Goal: Transaction & Acquisition: Purchase product/service

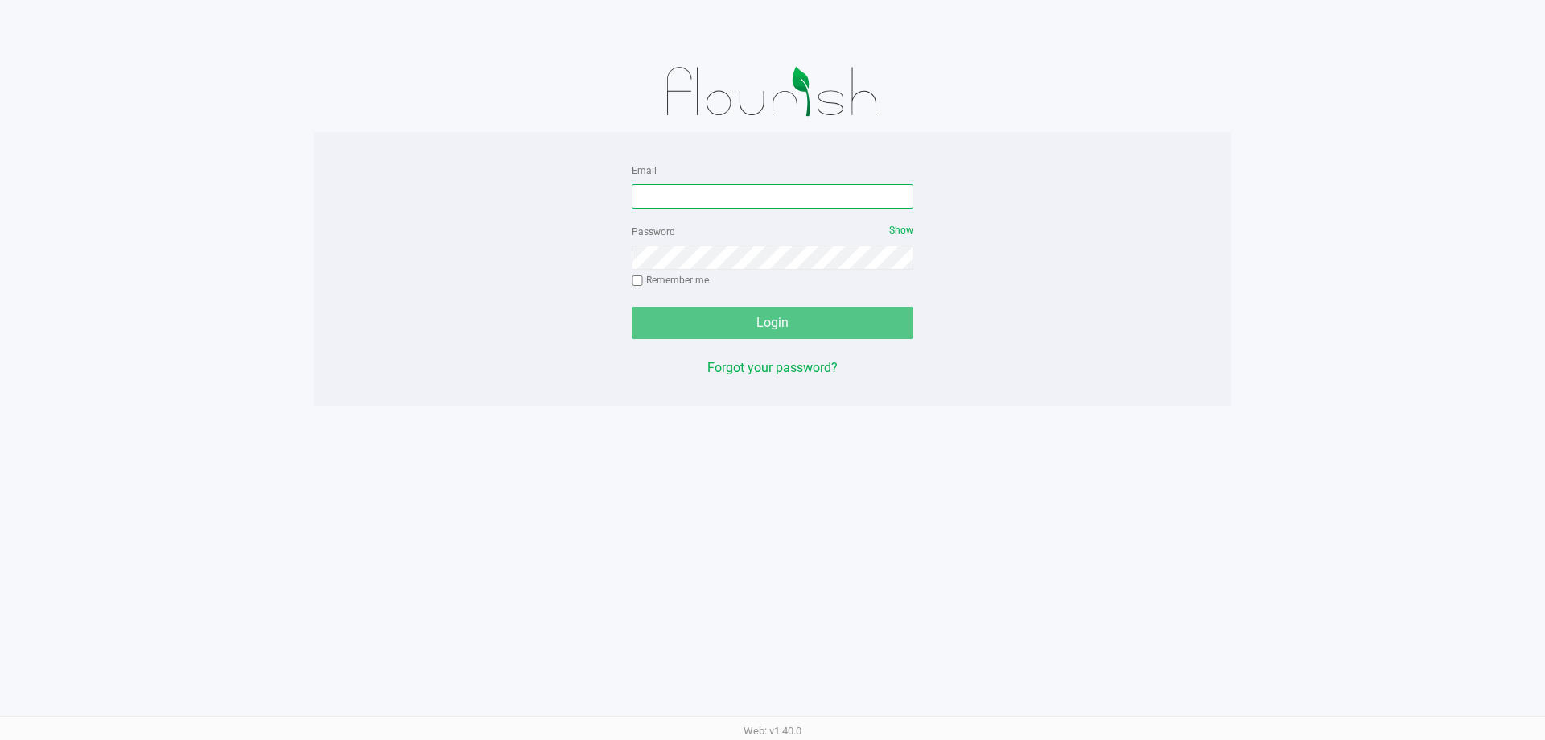
click at [739, 205] on input "Email" at bounding box center [773, 196] width 282 height 24
type input "cstutz@liveparallel.com"
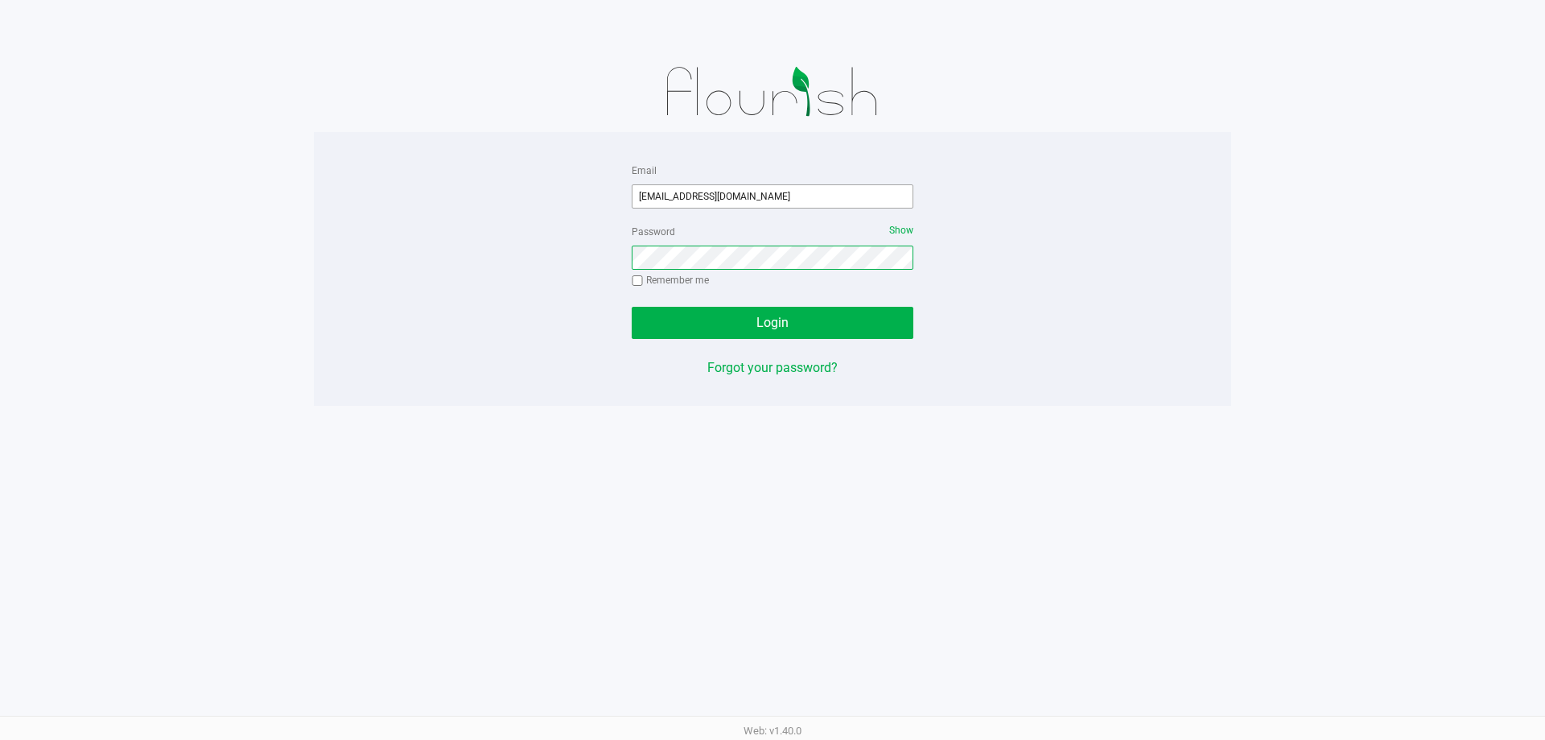
click at [632, 307] on button "Login" at bounding box center [773, 323] width 282 height 32
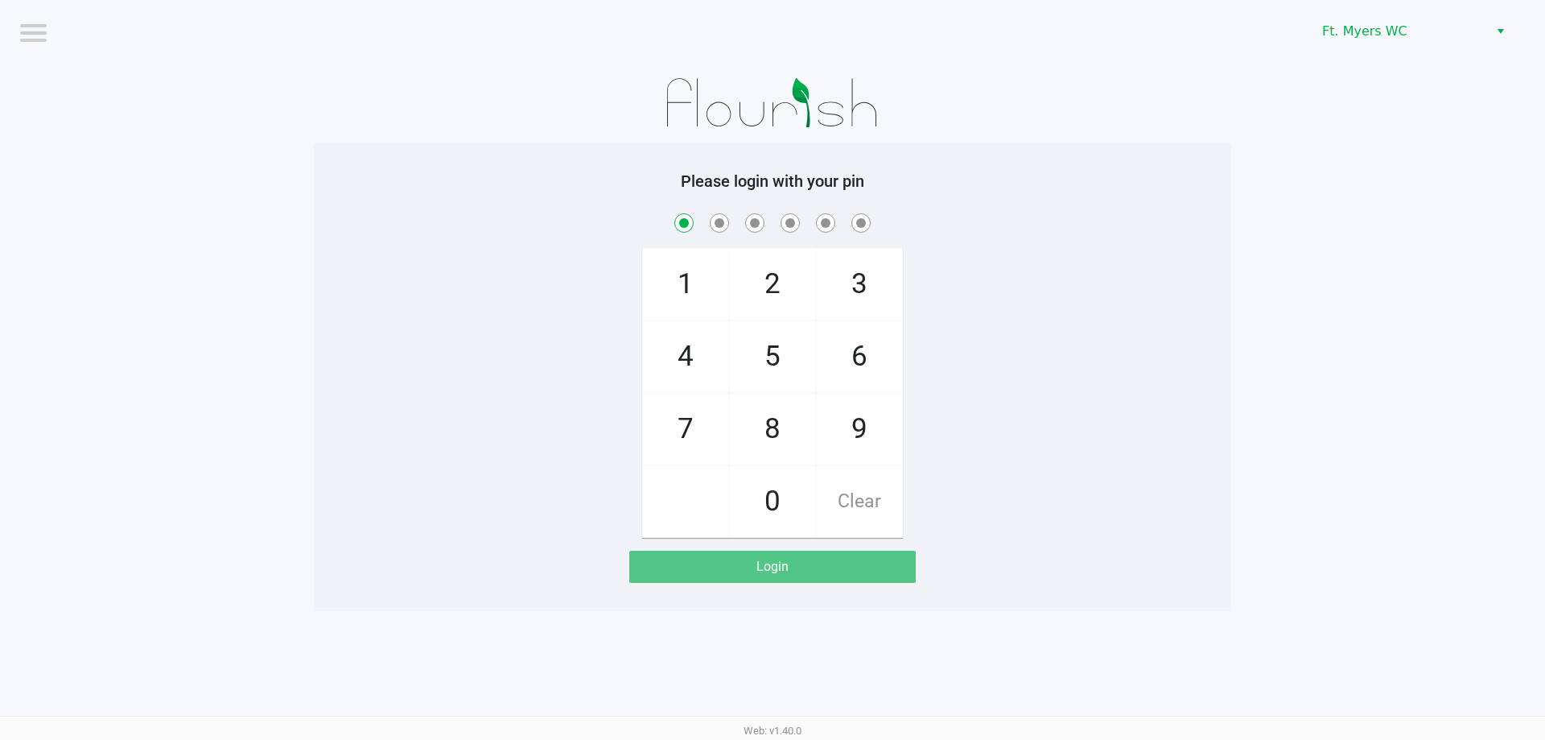
checkbox input "true"
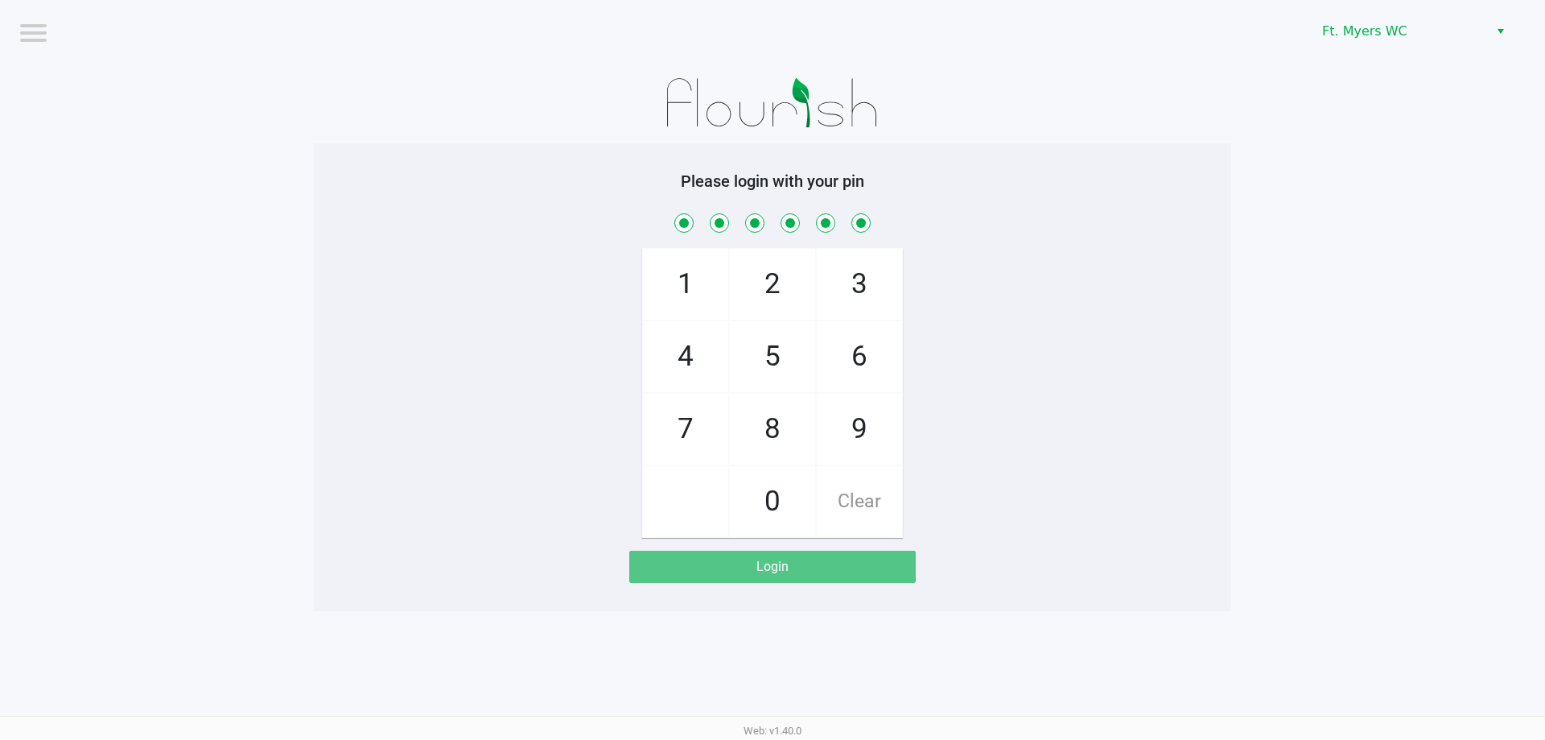
checkbox input "true"
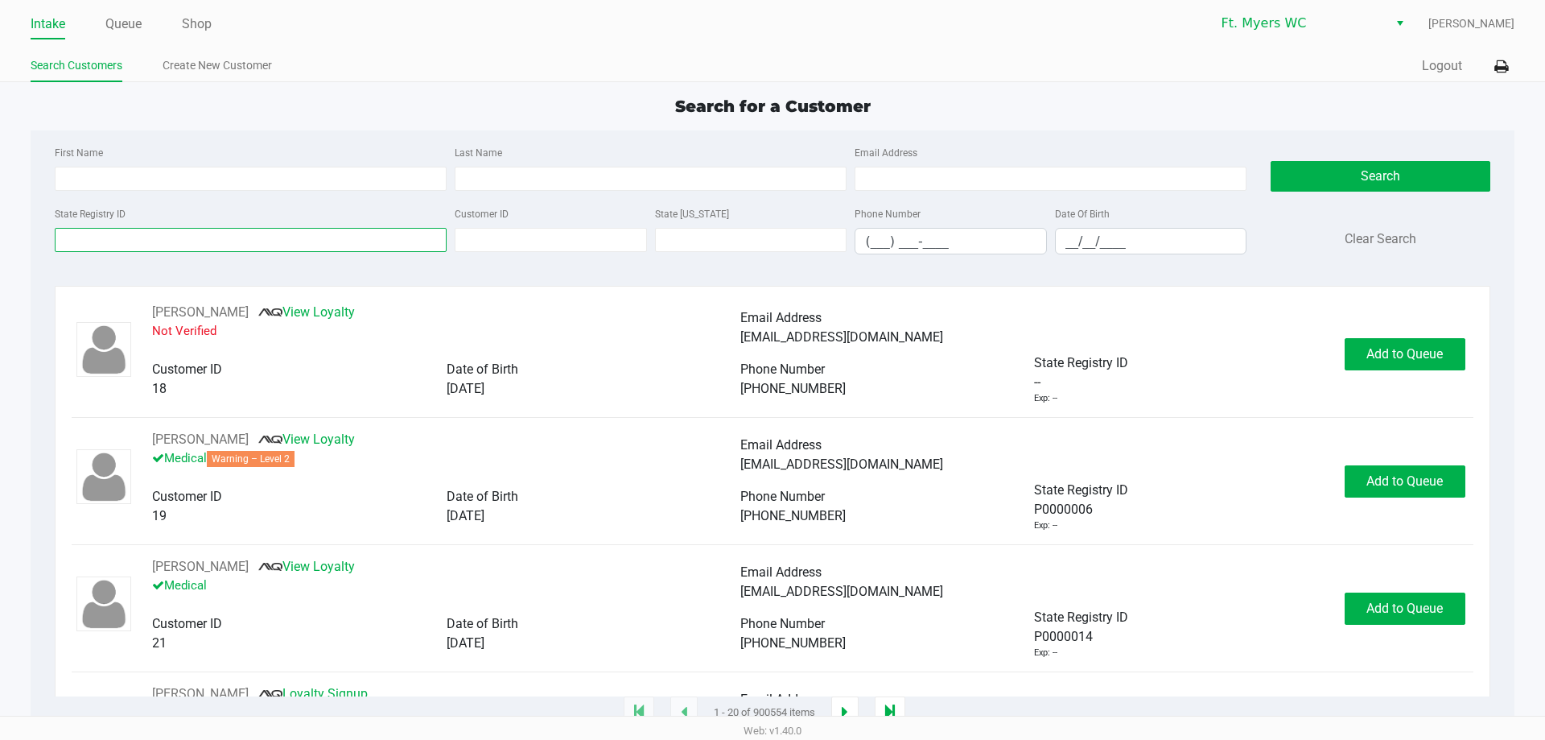
click at [210, 230] on input "State Registry ID" at bounding box center [251, 240] width 392 height 24
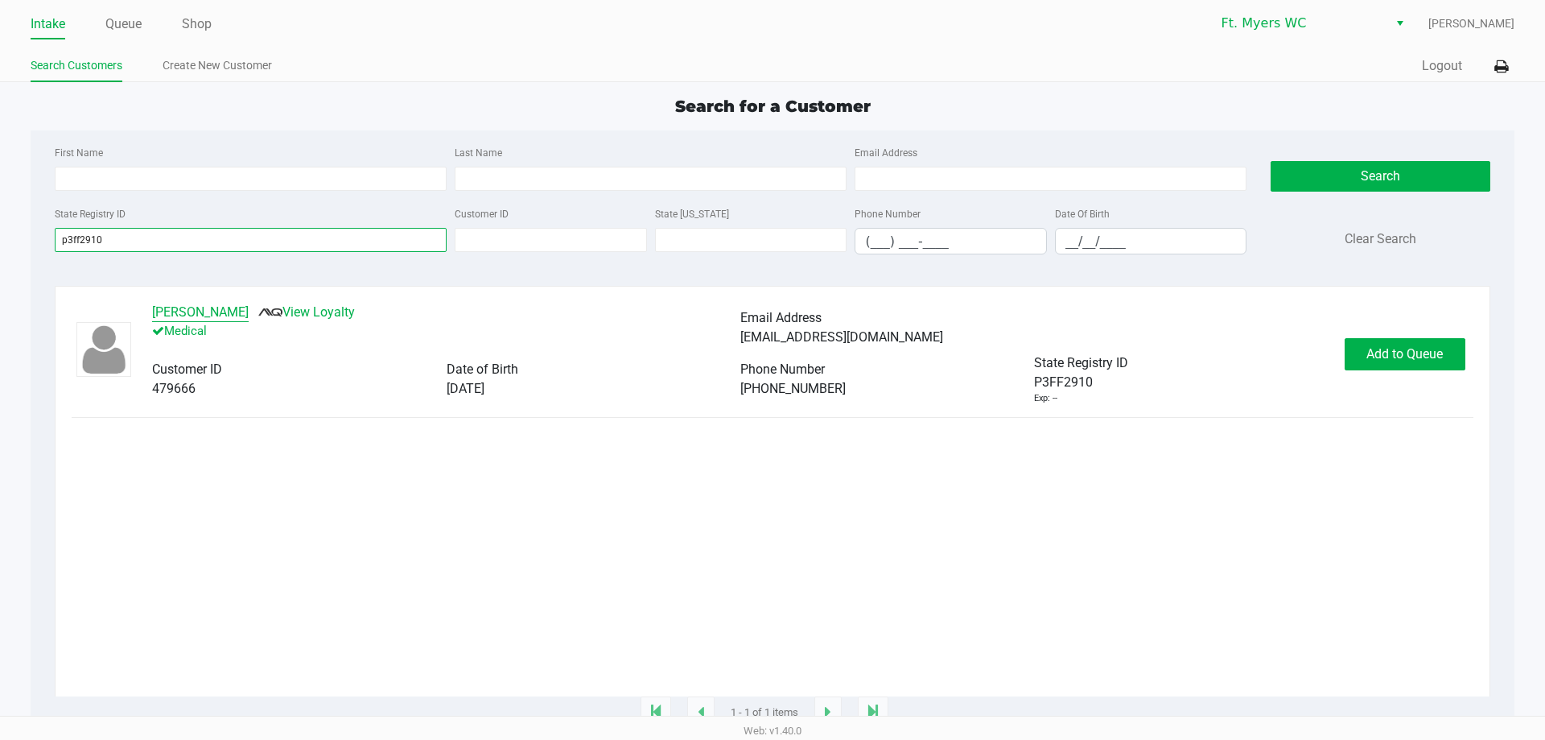
type input "p3ff2910"
click at [247, 319] on button "ANTHONY BENATTI" at bounding box center [200, 312] width 97 height 19
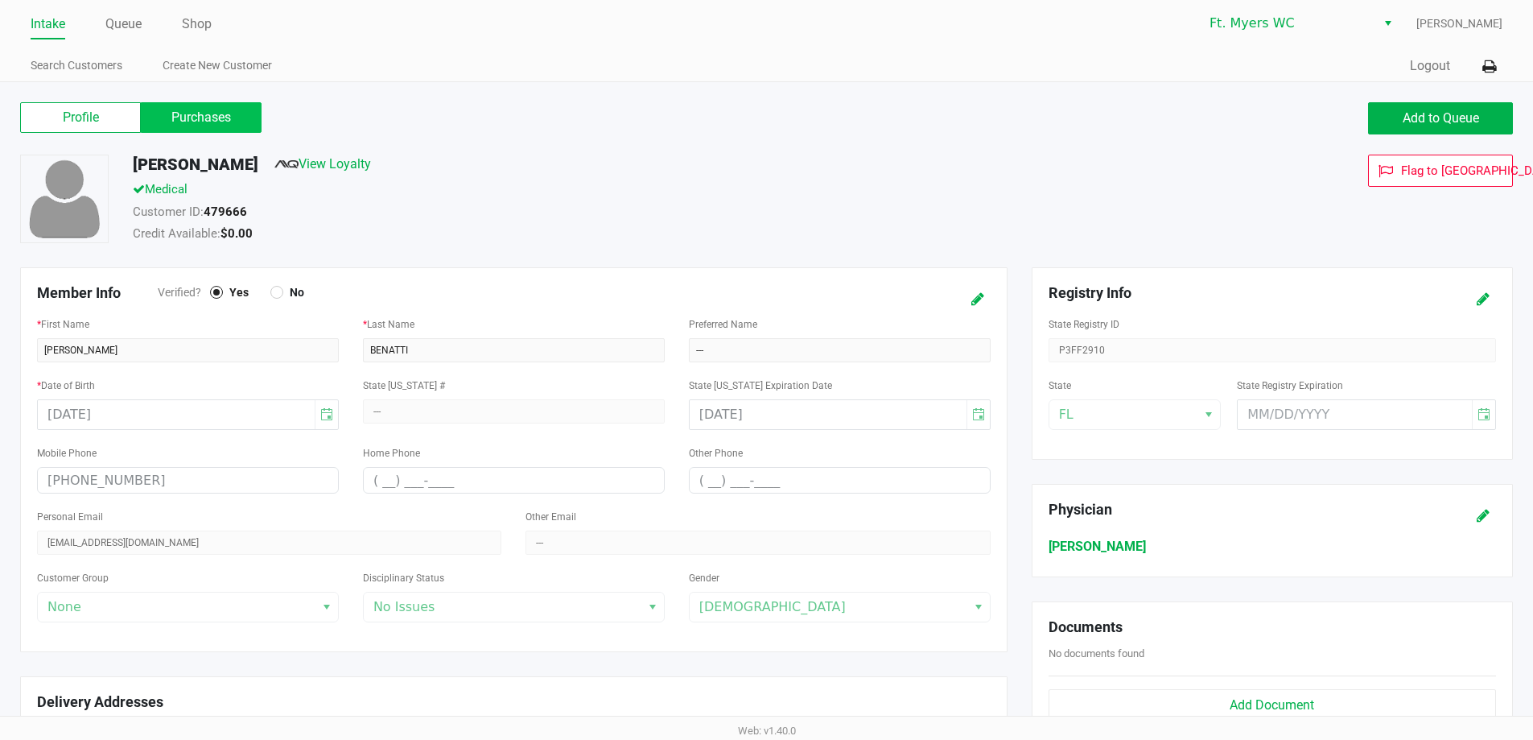
click at [248, 113] on label "Purchases" at bounding box center [201, 117] width 121 height 31
click at [0, 0] on 1 "Purchases" at bounding box center [0, 0] width 0 height 0
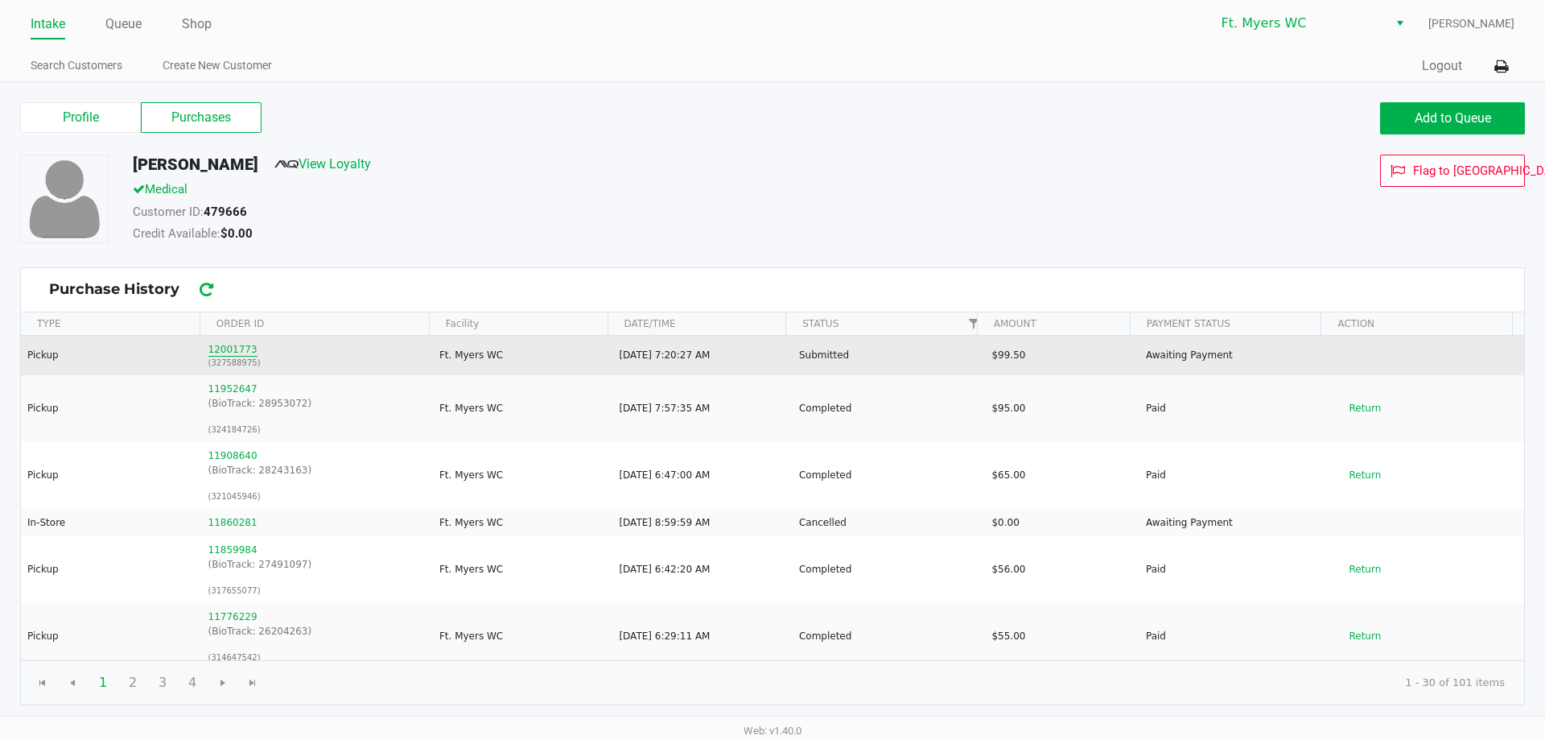
click at [236, 351] on button "12001773" at bounding box center [232, 349] width 49 height 14
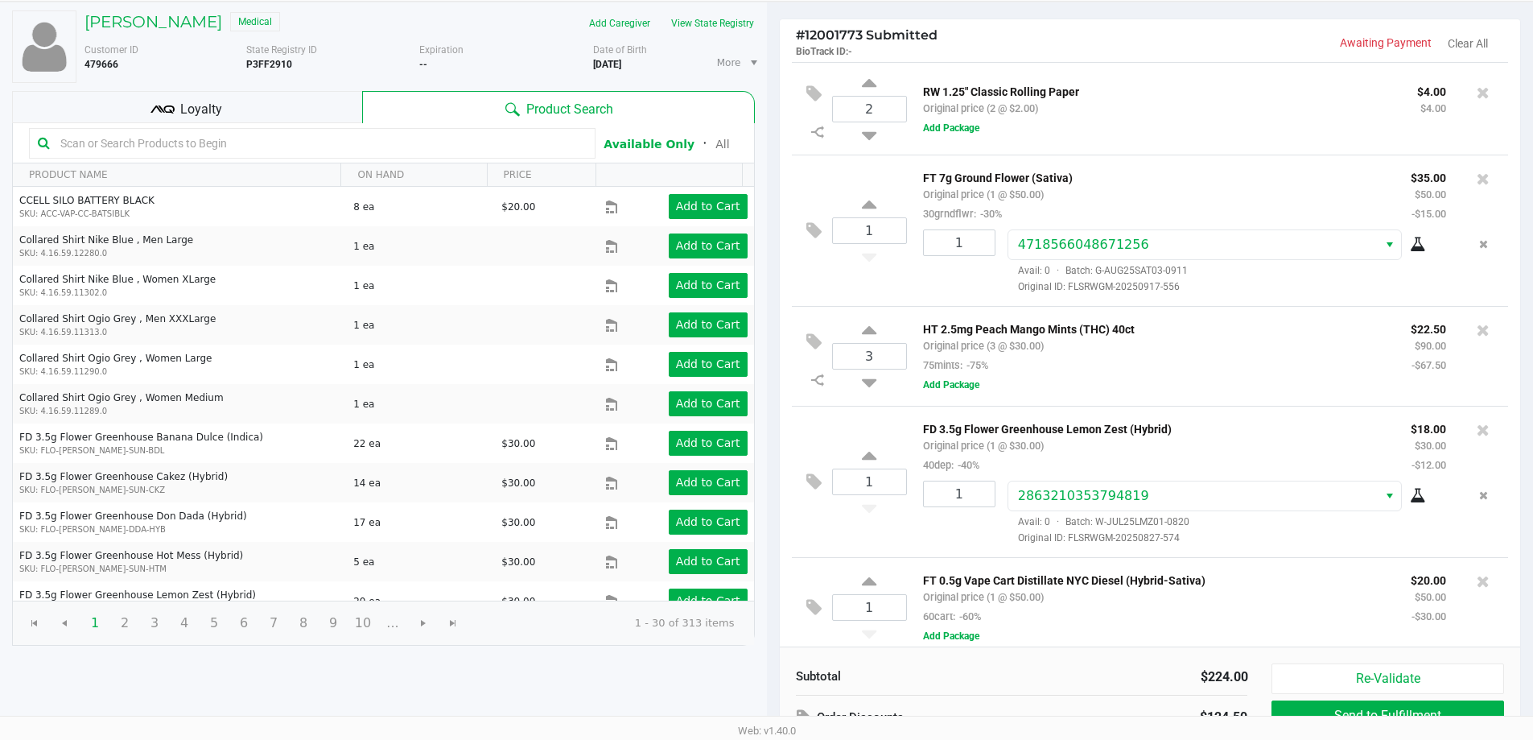
scroll to position [14, 0]
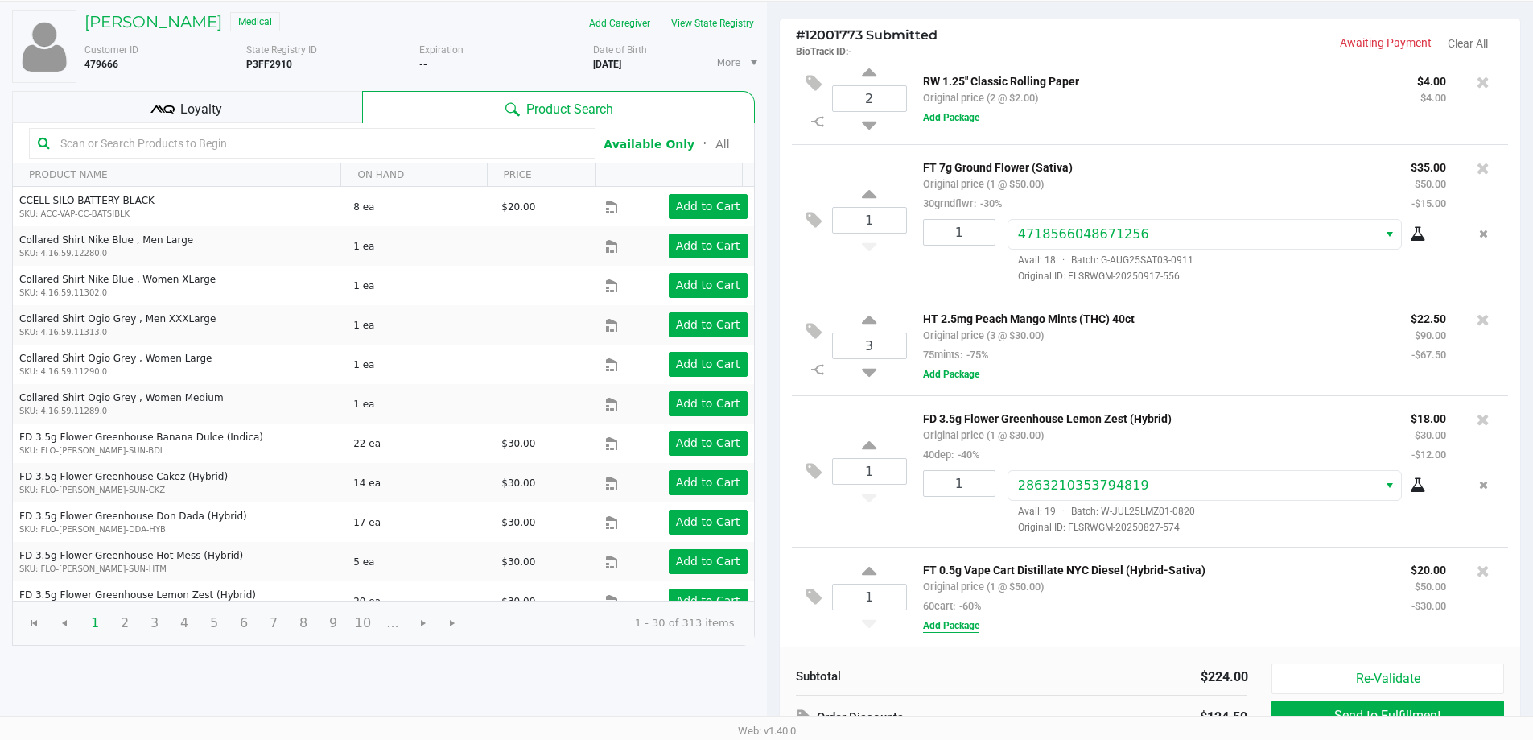
click at [958, 629] on button "Add Package" at bounding box center [951, 625] width 56 height 14
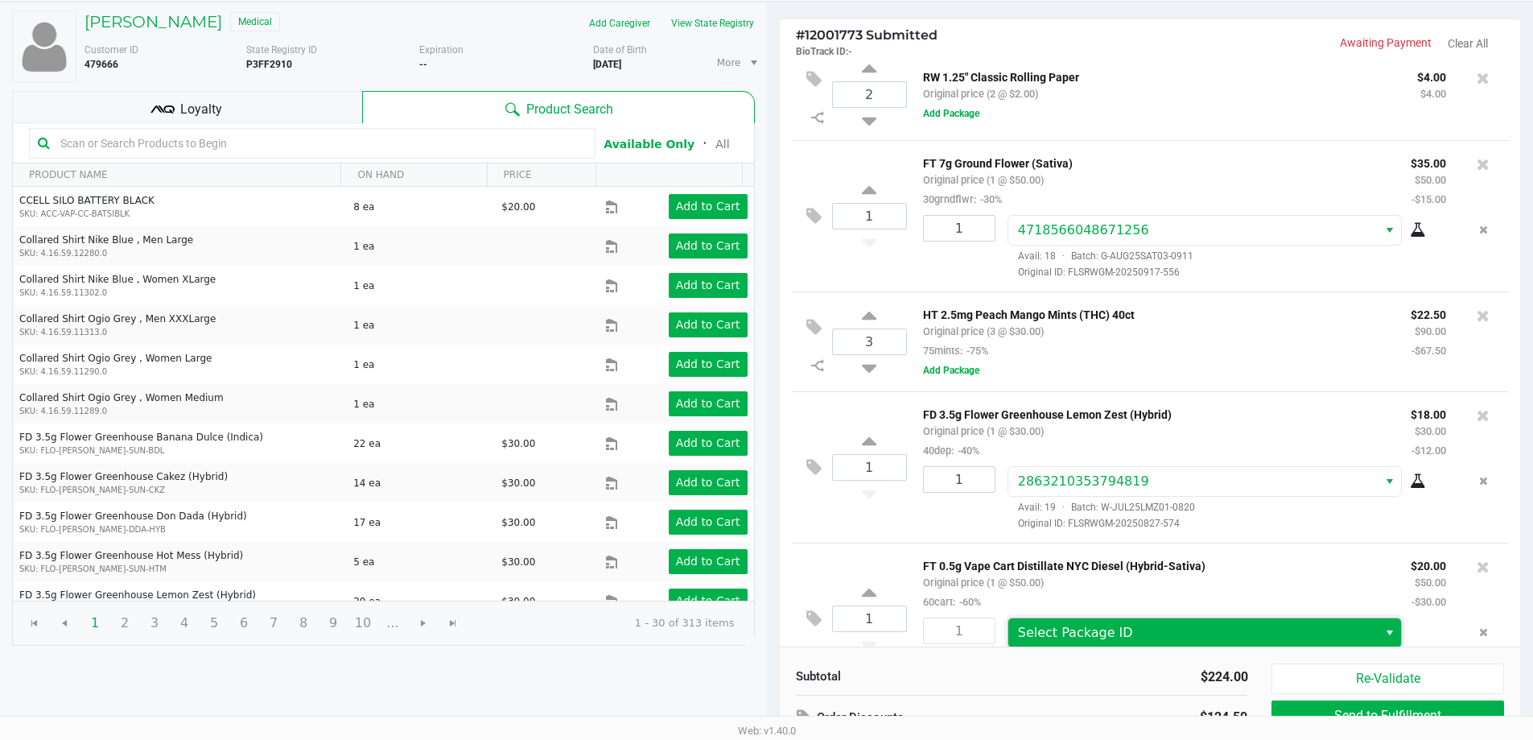
click at [1135, 632] on span "Select Package ID" at bounding box center [1193, 632] width 351 height 19
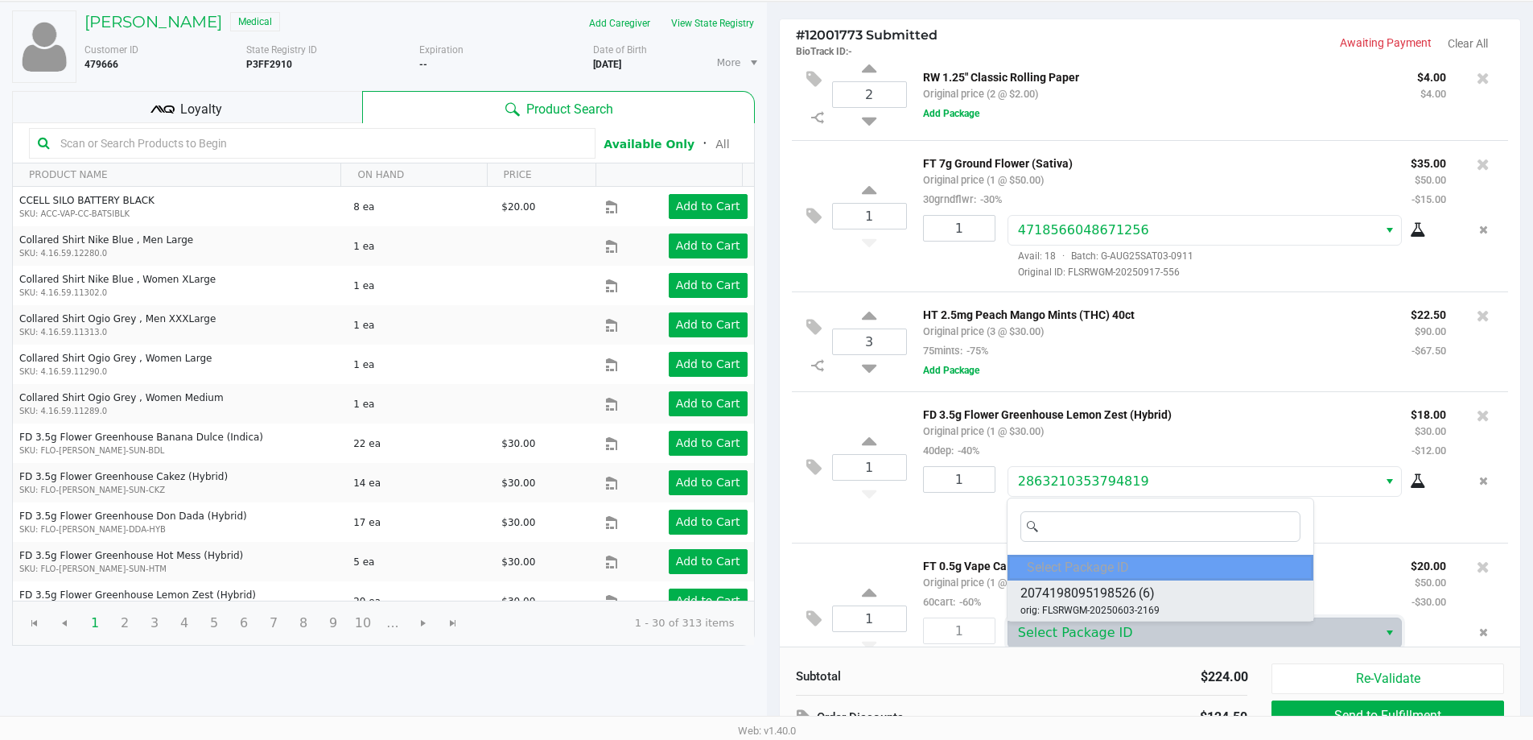
click at [1204, 598] on li "2074198095198526 (6) orig: FLSRWGM-20250603-2169" at bounding box center [1160, 600] width 306 height 40
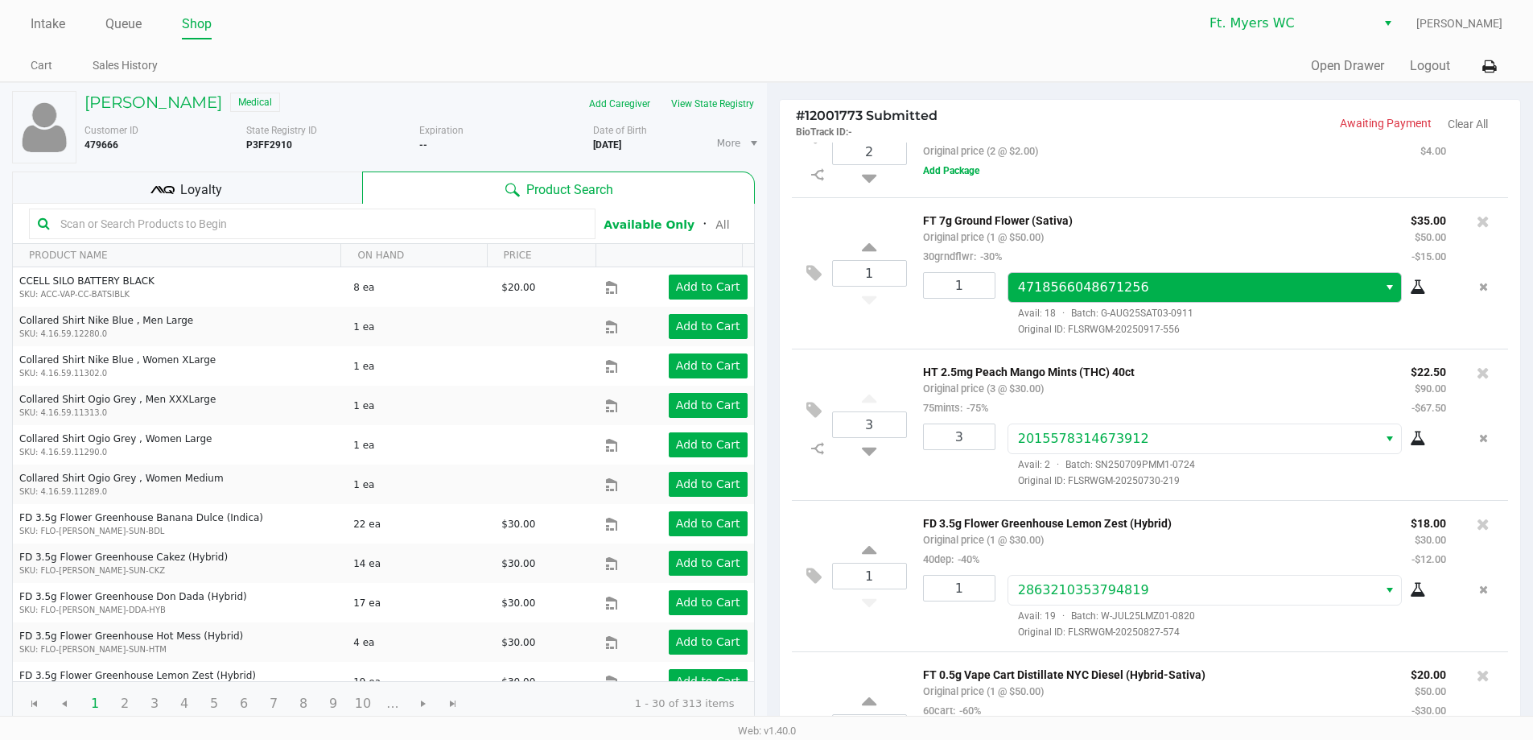
scroll to position [0, 0]
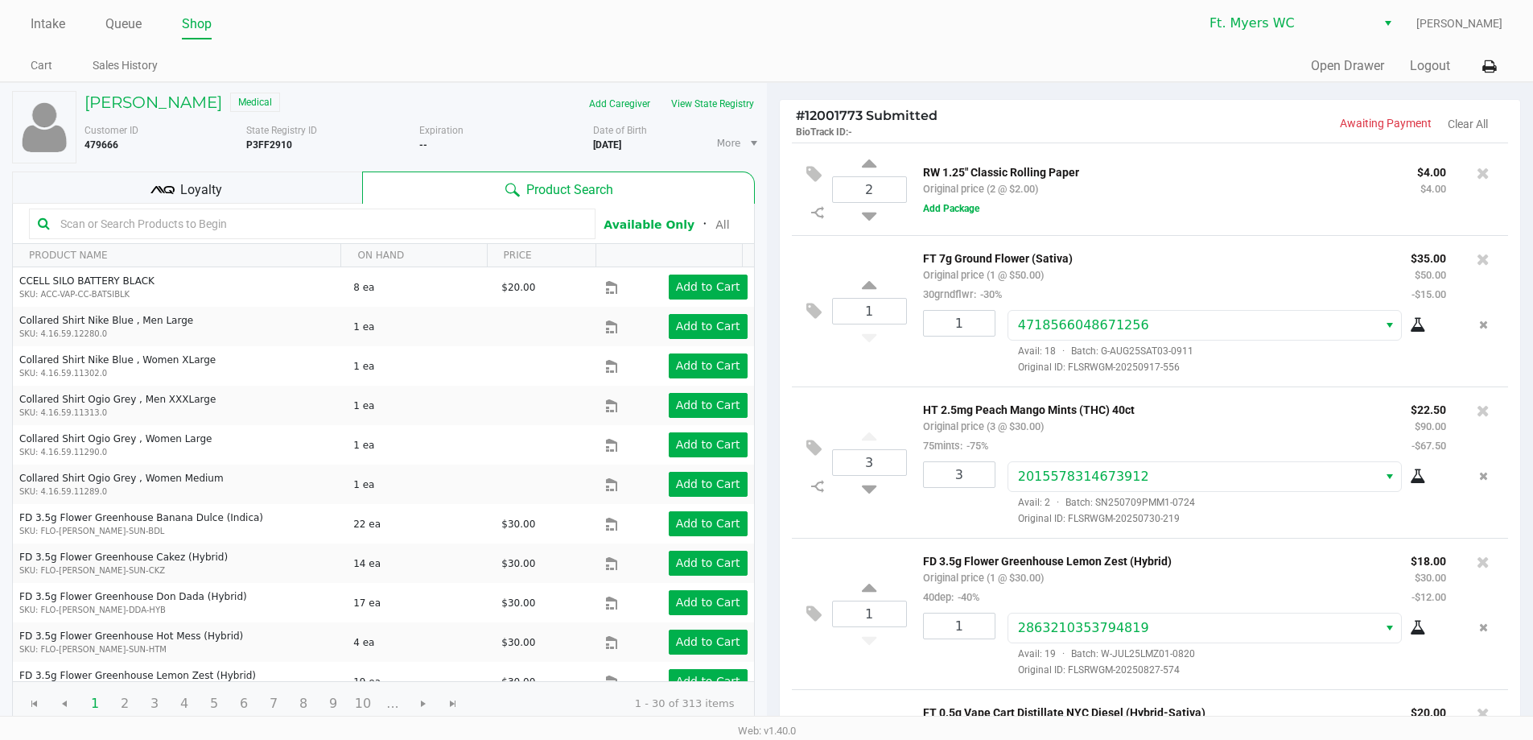
click at [963, 194] on small "Original price (2 @ $2.00)" at bounding box center [980, 189] width 115 height 12
click at [959, 206] on button "Add Package" at bounding box center [951, 208] width 56 height 14
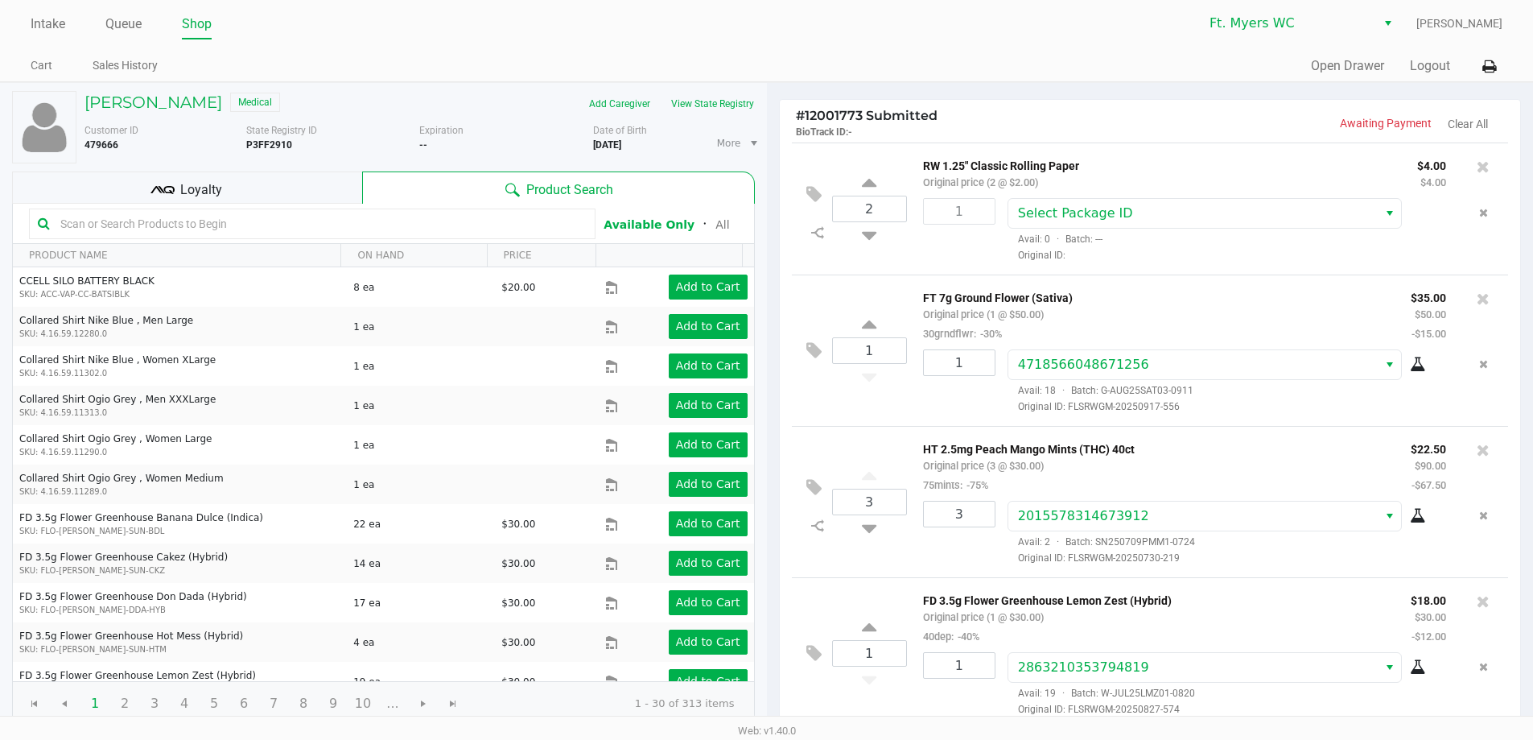
click at [1088, 230] on div "Select Package ID Avail: 0 · Batch: --- Original ID:" at bounding box center [1226, 230] width 463 height 64
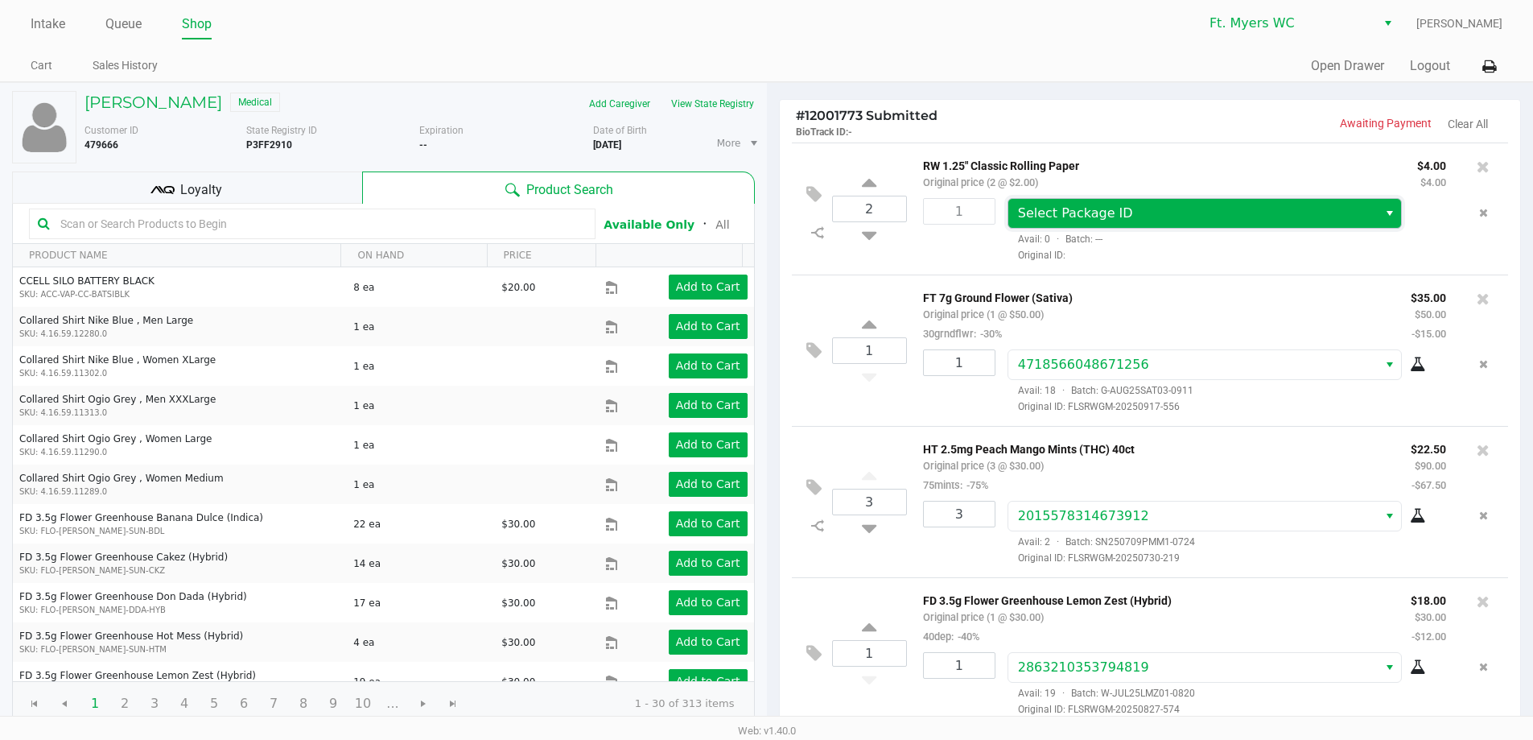
click at [1170, 216] on span "Select Package ID" at bounding box center [1193, 213] width 351 height 19
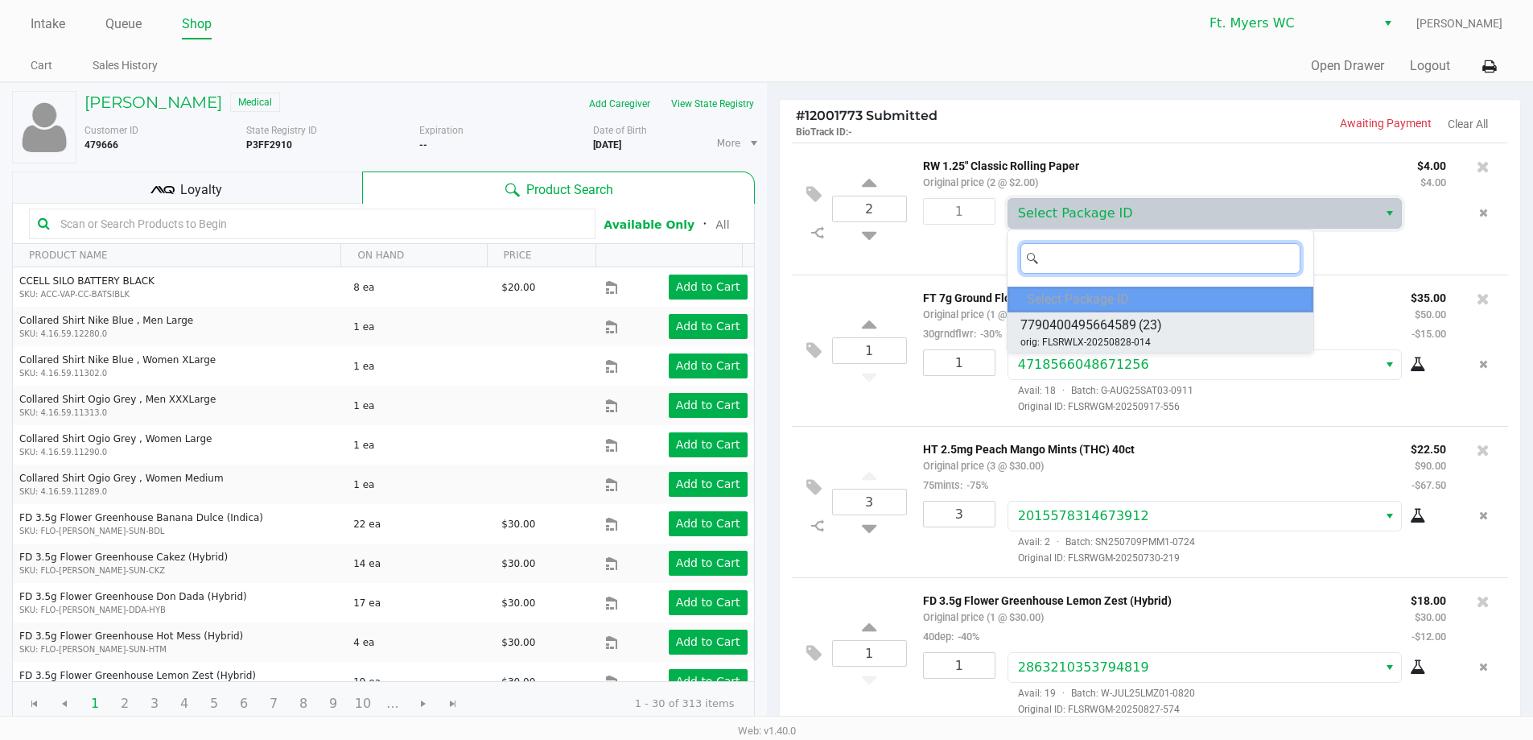
click at [1112, 328] on span "7790400495664589" at bounding box center [1078, 324] width 116 height 19
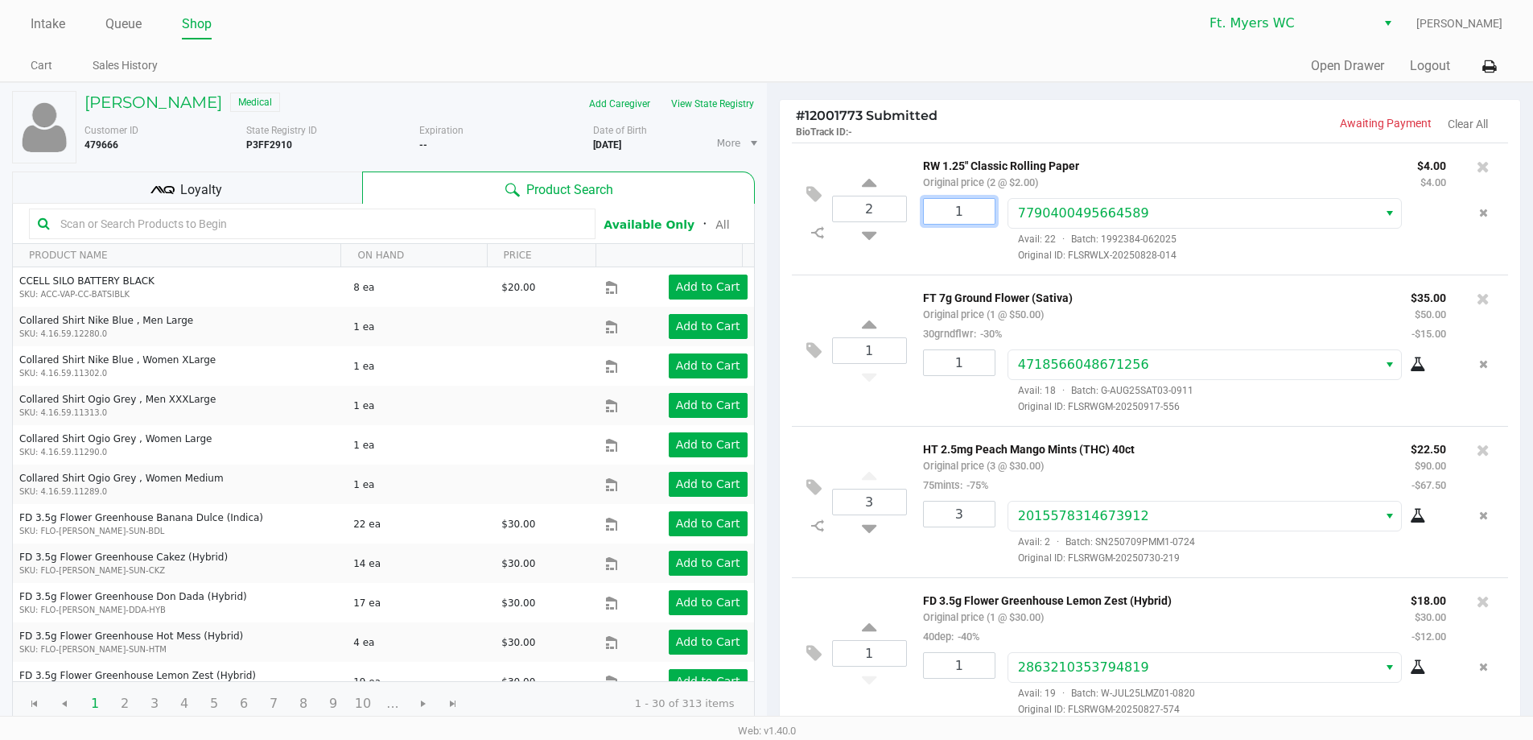
click at [974, 204] on input "1" at bounding box center [959, 211] width 71 height 25
type input "2"
click at [1098, 288] on div "ANTHONY BENATTI Medical Add Caregiver View State Registry Customer ID 479666 St…" at bounding box center [766, 493] width 1533 height 822
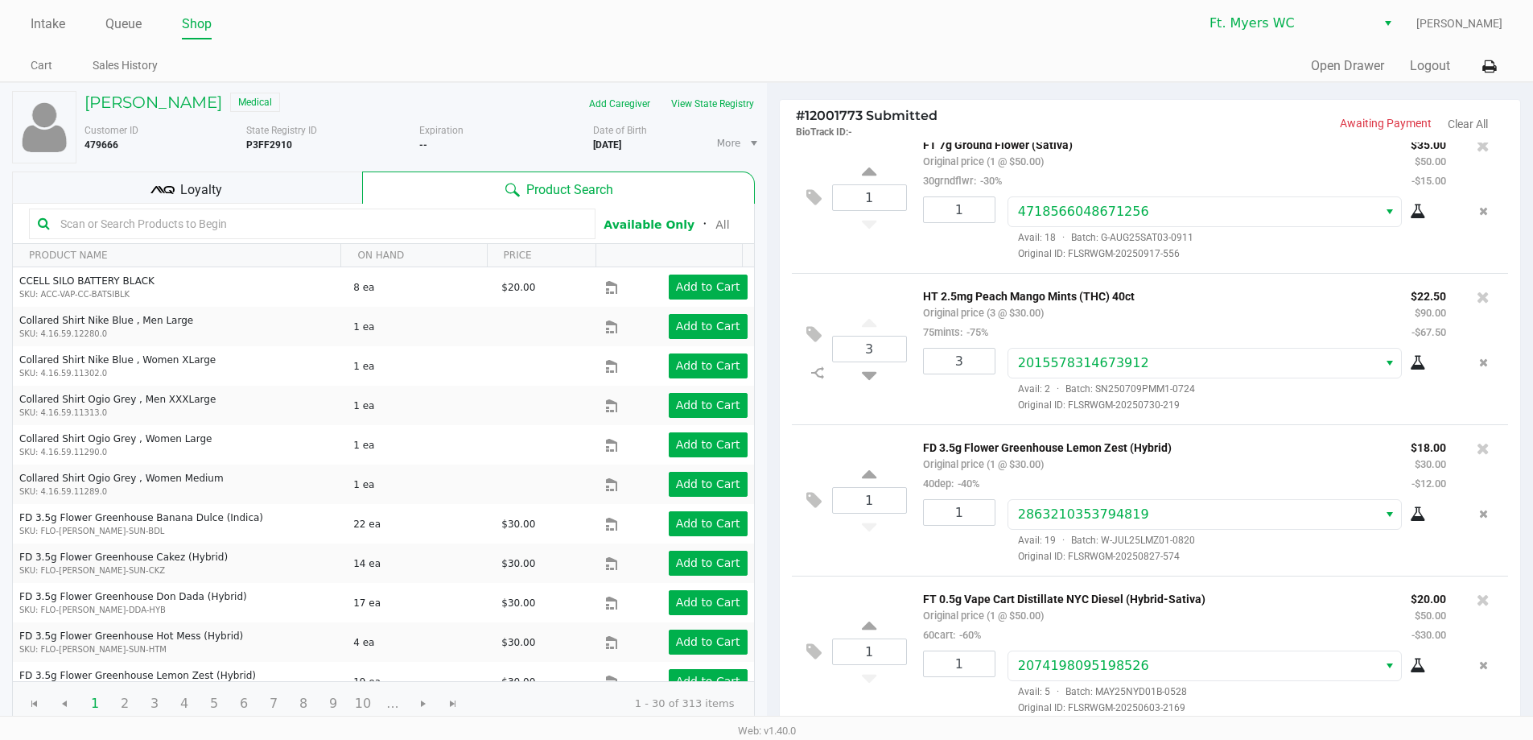
scroll to position [80, 0]
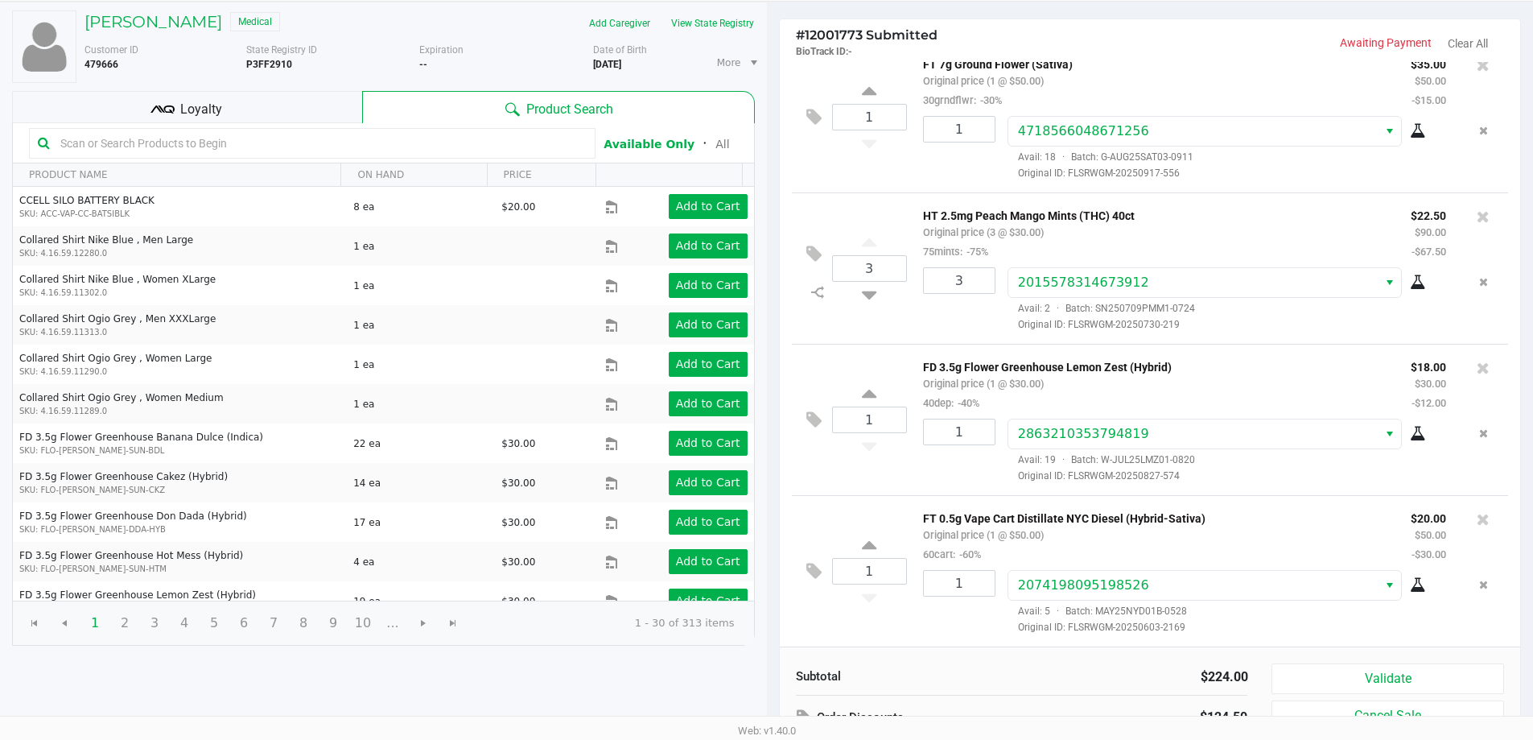
click at [312, 104] on div "Loyalty" at bounding box center [187, 107] width 350 height 32
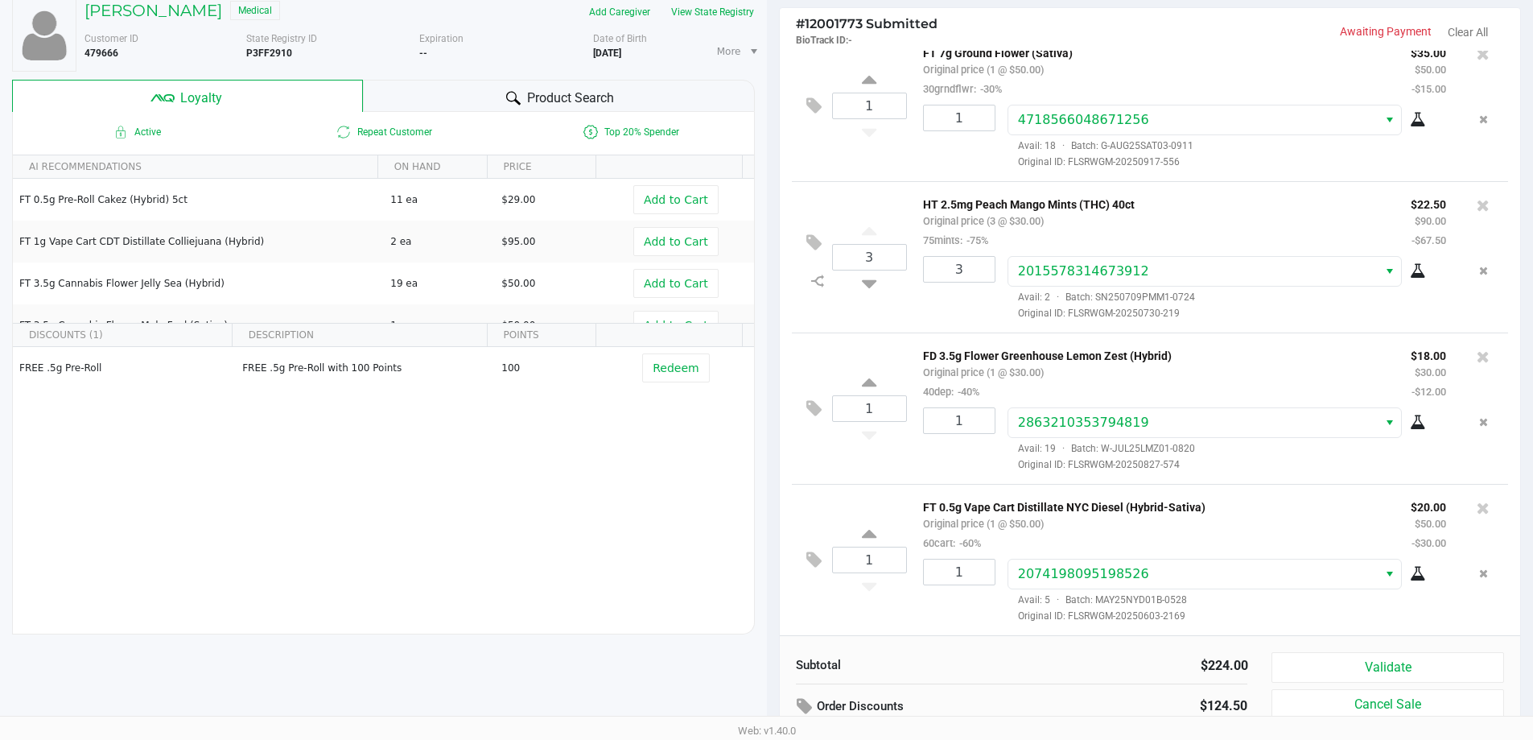
scroll to position [184, 0]
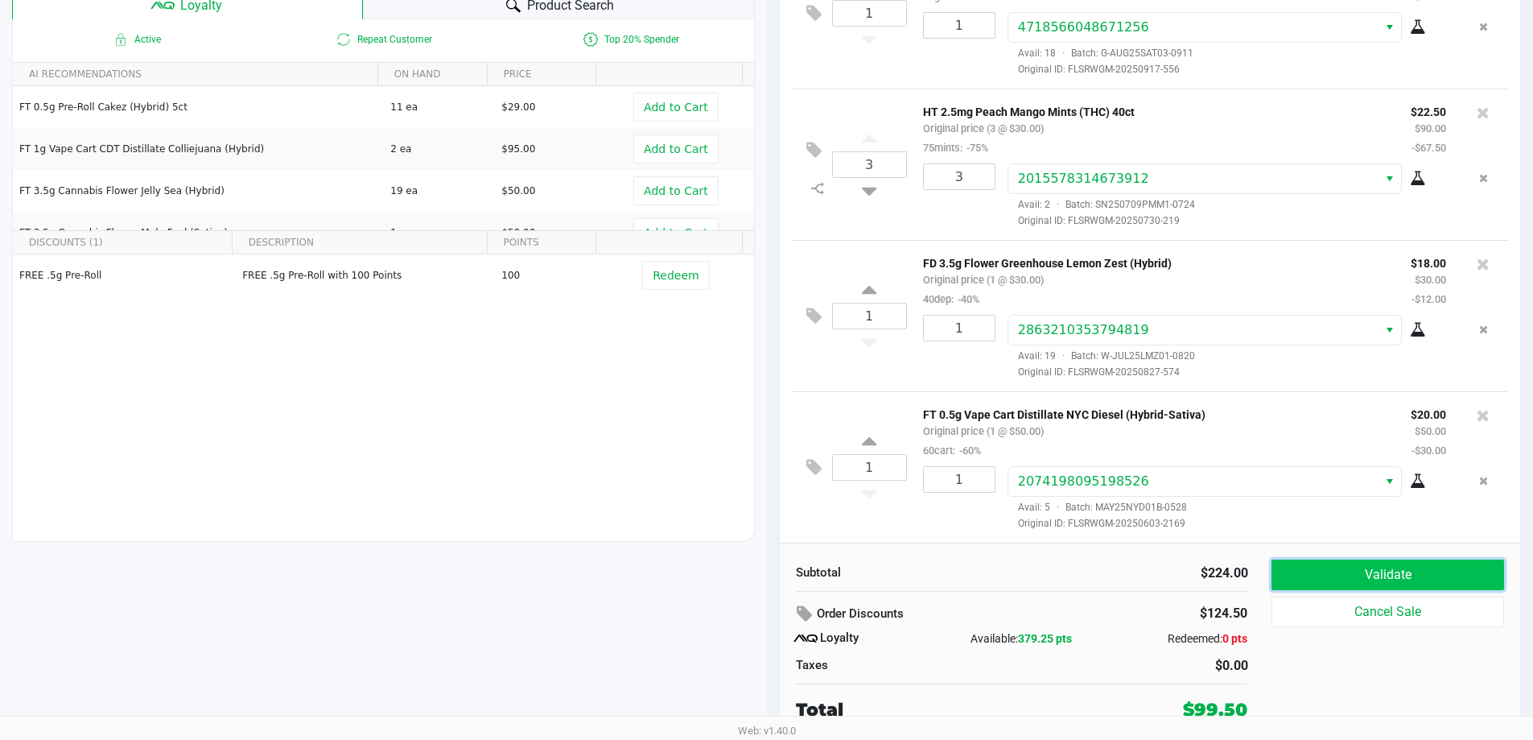
click at [1384, 572] on button "Validate" at bounding box center [1387, 574] width 232 height 31
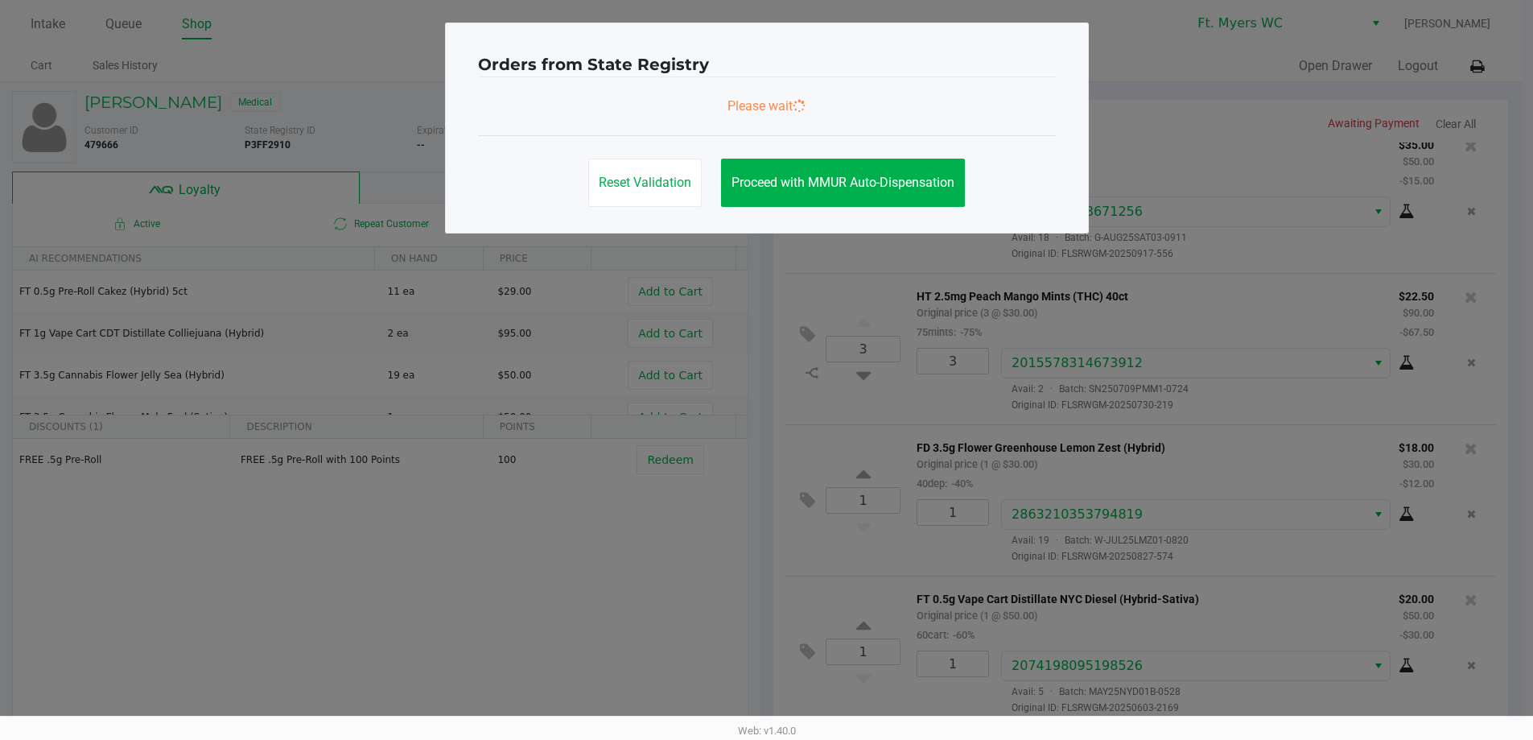
scroll to position [0, 0]
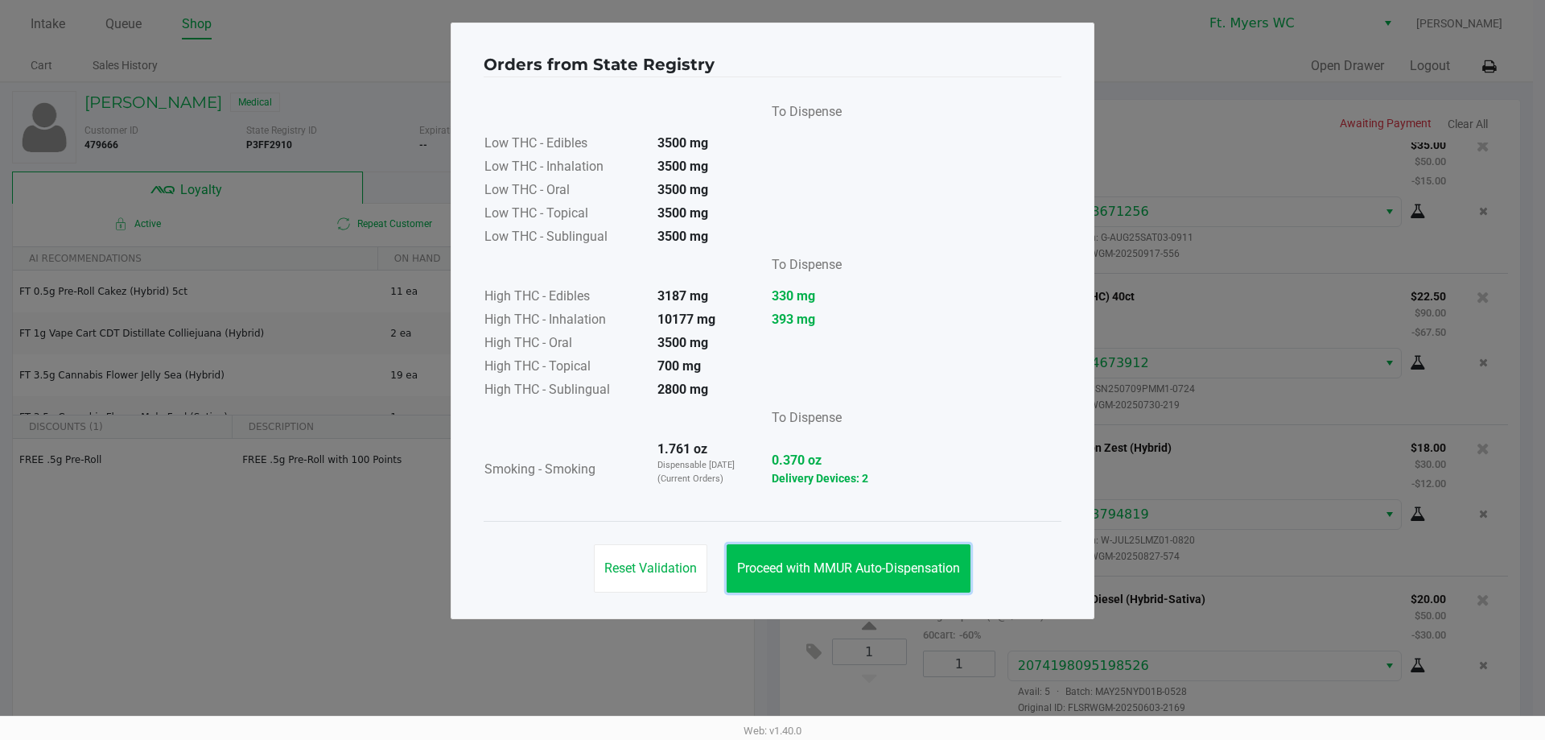
click at [911, 550] on button "Proceed with MMUR Auto-Dispensation" at bounding box center [849, 568] width 244 height 48
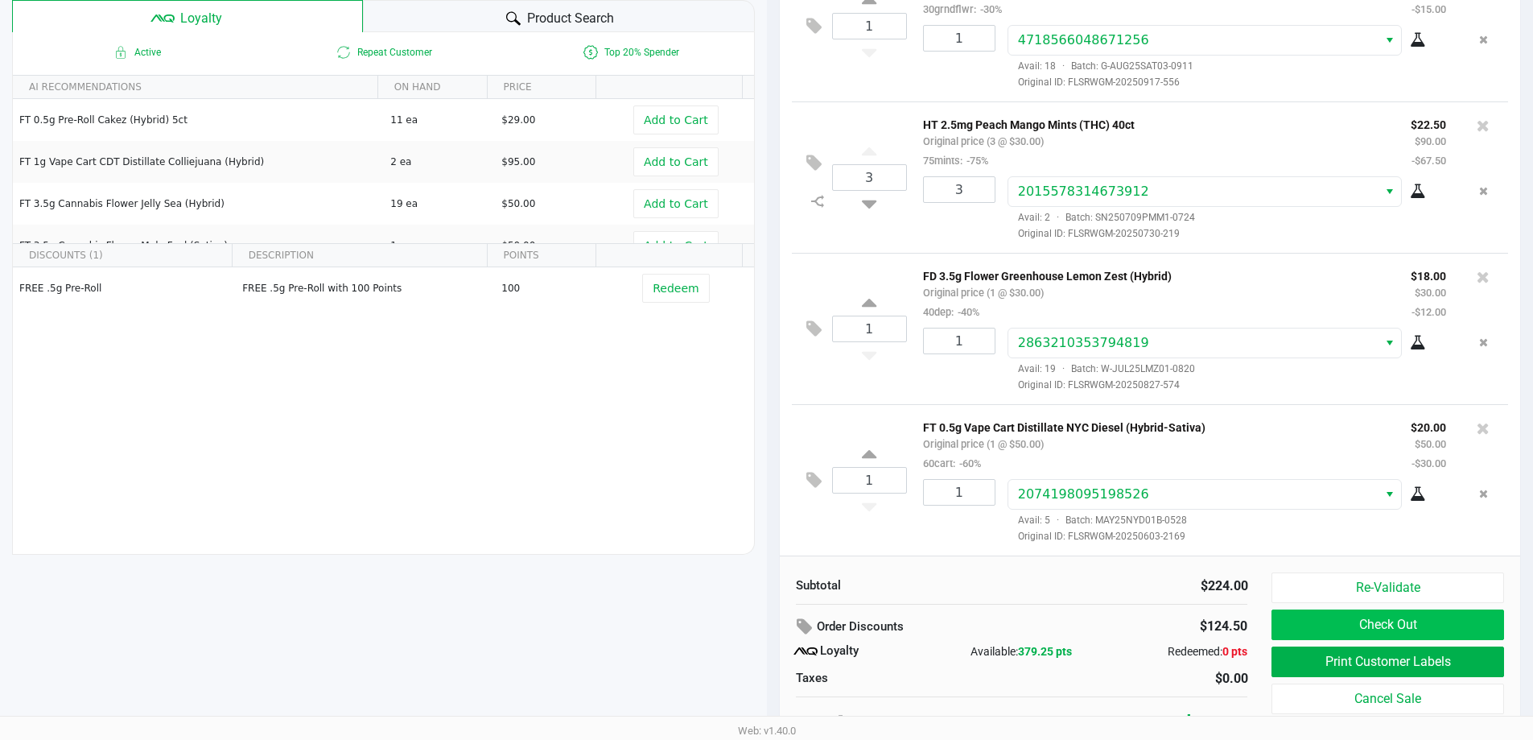
scroll to position [184, 0]
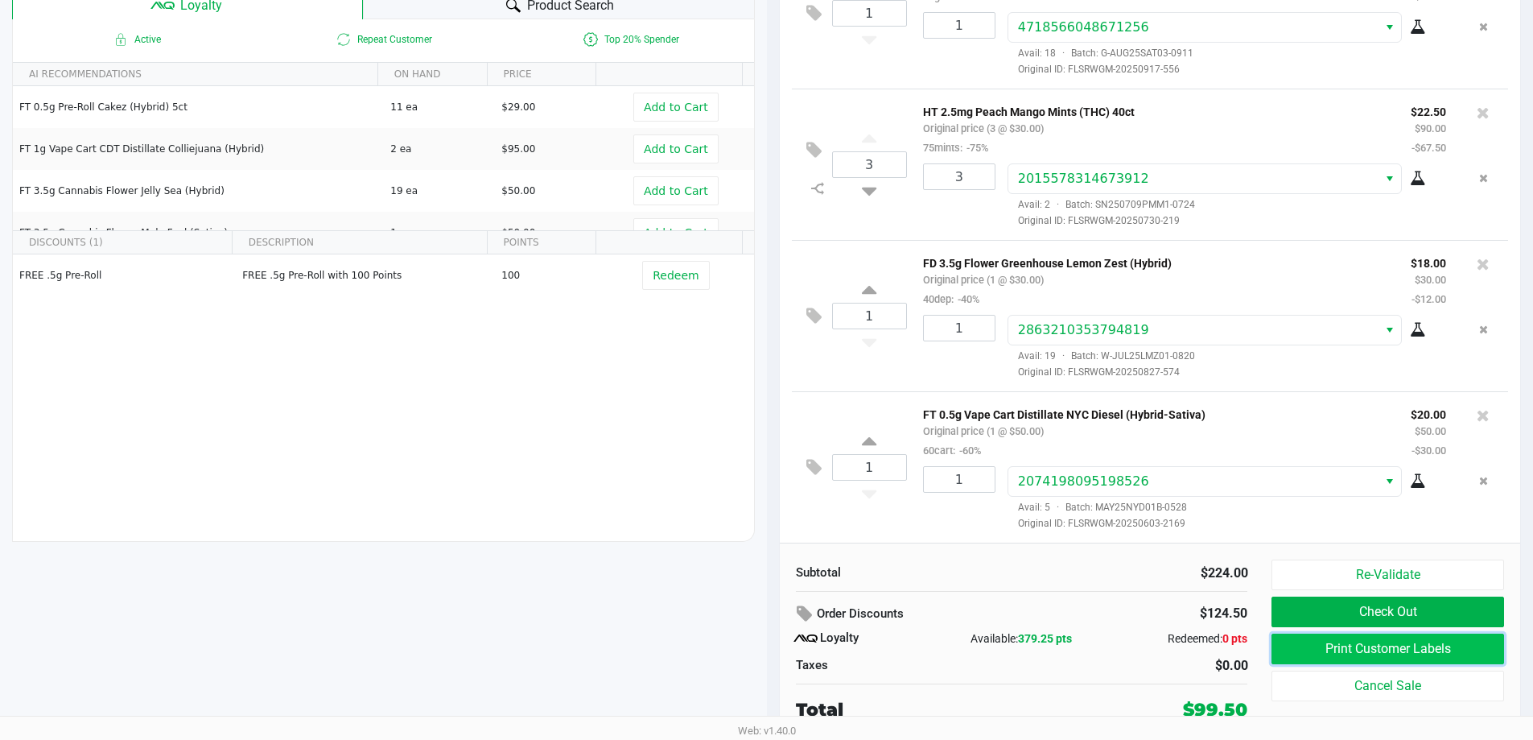
click at [1340, 642] on button "Print Customer Labels" at bounding box center [1387, 648] width 232 height 31
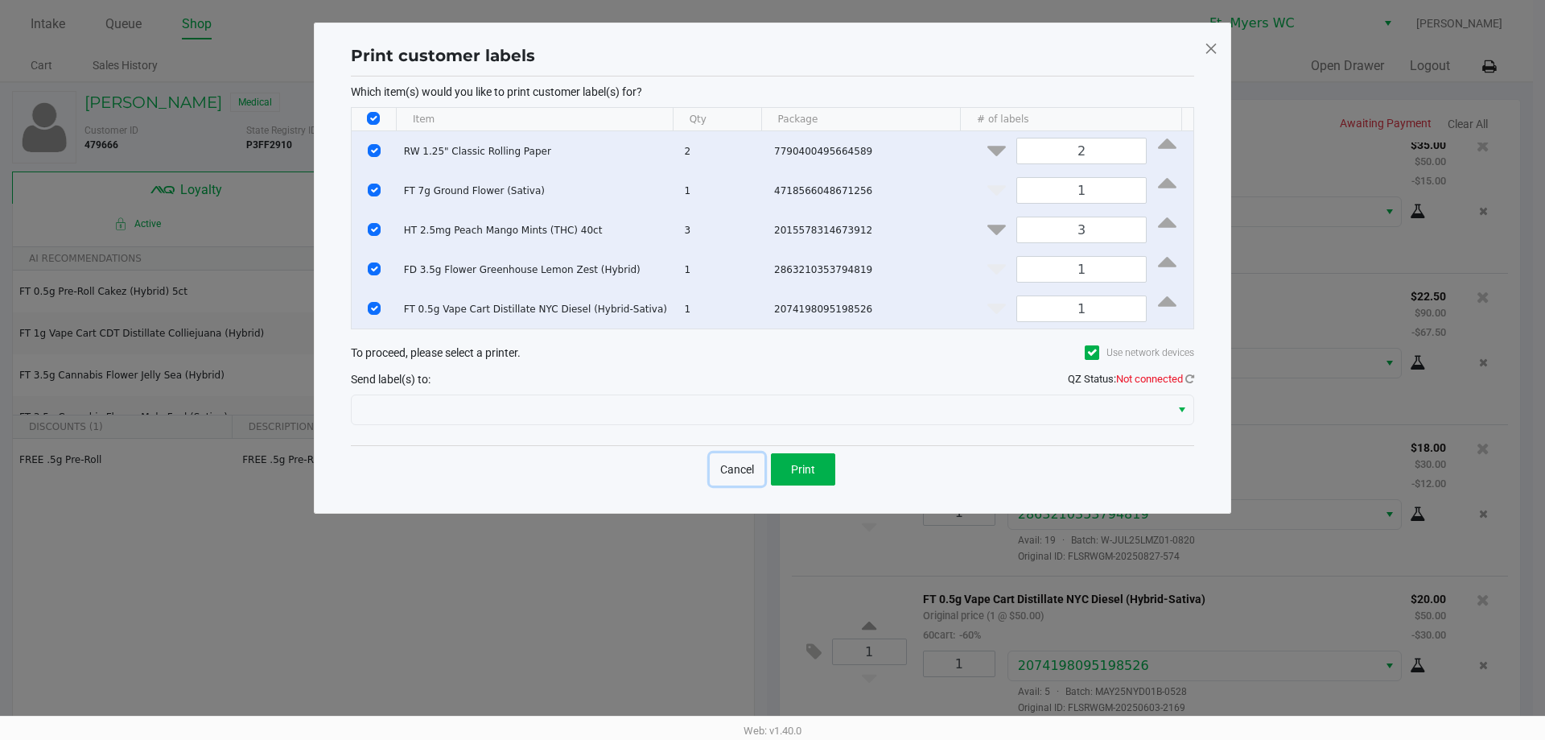
click at [729, 469] on button "Cancel" at bounding box center [737, 469] width 55 height 32
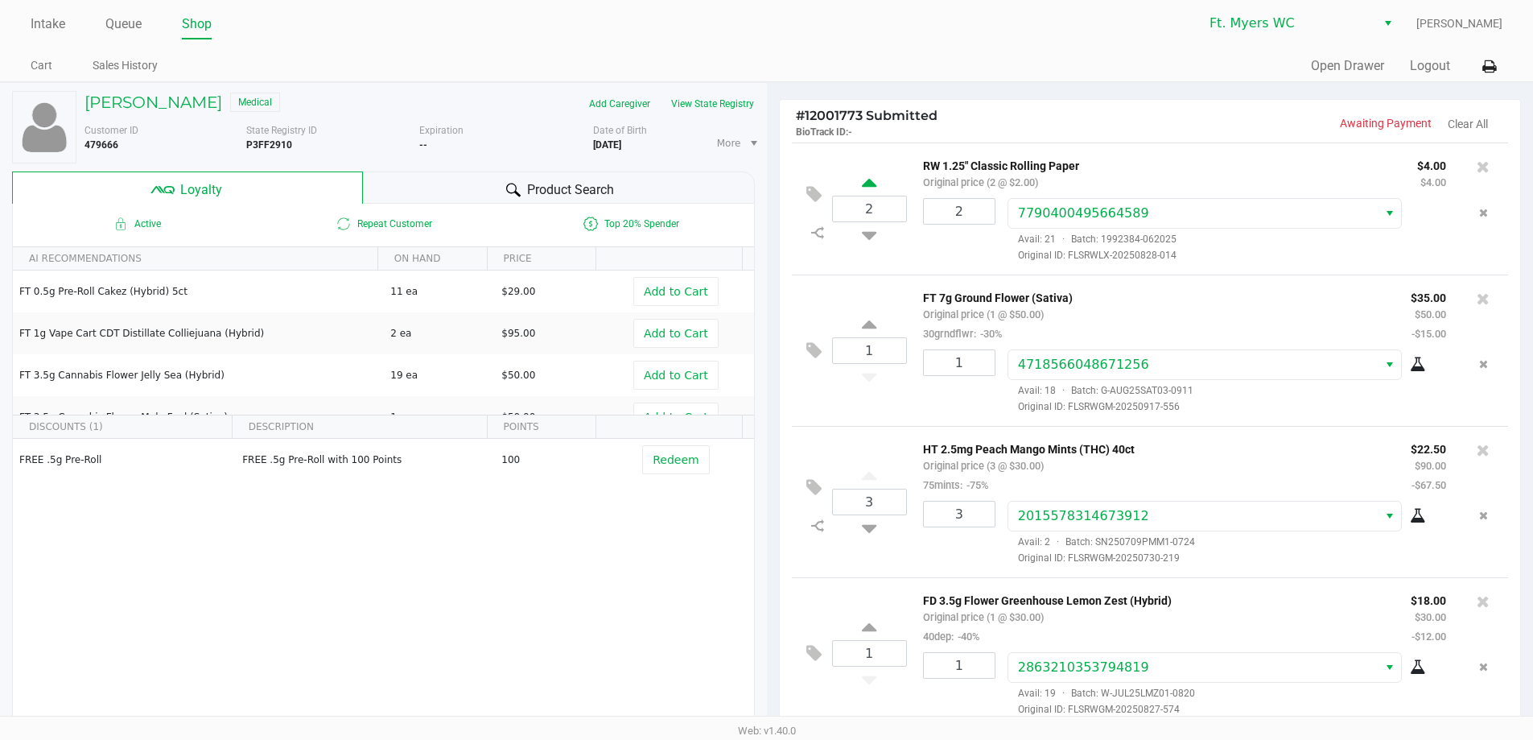
click at [866, 183] on icon at bounding box center [869, 185] width 14 height 20
type input "3"
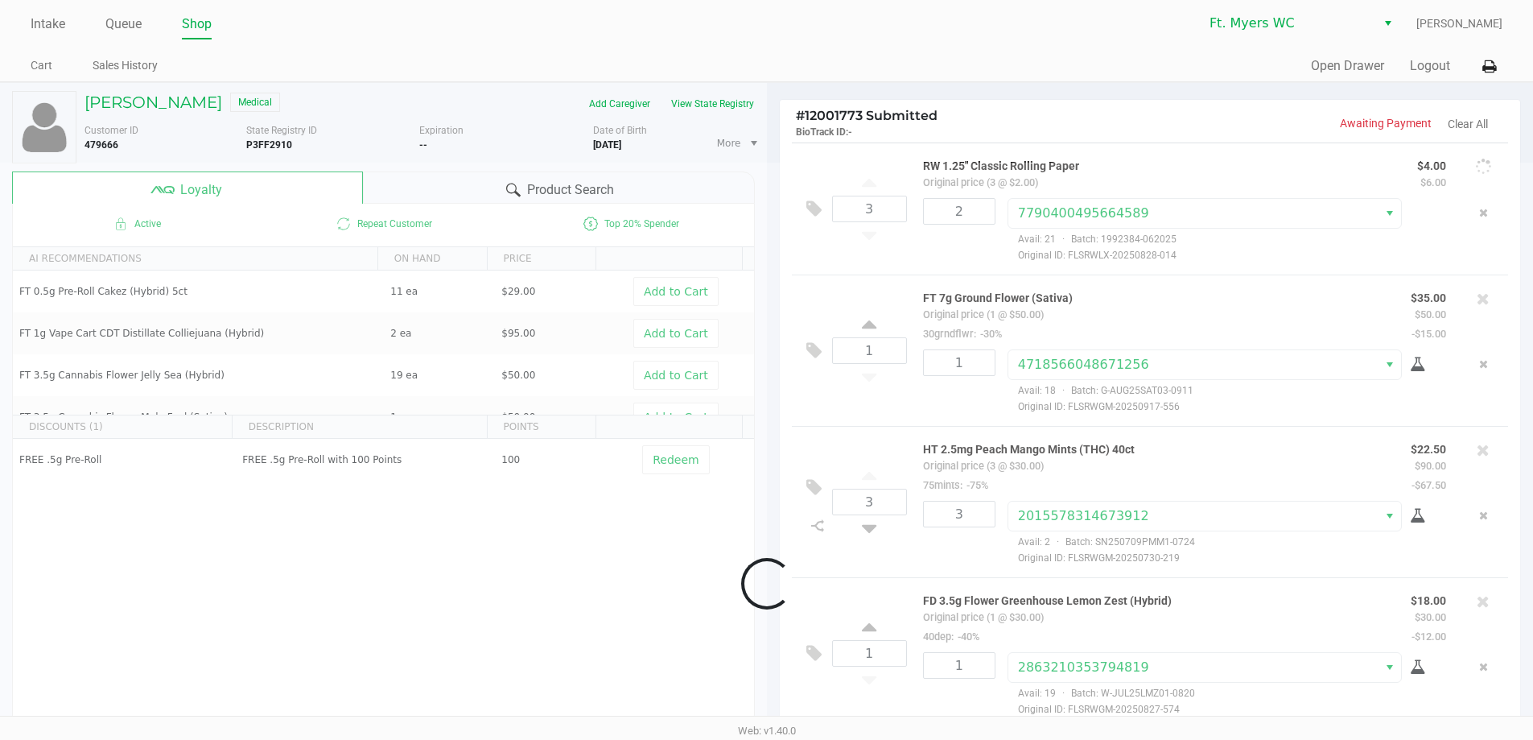
scroll to position [157, 0]
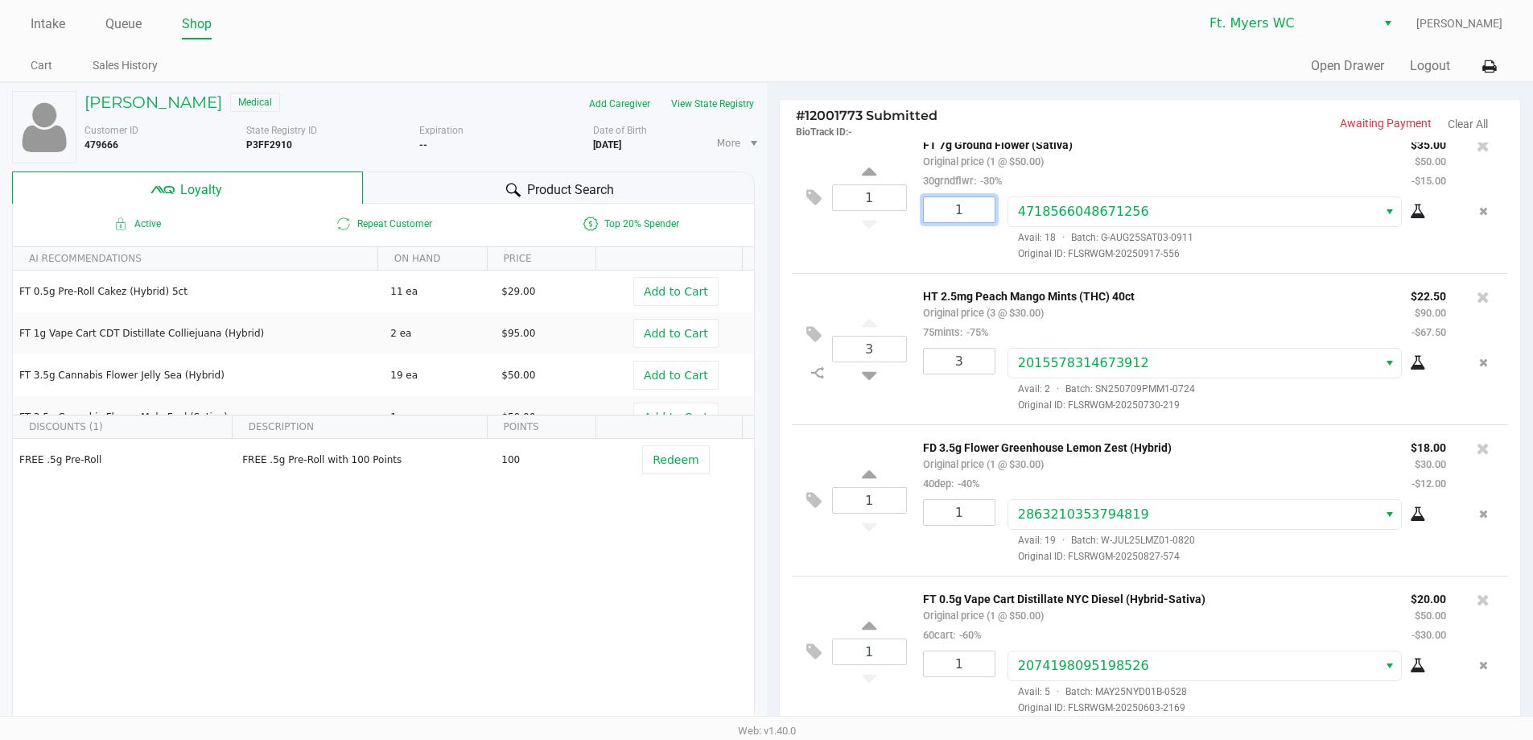
click at [986, 214] on input "1" at bounding box center [959, 209] width 71 height 25
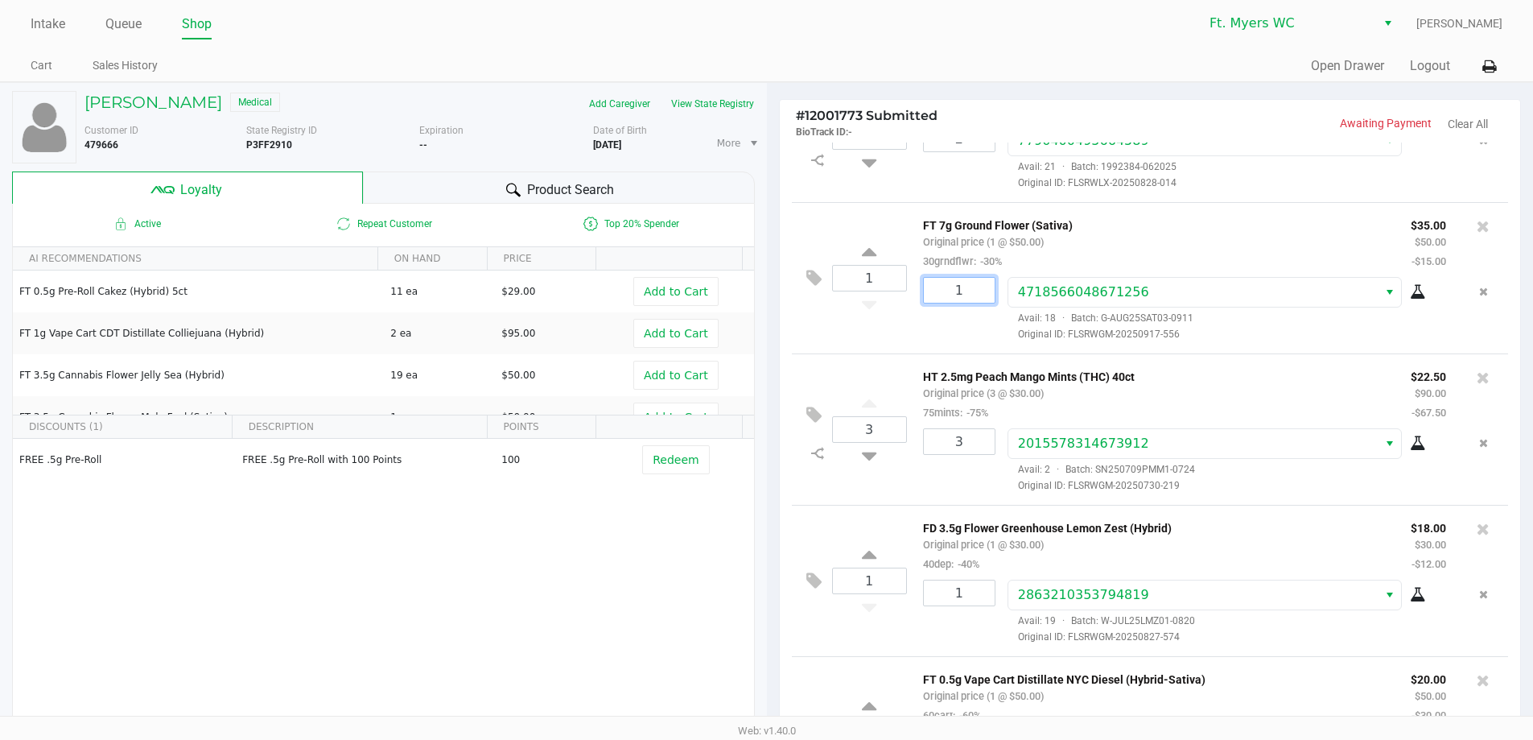
scroll to position [0, 0]
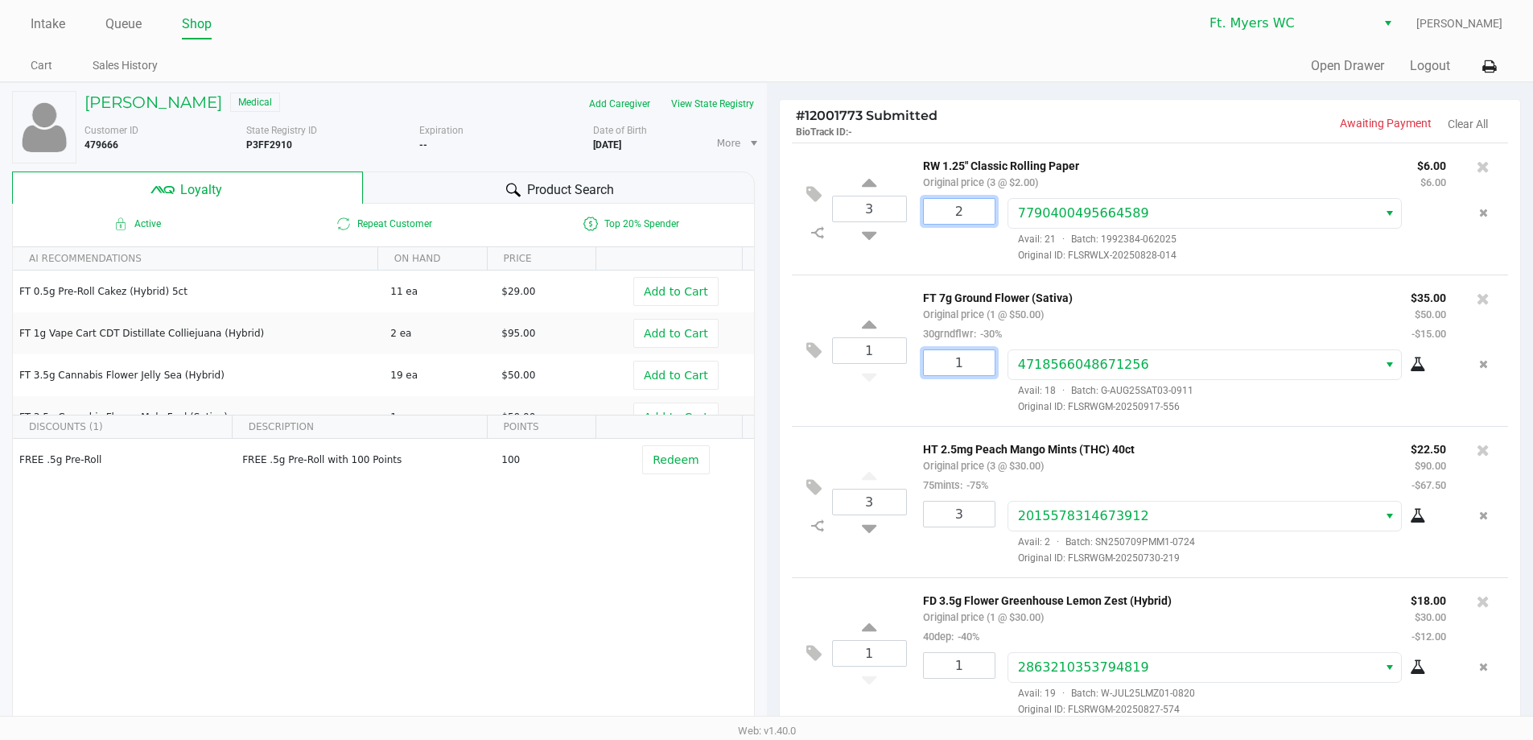
click at [957, 216] on input "2" at bounding box center [959, 211] width 71 height 25
type input "3"
click at [1059, 155] on p "RW 1.25" Classic Rolling Paper" at bounding box center [1158, 163] width 470 height 17
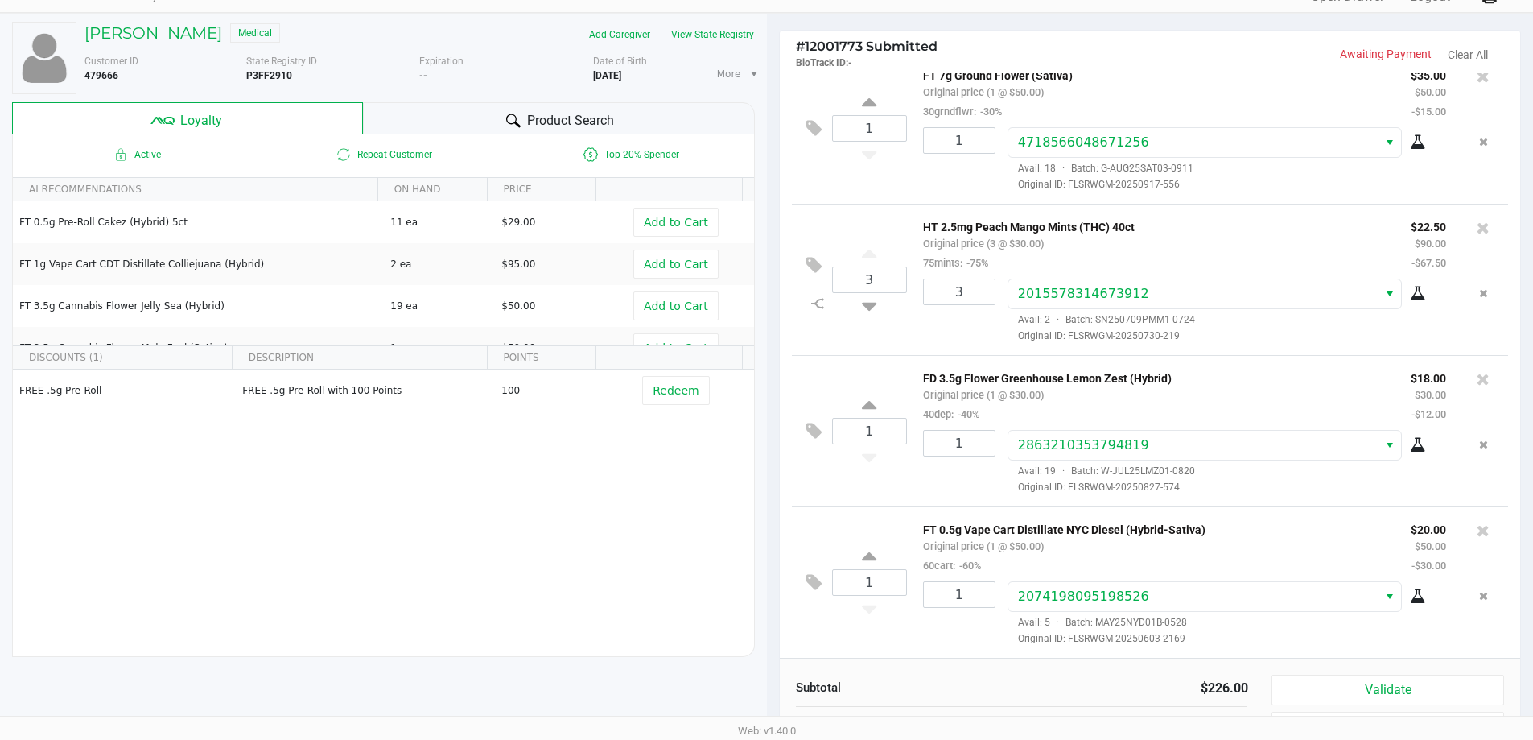
scroll to position [184, 0]
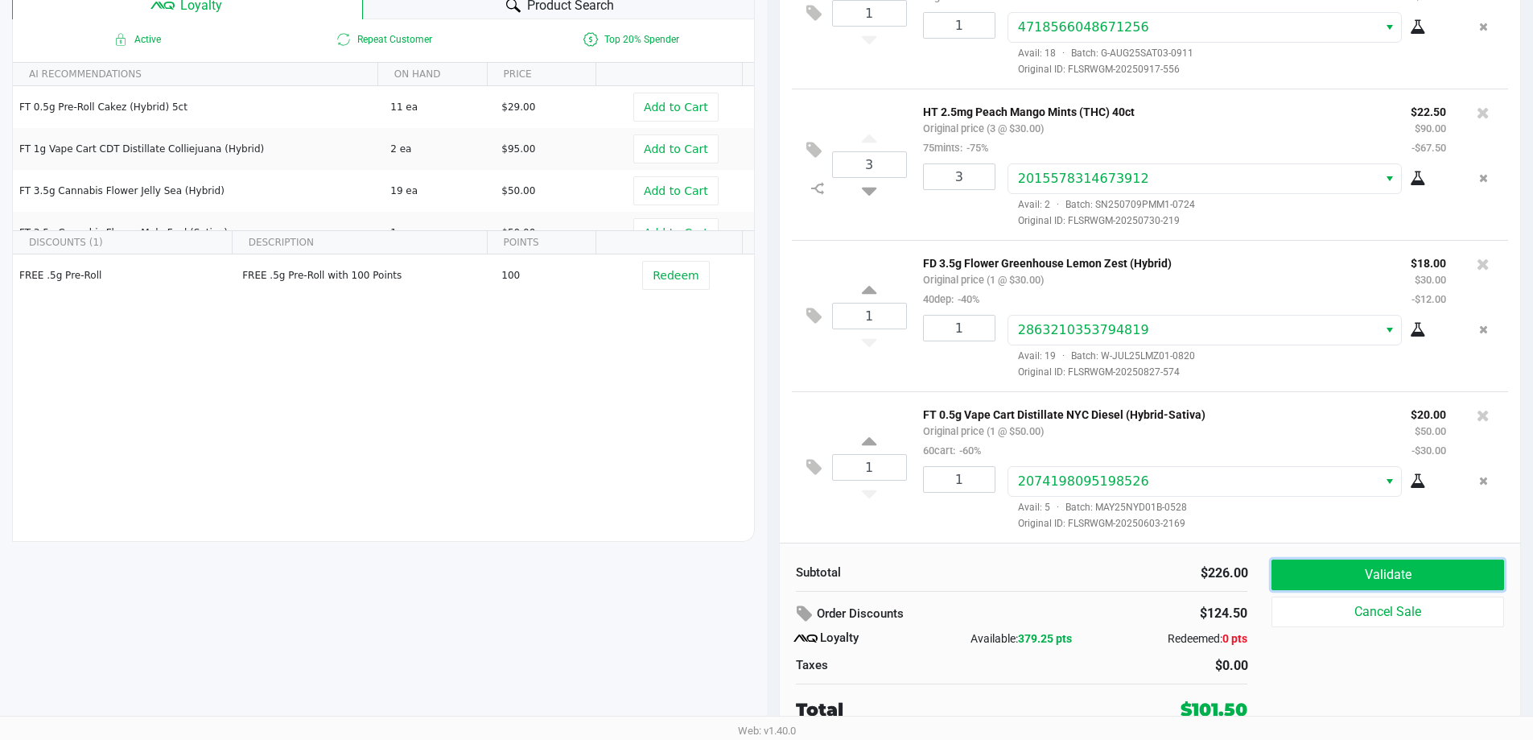
click at [1341, 564] on button "Validate" at bounding box center [1387, 574] width 232 height 31
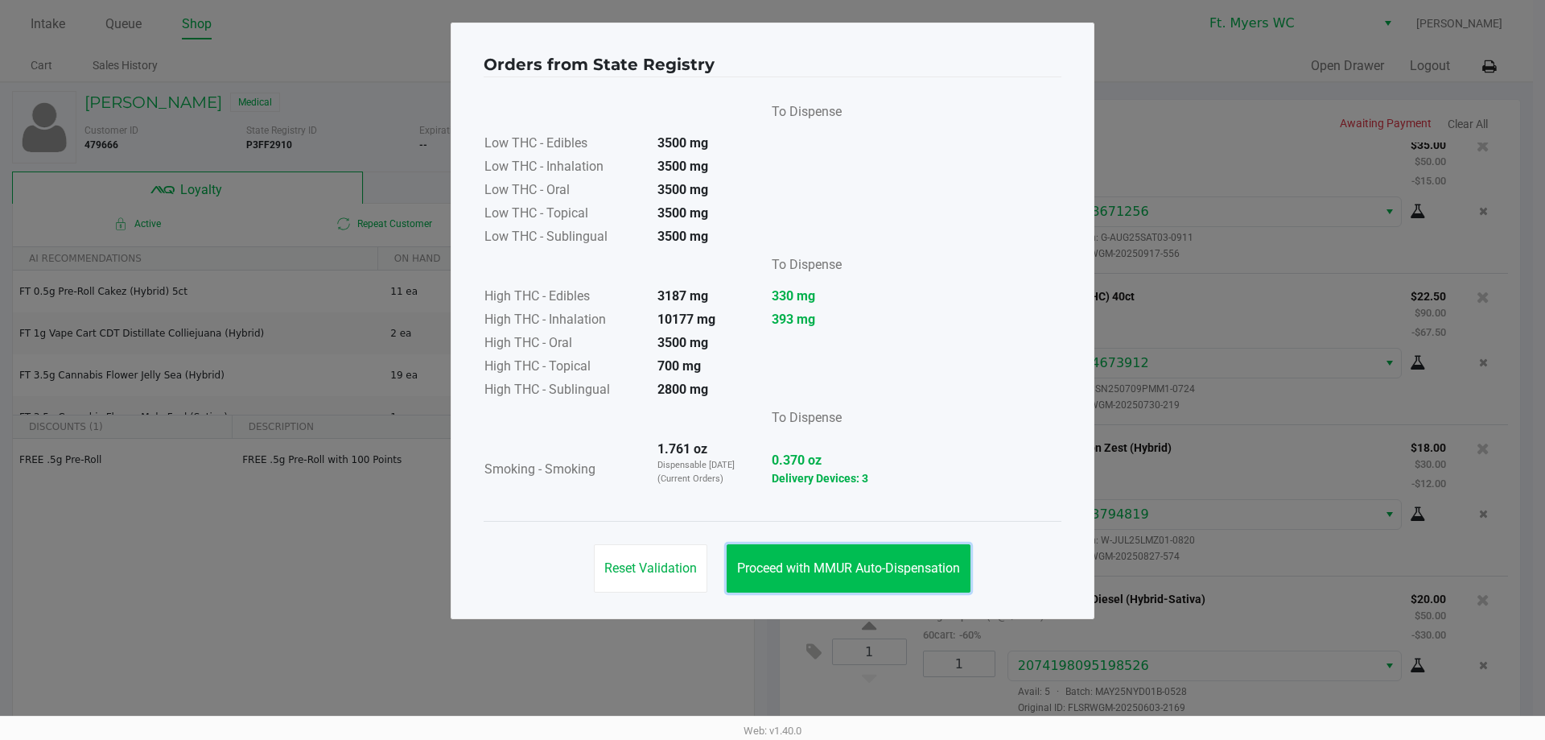
click at [910, 546] on button "Proceed with MMUR Auto-Dispensation" at bounding box center [849, 568] width 244 height 48
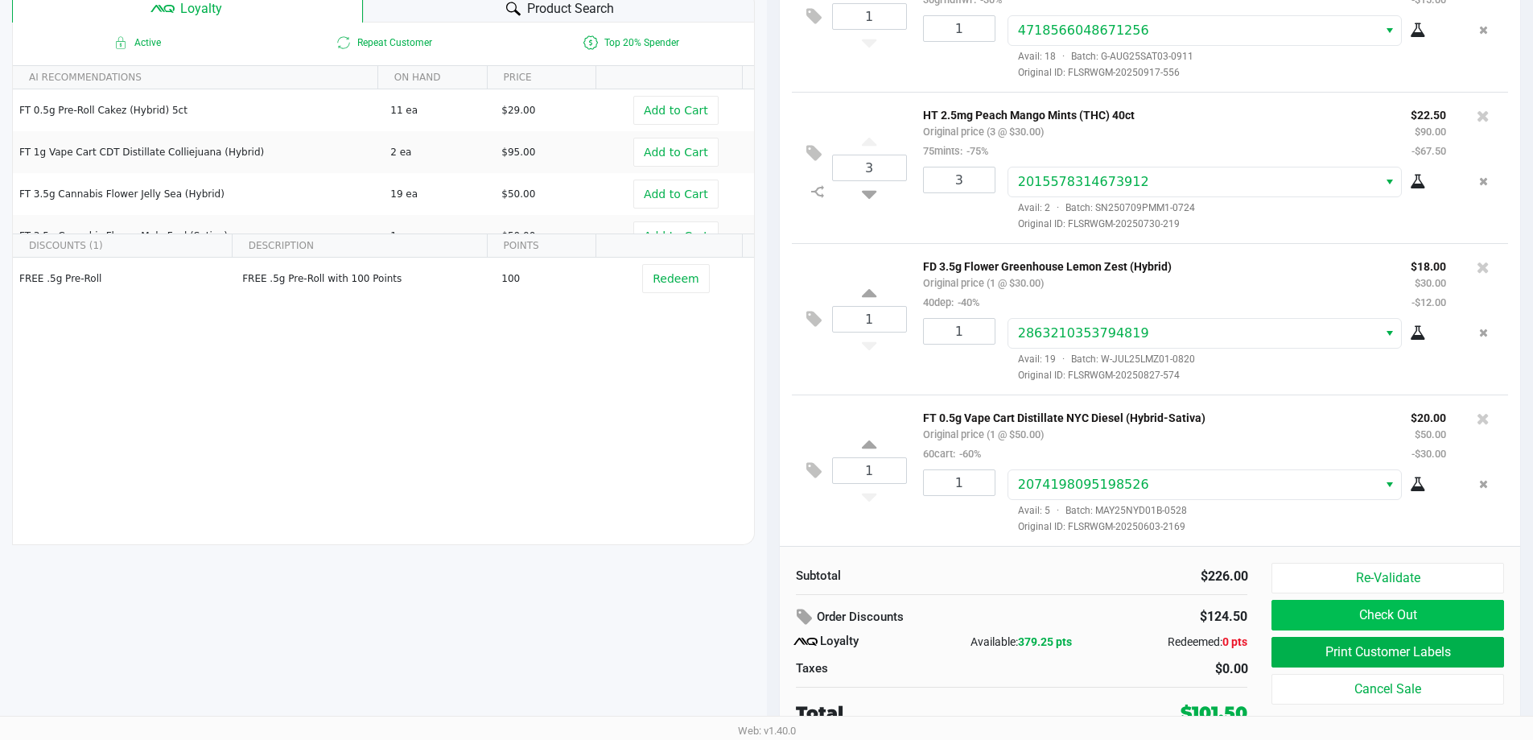
scroll to position [184, 0]
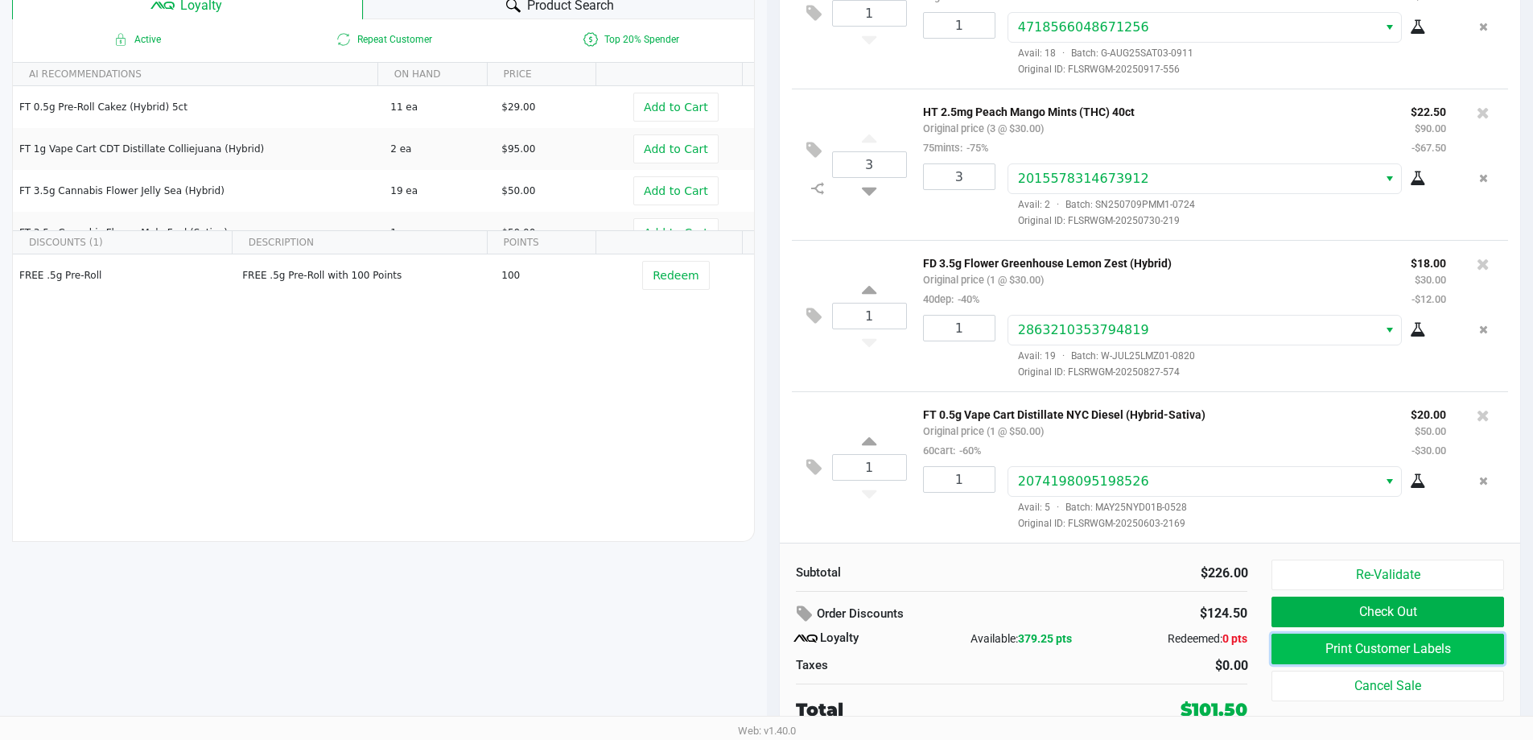
click at [1335, 643] on button "Print Customer Labels" at bounding box center [1387, 648] width 232 height 31
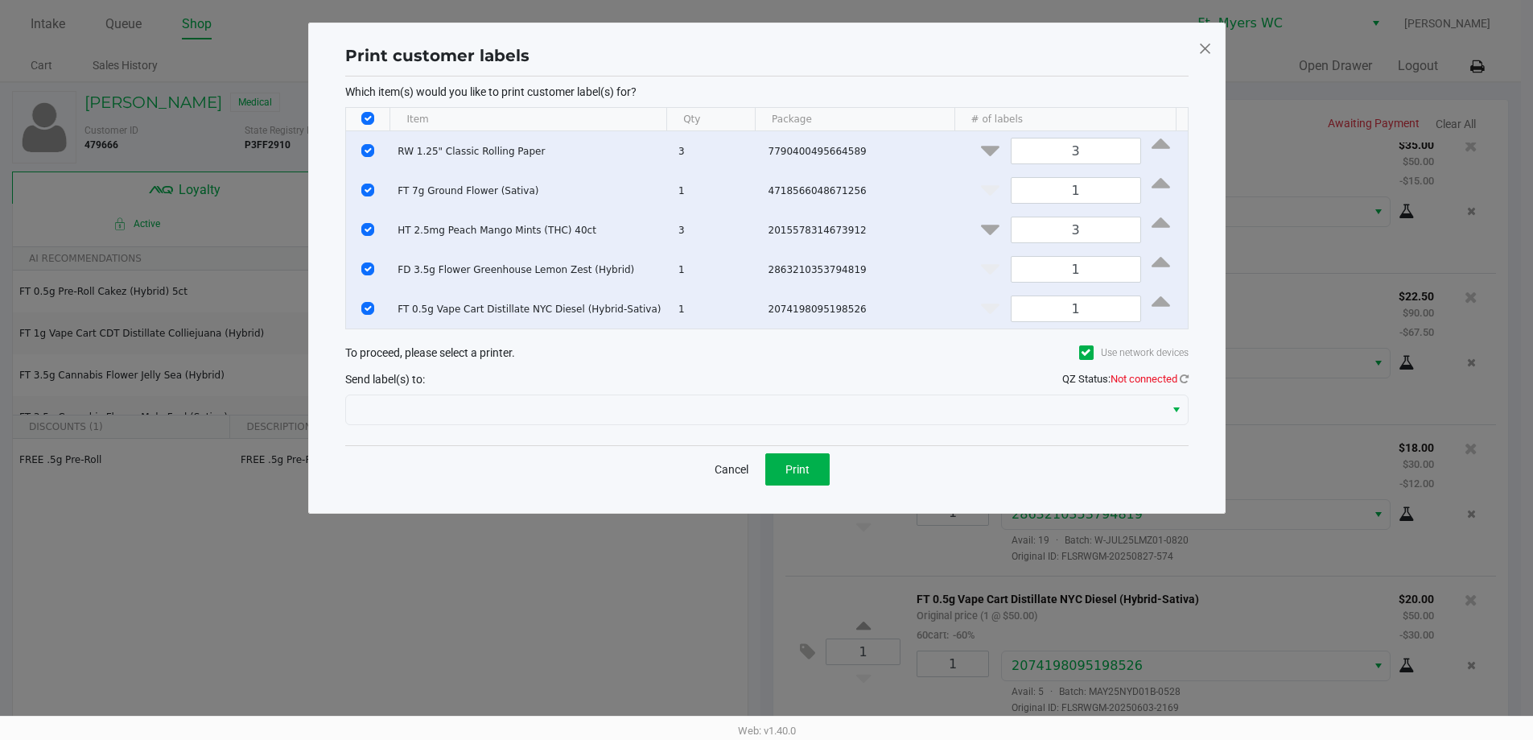
scroll to position [0, 0]
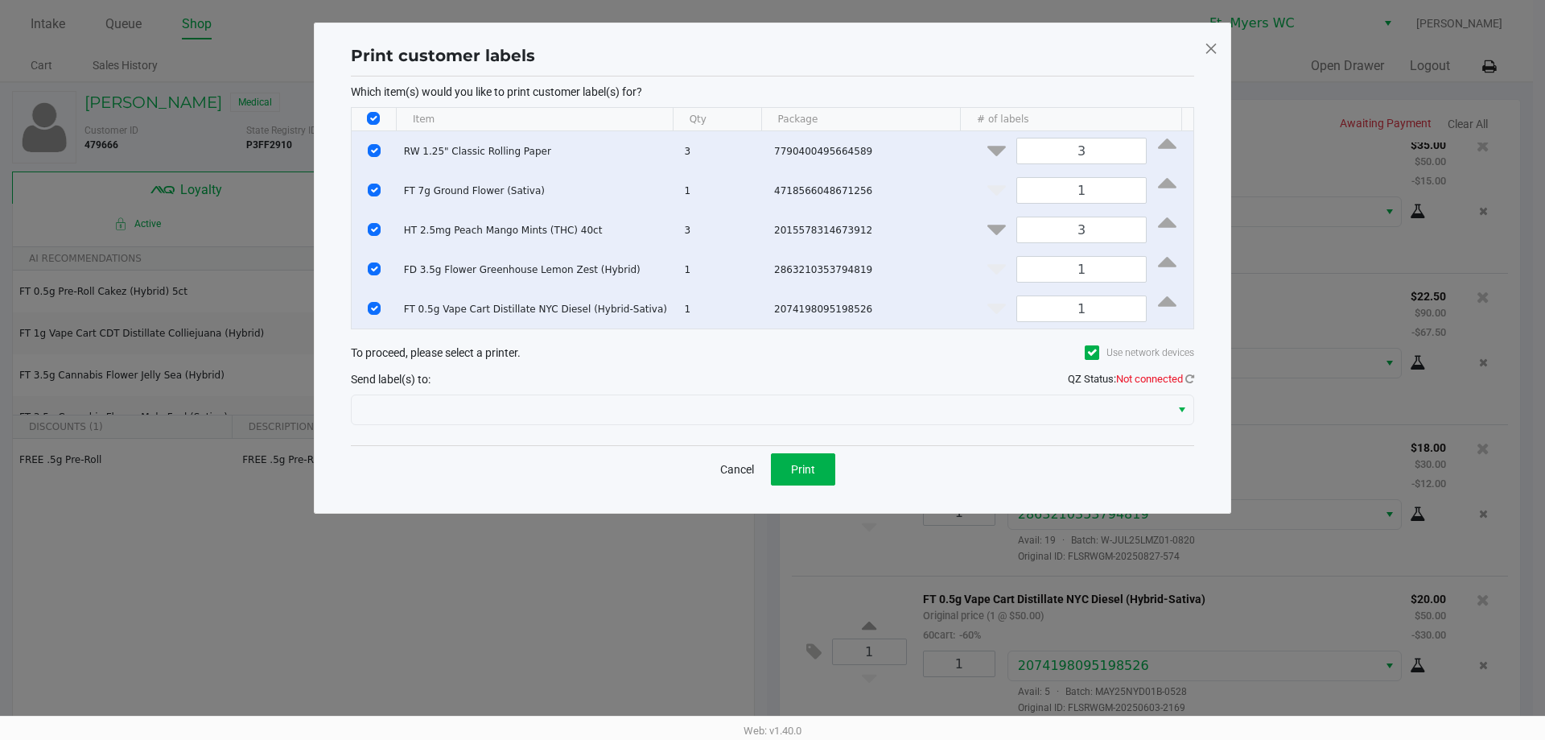
click at [835, 386] on div "Send label(s) to: QZ Status: Not connected" at bounding box center [772, 378] width 843 height 23
click at [1187, 384] on icon at bounding box center [1189, 378] width 9 height 10
click at [1185, 384] on icon at bounding box center [1189, 378] width 9 height 10
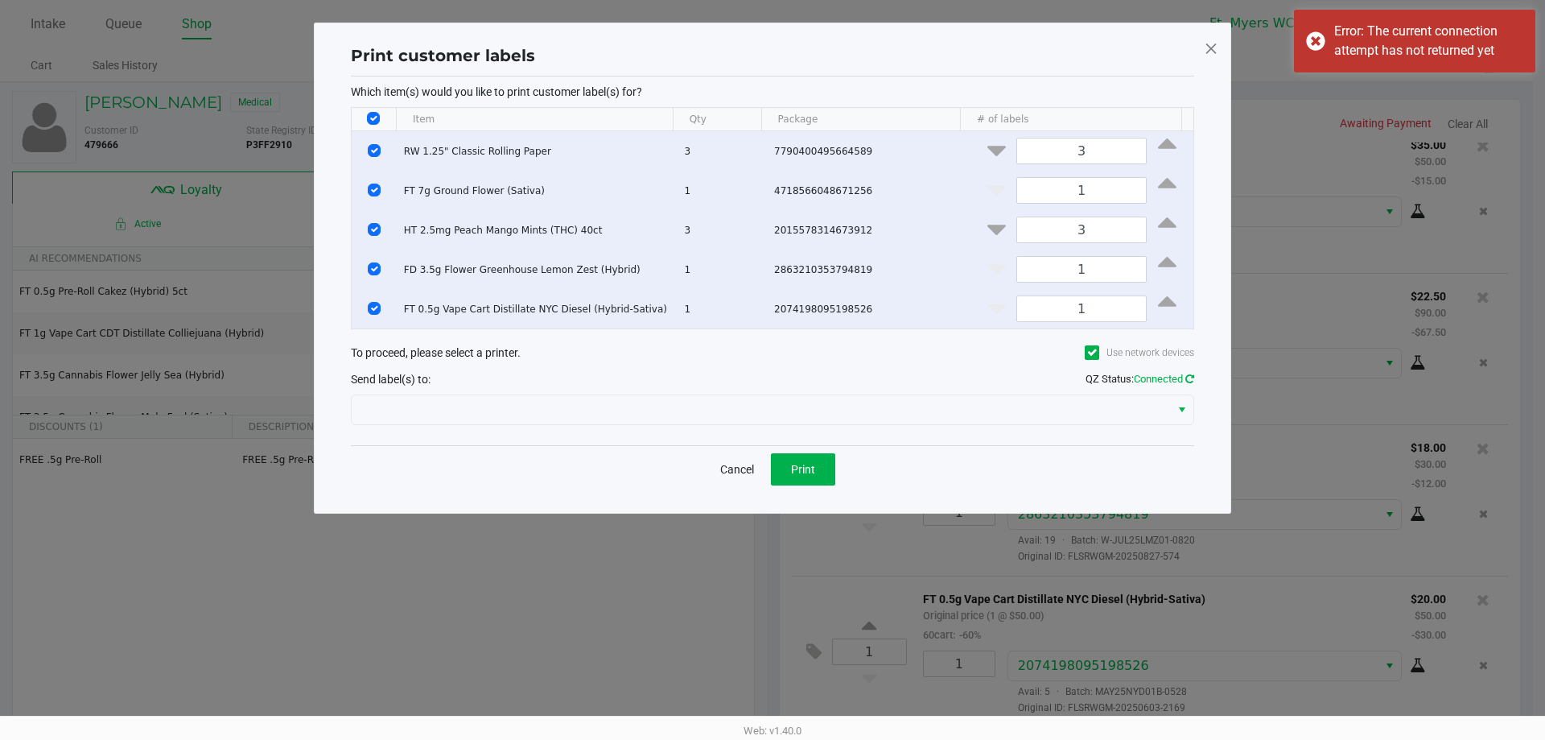
click at [1190, 384] on icon at bounding box center [1189, 378] width 9 height 10
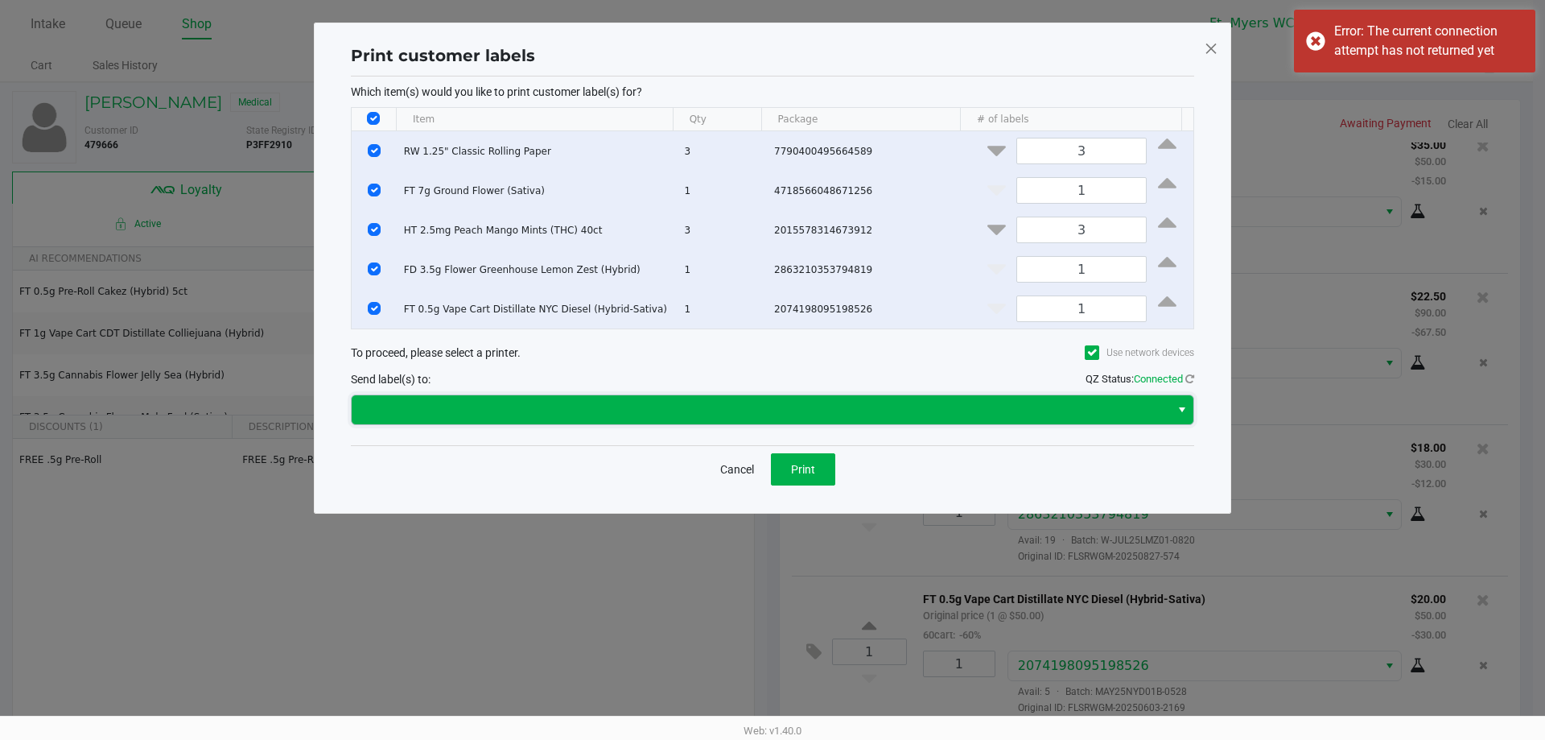
click at [1145, 415] on span at bounding box center [760, 409] width 799 height 19
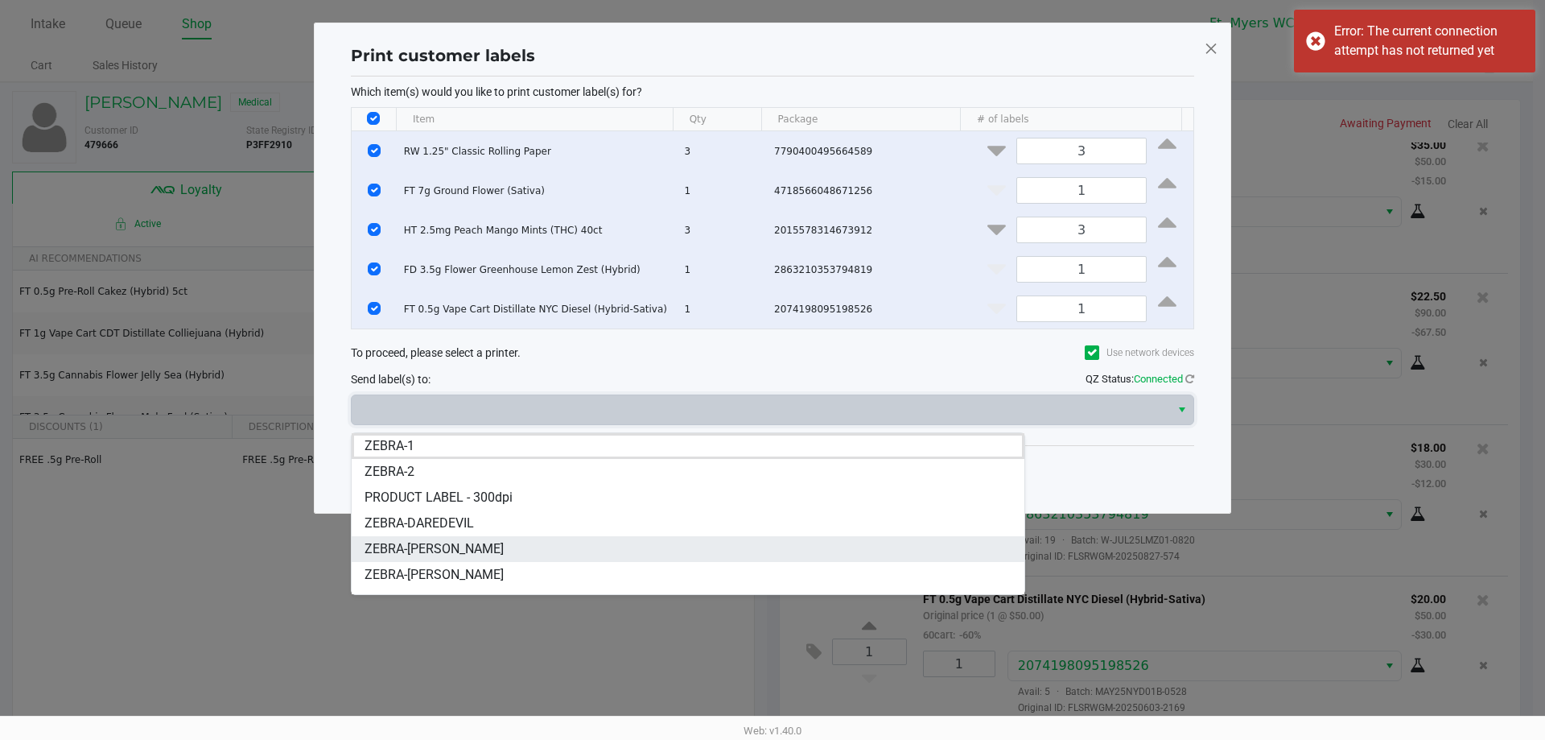
click at [740, 537] on li "ZEBRA-BEYONCE" at bounding box center [688, 549] width 673 height 26
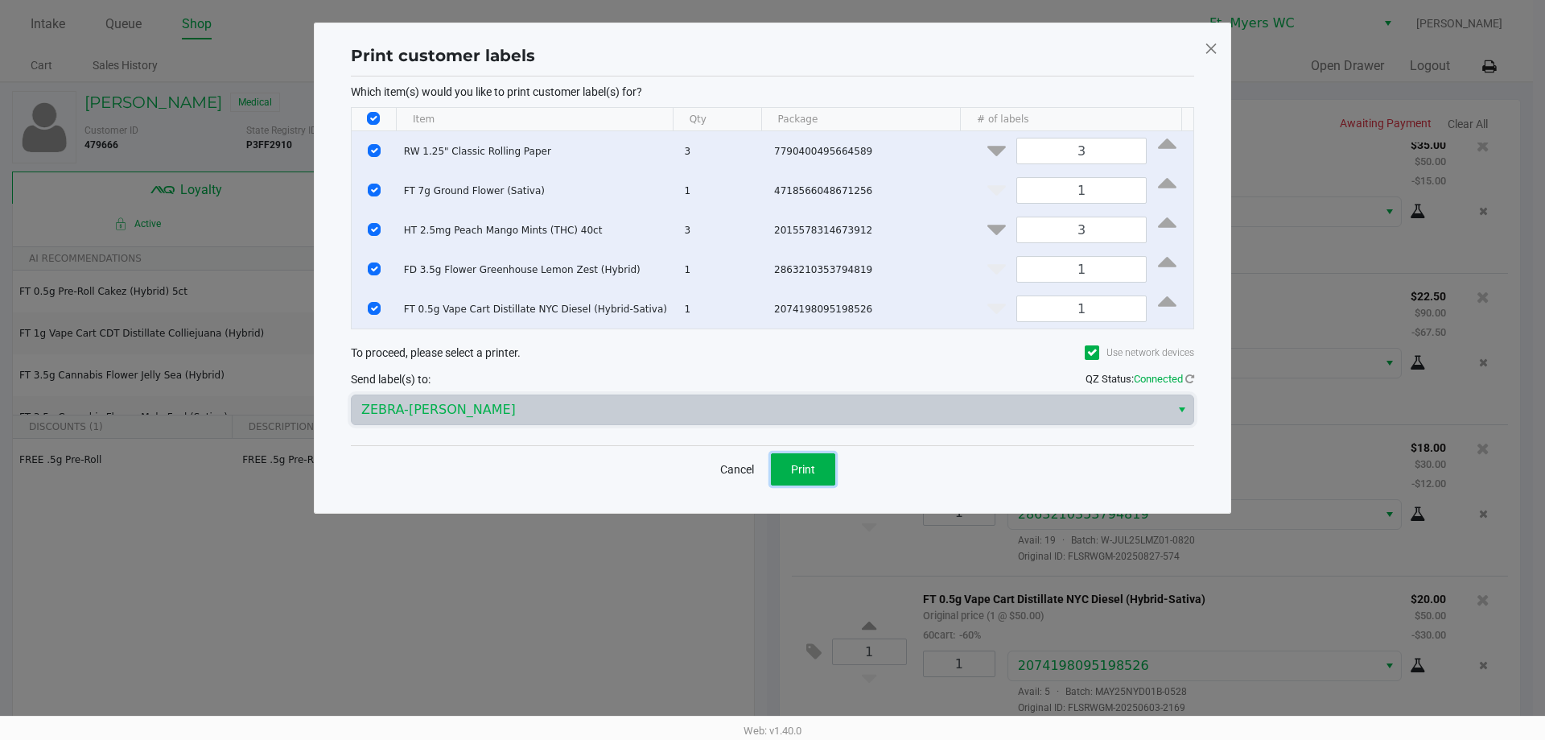
click at [808, 476] on span "Print" at bounding box center [803, 469] width 24 height 13
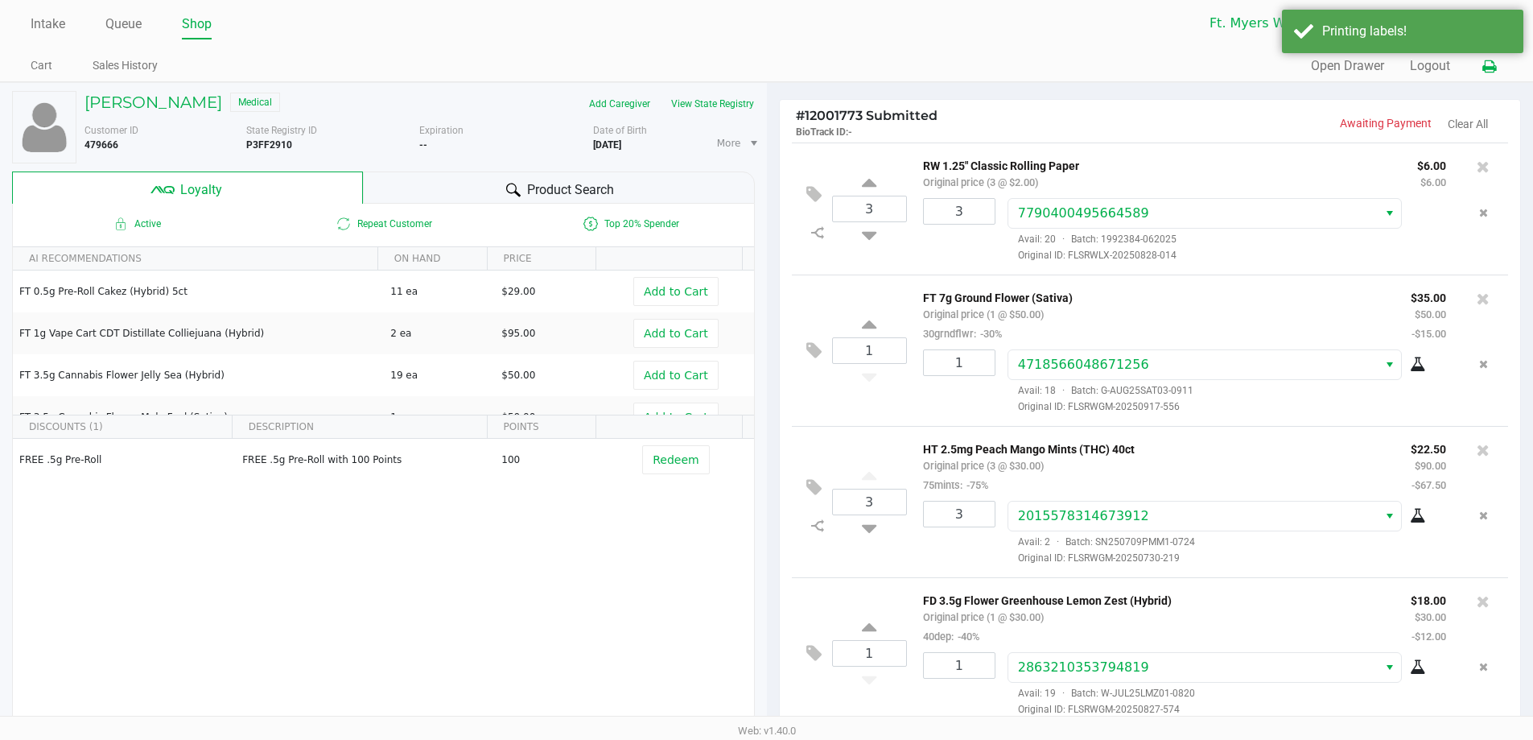
click at [1494, 68] on icon at bounding box center [1489, 66] width 14 height 11
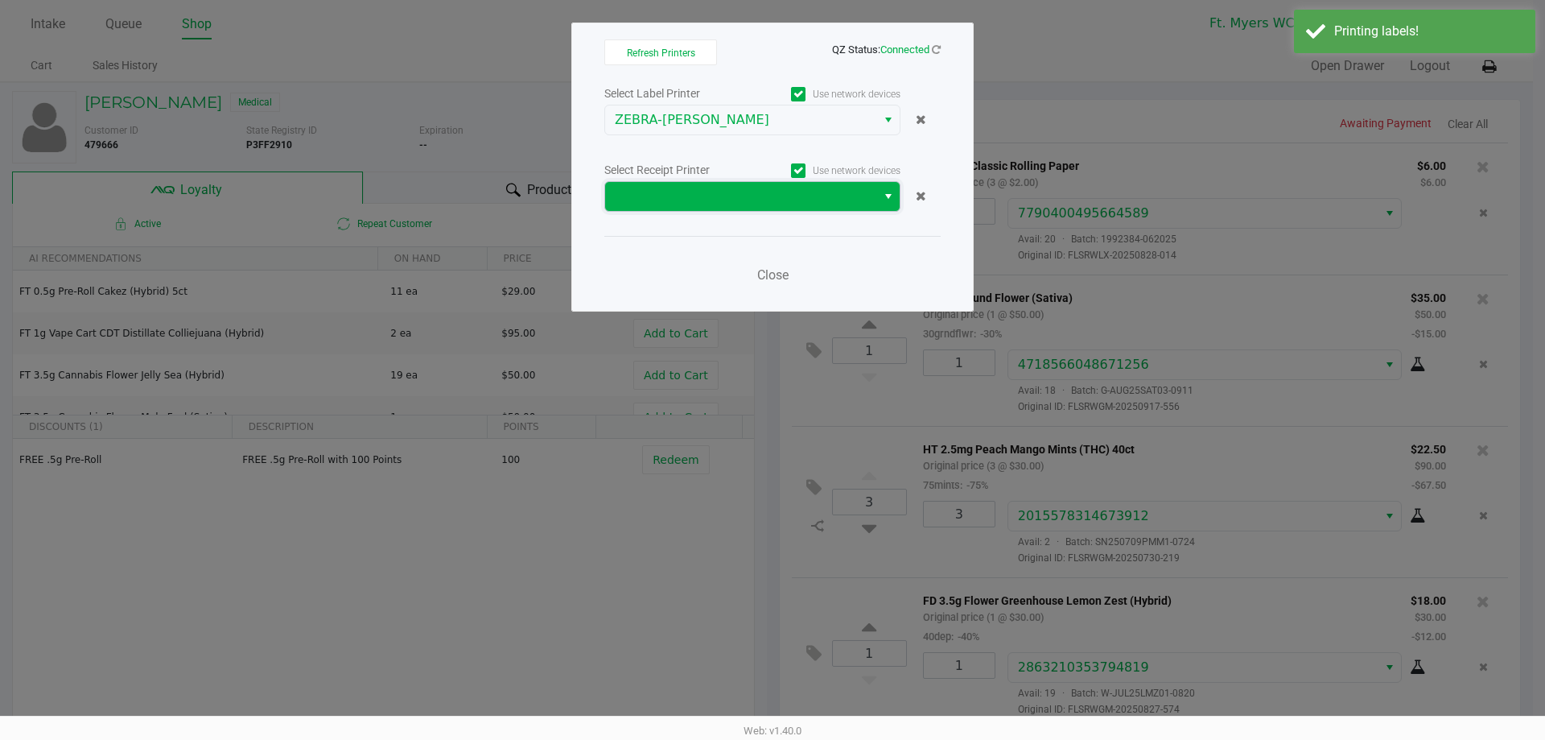
click at [786, 196] on span at bounding box center [741, 196] width 252 height 19
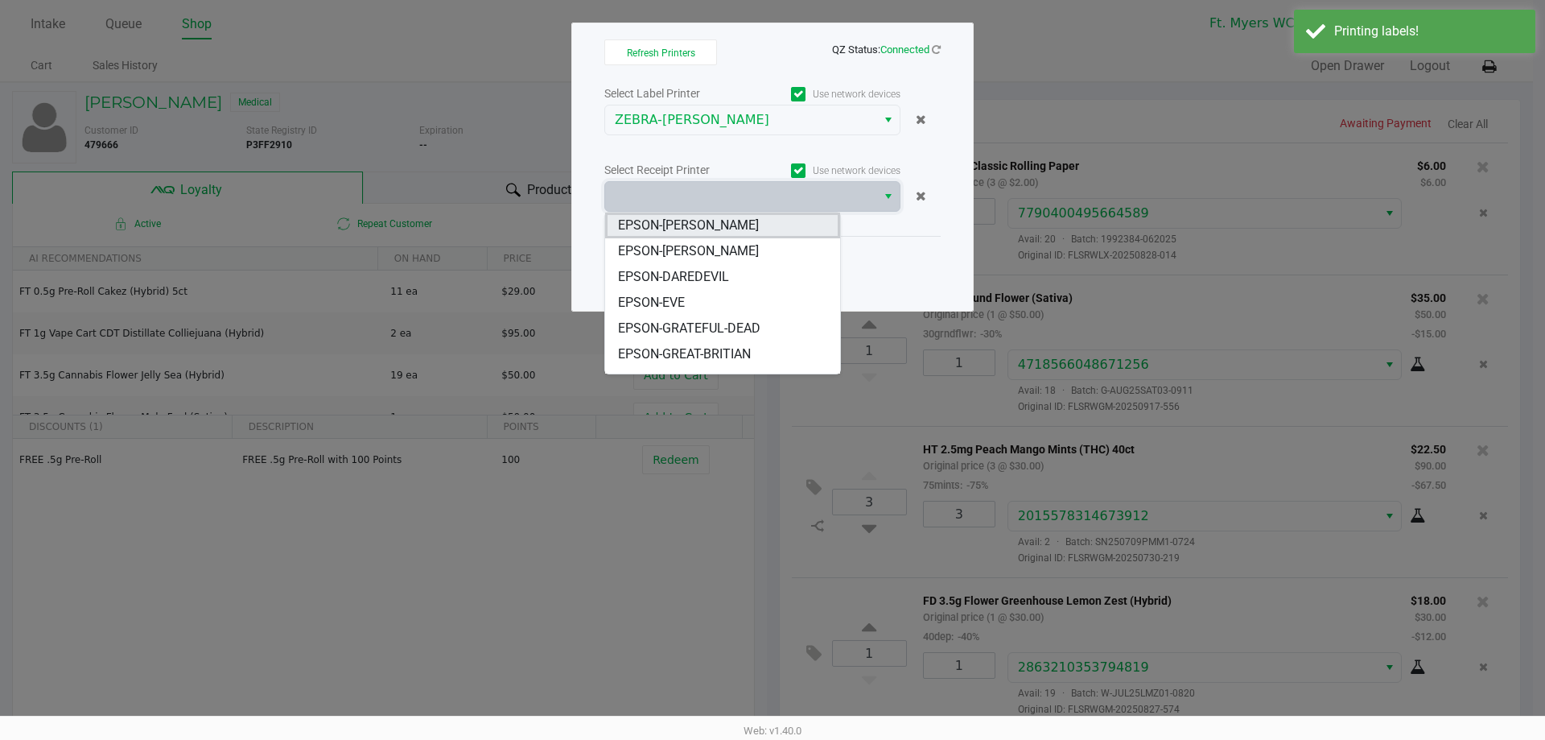
click at [739, 237] on li "EPSON-BEN-KING" at bounding box center [722, 225] width 235 height 26
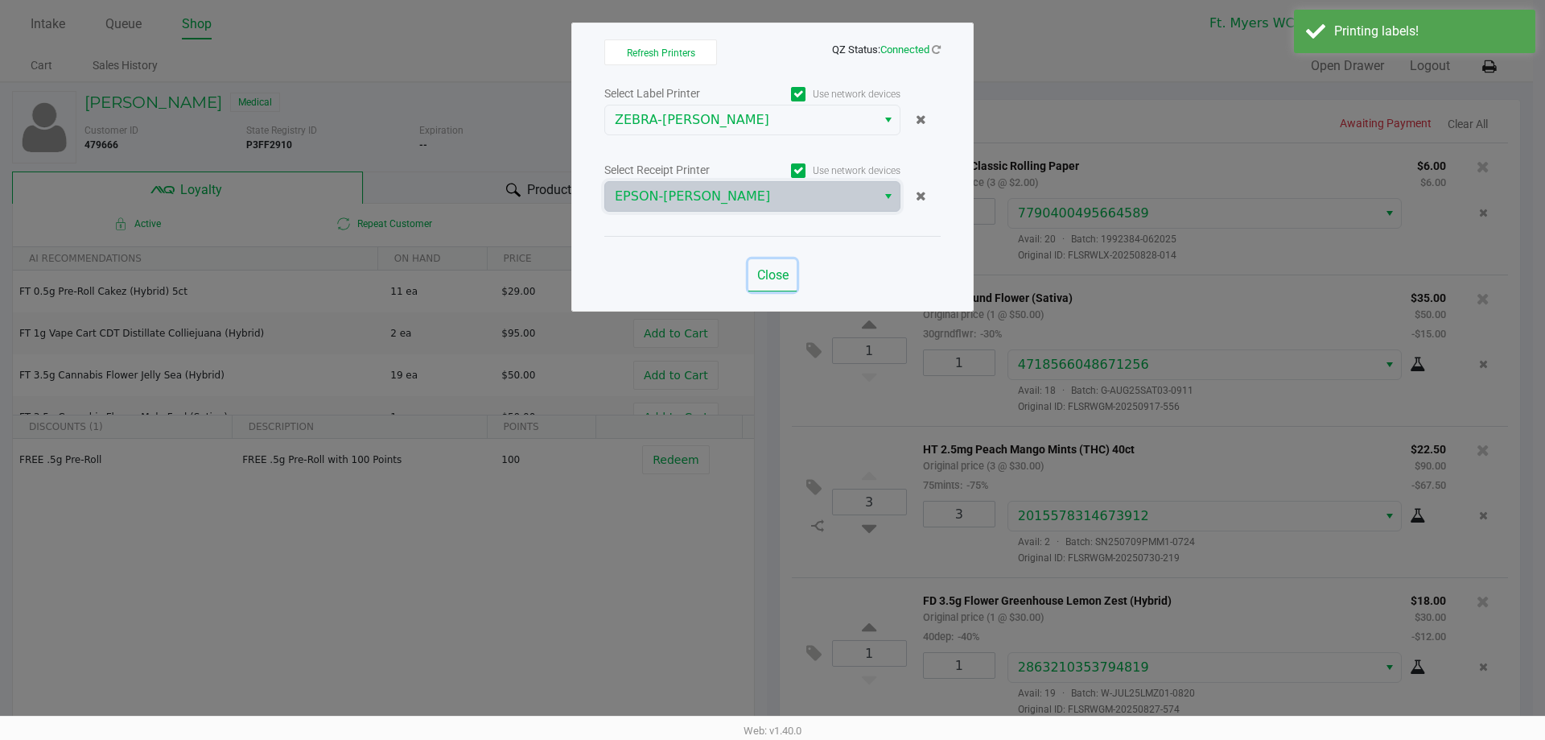
click at [770, 269] on span "Close" at bounding box center [772, 274] width 31 height 15
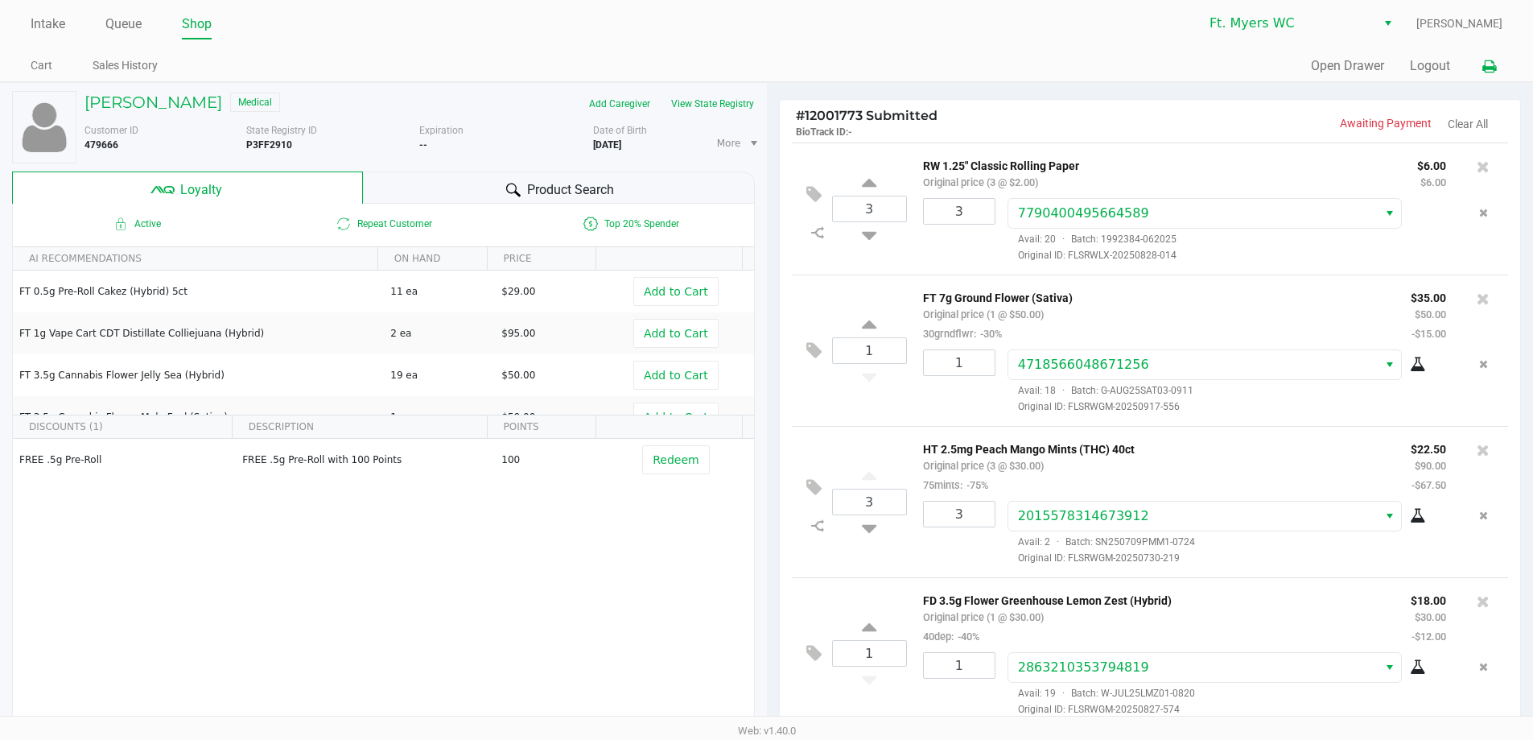
click at [1485, 69] on icon at bounding box center [1489, 66] width 14 height 11
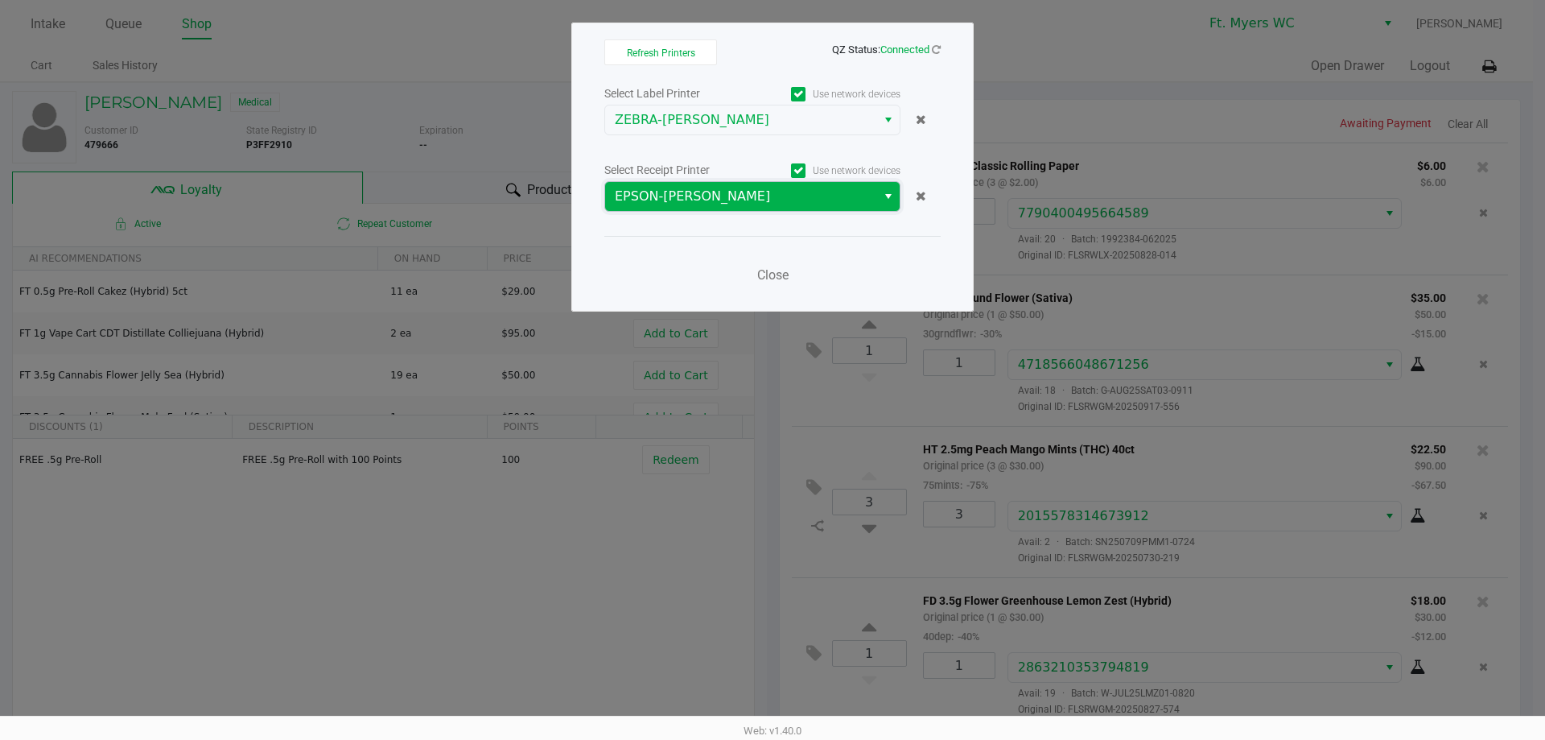
click at [824, 182] on kendo-dropdownlist "EPSON-BEN-KING" at bounding box center [752, 196] width 296 height 31
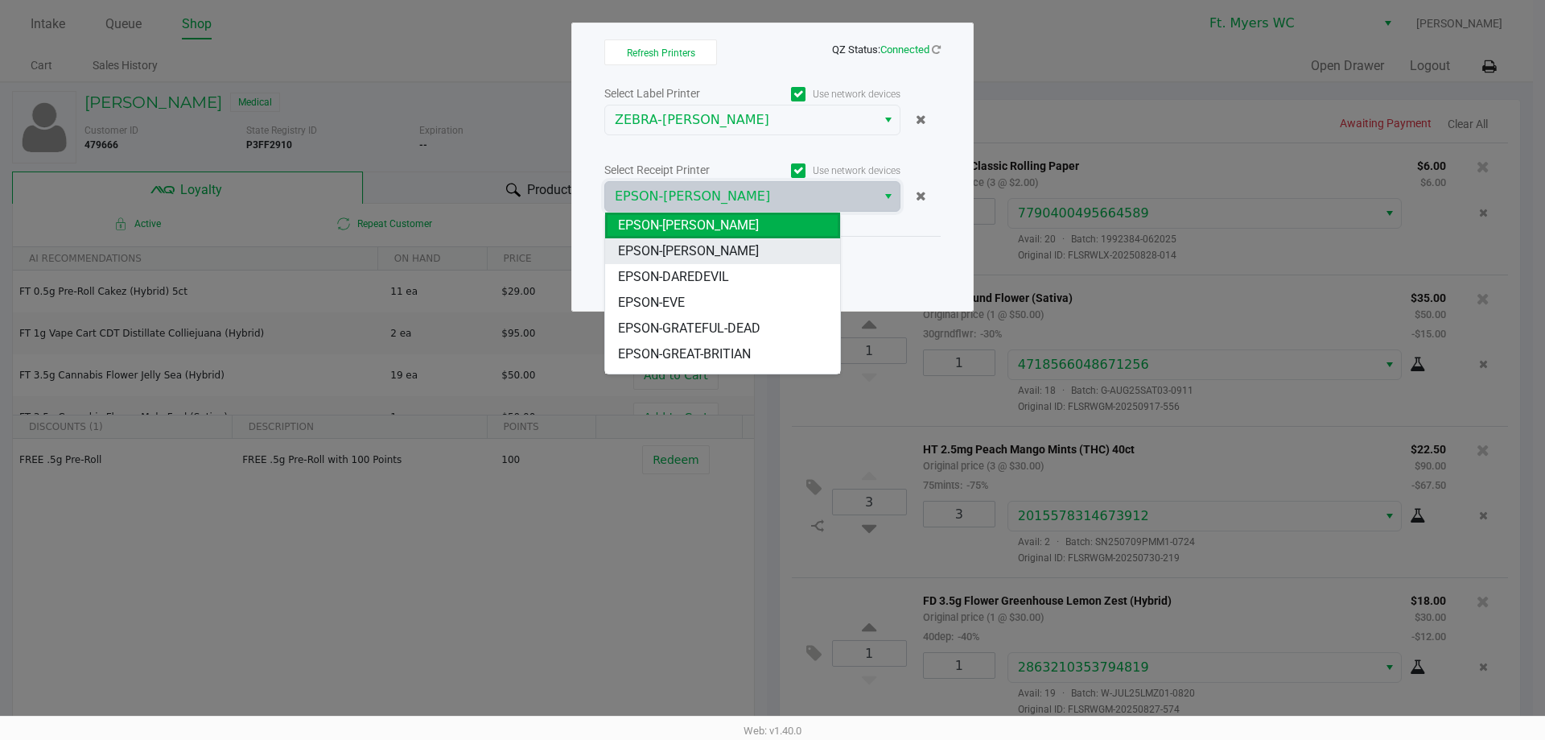
click at [693, 247] on span "EPSON-BEYONCE" at bounding box center [688, 250] width 141 height 19
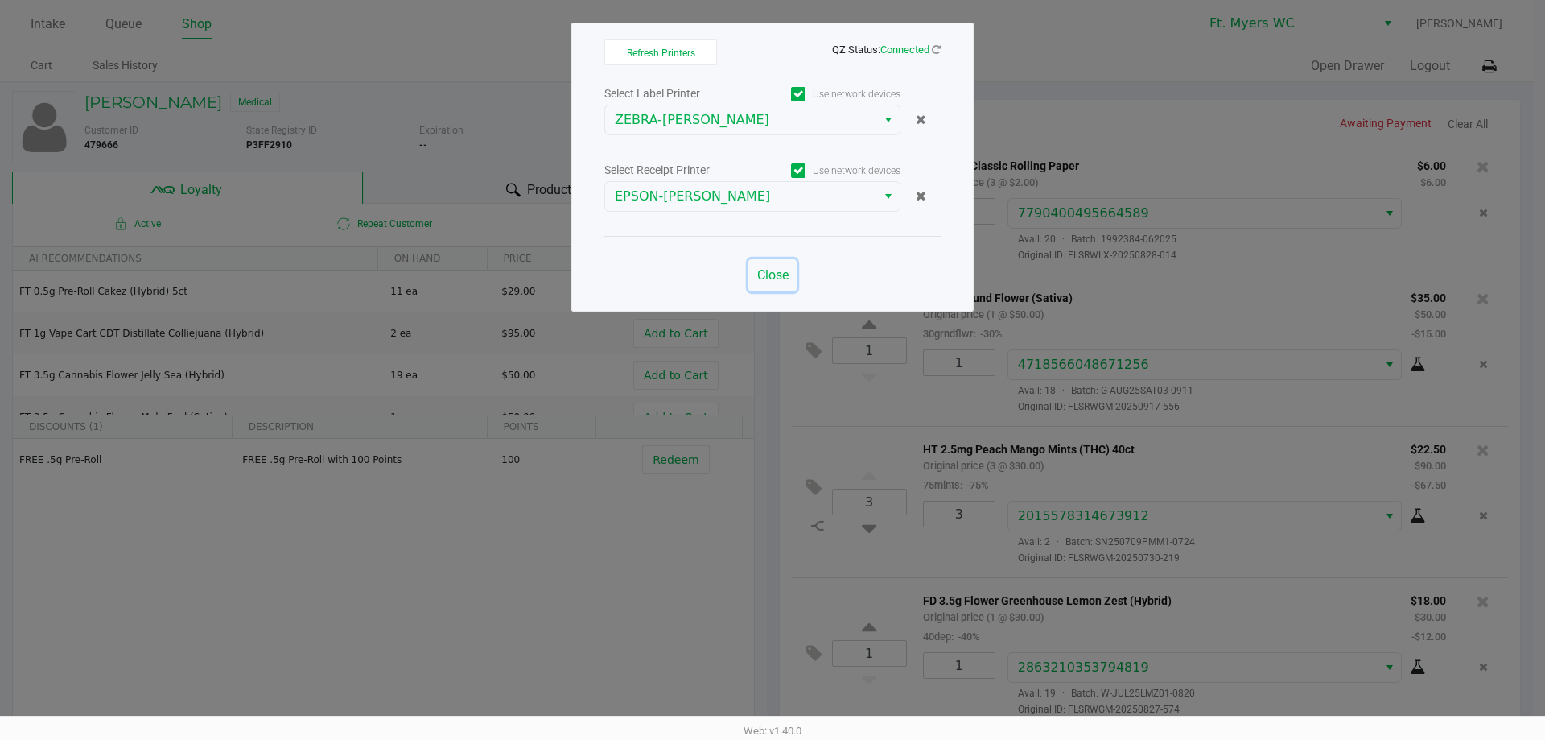
click at [777, 278] on span "Close" at bounding box center [772, 274] width 31 height 15
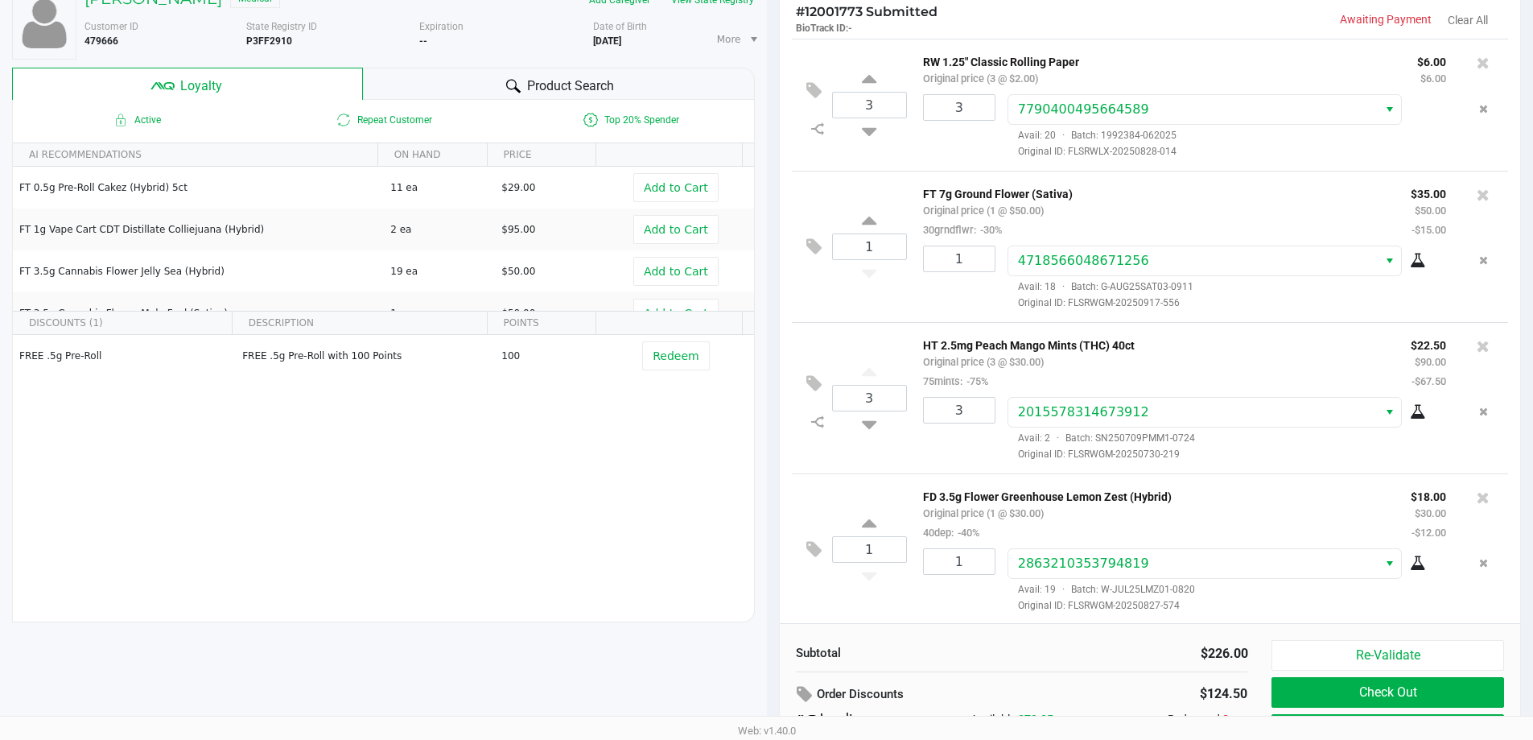
scroll to position [184, 0]
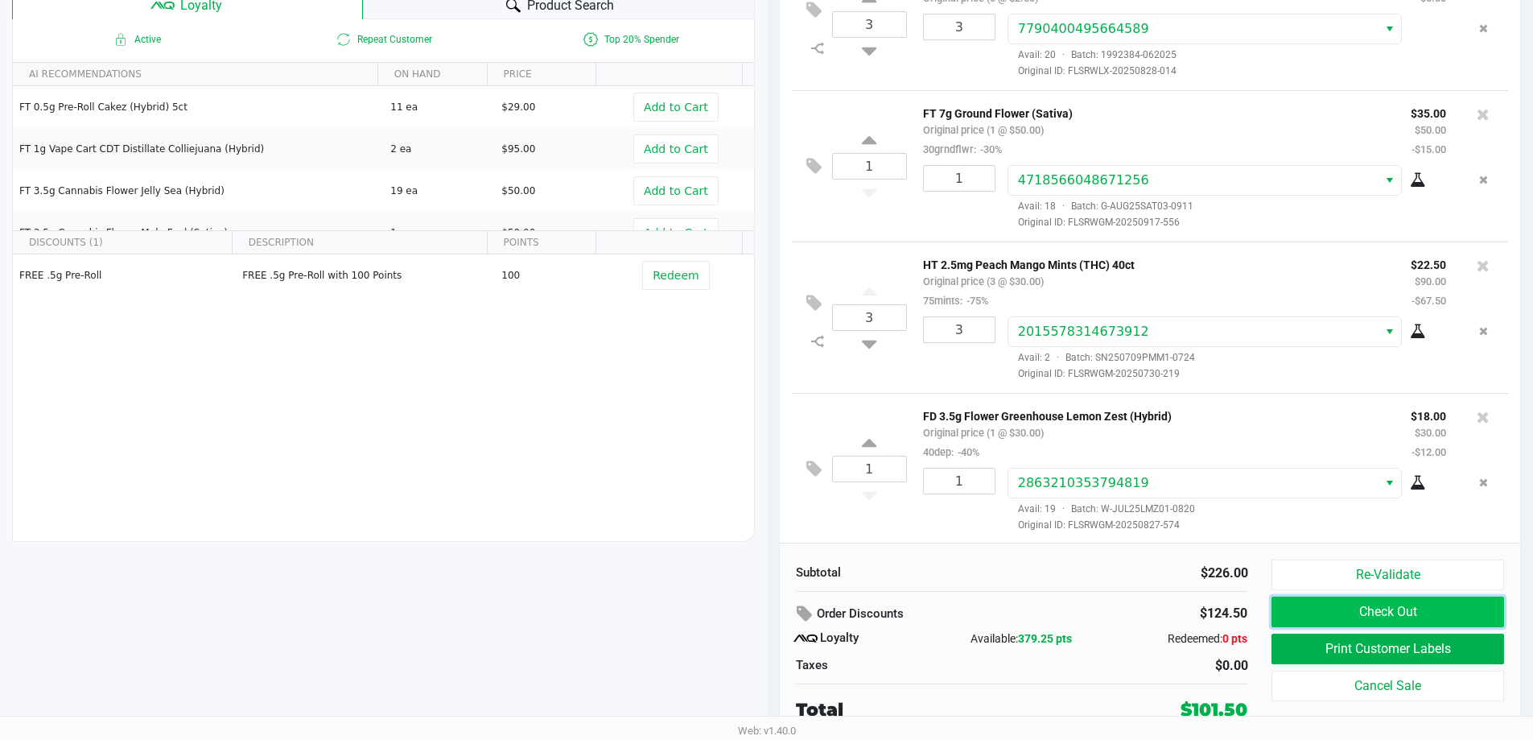
click at [1420, 618] on button "Check Out" at bounding box center [1387, 611] width 232 height 31
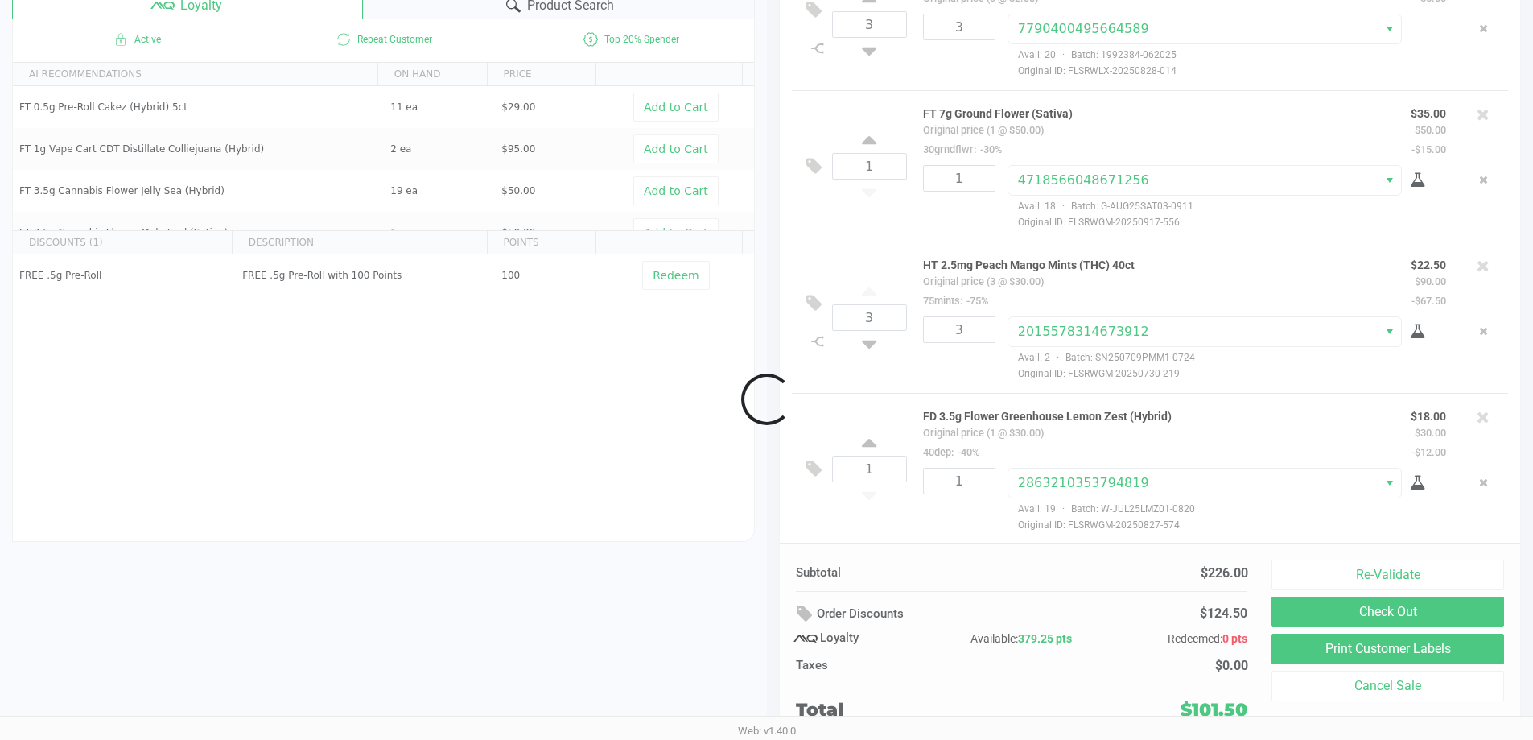
scroll to position [157, 0]
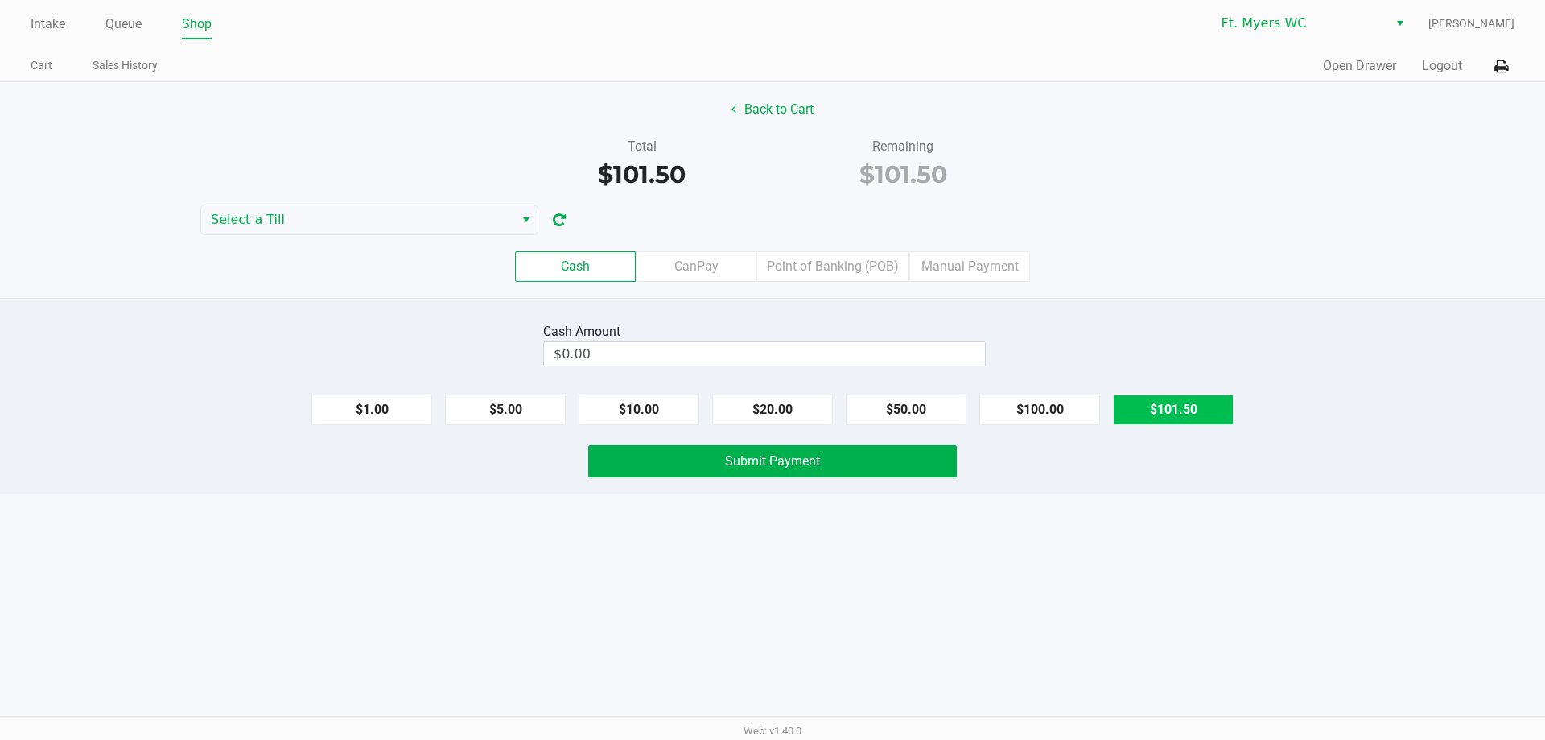
drag, startPoint x: 1151, startPoint y: 404, endPoint x: 1127, endPoint y: 422, distance: 29.8
click at [1156, 414] on button "$101.50" at bounding box center [1173, 409] width 121 height 31
type input "$101.50"
click at [809, 460] on span "Submit Payment" at bounding box center [772, 460] width 95 height 15
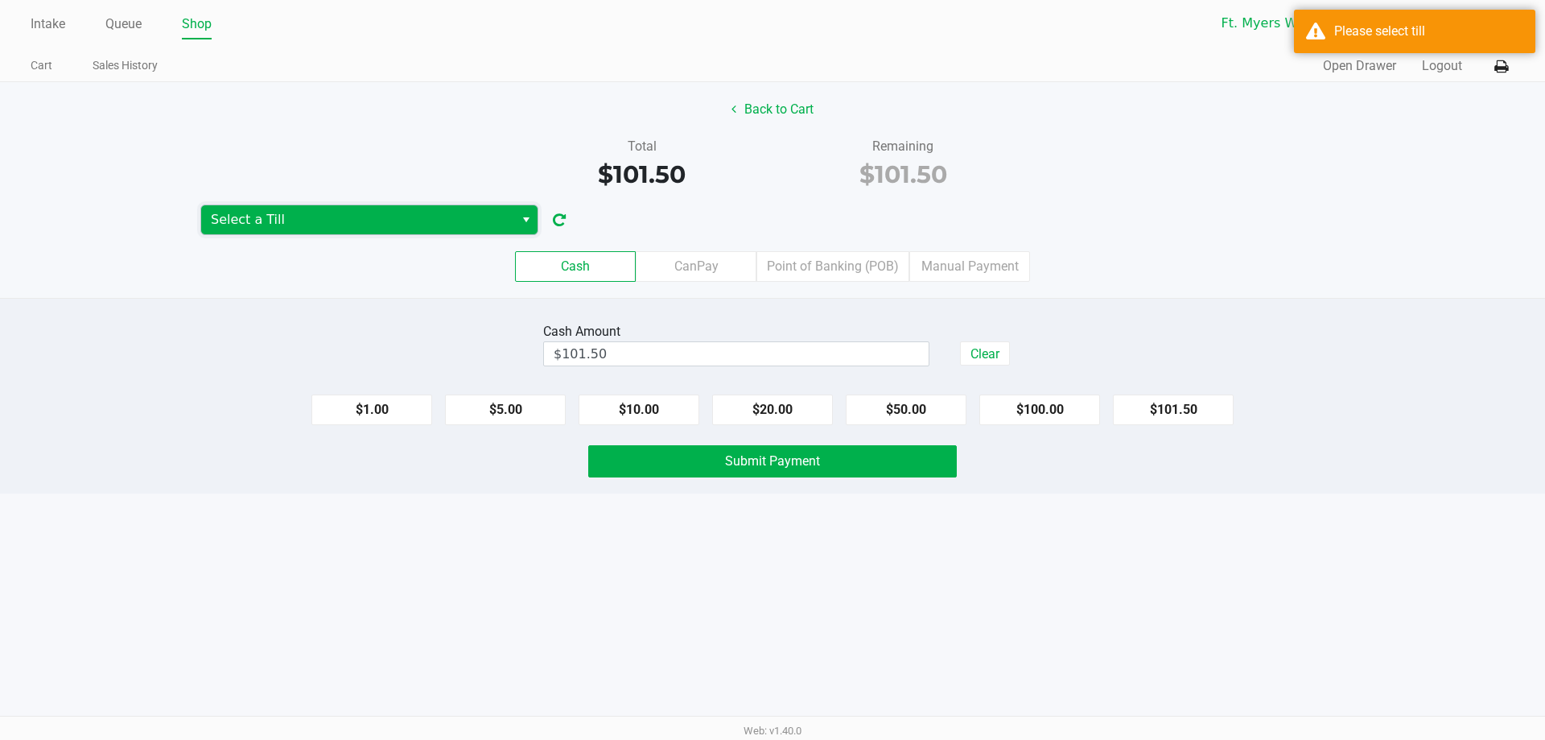
click at [317, 209] on span "Select a Till" at bounding box center [357, 219] width 313 height 29
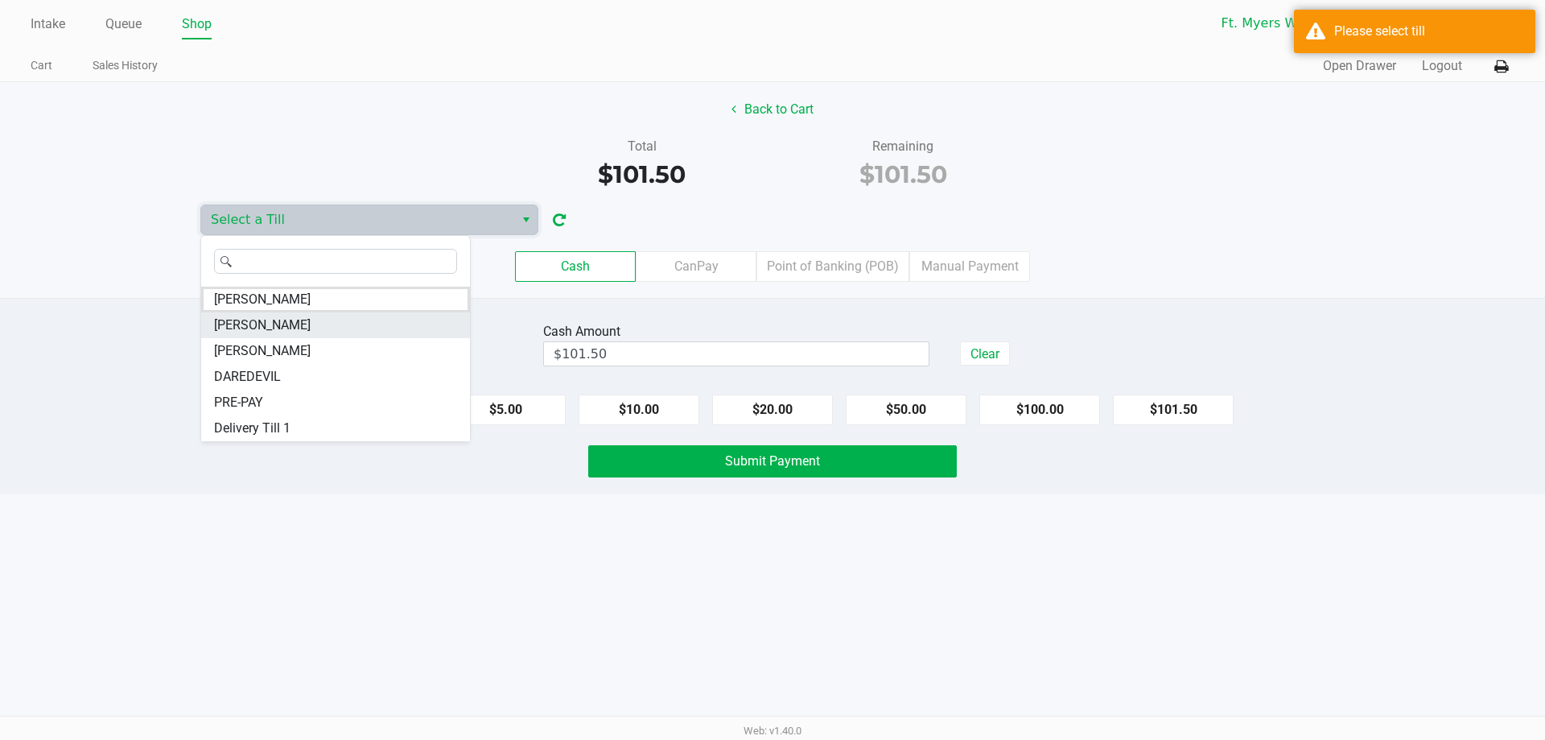
click at [286, 323] on li "BEYONCE" at bounding box center [335, 325] width 269 height 26
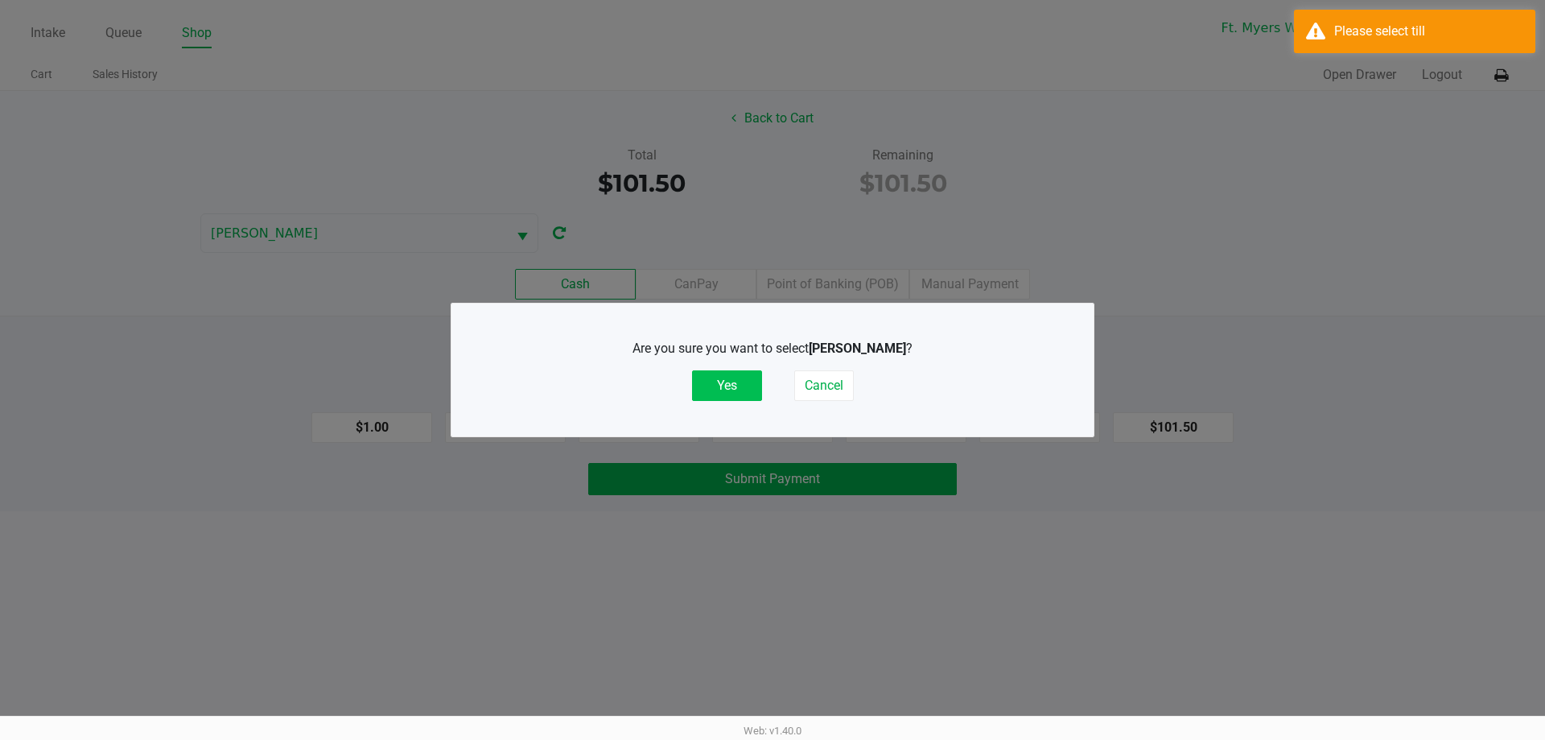
click at [744, 394] on button "Yes" at bounding box center [727, 385] width 70 height 31
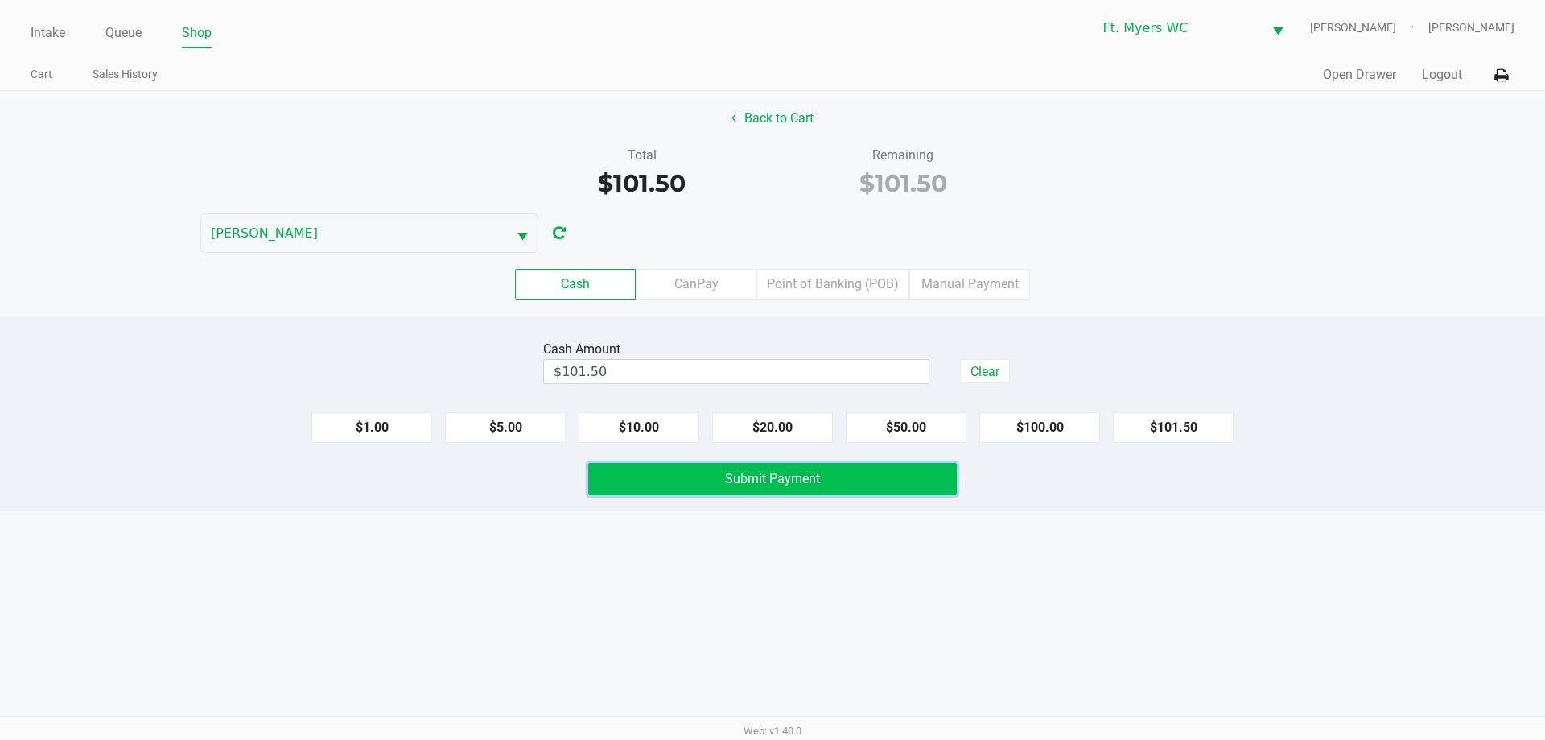
click at [785, 480] on span "Submit Payment" at bounding box center [772, 478] width 95 height 15
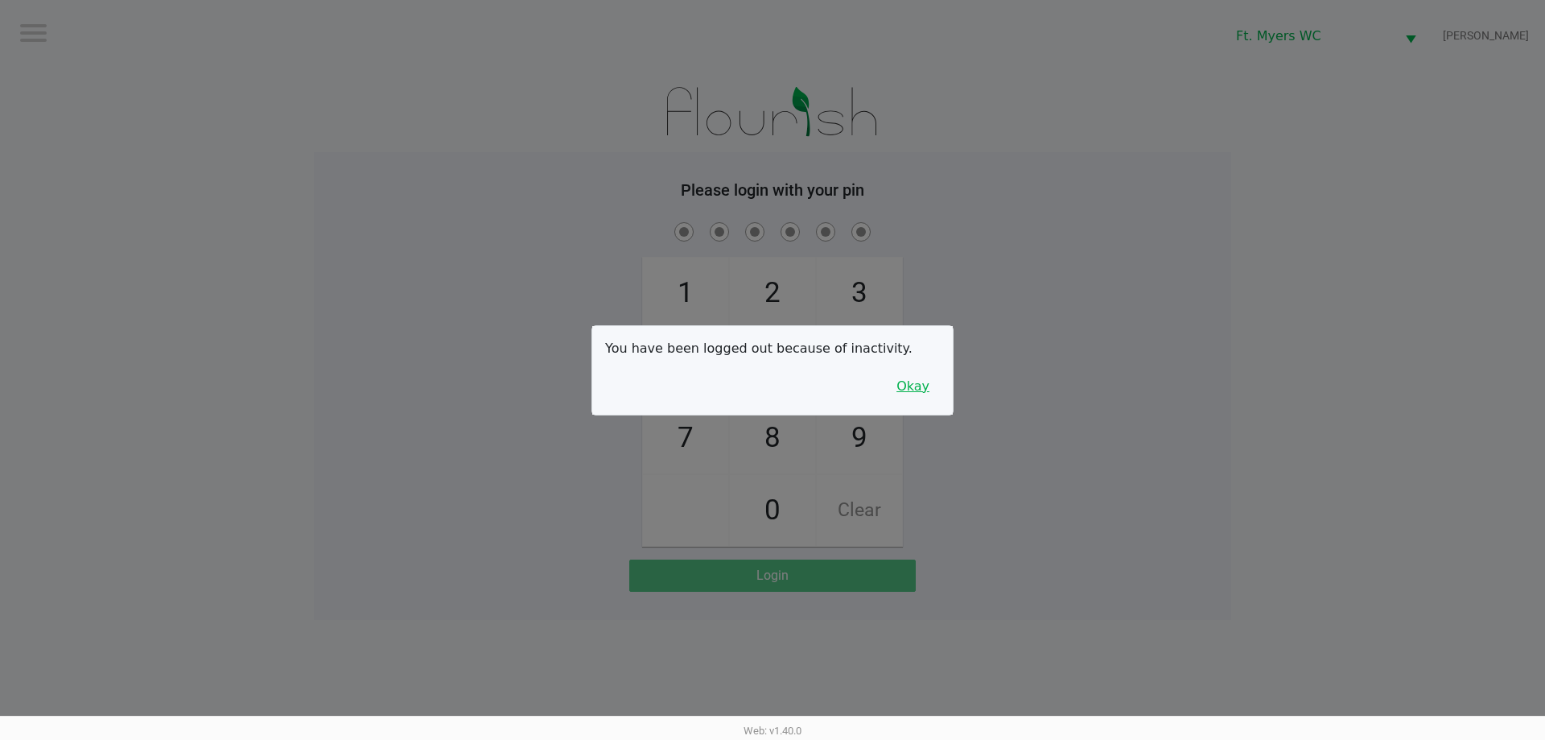
drag, startPoint x: 917, startPoint y: 387, endPoint x: 929, endPoint y: 388, distance: 12.1
click at [917, 387] on button "Okay" at bounding box center [913, 386] width 54 height 31
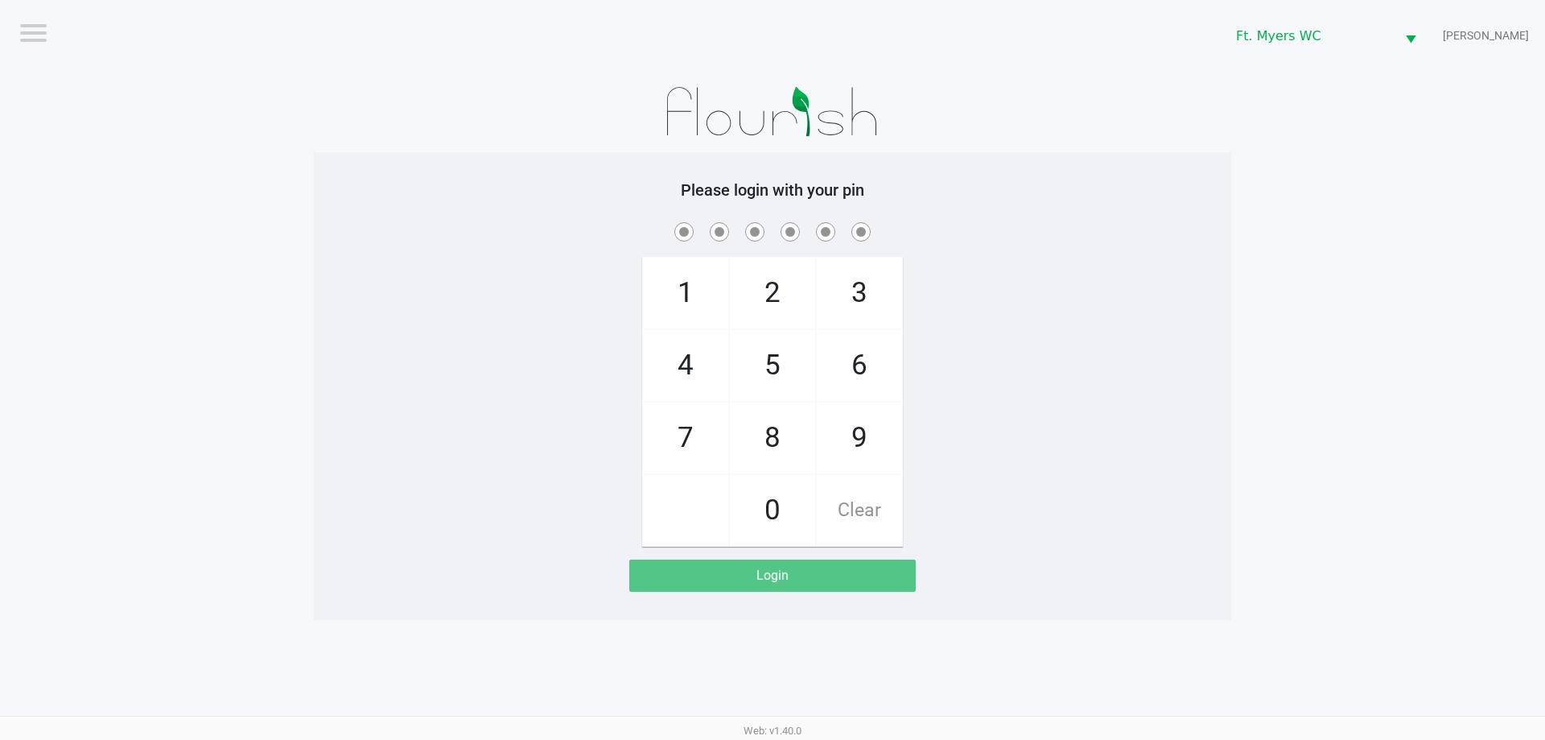
click at [930, 387] on div "1 4 7 2 5 8 0 3 6 9 Clear" at bounding box center [772, 383] width 917 height 328
checkbox input "true"
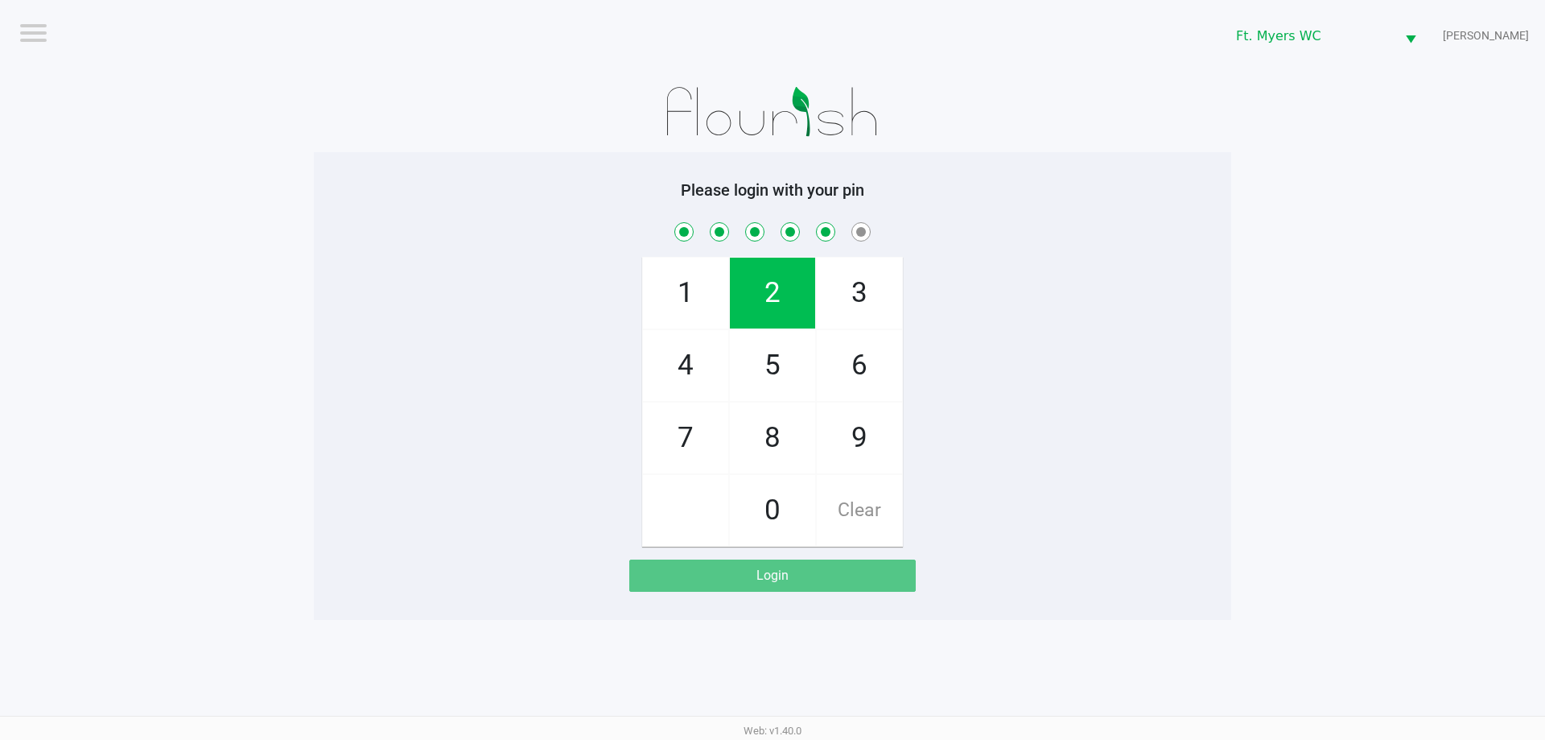
checkbox input "true"
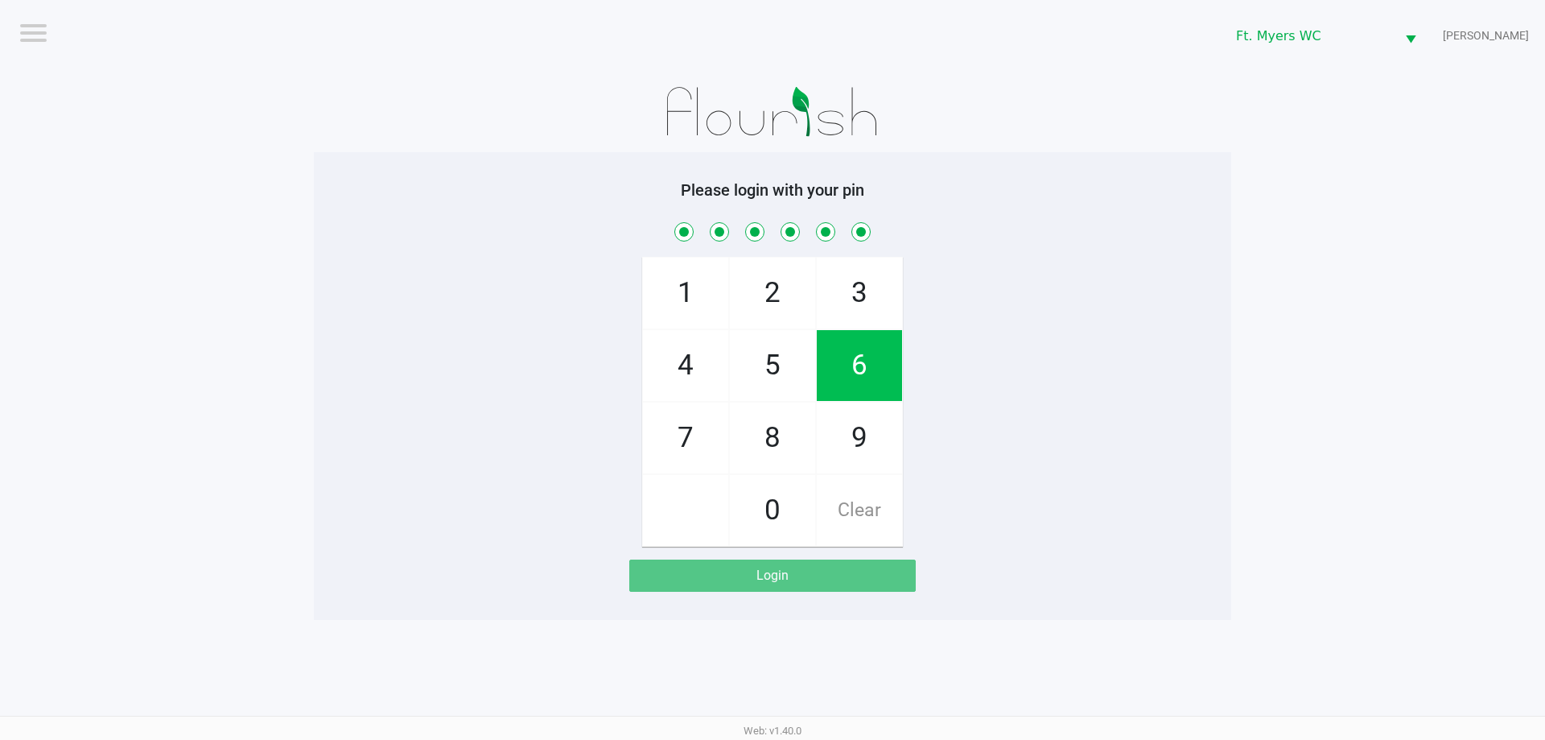
checkbox input "true"
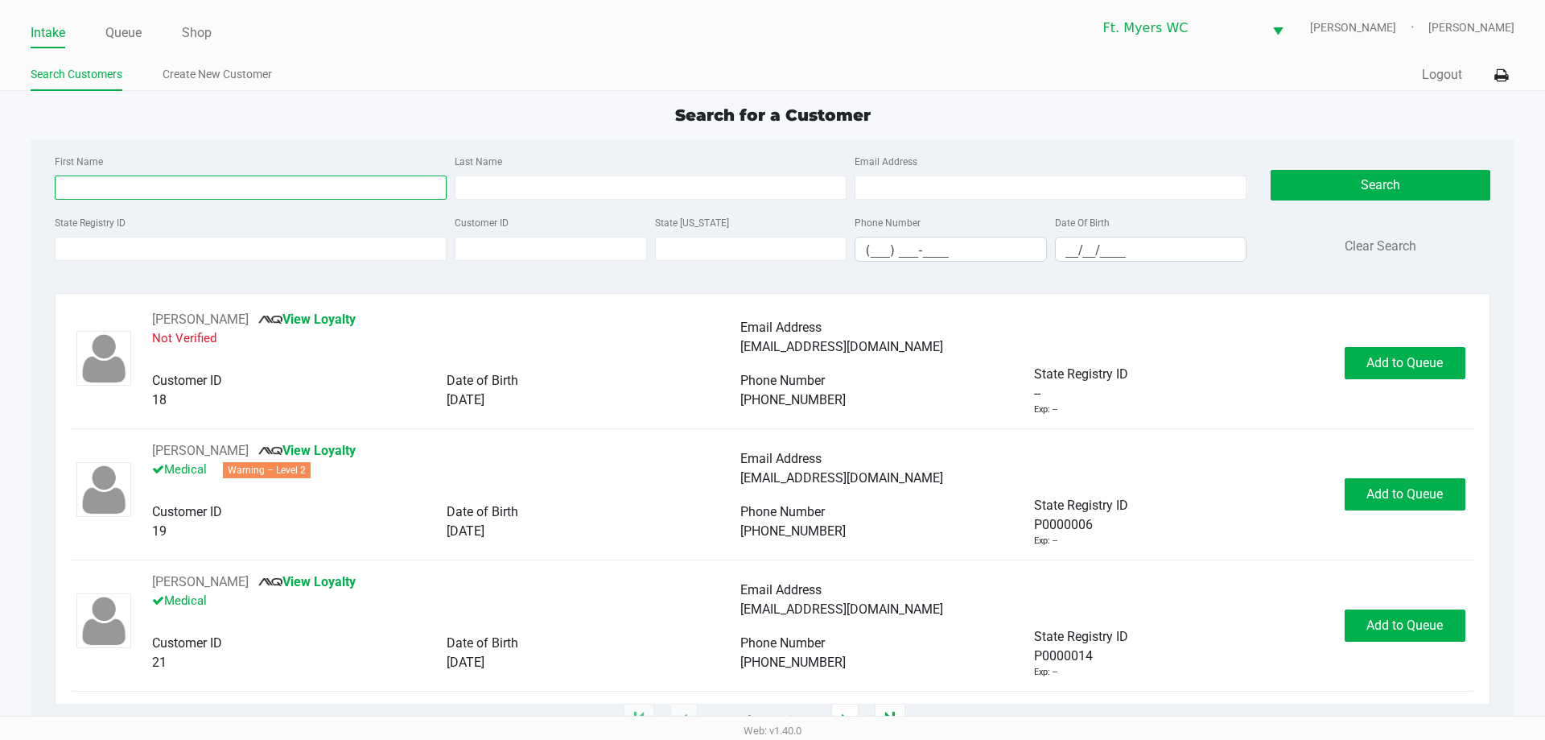
click at [201, 191] on input "First Name" at bounding box center [251, 187] width 392 height 24
type input "richard"
click at [719, 183] on input "schult" at bounding box center [651, 187] width 392 height 24
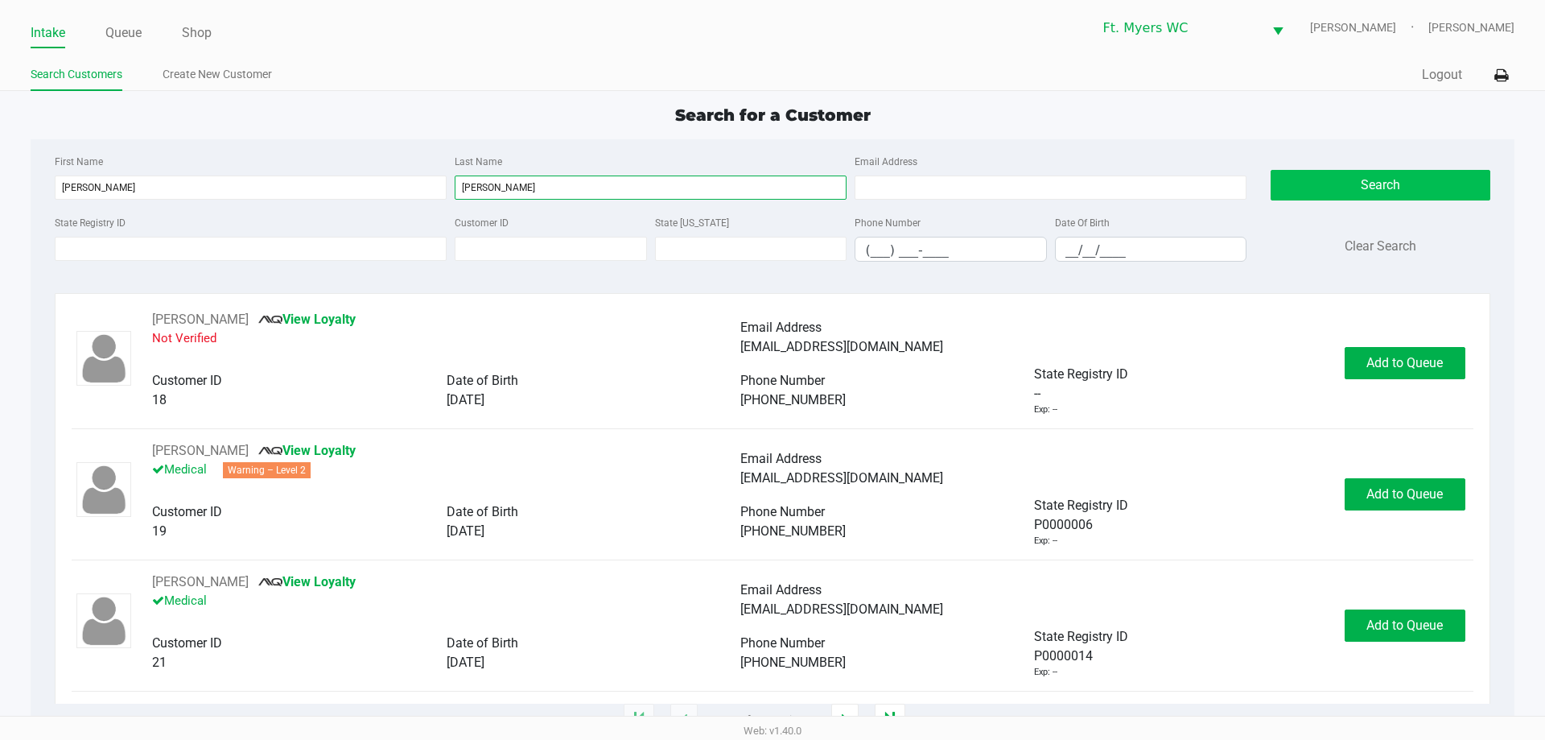
type input "schultz"
click at [1344, 177] on button "Search" at bounding box center [1380, 185] width 219 height 31
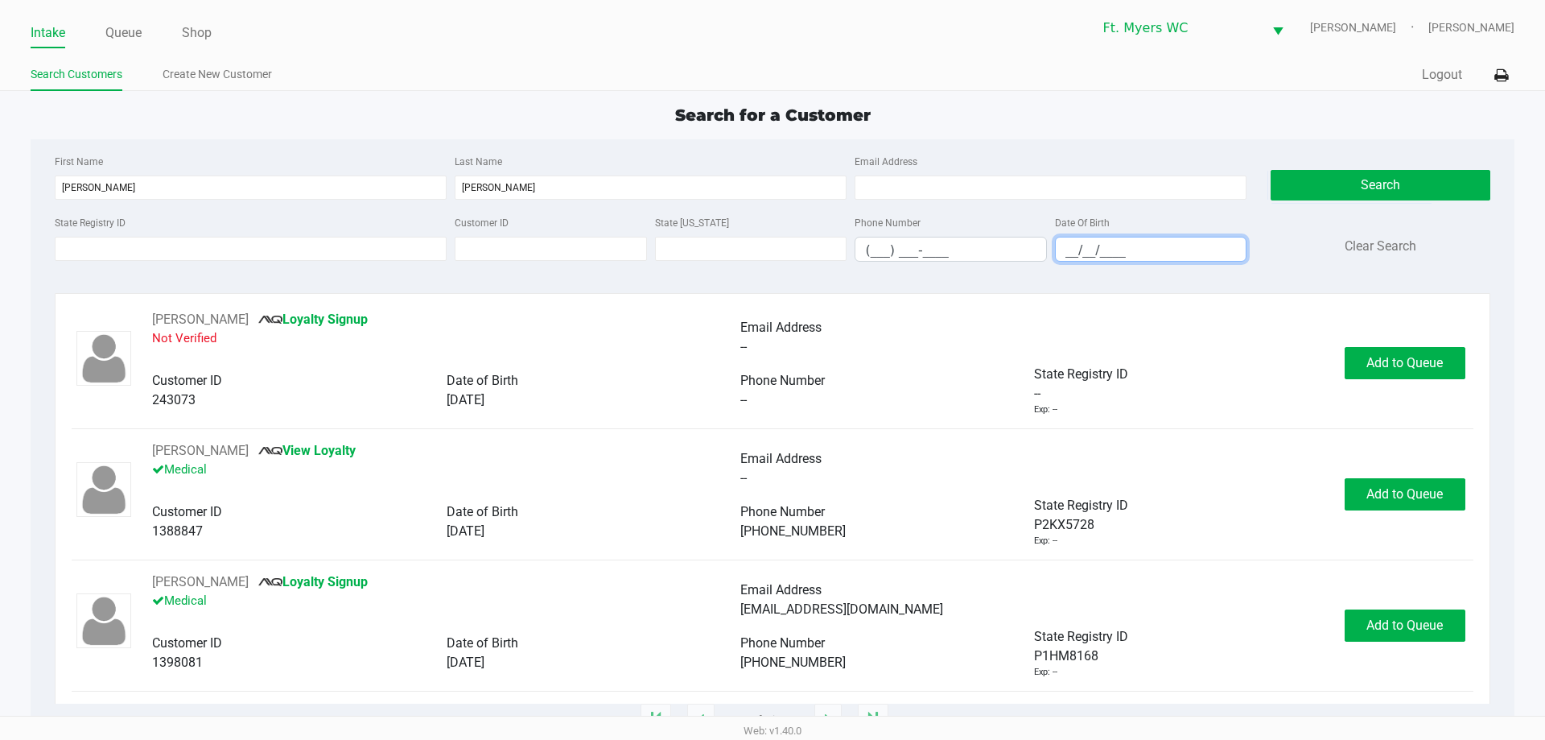
click at [1139, 258] on input "__/__/____" at bounding box center [1151, 249] width 191 height 25
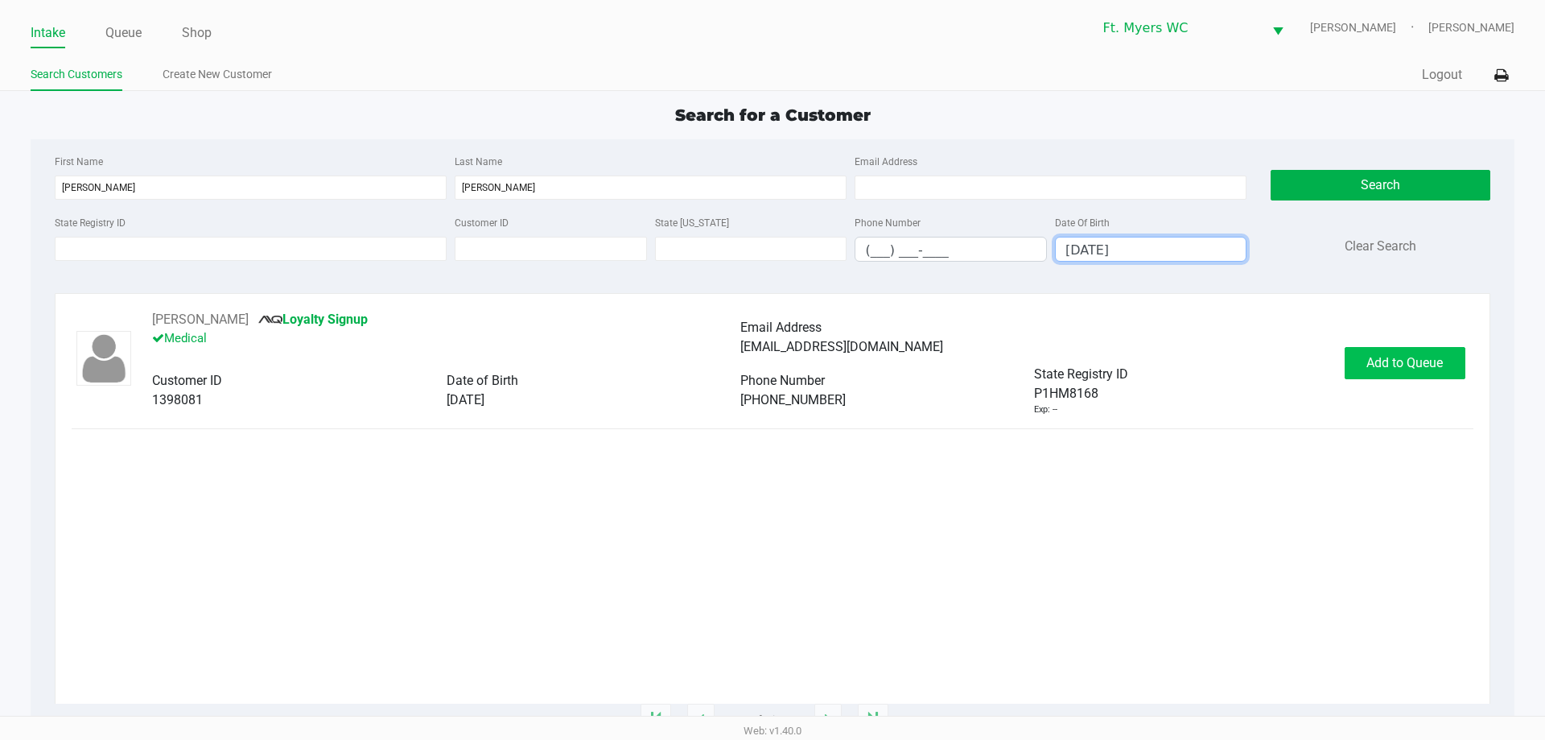
type input "12/21/1991"
click at [1399, 368] on span "Add to Queue" at bounding box center [1404, 362] width 76 height 15
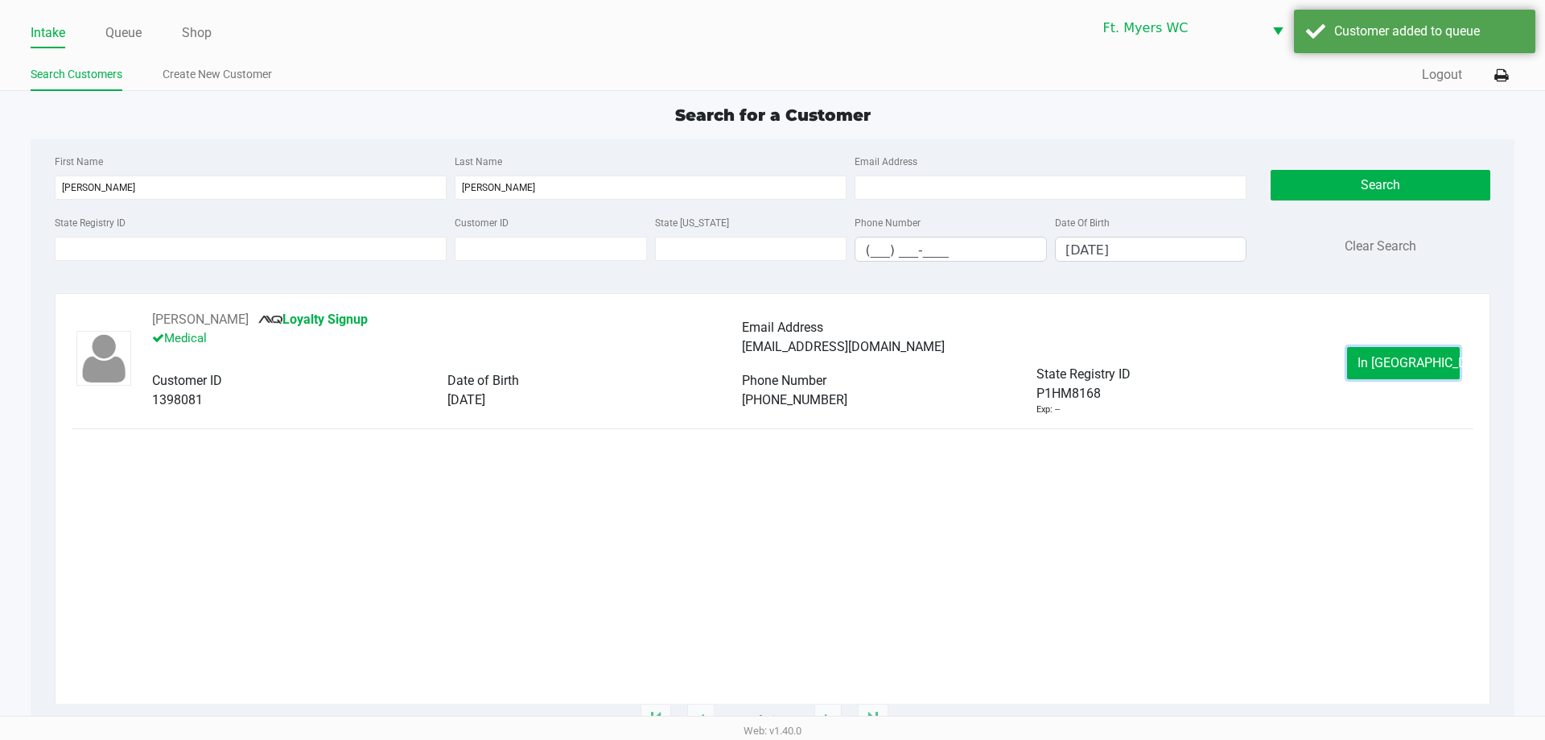
click at [1397, 366] on span "In Queue" at bounding box center [1425, 362] width 135 height 15
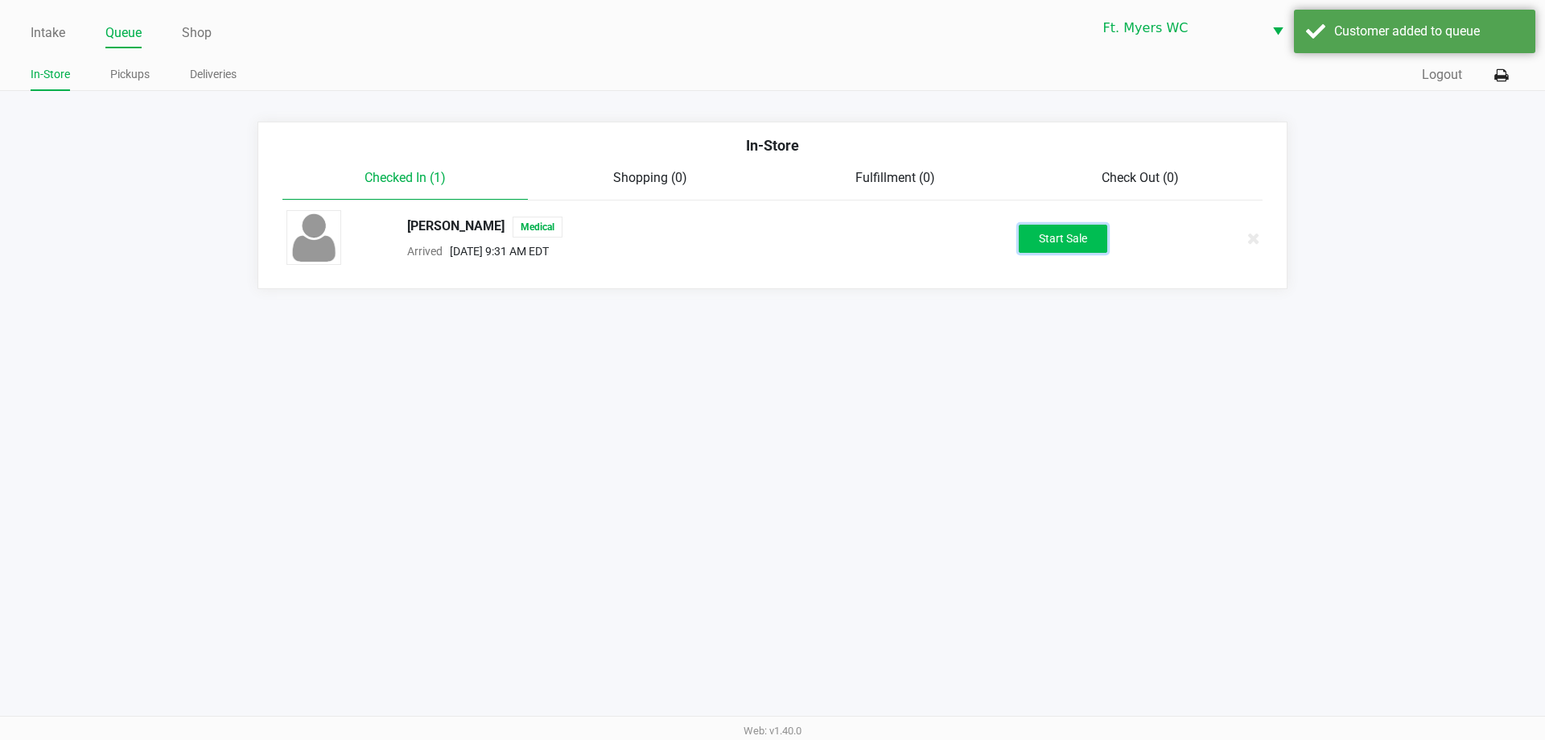
click at [1053, 231] on button "Start Sale" at bounding box center [1063, 239] width 89 height 28
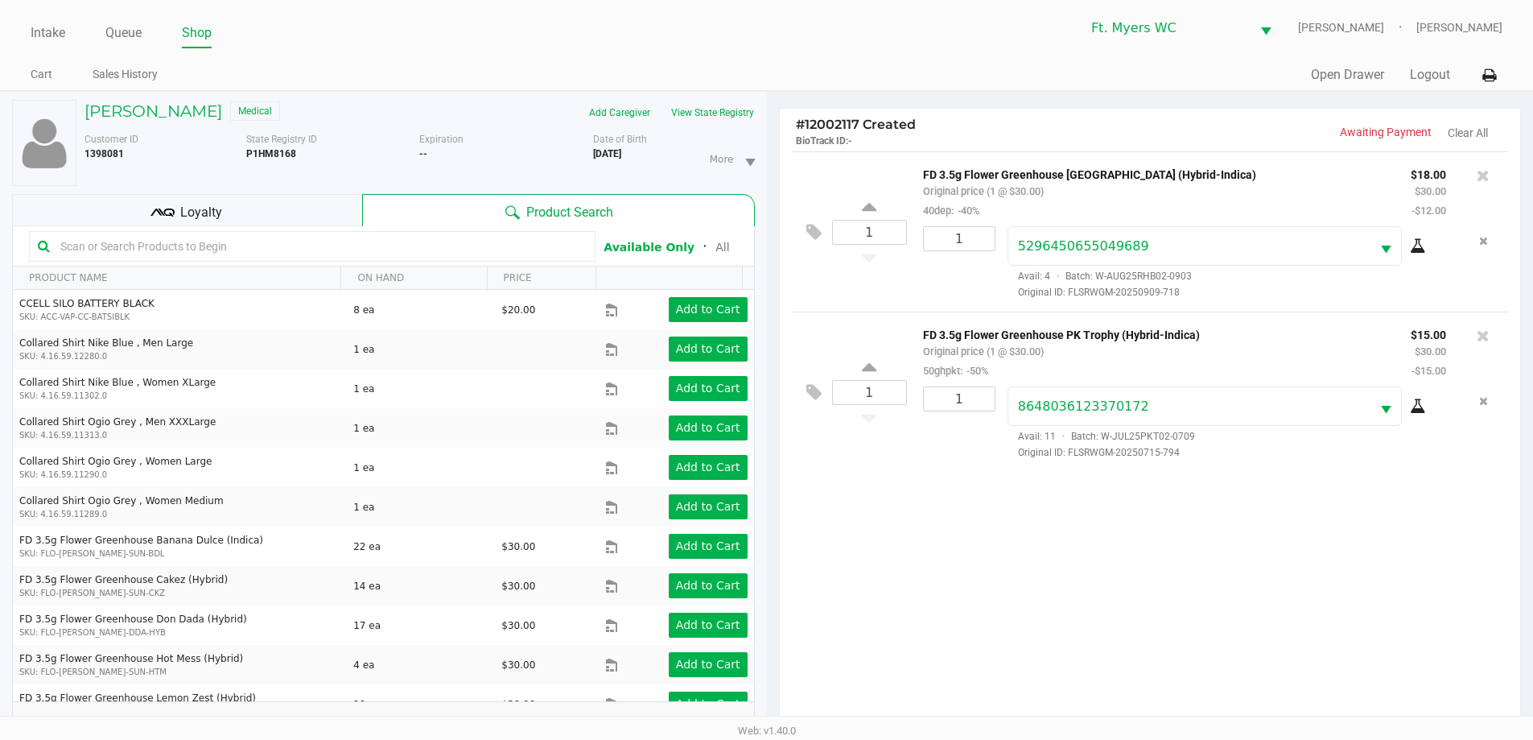
drag, startPoint x: 296, startPoint y: 227, endPoint x: 310, endPoint y: 223, distance: 14.3
click at [299, 225] on div "Richard Schultz Medical Add Caregiver View State Registry Customer ID 1398081 S…" at bounding box center [383, 424] width 743 height 665
click at [311, 223] on div "Loyalty" at bounding box center [187, 210] width 350 height 32
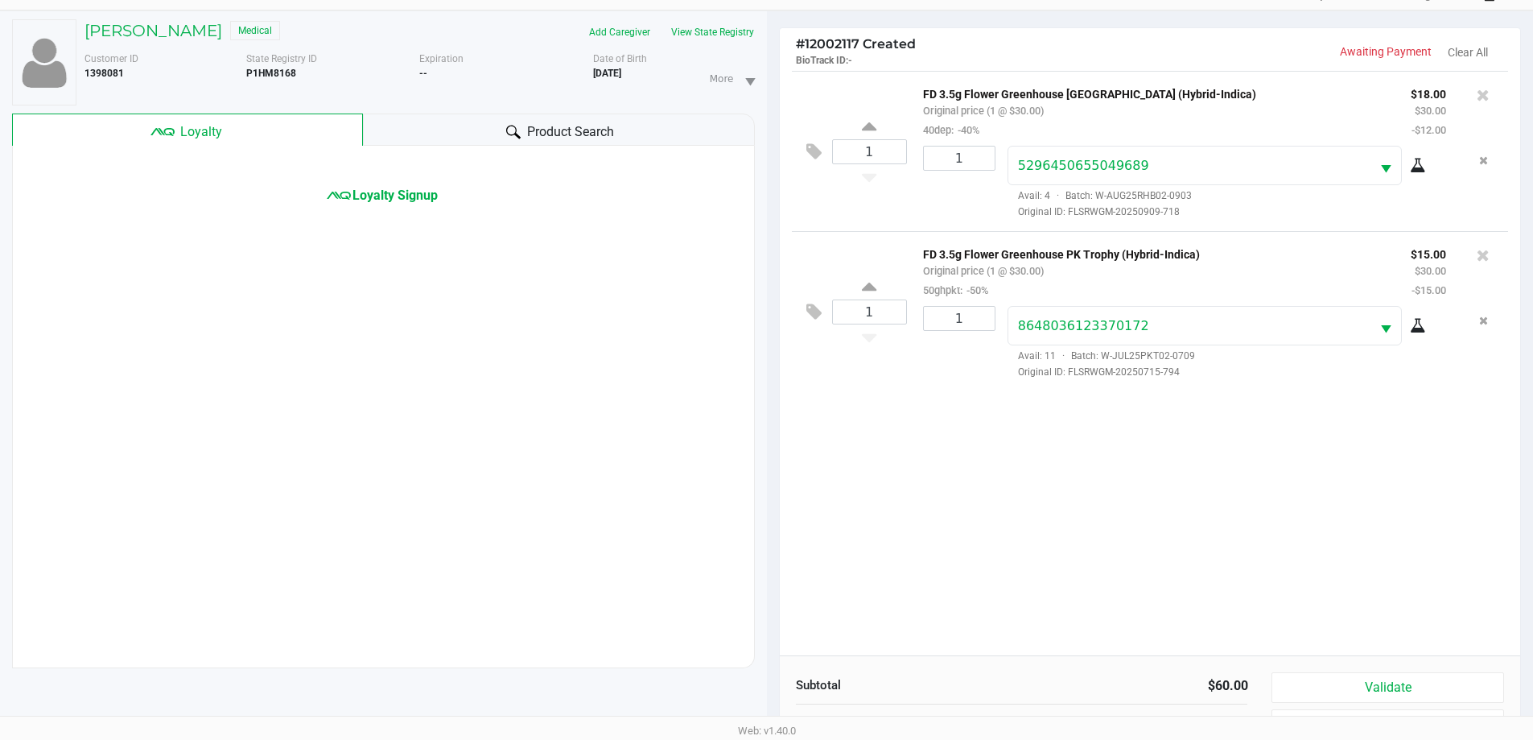
scroll to position [161, 0]
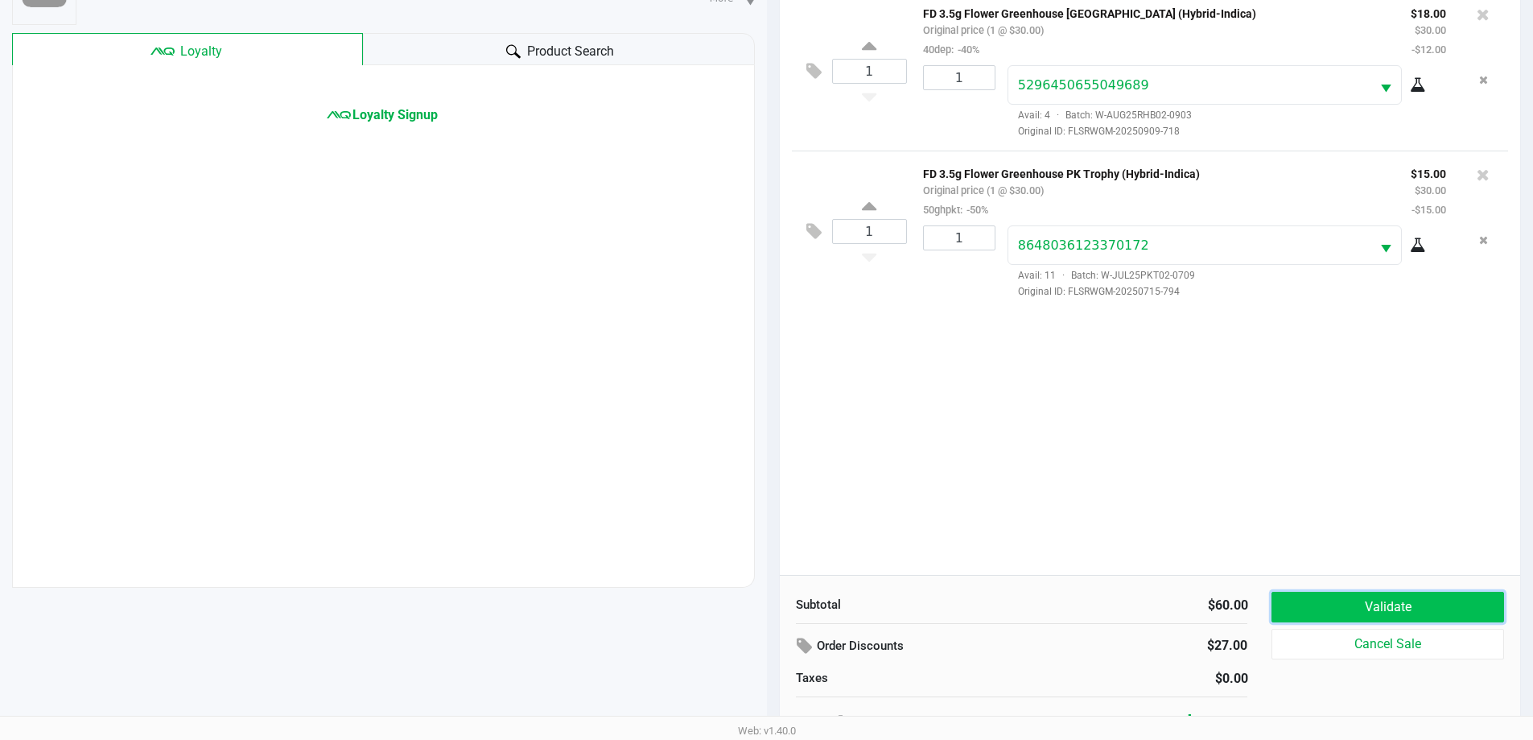
click at [1374, 601] on button "Validate" at bounding box center [1387, 606] width 232 height 31
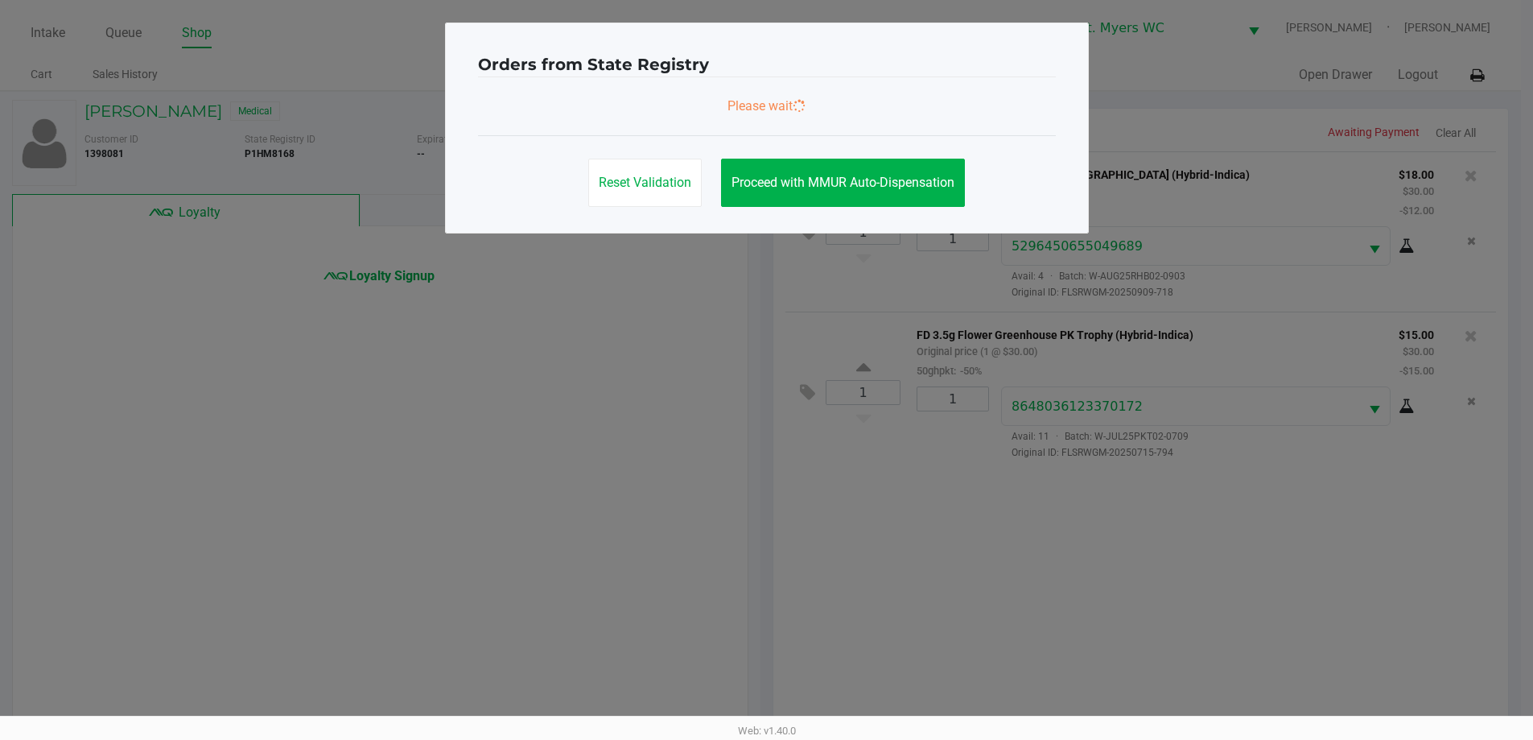
scroll to position [0, 0]
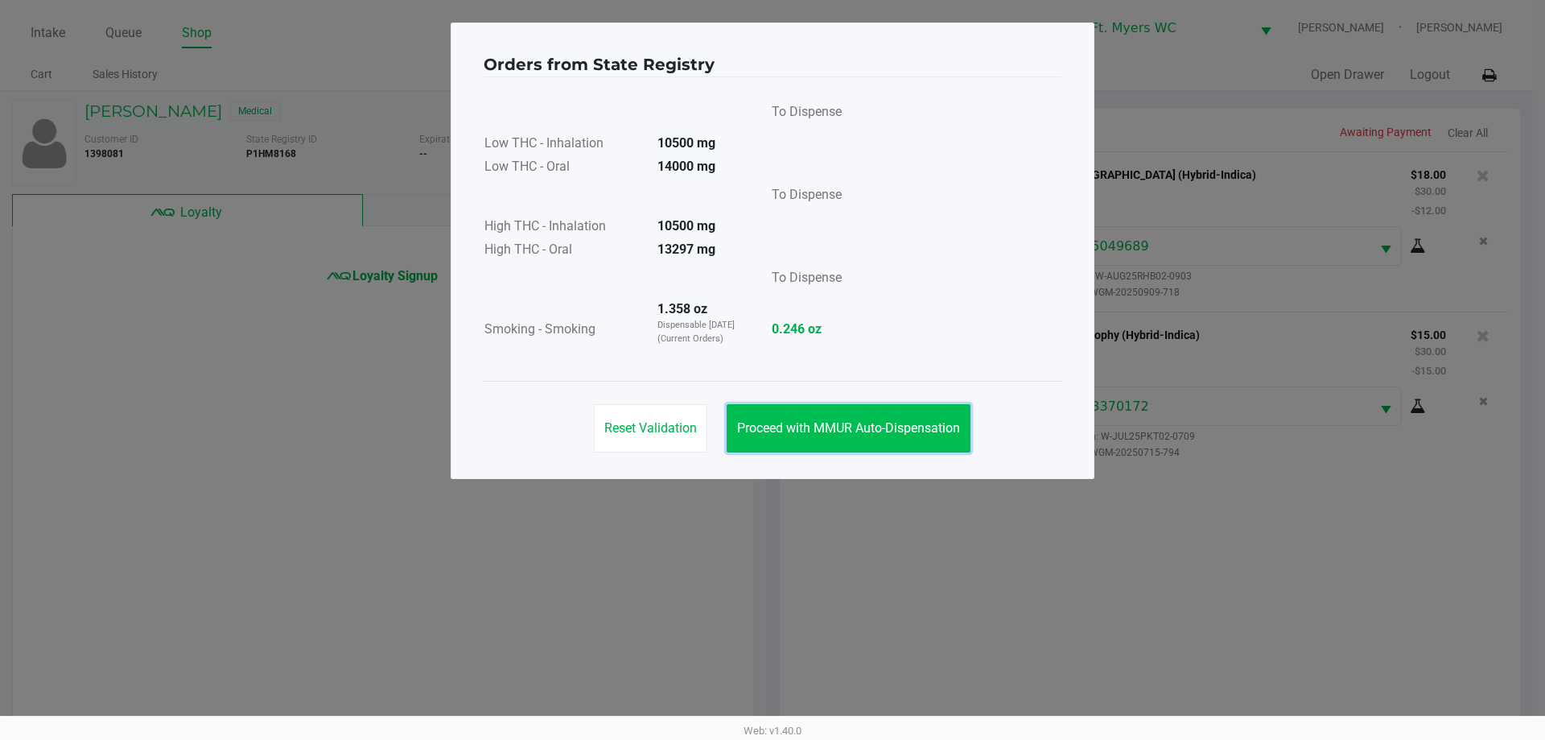
click at [937, 418] on button "Proceed with MMUR Auto-Dispensation" at bounding box center [849, 428] width 244 height 48
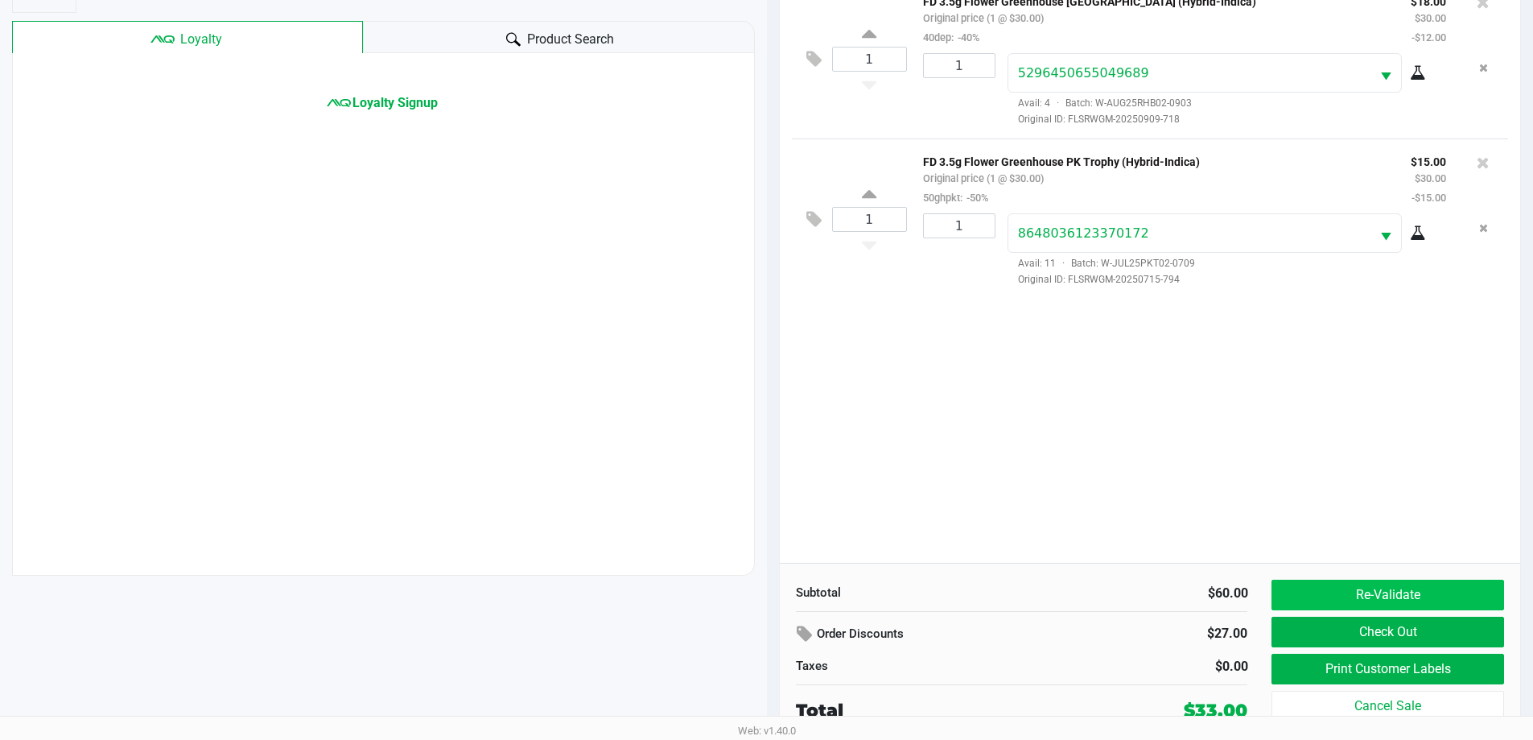
scroll to position [174, 0]
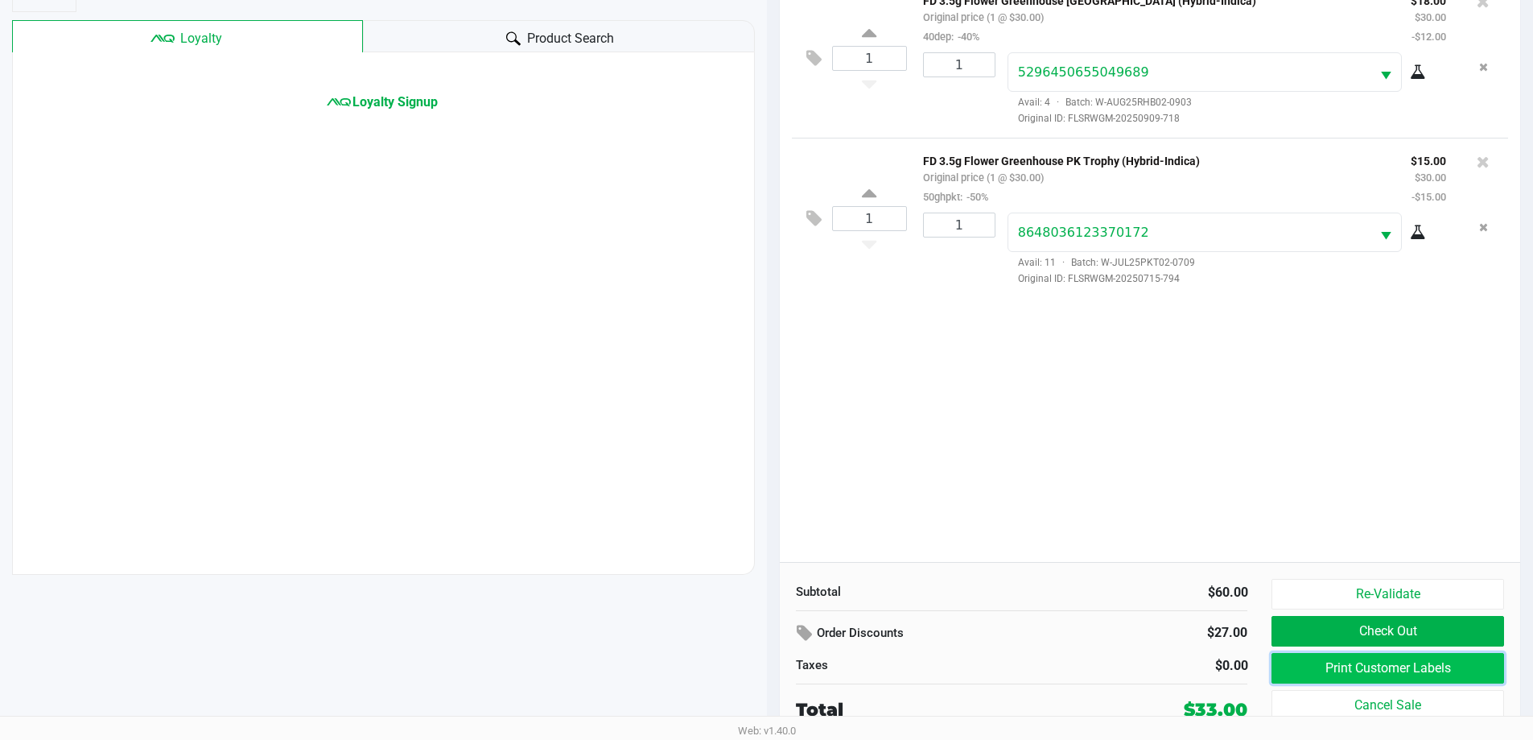
click at [1365, 674] on button "Print Customer Labels" at bounding box center [1387, 668] width 232 height 31
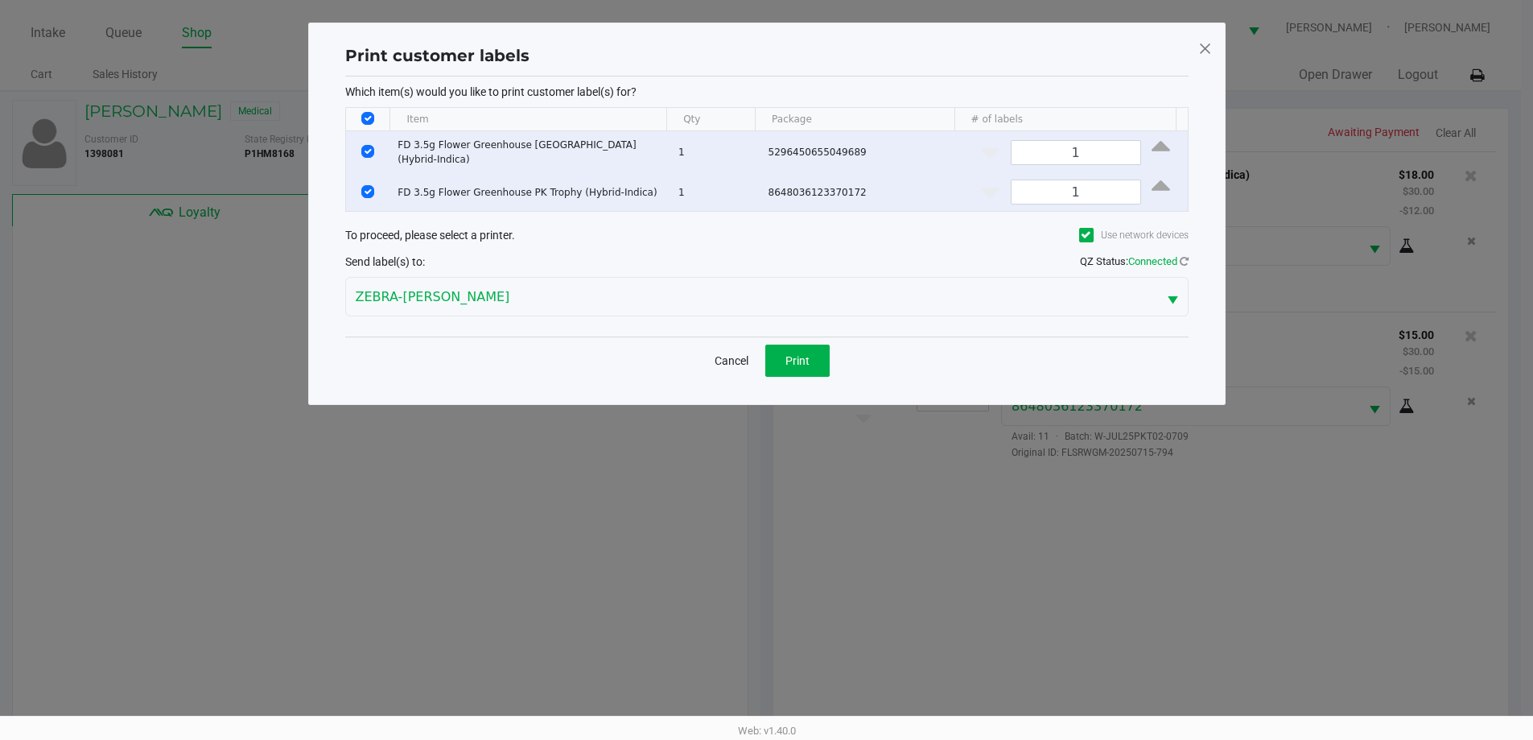
scroll to position [0, 0]
click at [785, 353] on button "Print" at bounding box center [803, 360] width 64 height 32
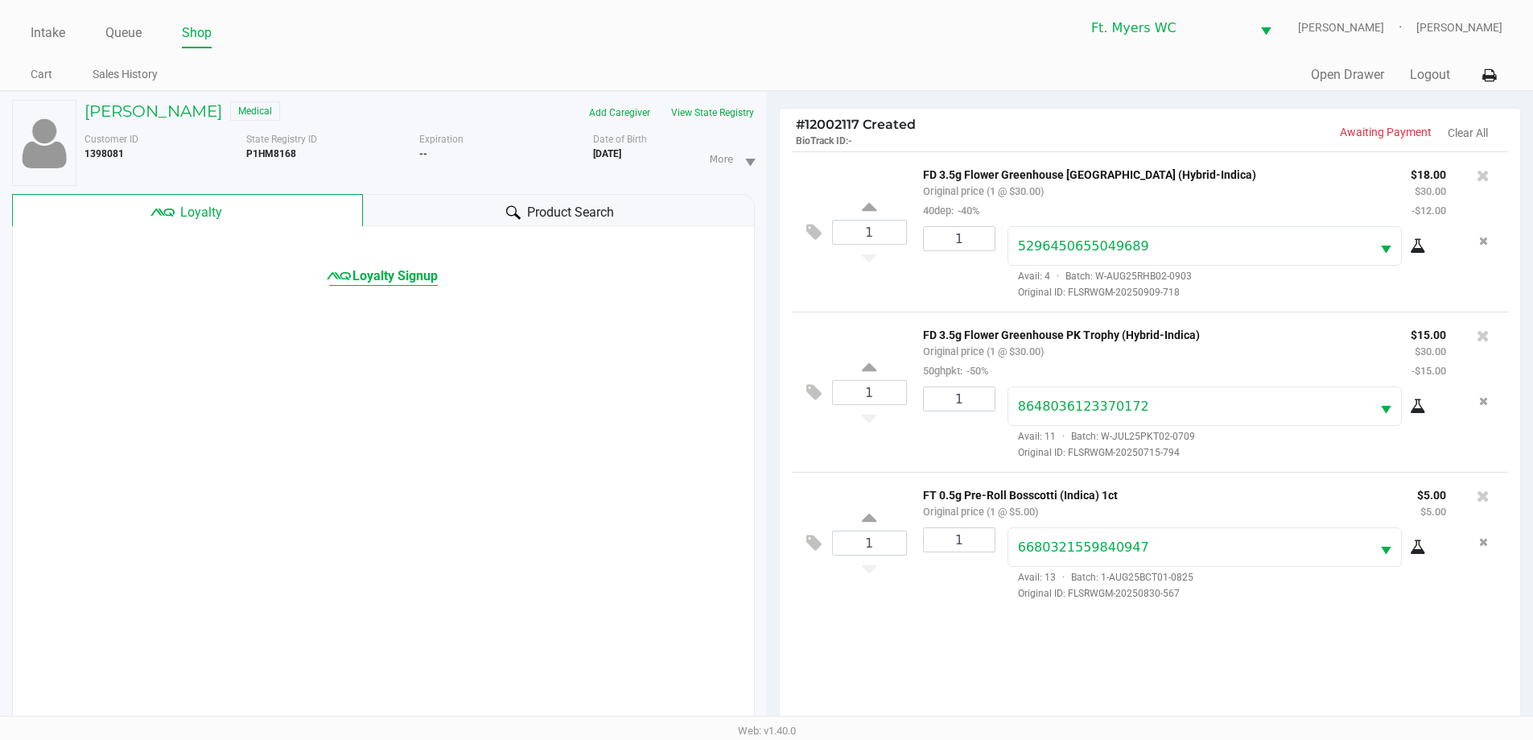
click at [383, 274] on span "Loyalty Signup" at bounding box center [394, 275] width 85 height 19
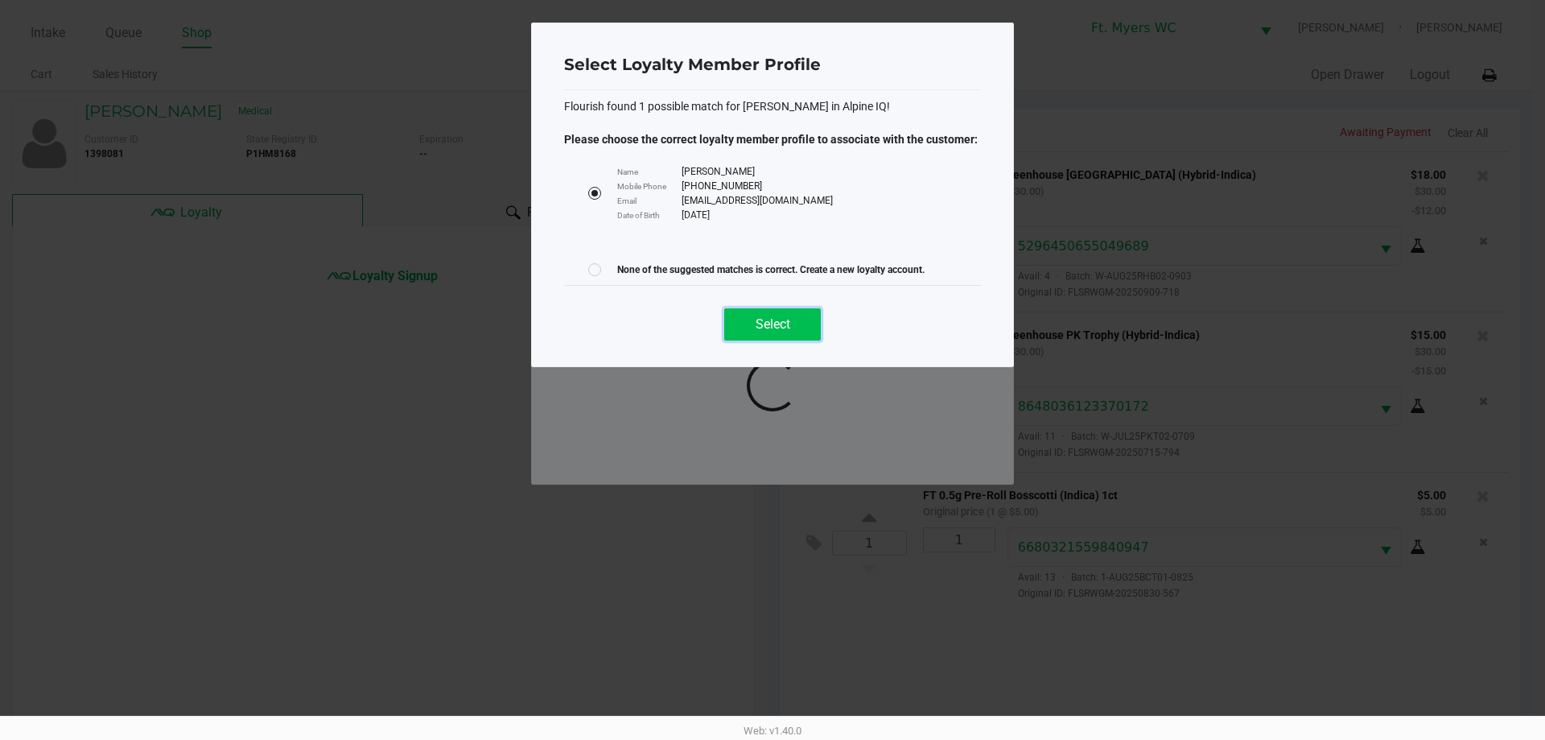
click at [759, 330] on span "Select" at bounding box center [773, 323] width 35 height 15
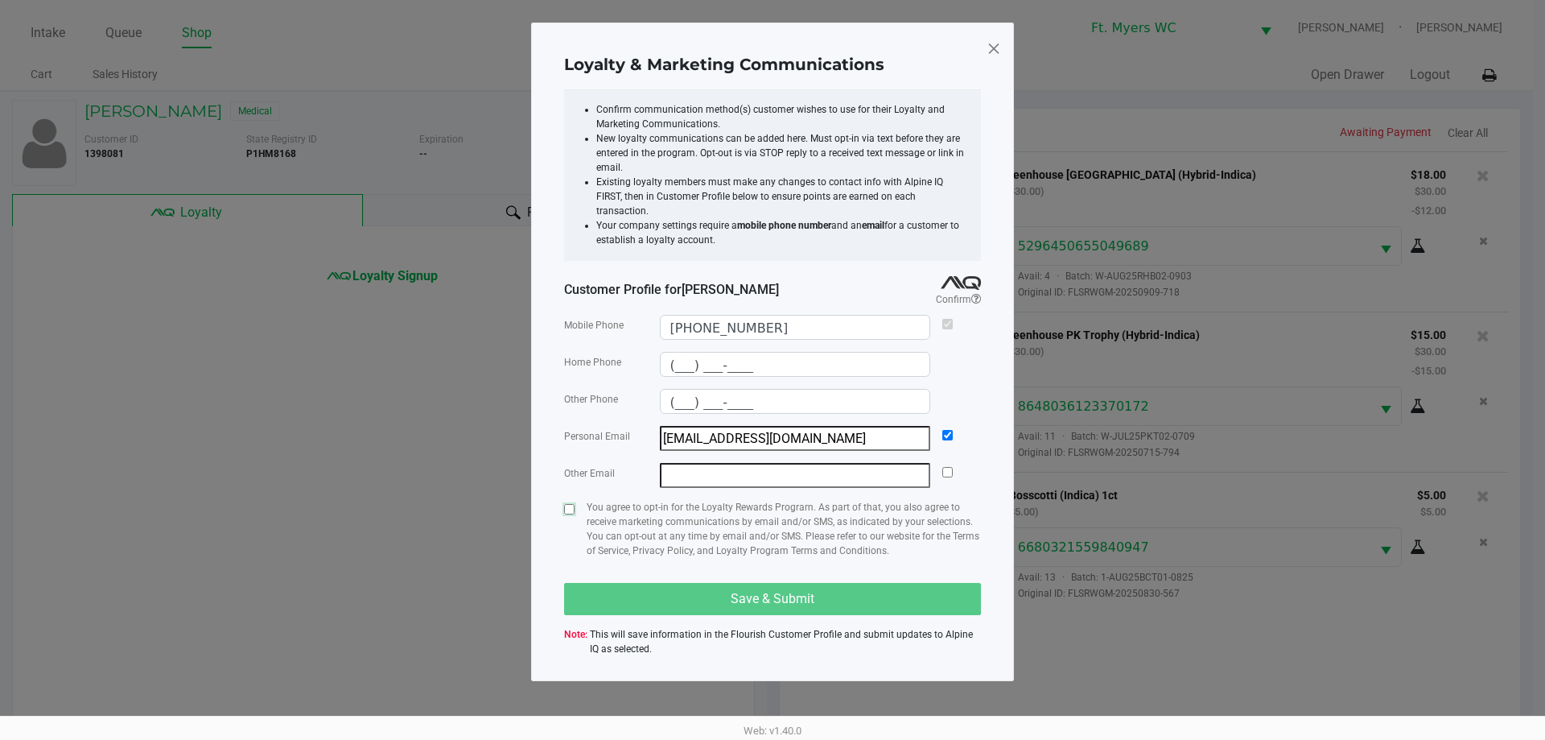
drag, startPoint x: 567, startPoint y: 492, endPoint x: 601, endPoint y: 514, distance: 41.3
click at [567, 504] on input "checkbox" at bounding box center [569, 509] width 10 height 10
checkbox input "true"
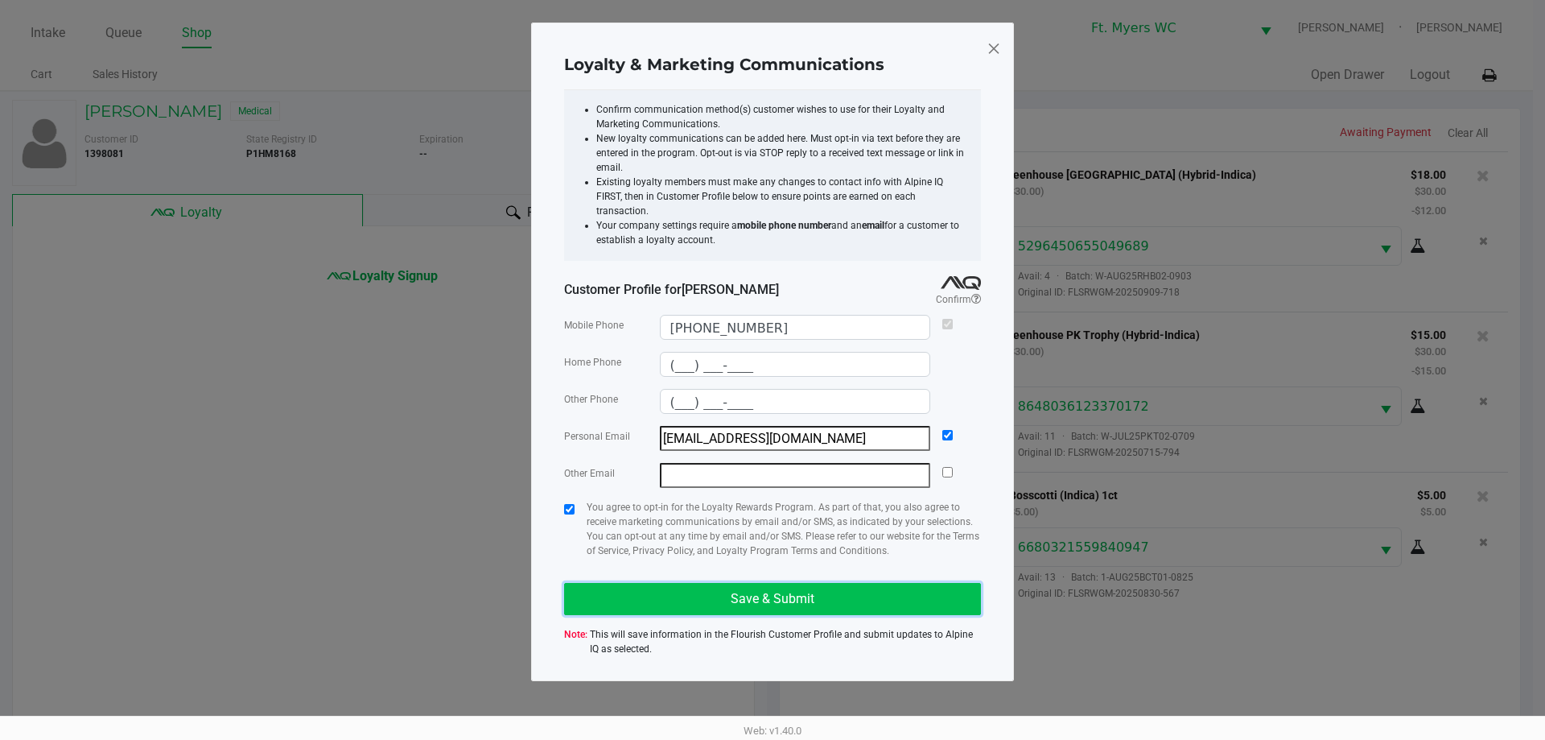
click at [727, 593] on button "Save & Submit" at bounding box center [772, 599] width 417 height 32
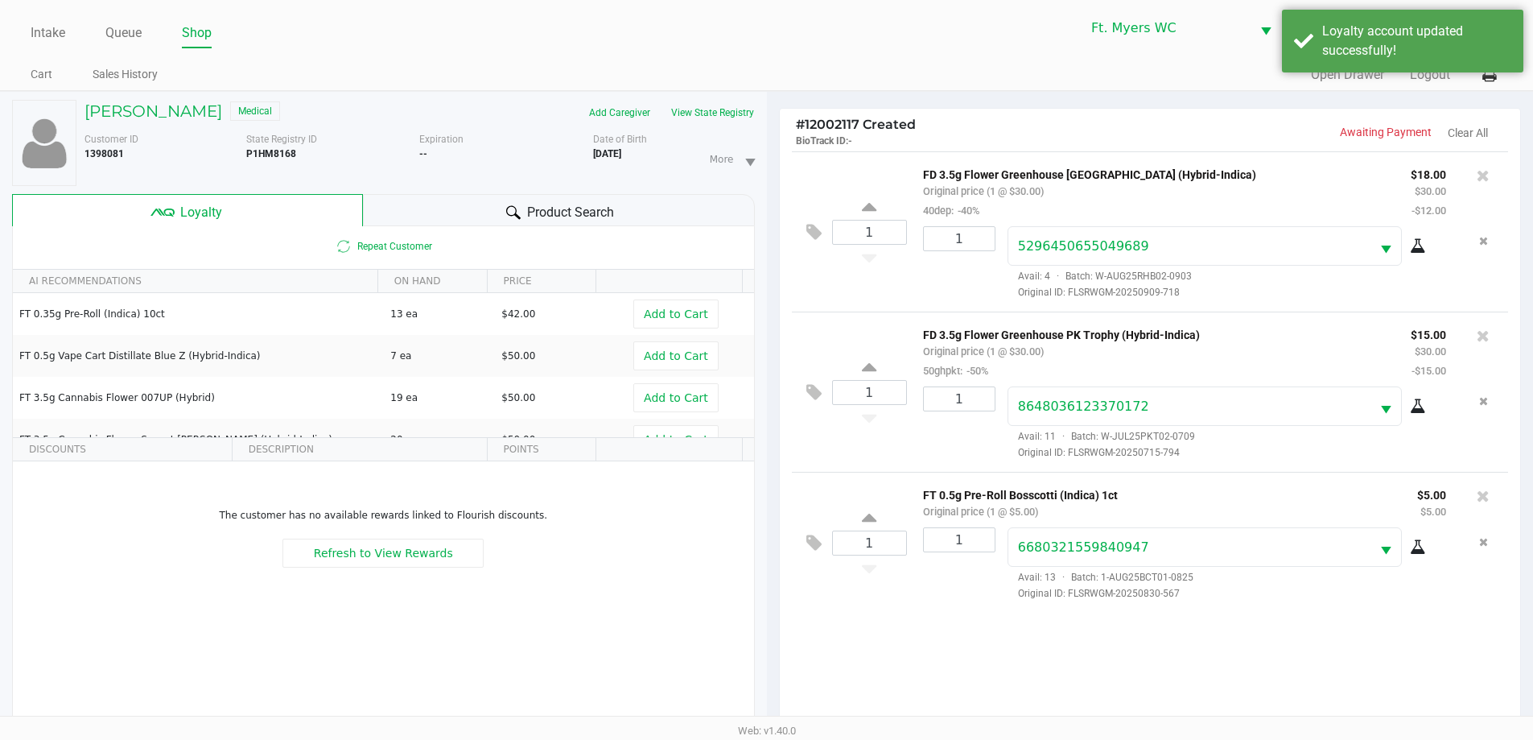
scroll to position [193, 0]
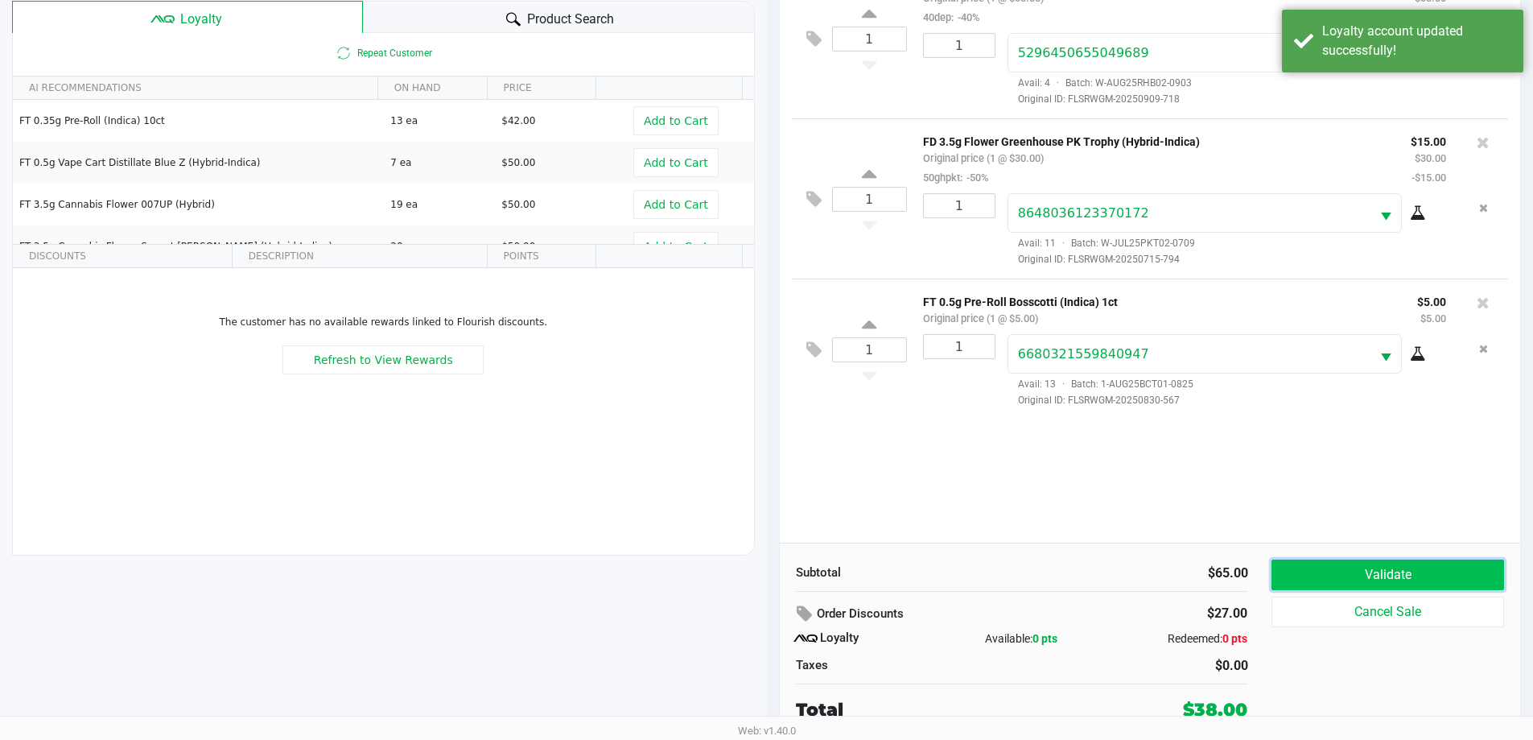
click at [1395, 578] on button "Validate" at bounding box center [1387, 574] width 232 height 31
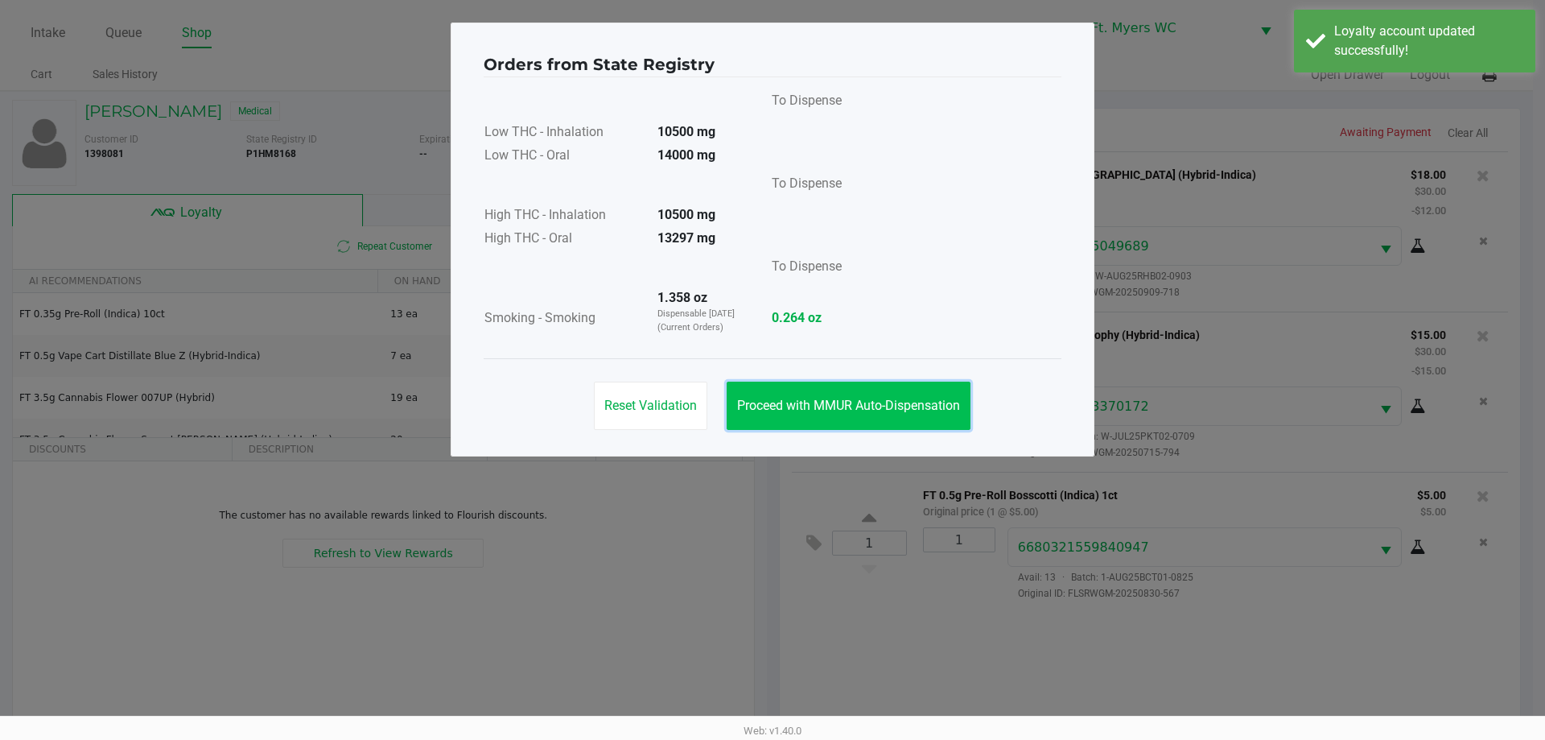
click at [900, 400] on span "Proceed with MMUR Auto-Dispensation" at bounding box center [848, 405] width 223 height 15
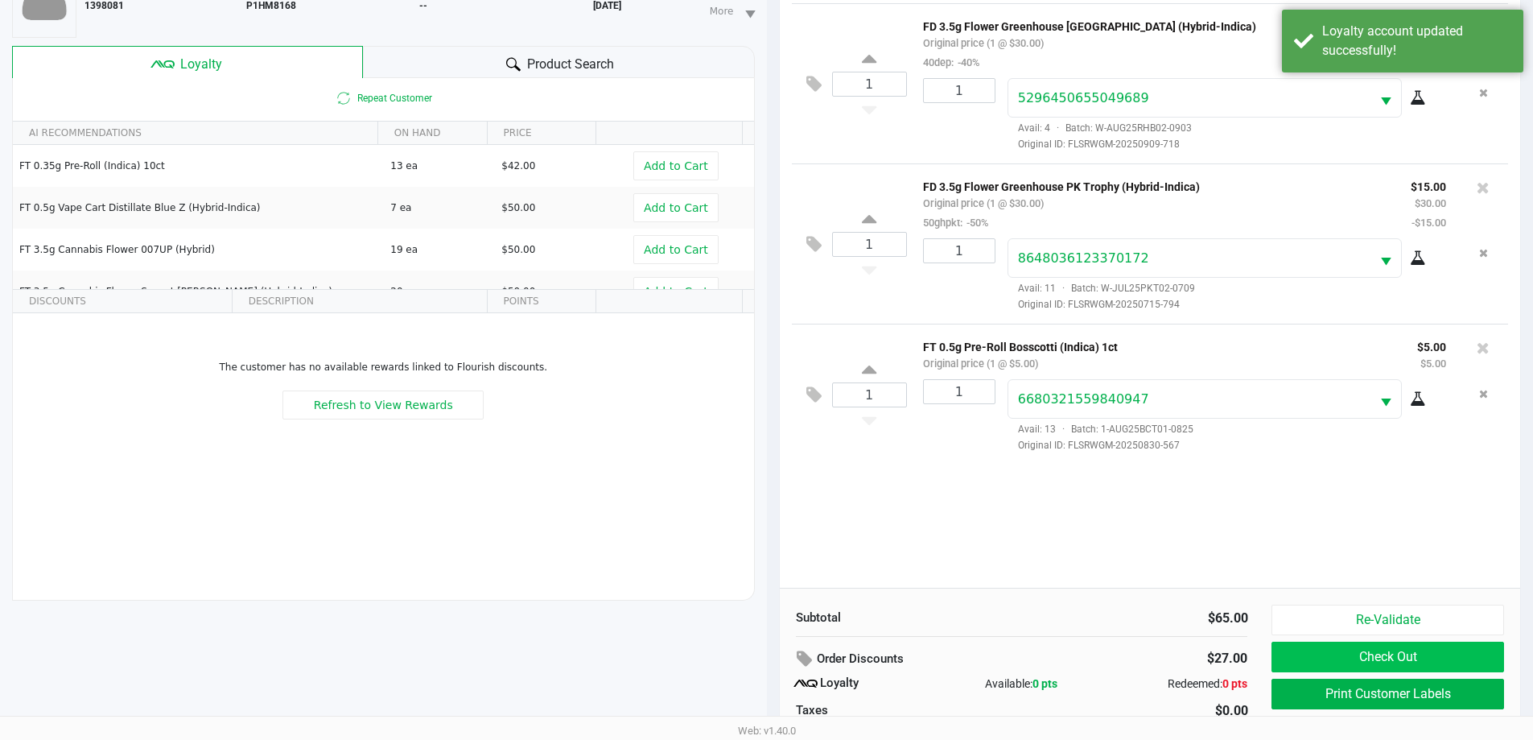
scroll to position [193, 0]
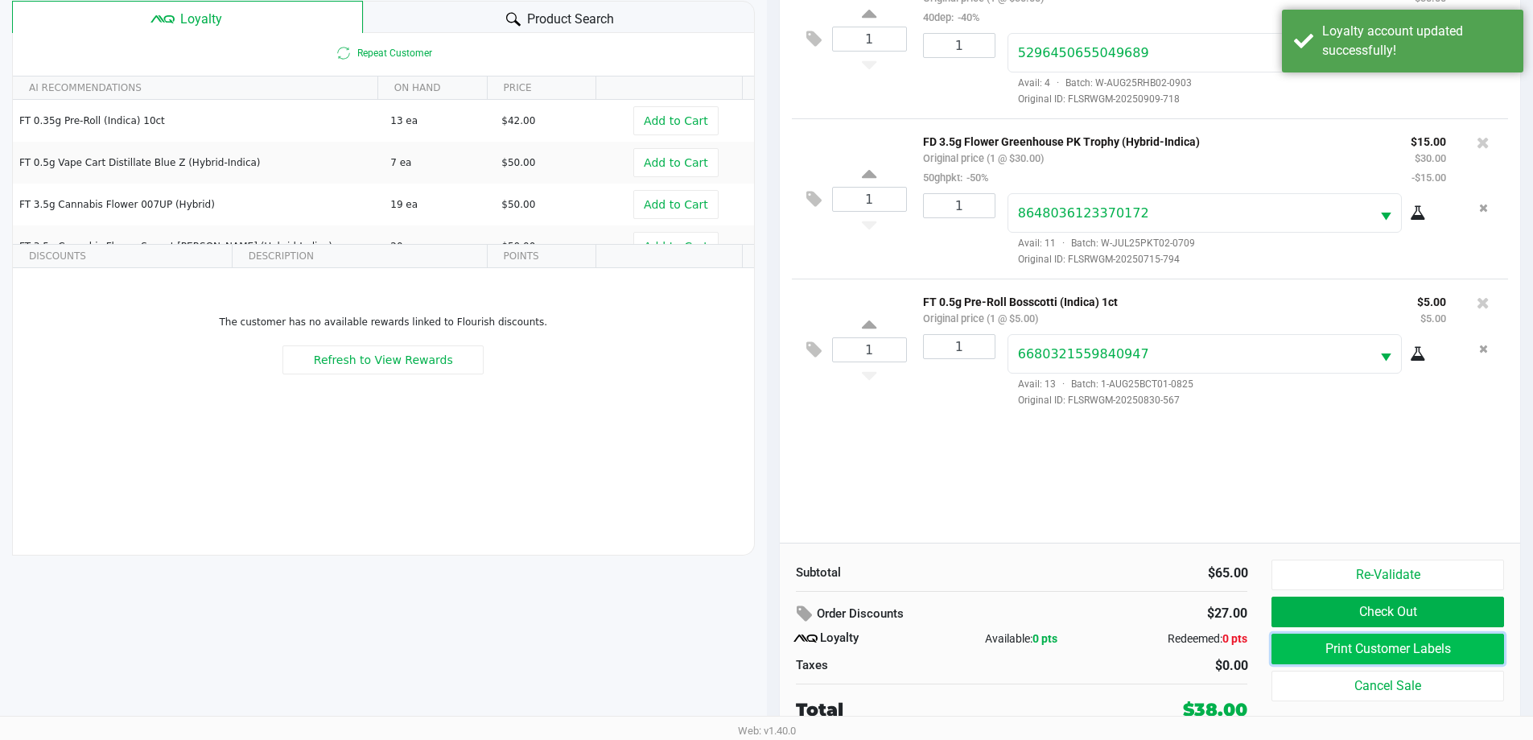
click at [1345, 643] on button "Print Customer Labels" at bounding box center [1387, 648] width 232 height 31
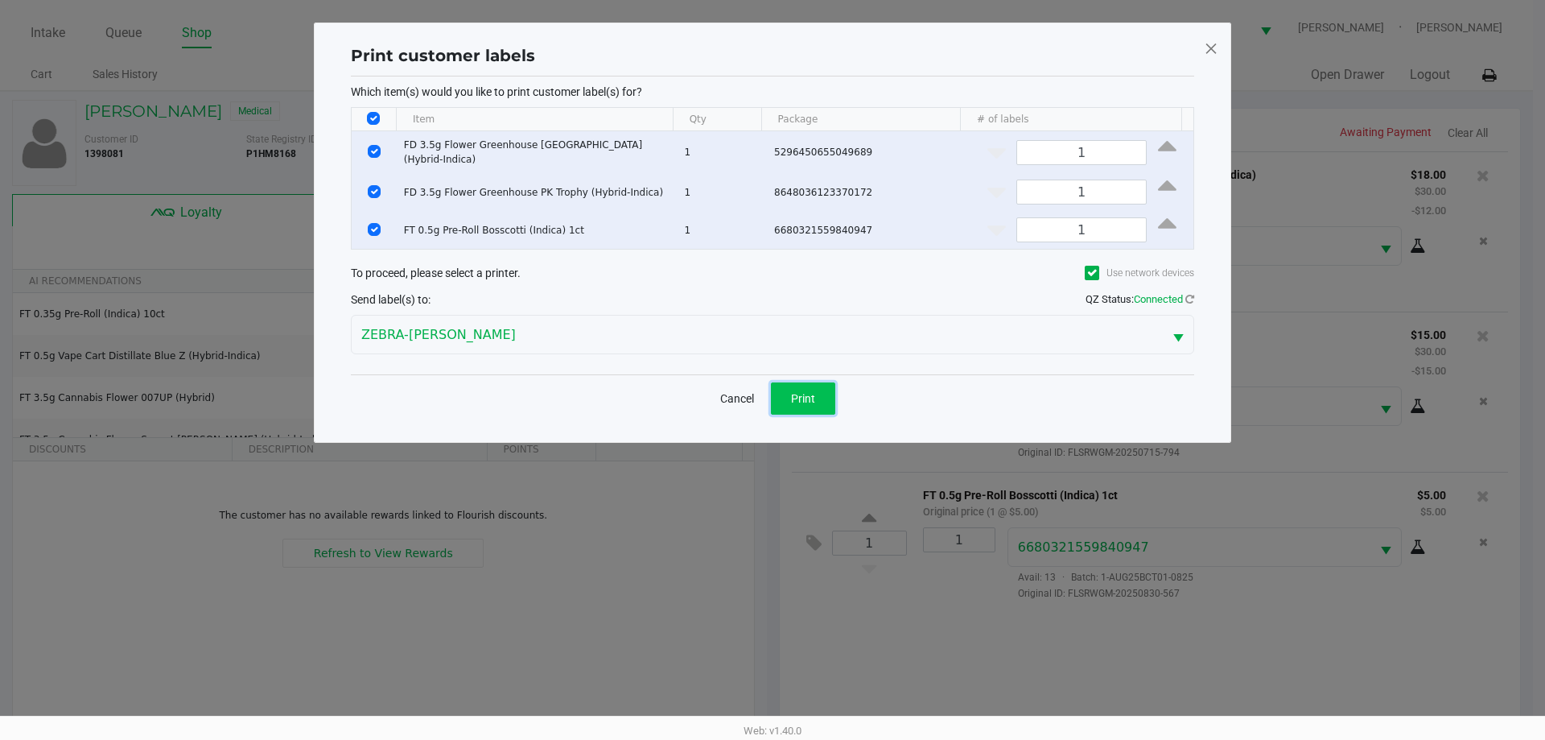
click at [794, 396] on span "Print" at bounding box center [803, 398] width 24 height 13
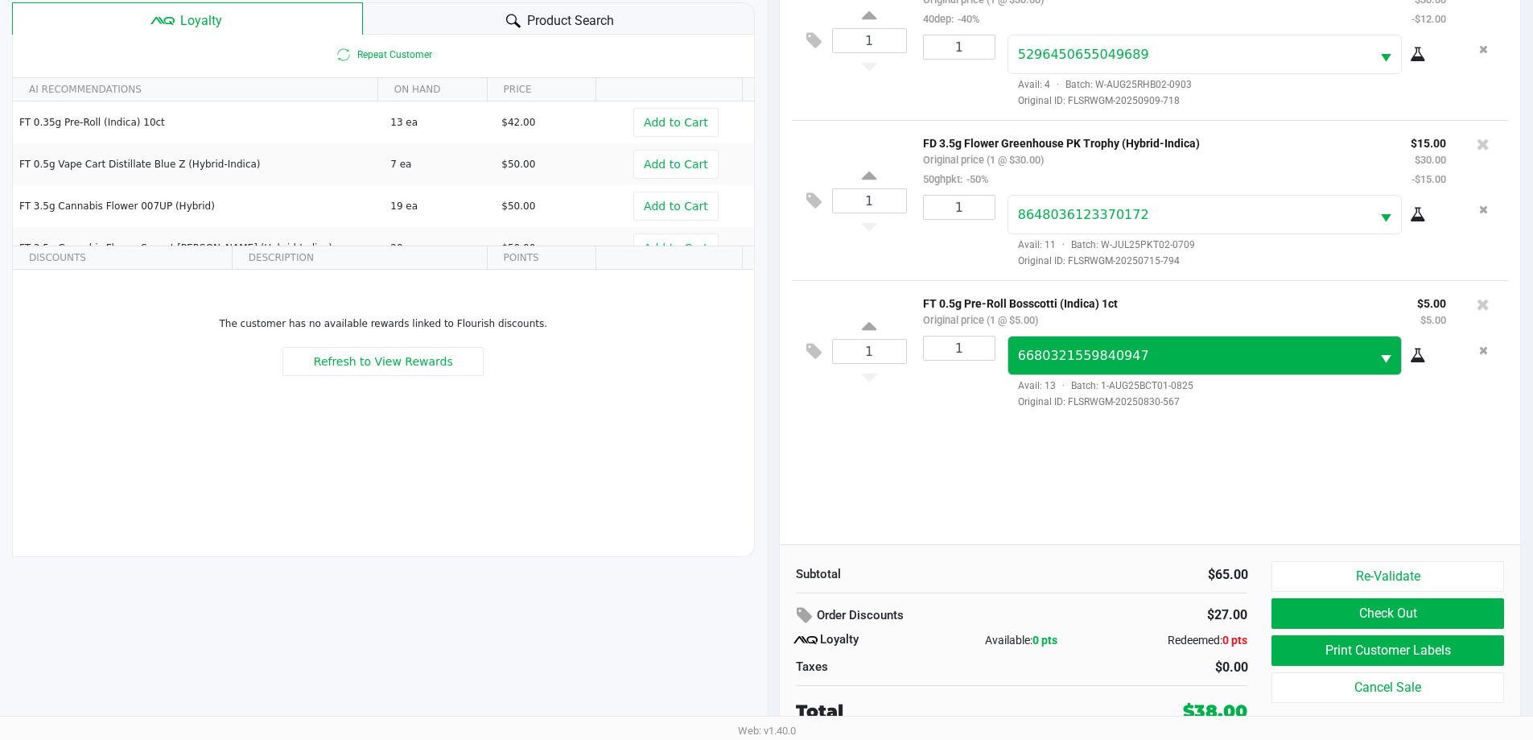
scroll to position [193, 0]
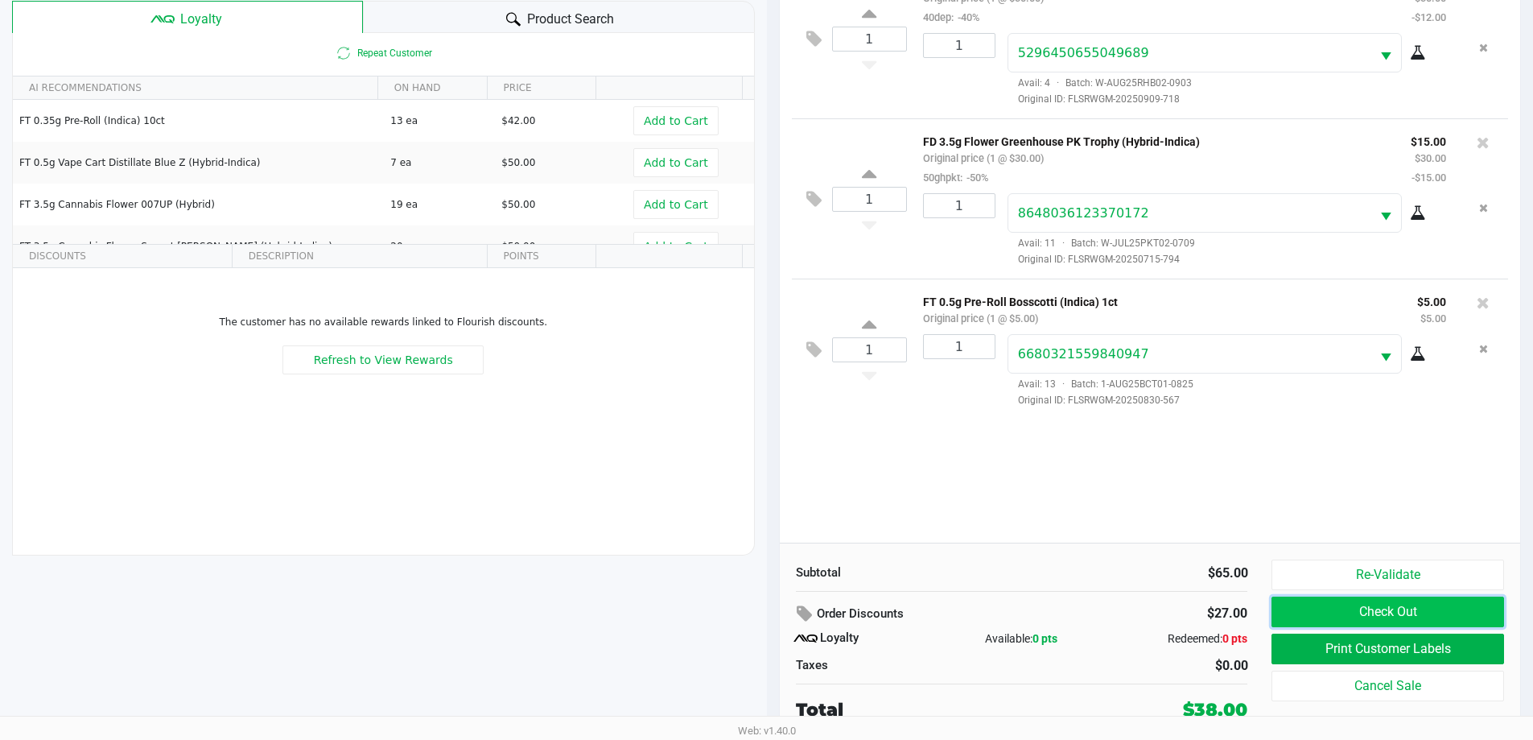
click at [1462, 618] on button "Check Out" at bounding box center [1387, 611] width 232 height 31
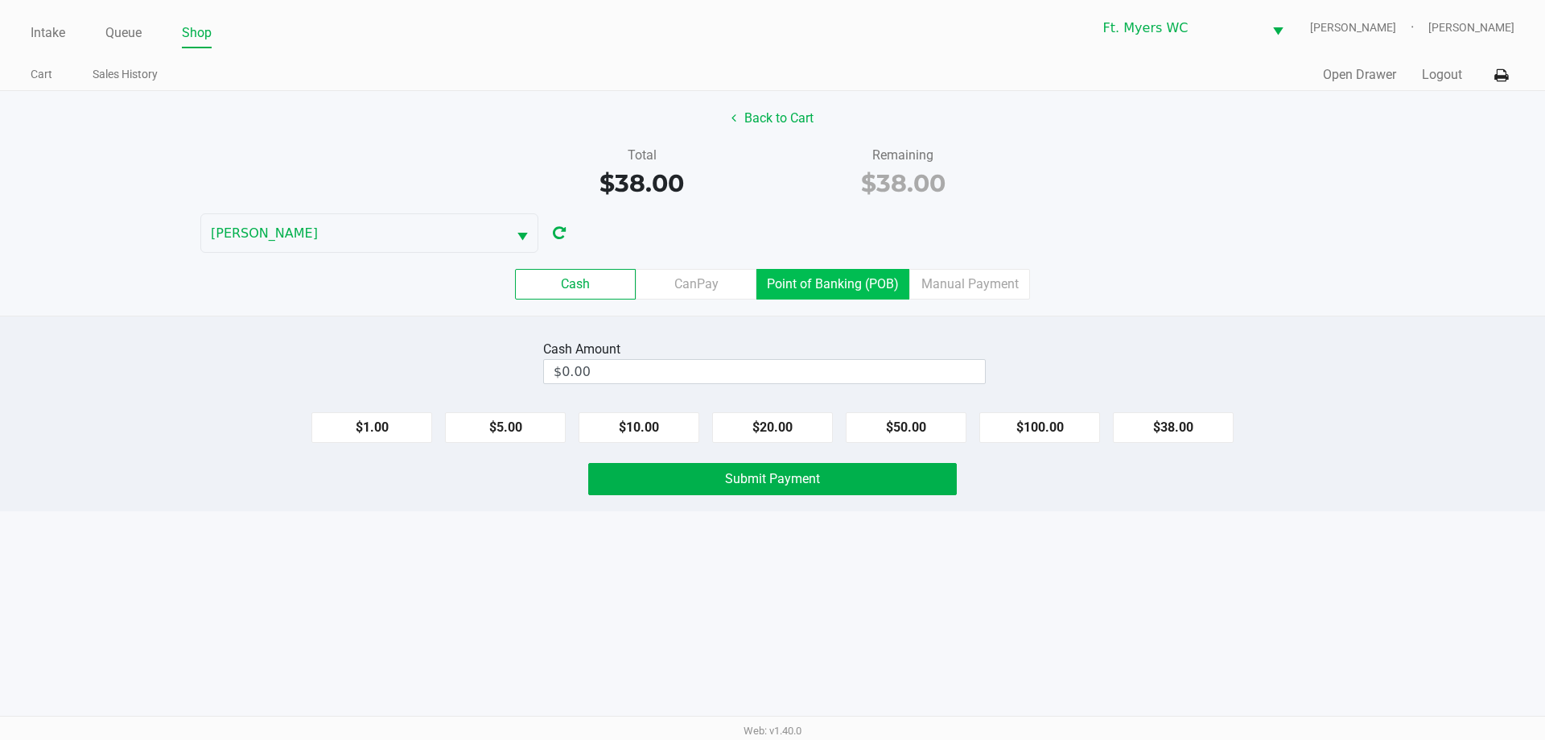
click at [793, 273] on label "Point of Banking (POB)" at bounding box center [832, 284] width 153 height 31
click at [0, 0] on 7 "Point of Banking (POB)" at bounding box center [0, 0] width 0 height 0
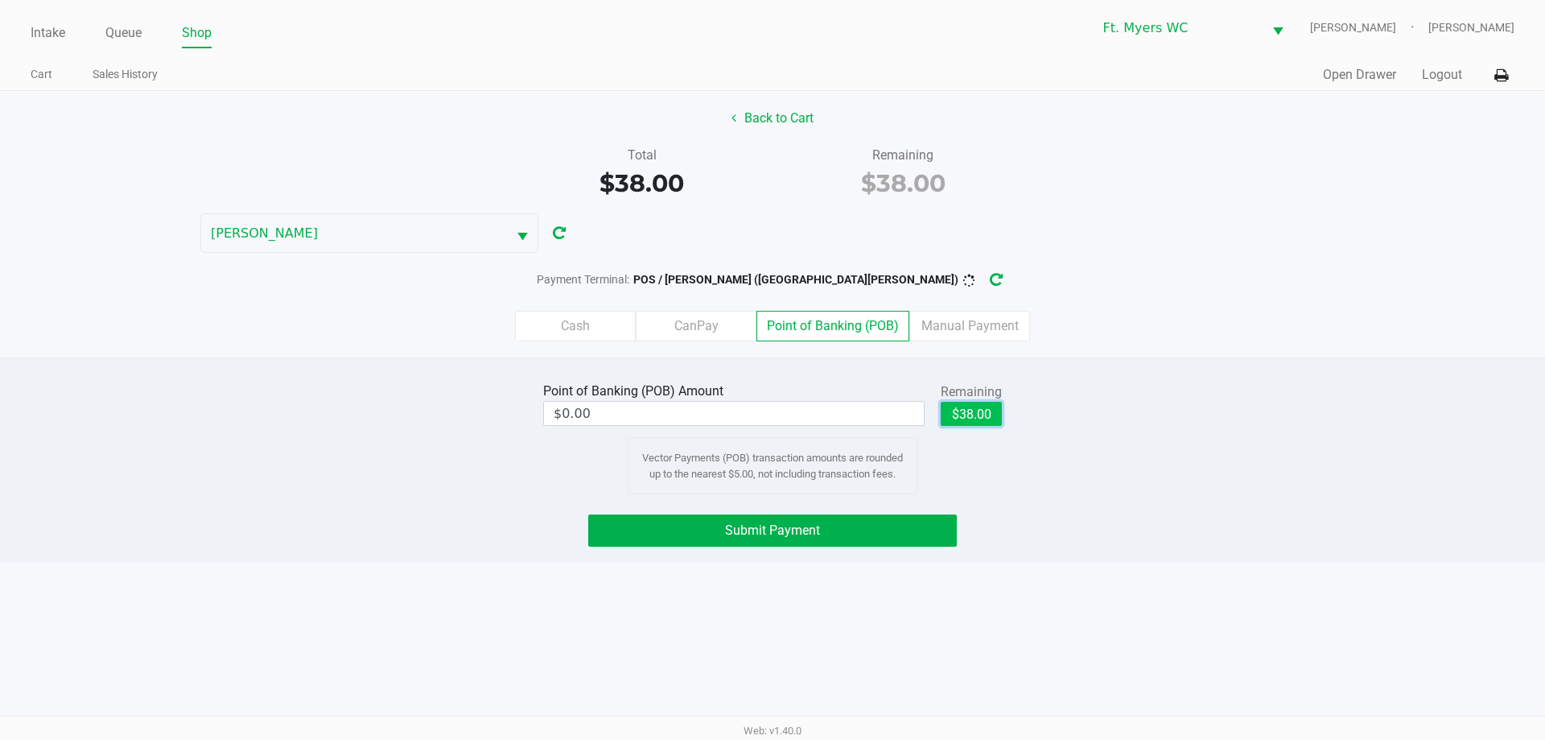
click at [952, 419] on button "$38.00" at bounding box center [971, 414] width 61 height 24
type input "$38.00"
click at [822, 519] on button "Submit Payment" at bounding box center [772, 530] width 369 height 32
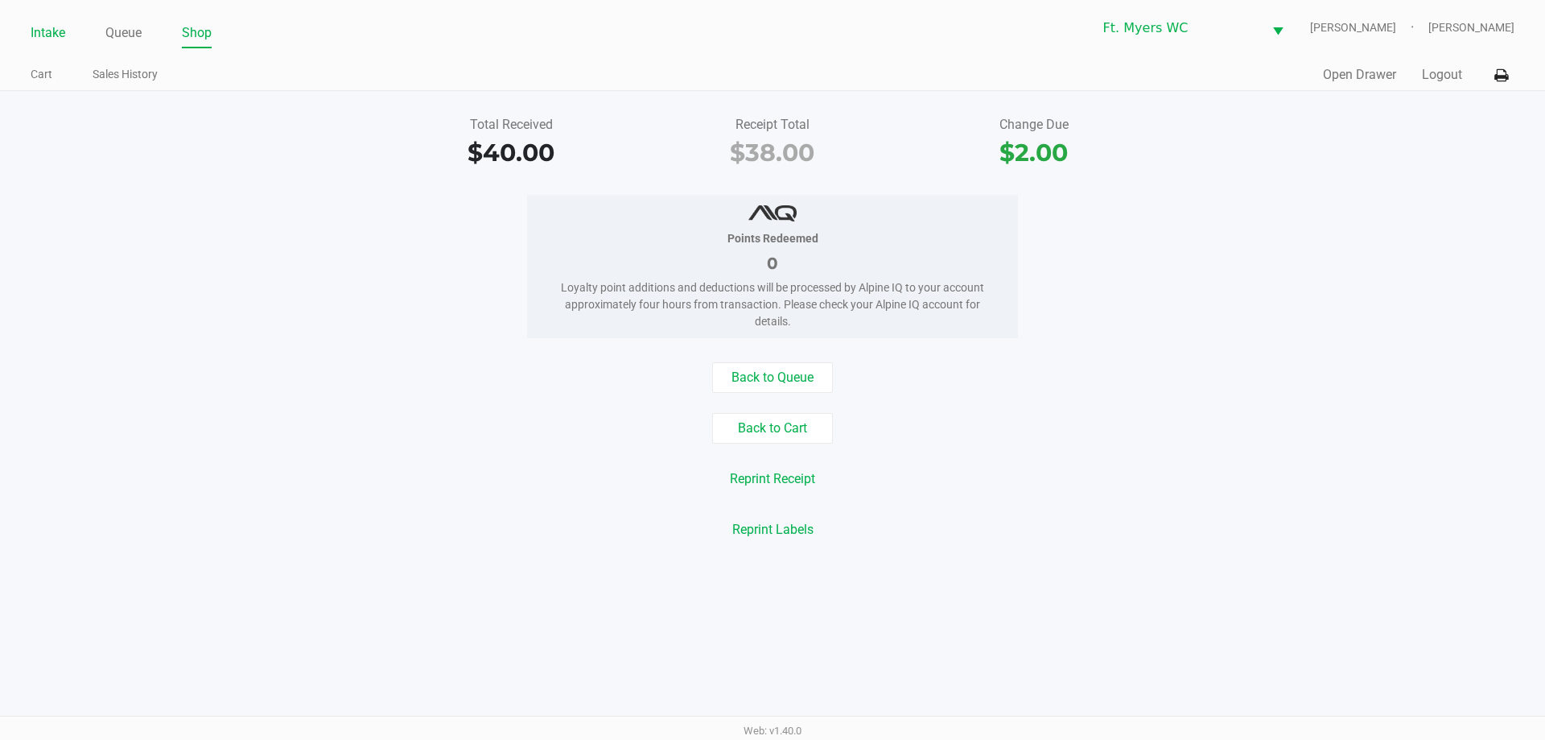
click at [47, 40] on link "Intake" at bounding box center [48, 33] width 35 height 23
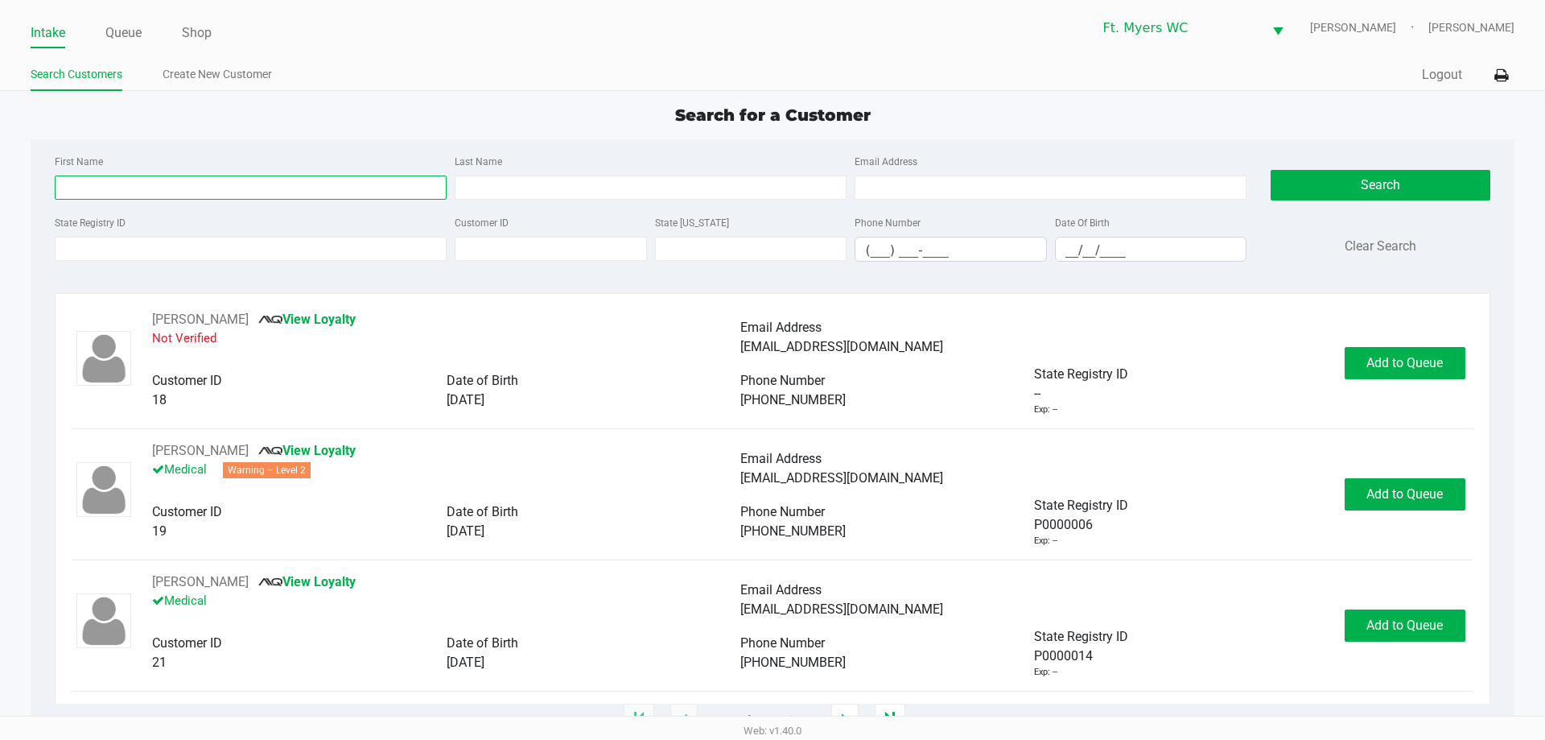
click at [312, 188] on input "First Name" at bounding box center [251, 187] width 392 height 24
type input "andy"
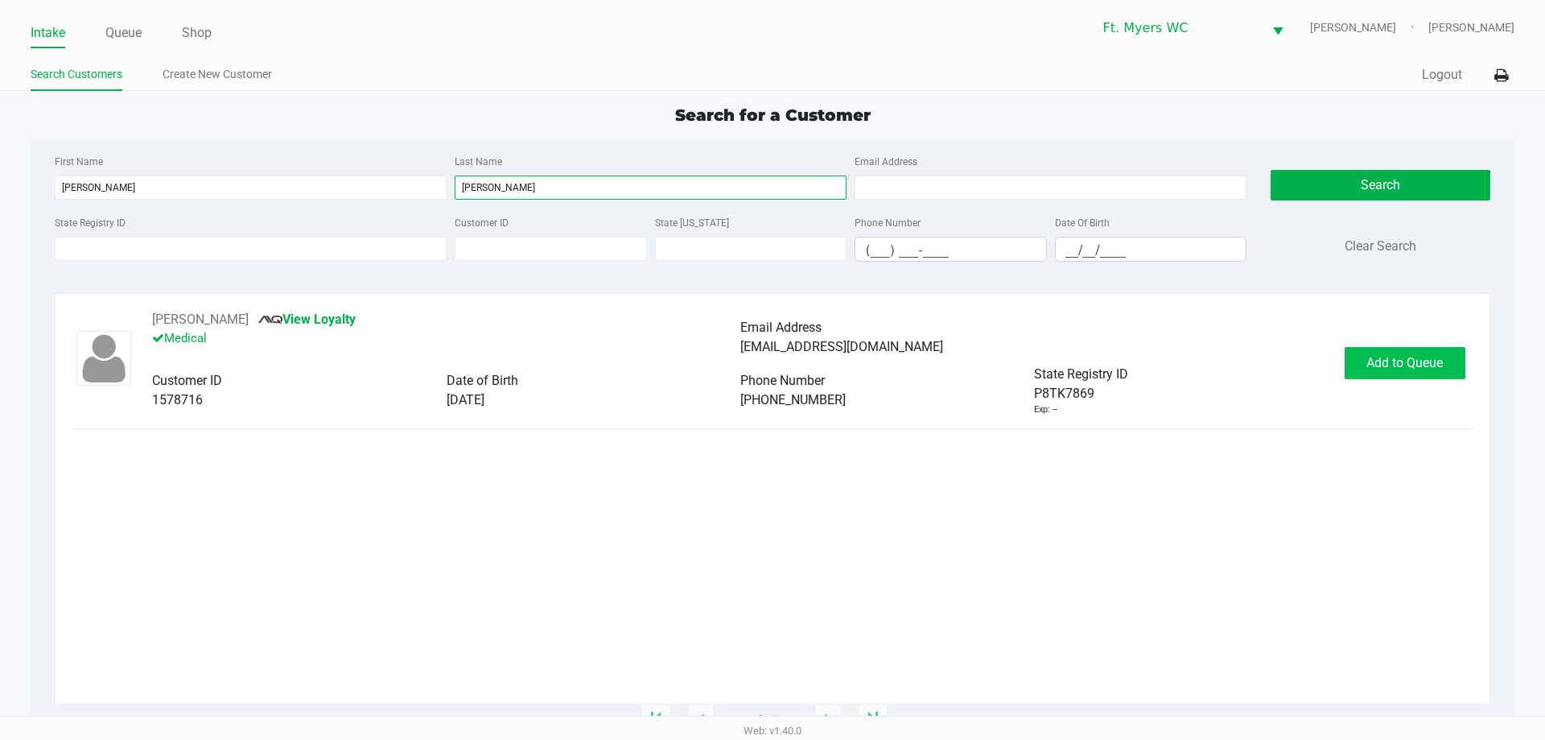
type input "castillejo"
click at [1394, 361] on span "Add to Queue" at bounding box center [1404, 362] width 76 height 15
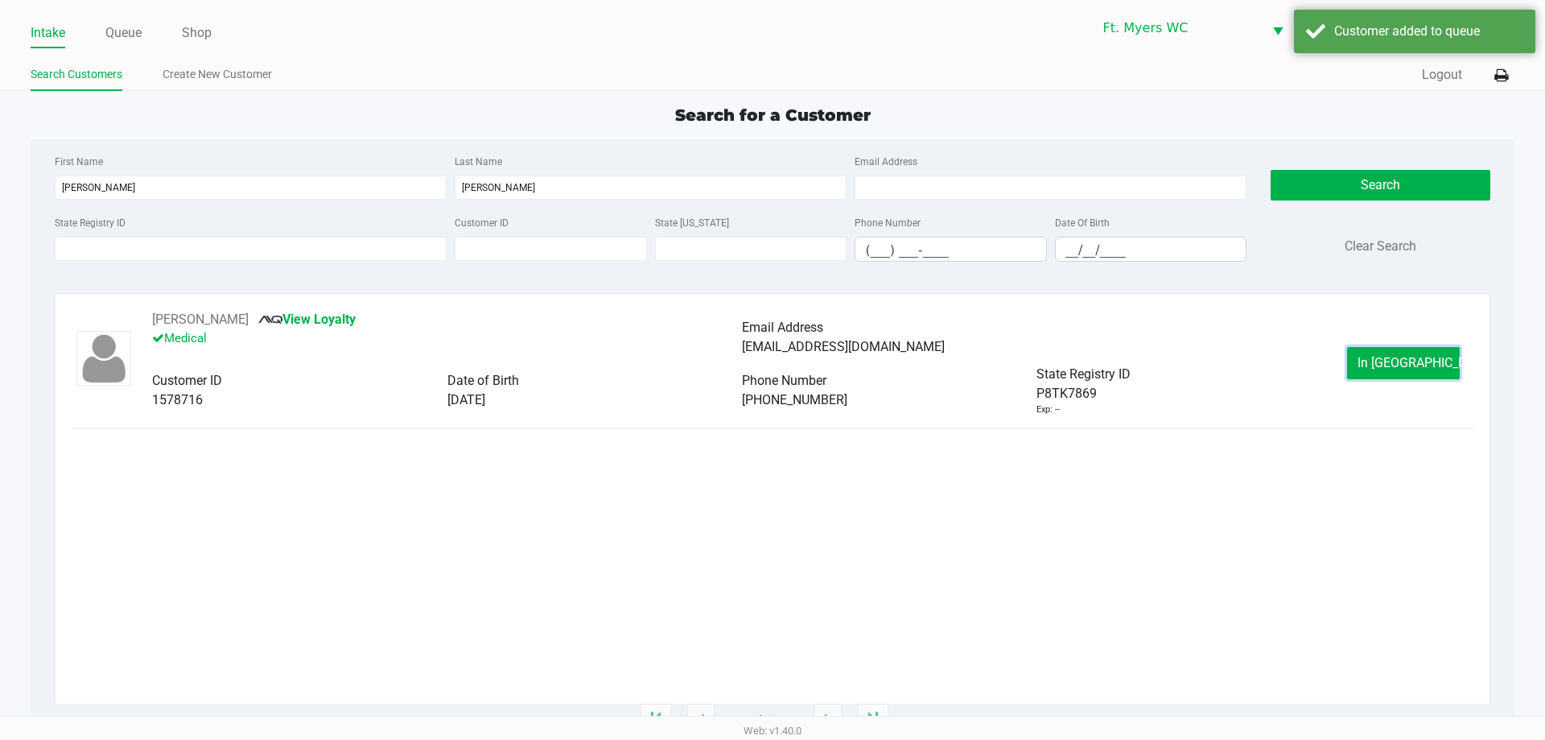
click at [1407, 360] on span "In Queue" at bounding box center [1425, 362] width 135 height 15
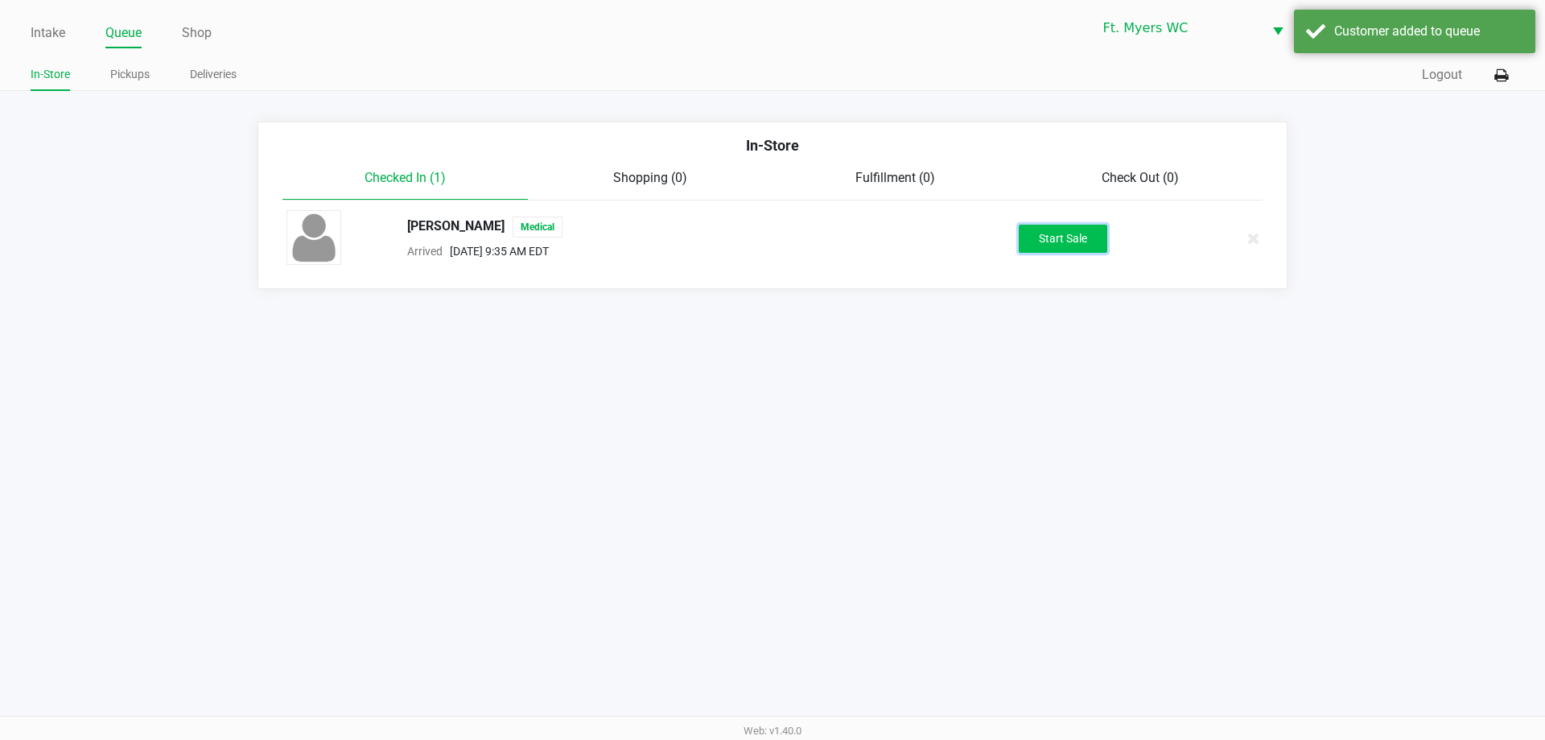
click at [1053, 243] on button "Start Sale" at bounding box center [1063, 239] width 89 height 28
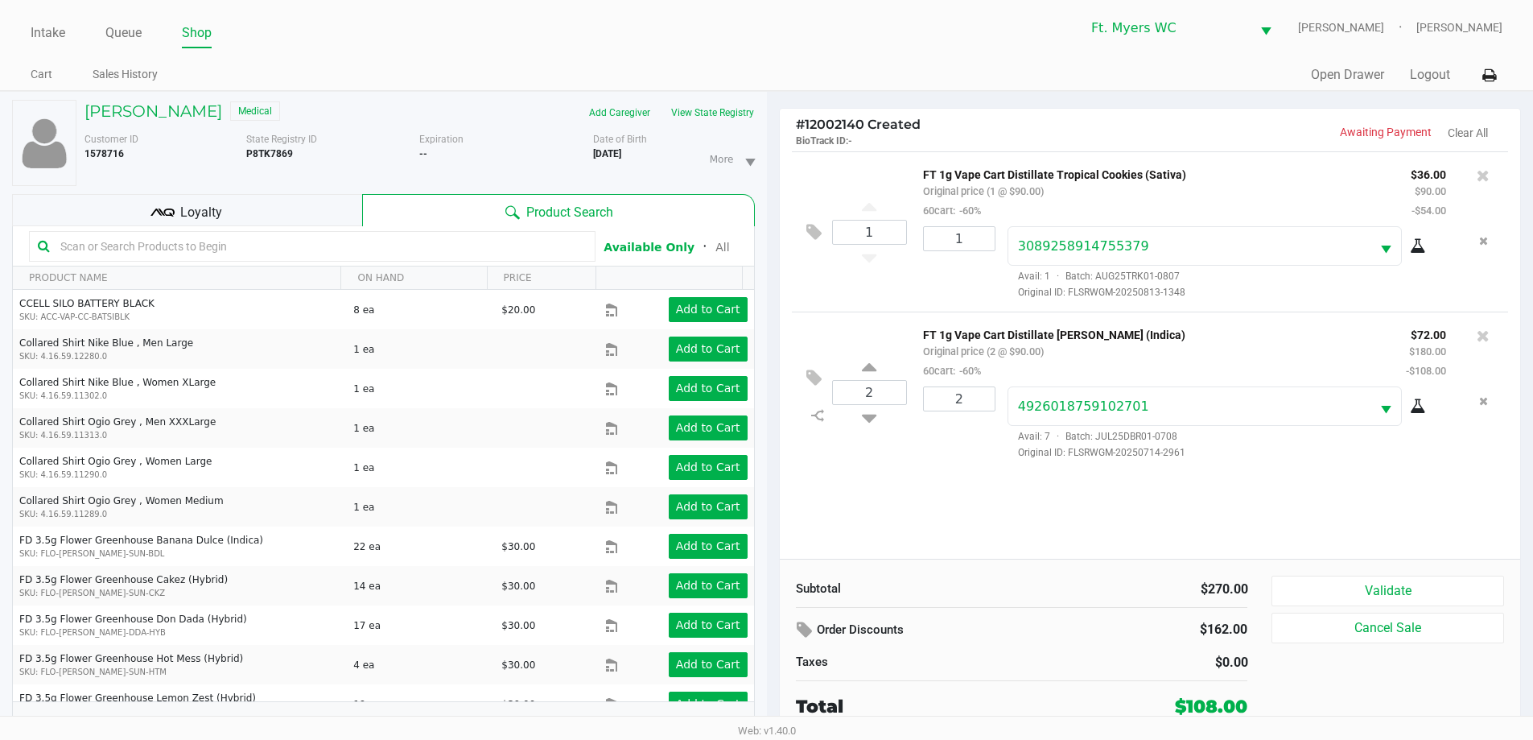
click at [353, 244] on input "text" at bounding box center [320, 246] width 533 height 24
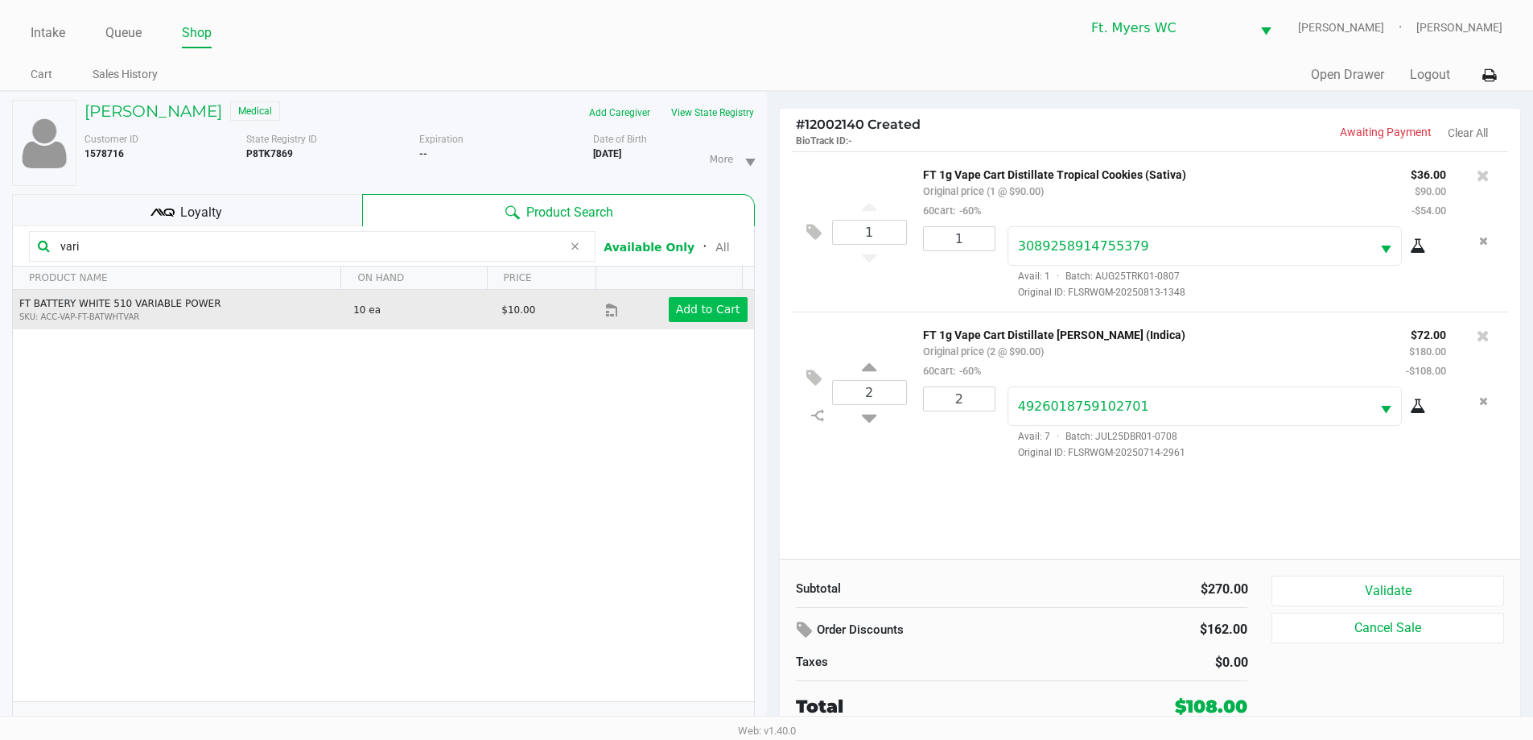
type input "vari"
click at [682, 313] on app-button-loader "Add to Cart" at bounding box center [708, 309] width 64 height 13
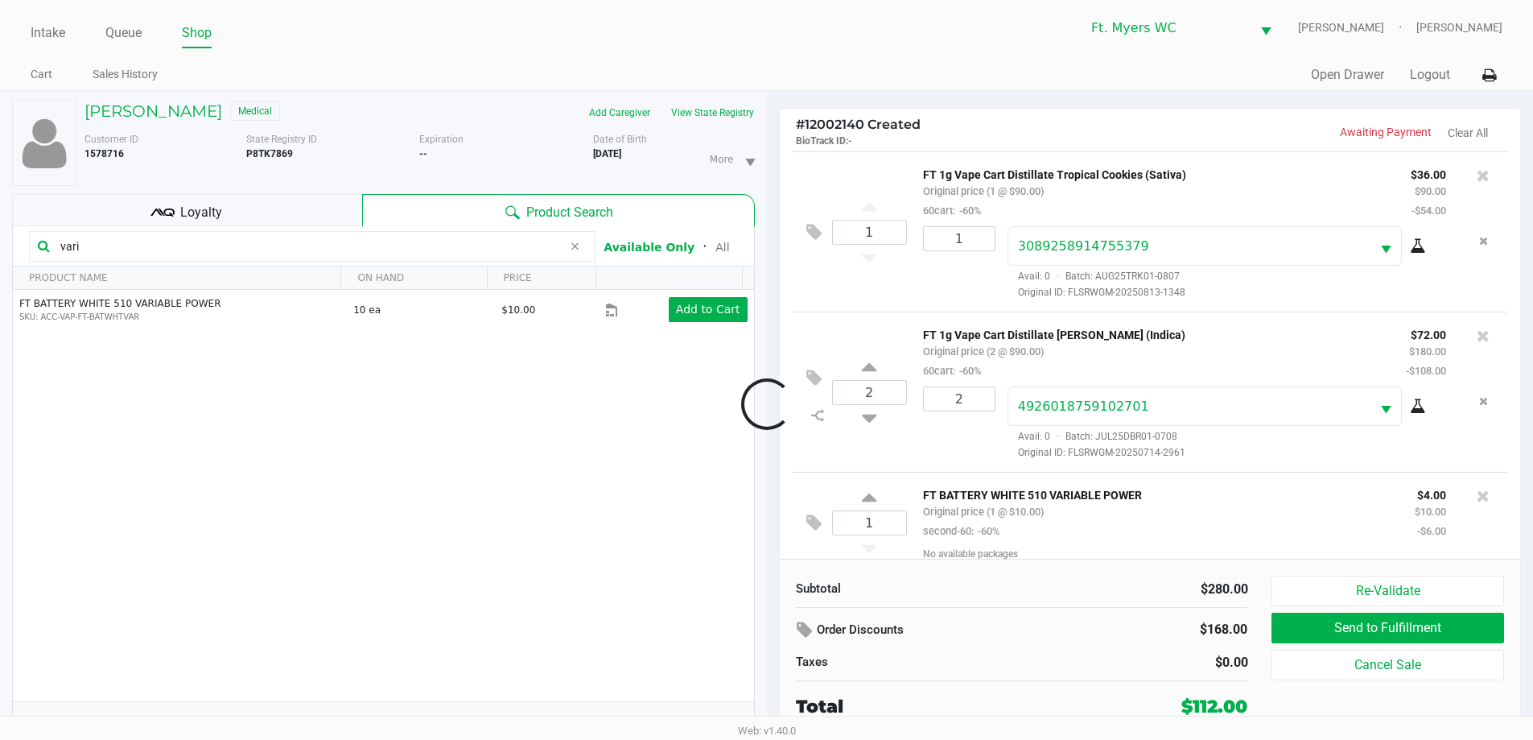
scroll to position [15, 0]
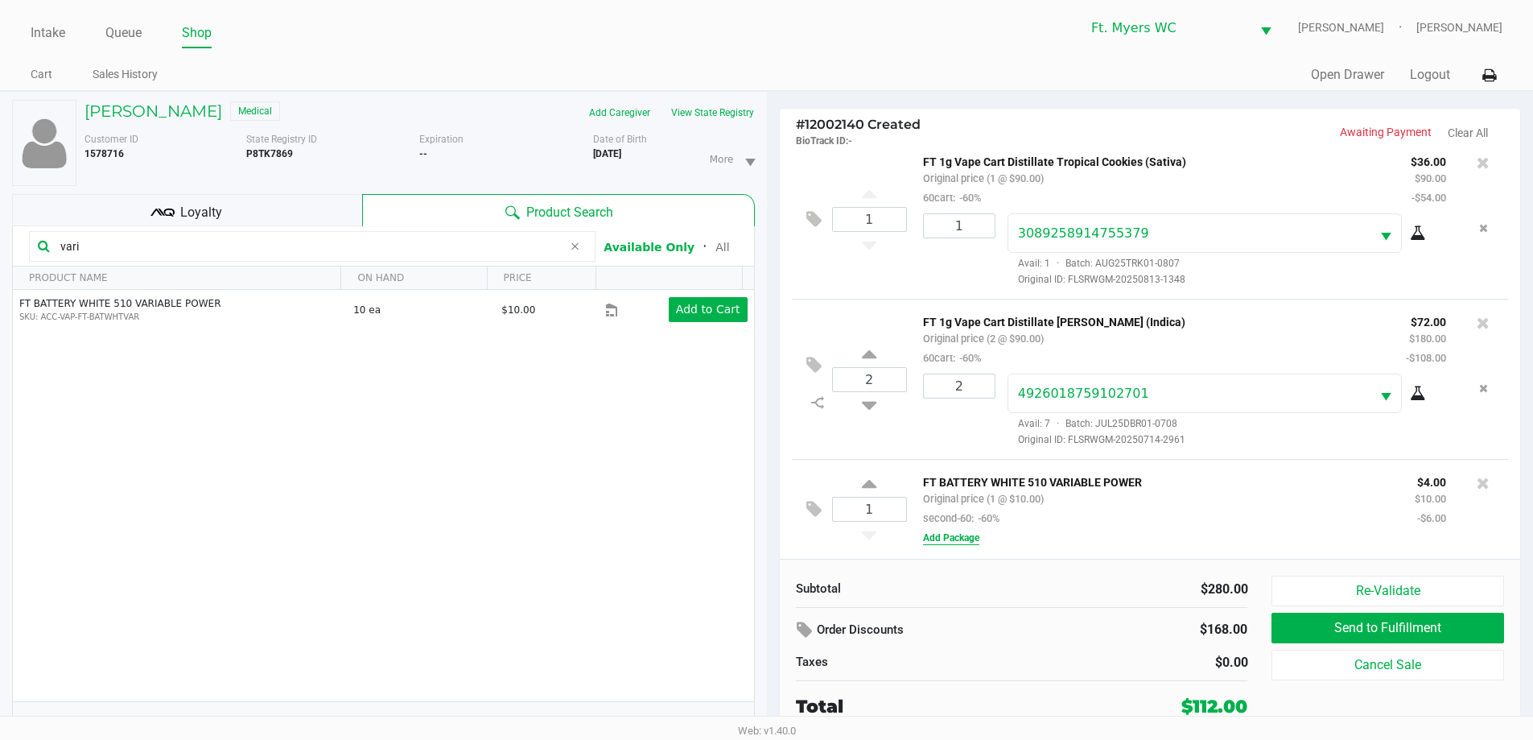
click at [965, 543] on button "Add Package" at bounding box center [951, 537] width 56 height 14
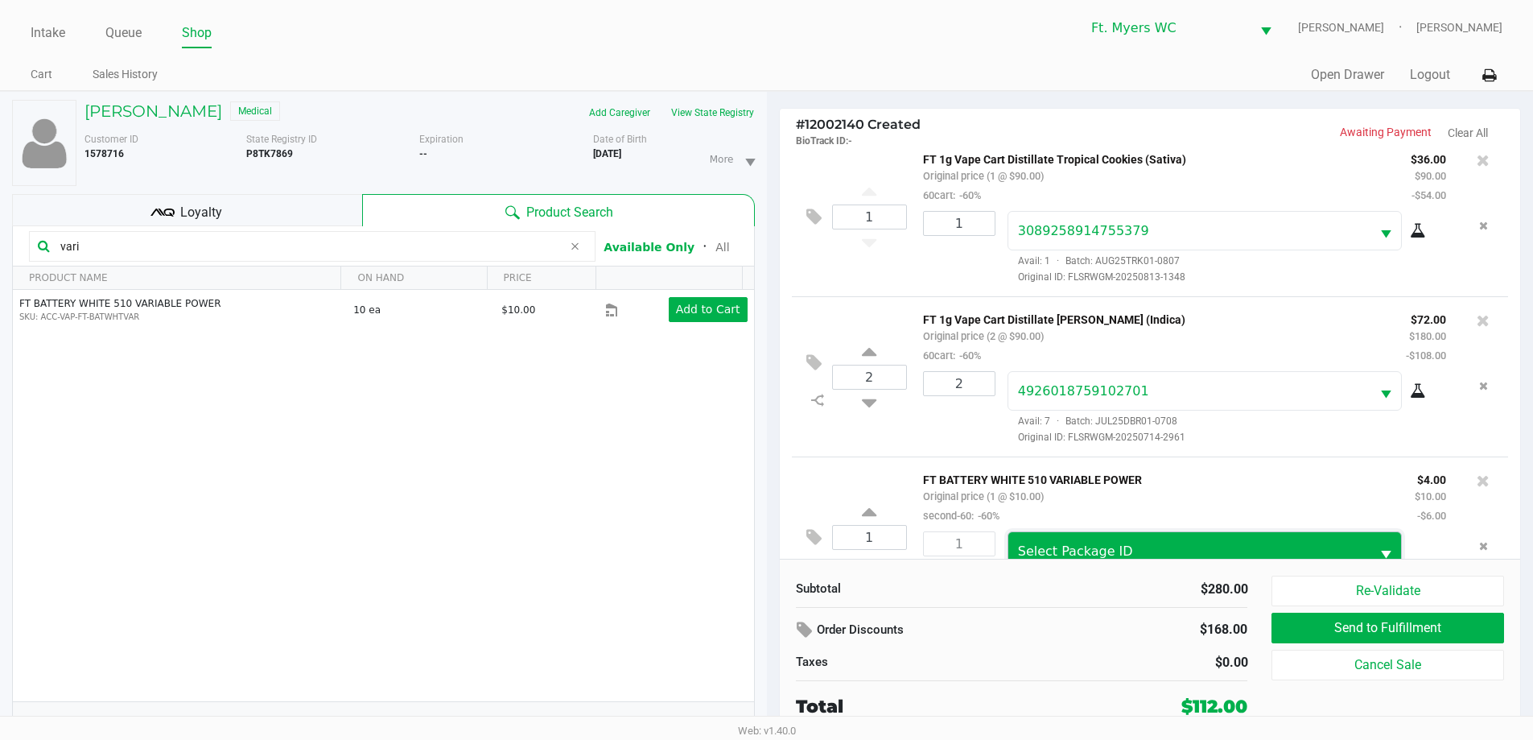
click at [1063, 550] on span "Select Package ID" at bounding box center [1075, 550] width 115 height 15
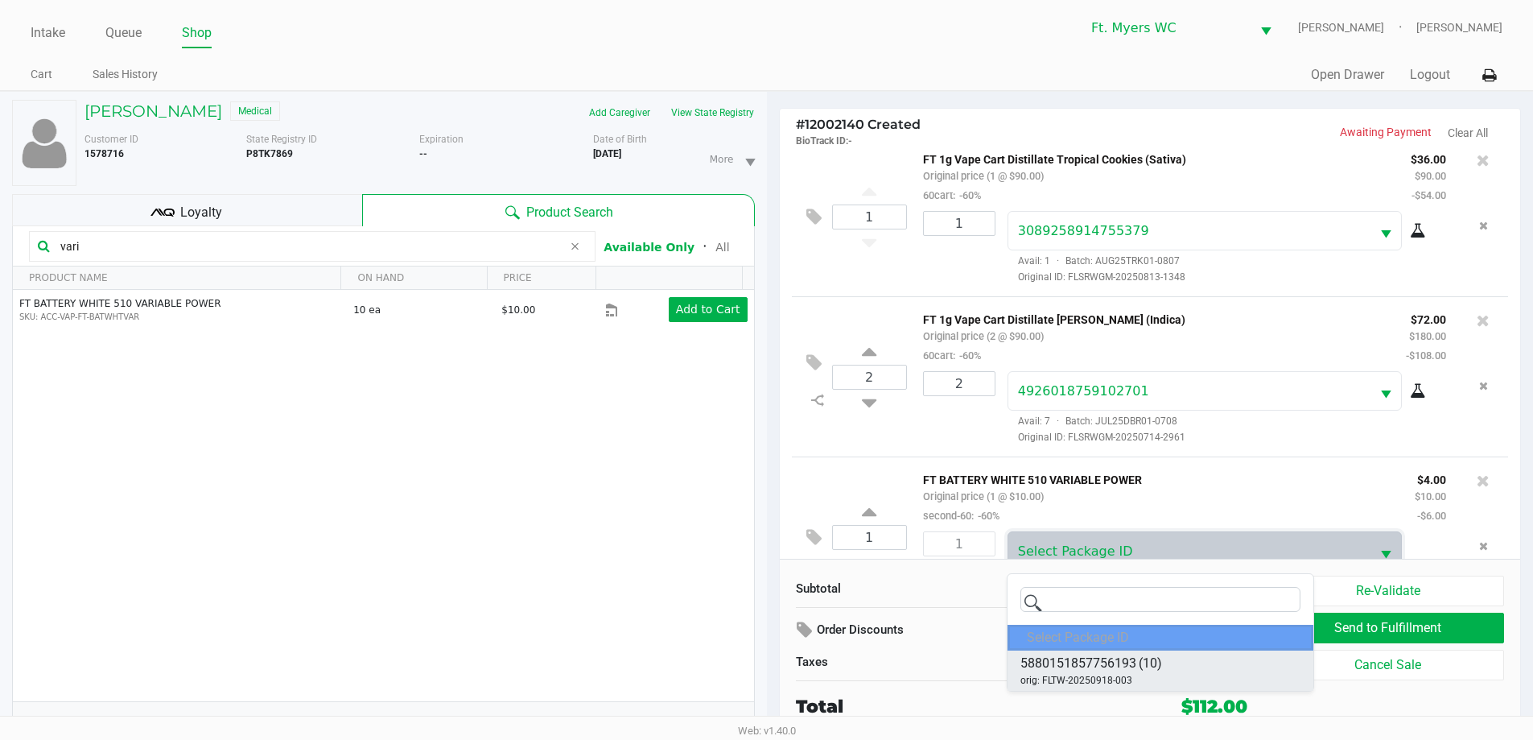
click at [1063, 659] on span "5880151857756193" at bounding box center [1078, 662] width 116 height 19
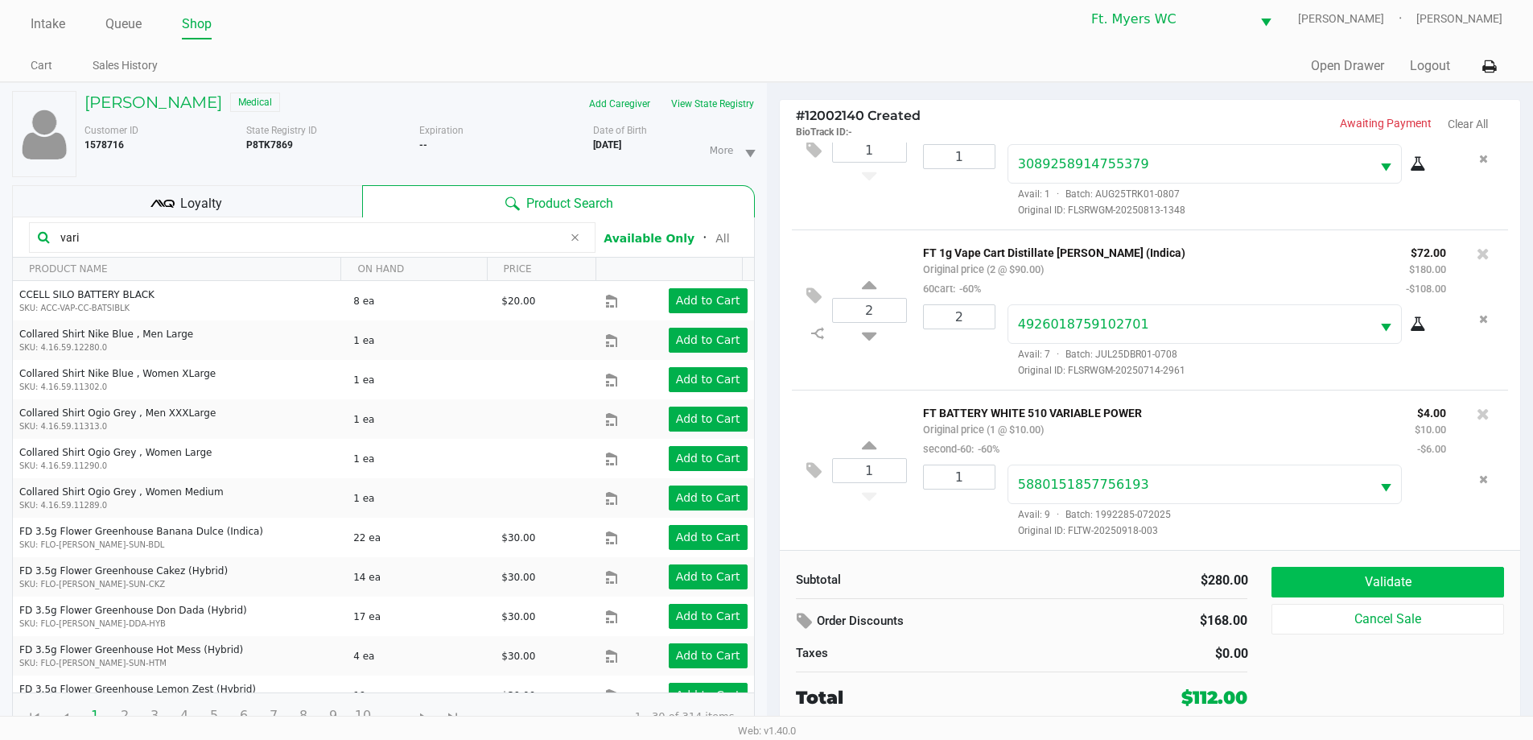
scroll to position [17, 0]
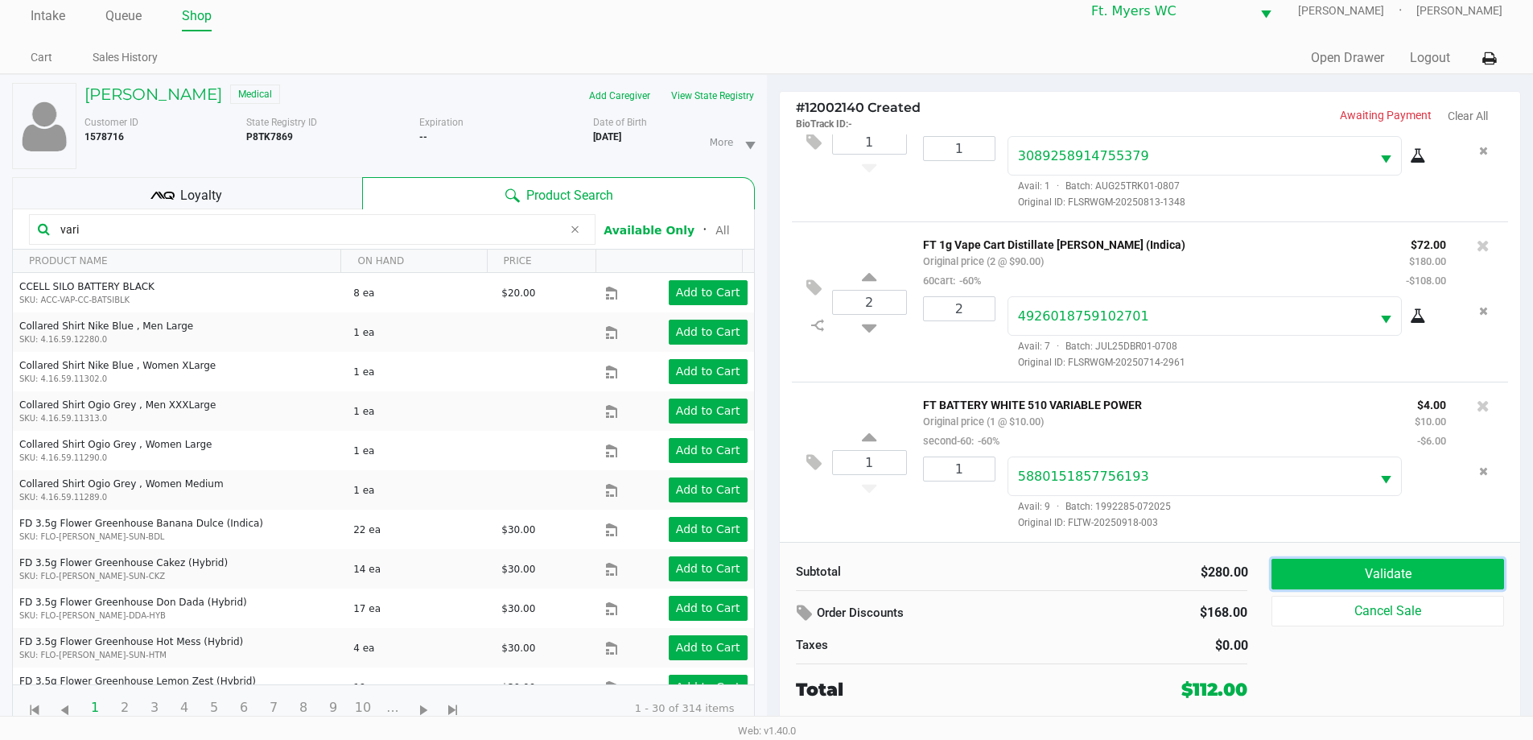
click at [1352, 571] on button "Validate" at bounding box center [1387, 573] width 232 height 31
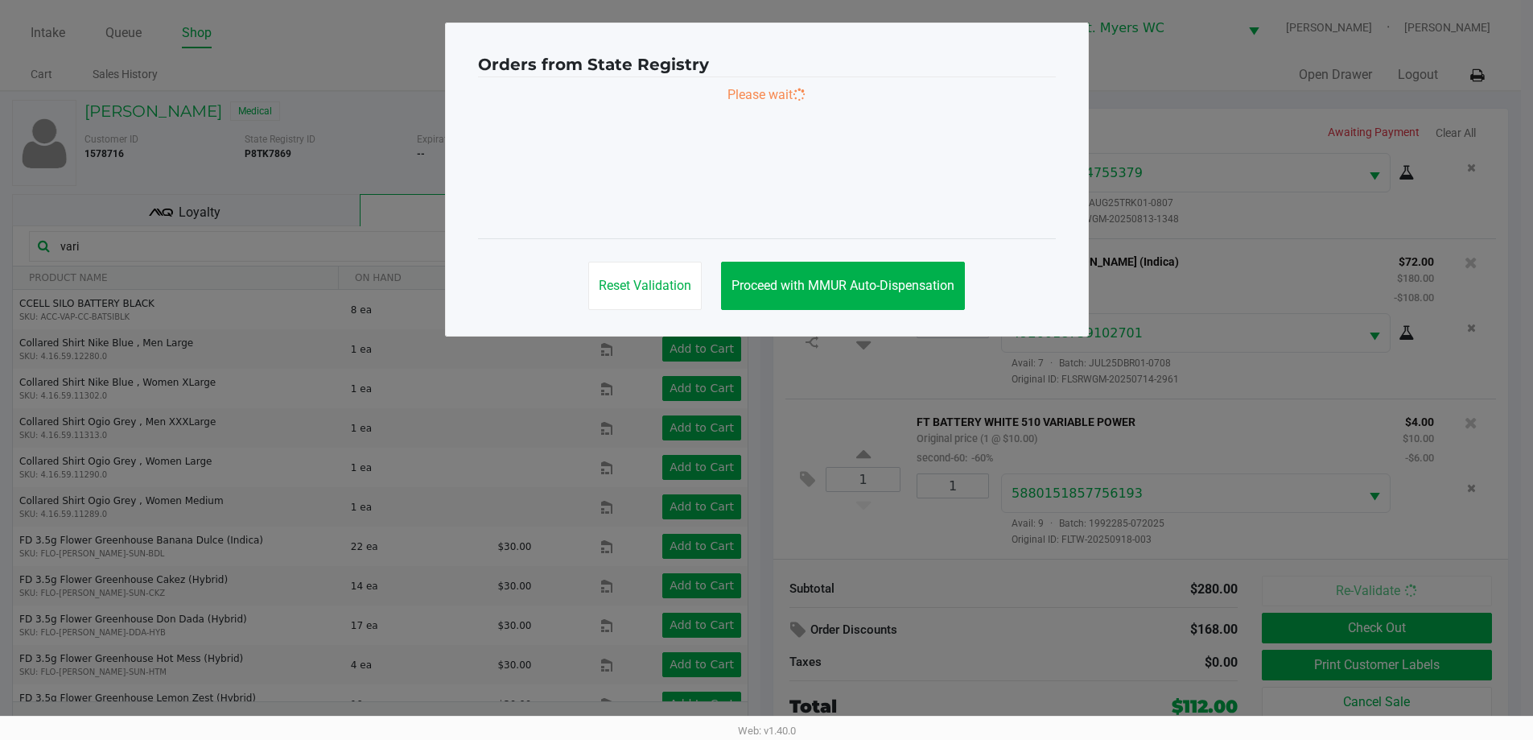
scroll to position [0, 0]
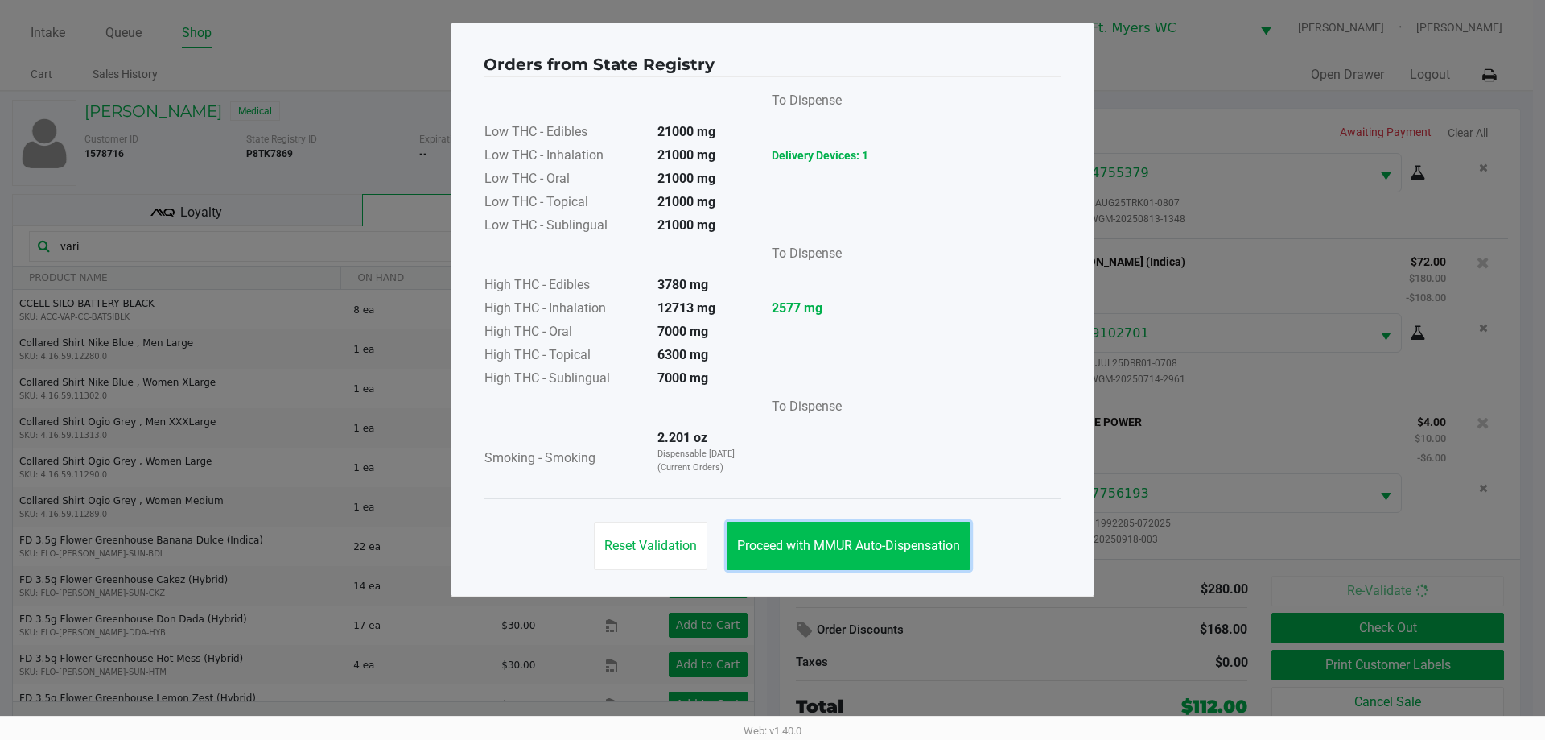
click at [871, 537] on button "Proceed with MMUR Auto-Dispensation" at bounding box center [849, 545] width 244 height 48
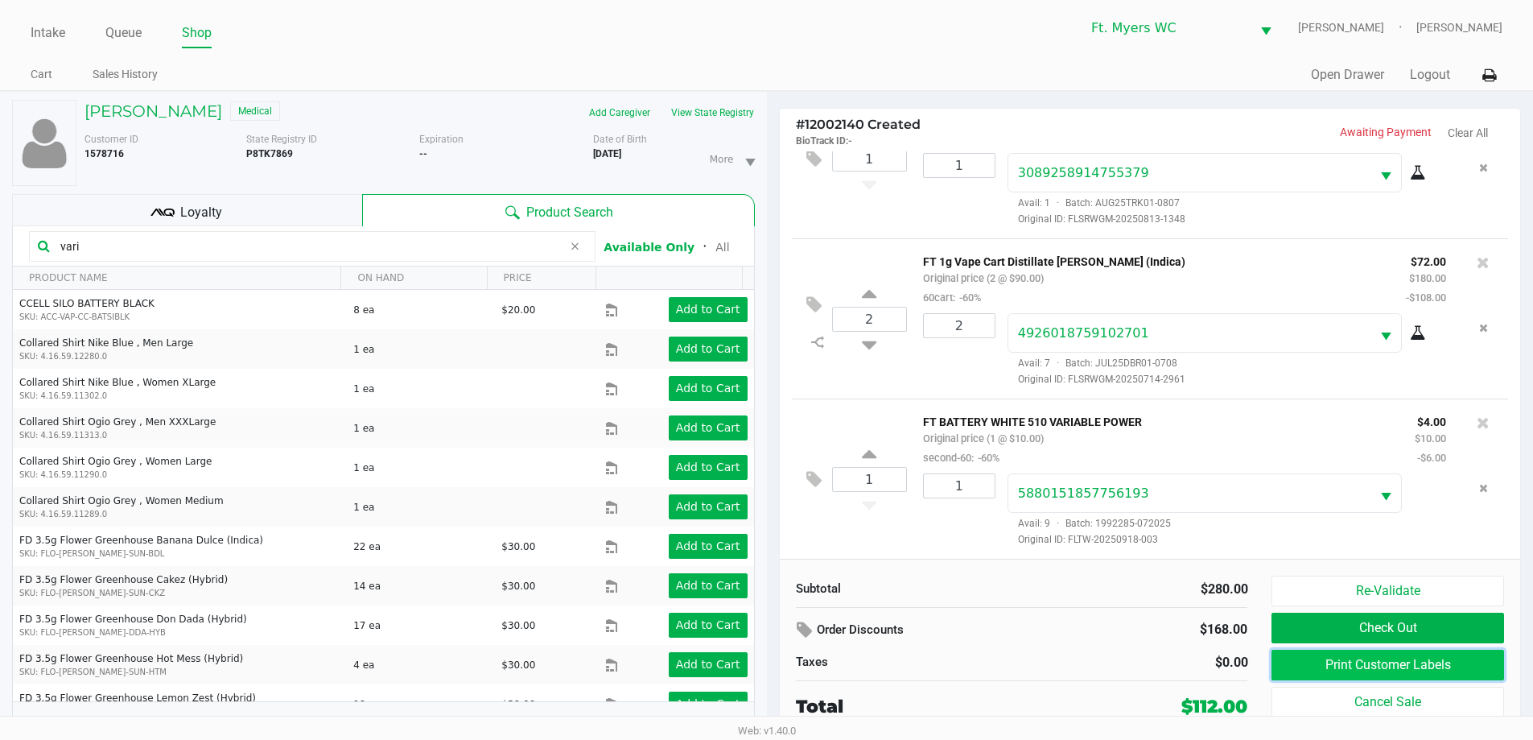
click at [1329, 662] on button "Print Customer Labels" at bounding box center [1387, 664] width 232 height 31
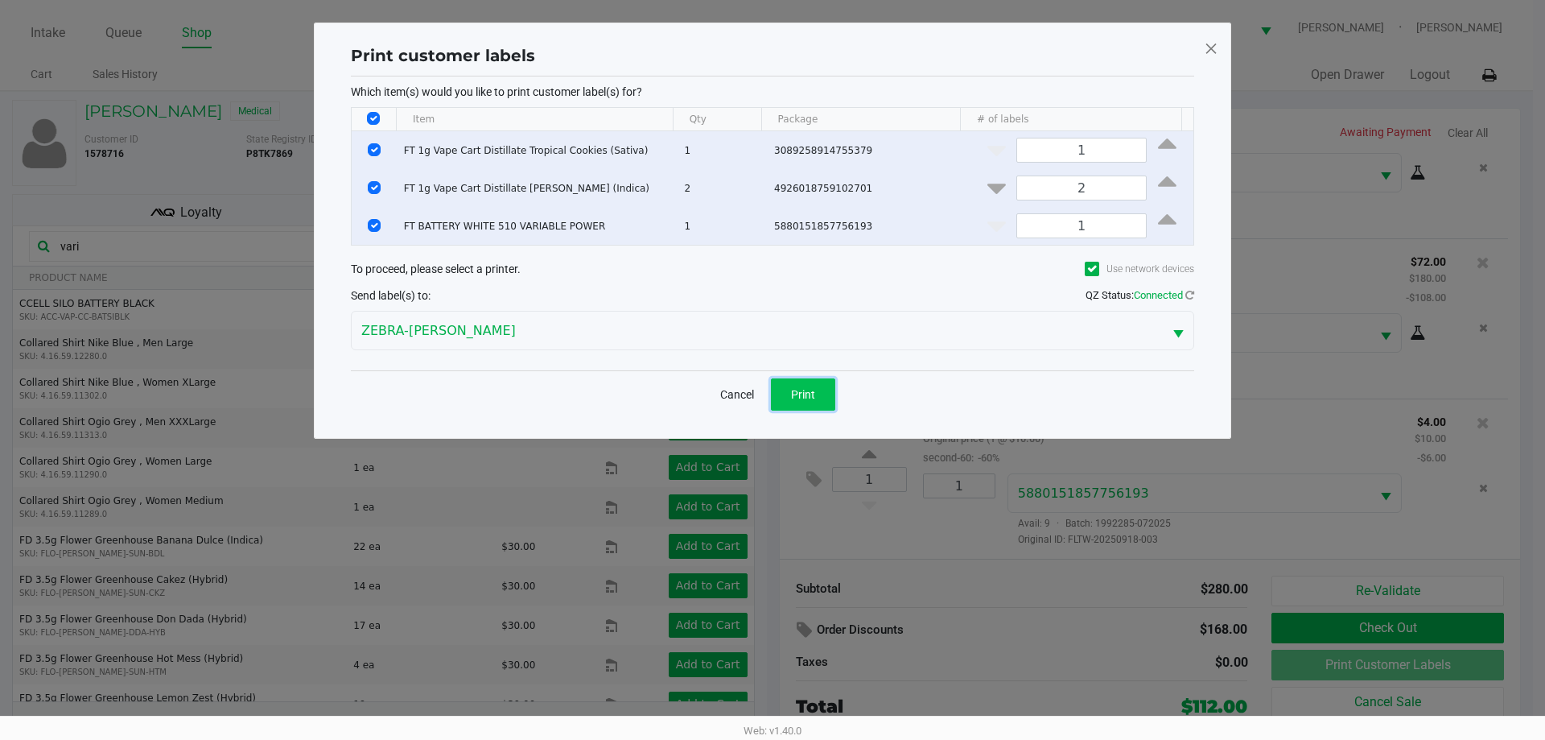
click at [811, 391] on span "Print" at bounding box center [803, 394] width 24 height 13
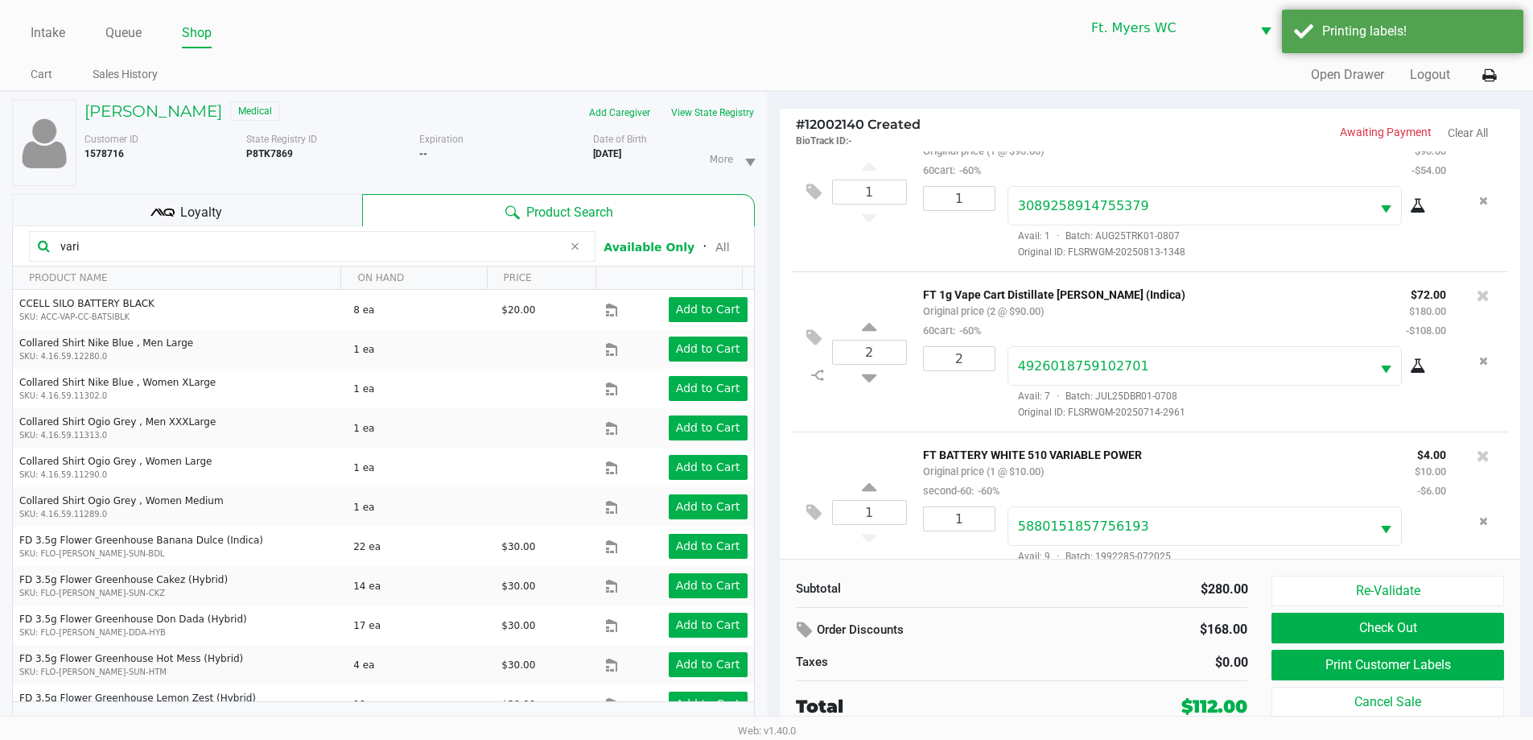
scroll to position [76, 0]
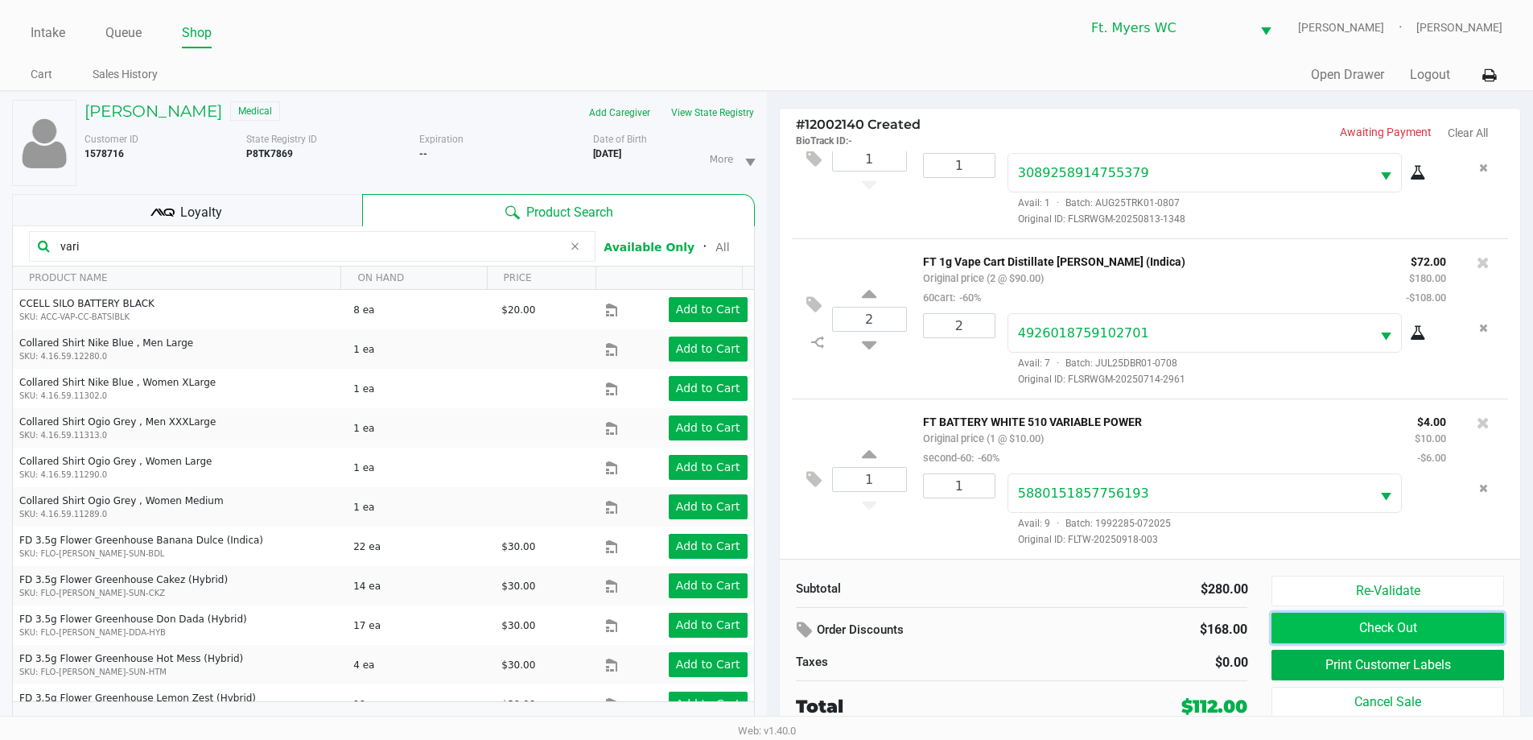
click at [1435, 637] on button "Check Out" at bounding box center [1387, 627] width 232 height 31
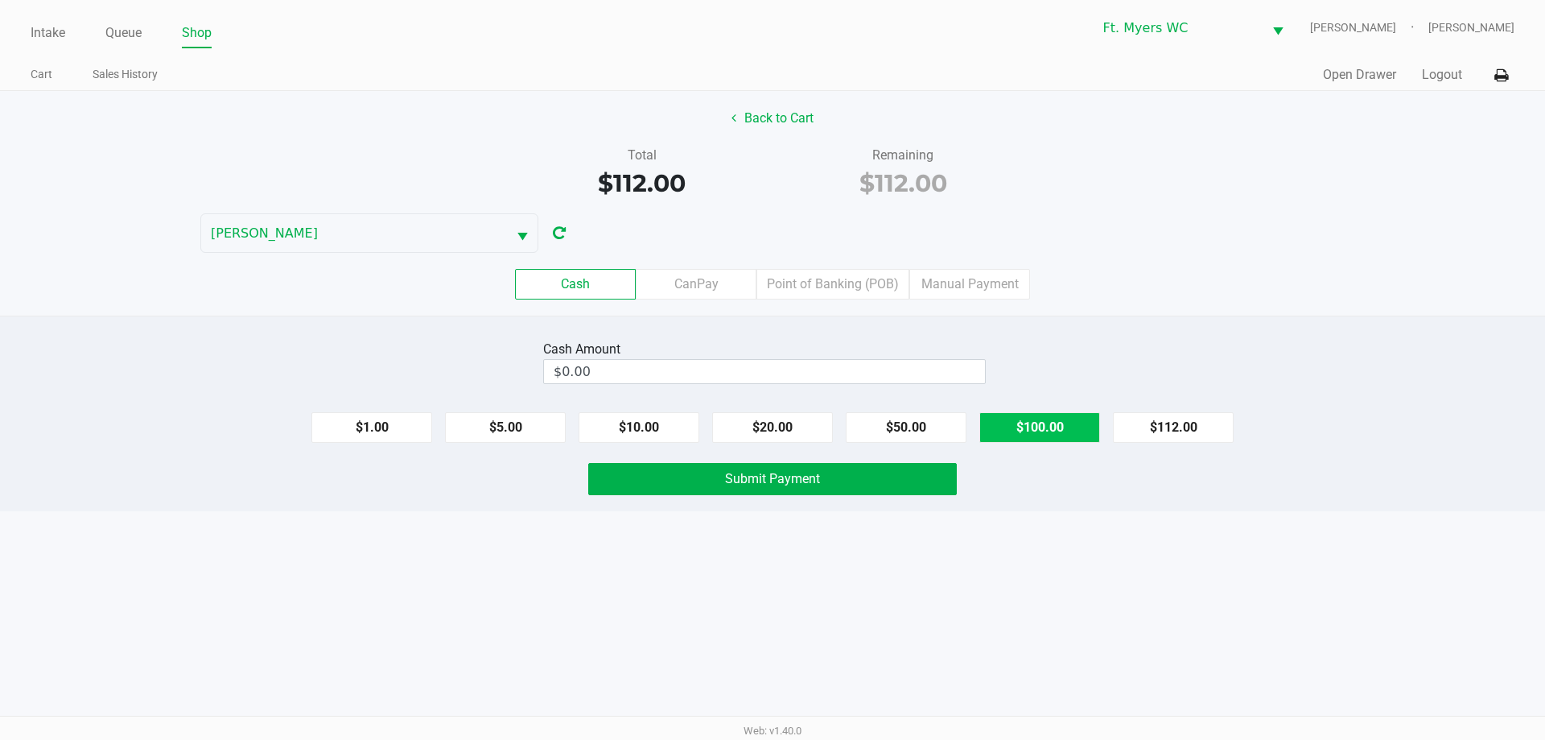
click at [1071, 439] on button "$100.00" at bounding box center [1039, 427] width 121 height 31
click at [789, 438] on button "$20.00" at bounding box center [772, 427] width 121 height 31
type input "$120.00"
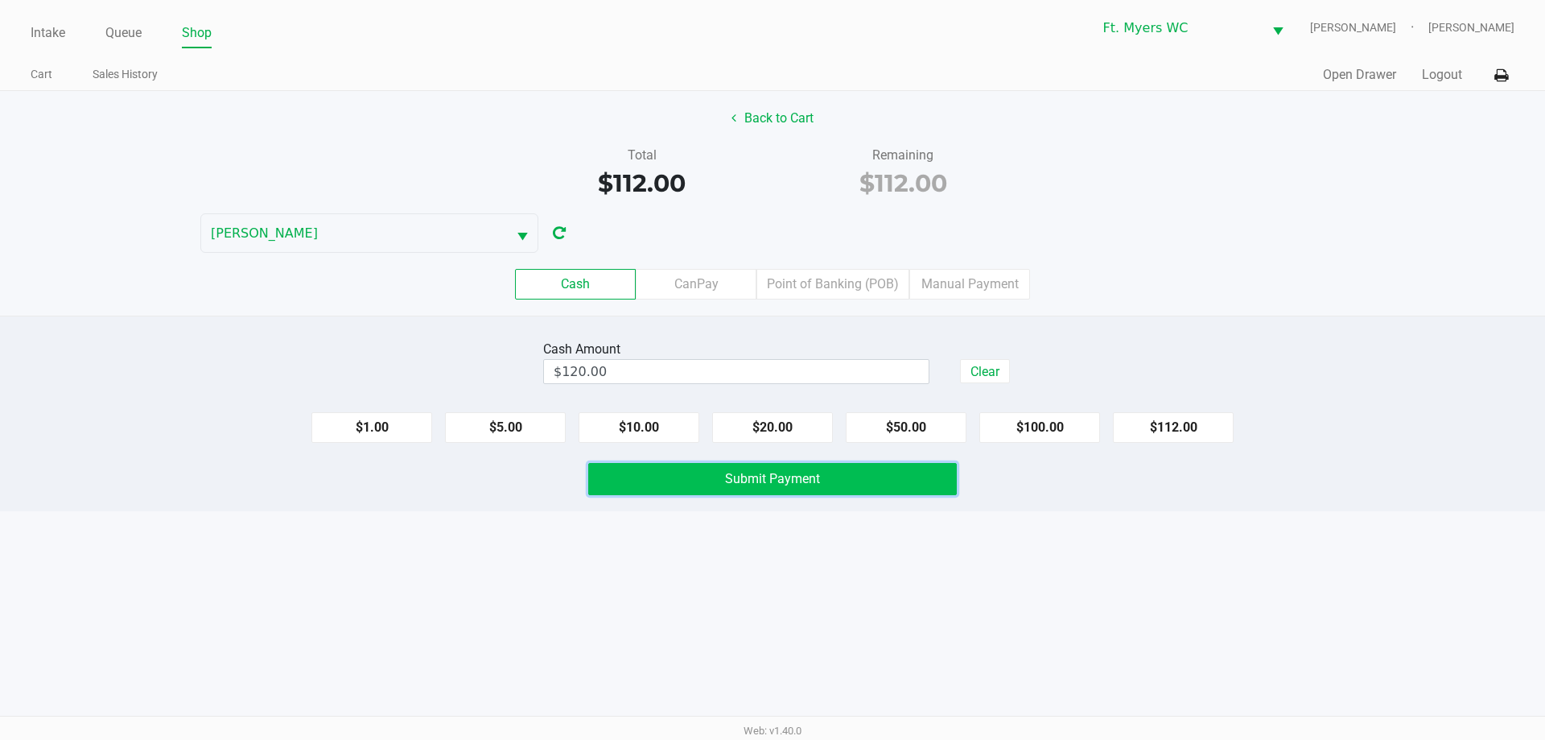
click at [758, 476] on span "Submit Payment" at bounding box center [772, 478] width 95 height 15
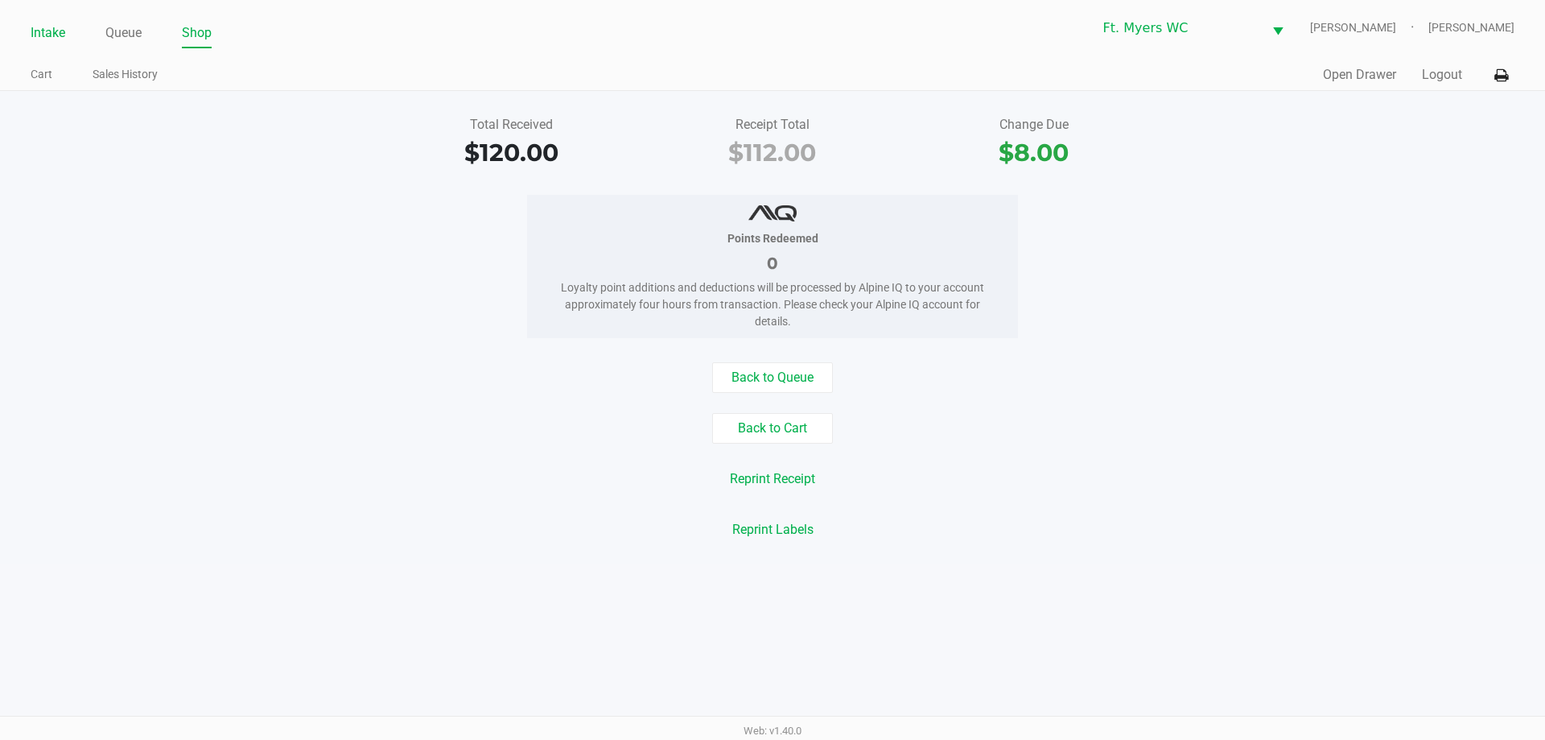
click at [50, 21] on li "Intake" at bounding box center [48, 34] width 35 height 28
click at [64, 36] on link "Intake" at bounding box center [48, 33] width 35 height 23
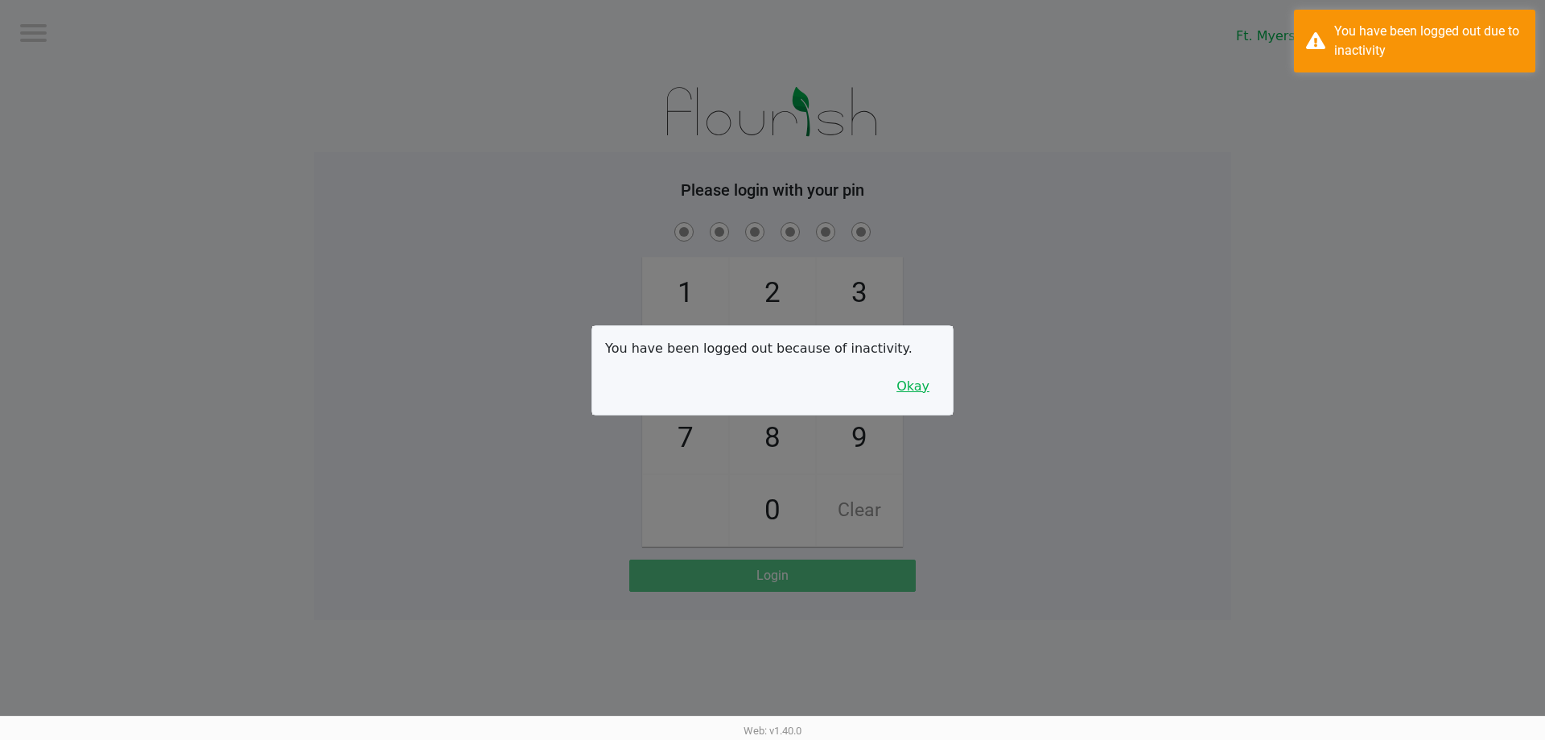
click at [921, 382] on button "Okay" at bounding box center [913, 386] width 54 height 31
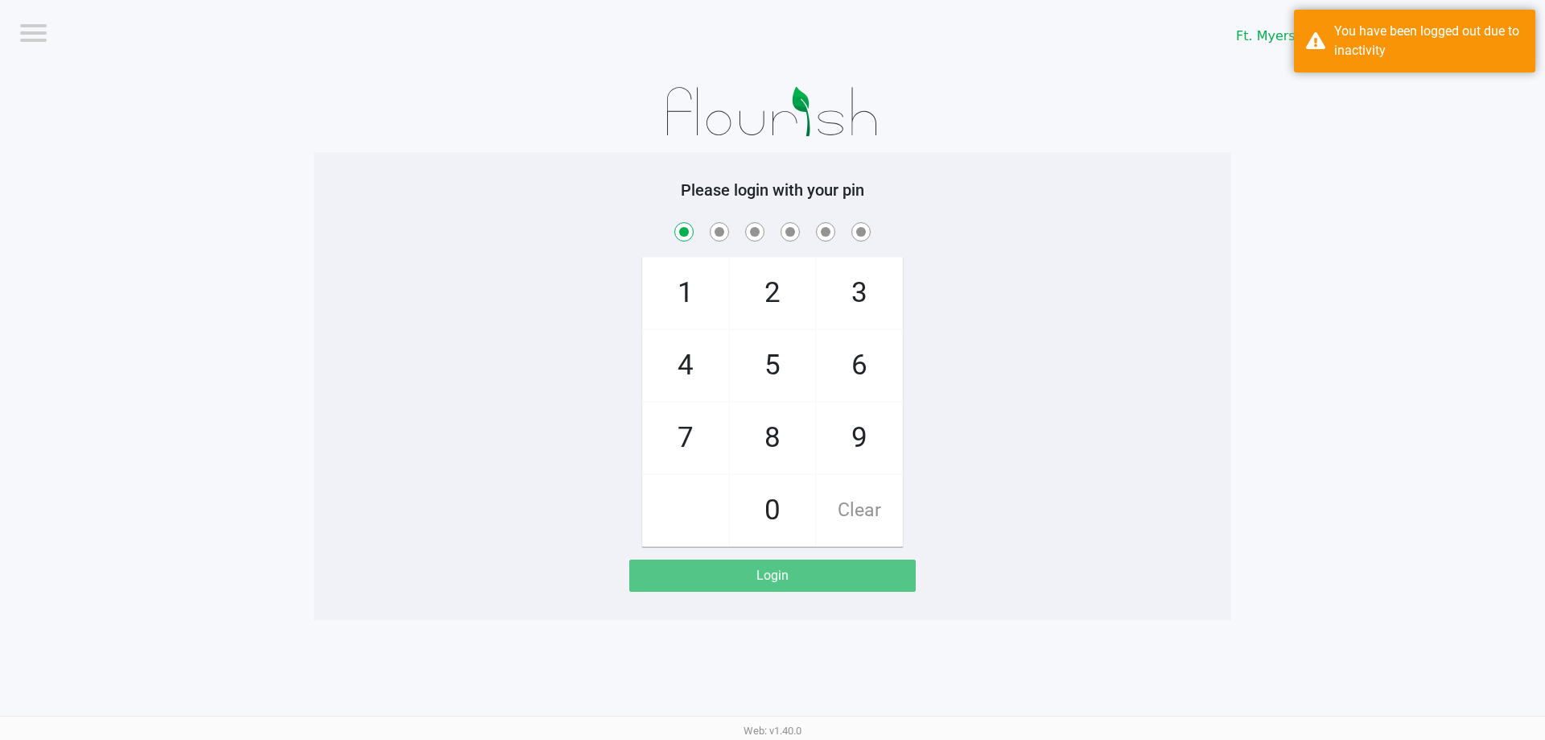
checkbox input "true"
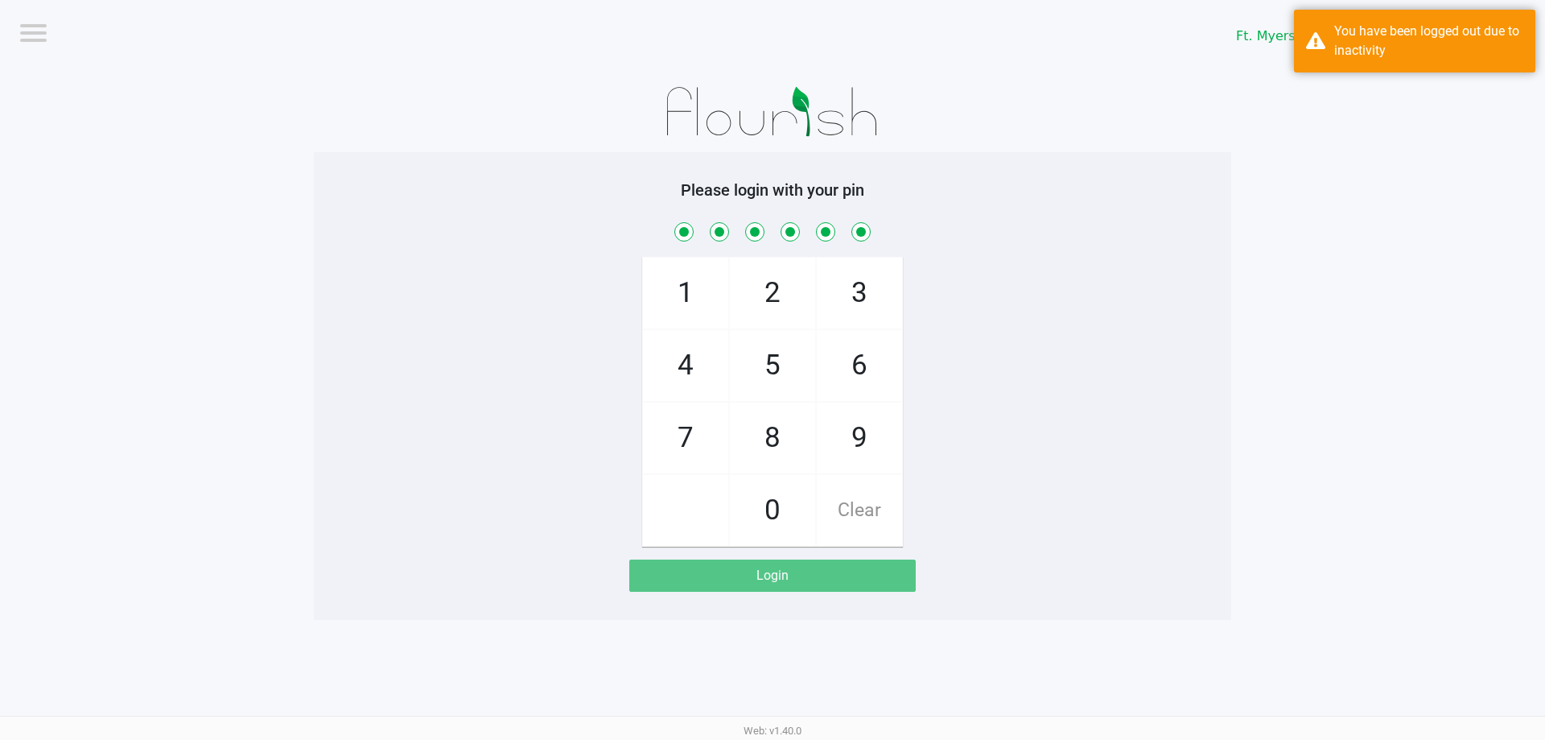
checkbox input "true"
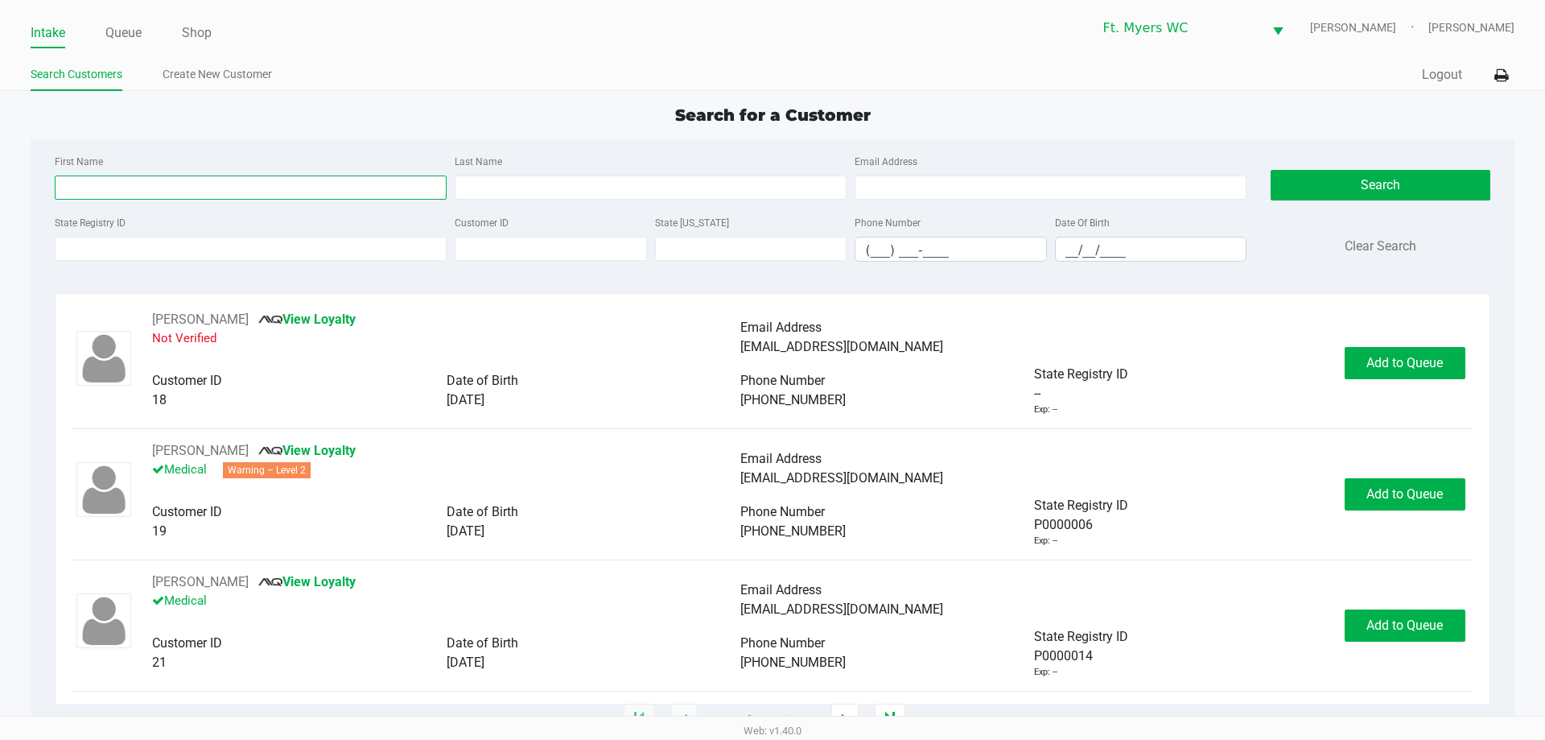
click at [293, 184] on input "First Name" at bounding box center [251, 187] width 392 height 24
type input "mark"
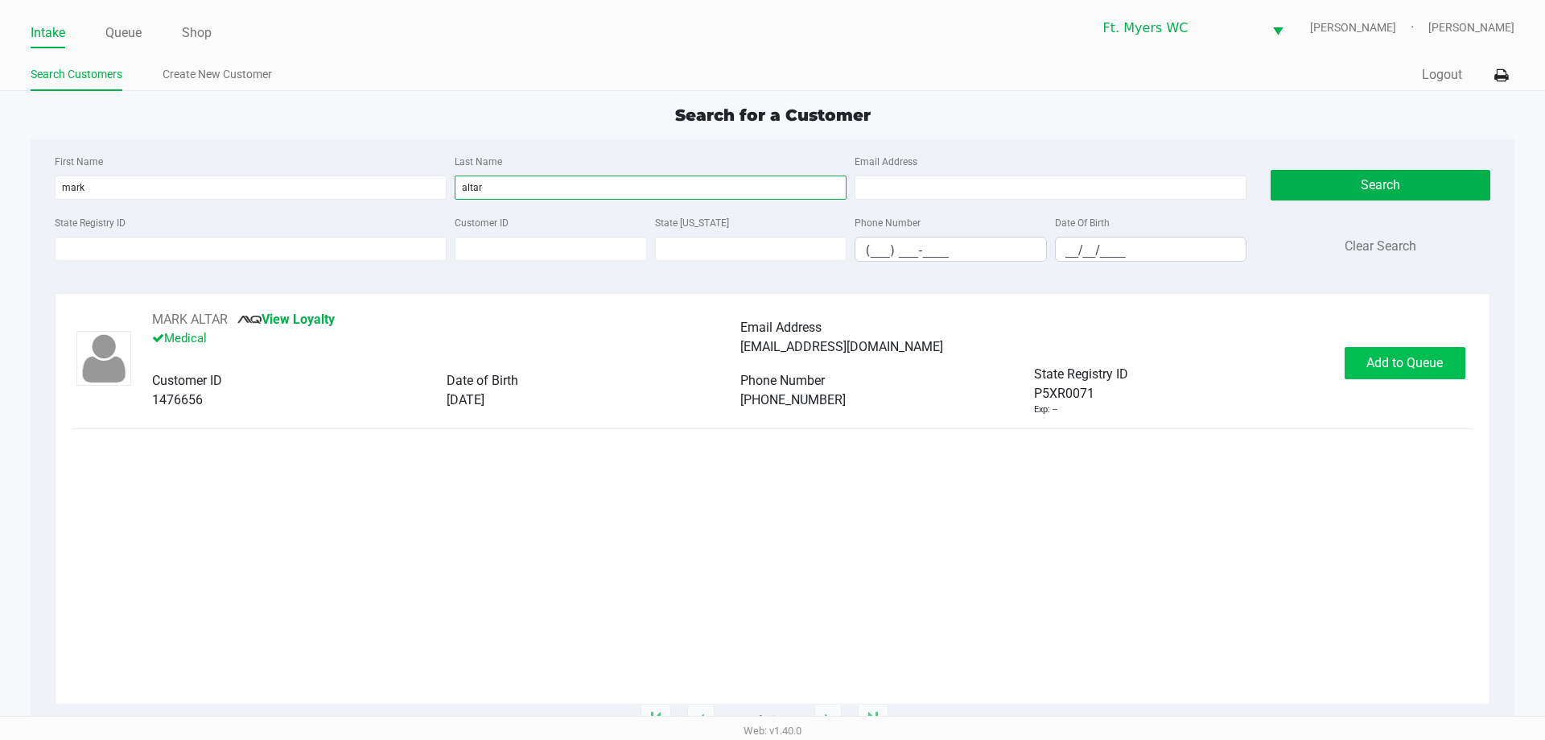
type input "altar"
click at [1440, 368] on span "Add to Queue" at bounding box center [1404, 362] width 76 height 15
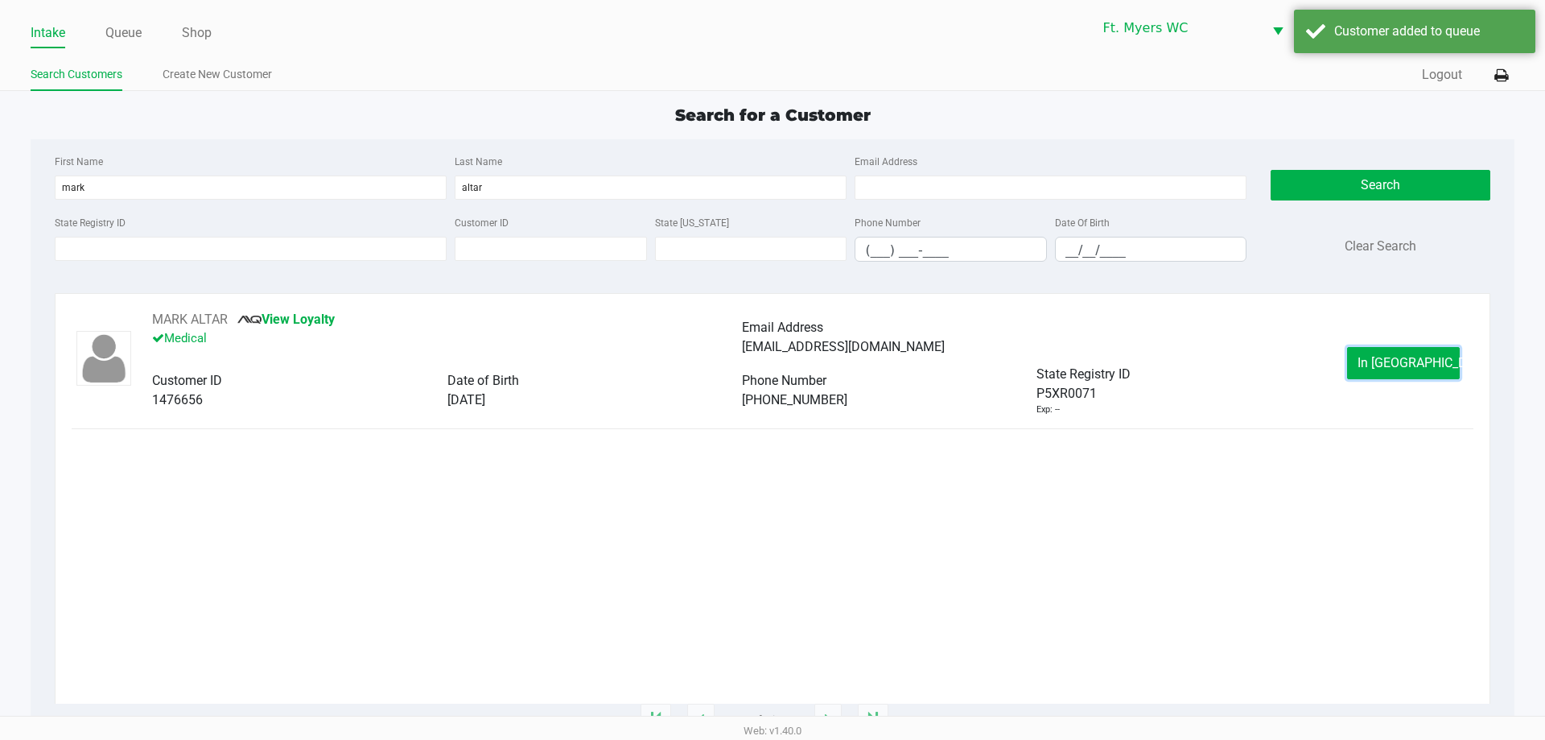
click at [1440, 368] on button "In Queue" at bounding box center [1403, 363] width 113 height 32
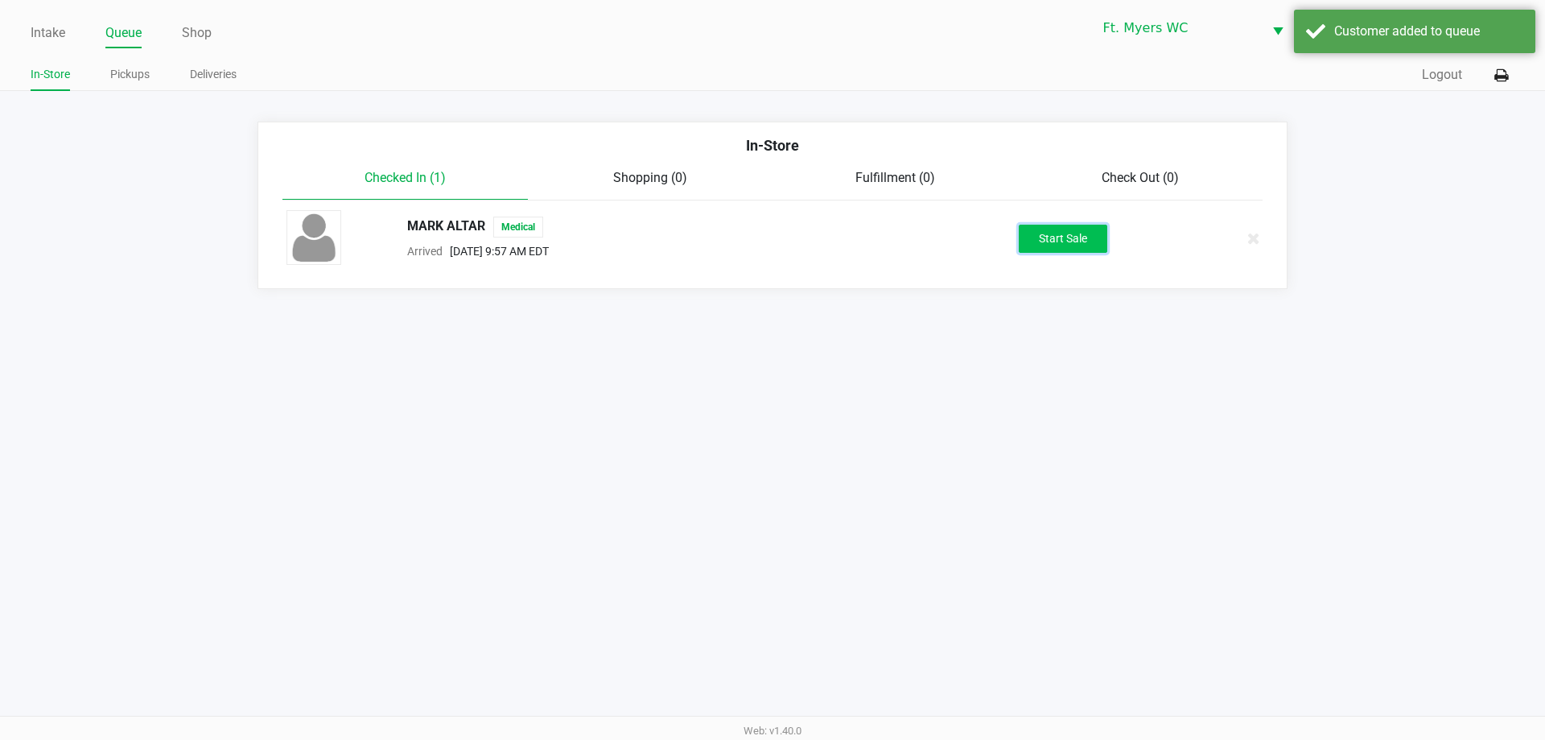
click at [1091, 225] on button "Start Sale" at bounding box center [1063, 239] width 89 height 28
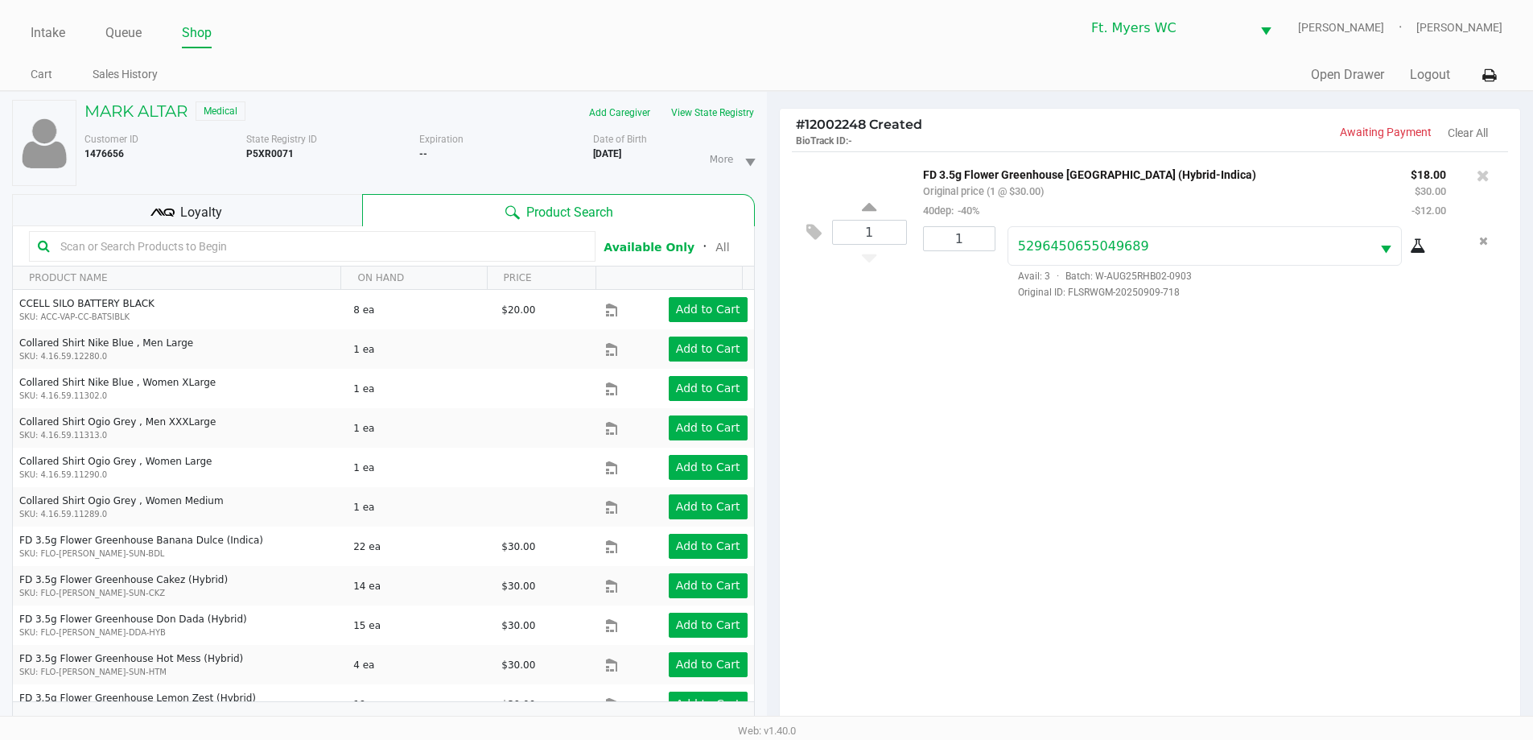
click at [439, 245] on input "text" at bounding box center [320, 246] width 533 height 24
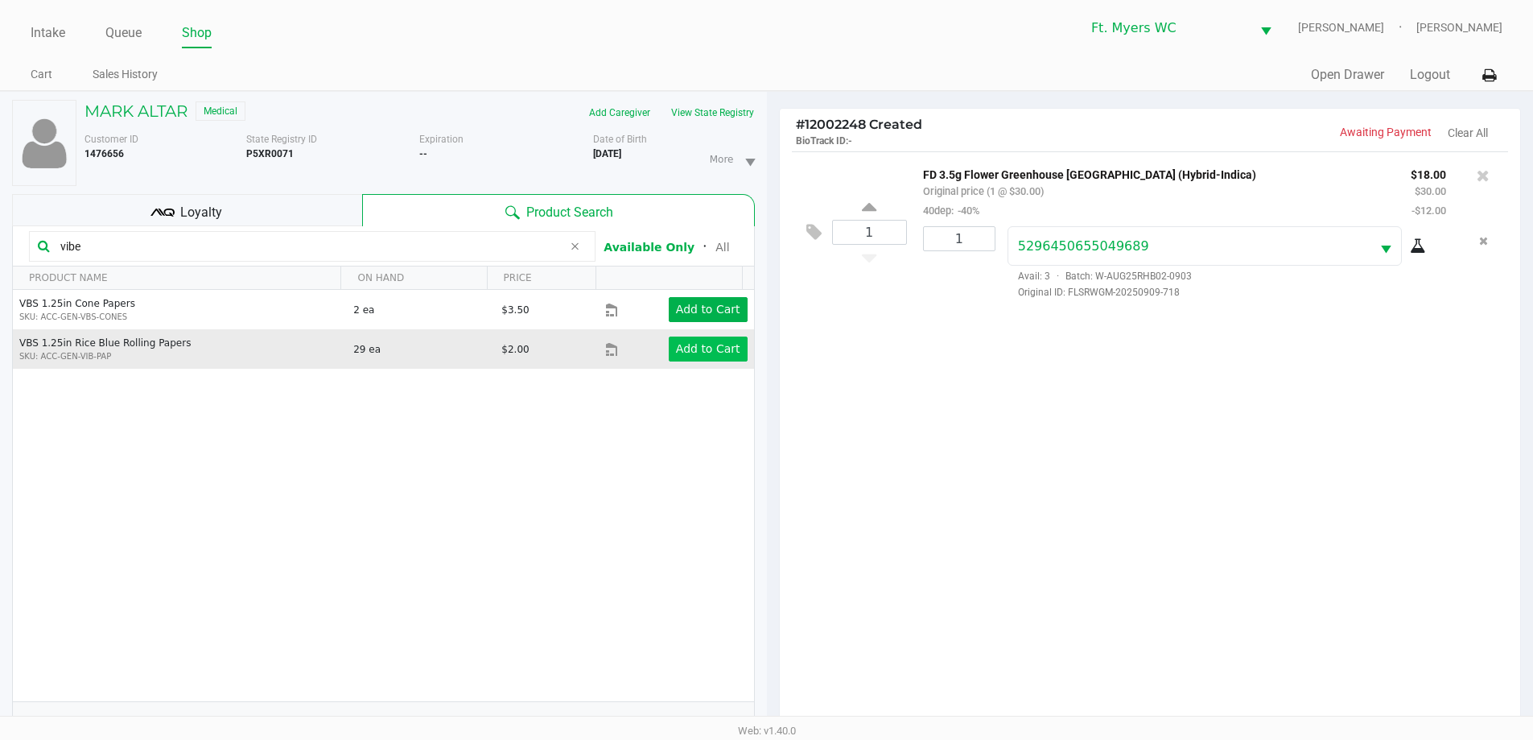
type input "vibe"
click at [696, 352] on app-button-loader "Add to Cart" at bounding box center [708, 348] width 64 height 13
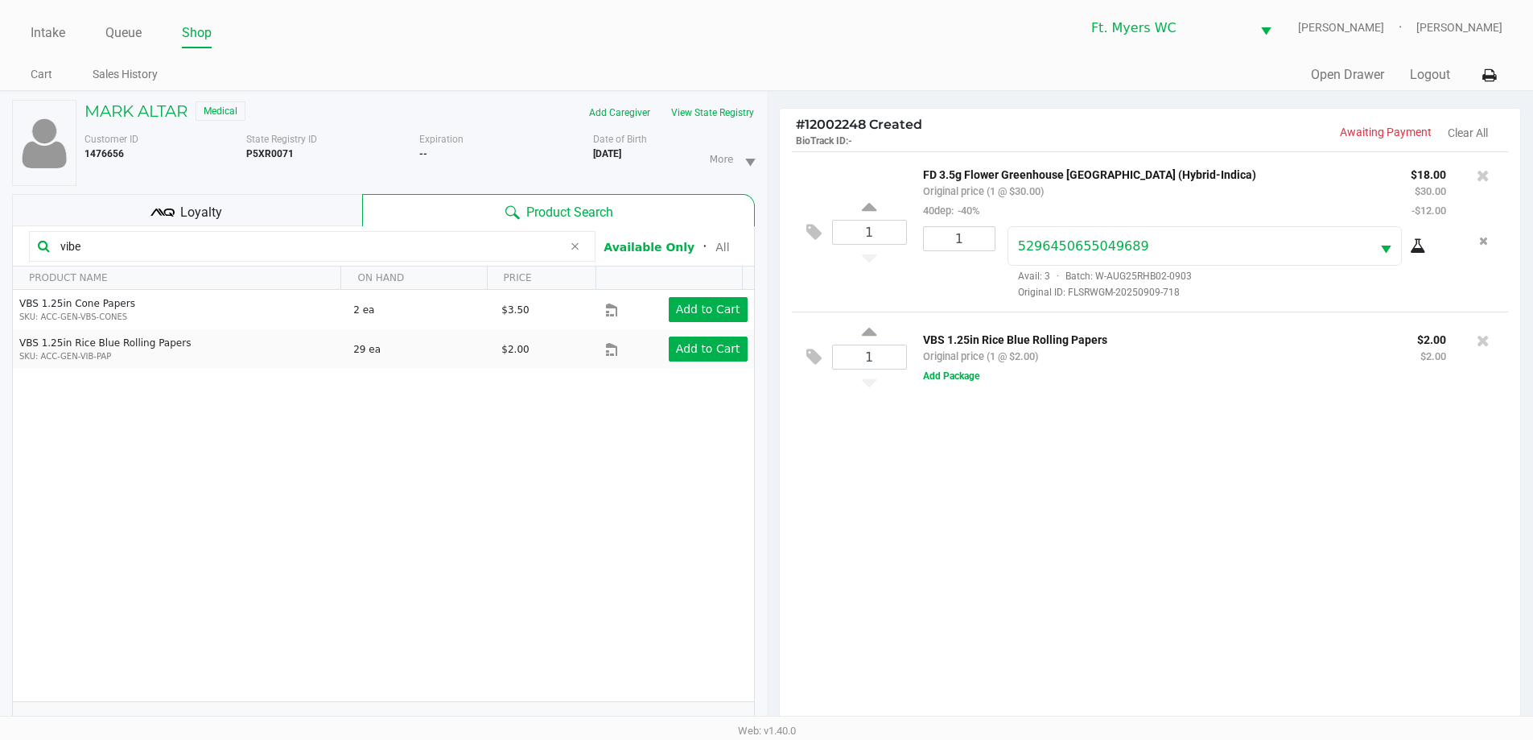
click at [220, 213] on span "Loyalty" at bounding box center [201, 212] width 42 height 19
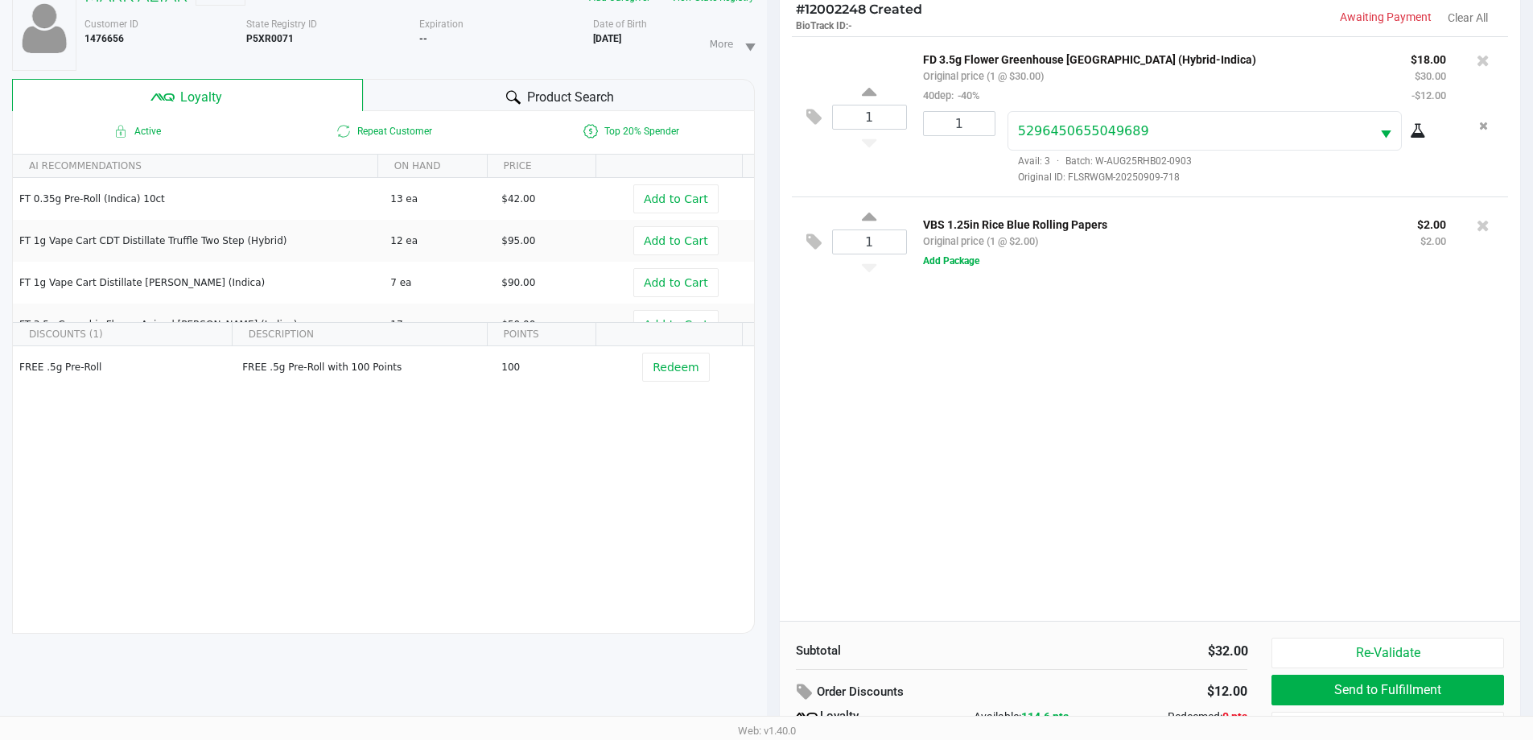
scroll to position [193, 0]
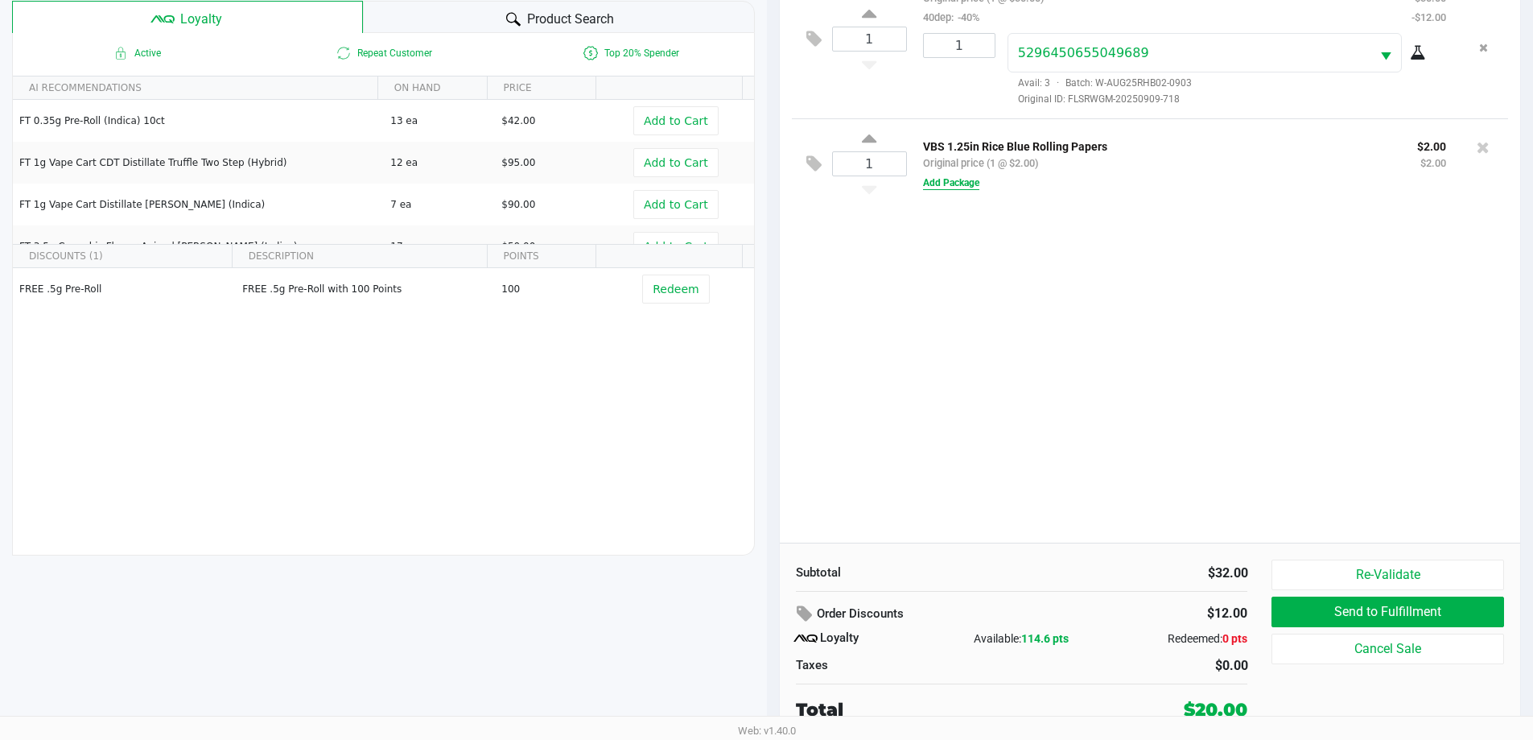
click at [971, 188] on button "Add Package" at bounding box center [951, 182] width 56 height 14
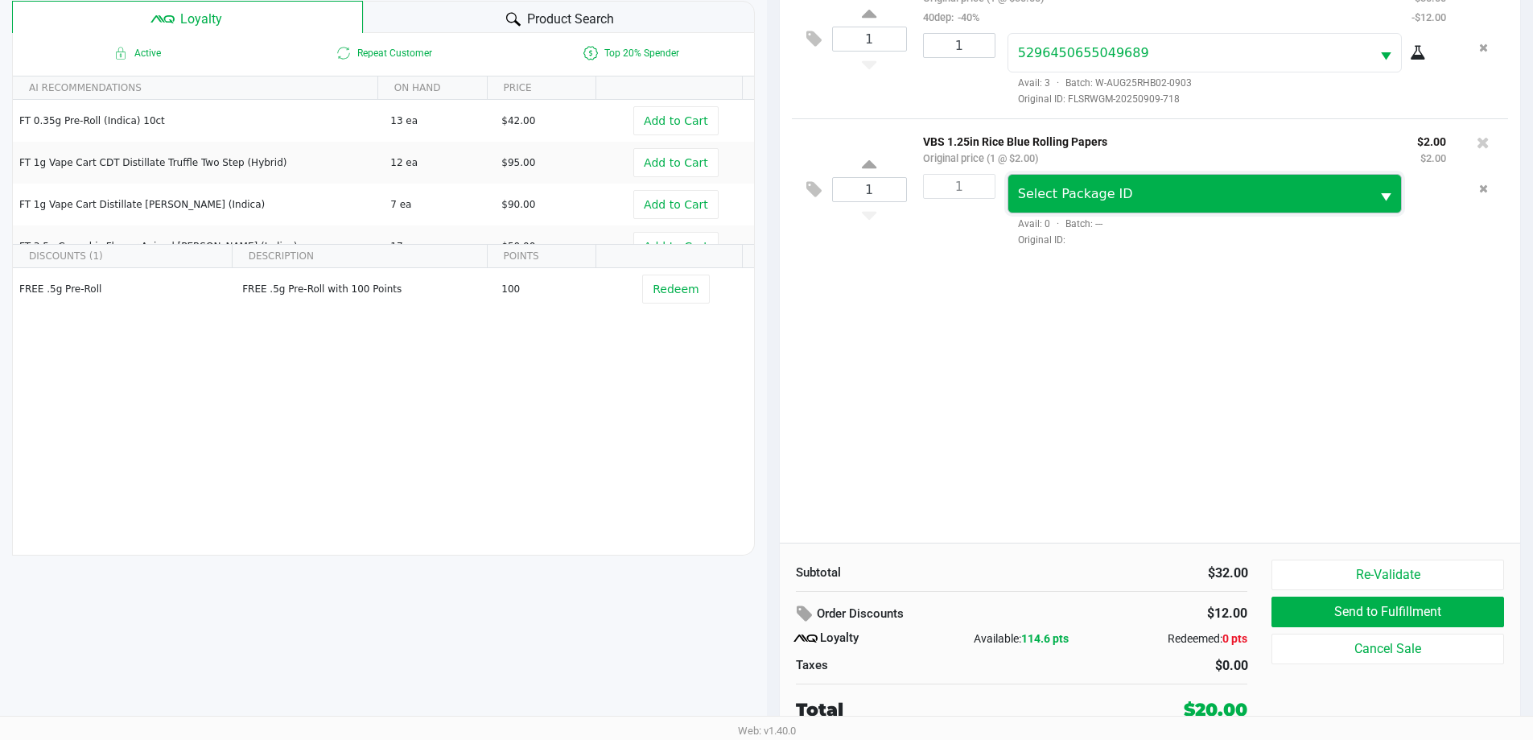
click at [1069, 212] on span "Select Package ID" at bounding box center [1189, 194] width 363 height 38
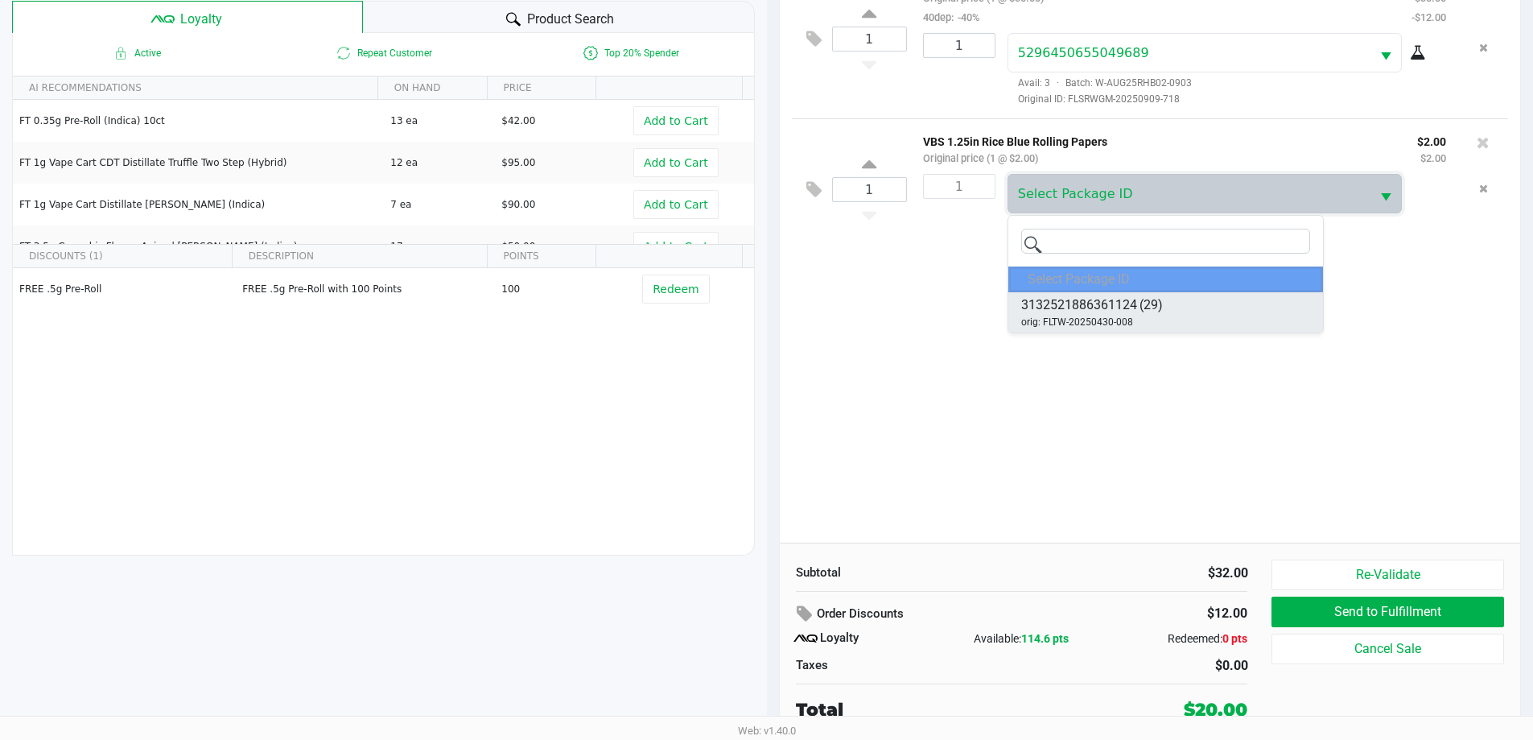
click at [1188, 311] on li "3132521886361124 (29) orig: FLTW-20250430-008" at bounding box center [1165, 312] width 315 height 40
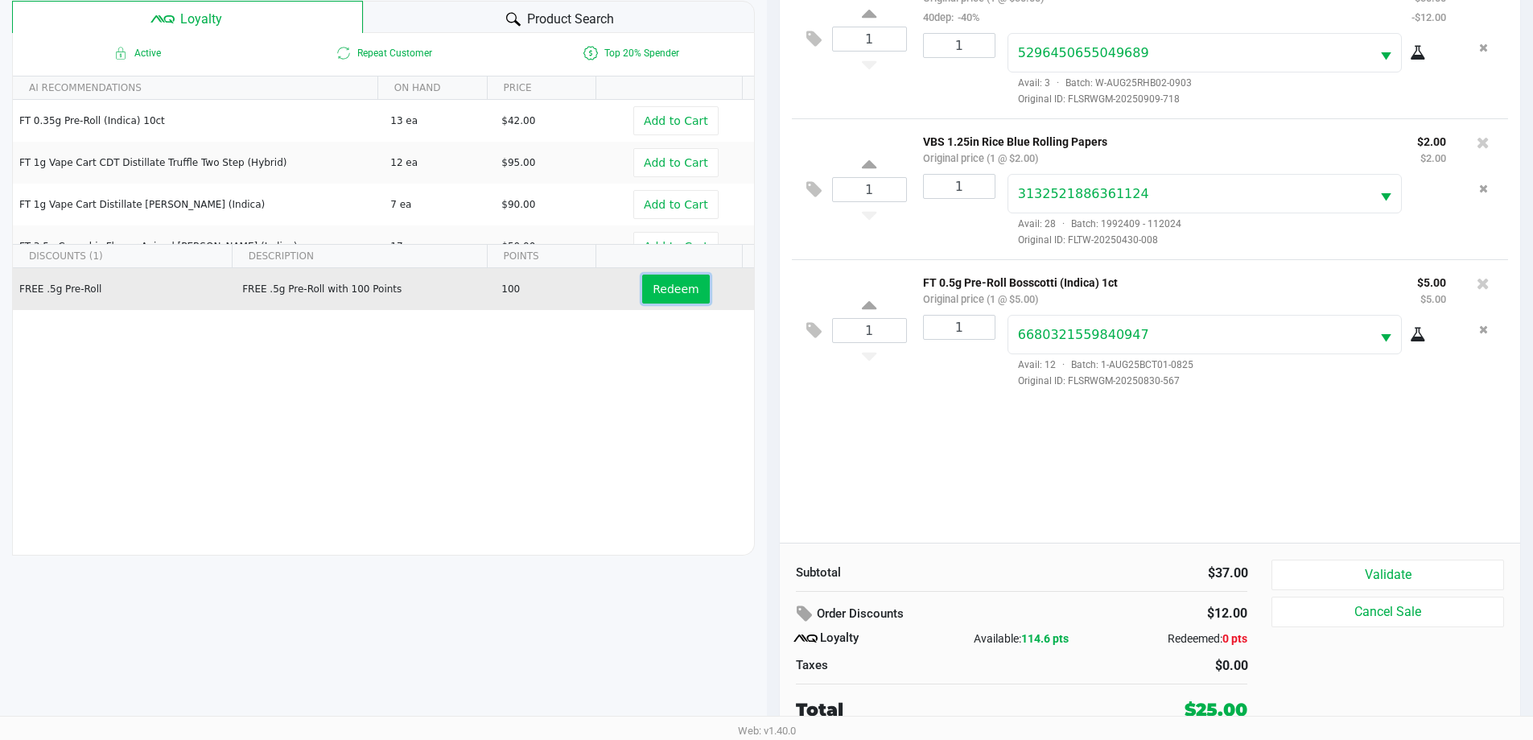
click at [682, 293] on span "Redeem" at bounding box center [676, 288] width 46 height 13
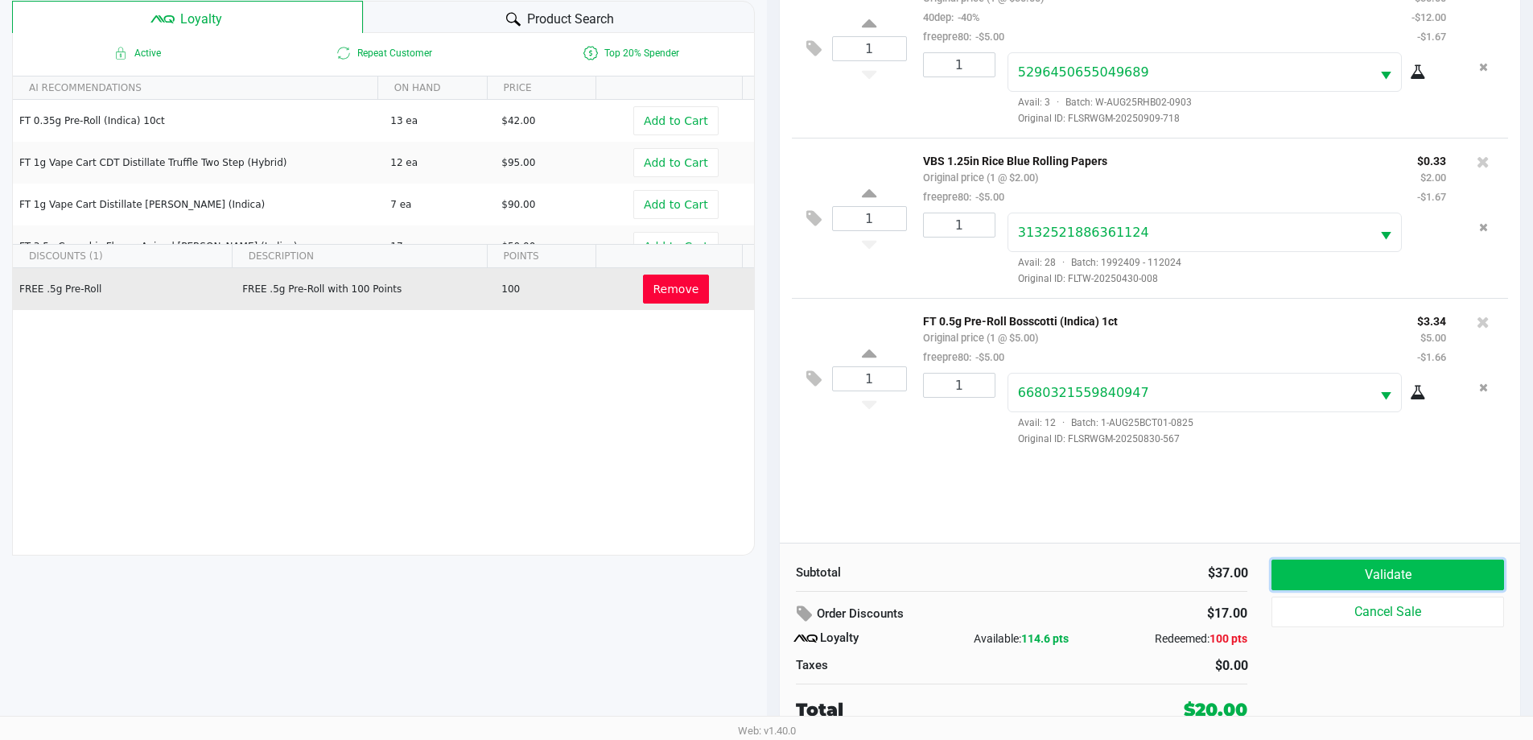
click at [1436, 571] on button "Validate" at bounding box center [1387, 574] width 232 height 31
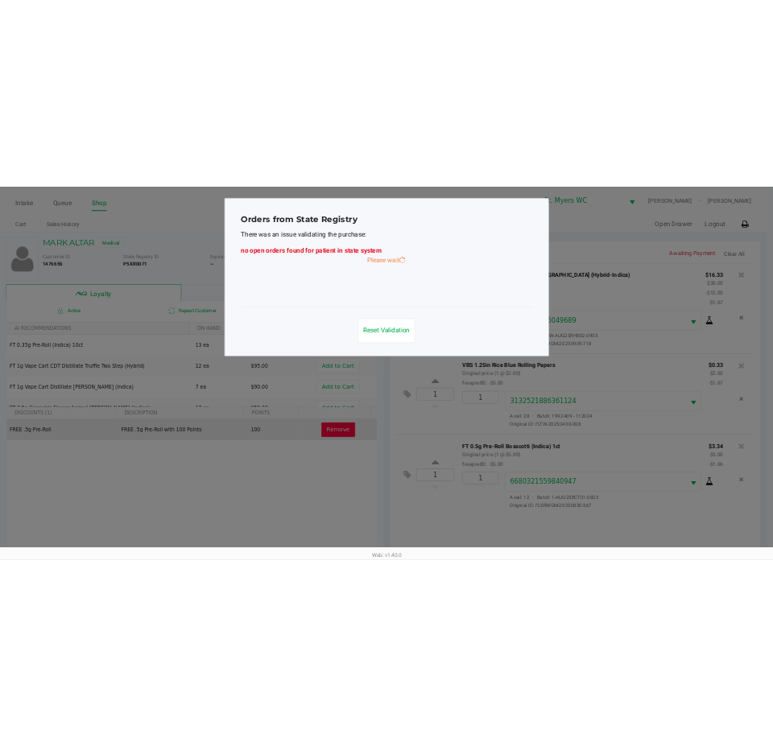
scroll to position [0, 0]
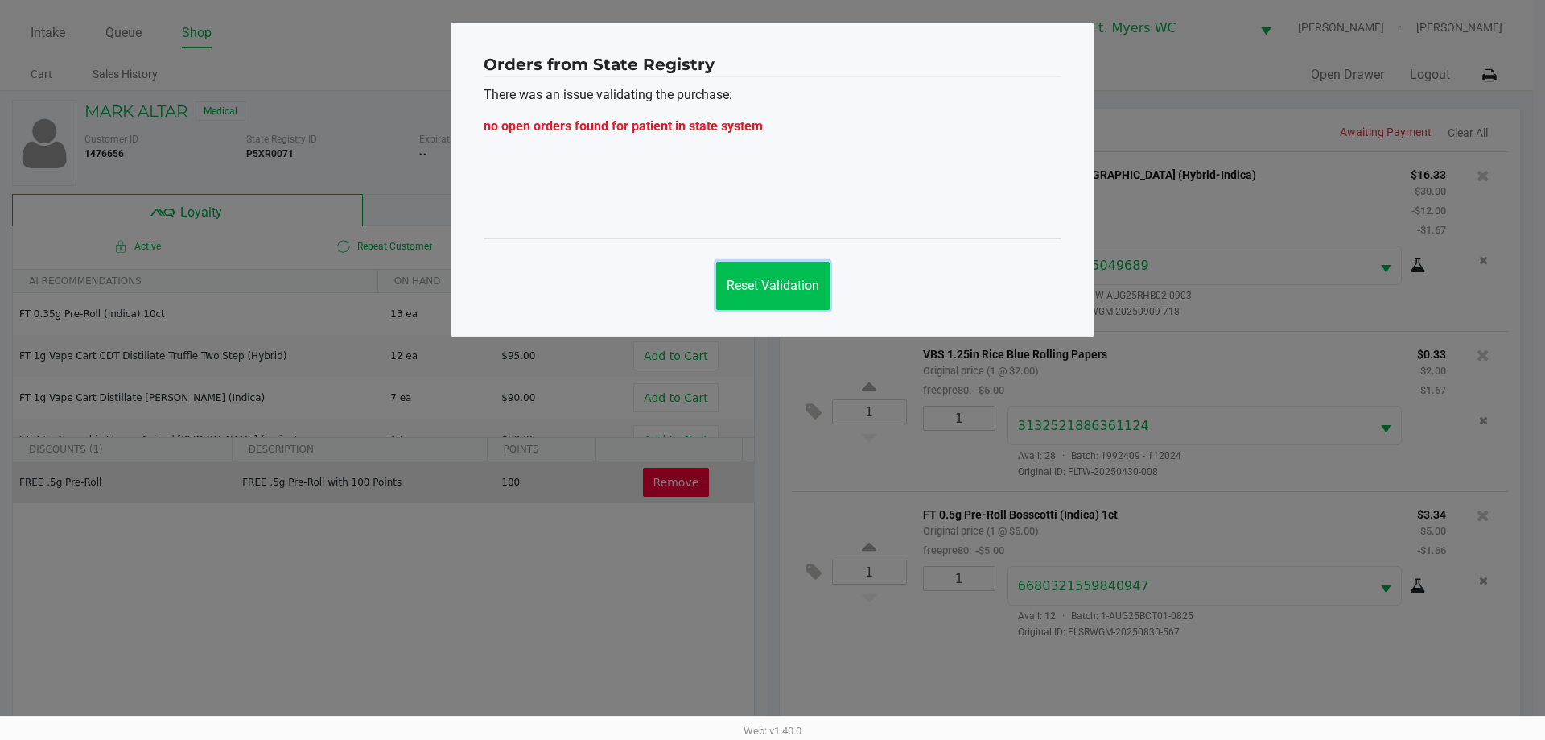
click at [793, 278] on span "Reset Validation" at bounding box center [773, 285] width 93 height 15
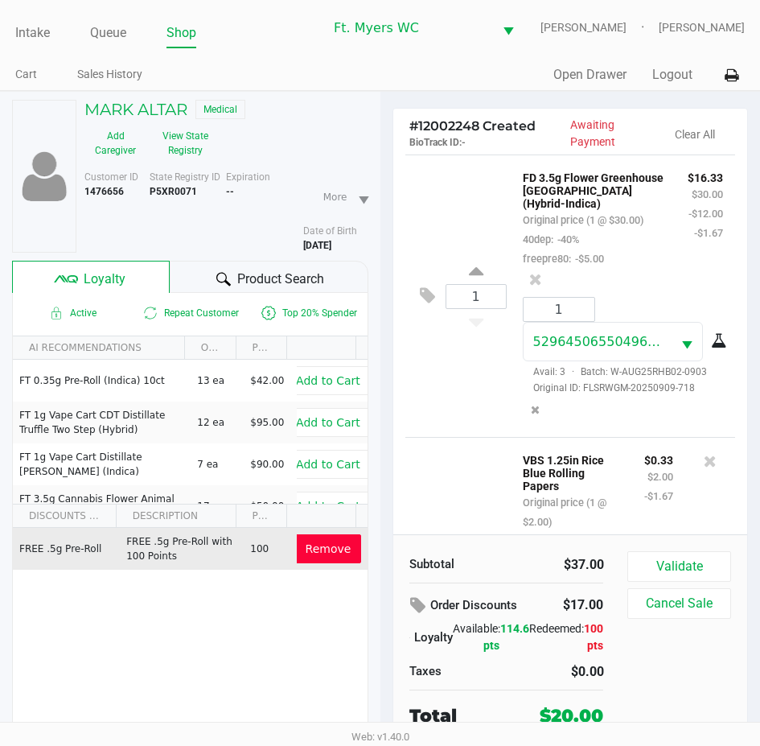
click at [150, 193] on b "P5XR0071" at bounding box center [173, 191] width 47 height 11
click at [155, 193] on b "P5XR0071" at bounding box center [173, 191] width 47 height 11
click at [173, 185] on div "State Registry ID P5XR0071" at bounding box center [188, 211] width 77 height 83
click at [681, 604] on button "Cancel Sale" at bounding box center [679, 603] width 103 height 31
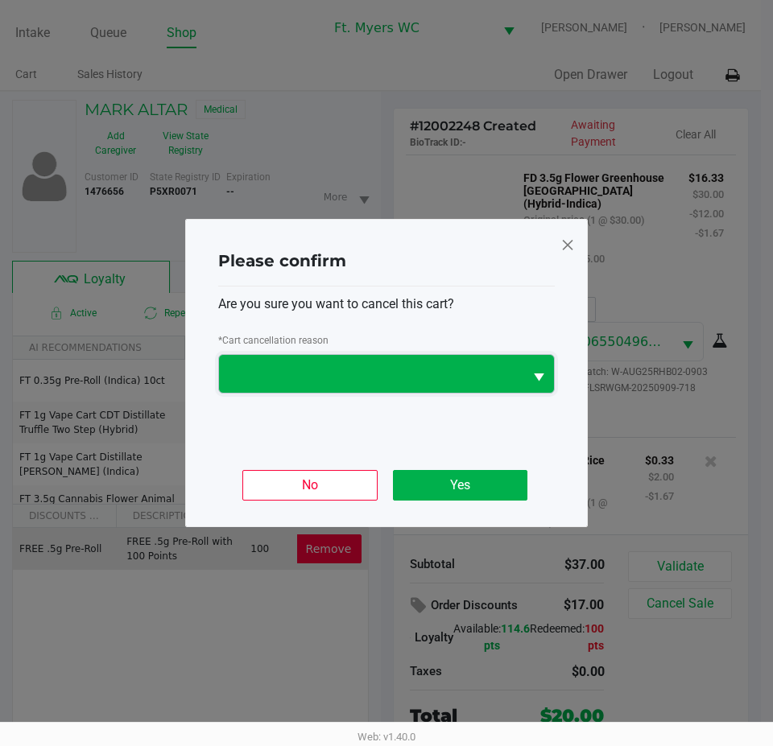
click at [488, 370] on span at bounding box center [371, 374] width 285 height 19
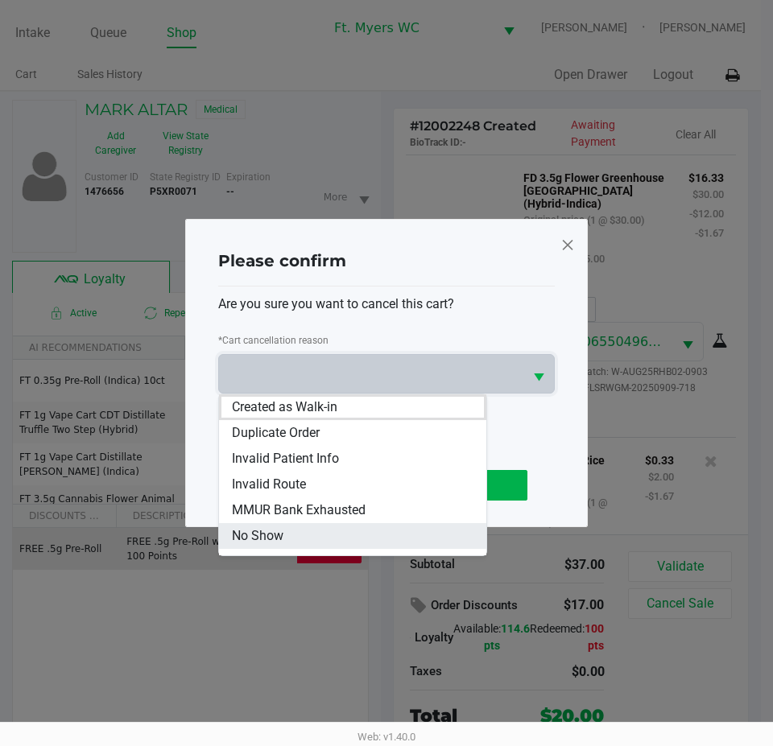
scroll to position [71, 0]
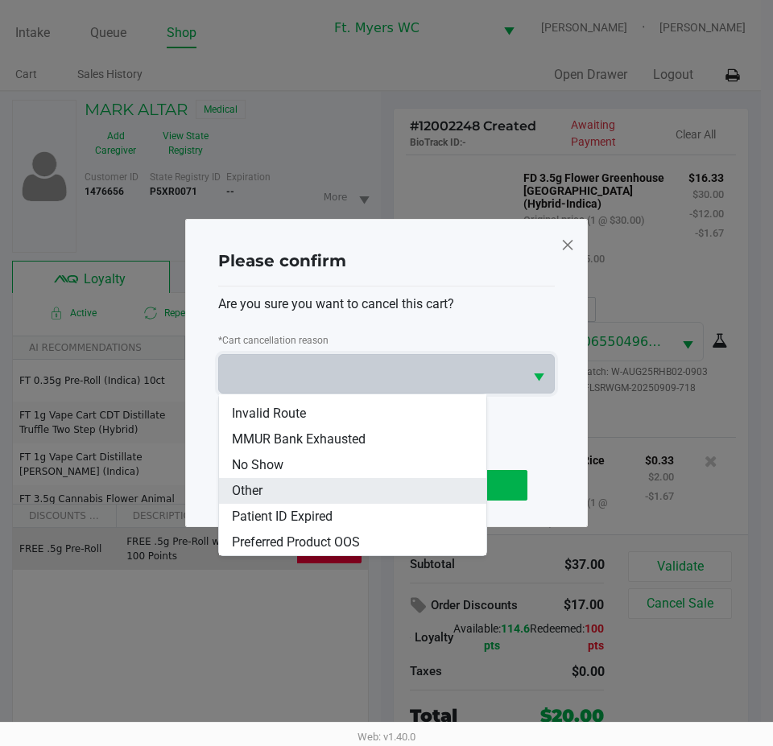
click at [340, 484] on li "Other" at bounding box center [352, 491] width 267 height 26
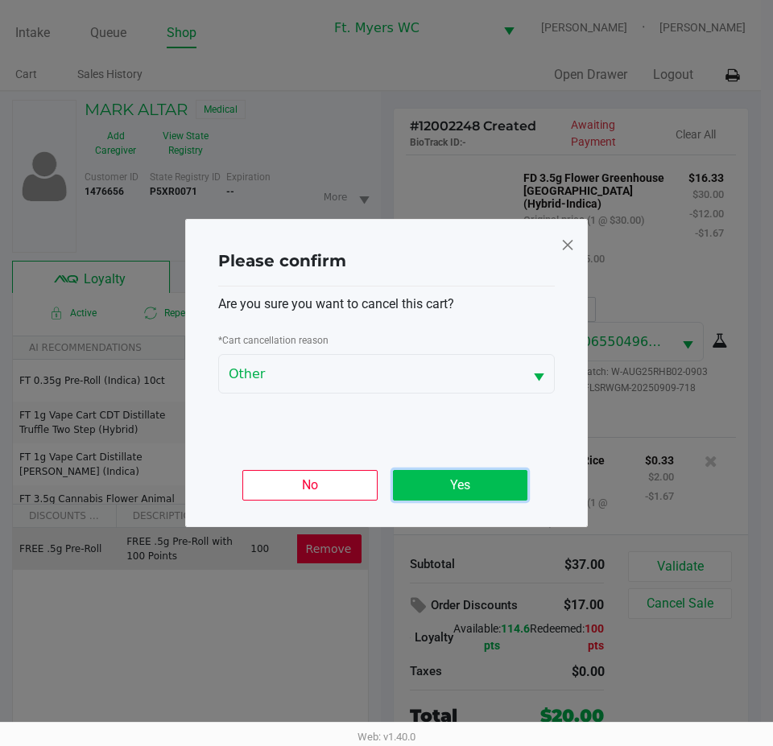
click at [505, 475] on button "Yes" at bounding box center [460, 485] width 134 height 31
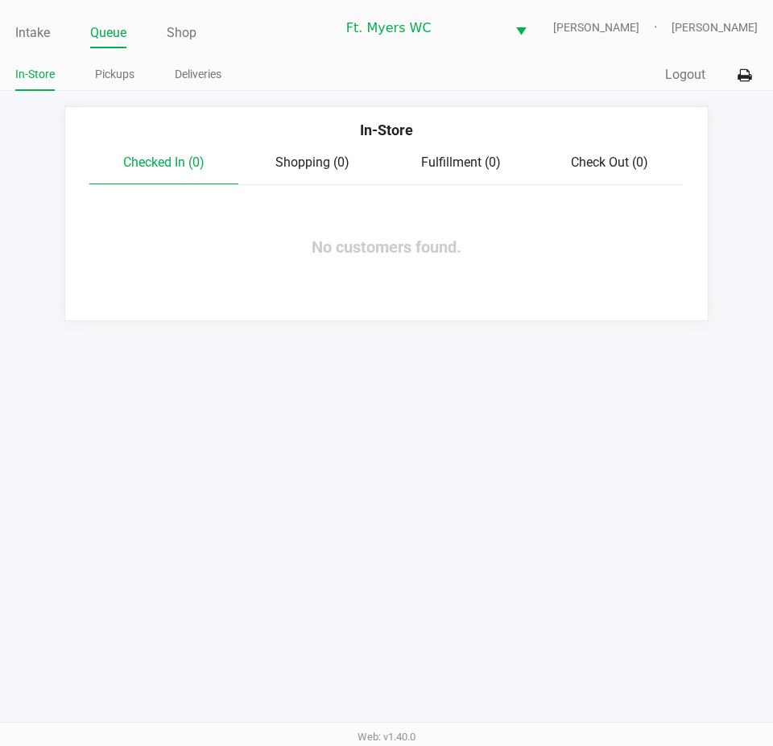
click at [28, 9] on div "Intake Queue Shop Ft. Myers WC BEYONCE Charles Stutz" at bounding box center [386, 27] width 742 height 39
click at [21, 29] on link "Intake" at bounding box center [32, 33] width 35 height 23
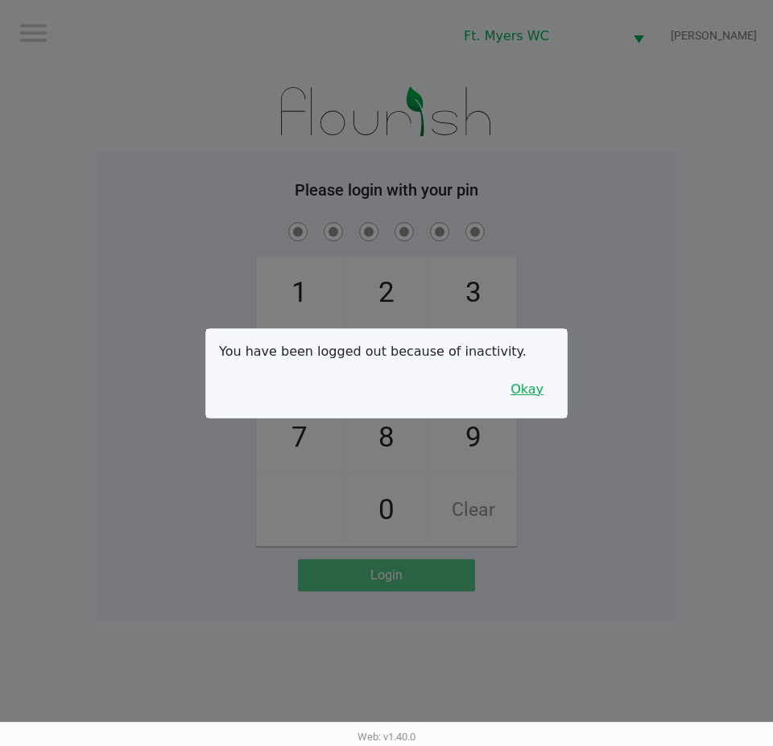
click at [529, 377] on button "Okay" at bounding box center [527, 389] width 54 height 31
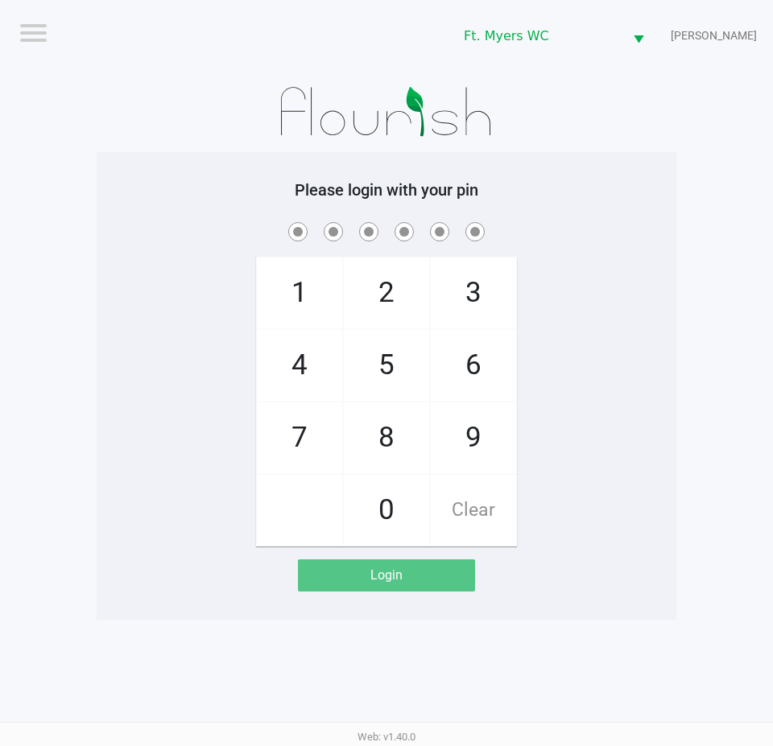
click at [536, 374] on div "1 4 7 2 5 8 0 3 6 9 Clear" at bounding box center [386, 383] width 579 height 328
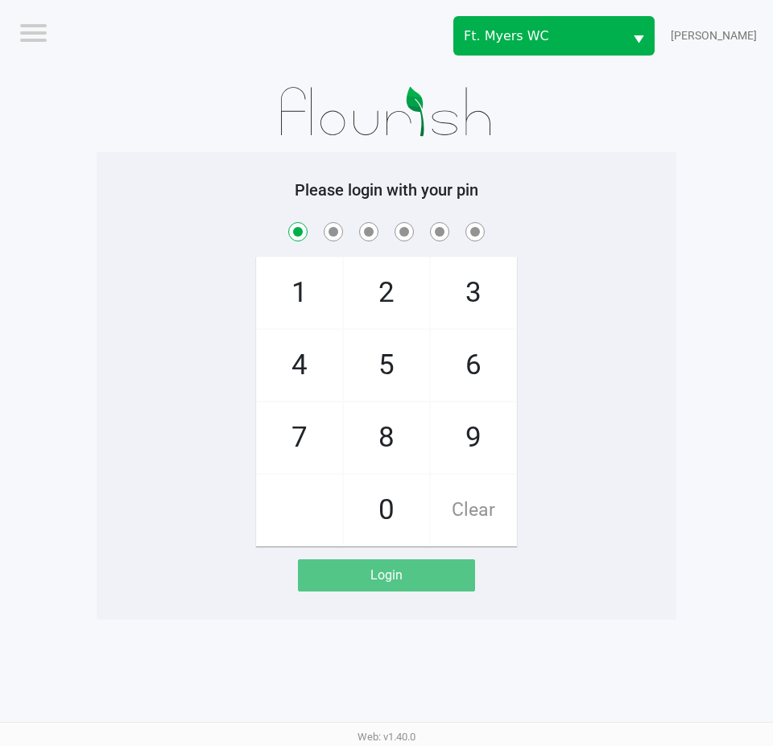
checkbox input "true"
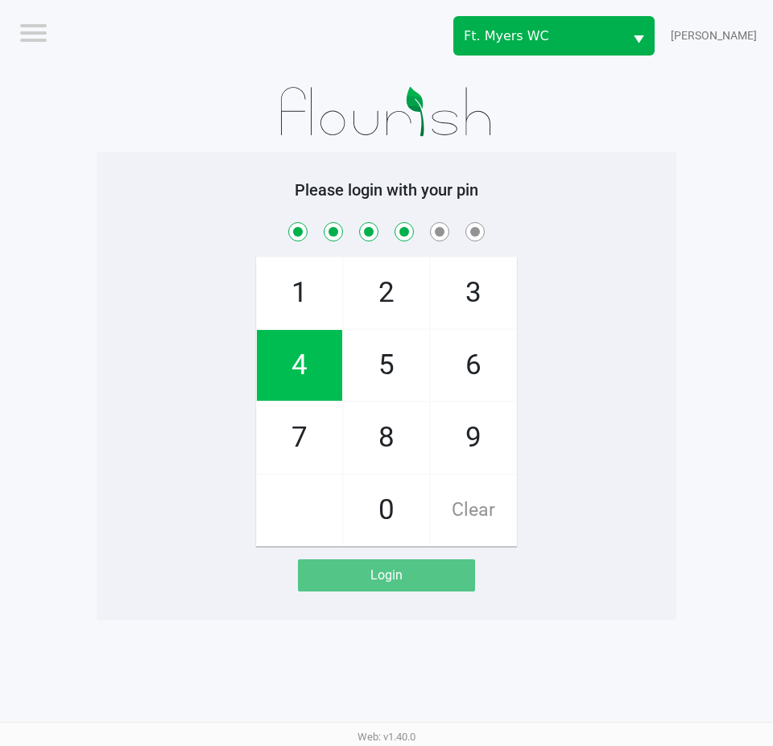
checkbox input "true"
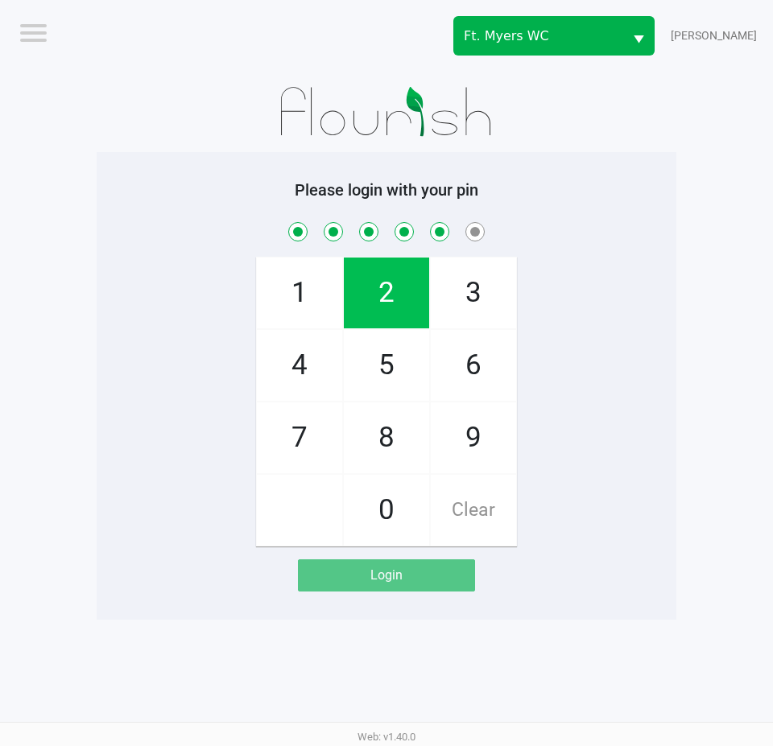
checkbox input "true"
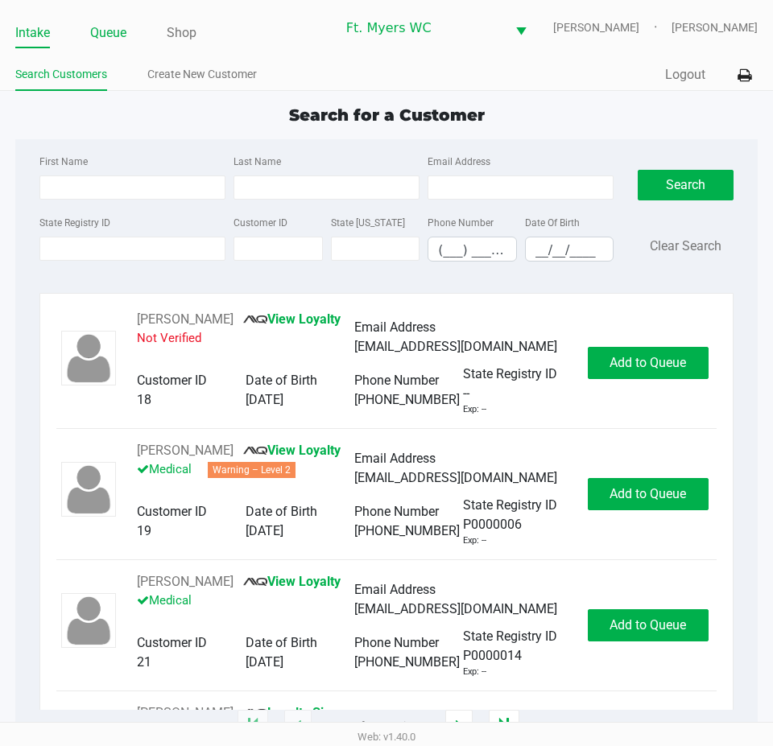
click at [124, 39] on link "Queue" at bounding box center [108, 33] width 36 height 23
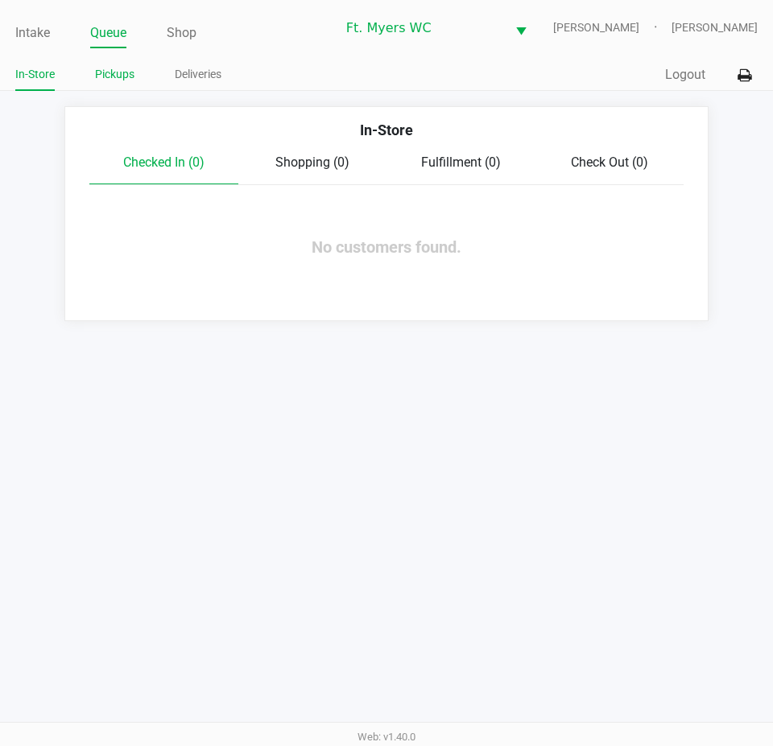
click at [131, 78] on link "Pickups" at bounding box center [114, 74] width 39 height 20
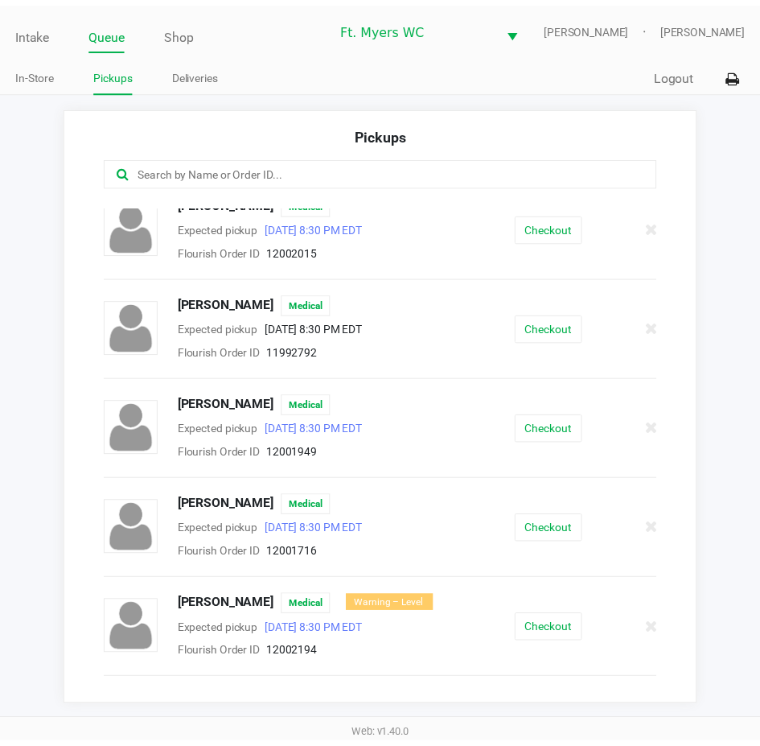
scroll to position [241, 0]
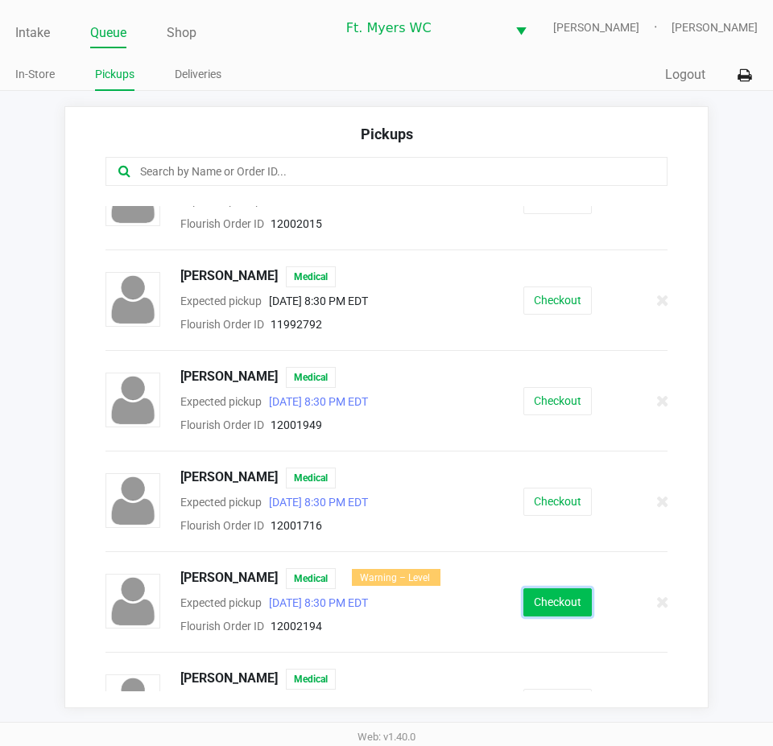
click at [558, 599] on button "Checkout" at bounding box center [557, 602] width 68 height 28
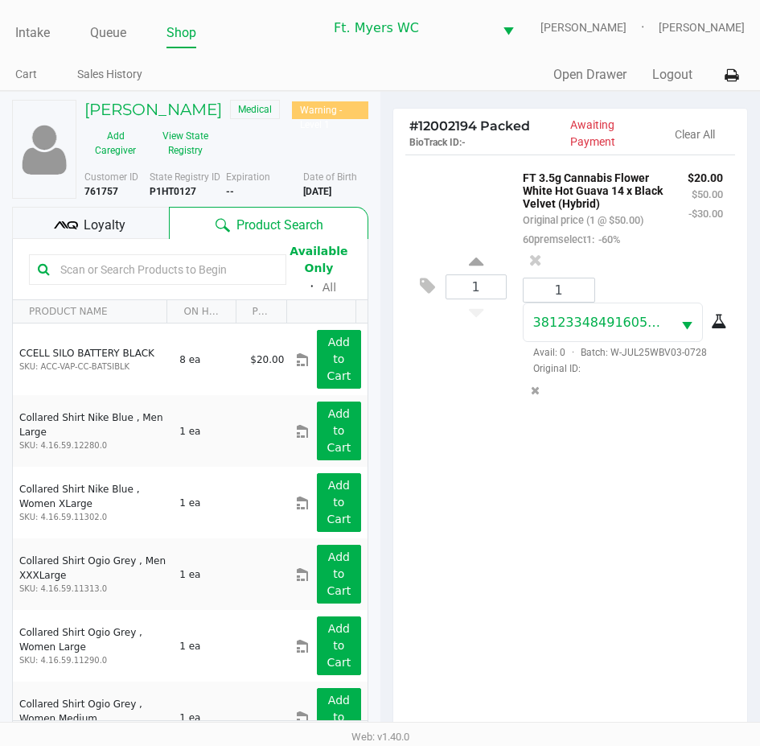
click at [110, 225] on span "Loyalty" at bounding box center [105, 225] width 42 height 19
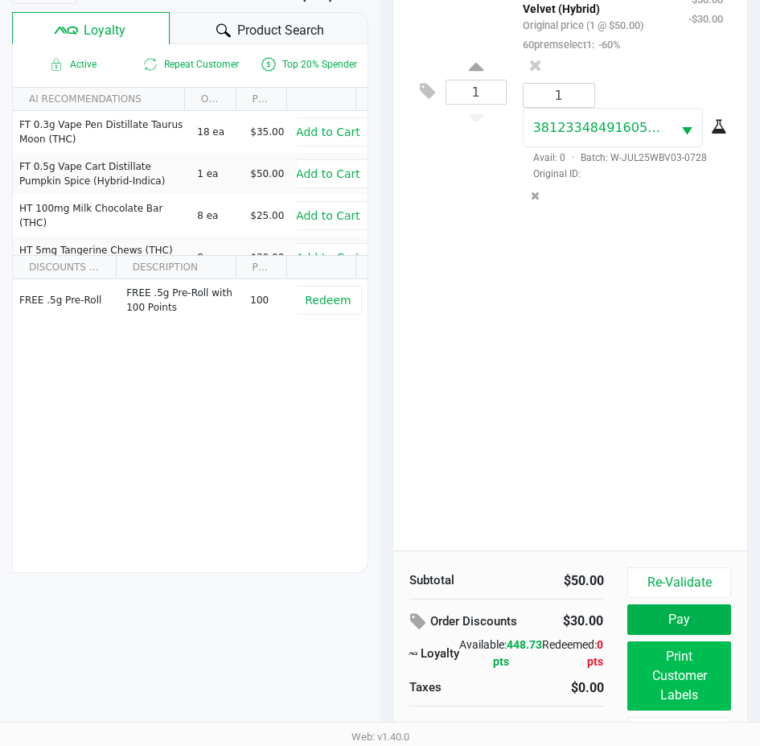
scroll to position [213, 0]
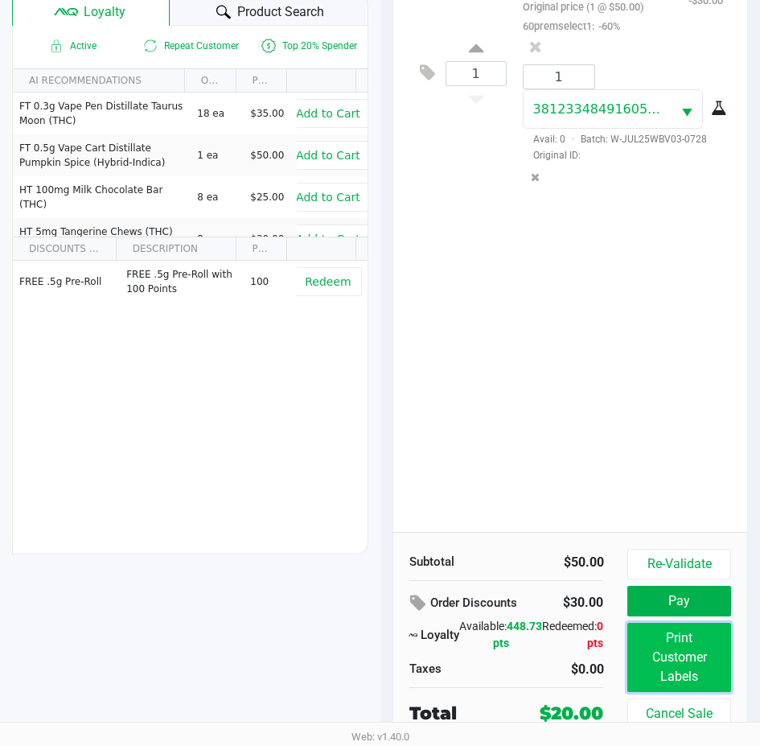
click at [670, 664] on button "Print Customer Labels" at bounding box center [679, 657] width 103 height 69
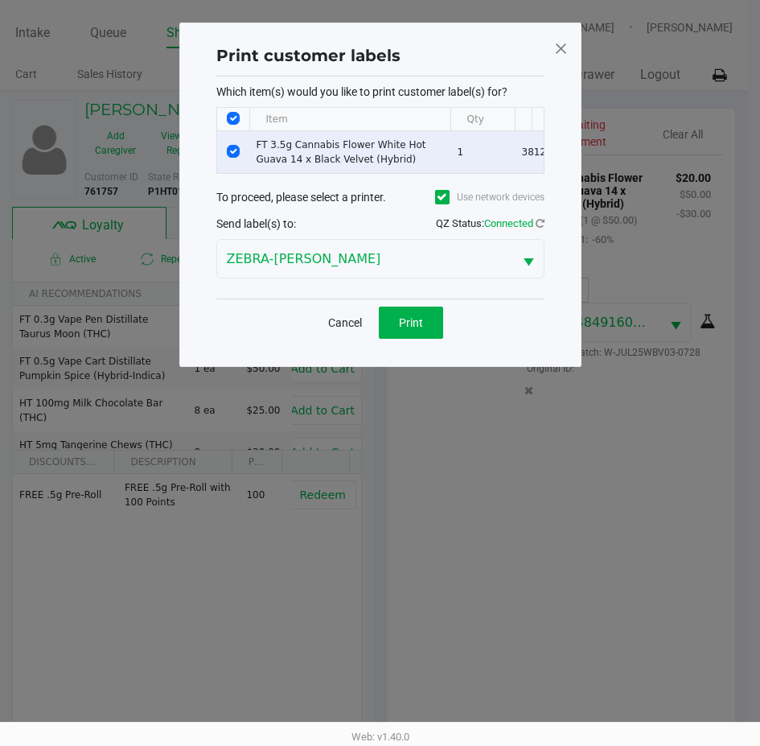
scroll to position [0, 0]
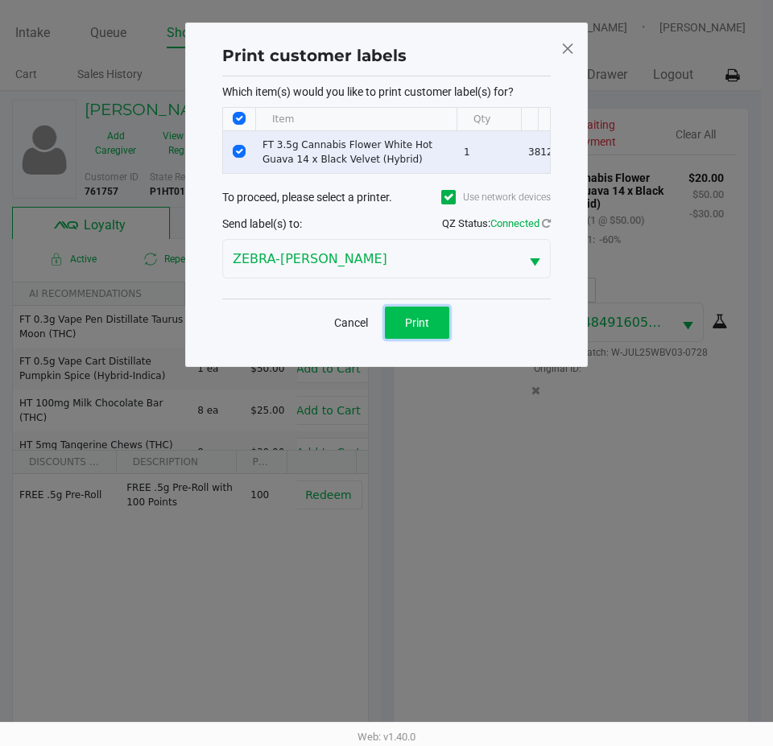
click at [433, 337] on button "Print" at bounding box center [417, 323] width 64 height 32
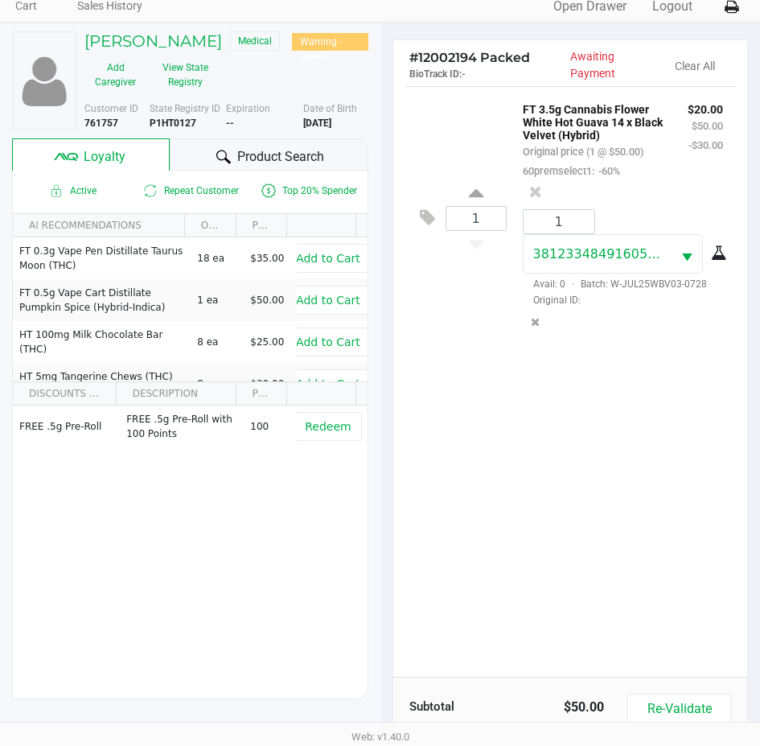
scroll to position [213, 0]
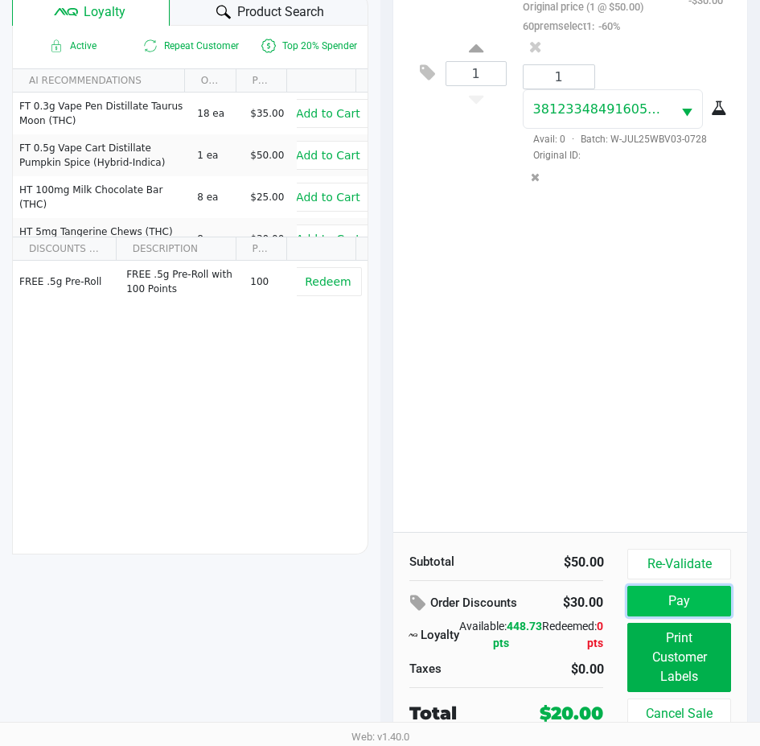
click at [674, 607] on button "Pay" at bounding box center [679, 601] width 103 height 31
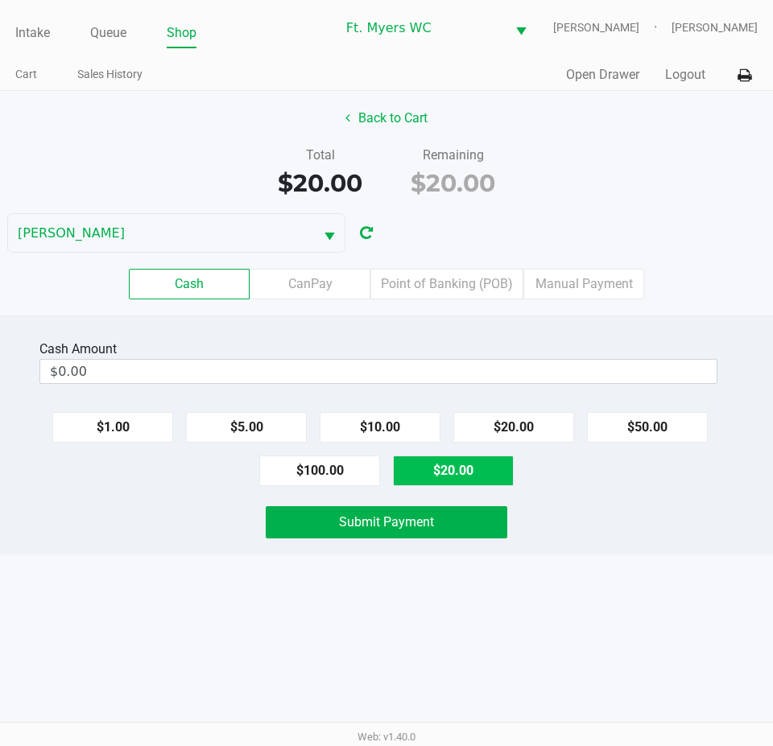
click at [497, 456] on button "$20.00" at bounding box center [453, 470] width 121 height 31
type input "$20.00"
click at [445, 547] on div "Cash Amount $20.00 Clear $1.00 $5.00 $10.00 $20.00 $50.00 $100.00 $20.00 Submit…" at bounding box center [386, 434] width 773 height 239
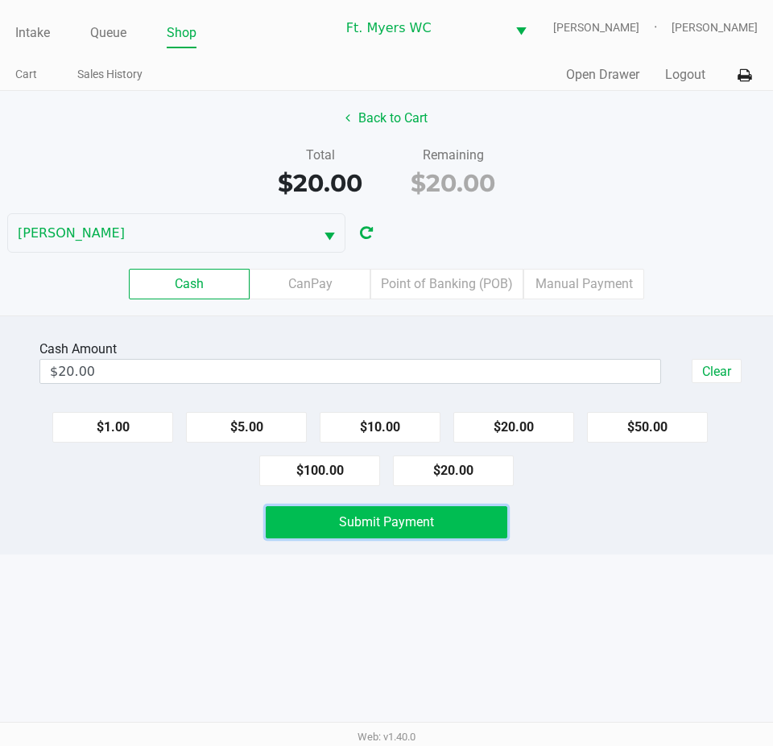
click at [469, 521] on button "Submit Payment" at bounding box center [386, 522] width 241 height 32
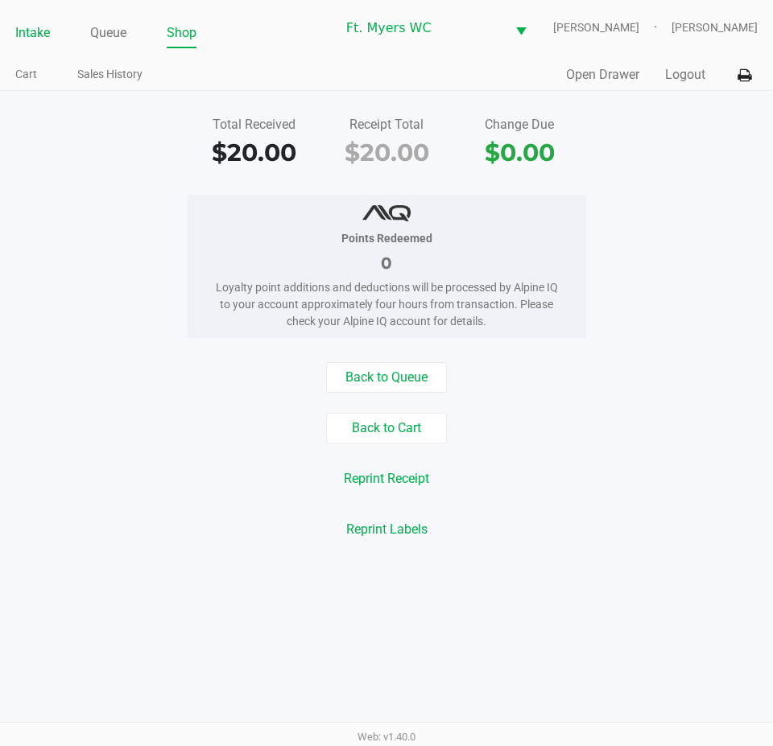
click at [27, 33] on link "Intake" at bounding box center [32, 33] width 35 height 23
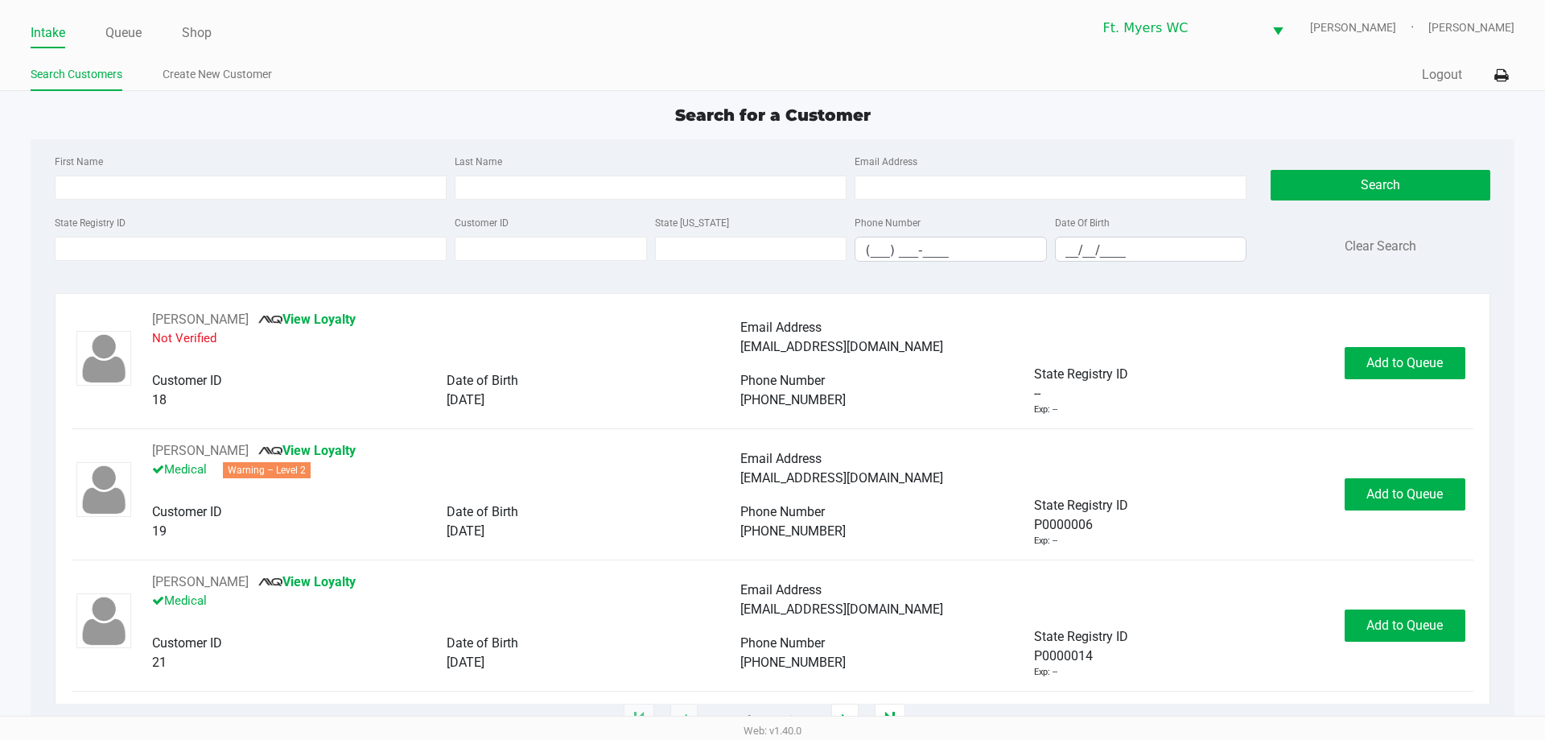
click at [208, 99] on app-point-of-sale "Intake Queue Shop Ft. Myers WC BEYONCE Charles Stutz Search Customers Create Ne…" at bounding box center [772, 360] width 1545 height 720
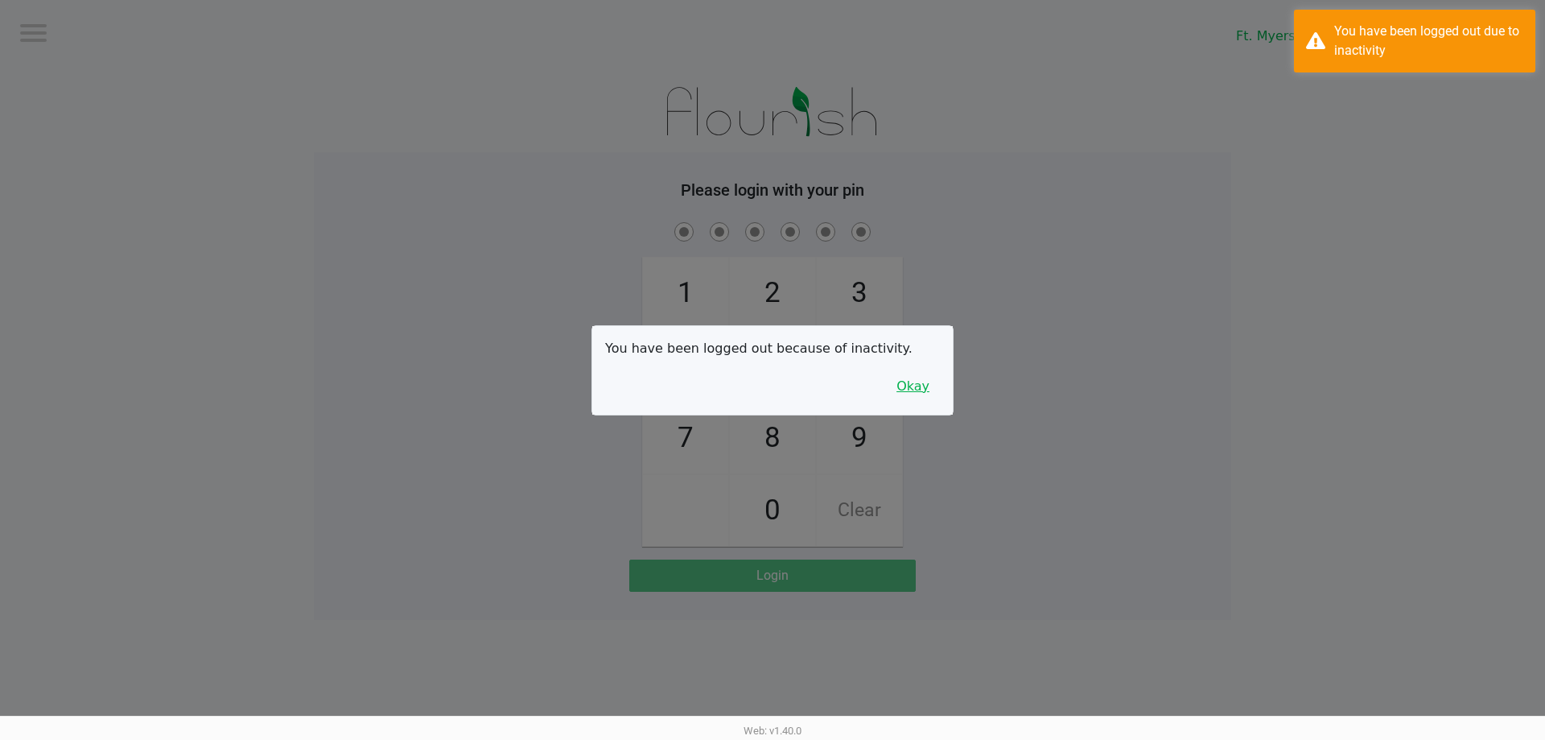
click at [916, 393] on button "Okay" at bounding box center [913, 386] width 54 height 31
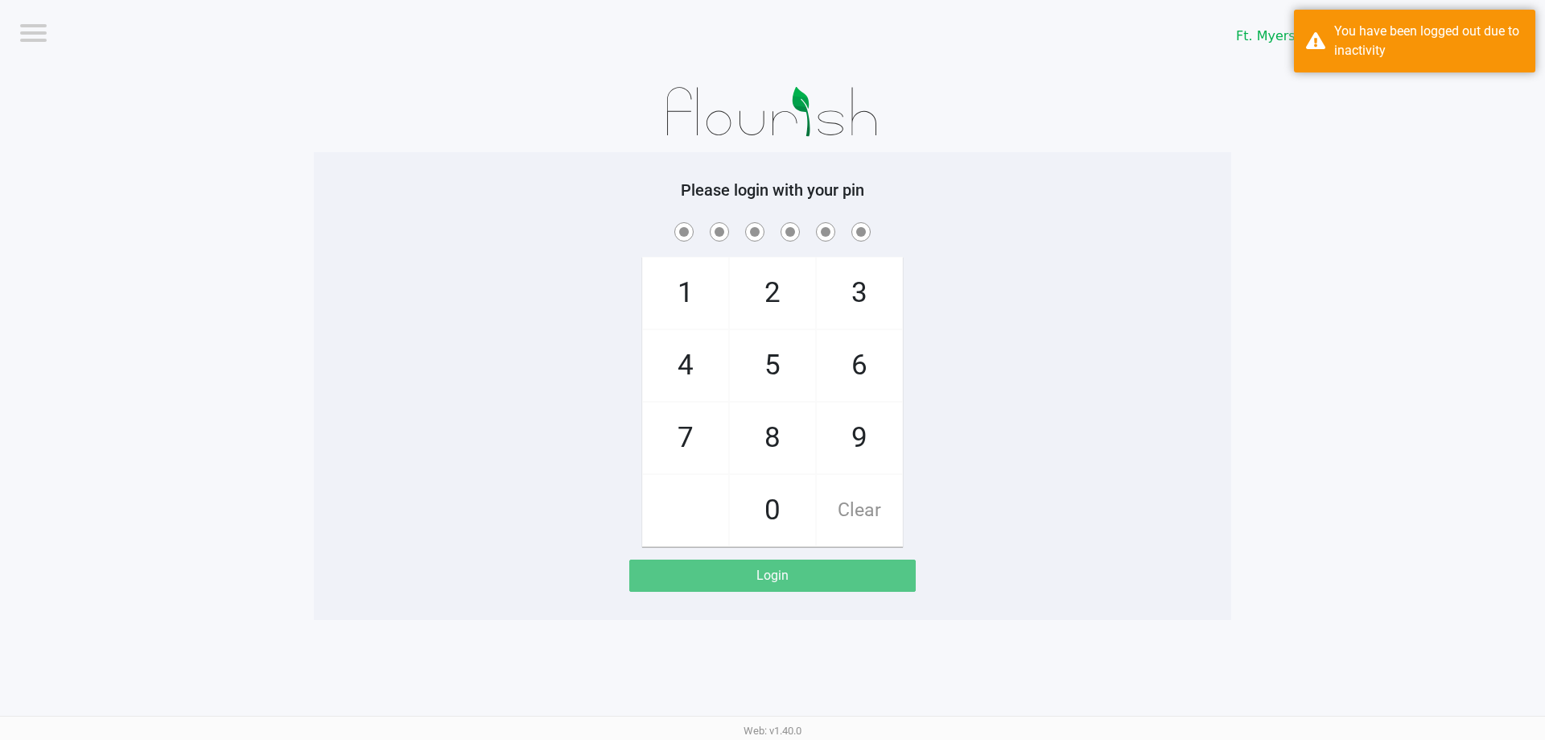
click at [951, 388] on div "1 4 7 2 5 8 0 3 6 9 Clear" at bounding box center [772, 383] width 917 height 328
checkbox input "true"
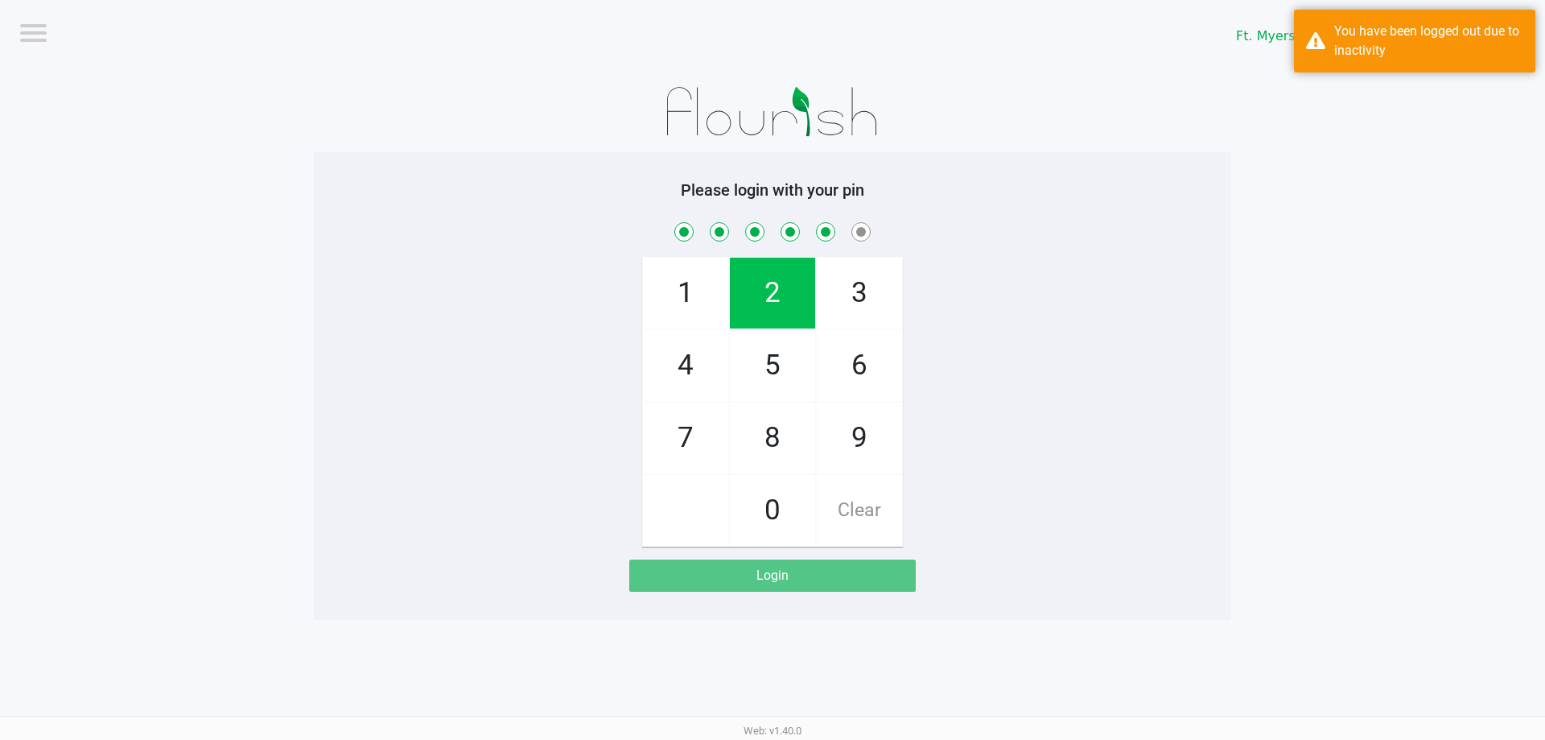
checkbox input "true"
checkbox input "false"
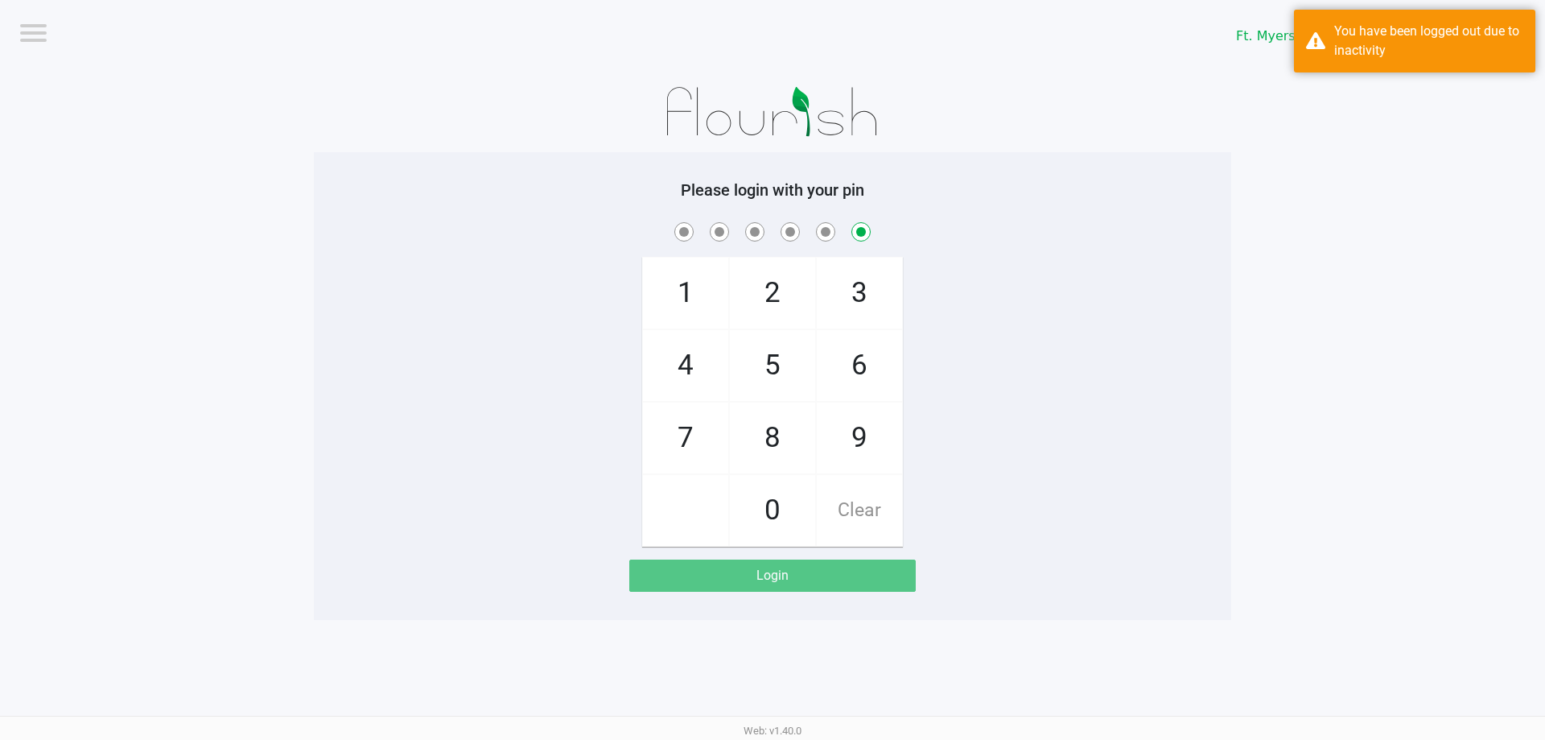
checkbox input "false"
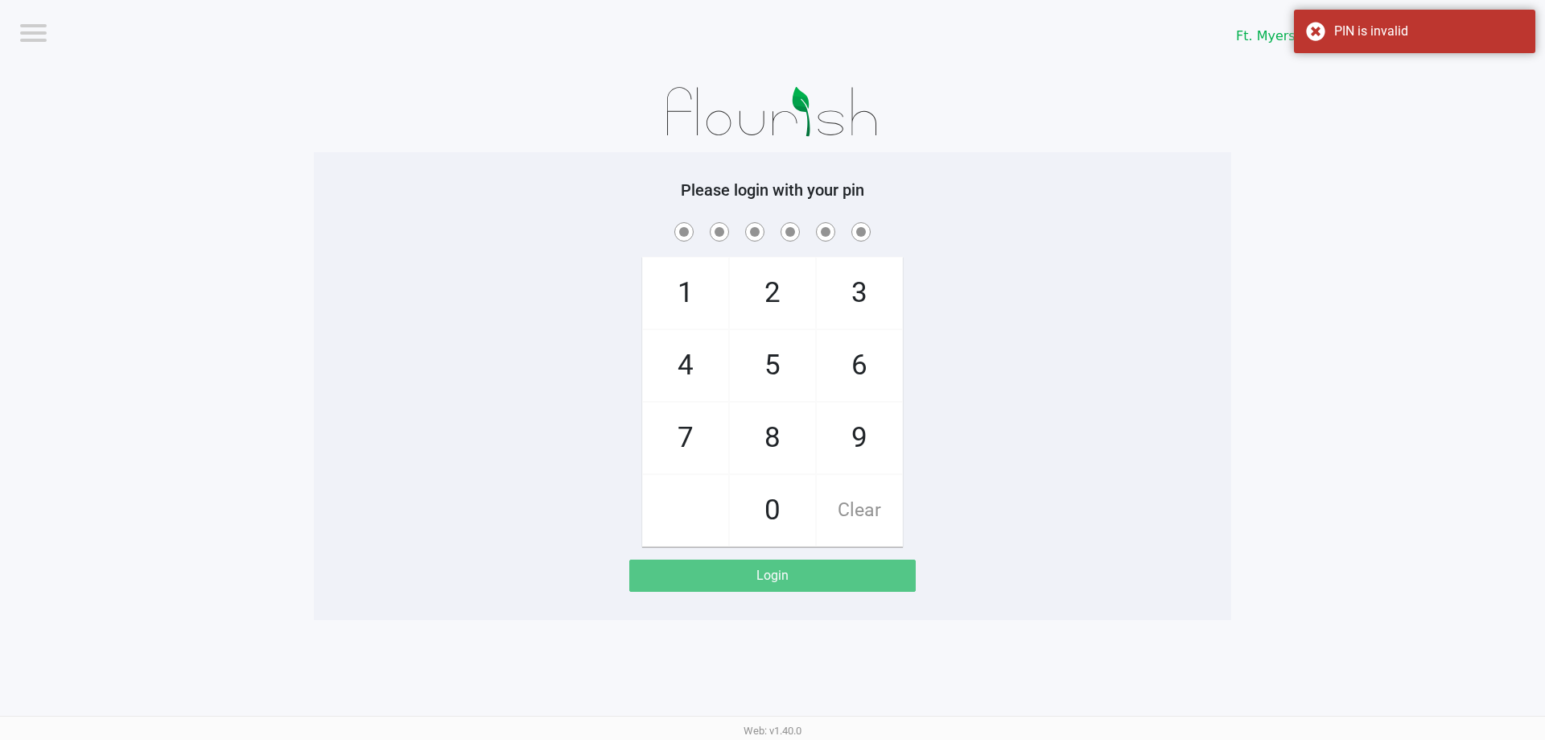
checkbox input "true"
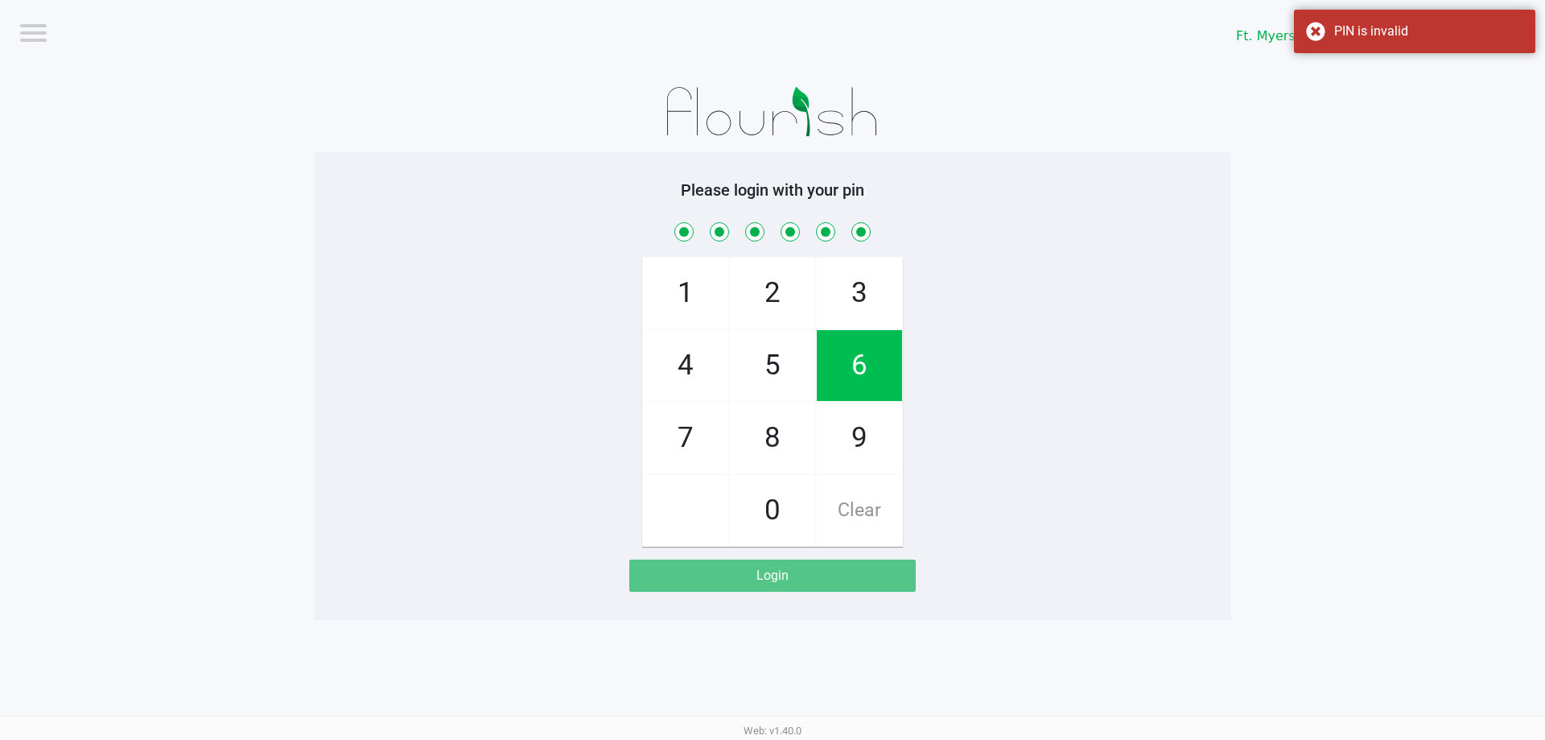
checkbox input "true"
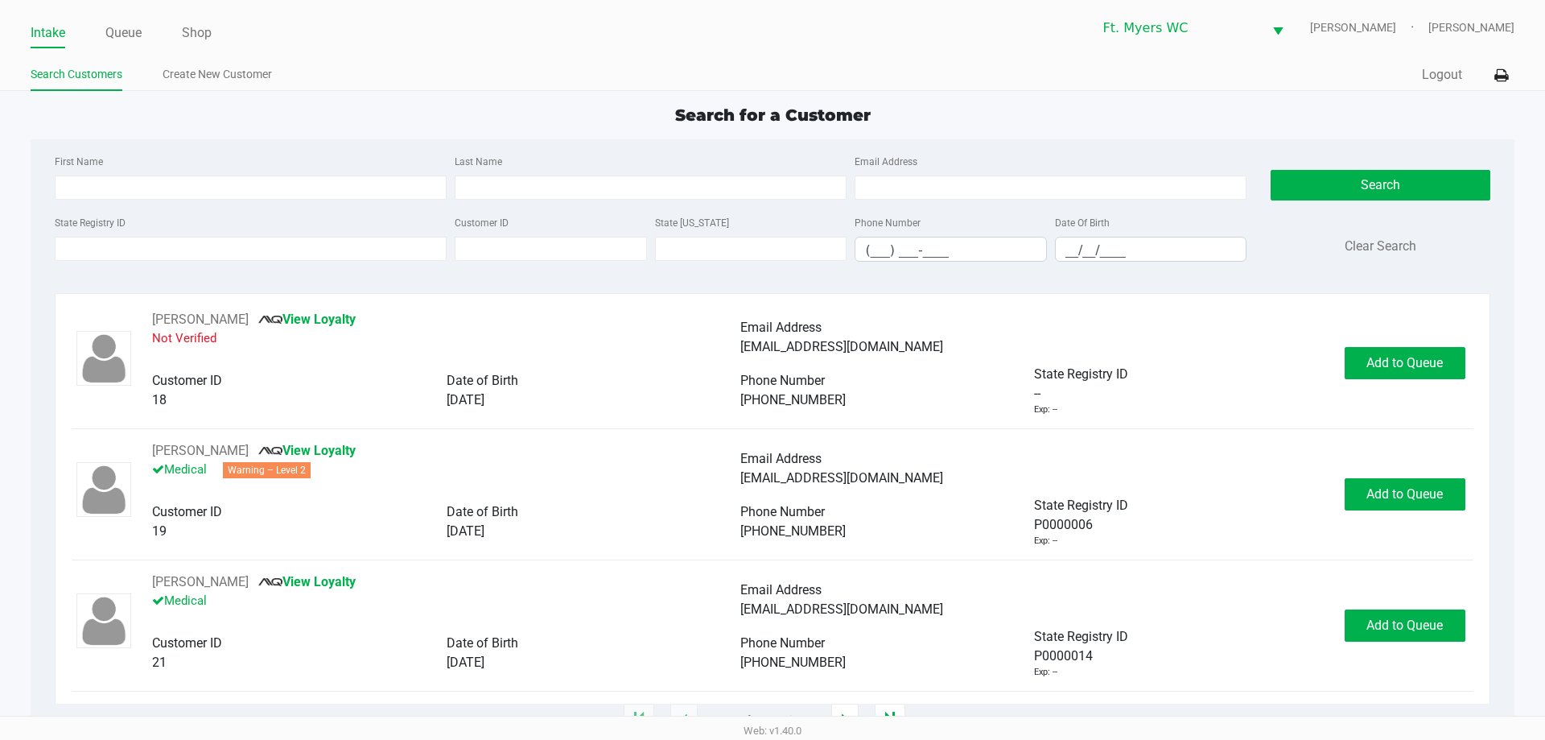
click at [326, 148] on div "First Name Last Name Email Address State Registry ID Customer ID State ID Phone…" at bounding box center [772, 212] width 1459 height 147
type input "DALE"
type input "VERHEYDEN"
type input "07/30/1956"
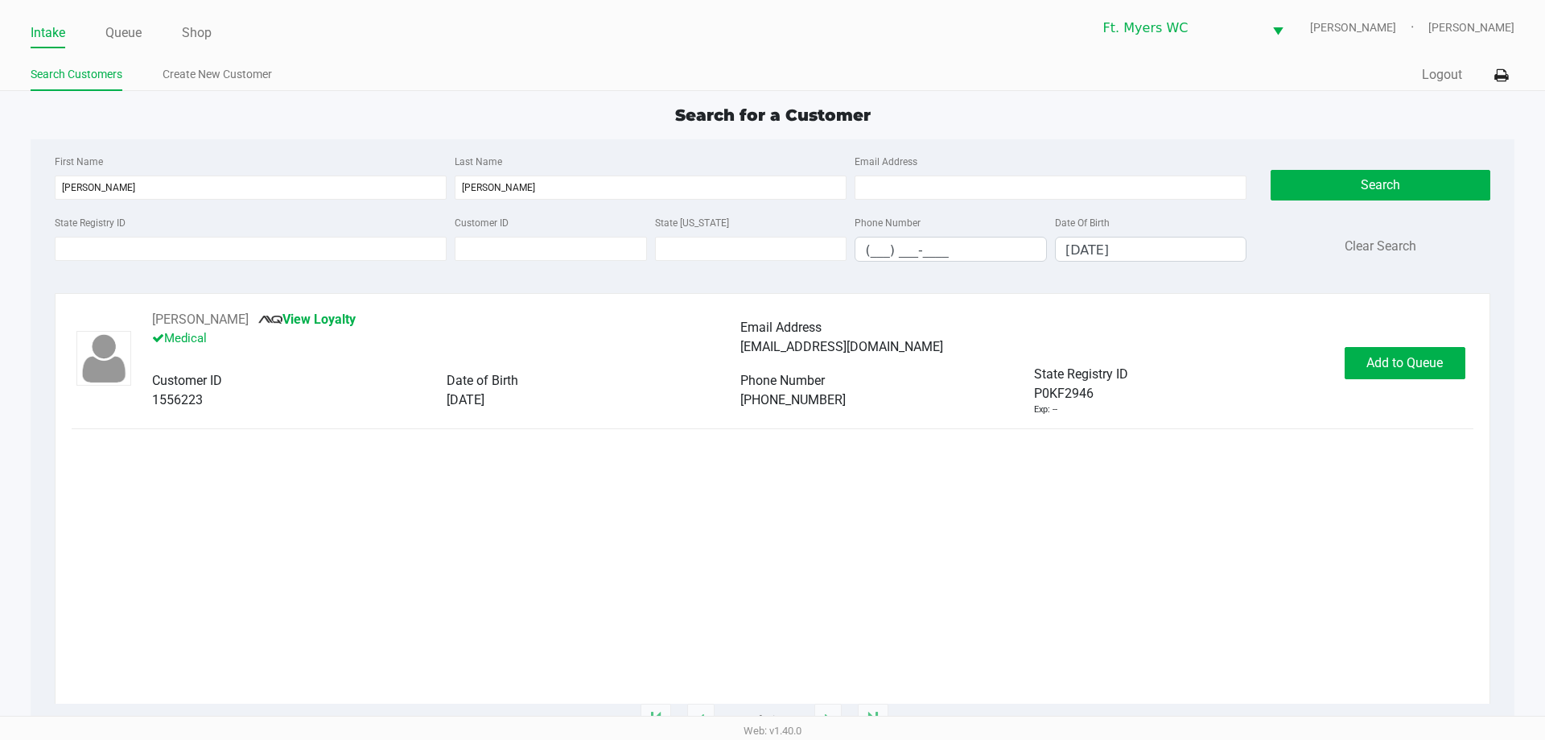
drag, startPoint x: 1421, startPoint y: 375, endPoint x: 1221, endPoint y: 514, distance: 244.0
click at [1221, 514] on div "DALE VERHEYDEN View Loyalty Medical Email Address dalever56@icloud.com Customer…" at bounding box center [772, 507] width 1401 height 394
click at [1388, 368] on span "Add to Queue" at bounding box center [1404, 362] width 76 height 15
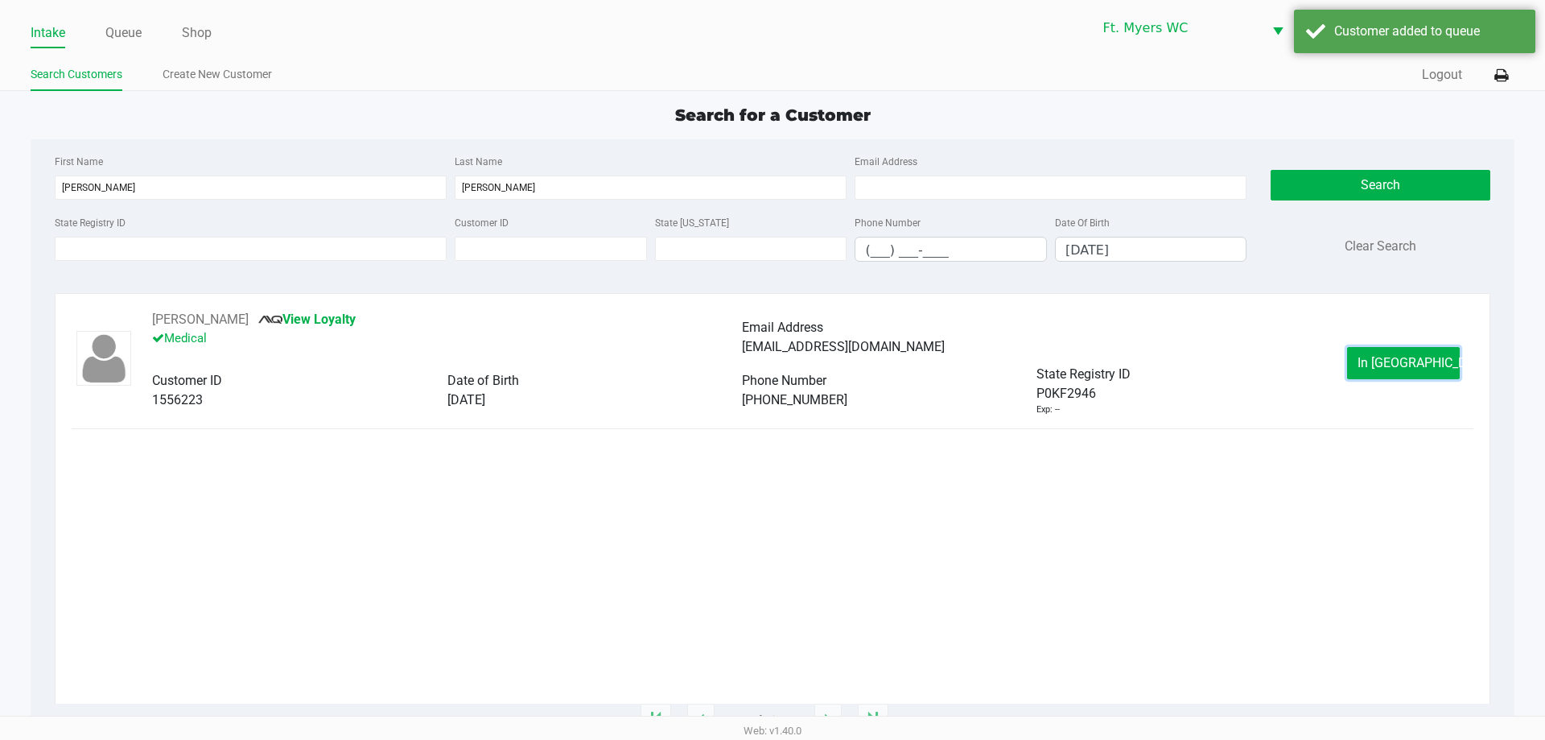
click at [1388, 367] on span "In Queue" at bounding box center [1425, 362] width 135 height 15
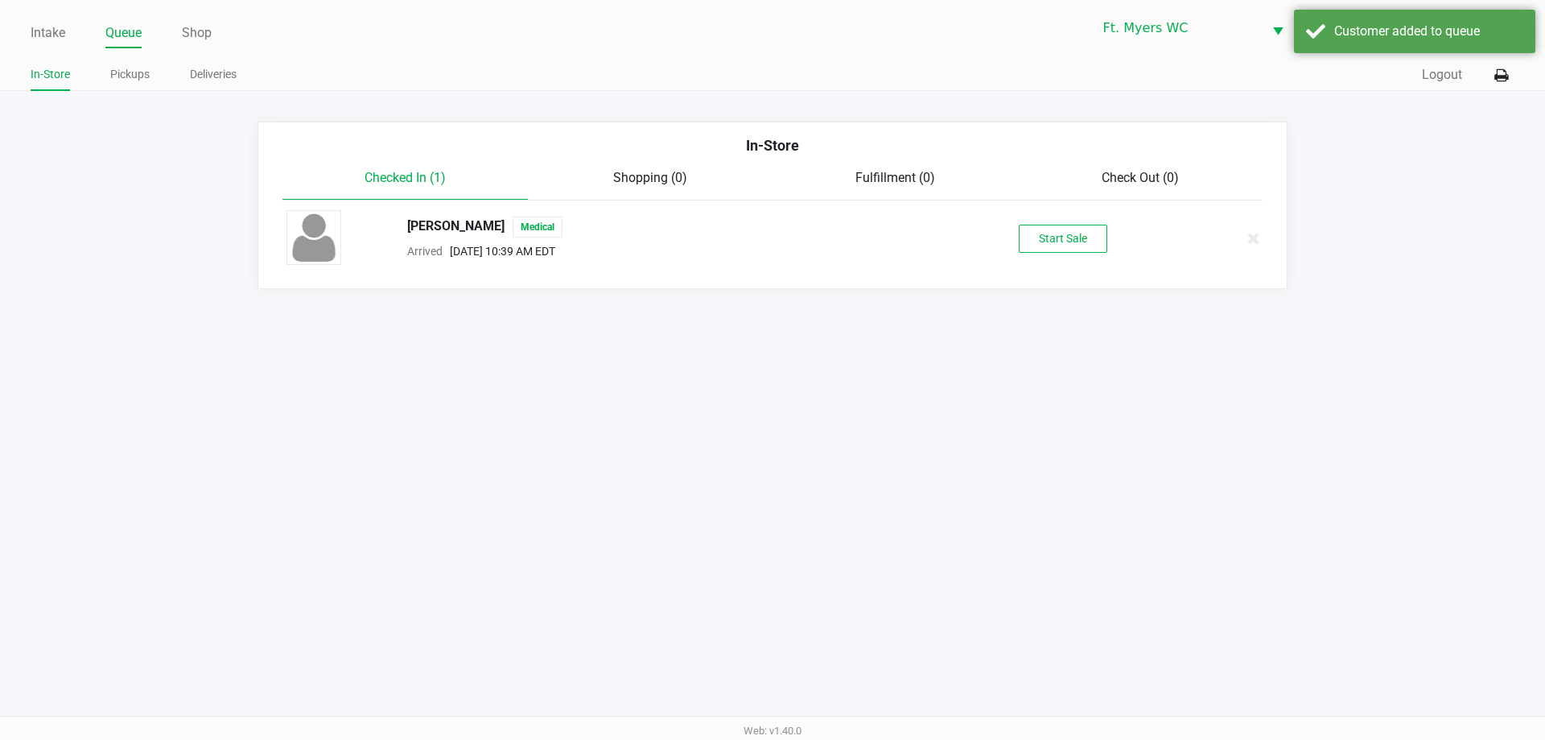
click at [1080, 245] on button "Start Sale" at bounding box center [1063, 239] width 89 height 28
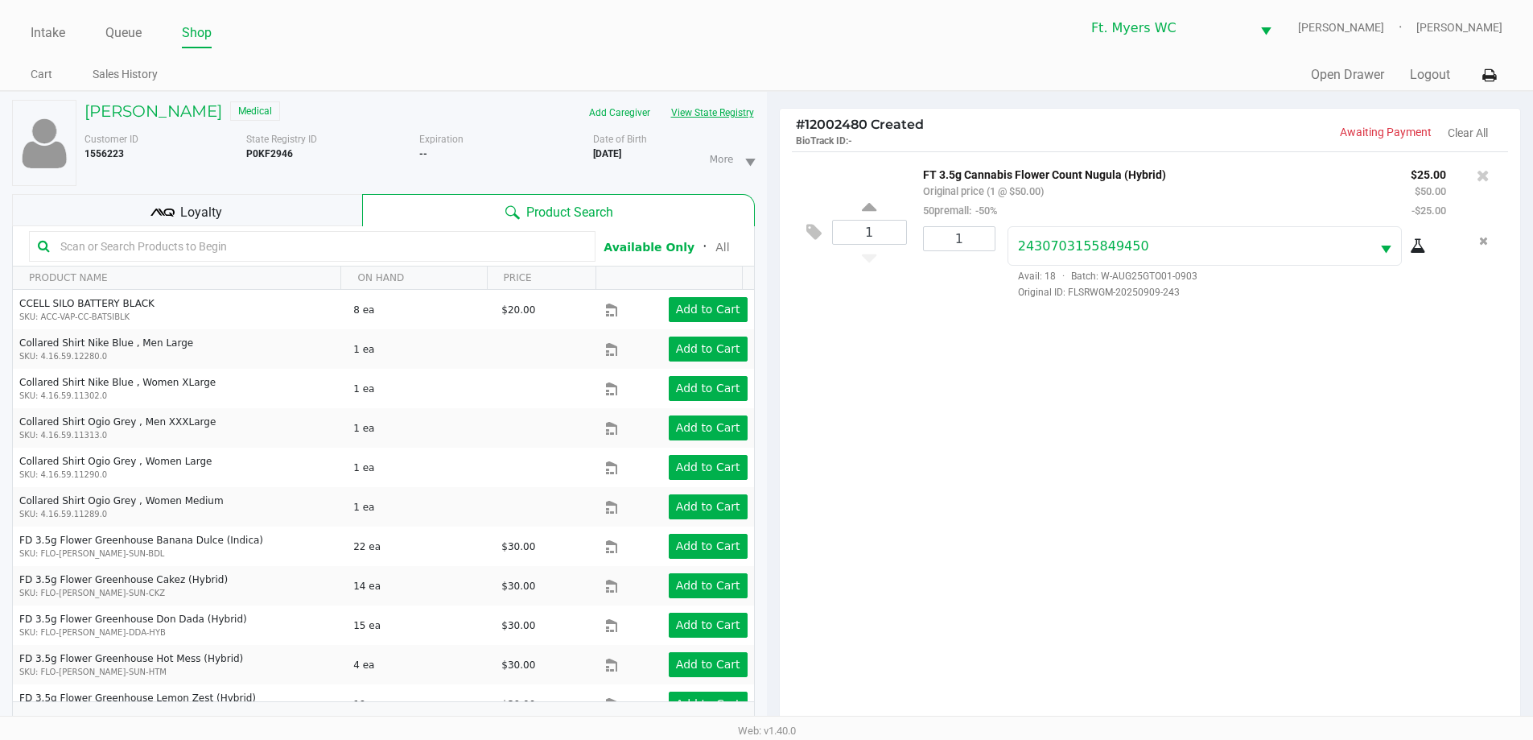
click at [697, 123] on button "View State Registry" at bounding box center [708, 113] width 94 height 26
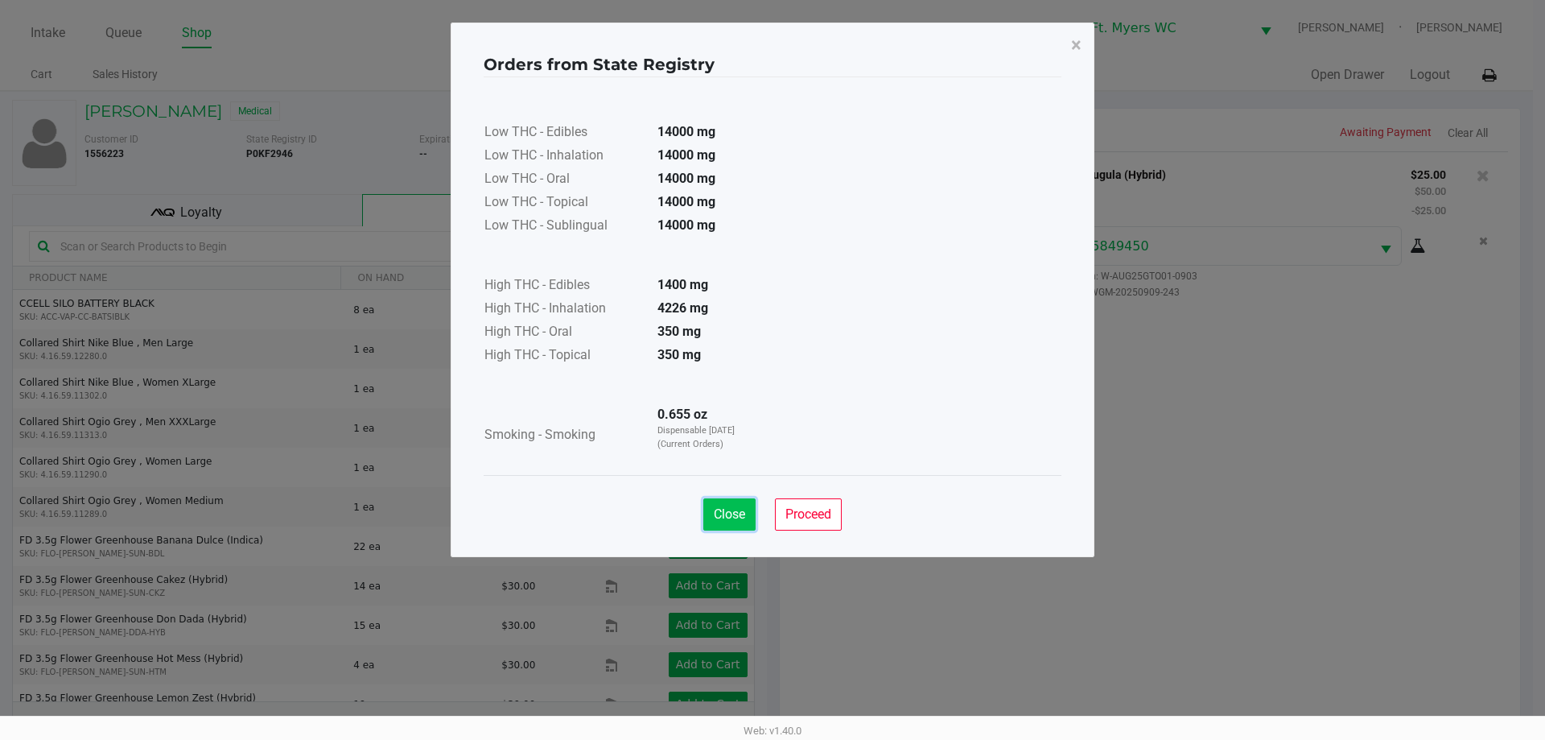
click at [735, 513] on span "Close" at bounding box center [729, 513] width 31 height 15
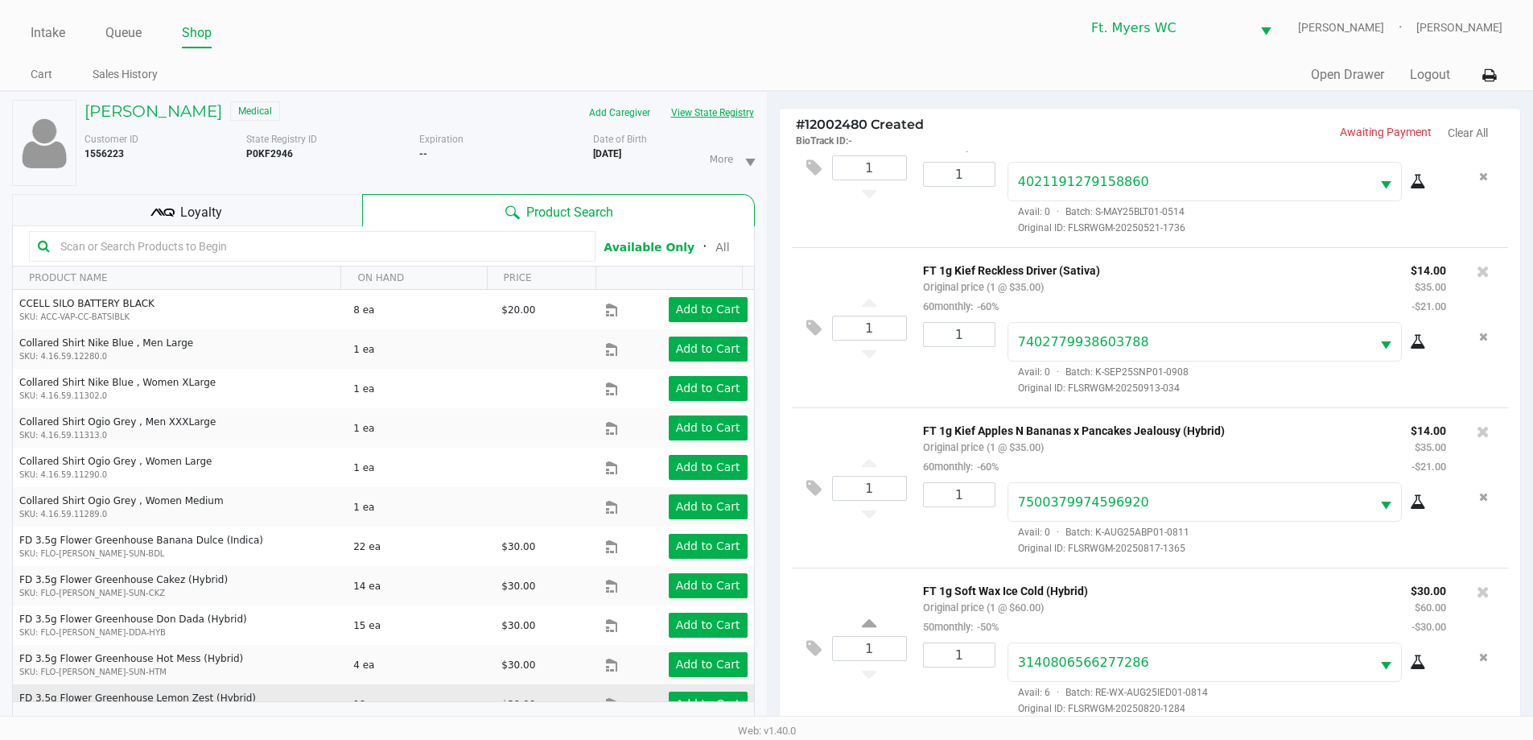
scroll to position [1186, 0]
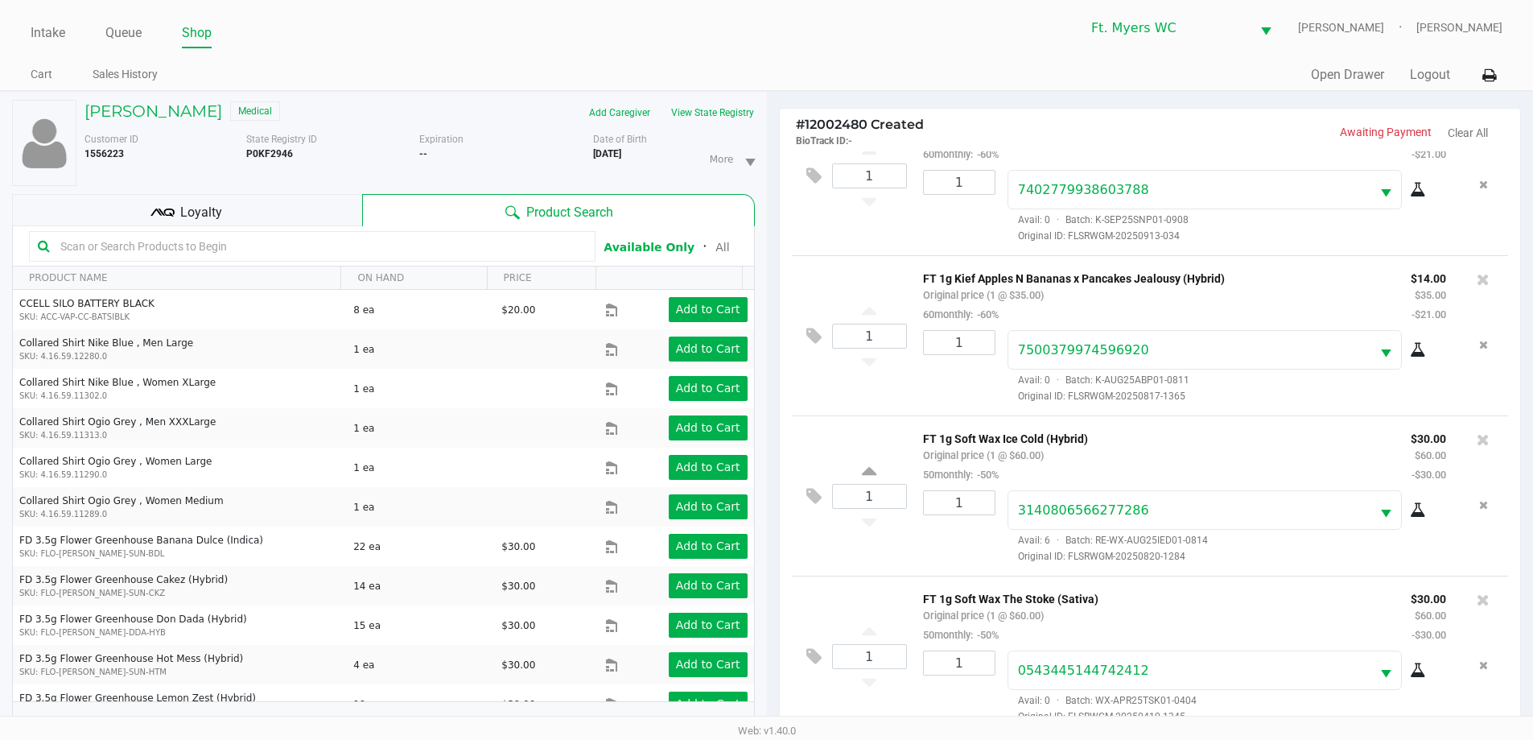
click at [316, 204] on div "Loyalty" at bounding box center [187, 210] width 350 height 32
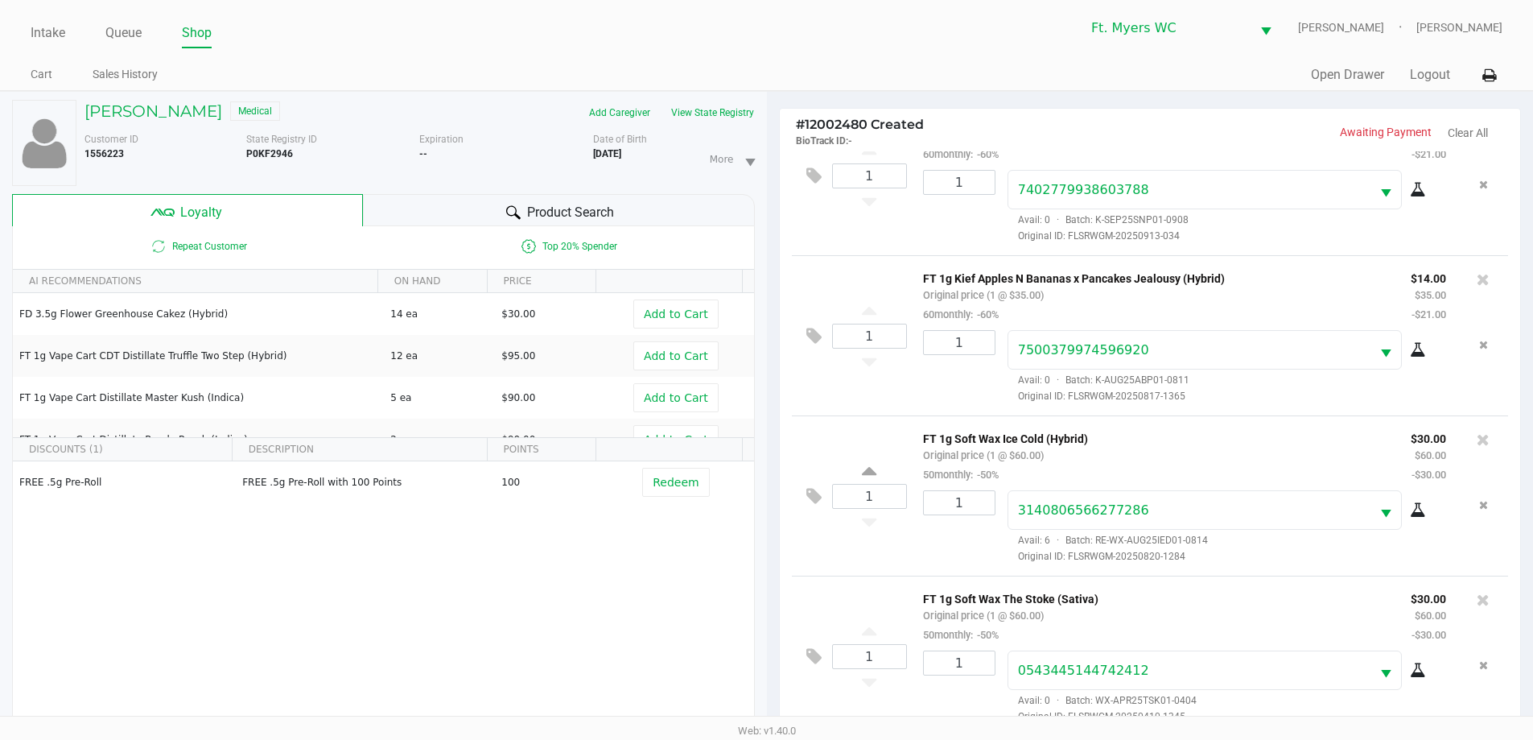
scroll to position [193, 0]
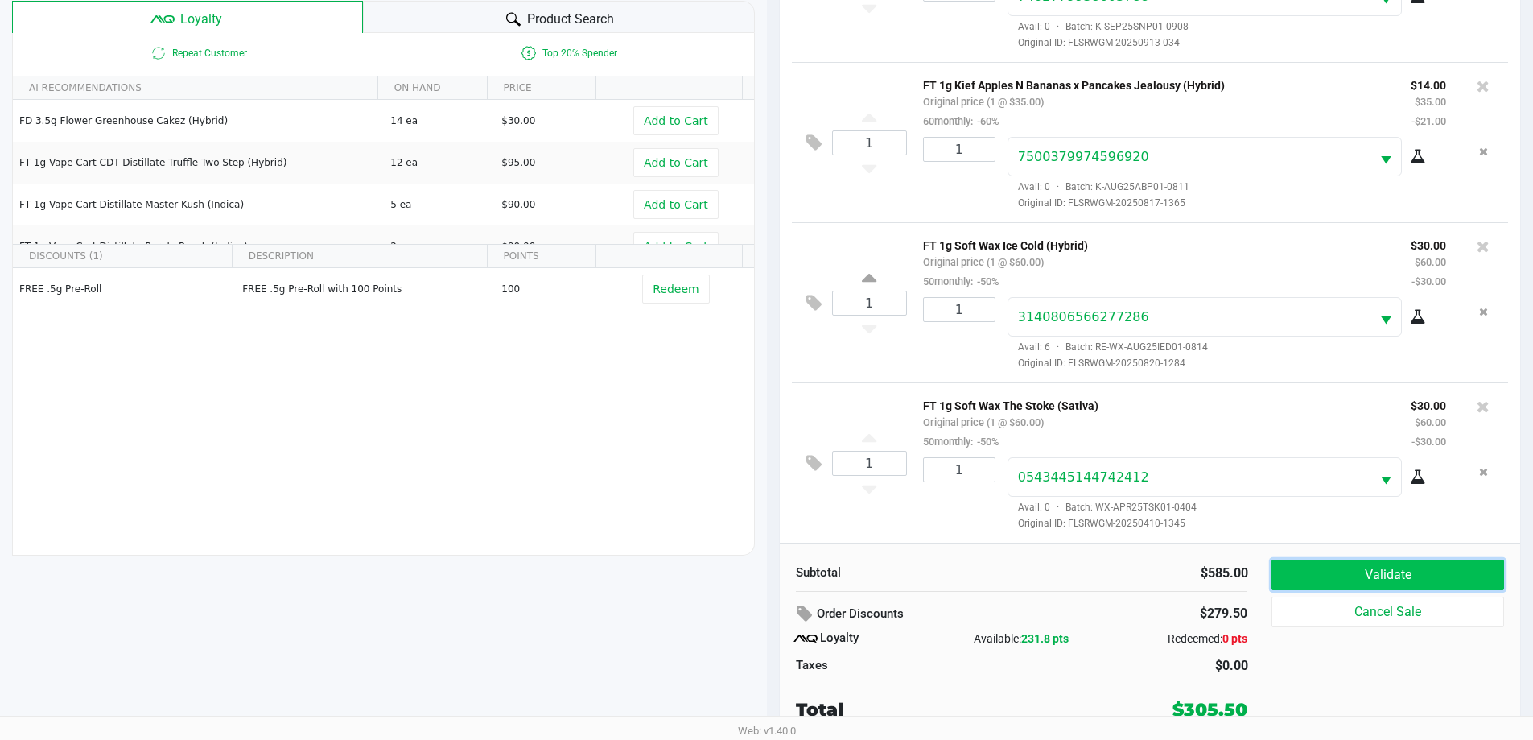
click at [1334, 577] on button "Validate" at bounding box center [1387, 574] width 232 height 31
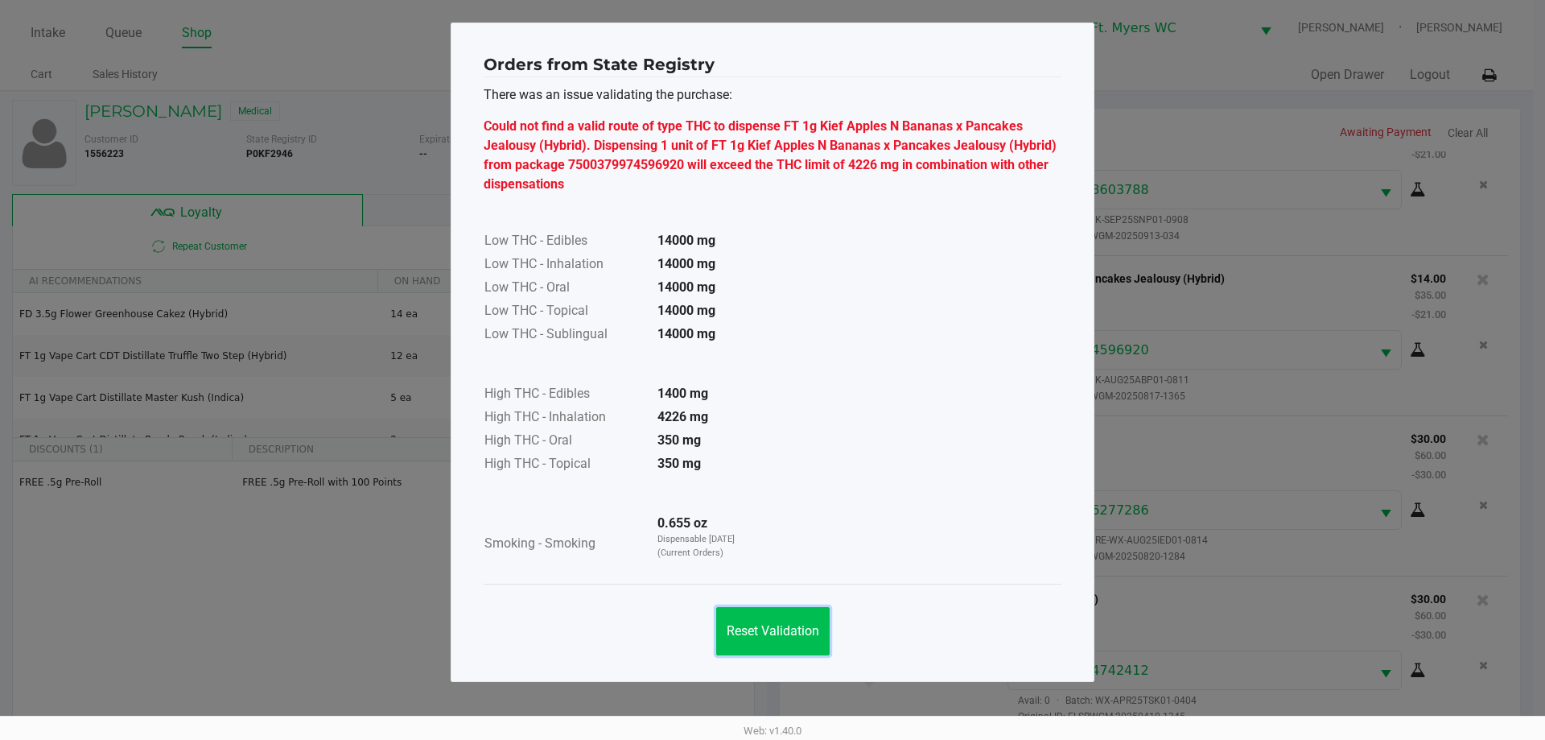
click at [806, 638] on button "Reset Validation" at bounding box center [772, 631] width 113 height 48
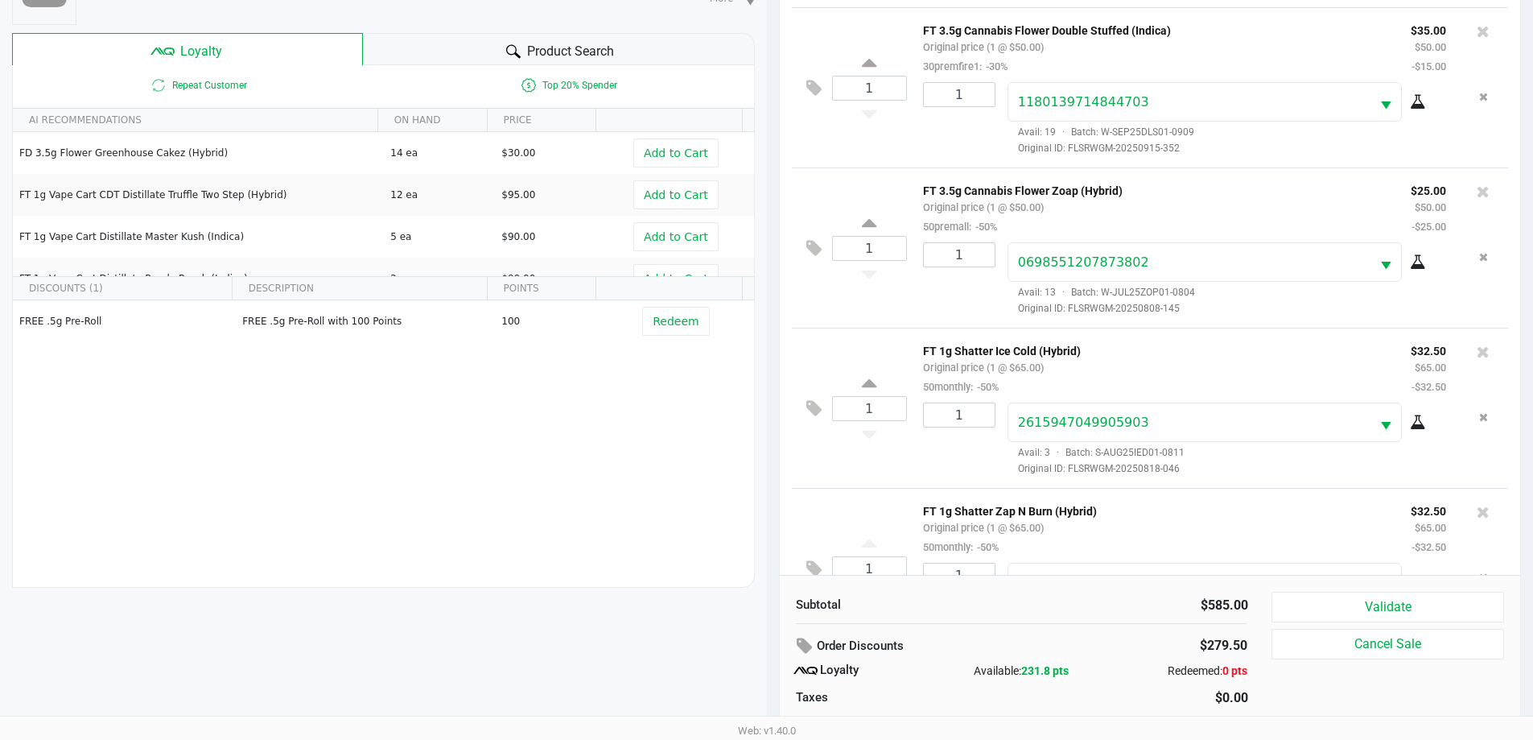
scroll to position [301, 0]
click at [1384, 601] on button "Validate" at bounding box center [1387, 606] width 232 height 31
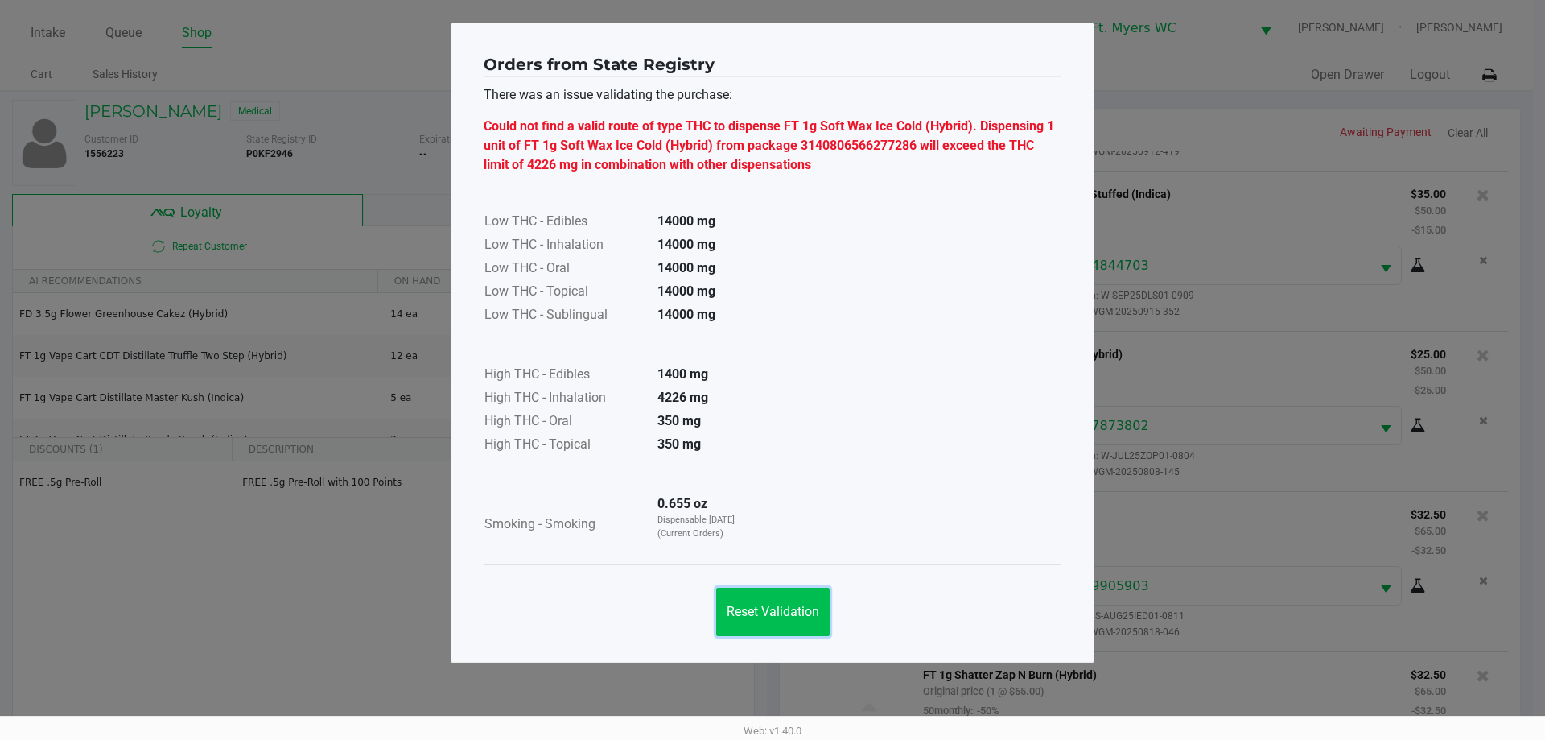
click at [735, 605] on span "Reset Validation" at bounding box center [773, 611] width 93 height 15
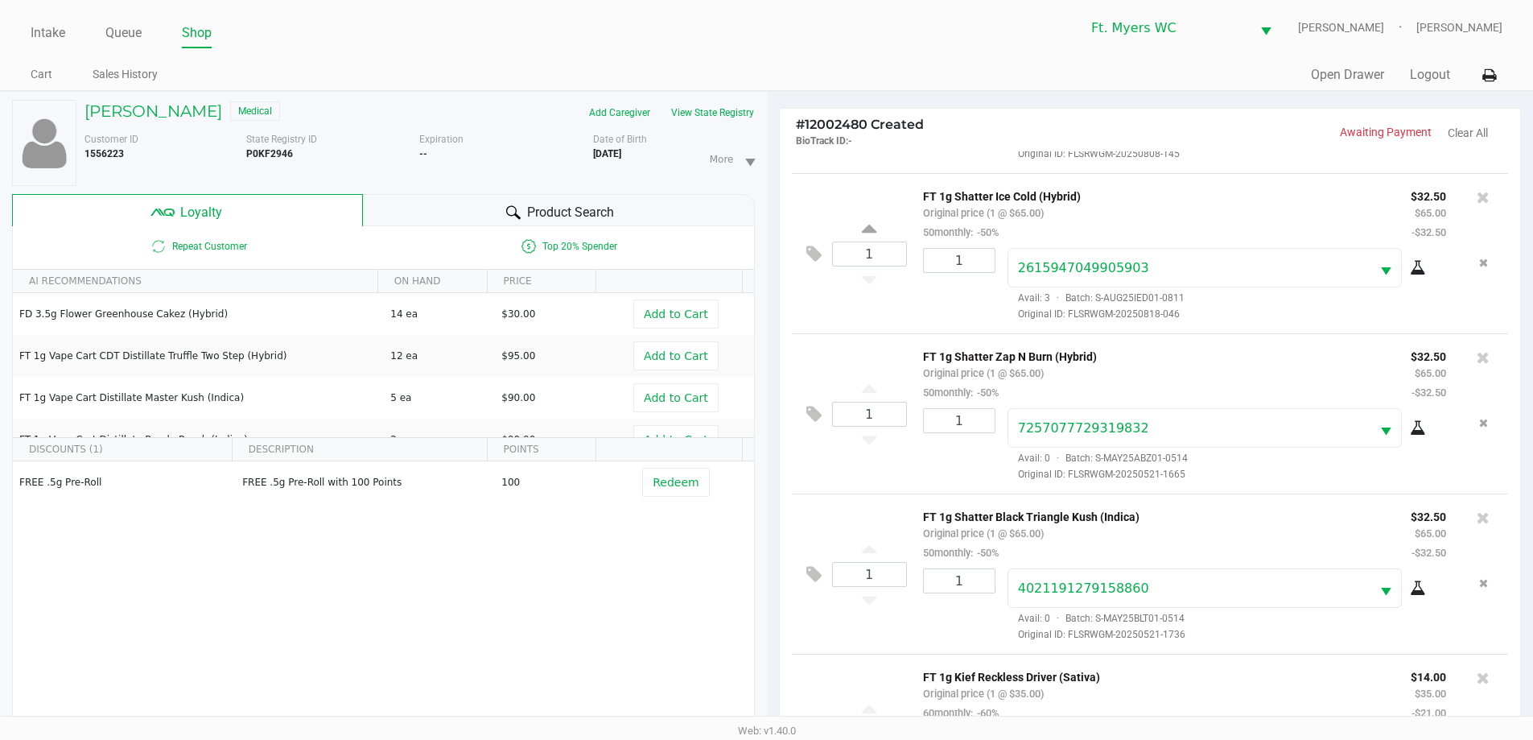
scroll to position [623, 0]
click at [1477, 199] on icon at bounding box center [1483, 193] width 13 height 16
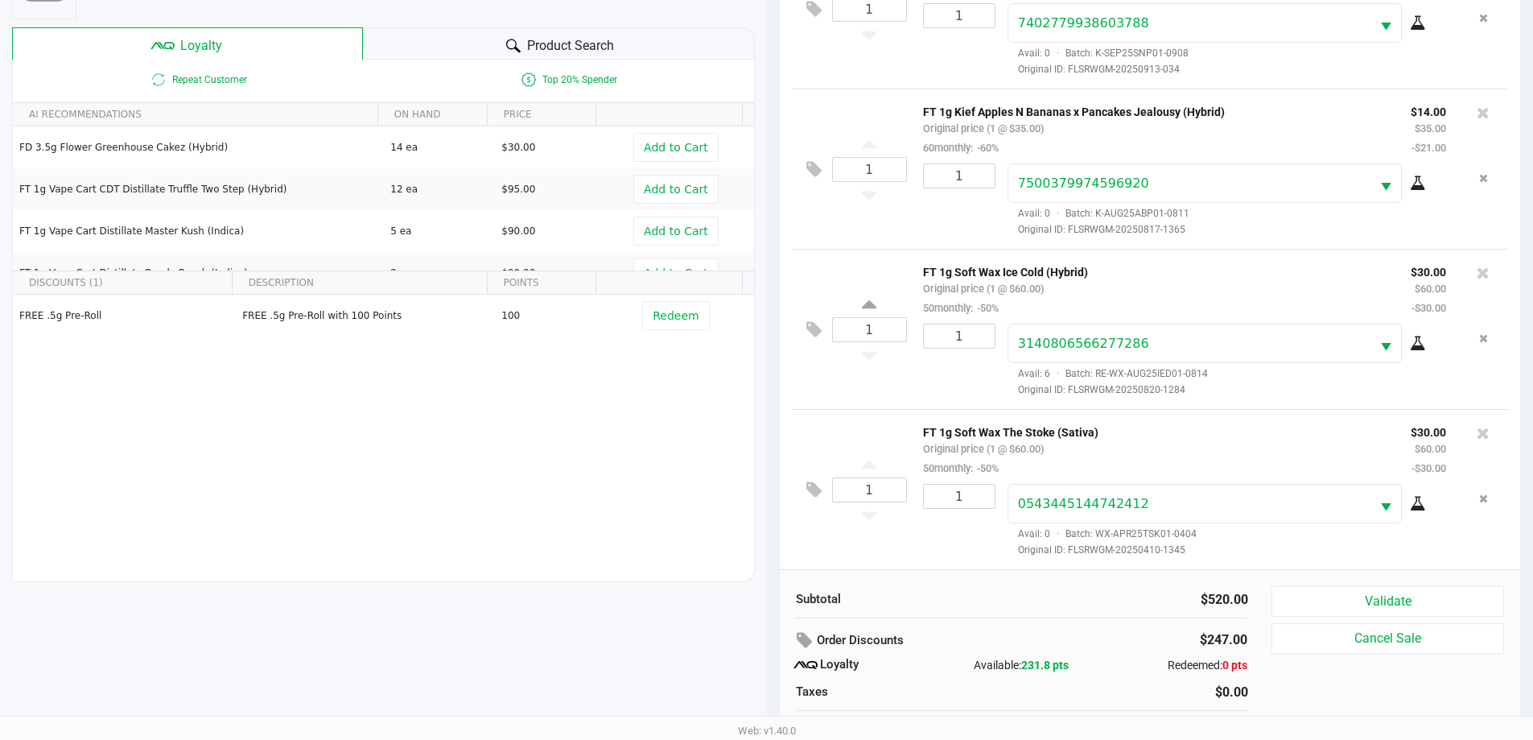
scroll to position [193, 0]
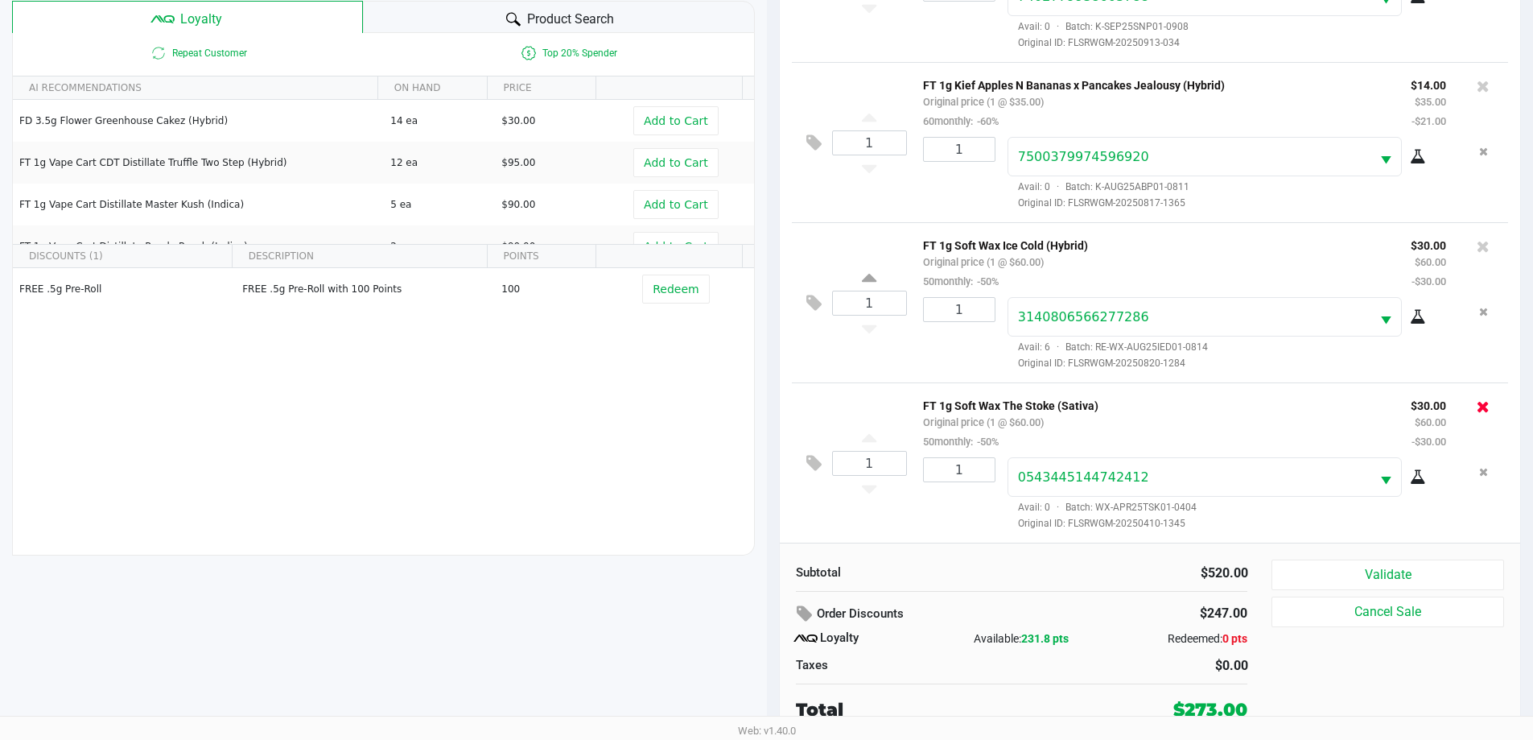
click at [1477, 411] on icon at bounding box center [1483, 406] width 13 height 16
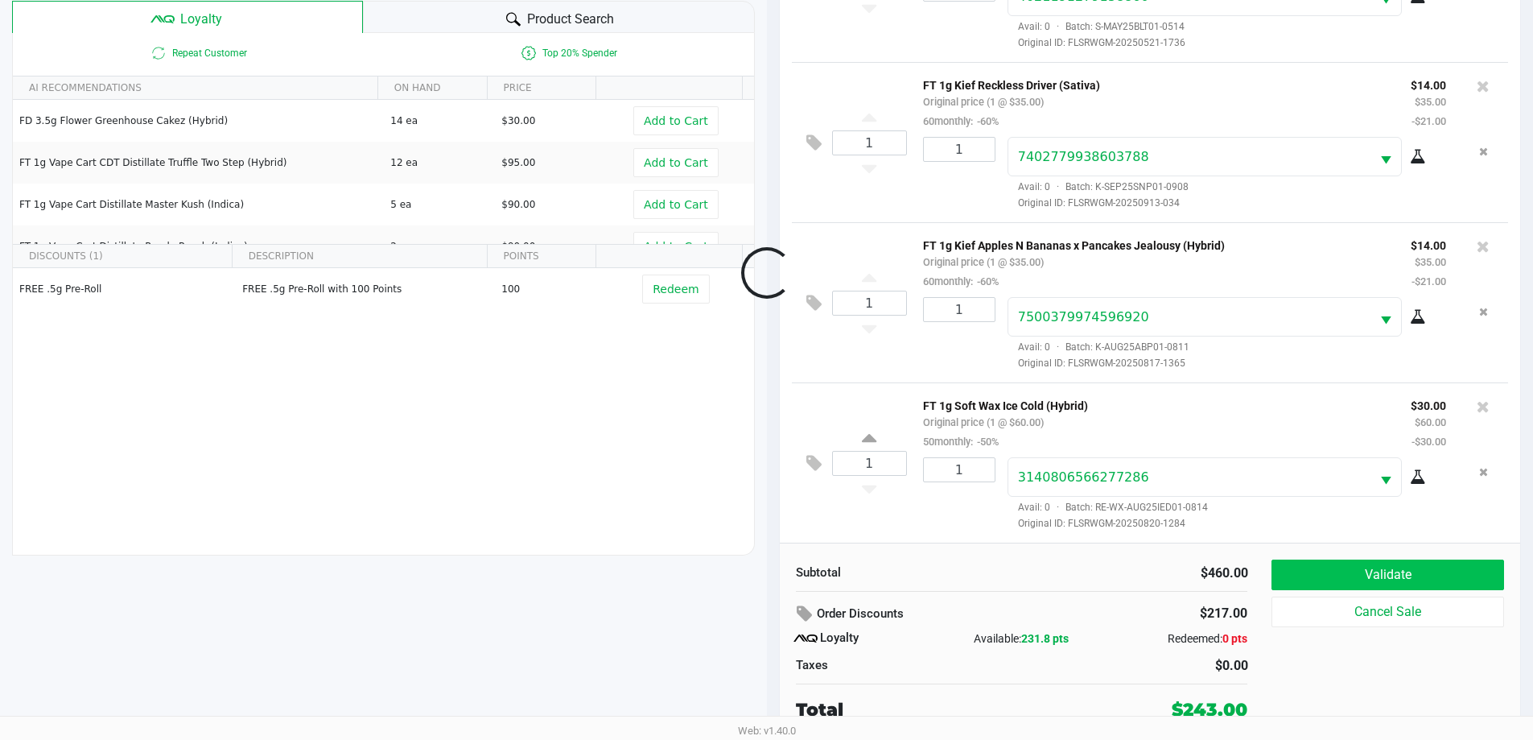
scroll to position [864, 0]
click at [1392, 577] on button "Validate" at bounding box center [1387, 574] width 232 height 31
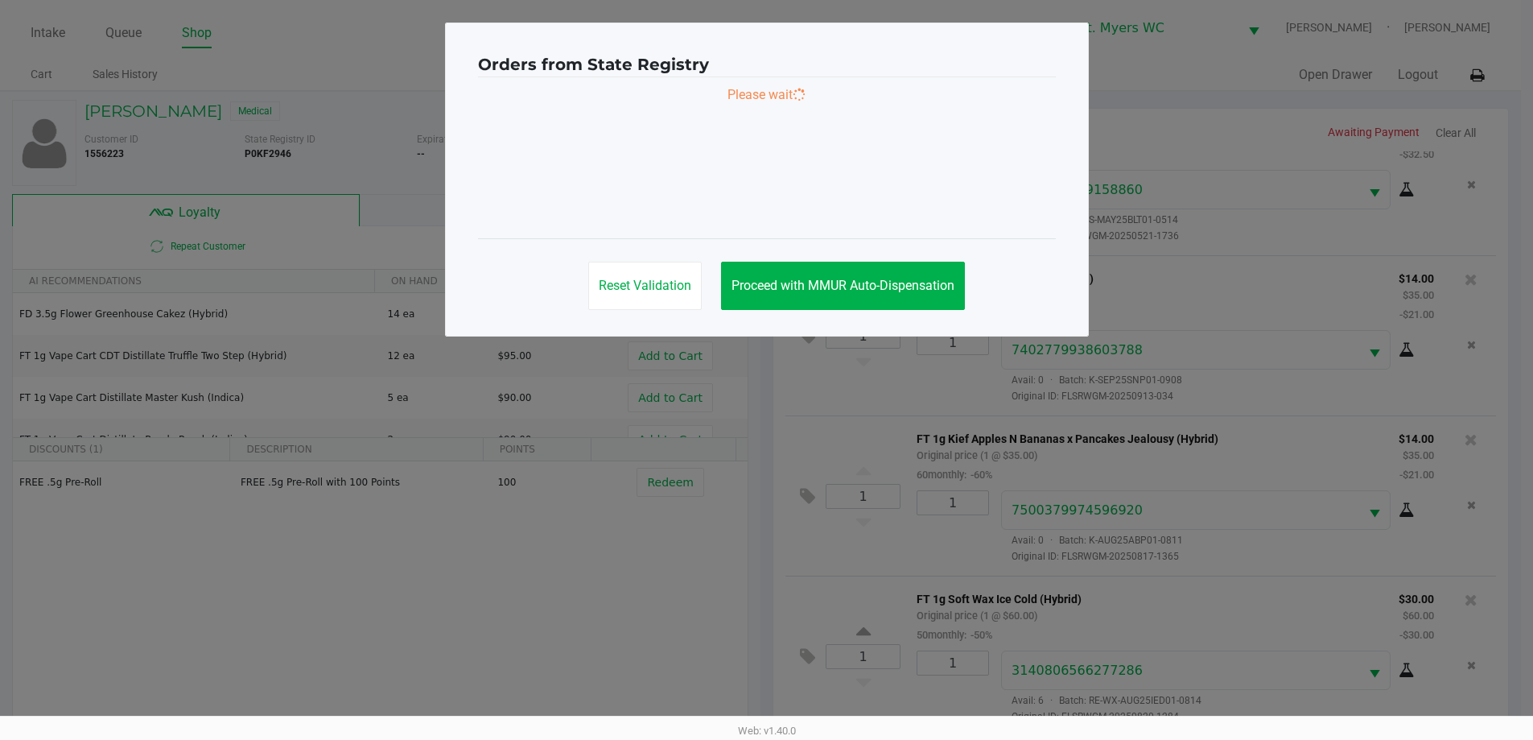
scroll to position [0, 0]
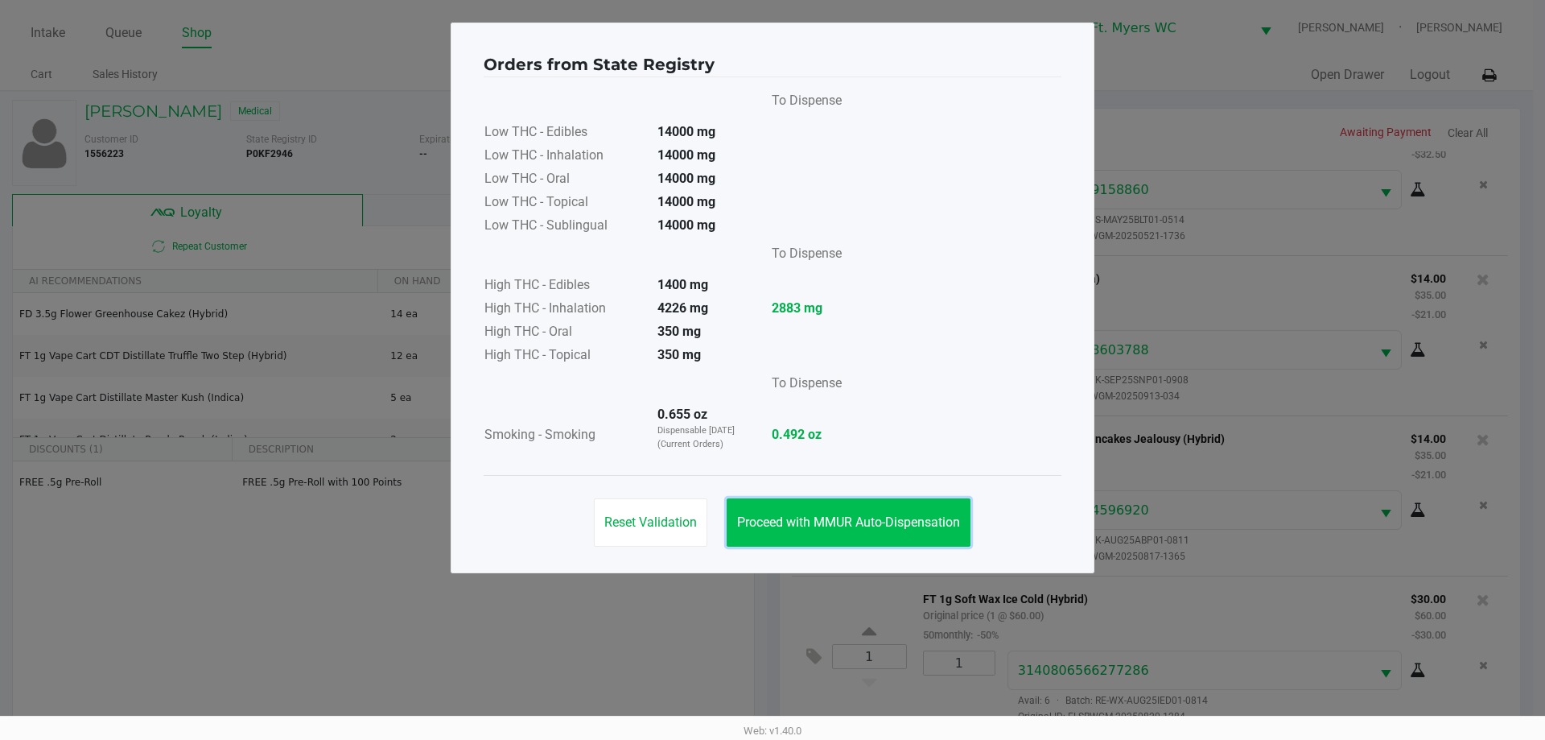
click at [878, 523] on span "Proceed with MMUR Auto-Dispensation" at bounding box center [848, 521] width 223 height 15
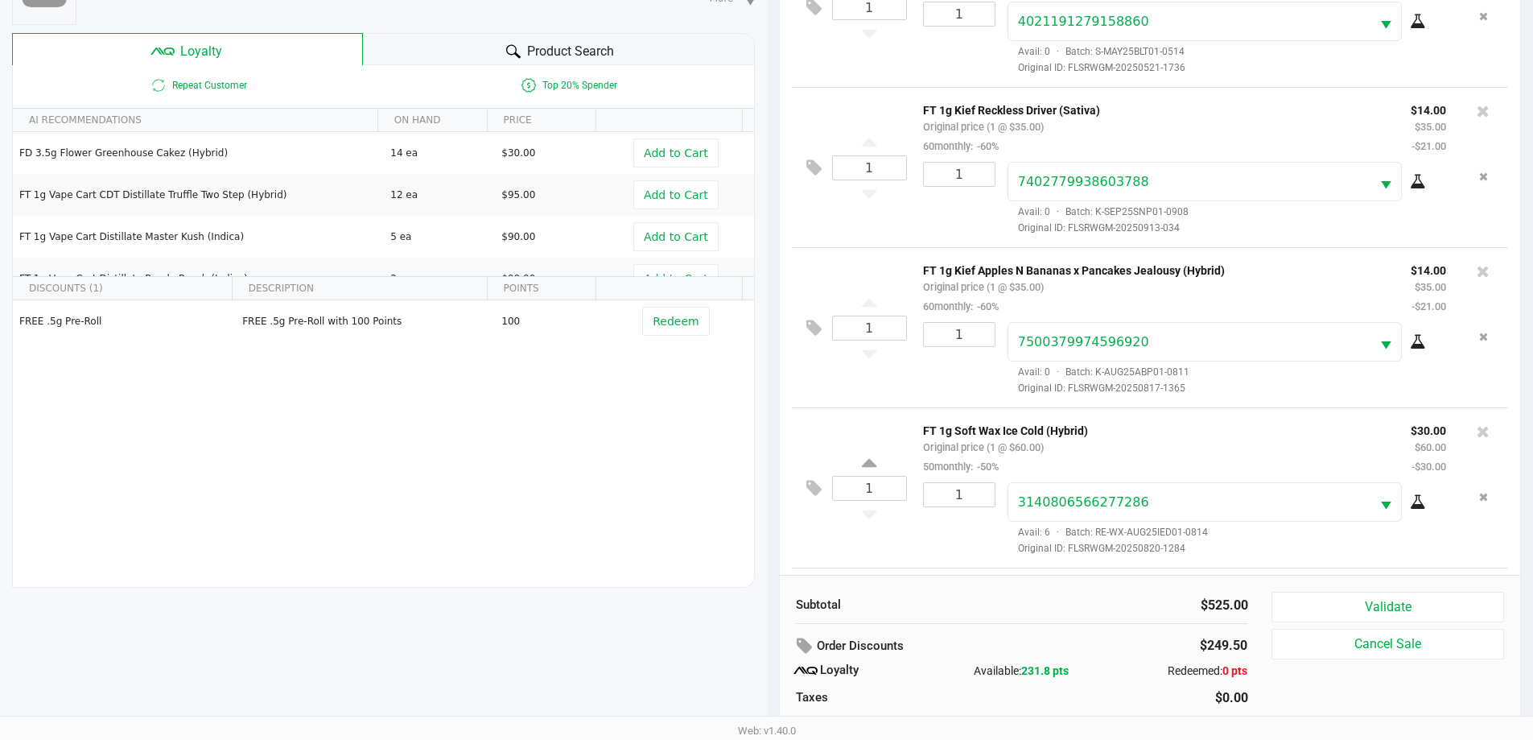
scroll to position [1025, 0]
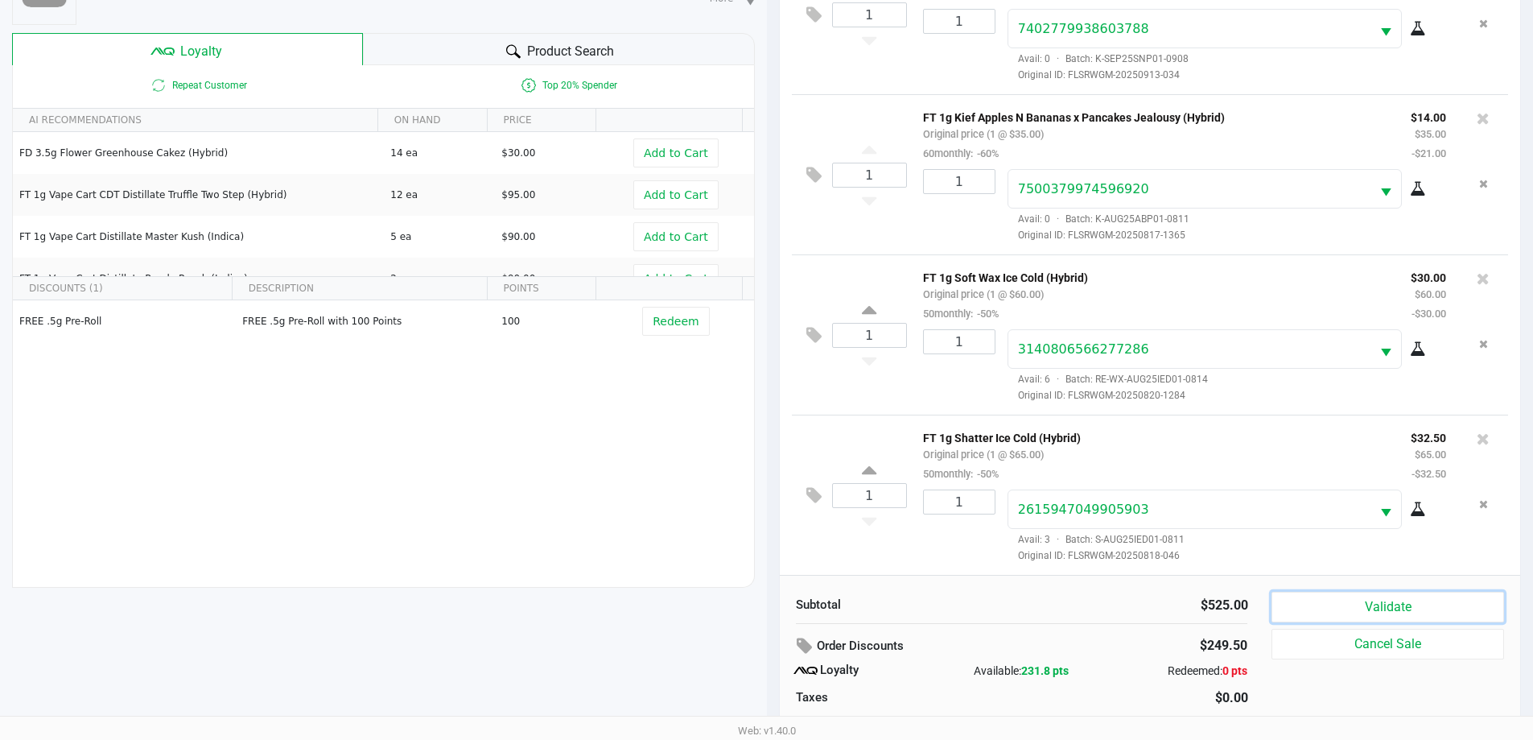
click at [1460, 604] on button "Validate" at bounding box center [1387, 606] width 232 height 31
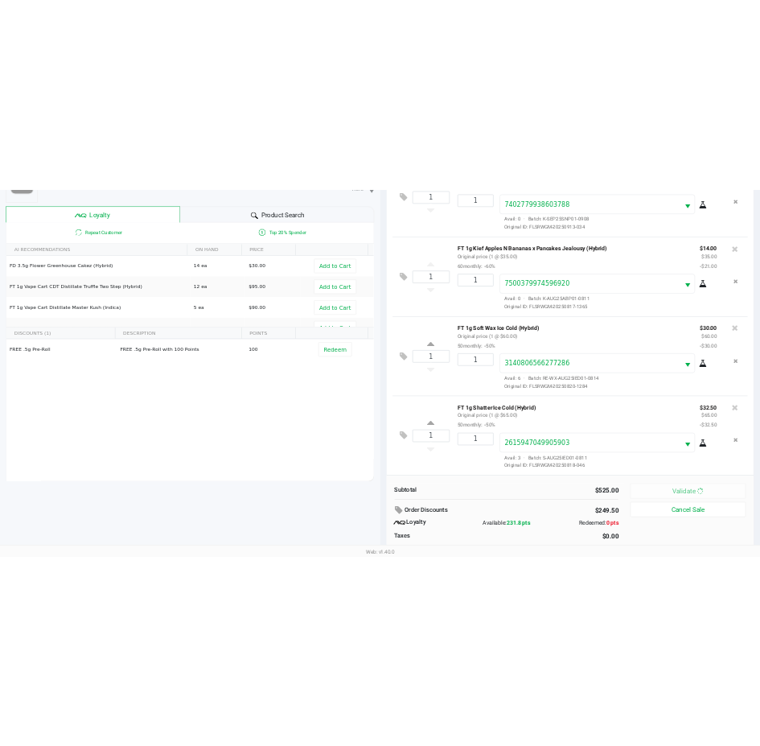
scroll to position [0, 0]
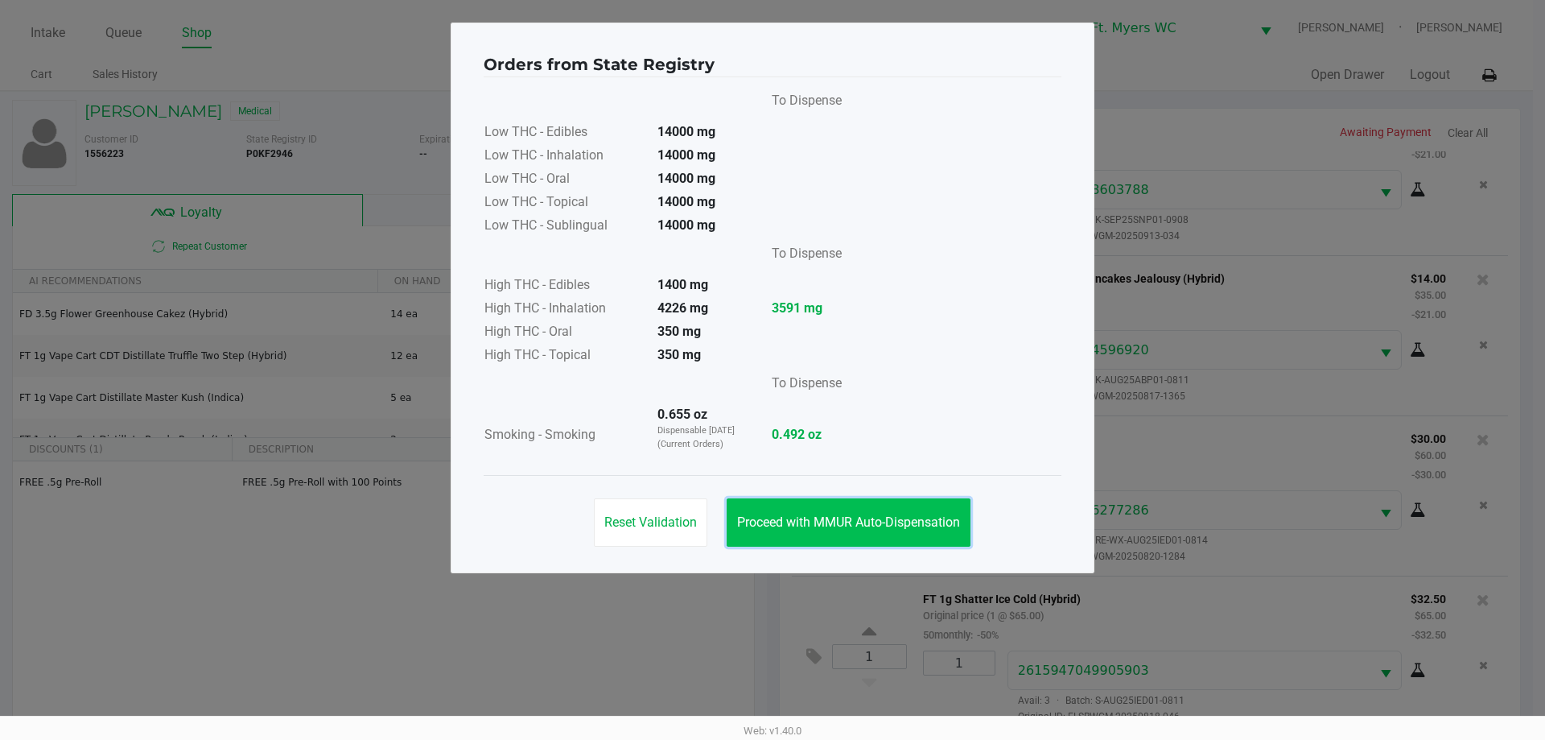
click at [895, 513] on button "Proceed with MMUR Auto-Dispensation" at bounding box center [849, 522] width 244 height 48
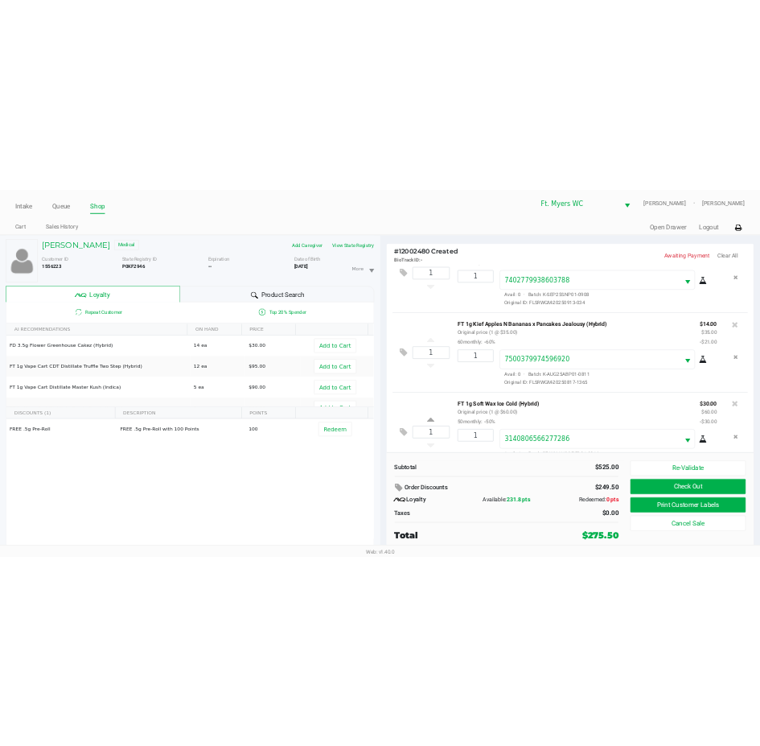
scroll to position [1873, 0]
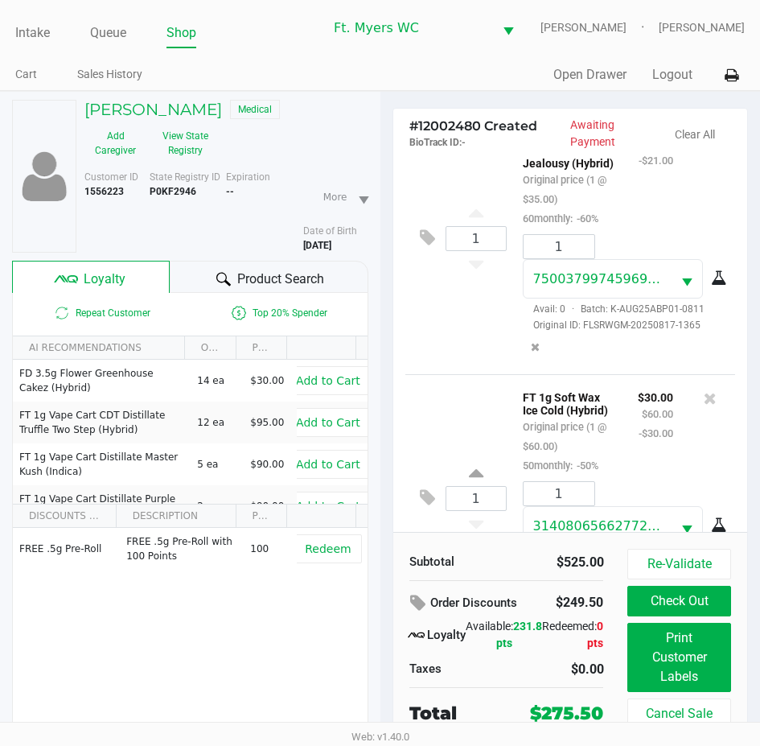
drag, startPoint x: 175, startPoint y: 192, endPoint x: 185, endPoint y: 192, distance: 10.5
click at [175, 192] on b "P0KF2946" at bounding box center [173, 191] width 47 height 11
click at [181, 187] on b "P0KF2946" at bounding box center [173, 191] width 47 height 11
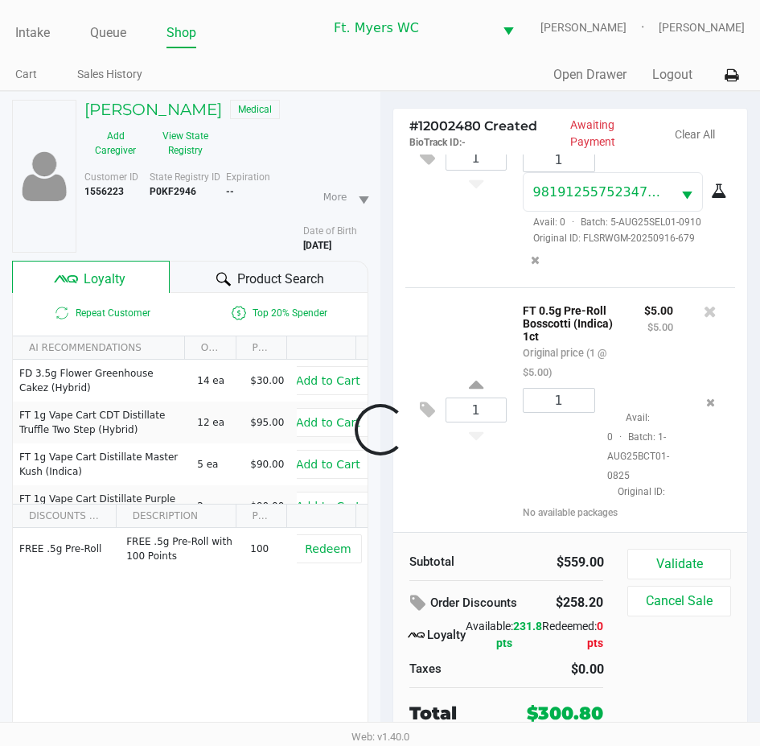
scroll to position [3076, 0]
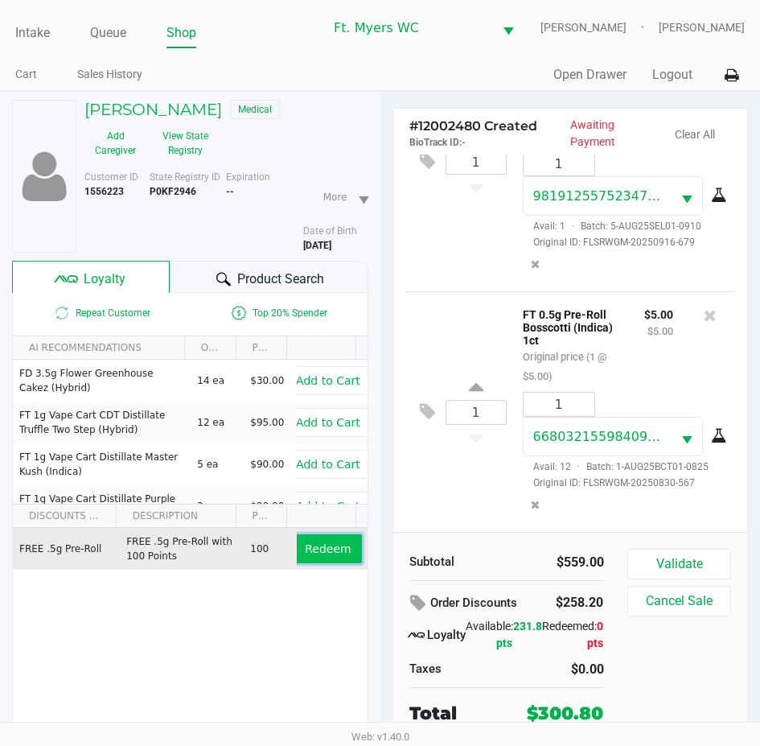
click at [336, 554] on span "Redeem" at bounding box center [328, 548] width 46 height 13
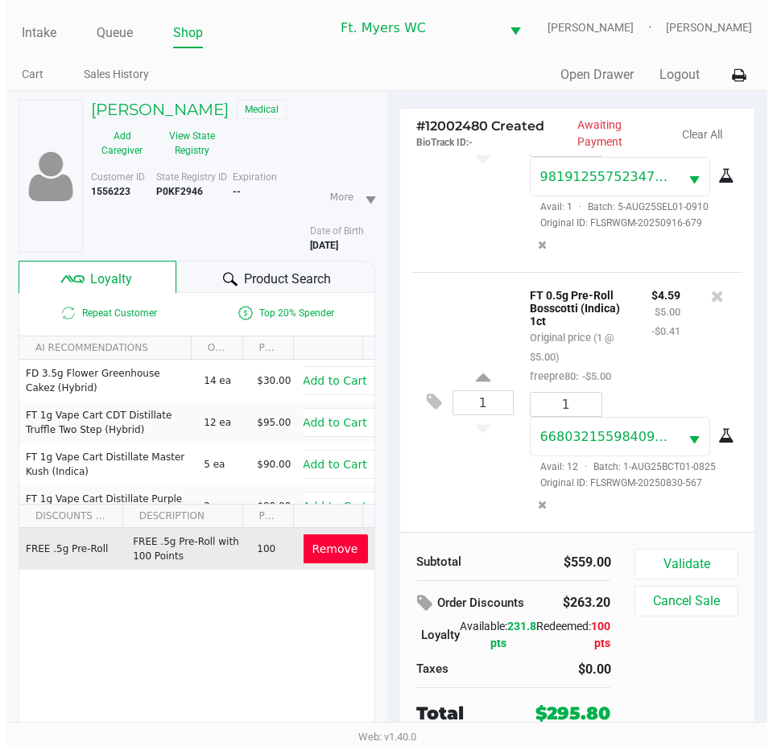
scroll to position [3303, 0]
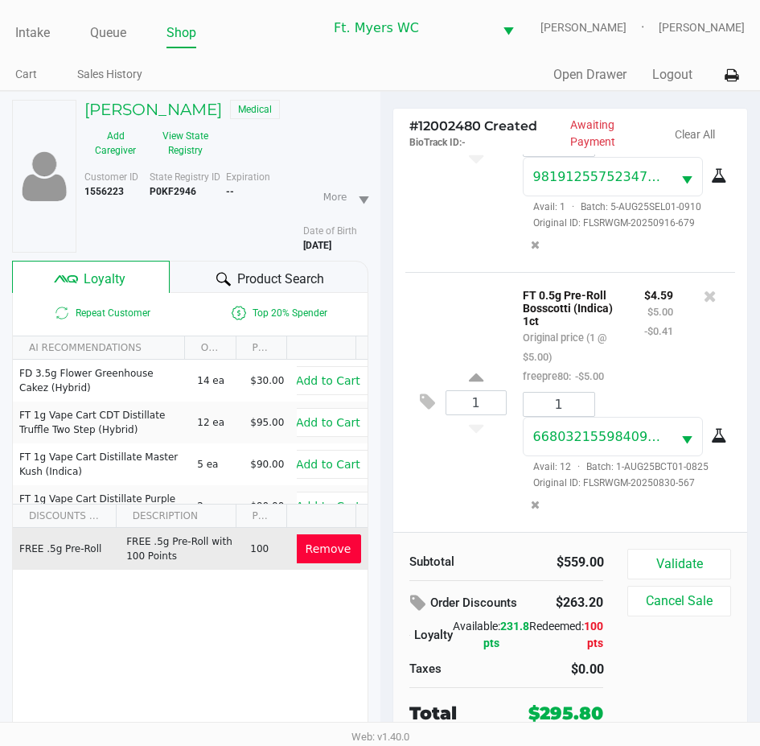
click at [439, 152] on button at bounding box center [432, 132] width 28 height 39
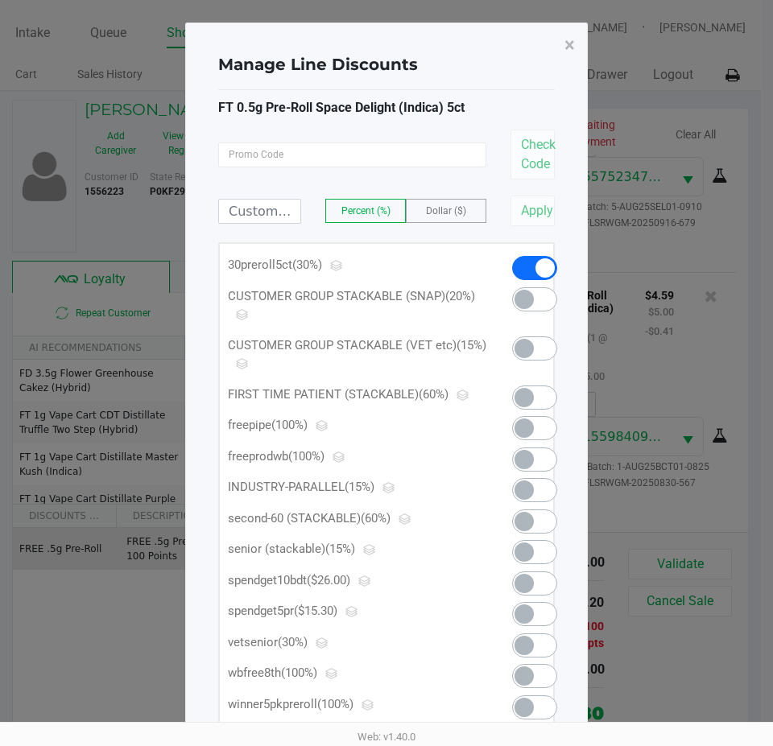
click at [528, 608] on span at bounding box center [523, 613] width 19 height 19
click at [572, 43] on span "×" at bounding box center [569, 45] width 10 height 23
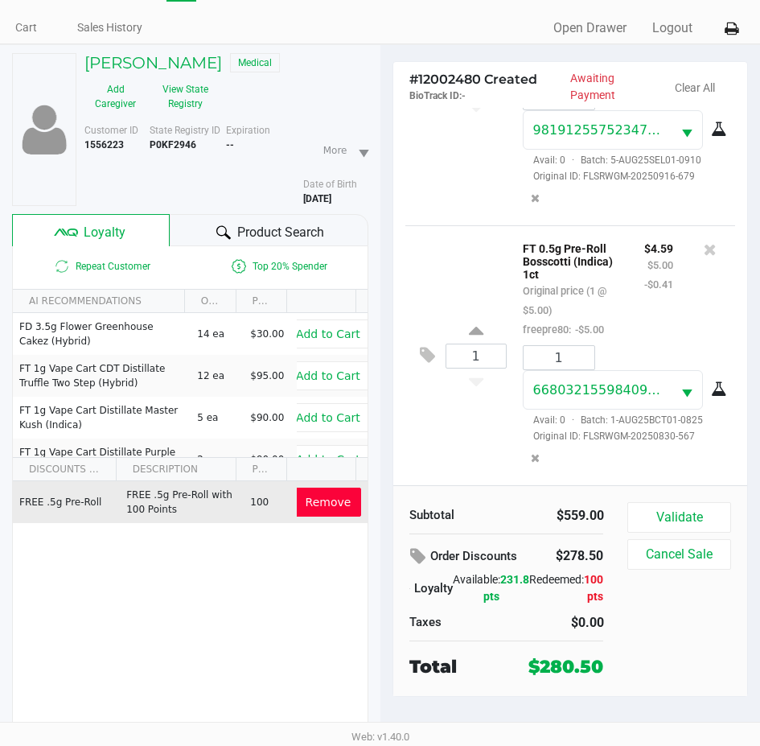
scroll to position [84, 0]
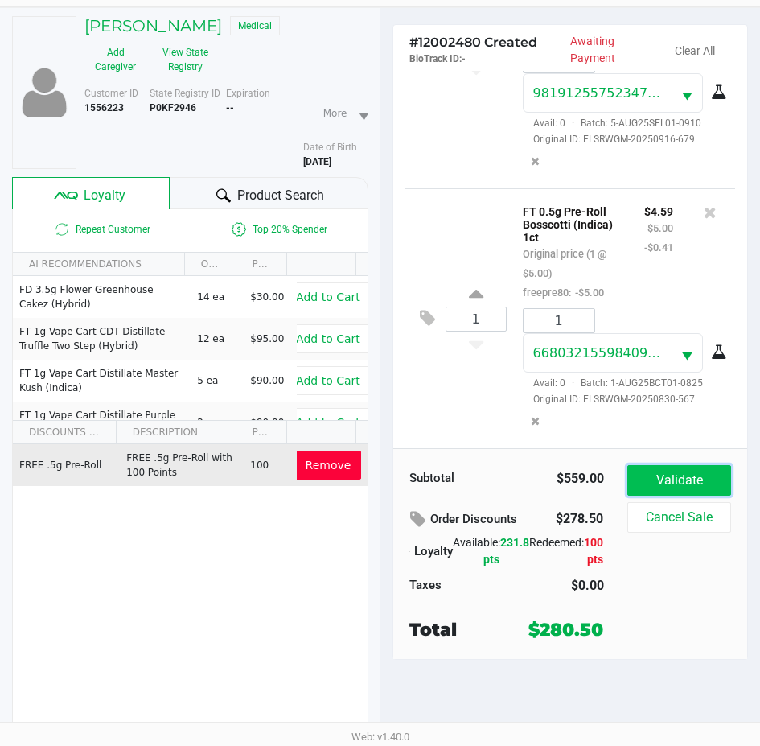
click at [703, 492] on button "Validate" at bounding box center [679, 480] width 103 height 31
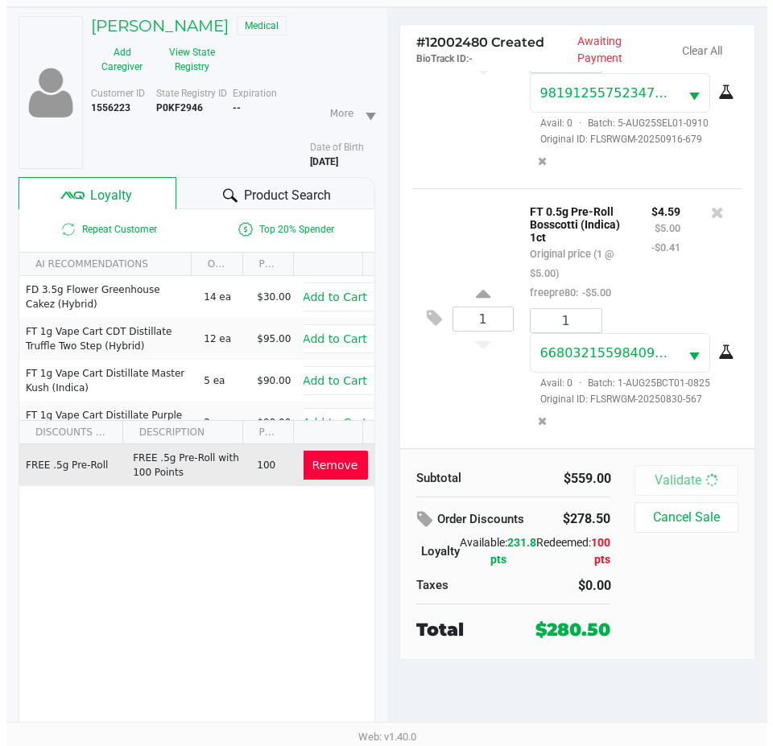
scroll to position [0, 0]
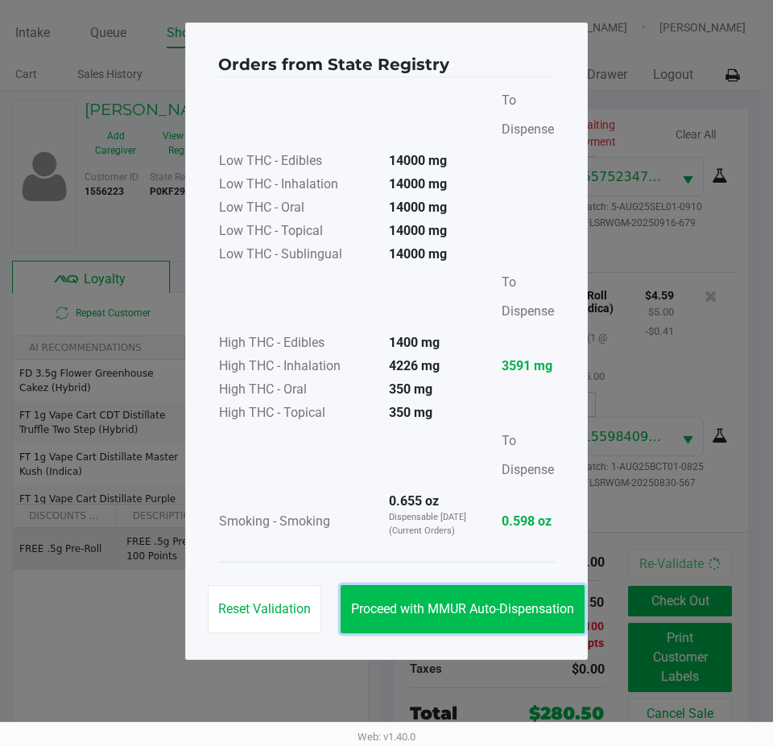
click at [522, 600] on button "Proceed with MMUR Auto-Dispensation" at bounding box center [462, 609] width 244 height 48
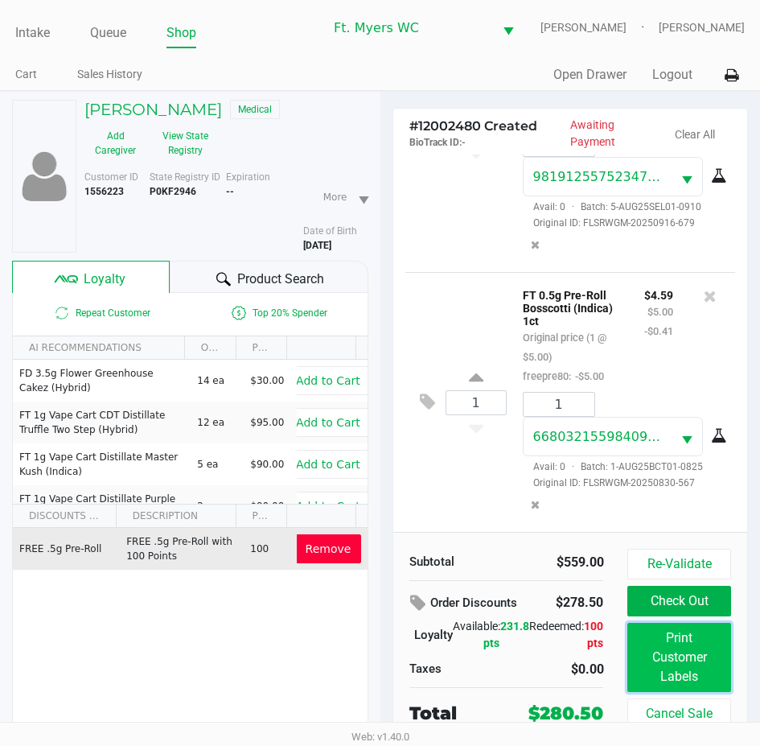
click at [691, 656] on button "Print Customer Labels" at bounding box center [679, 657] width 103 height 69
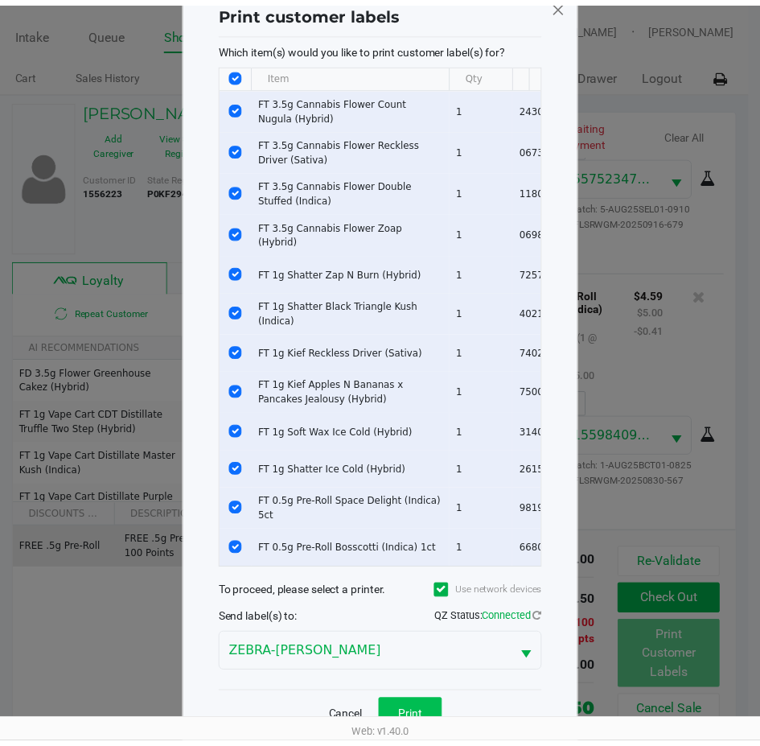
scroll to position [83, 0]
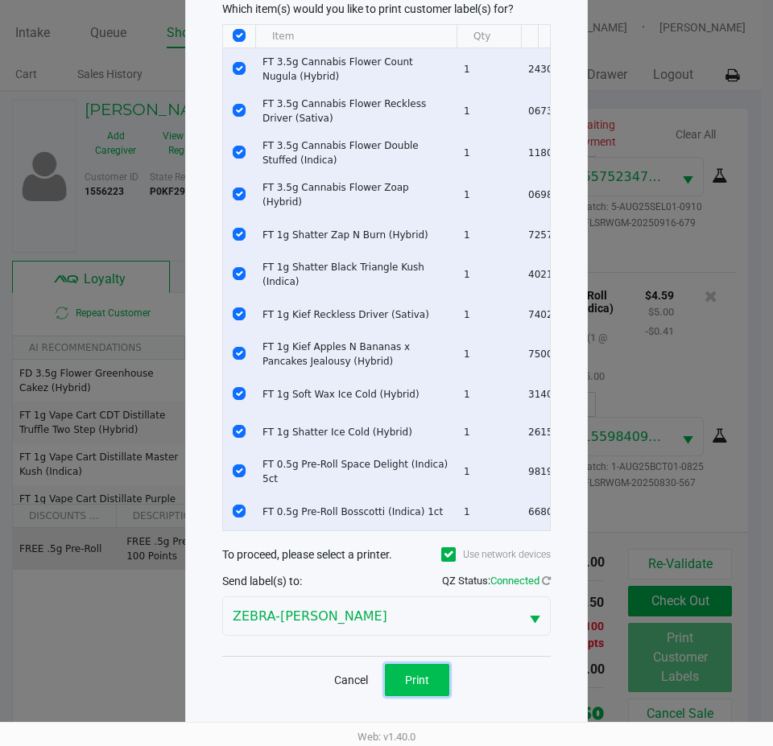
click at [415, 687] on button "Print" at bounding box center [417, 680] width 64 height 32
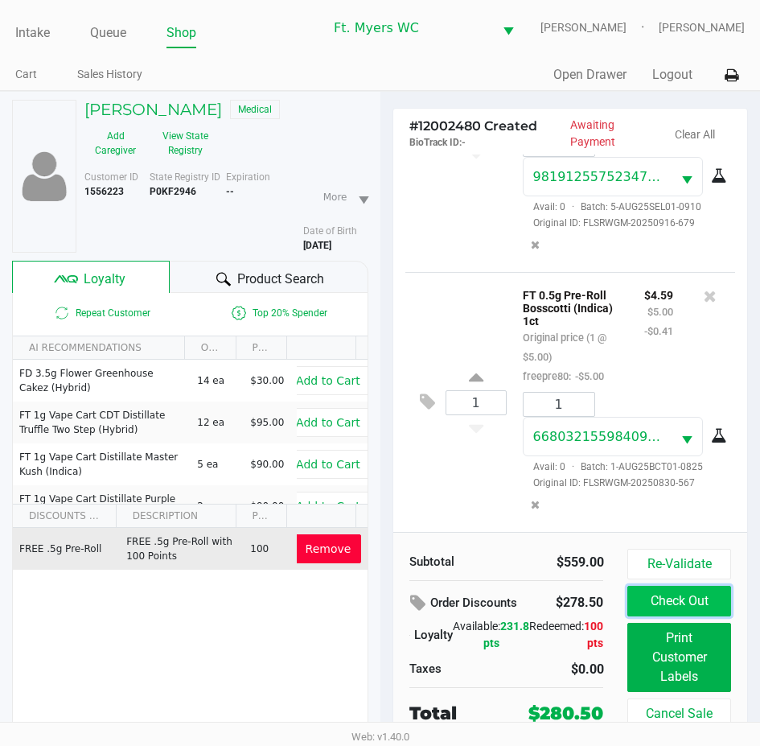
click at [712, 604] on button "Check Out" at bounding box center [679, 601] width 103 height 31
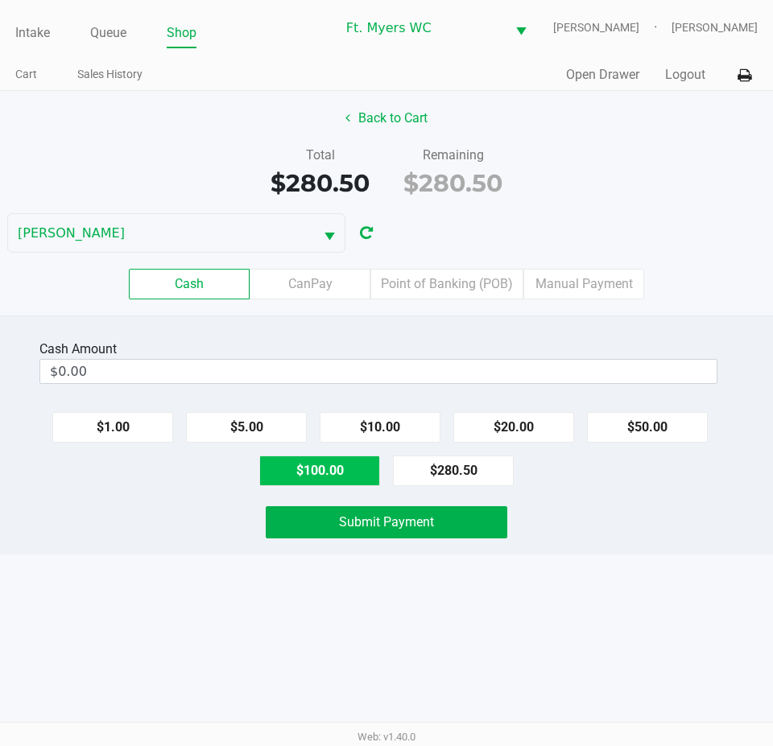
click at [315, 477] on button "$100.00" at bounding box center [319, 470] width 121 height 31
type input "$300.00"
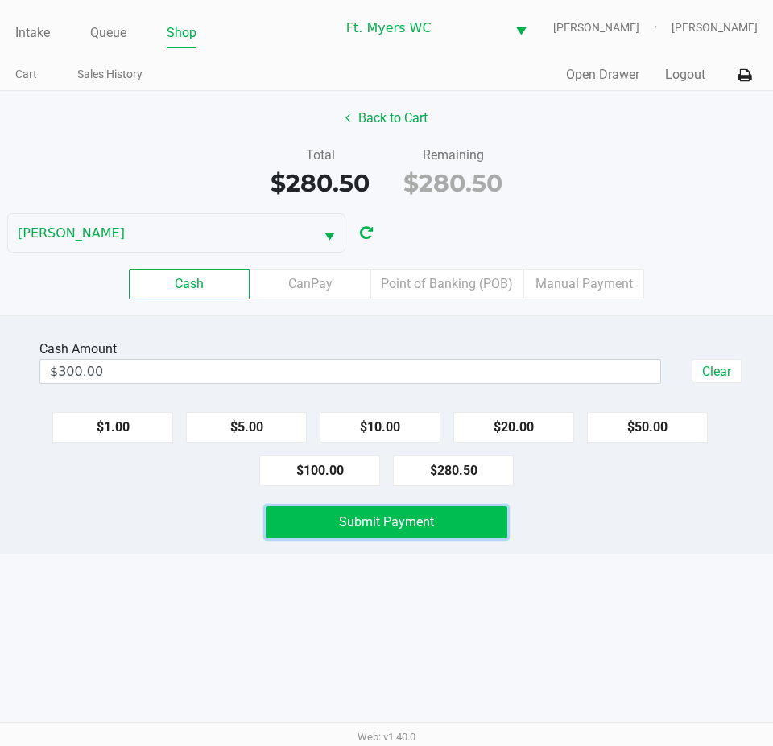
click at [291, 527] on button "Submit Payment" at bounding box center [386, 522] width 241 height 32
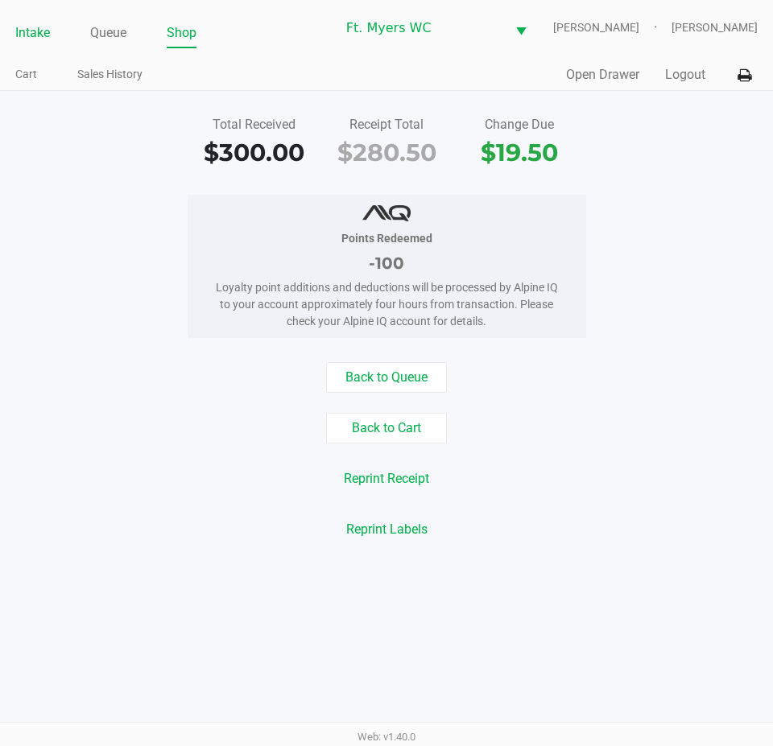
click at [49, 32] on link "Intake" at bounding box center [32, 33] width 35 height 23
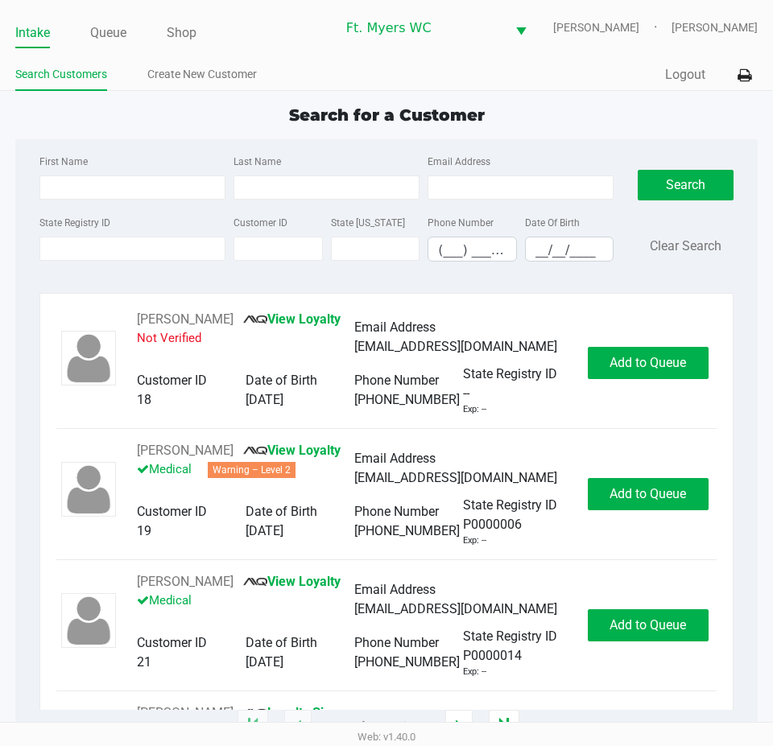
click at [146, 131] on div "Search for a Customer First Name Last Name Email Address State Registry ID Cust…" at bounding box center [386, 415] width 742 height 624
click at [142, 188] on input "First Name" at bounding box center [132, 187] width 186 height 24
type input "tiffany"
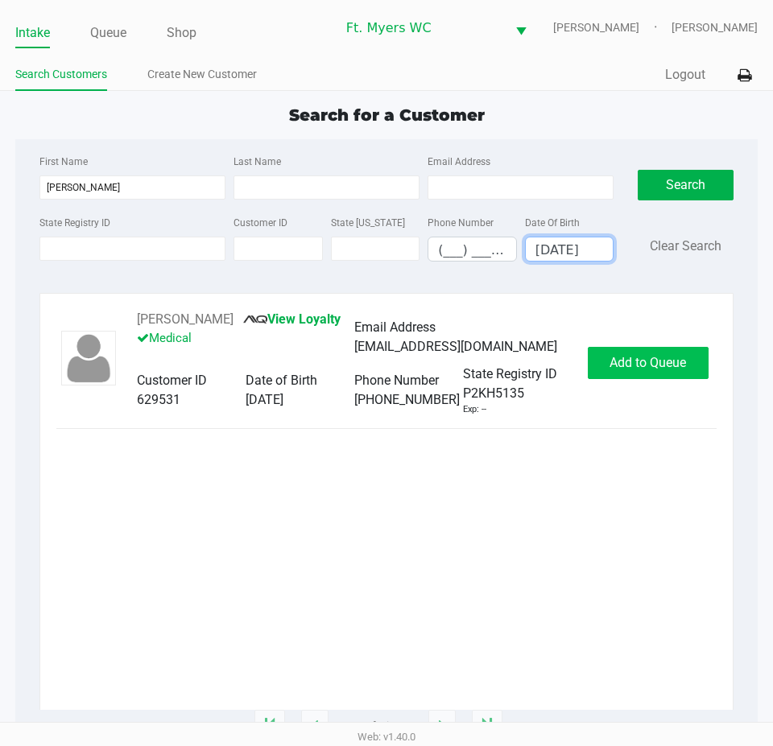
type input "12/08/1987"
click at [637, 348] on button "Add to Queue" at bounding box center [647, 363] width 121 height 32
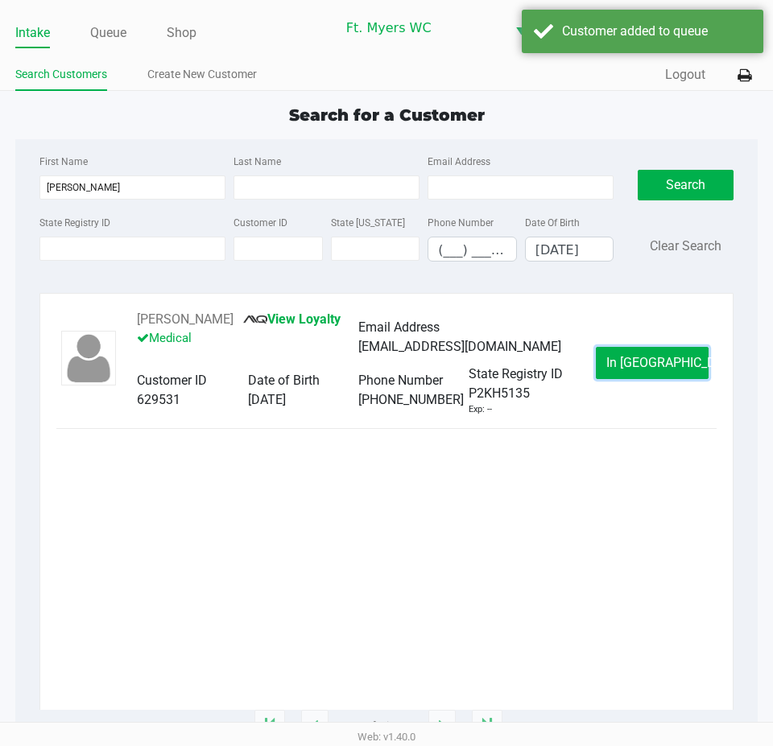
click at [628, 366] on span "In Queue" at bounding box center [673, 362] width 135 height 15
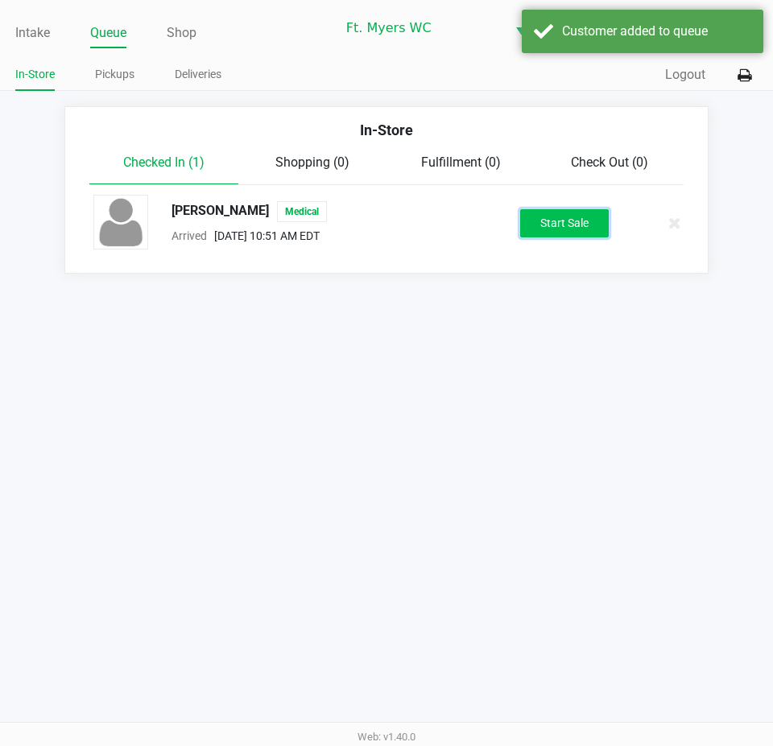
click at [582, 228] on button "Start Sale" at bounding box center [564, 223] width 89 height 28
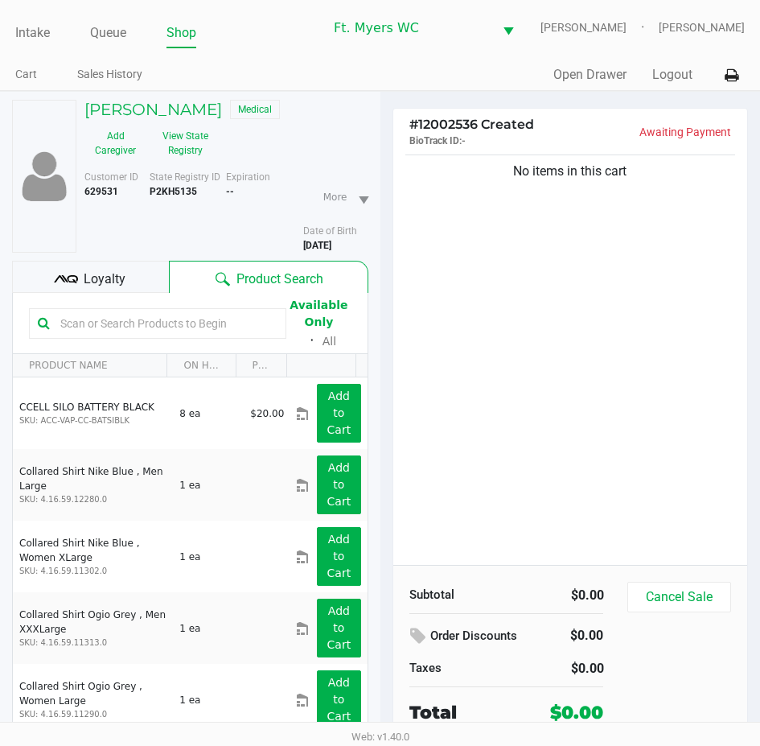
click at [384, 320] on div "# 12002536 Created BioTrack ID: - Awaiting Payment No items in this cart Subtot…" at bounding box center [571, 461] width 381 height 738
click at [423, 317] on div "No items in this cart" at bounding box center [571, 358] width 355 height 414
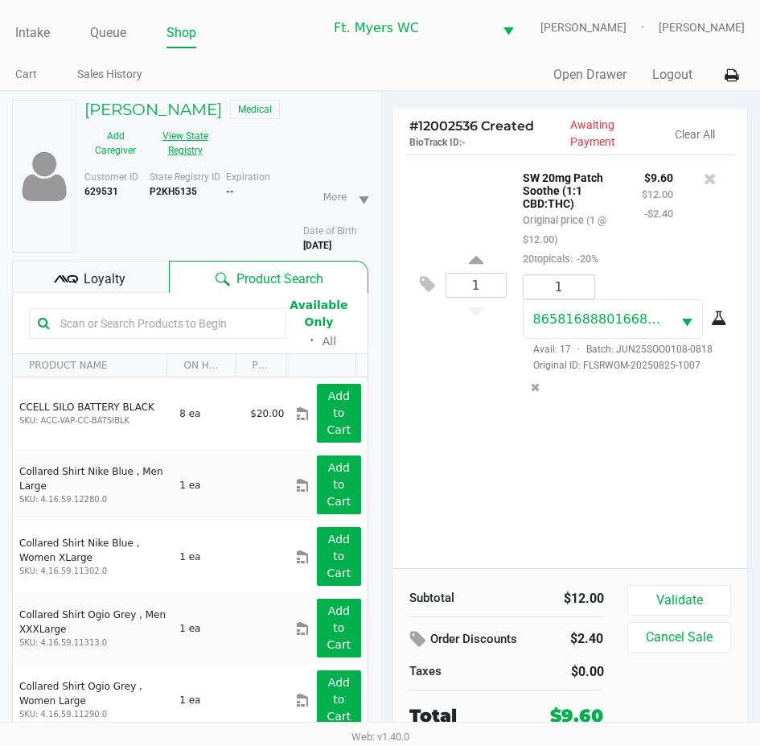
click at [171, 140] on button "View State Registry" at bounding box center [180, 143] width 68 height 40
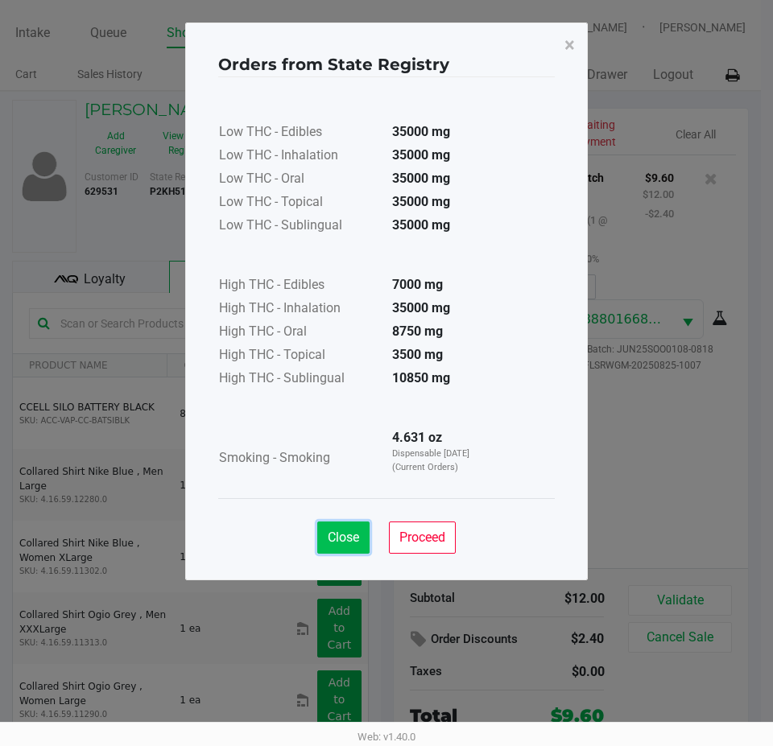
click at [347, 542] on span "Close" at bounding box center [343, 536] width 31 height 15
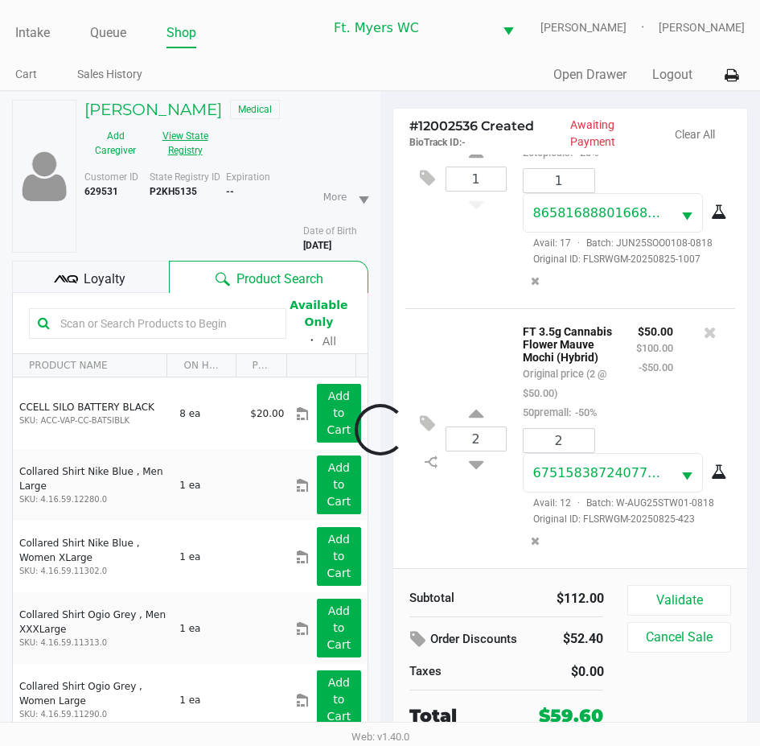
scroll to position [144, 0]
click at [95, 277] on span "Loyalty" at bounding box center [105, 279] width 42 height 19
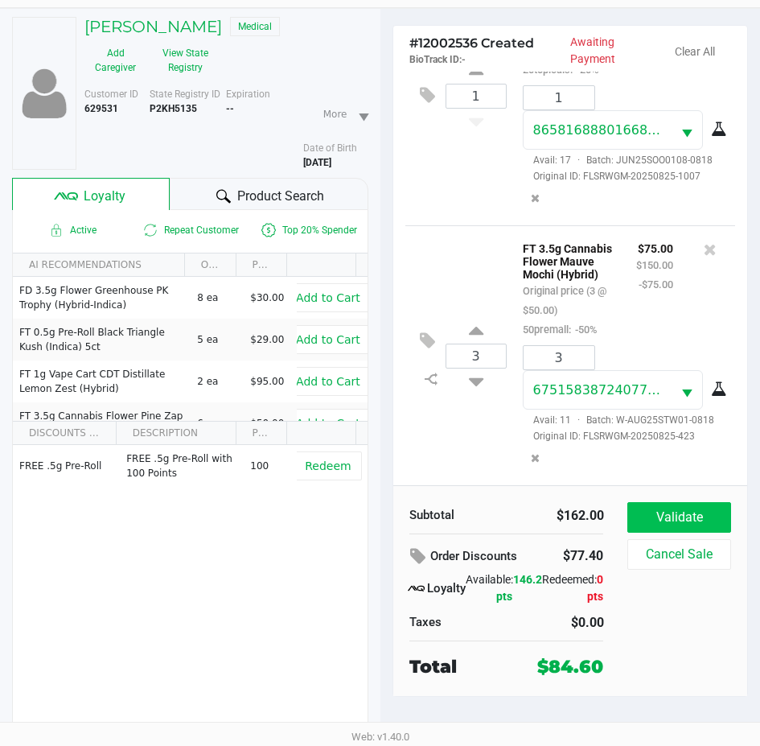
scroll to position [84, 0]
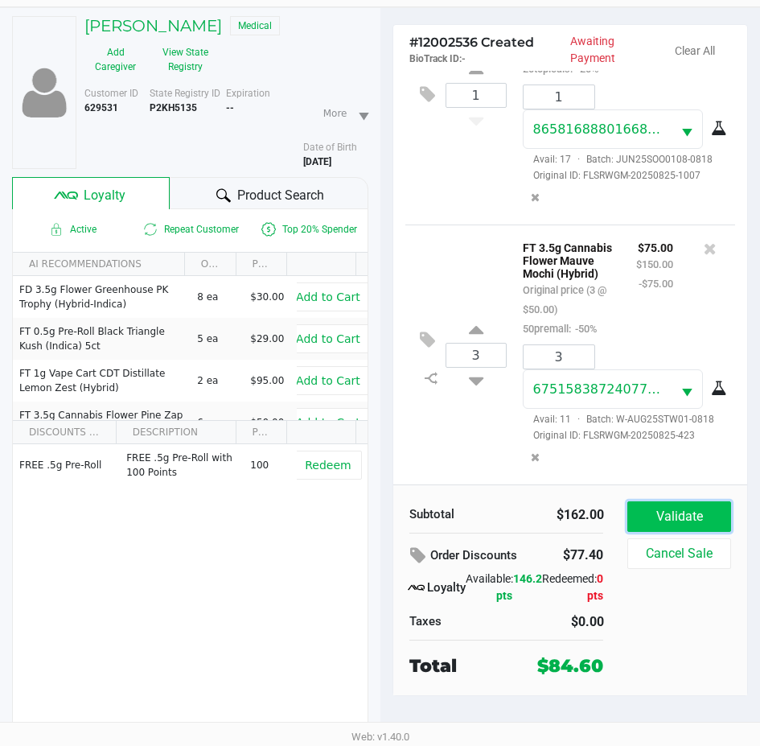
click at [655, 520] on button "Validate" at bounding box center [679, 516] width 103 height 31
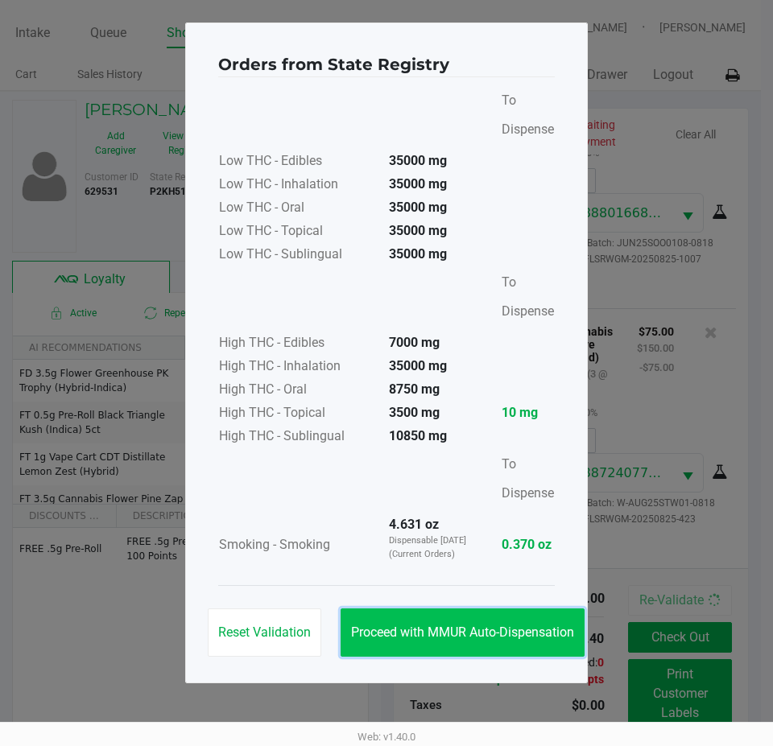
drag, startPoint x: 441, startPoint y: 628, endPoint x: 513, endPoint y: 628, distance: 71.6
click at [443, 628] on span "Proceed with MMUR Auto-Dispensation" at bounding box center [462, 631] width 223 height 15
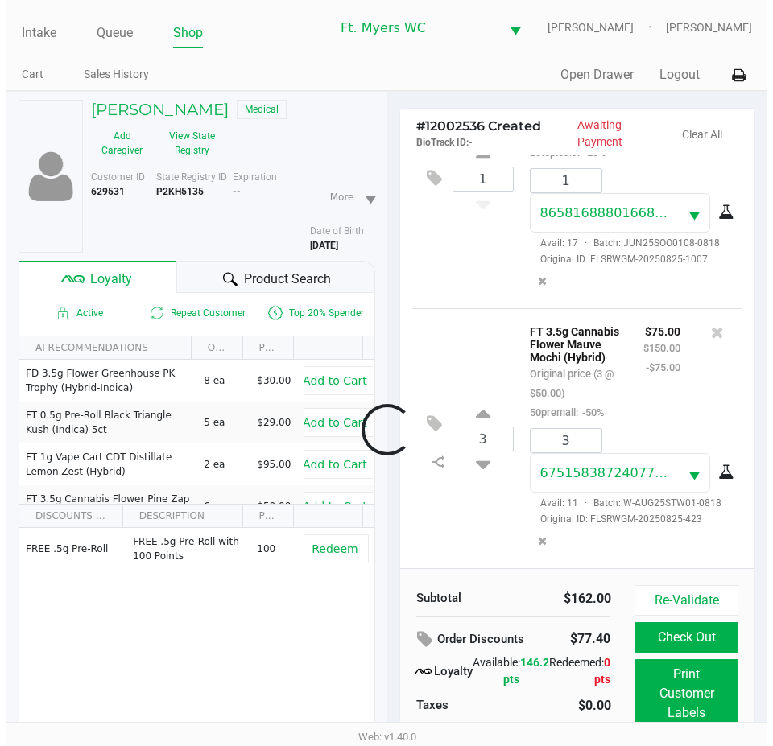
scroll to position [158, 0]
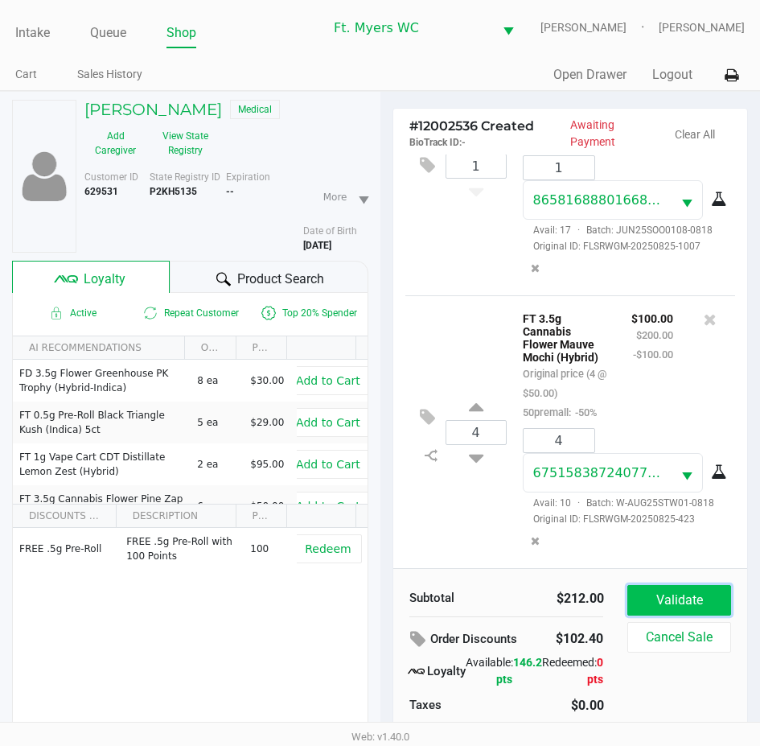
click at [691, 594] on button "Validate" at bounding box center [679, 600] width 103 height 31
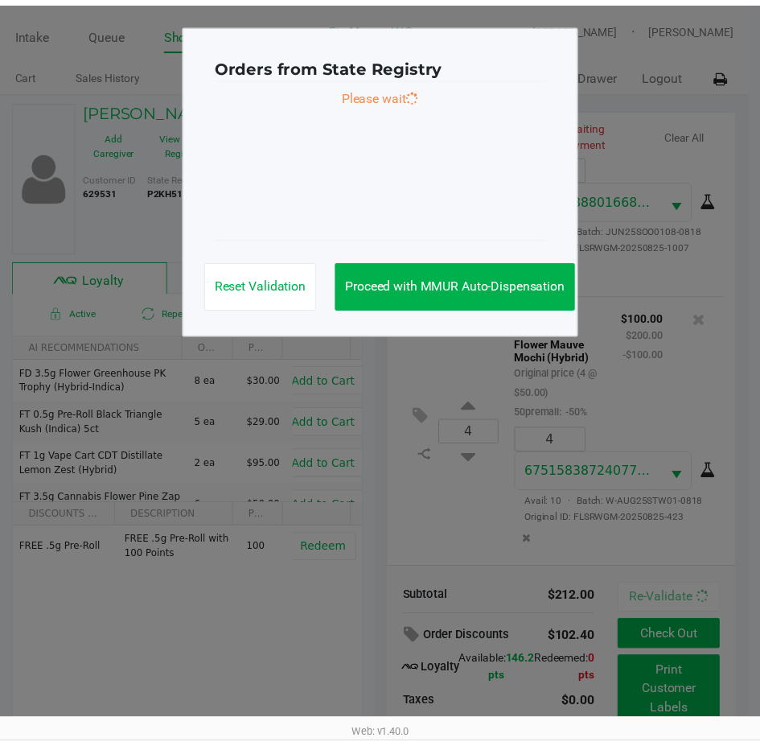
scroll to position [196, 0]
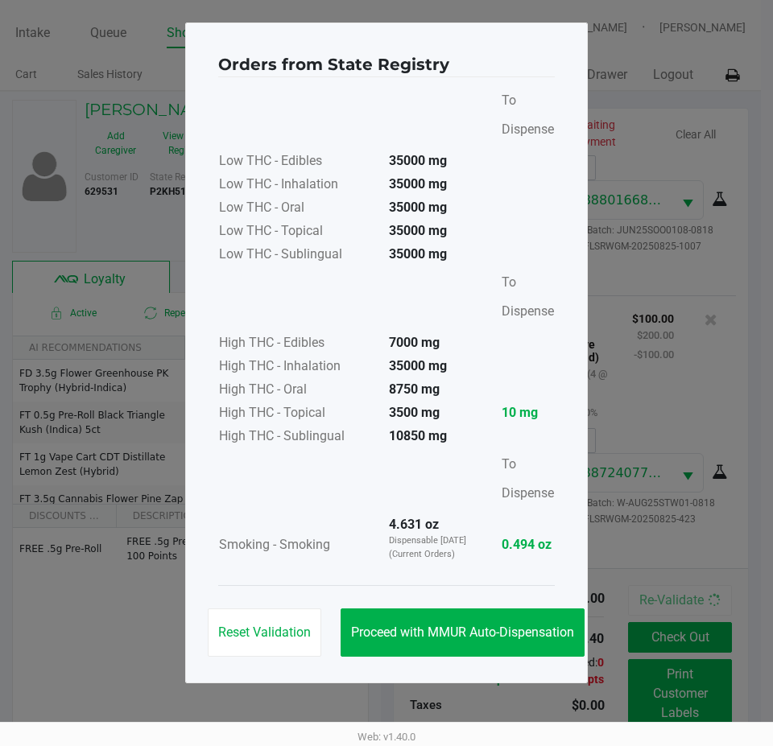
click at [527, 607] on div "Reset Validation Proceed with MMUR Auto-Dispensation" at bounding box center [386, 625] width 336 height 81
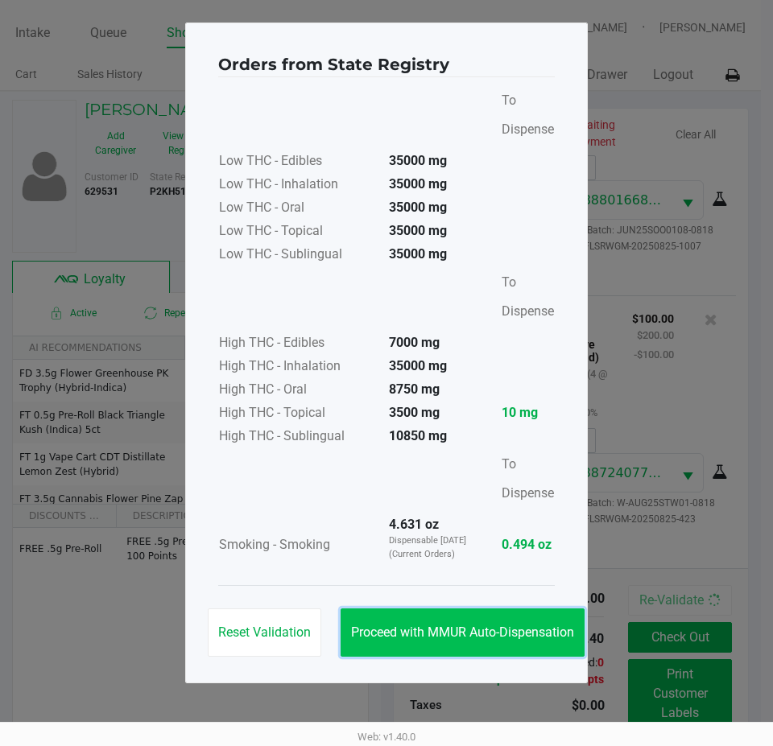
drag, startPoint x: 527, startPoint y: 621, endPoint x: 549, endPoint y: 634, distance: 25.3
click at [528, 624] on button "Proceed with MMUR Auto-Dispensation" at bounding box center [462, 632] width 244 height 48
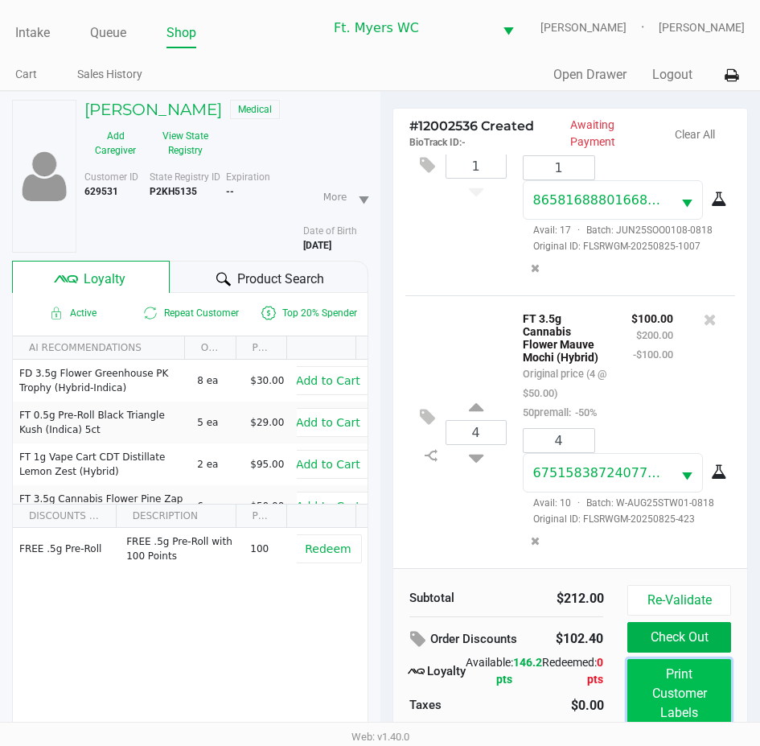
click at [654, 682] on button "Print Customer Labels" at bounding box center [679, 693] width 103 height 69
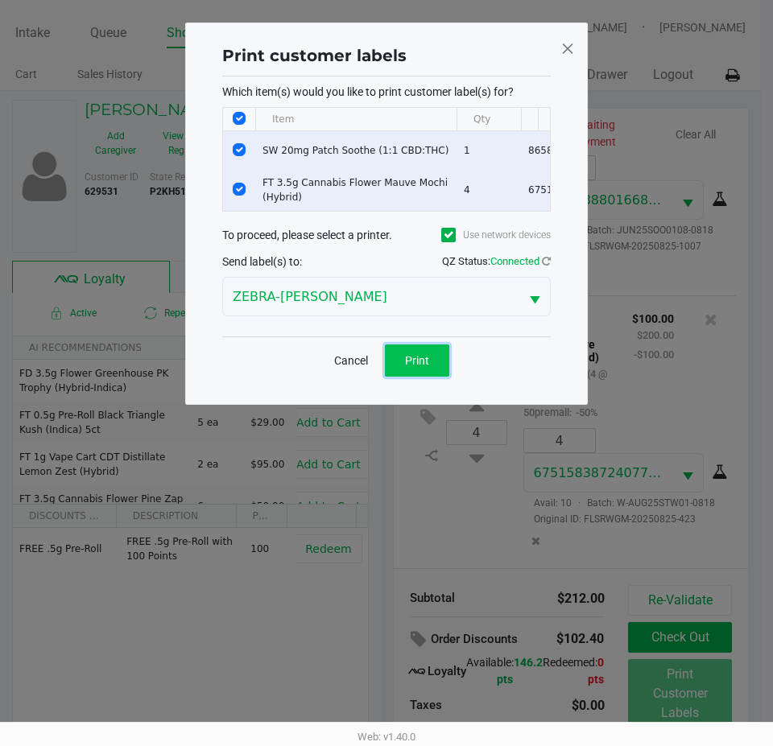
click at [392, 366] on button "Print" at bounding box center [417, 360] width 64 height 32
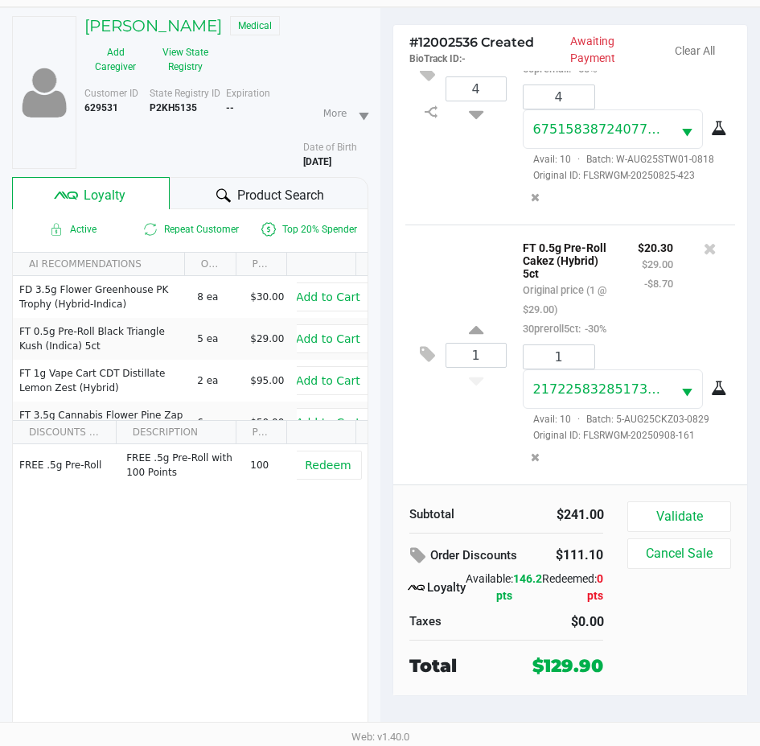
scroll to position [478, 0]
click at [424, 345] on icon at bounding box center [427, 354] width 15 height 19
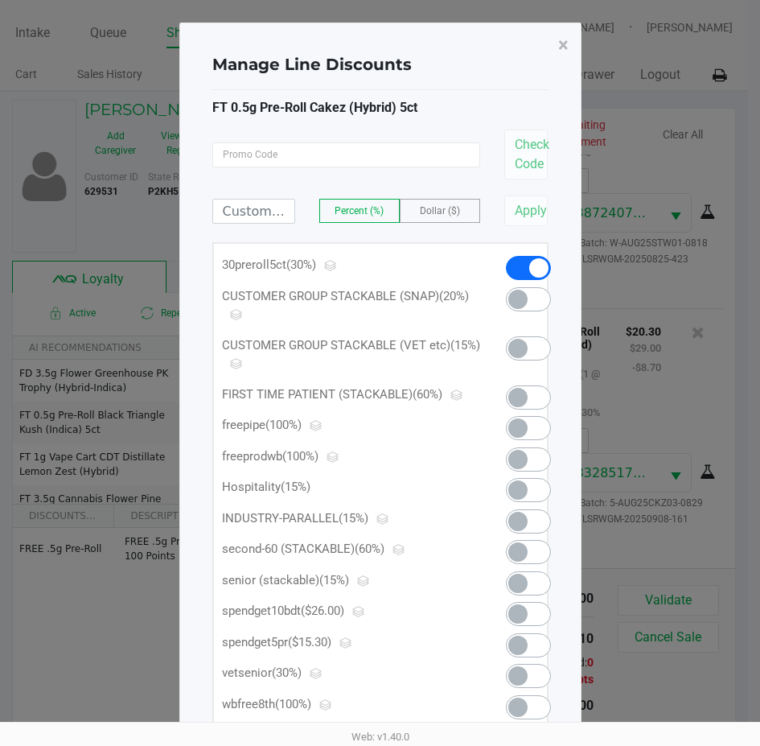
scroll to position [0, 0]
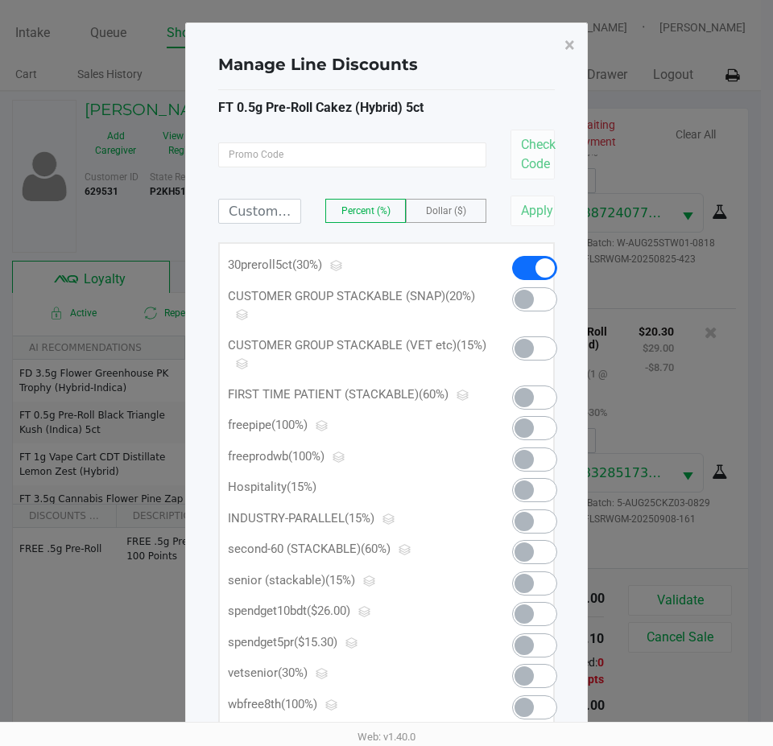
click at [536, 648] on span at bounding box center [534, 645] width 45 height 24
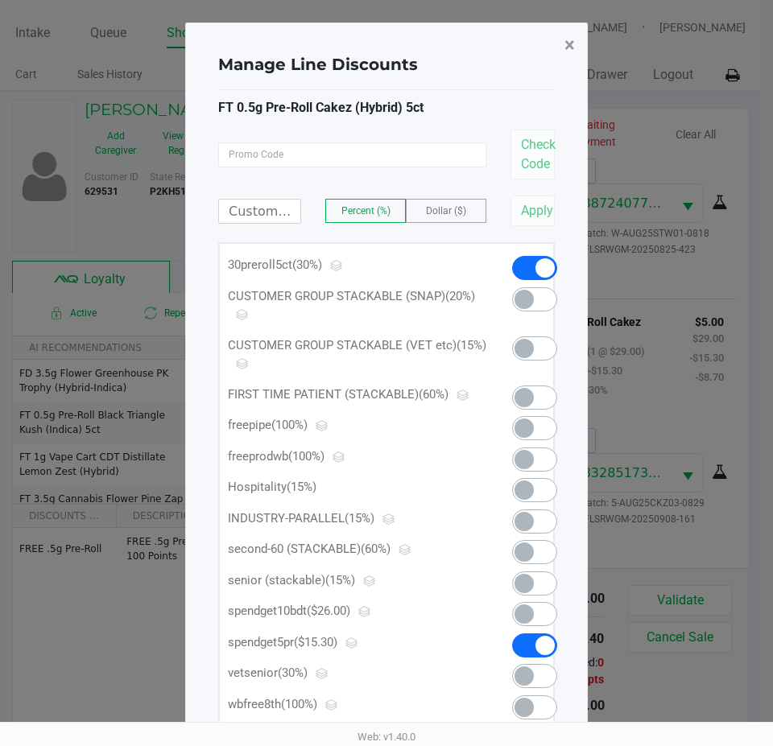
click at [560, 43] on button "×" at bounding box center [569, 45] width 36 height 45
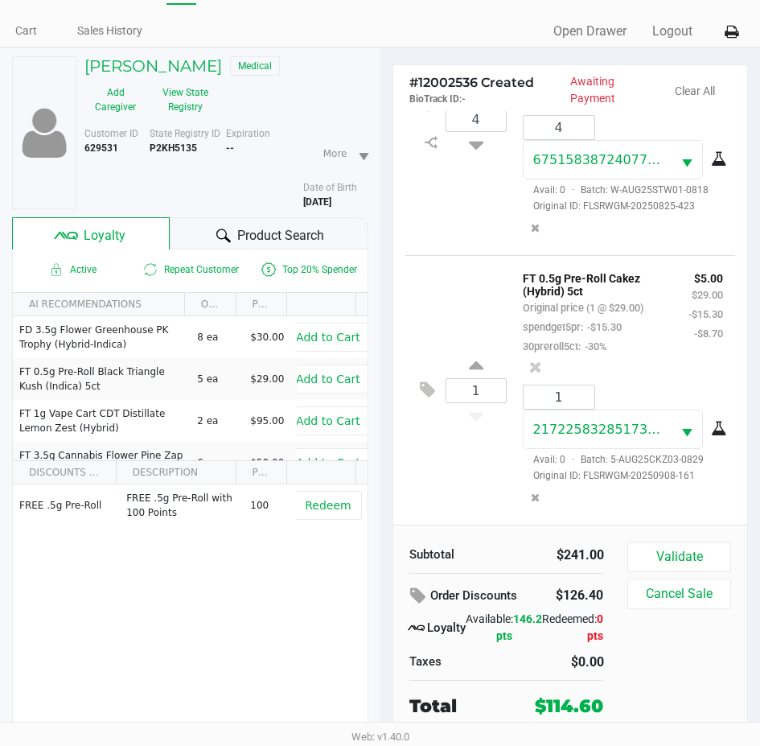
scroll to position [84, 0]
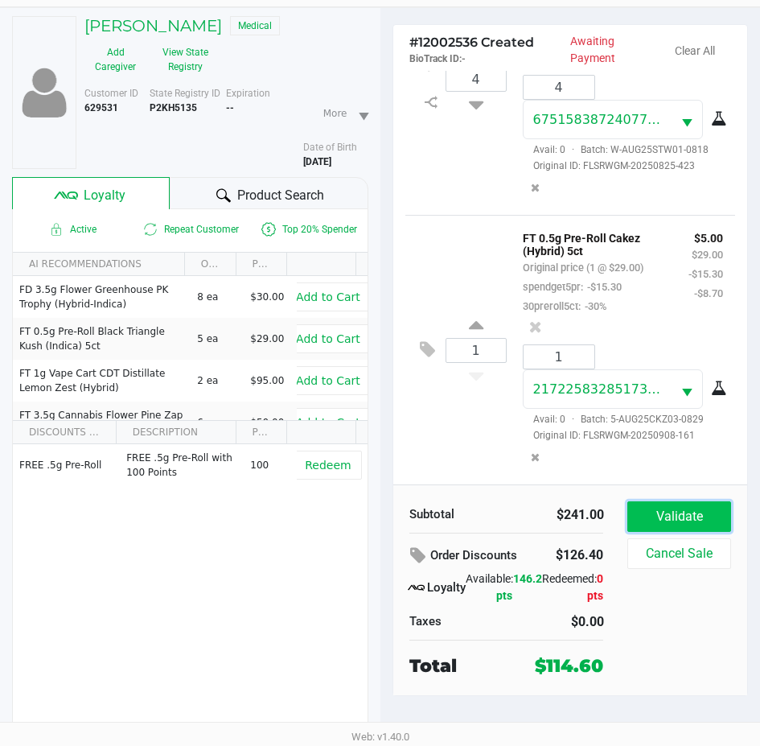
click at [707, 519] on button "Validate" at bounding box center [679, 516] width 103 height 31
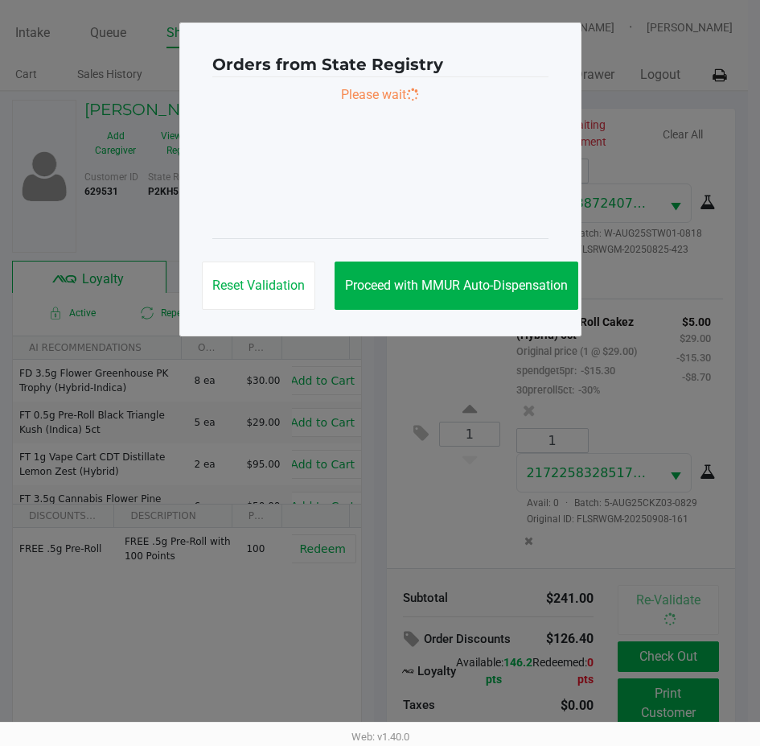
scroll to position [0, 0]
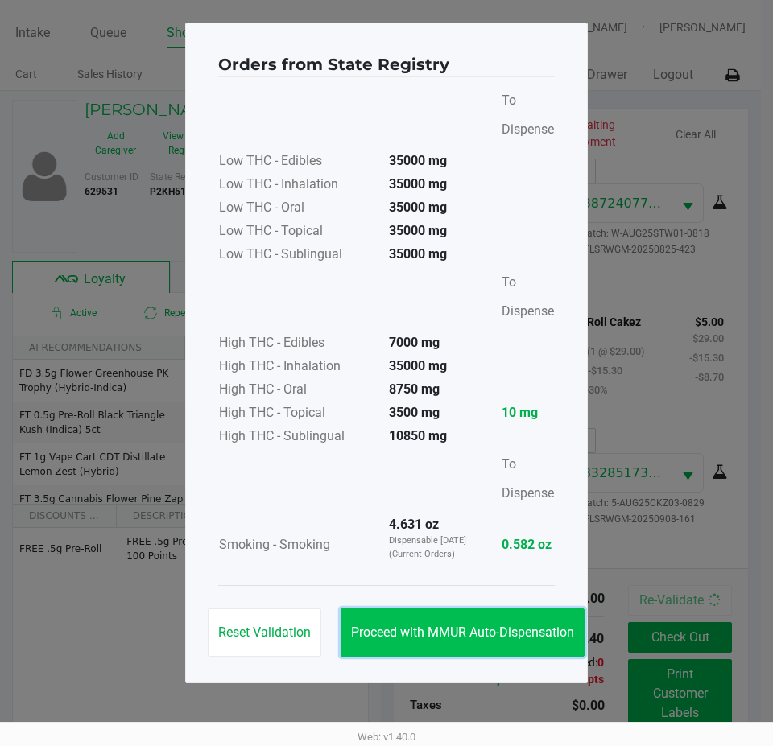
click at [434, 633] on span "Proceed with MMUR Auto-Dispensation" at bounding box center [462, 631] width 223 height 15
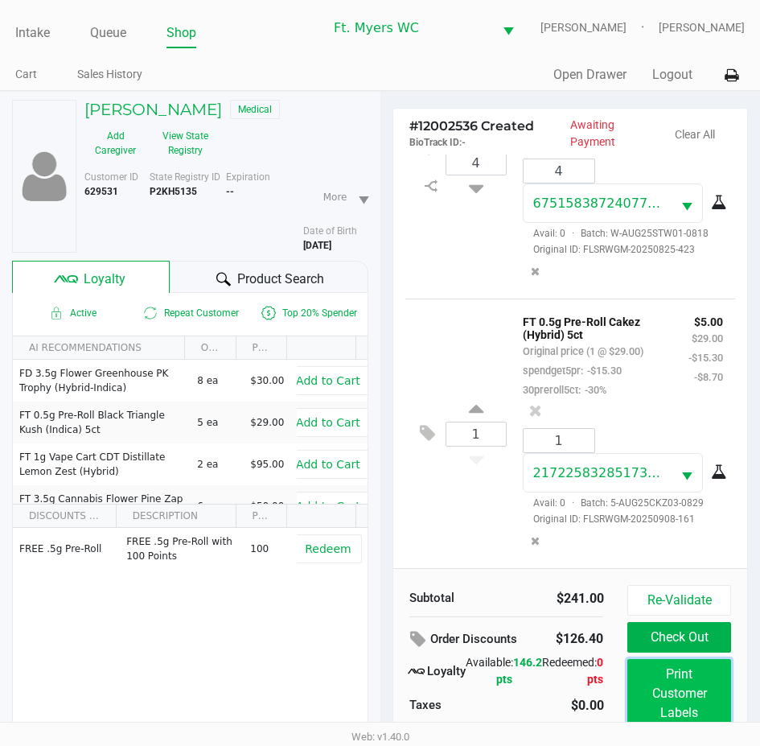
click at [660, 690] on button "Print Customer Labels" at bounding box center [679, 693] width 103 height 69
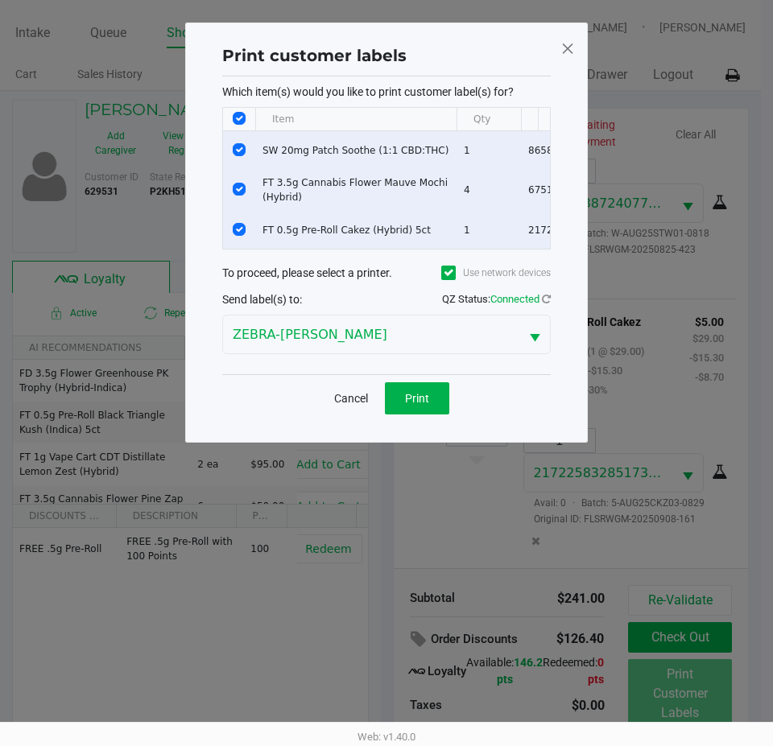
click at [235, 121] on input "Select All Rows" at bounding box center [239, 118] width 13 height 13
checkbox input "false"
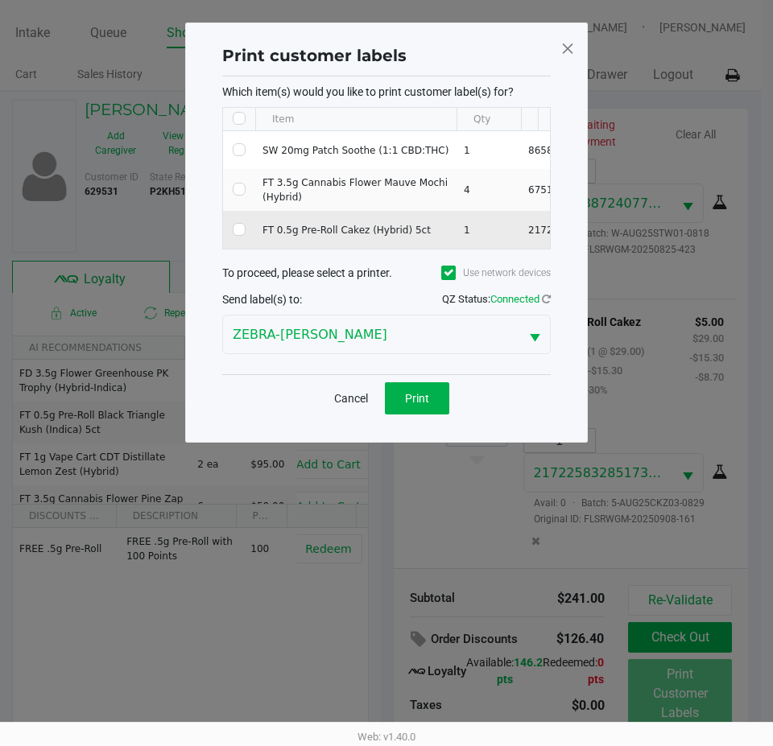
click at [238, 221] on td "Data table" at bounding box center [239, 230] width 32 height 38
click at [240, 229] on input "Select Row" at bounding box center [239, 229] width 13 height 13
checkbox input "true"
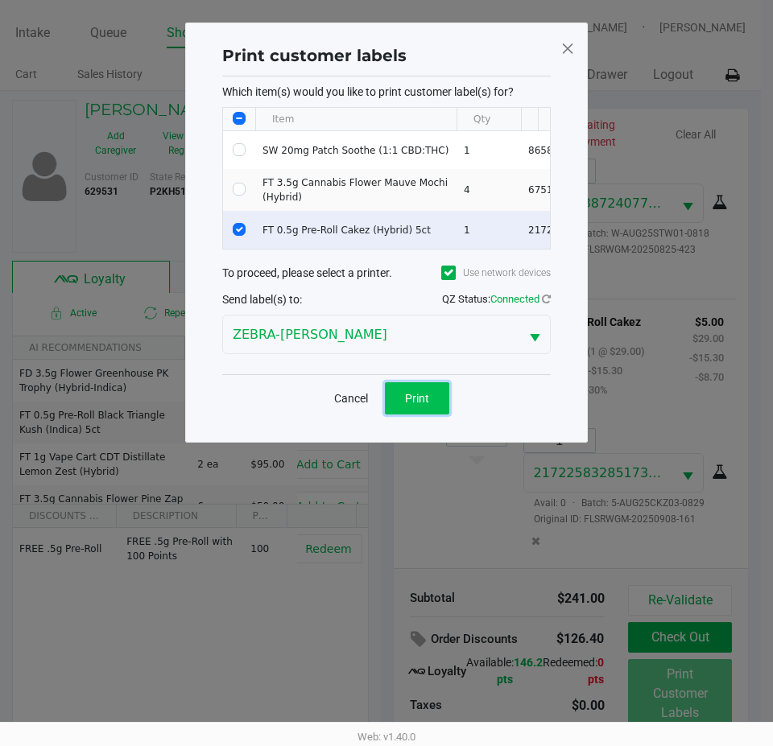
click at [418, 414] on button "Print" at bounding box center [417, 398] width 64 height 32
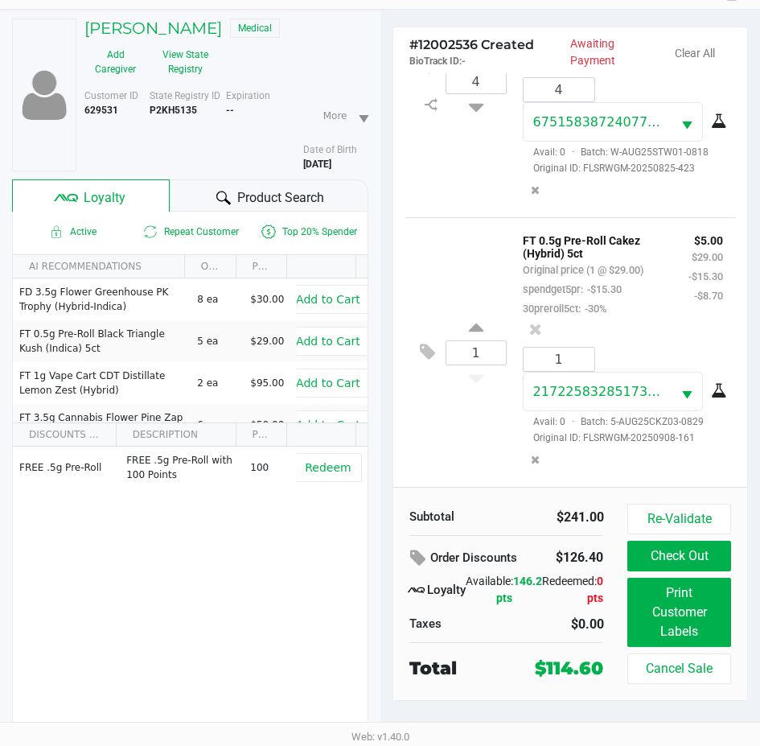
scroll to position [84, 0]
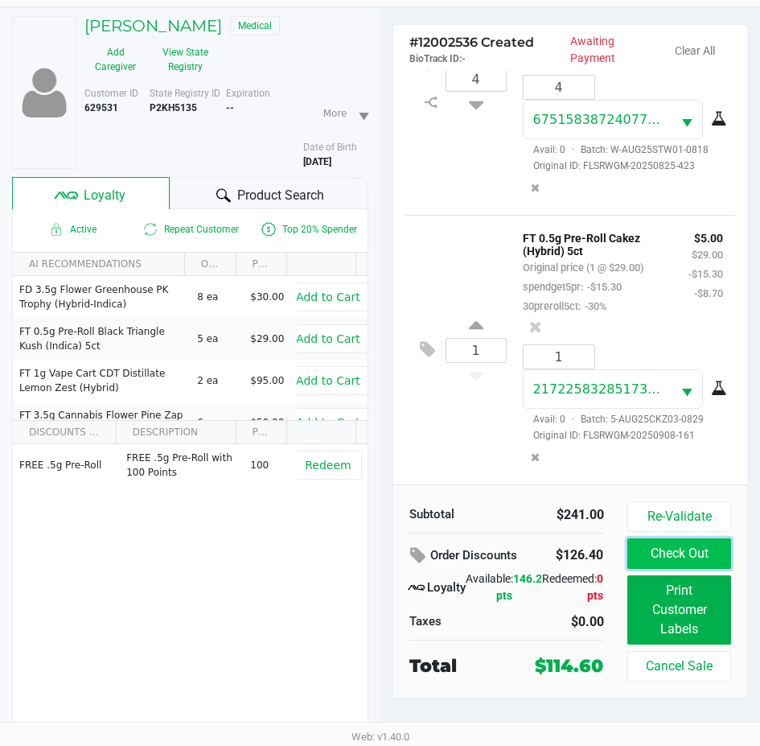
click at [666, 554] on button "Check Out" at bounding box center [679, 553] width 103 height 31
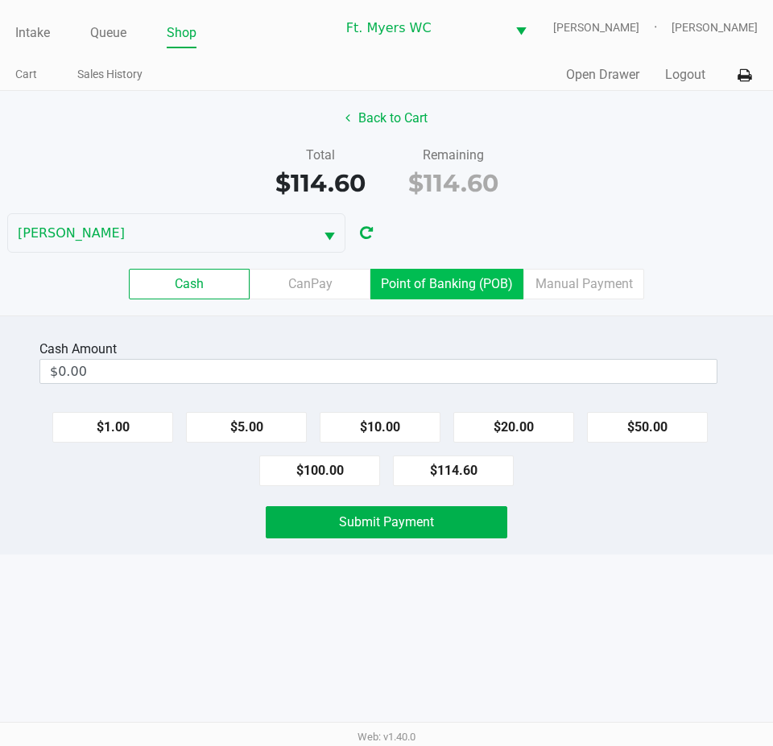
drag, startPoint x: 480, startPoint y: 282, endPoint x: 597, endPoint y: 374, distance: 148.9
click at [481, 282] on label "Point of Banking (POB)" at bounding box center [446, 284] width 153 height 31
click at [0, 0] on 7 "Point of Banking (POB)" at bounding box center [0, 0] width 0 height 0
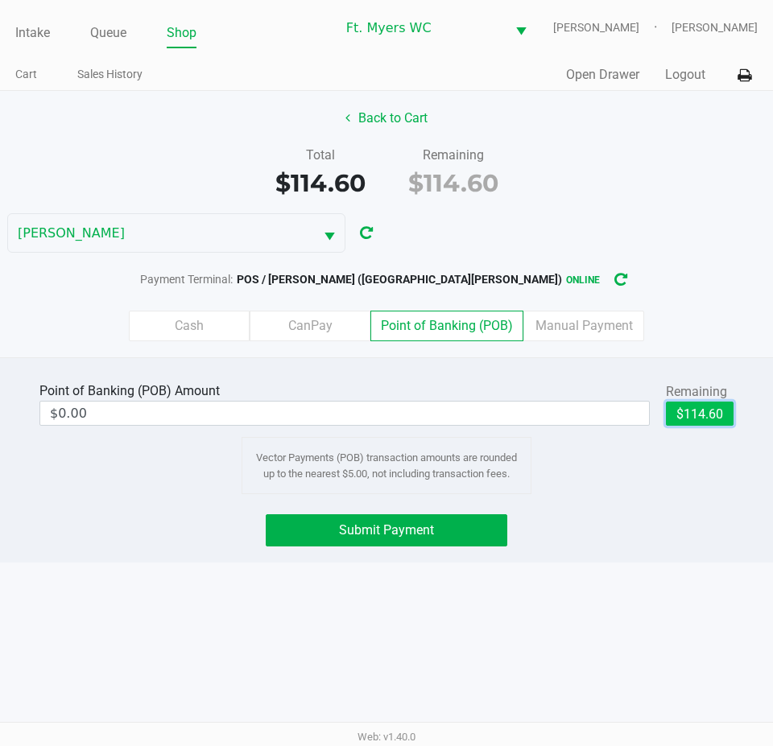
click at [716, 411] on button "$114.60" at bounding box center [699, 414] width 68 height 24
type input "$114.60"
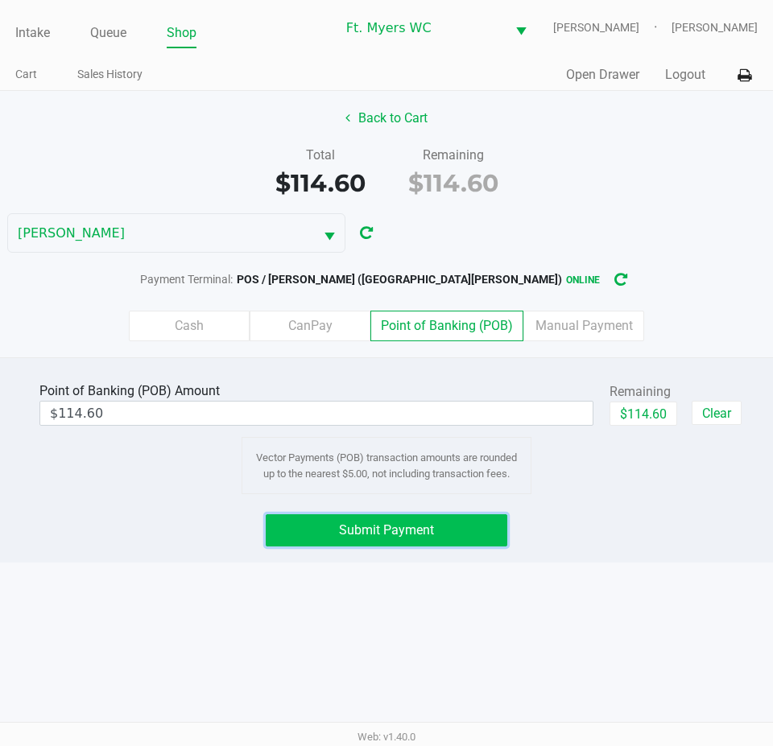
click at [425, 522] on span "Submit Payment" at bounding box center [386, 529] width 95 height 15
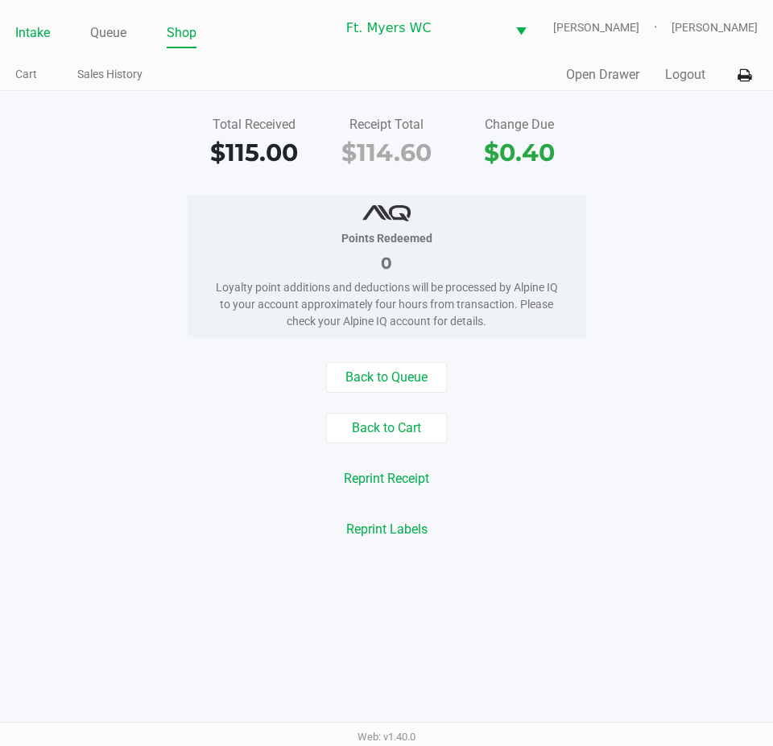
click at [37, 40] on link "Intake" at bounding box center [32, 33] width 35 height 23
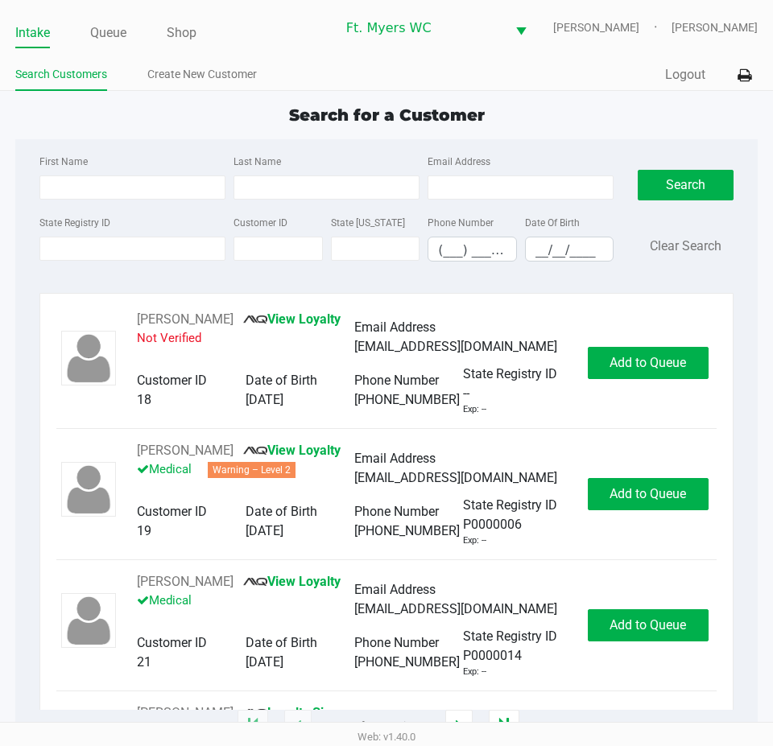
click at [479, 155] on label "Email Address" at bounding box center [458, 162] width 63 height 14
click at [479, 175] on input "Email Address" at bounding box center [520, 187] width 186 height 24
click at [492, 132] on div "Search for a Customer First Name Last Name Email Address State Registry ID Cust…" at bounding box center [386, 415] width 742 height 624
click at [354, 136] on div "Search for a Customer First Name Last Name Email Address State Registry ID Cust…" at bounding box center [386, 415] width 742 height 624
click at [90, 113] on div "Search for a Customer" at bounding box center [386, 115] width 766 height 24
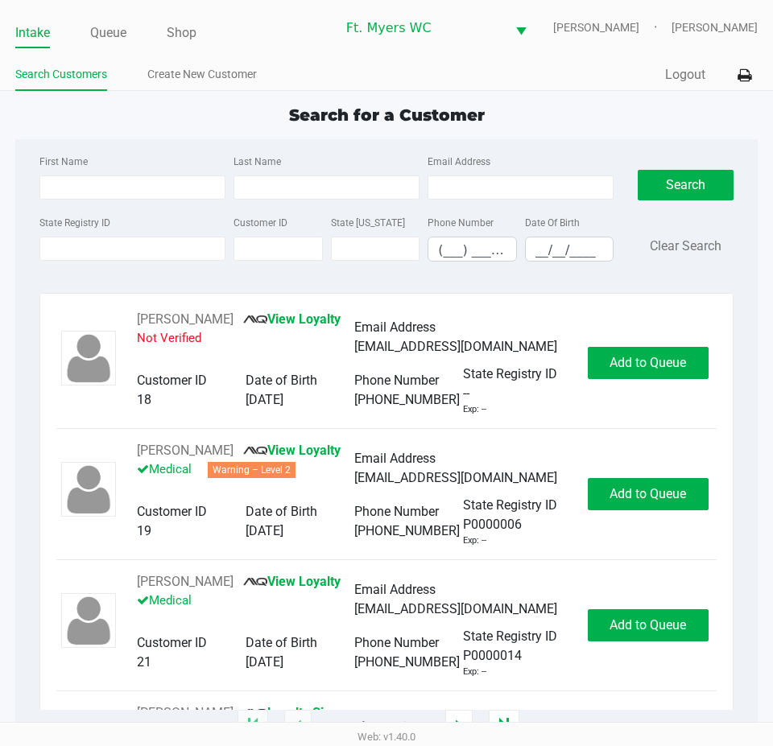
click at [90, 113] on div "Search for a Customer" at bounding box center [386, 115] width 766 height 24
type input "DEBORAH"
type input "BORDNER"
type input "12/10/1961"
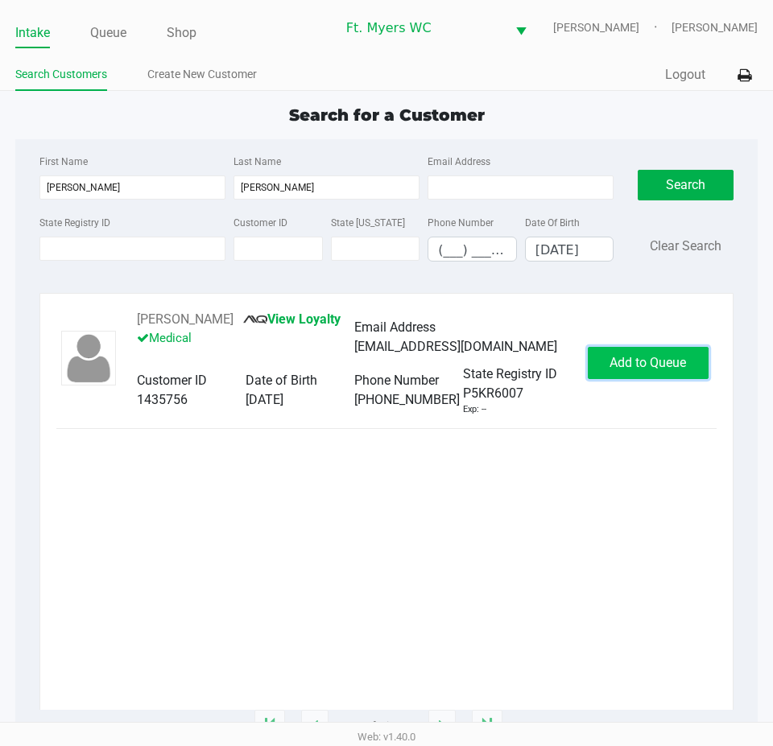
click at [683, 364] on button "Add to Queue" at bounding box center [647, 363] width 121 height 32
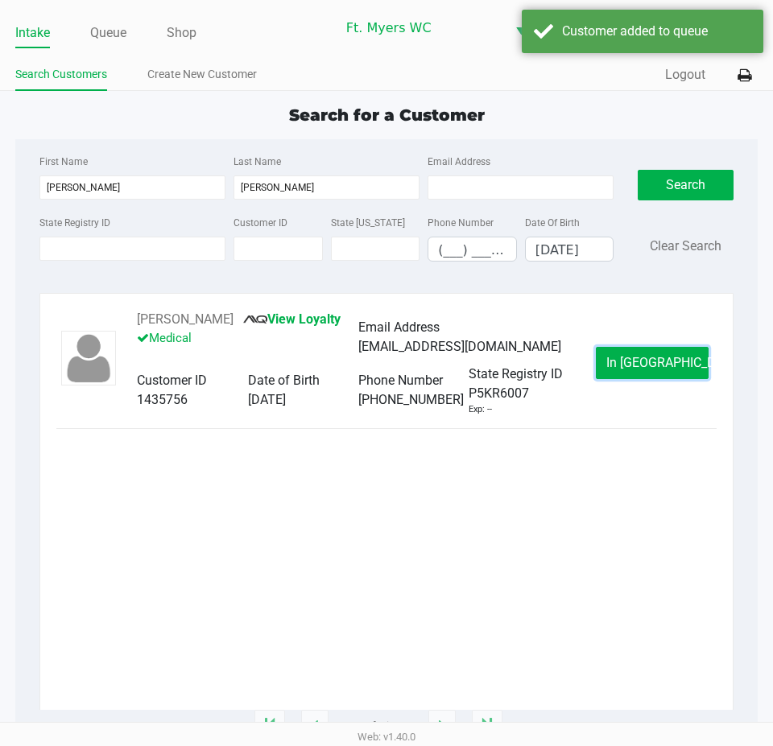
click at [668, 370] on span "In Queue" at bounding box center [673, 362] width 135 height 15
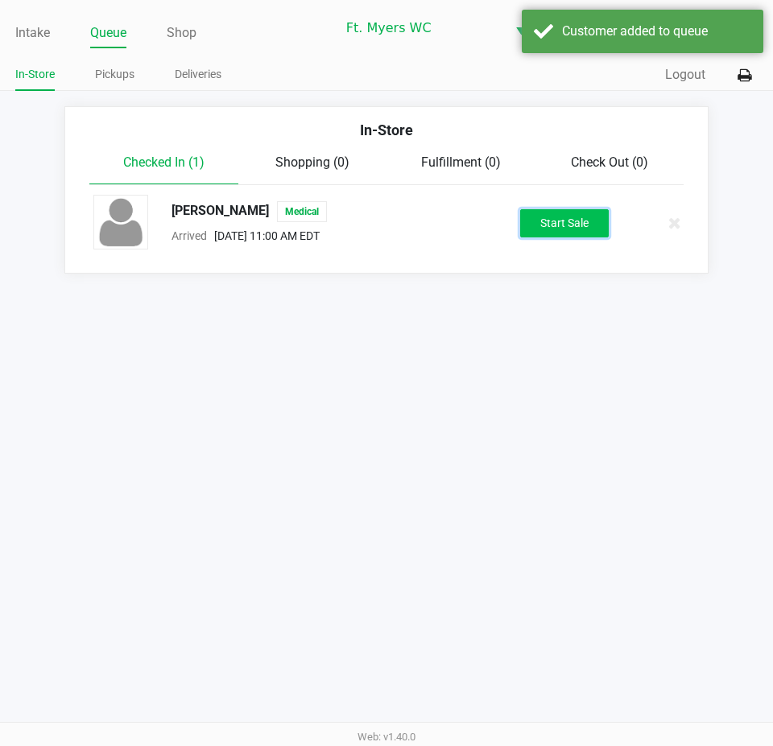
click at [586, 215] on button "Start Sale" at bounding box center [564, 223] width 89 height 28
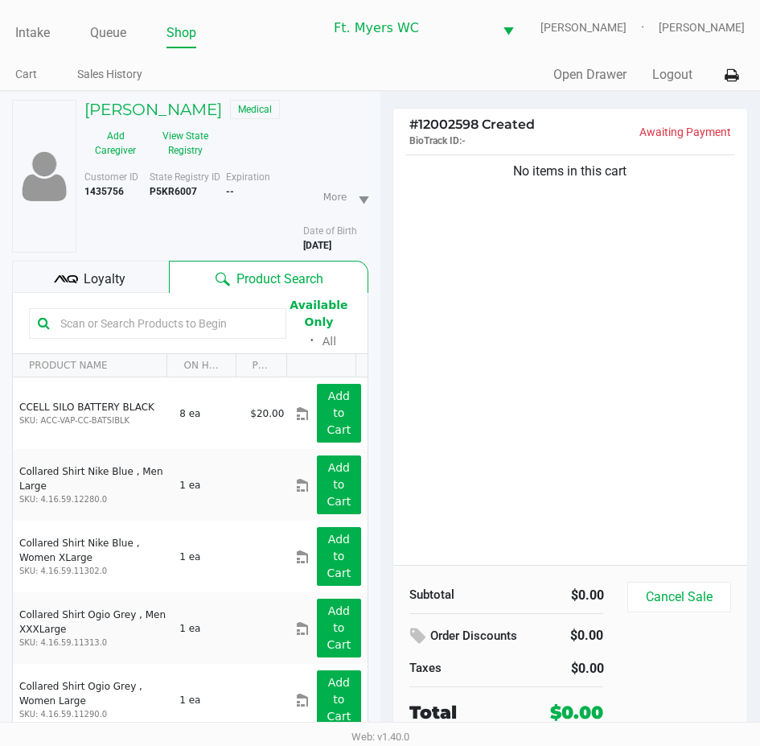
click at [600, 268] on div "No items in this cart" at bounding box center [571, 358] width 355 height 414
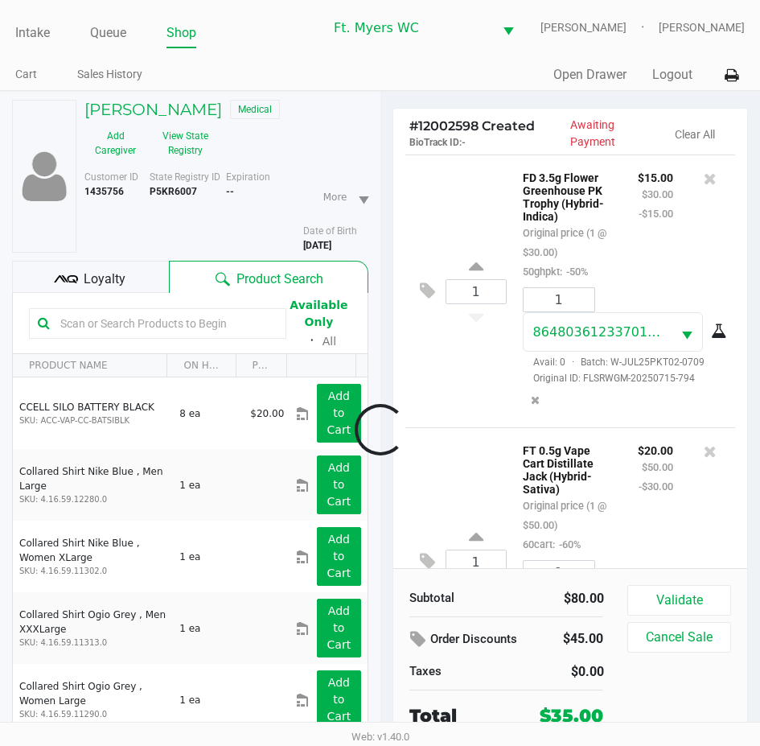
scroll to position [134, 0]
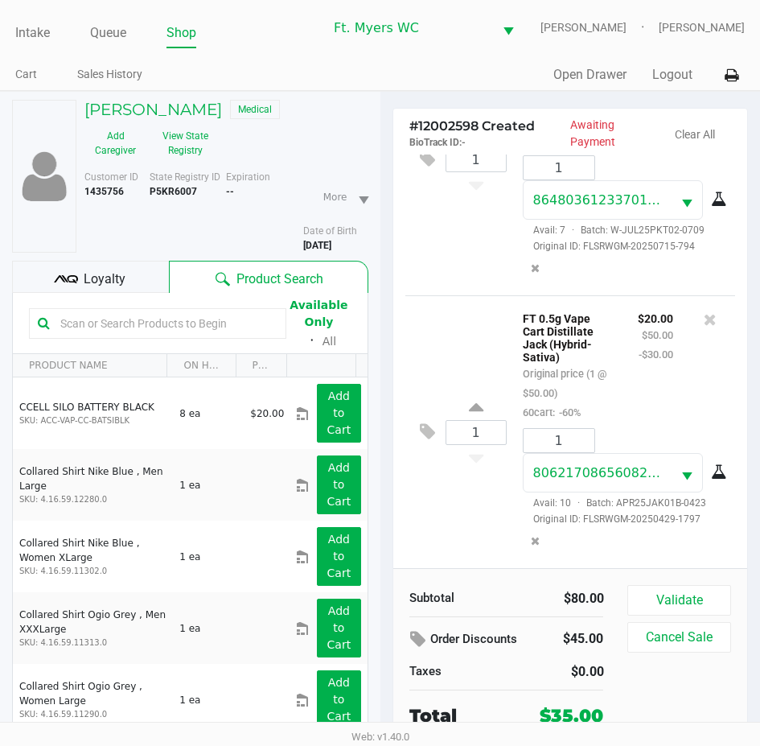
click at [123, 277] on span "Loyalty" at bounding box center [105, 279] width 42 height 19
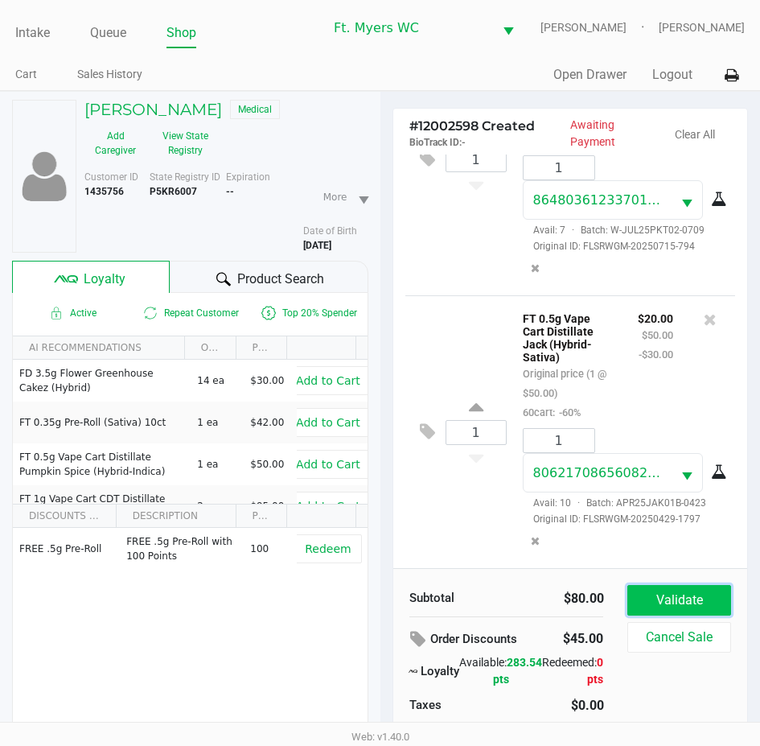
click at [707, 592] on button "Validate" at bounding box center [679, 600] width 103 height 31
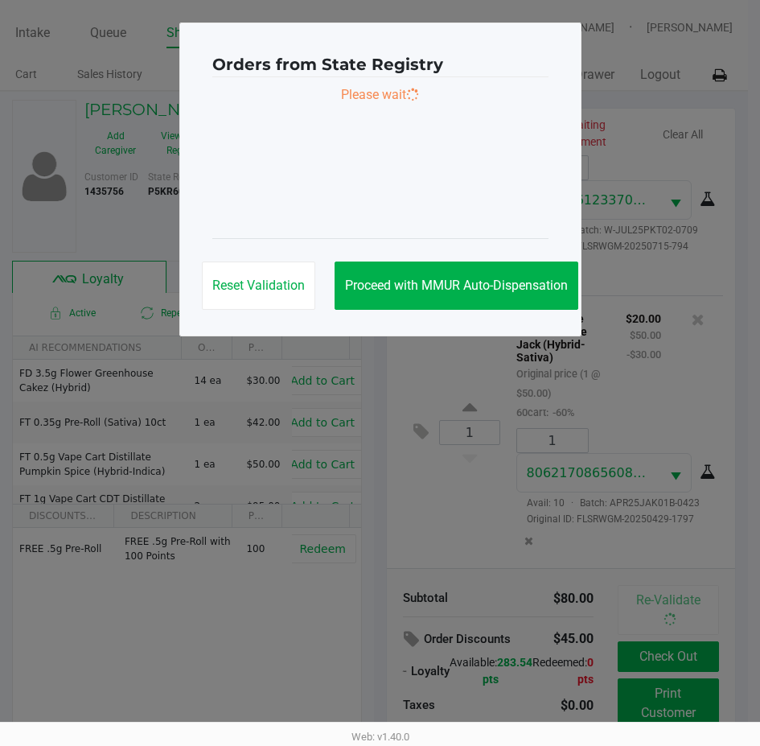
scroll to position [138, 0]
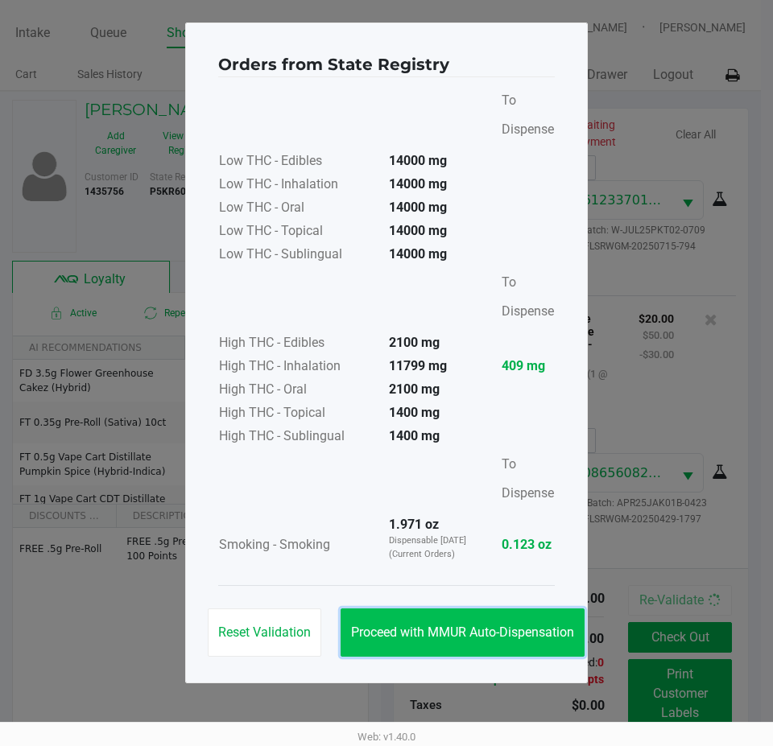
drag, startPoint x: 522, startPoint y: 643, endPoint x: 554, endPoint y: 637, distance: 32.8
click at [538, 638] on button "Proceed with MMUR Auto-Dispensation" at bounding box center [462, 632] width 244 height 48
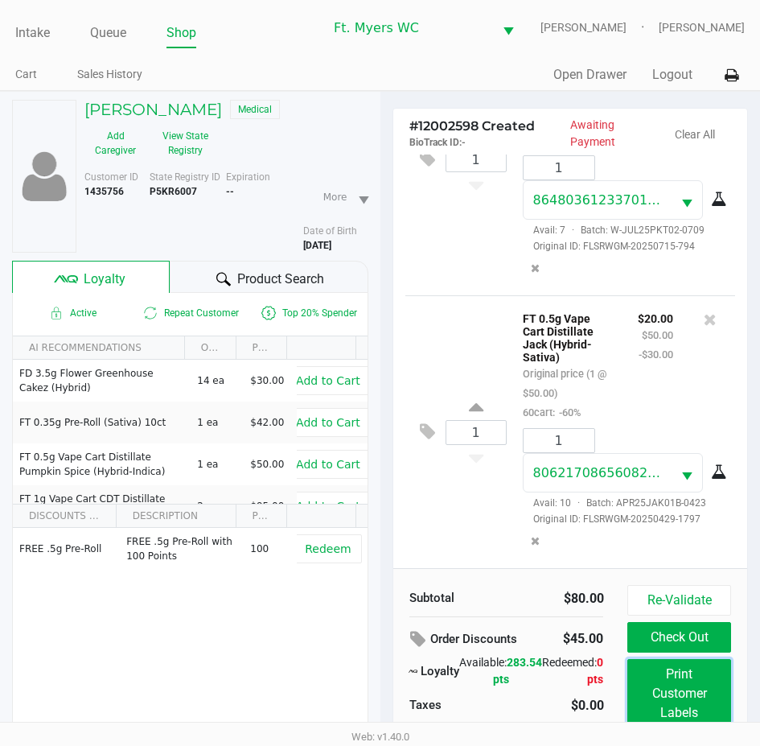
click at [670, 681] on button "Print Customer Labels" at bounding box center [679, 693] width 103 height 69
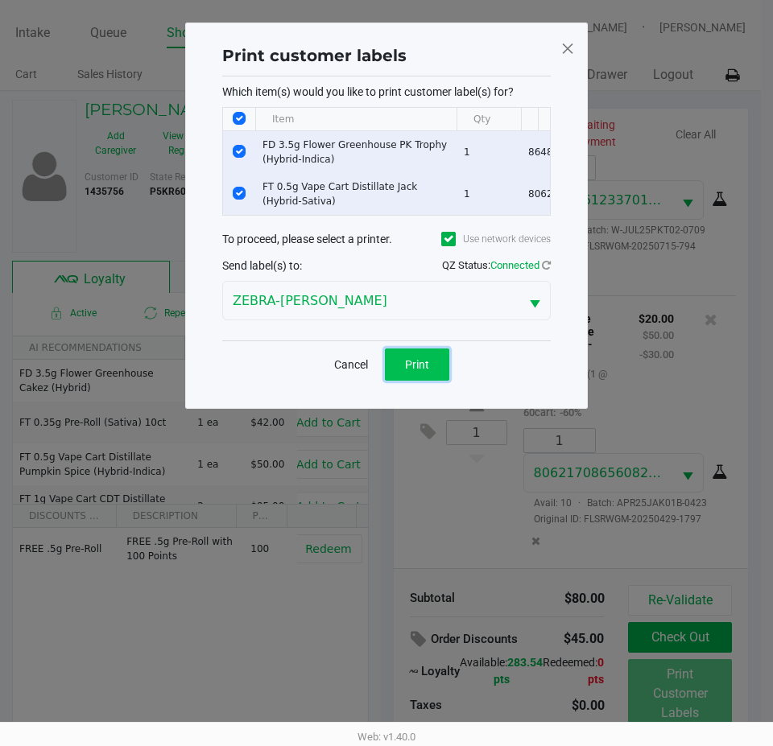
click at [416, 371] on span "Print" at bounding box center [417, 364] width 24 height 13
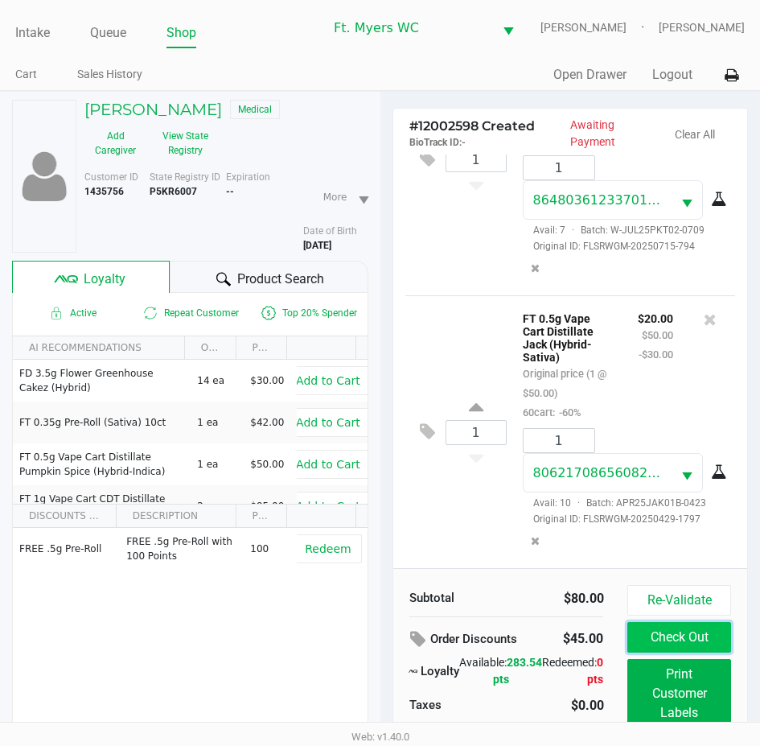
click at [670, 649] on button "Check Out" at bounding box center [679, 637] width 103 height 31
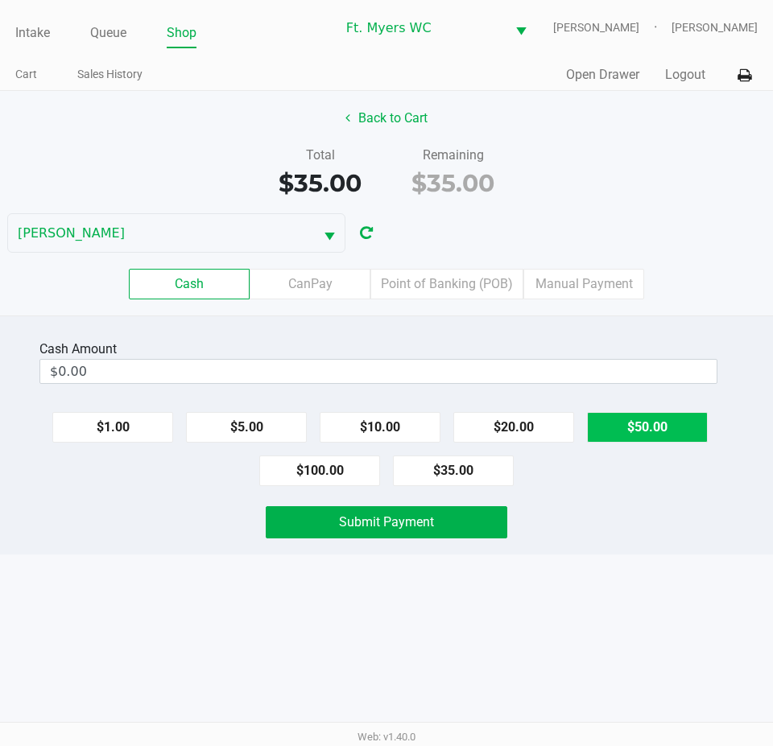
click at [662, 423] on button "$50.00" at bounding box center [647, 427] width 121 height 31
type input "$50.00"
drag, startPoint x: 310, startPoint y: 540, endPoint x: 324, endPoint y: 533, distance: 16.2
click at [311, 540] on div "Cash Amount $50.00 Clear $1.00 $5.00 $10.00 $20.00 $50.00 $100.00 $35.00 Submit…" at bounding box center [386, 434] width 773 height 239
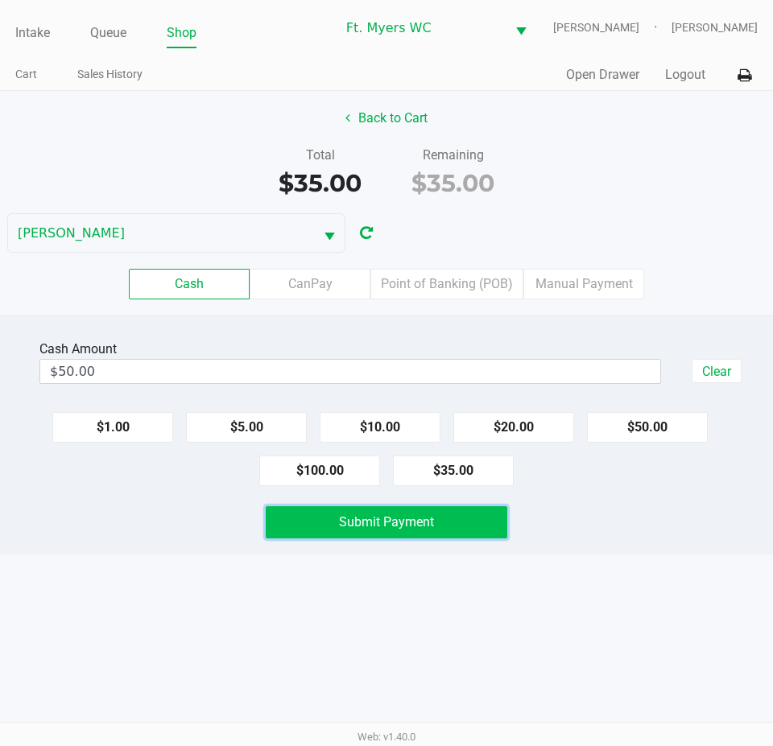
click at [324, 533] on button "Submit Payment" at bounding box center [386, 522] width 241 height 32
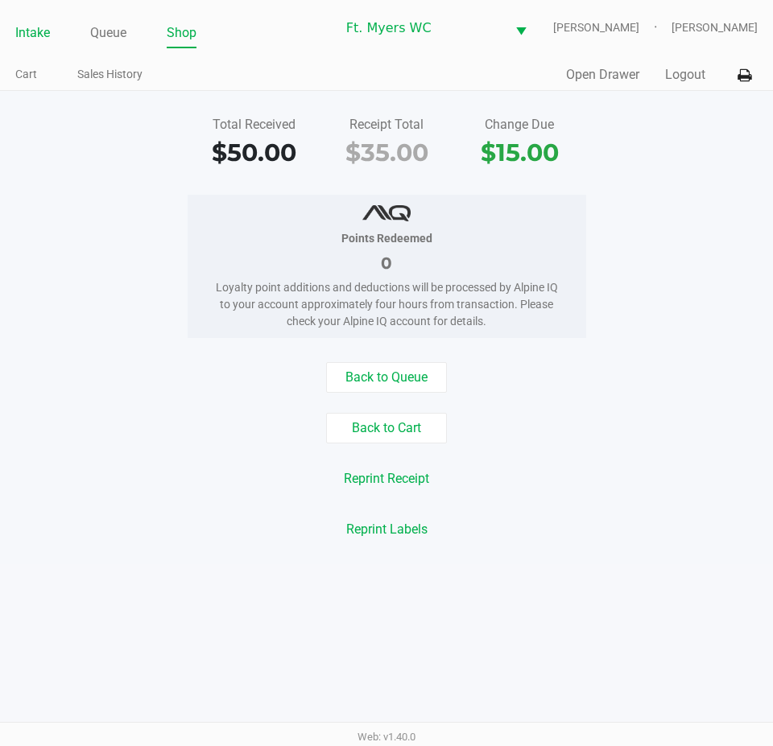
click at [37, 35] on link "Intake" at bounding box center [32, 33] width 35 height 23
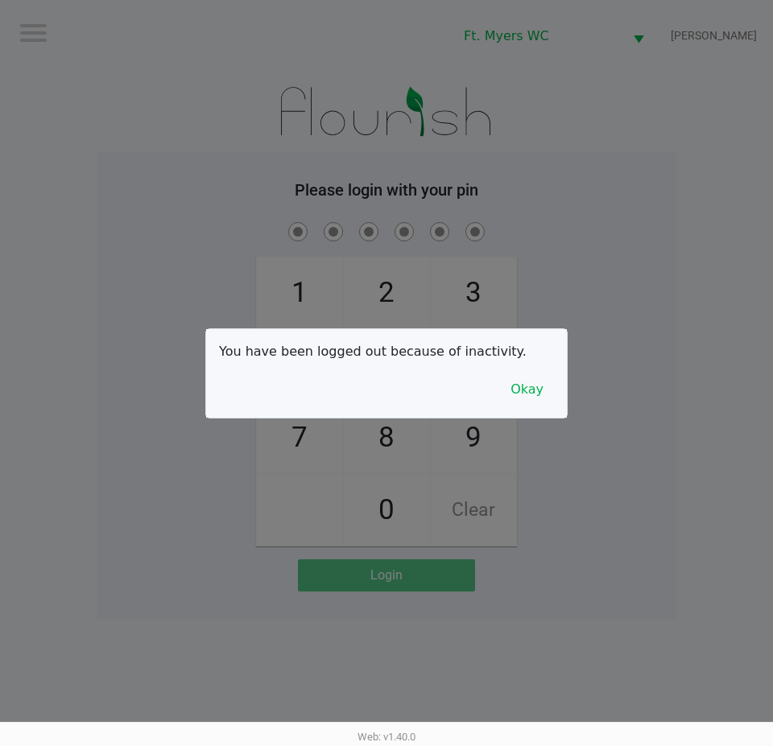
drag, startPoint x: 730, startPoint y: 463, endPoint x: 907, endPoint y: 539, distance: 192.8
click at [773, 539] on html "Logout Ft. Myers WC BEYONCE Please login with your pin 1 4 7 2 5 8 0 3 6 9 Clea…" at bounding box center [386, 373] width 773 height 746
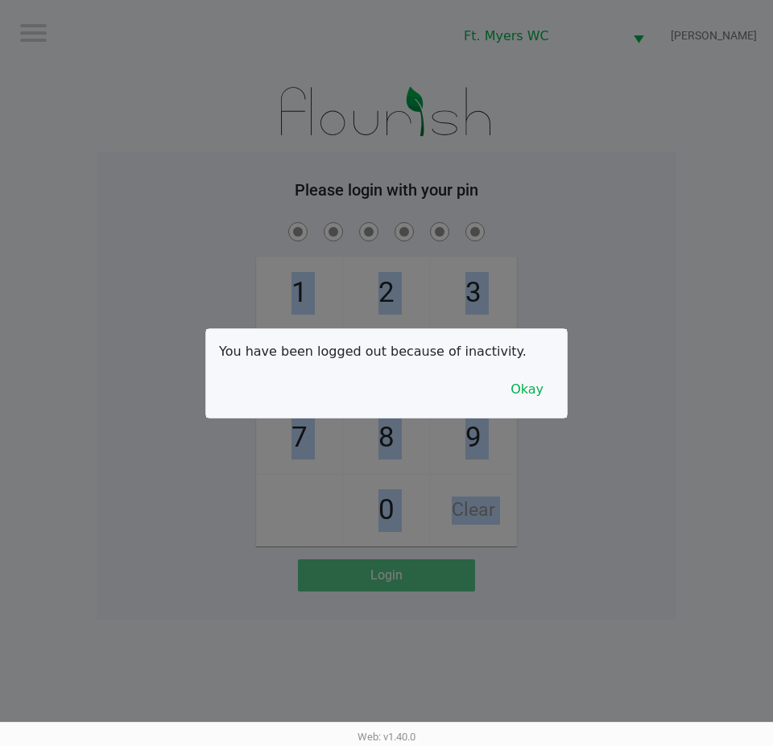
click at [637, 452] on div at bounding box center [386, 373] width 773 height 746
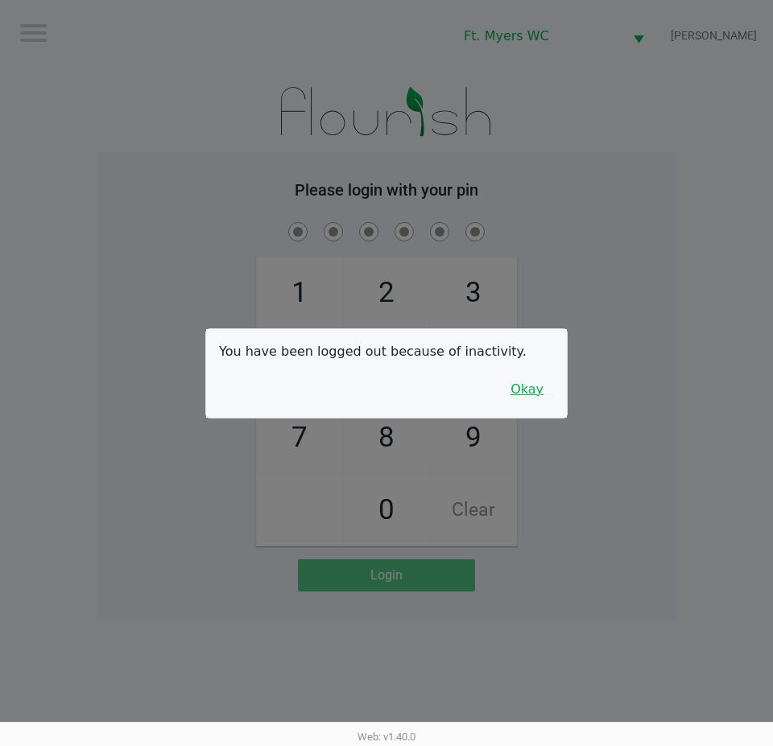
click at [547, 400] on button "Okay" at bounding box center [527, 389] width 54 height 31
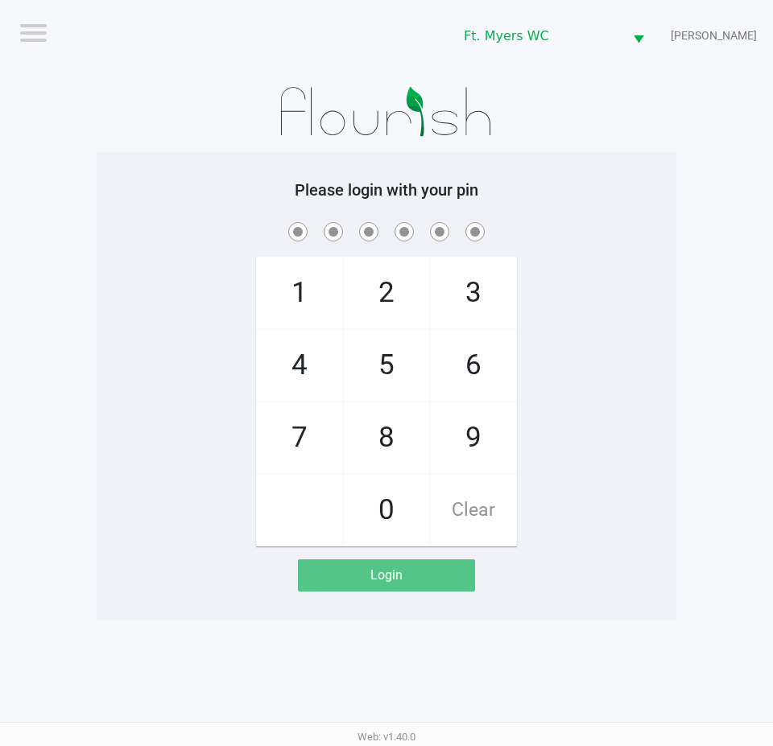
drag, startPoint x: 619, startPoint y: 402, endPoint x: 652, endPoint y: 423, distance: 39.5
click at [620, 402] on div "1 4 7 2 5 8 0 3 6 9 Clear" at bounding box center [386, 383] width 579 height 328
checkbox input "true"
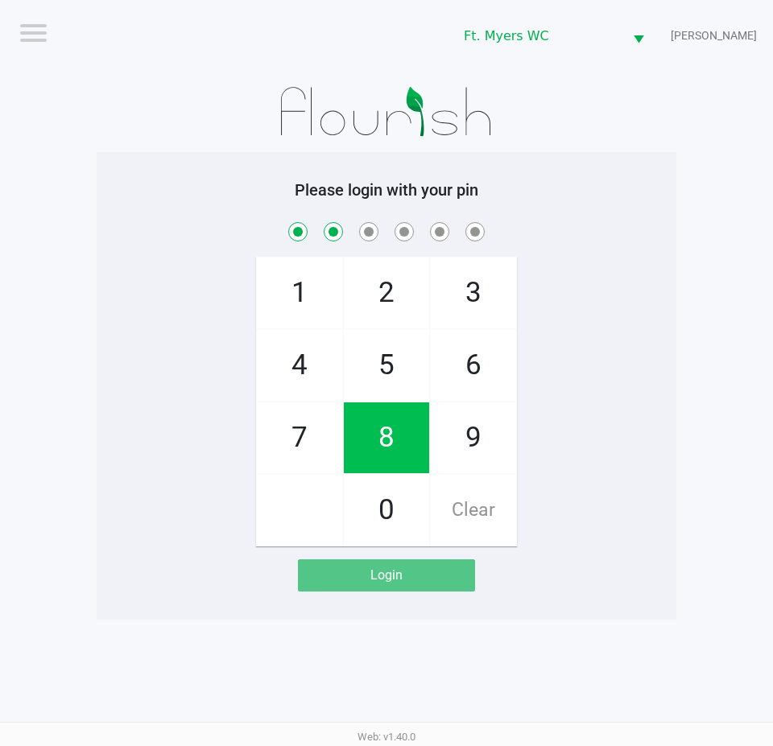
checkbox input "true"
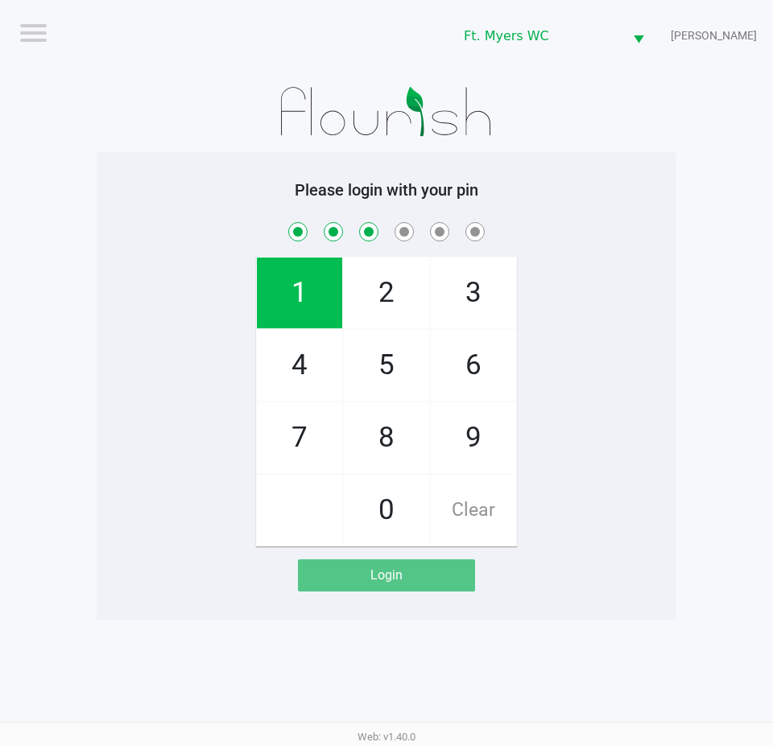
checkbox input "true"
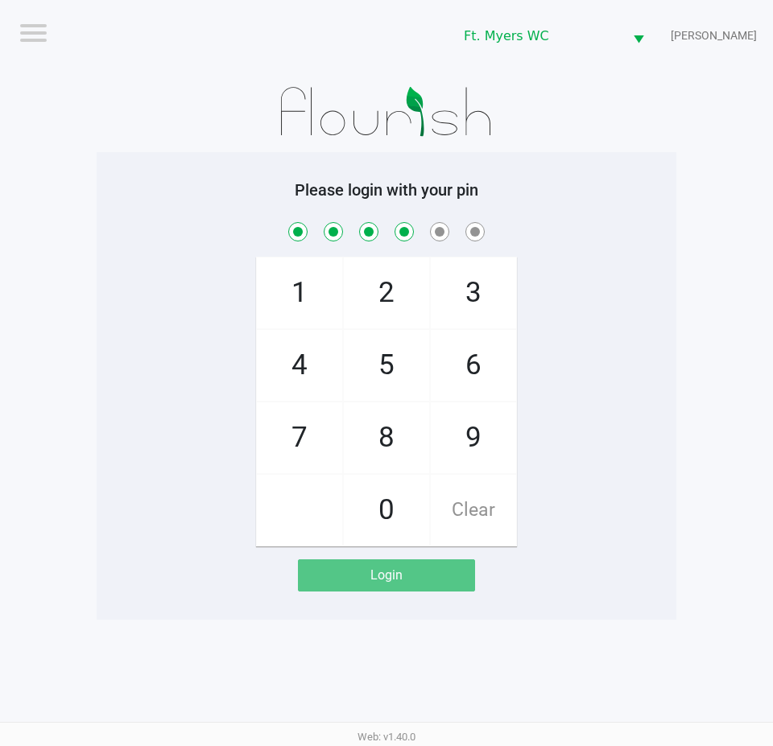
checkbox input "true"
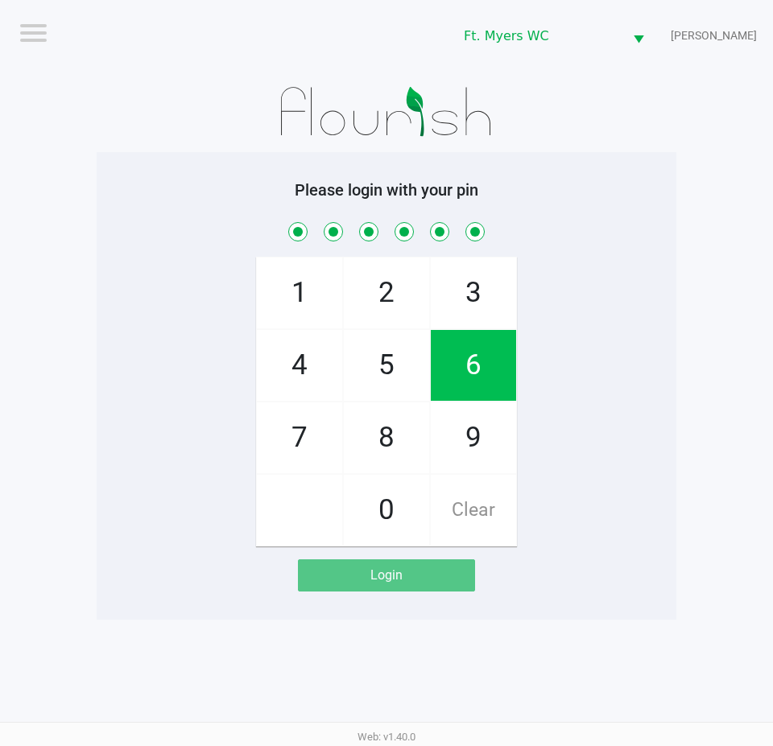
checkbox input "true"
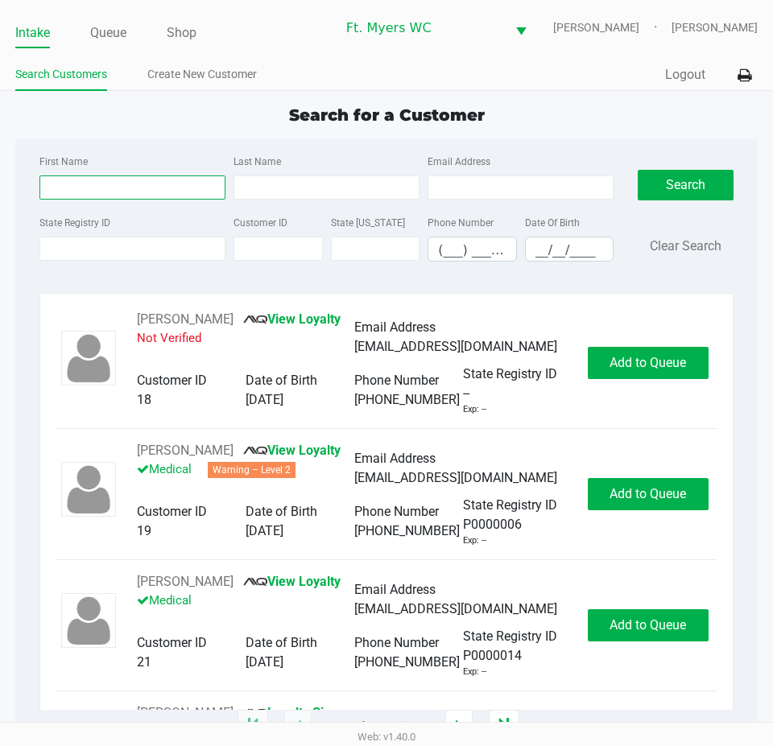
click at [72, 192] on input "First Name" at bounding box center [132, 187] width 186 height 24
type input "gabriella"
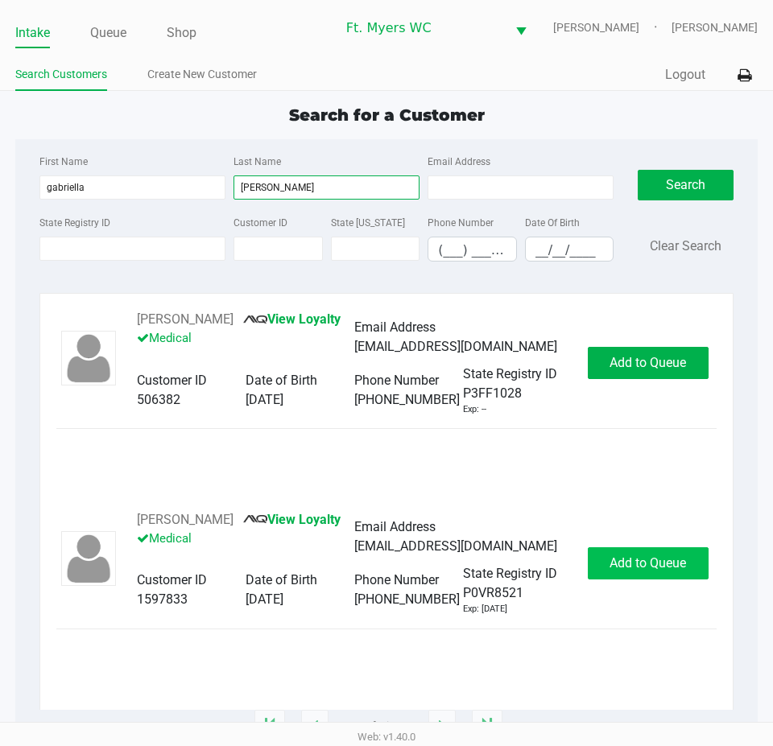
type input "llanos"
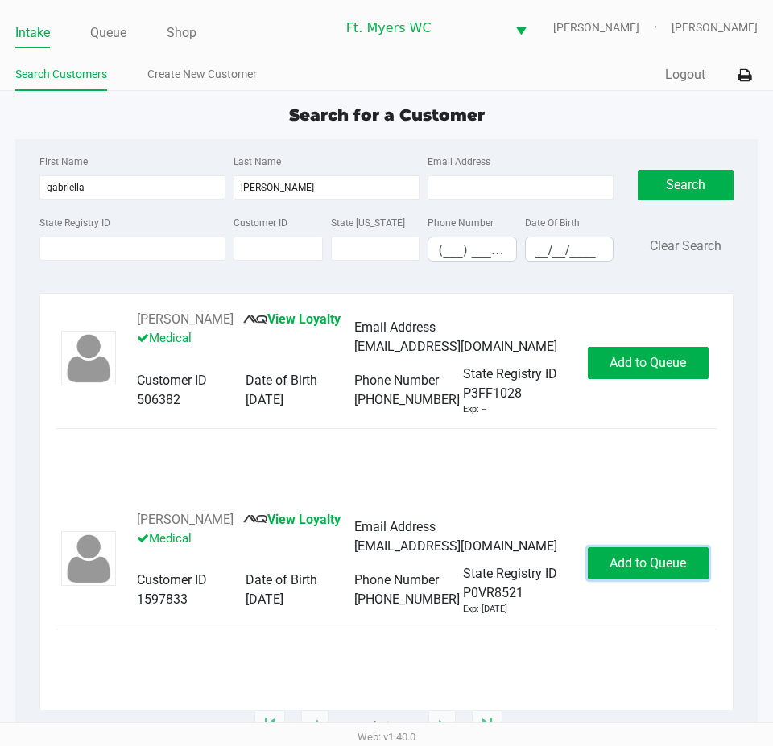
click at [650, 579] on button "Add to Queue" at bounding box center [647, 563] width 121 height 32
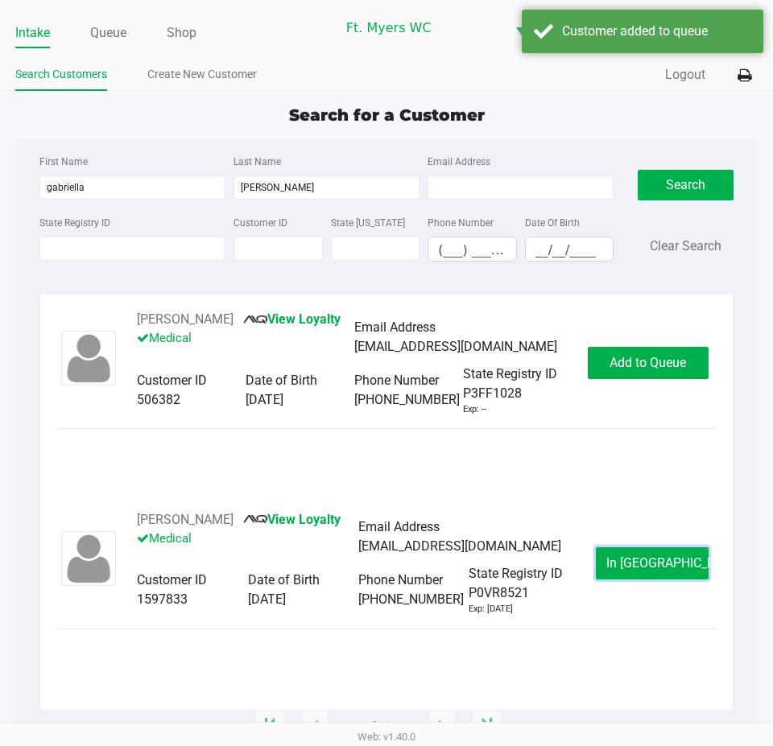
click at [650, 571] on span "In Queue" at bounding box center [673, 562] width 135 height 15
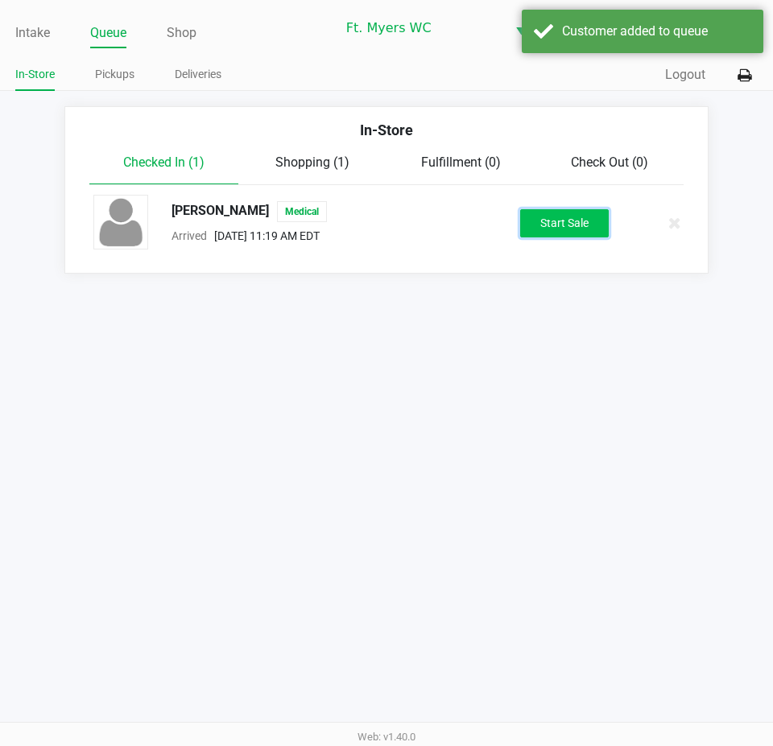
click at [577, 223] on button "Start Sale" at bounding box center [564, 223] width 89 height 28
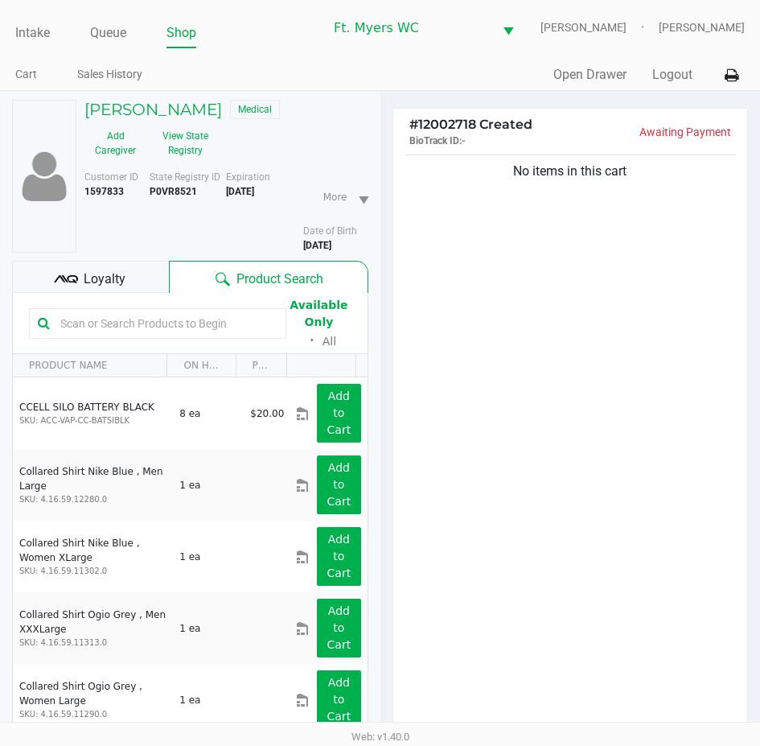
click at [571, 243] on div "No items in this cart" at bounding box center [571, 446] width 355 height 591
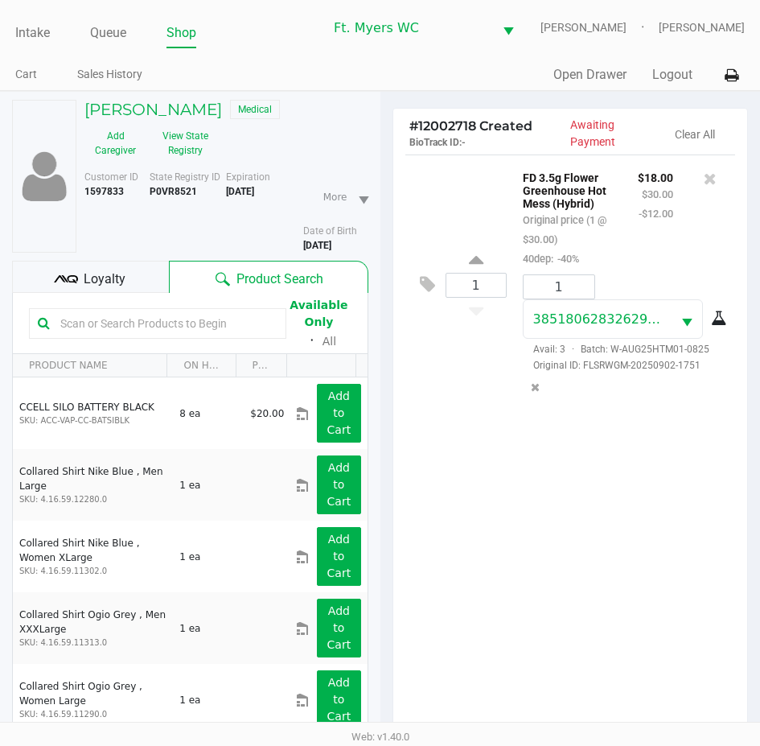
click at [147, 287] on div "Loyalty" at bounding box center [90, 277] width 157 height 32
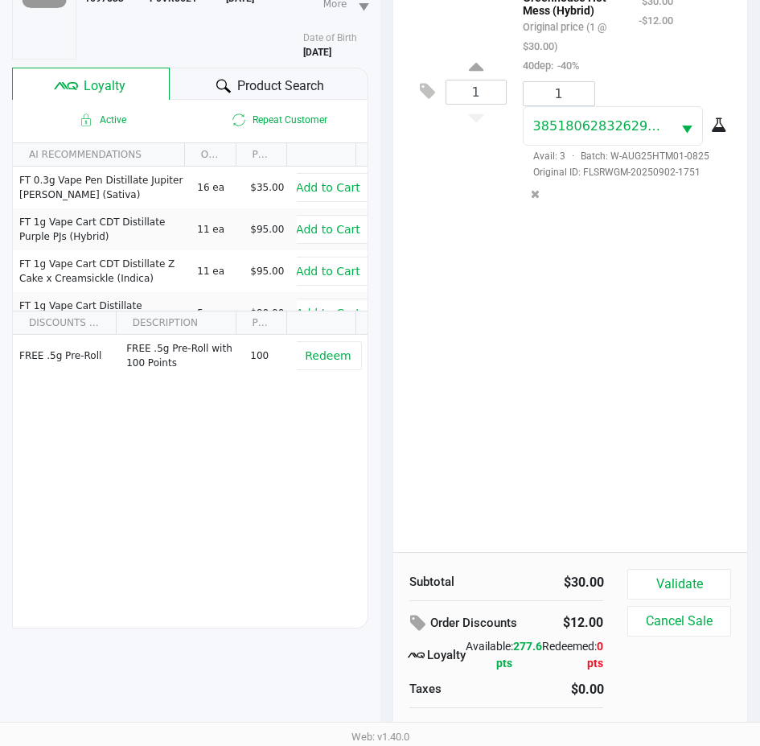
scroll to position [211, 0]
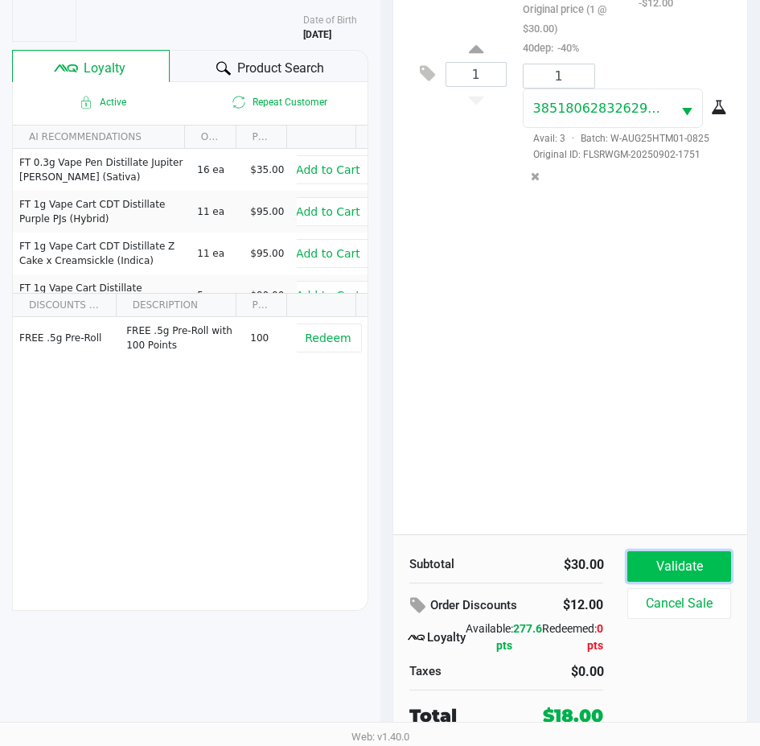
click at [662, 567] on button "Validate" at bounding box center [679, 566] width 103 height 31
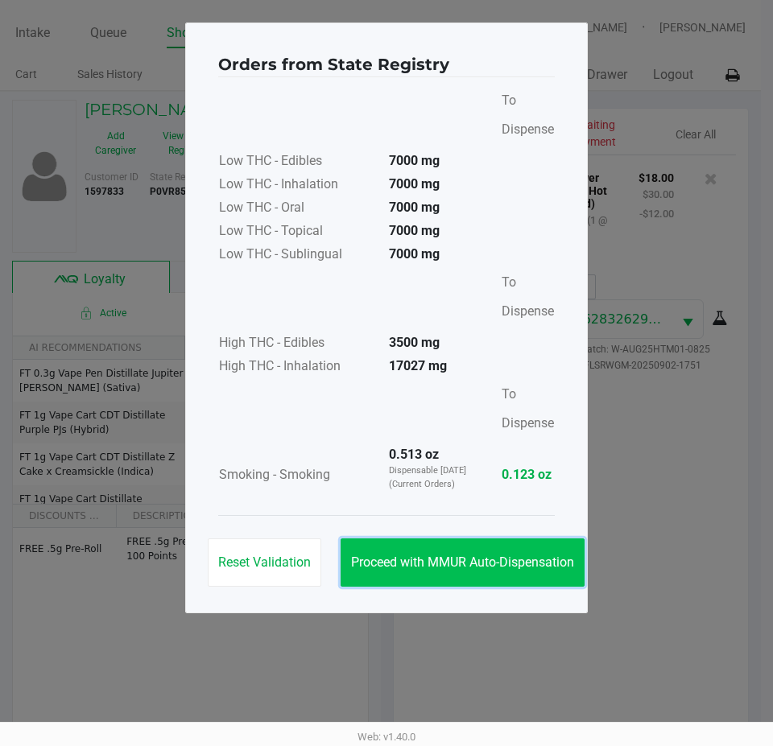
click at [486, 574] on button "Proceed with MMUR Auto-Dispensation" at bounding box center [462, 562] width 244 height 48
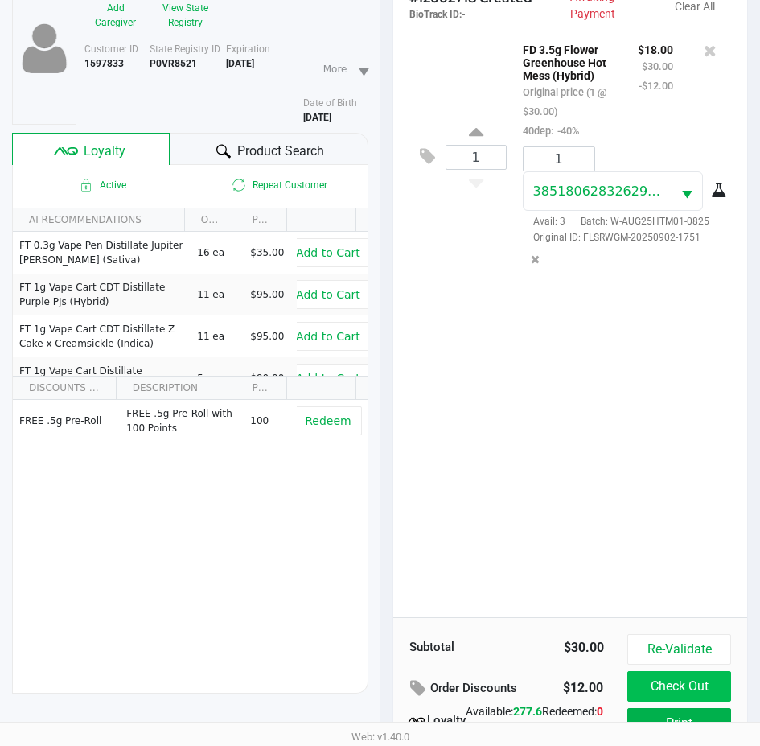
scroll to position [213, 0]
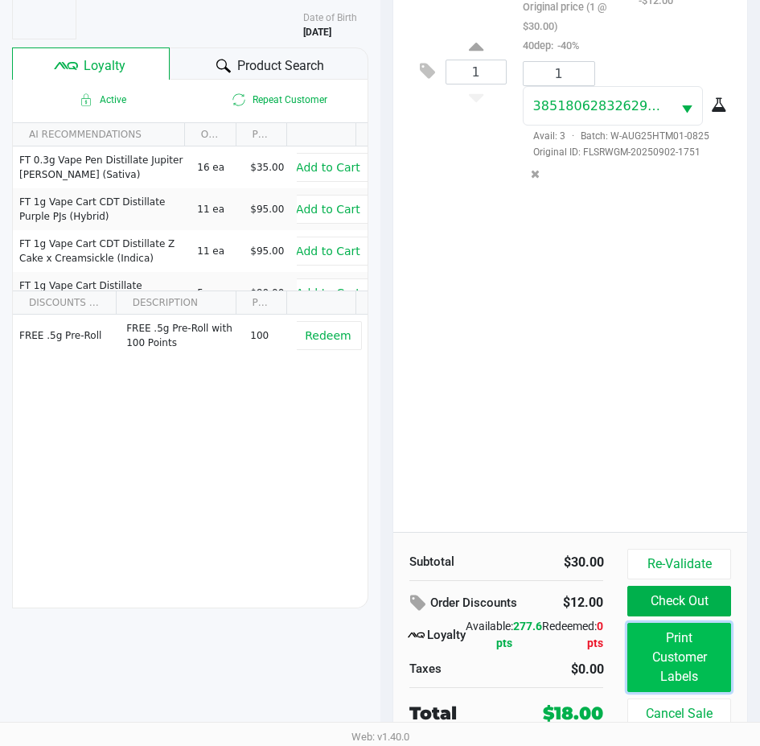
click at [661, 652] on button "Print Customer Labels" at bounding box center [679, 657] width 103 height 69
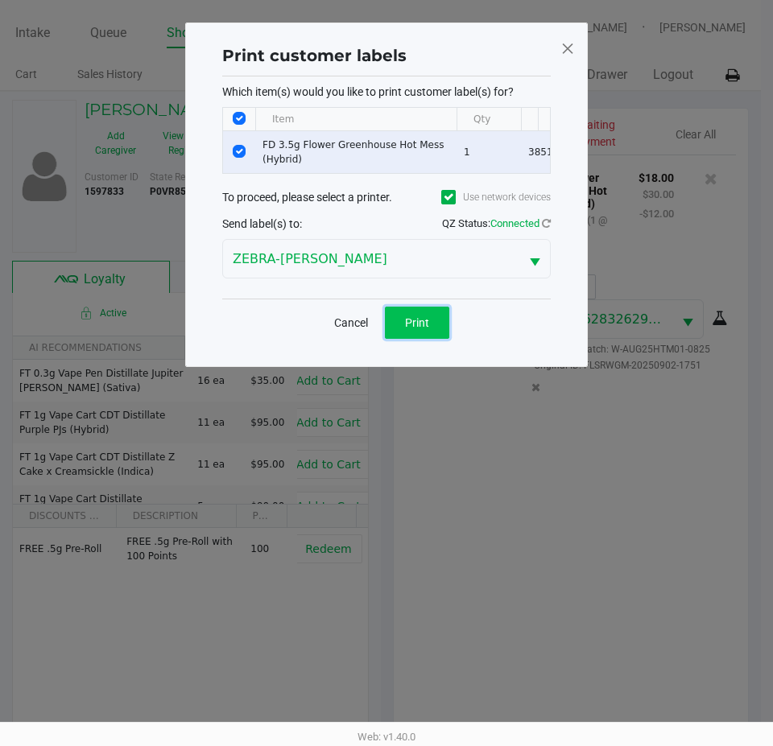
click at [414, 329] on span "Print" at bounding box center [417, 322] width 24 height 13
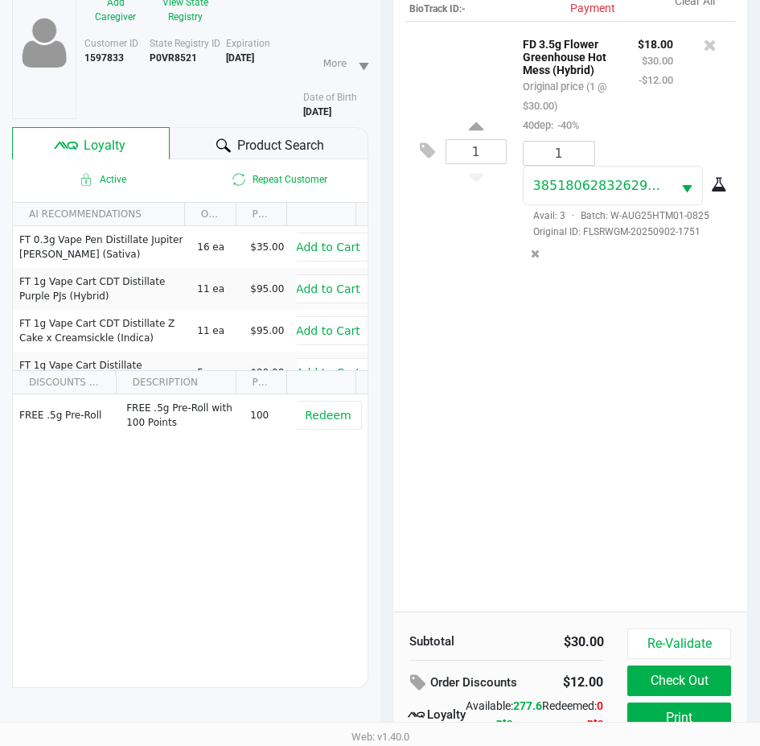
scroll to position [161, 0]
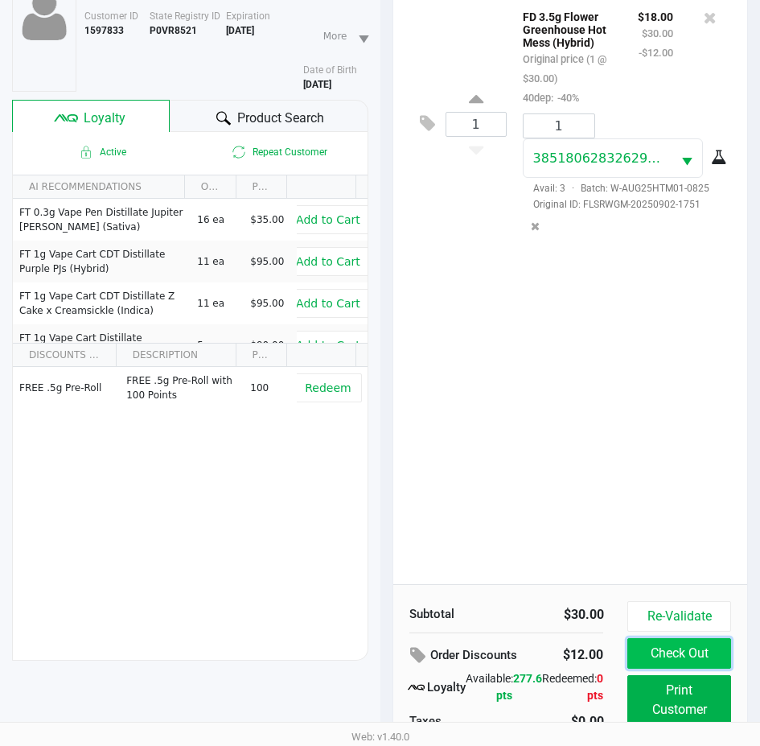
click at [669, 657] on button "Check Out" at bounding box center [679, 653] width 103 height 31
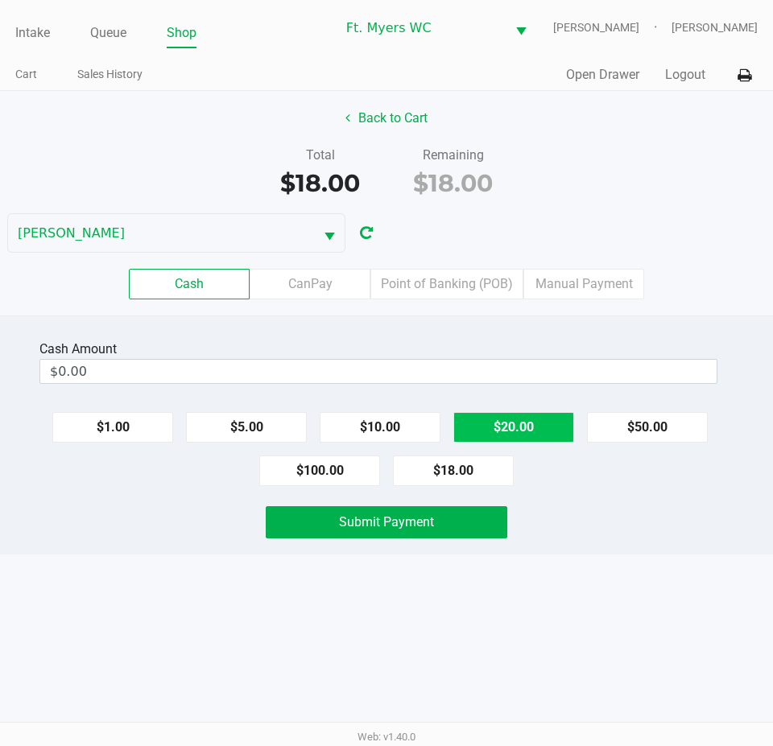
click at [545, 434] on button "$20.00" at bounding box center [513, 427] width 121 height 31
type input "$20.00"
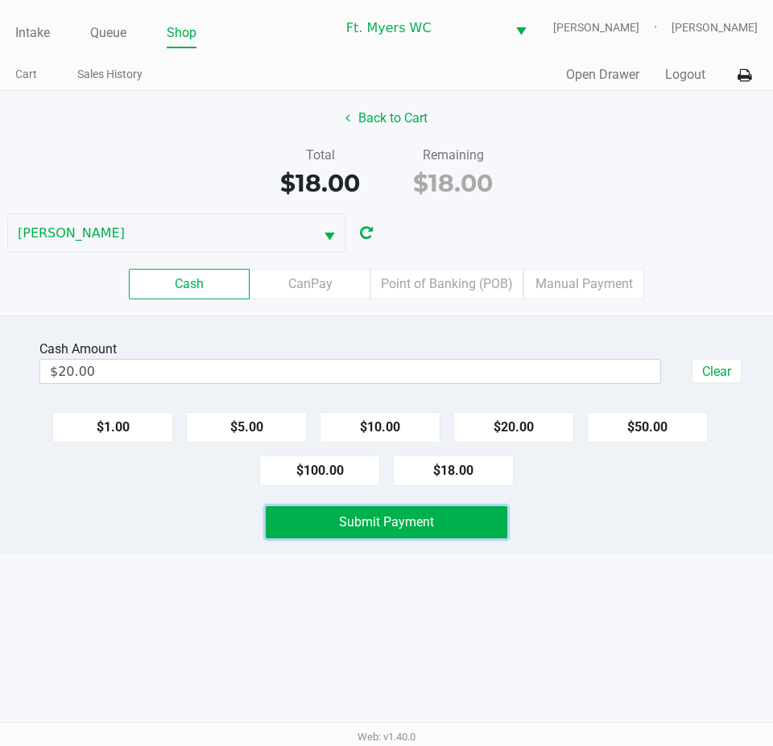
click at [403, 534] on button "Submit Payment" at bounding box center [386, 522] width 241 height 32
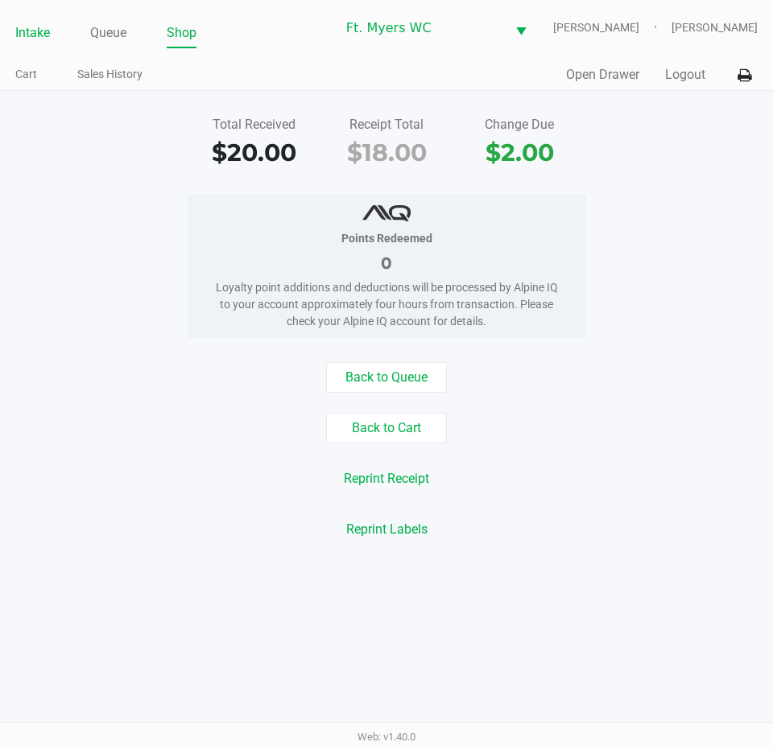
click at [24, 42] on link "Intake" at bounding box center [32, 33] width 35 height 23
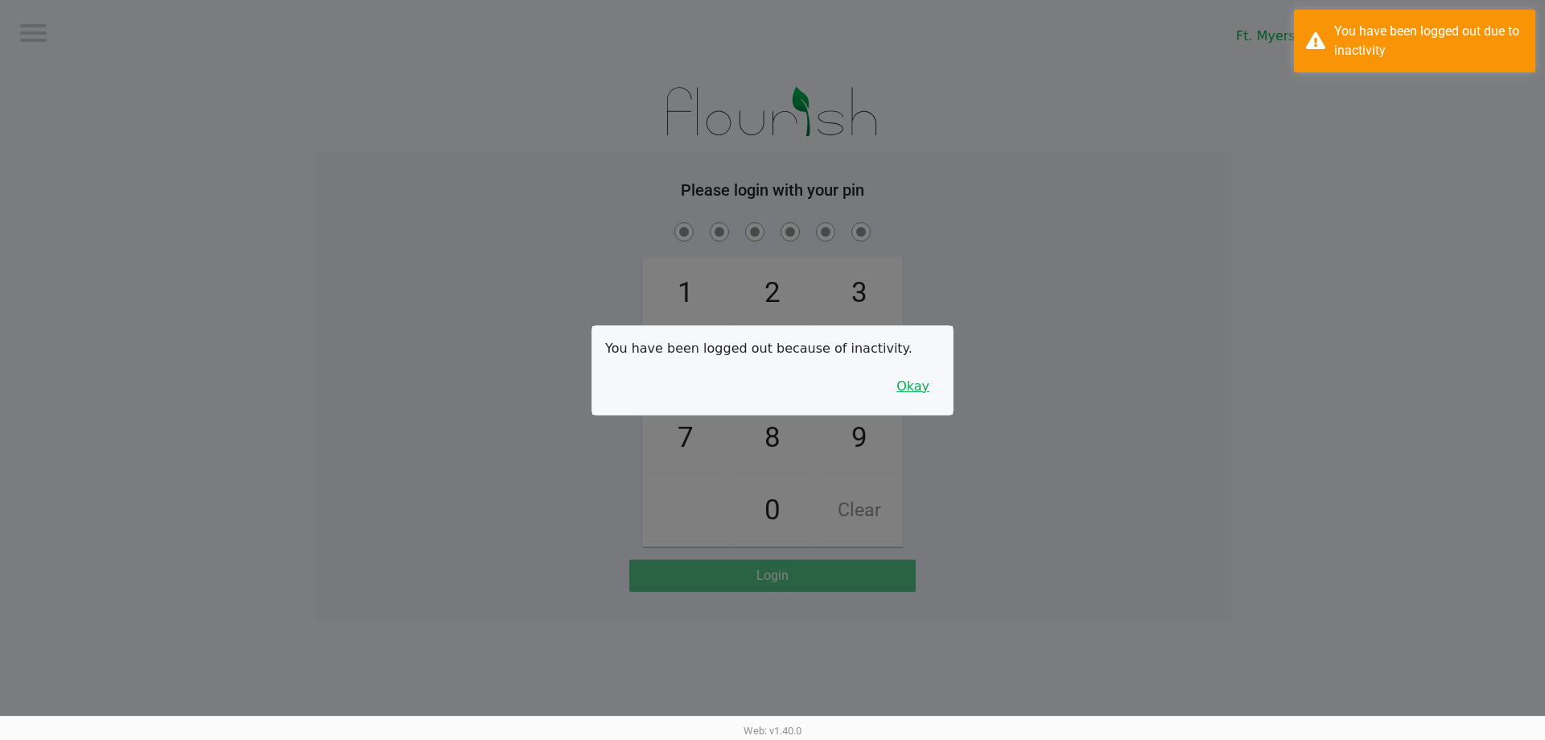
click at [923, 388] on button "Okay" at bounding box center [913, 386] width 54 height 31
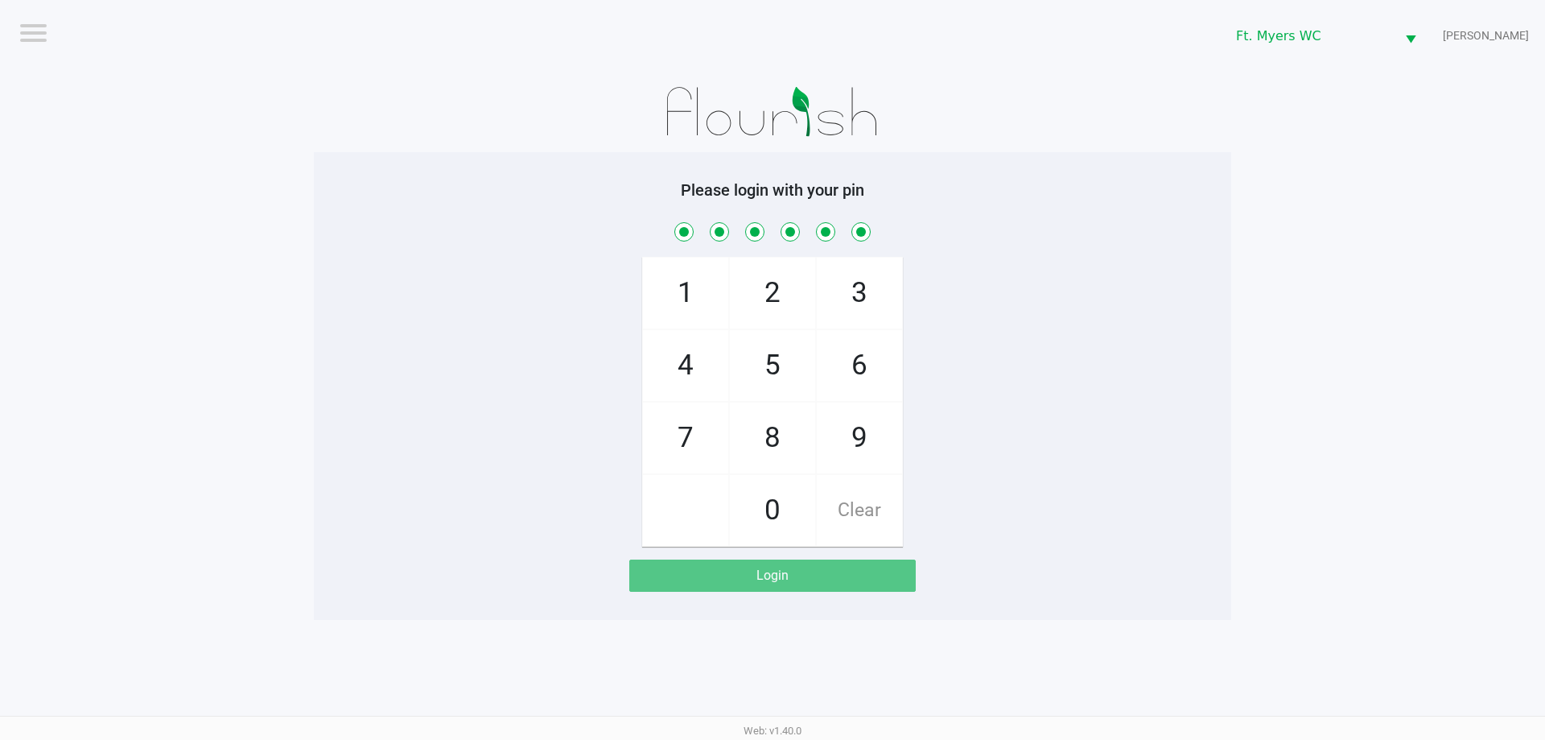
checkbox input "true"
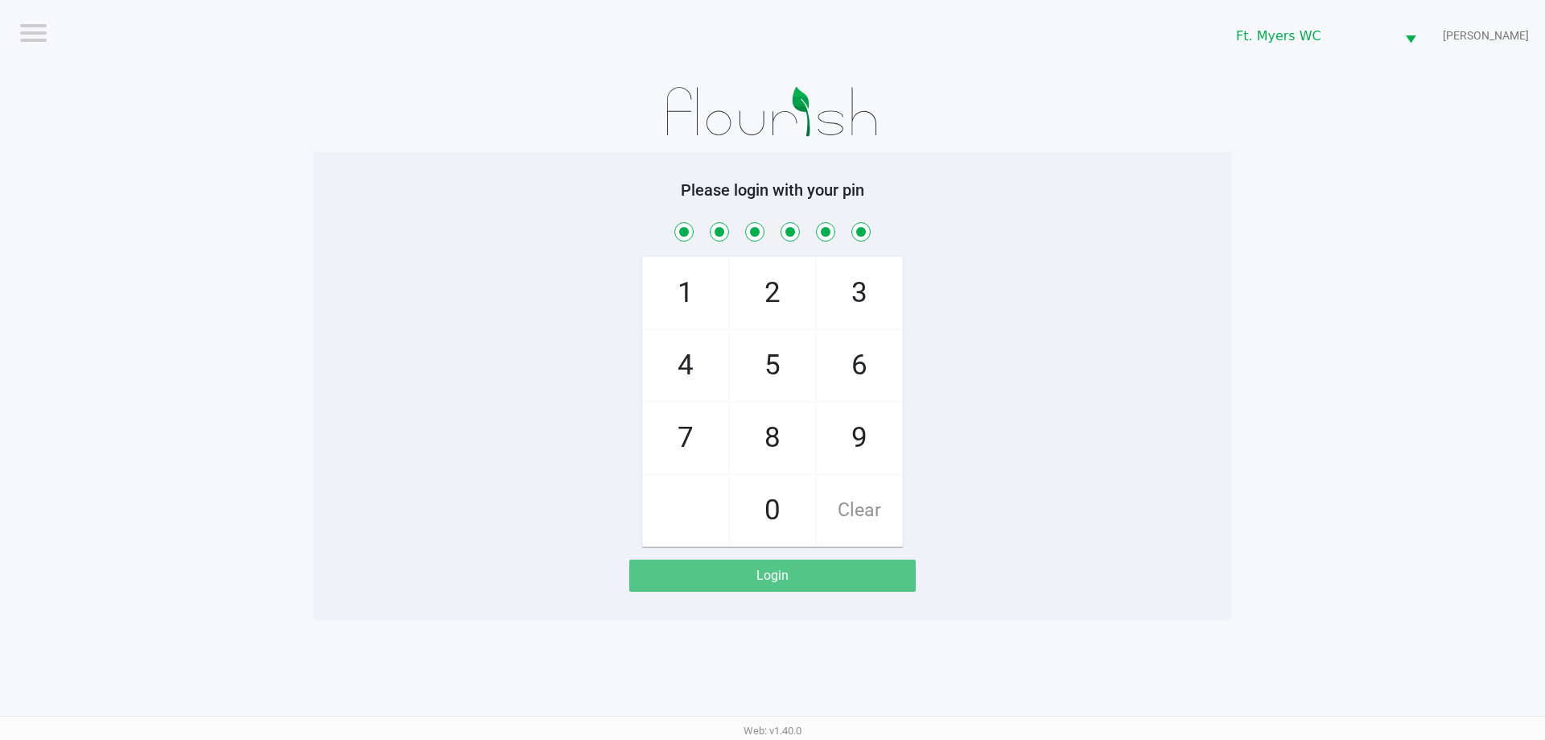
checkbox input "true"
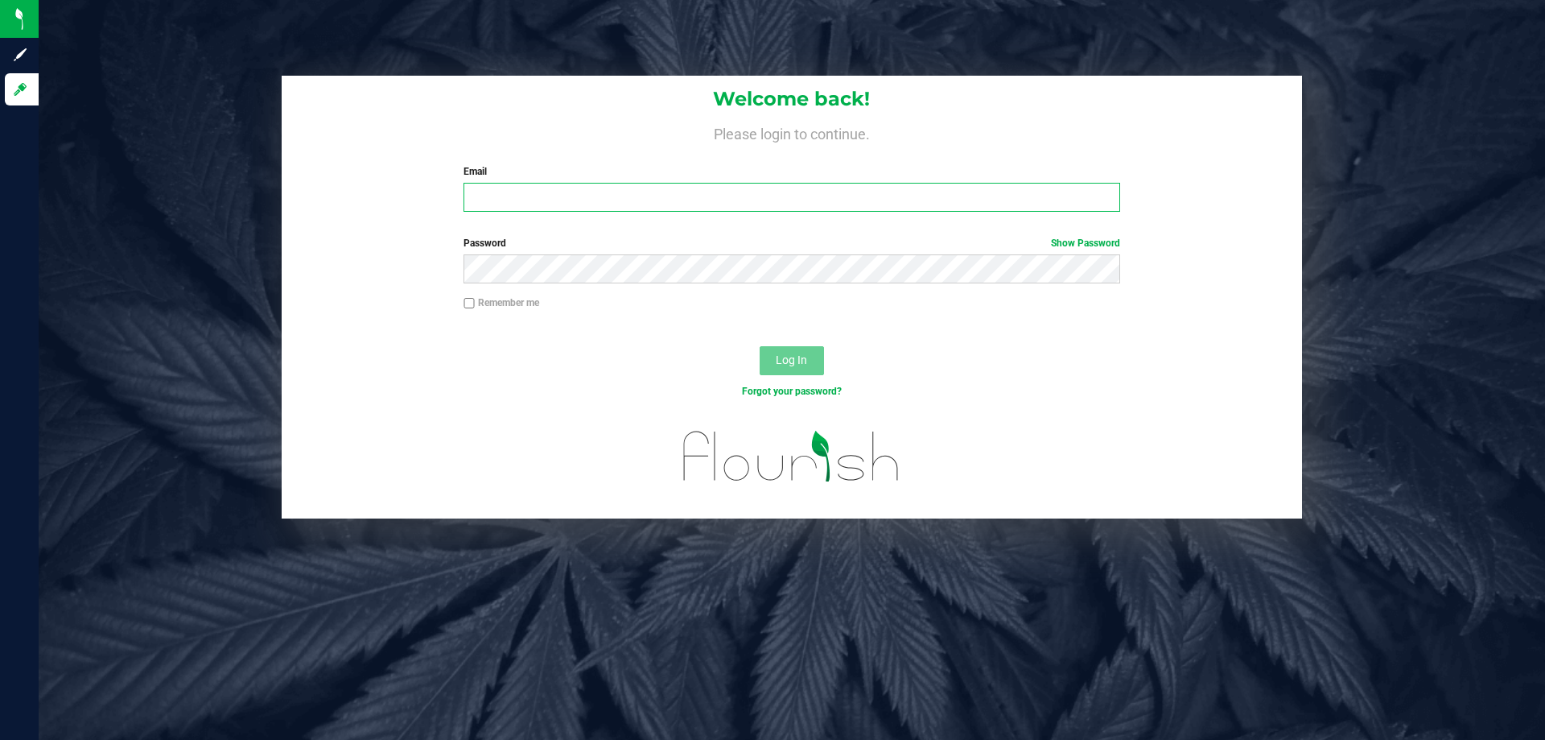
click at [807, 203] on input "Email" at bounding box center [792, 197] width 656 height 29
type input "cstutz@Liveparallel.com"
click at [760, 346] on button "Log In" at bounding box center [792, 360] width 64 height 29
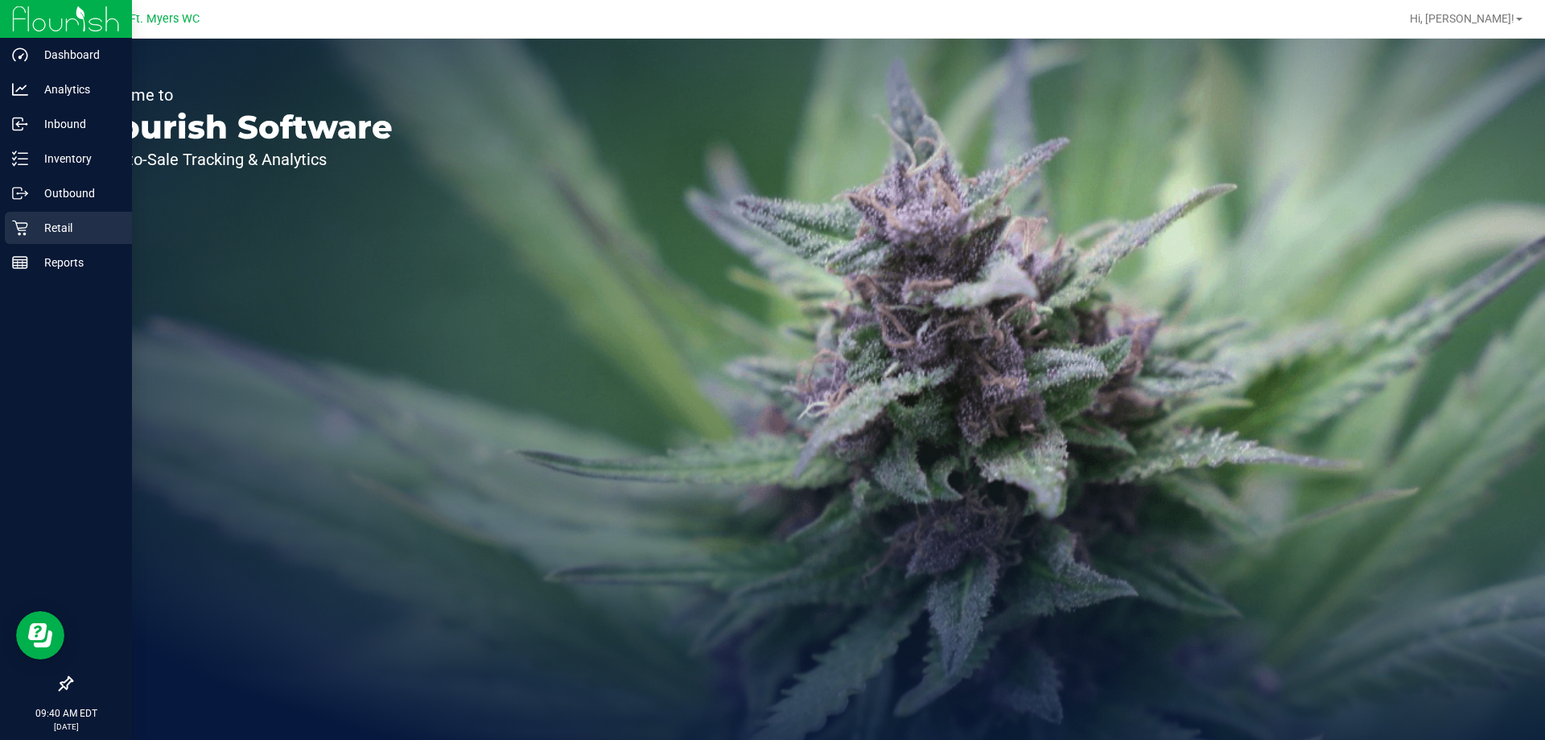
click at [38, 233] on p "Retail" at bounding box center [76, 227] width 97 height 19
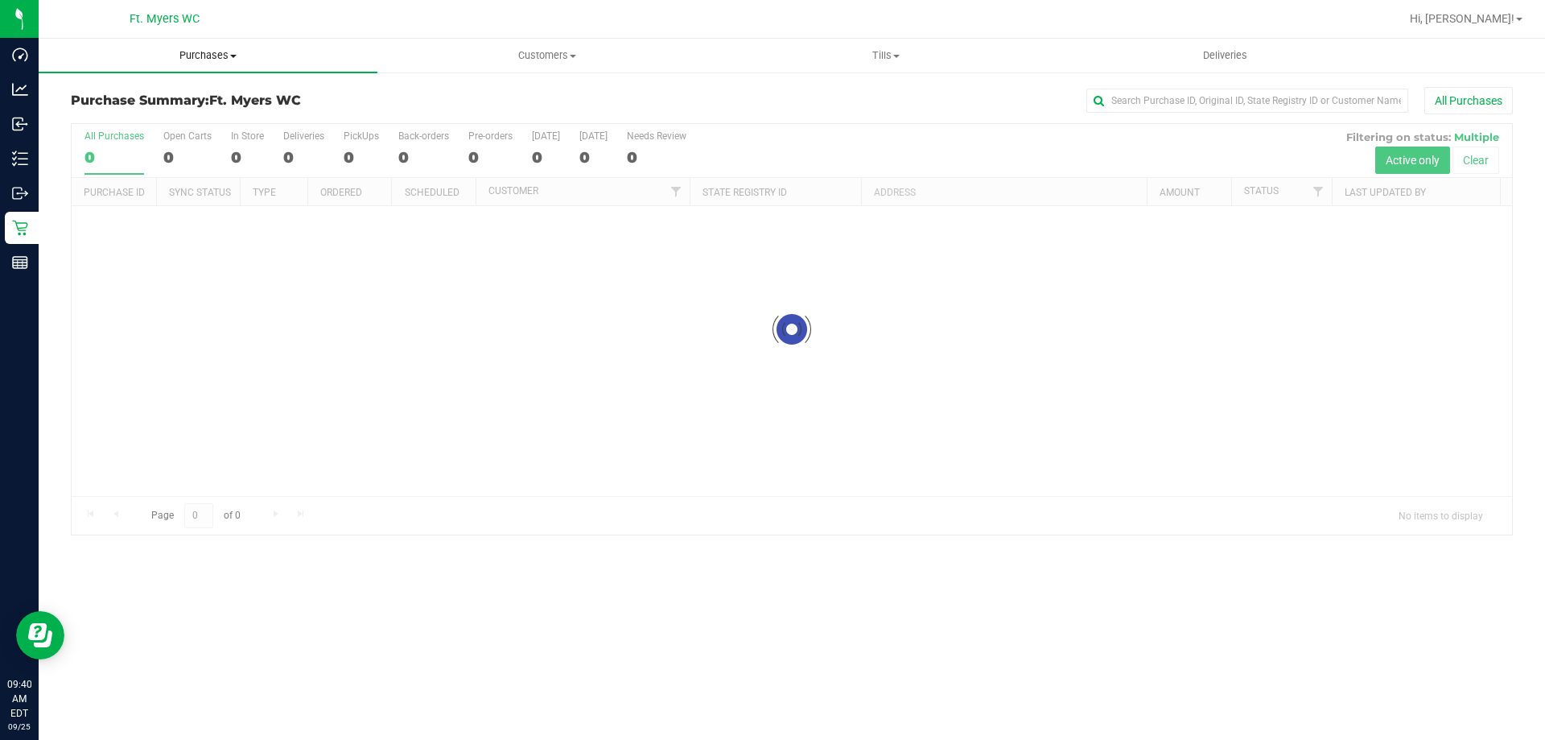
click at [315, 64] on uib-tab-heading "Purchases Summary of purchases Fulfillment All purchases" at bounding box center [208, 56] width 339 height 34
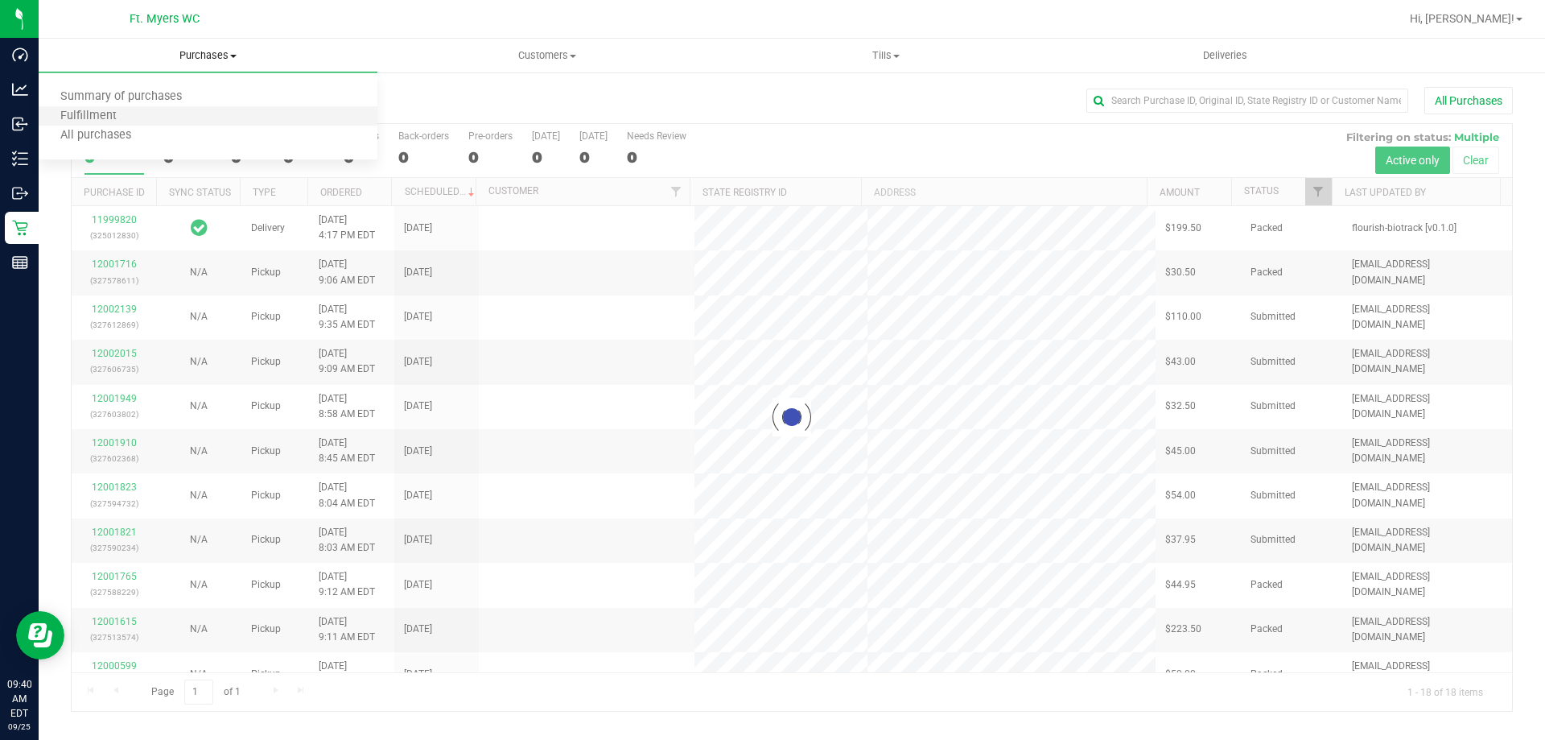
click at [240, 116] on li "Fulfillment" at bounding box center [208, 116] width 339 height 19
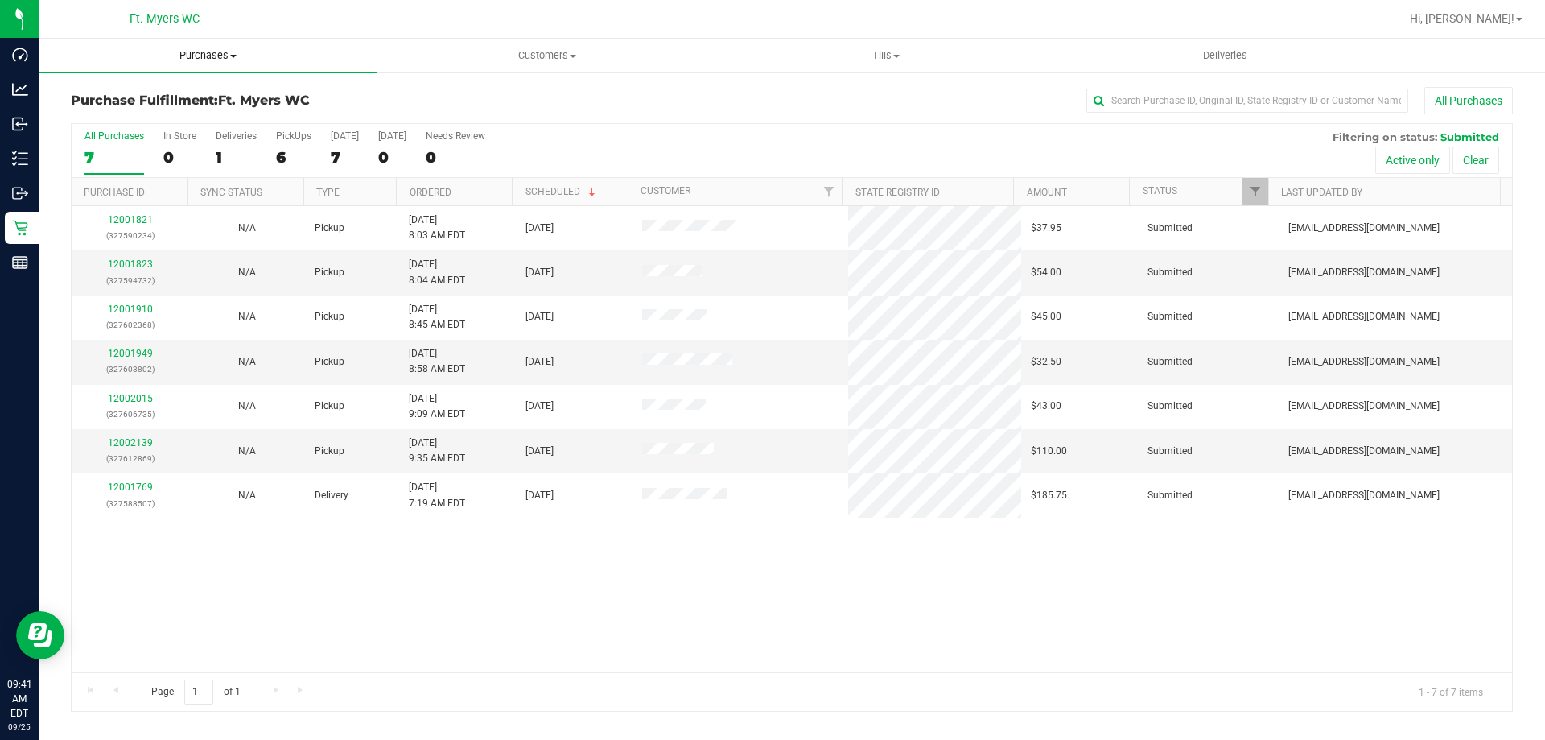
click at [261, 57] on span "Purchases" at bounding box center [208, 55] width 339 height 14
click at [210, 118] on li "Fulfillment" at bounding box center [208, 116] width 339 height 19
click at [479, 196] on th "Ordered" at bounding box center [454, 192] width 116 height 28
click at [148, 264] on link "12001821" at bounding box center [130, 263] width 45 height 11
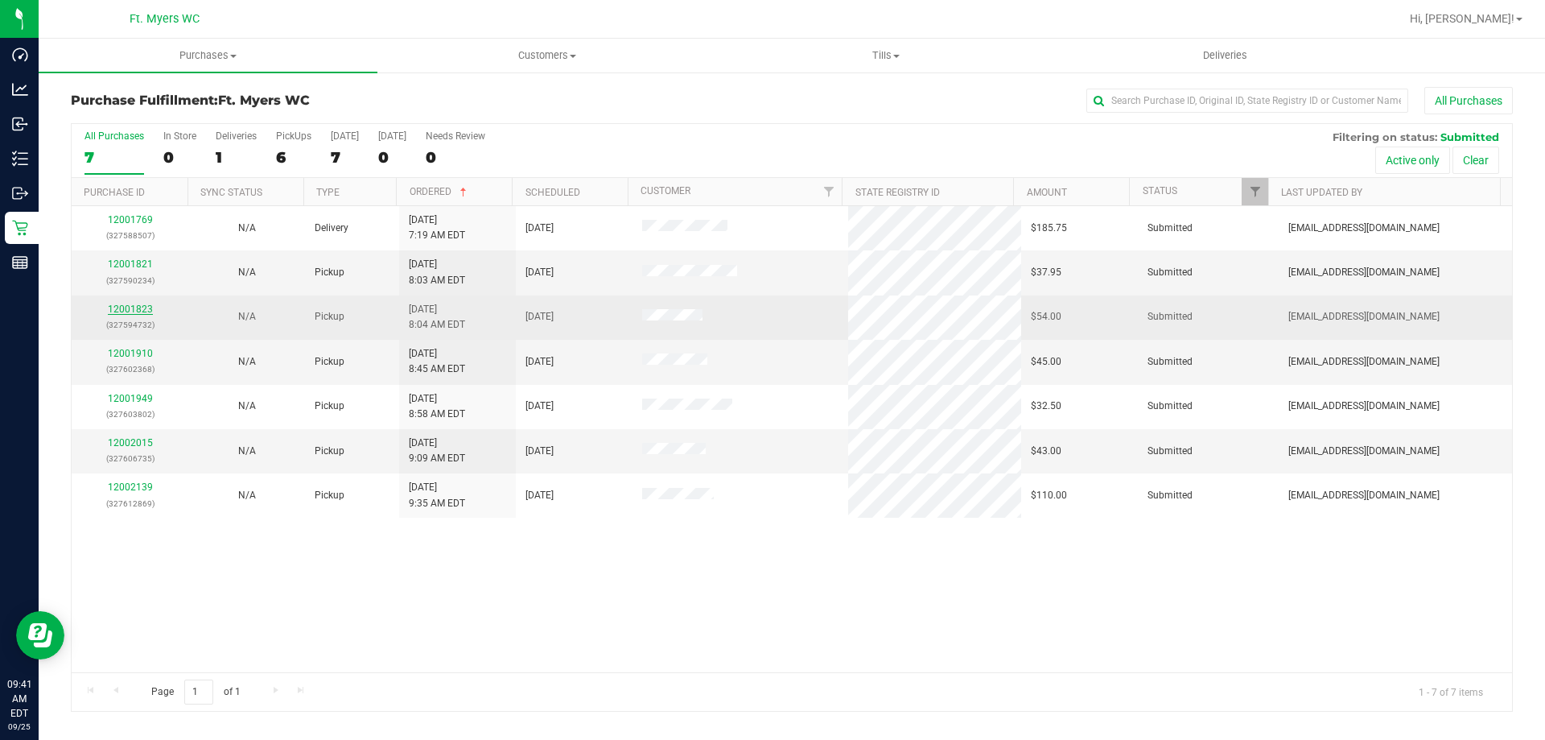
click at [141, 313] on link "12001823" at bounding box center [130, 308] width 45 height 11
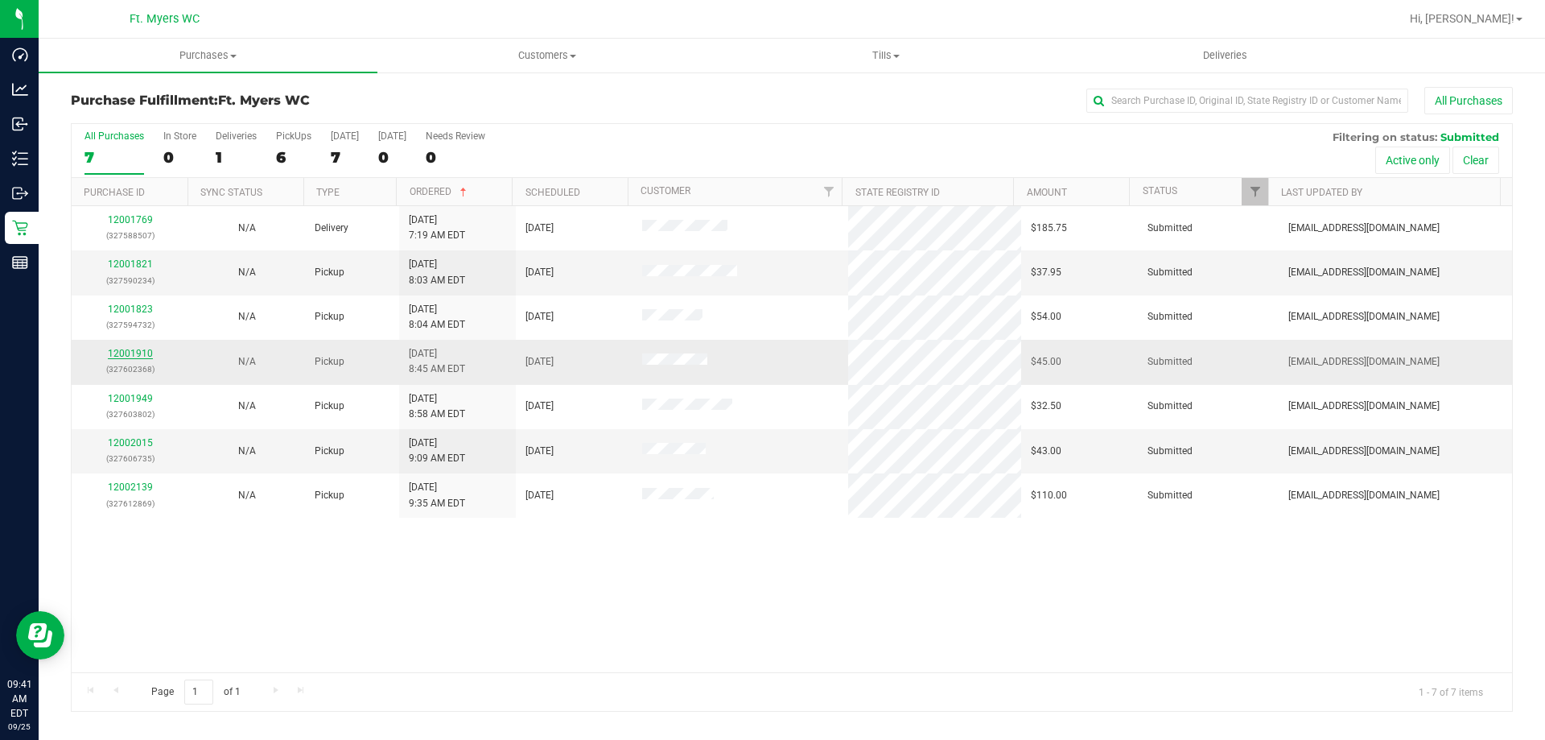
click at [137, 353] on link "12001910" at bounding box center [130, 353] width 45 height 11
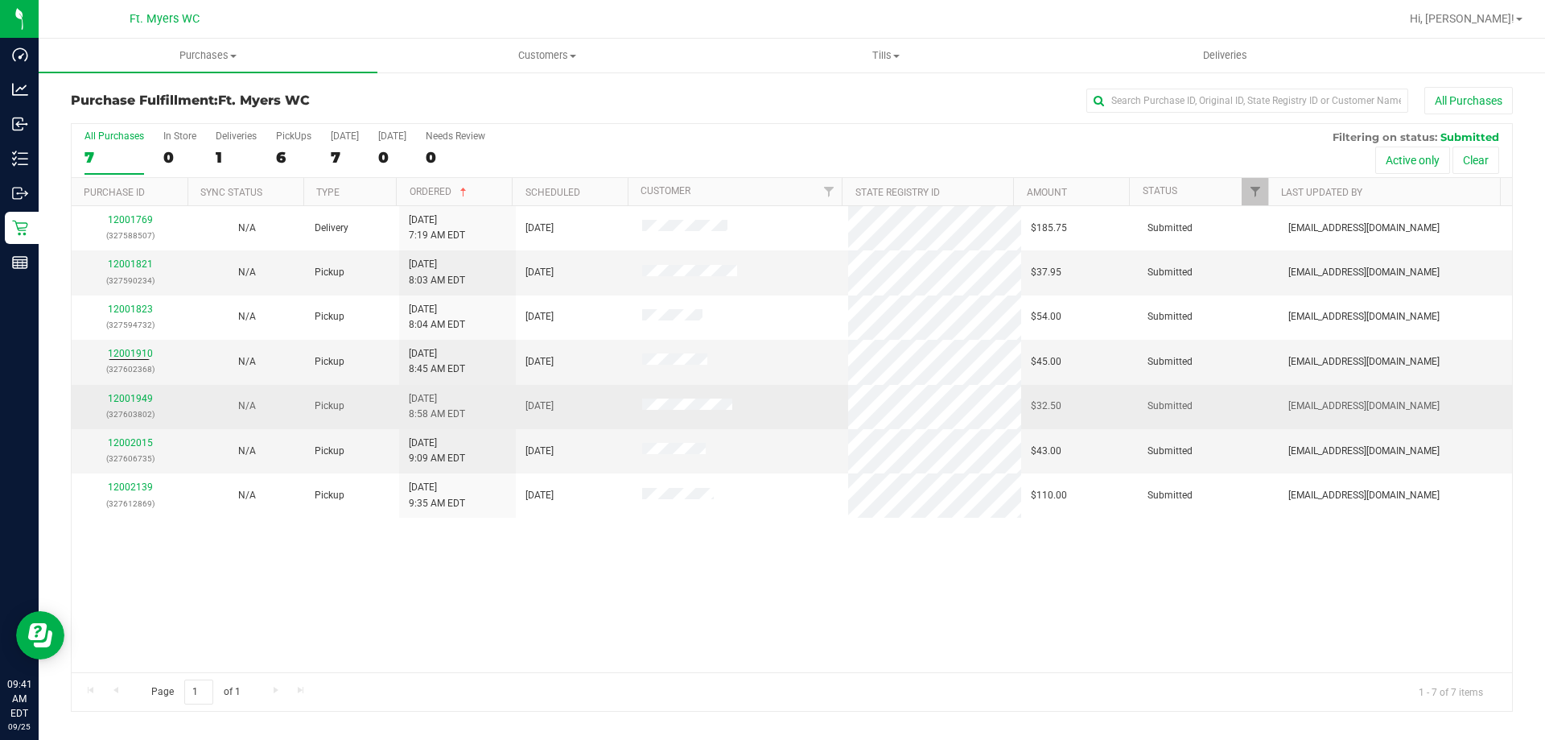
click at [126, 389] on td "12001949 (327603802)" at bounding box center [130, 407] width 117 height 44
click at [127, 398] on link "12001949" at bounding box center [130, 398] width 45 height 11
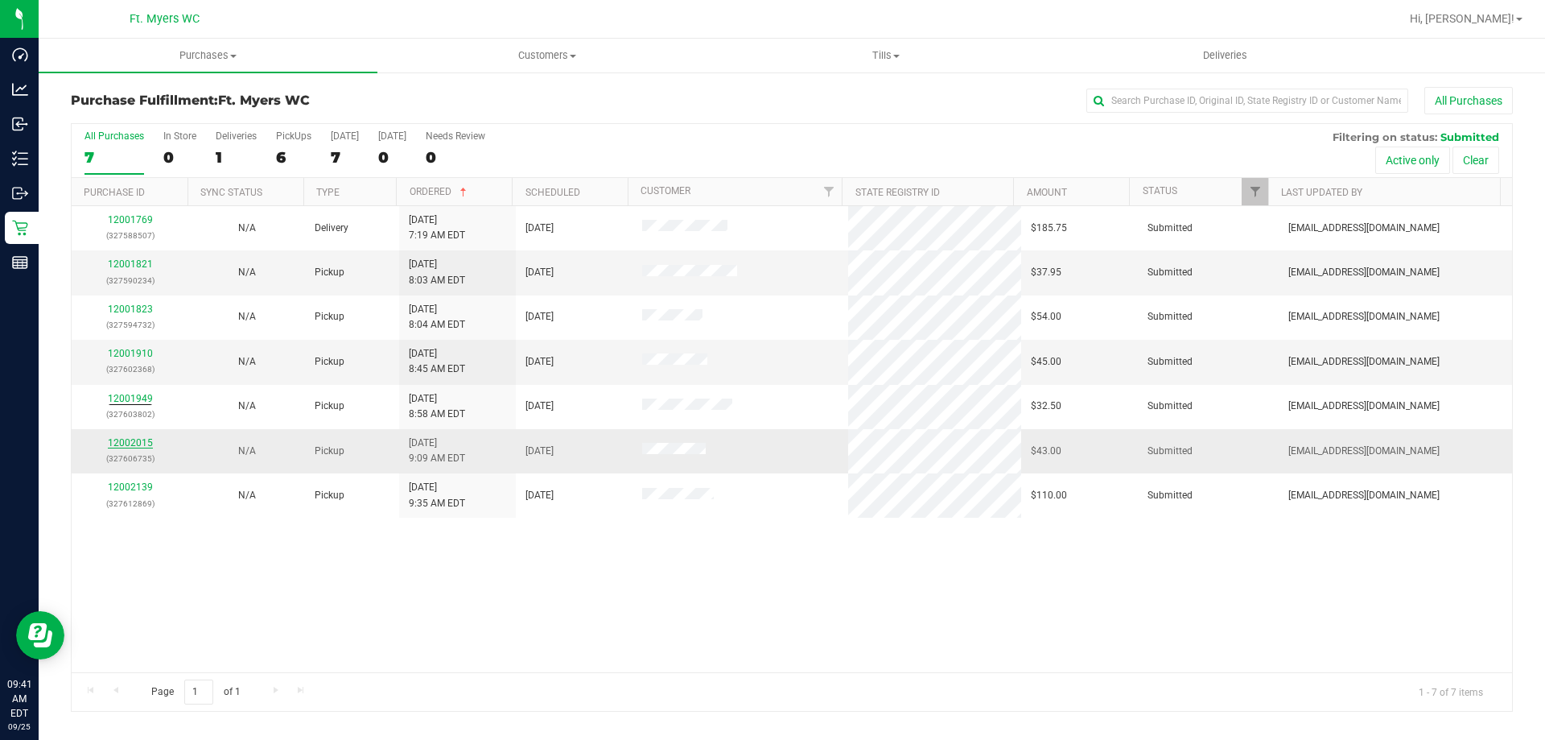
click at [135, 441] on link "12002015" at bounding box center [130, 442] width 45 height 11
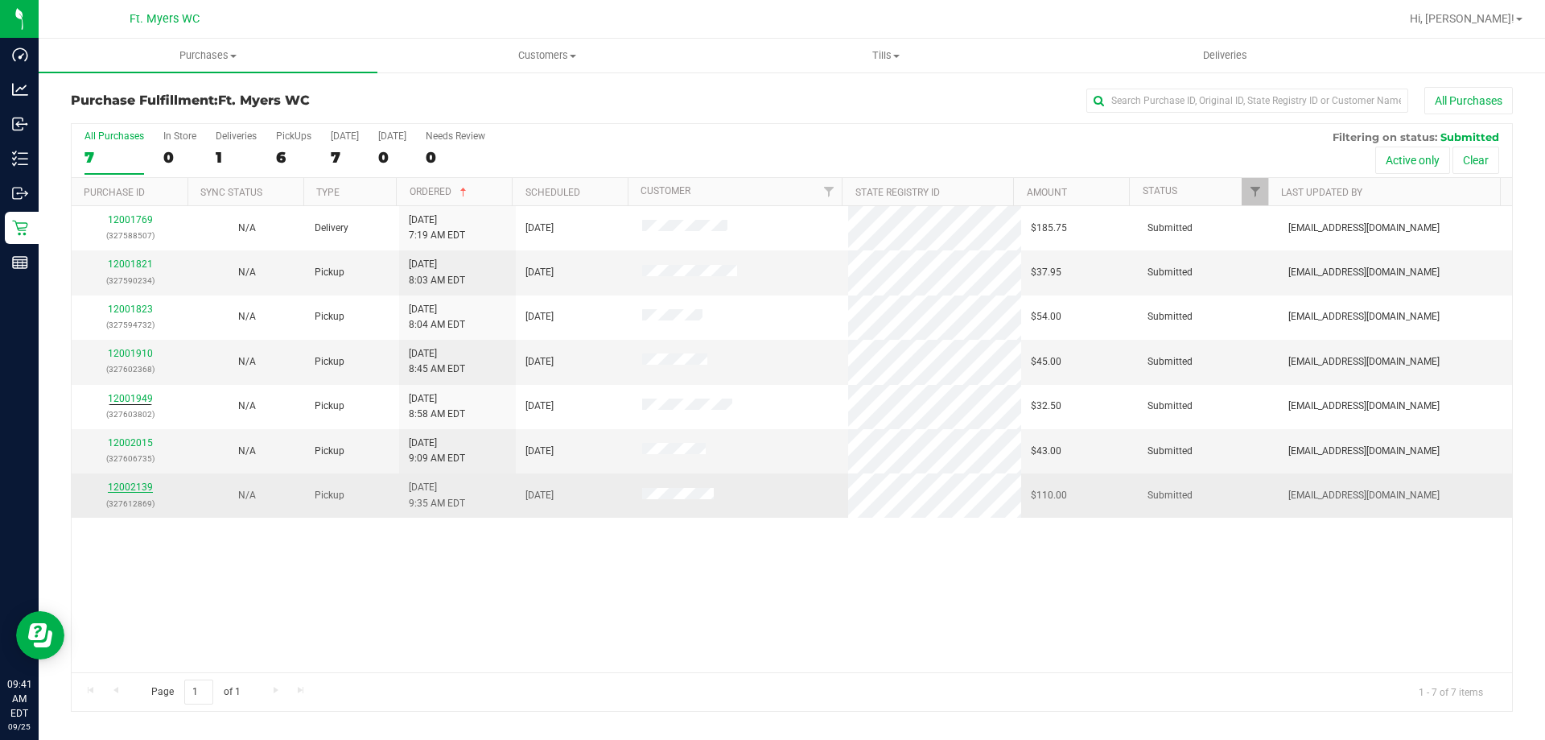
click at [137, 486] on link "12002139" at bounding box center [130, 486] width 45 height 11
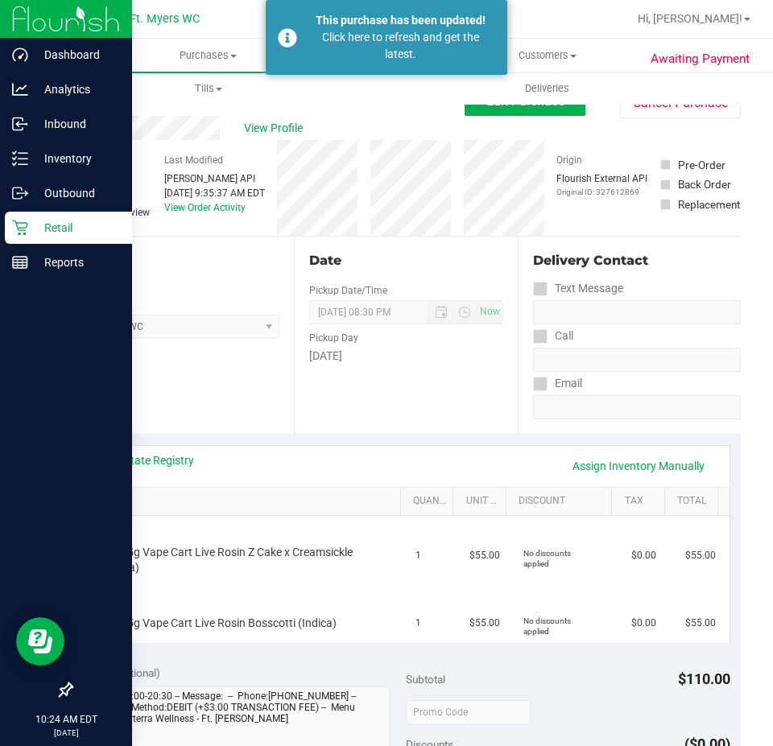
click at [11, 216] on div "Retail" at bounding box center [68, 228] width 127 height 32
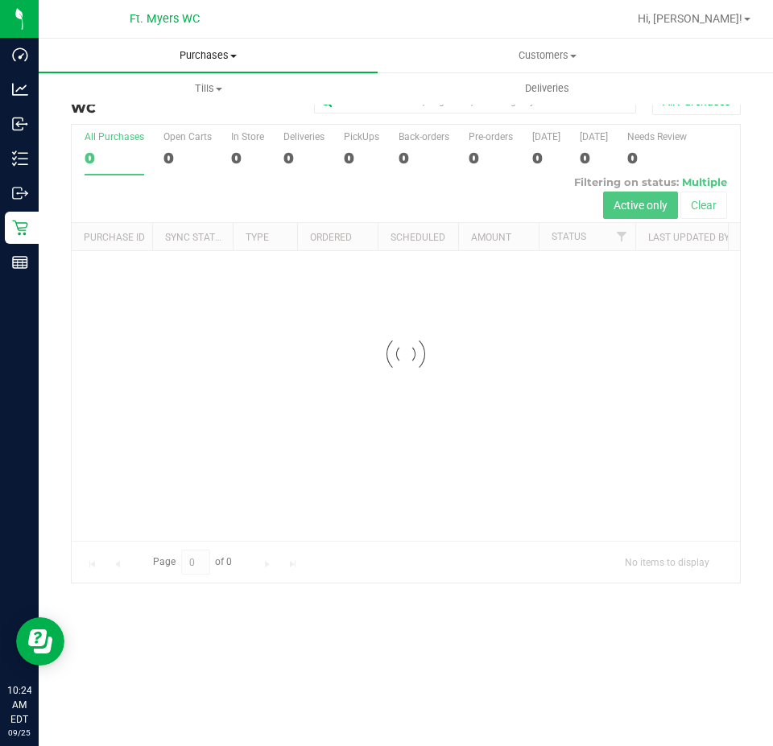
click at [196, 46] on uib-tab-heading "Purchases Summary of purchases Fulfillment All purchases" at bounding box center [208, 56] width 339 height 34
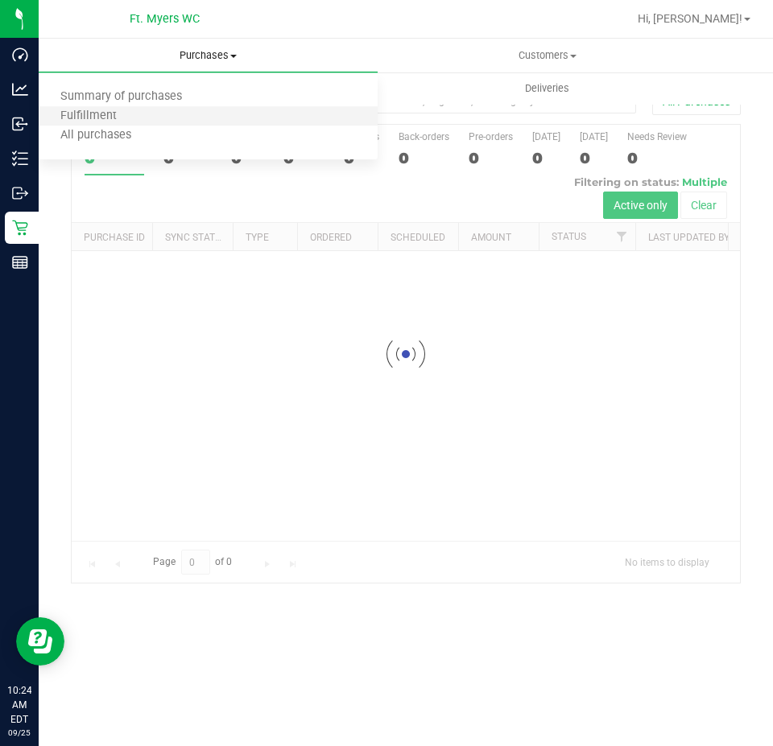
click at [208, 115] on li "Fulfillment" at bounding box center [208, 116] width 339 height 19
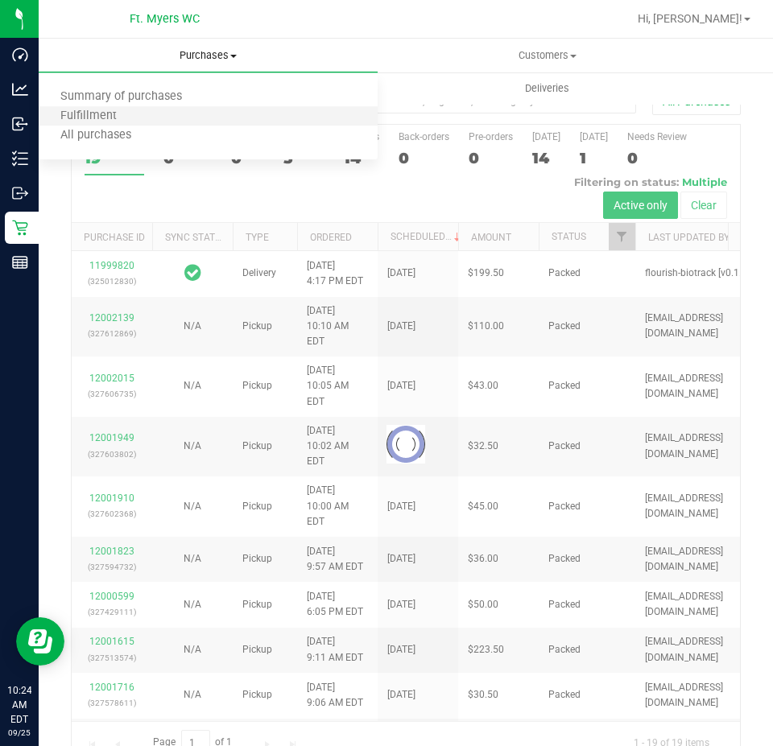
click at [313, 111] on li "Fulfillment" at bounding box center [208, 116] width 339 height 19
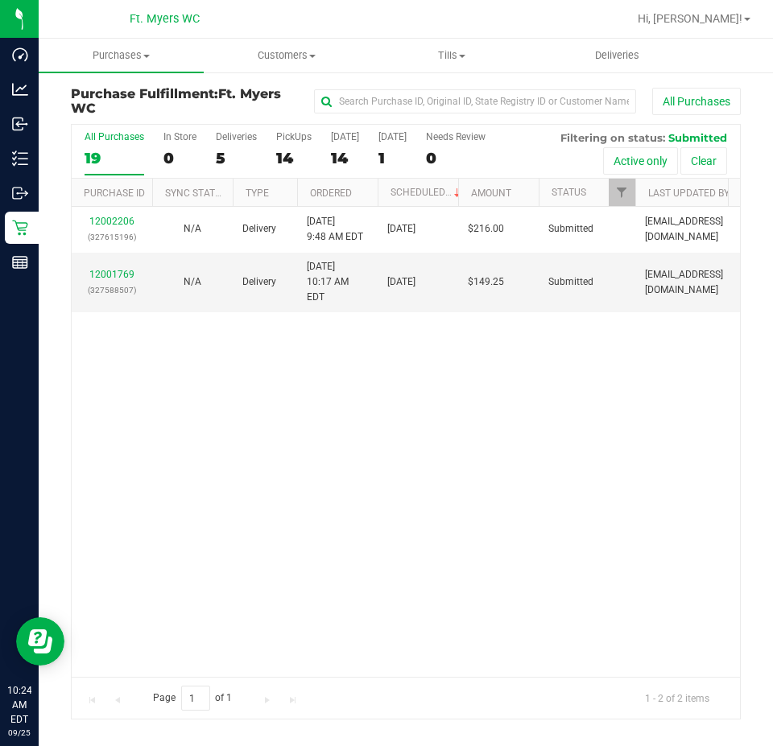
click at [303, 95] on div "All Purchases" at bounding box center [517, 101] width 447 height 27
click at [248, 145] on label "Deliveries 2" at bounding box center [236, 153] width 41 height 44
click at [0, 0] on input "Deliveries 2" at bounding box center [0, 0] width 0 height 0
click at [141, 142] on div "All Purchases" at bounding box center [114, 136] width 60 height 11
click at [0, 0] on input "All Purchases 2" at bounding box center [0, 0] width 0 height 0
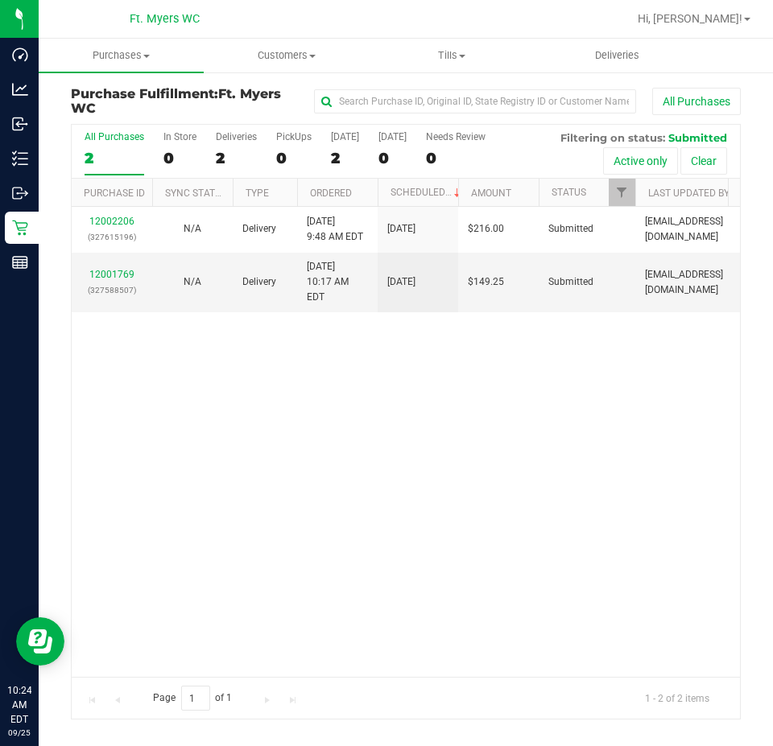
drag, startPoint x: 249, startPoint y: 104, endPoint x: 79, endPoint y: 90, distance: 170.3
click at [79, 90] on h3 "Purchase Fulfillment: Ft. Myers WC" at bounding box center [182, 101] width 223 height 28
click at [114, 105] on h3 "Purchase Fulfillment: Ft. Myers WC" at bounding box center [182, 101] width 223 height 28
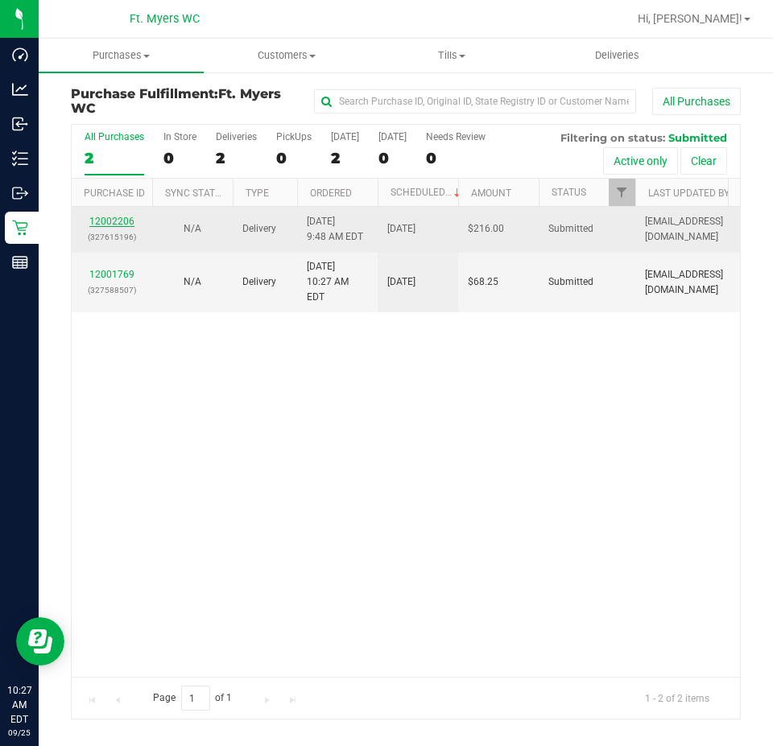
click at [119, 219] on link "12002206" at bounding box center [111, 221] width 45 height 11
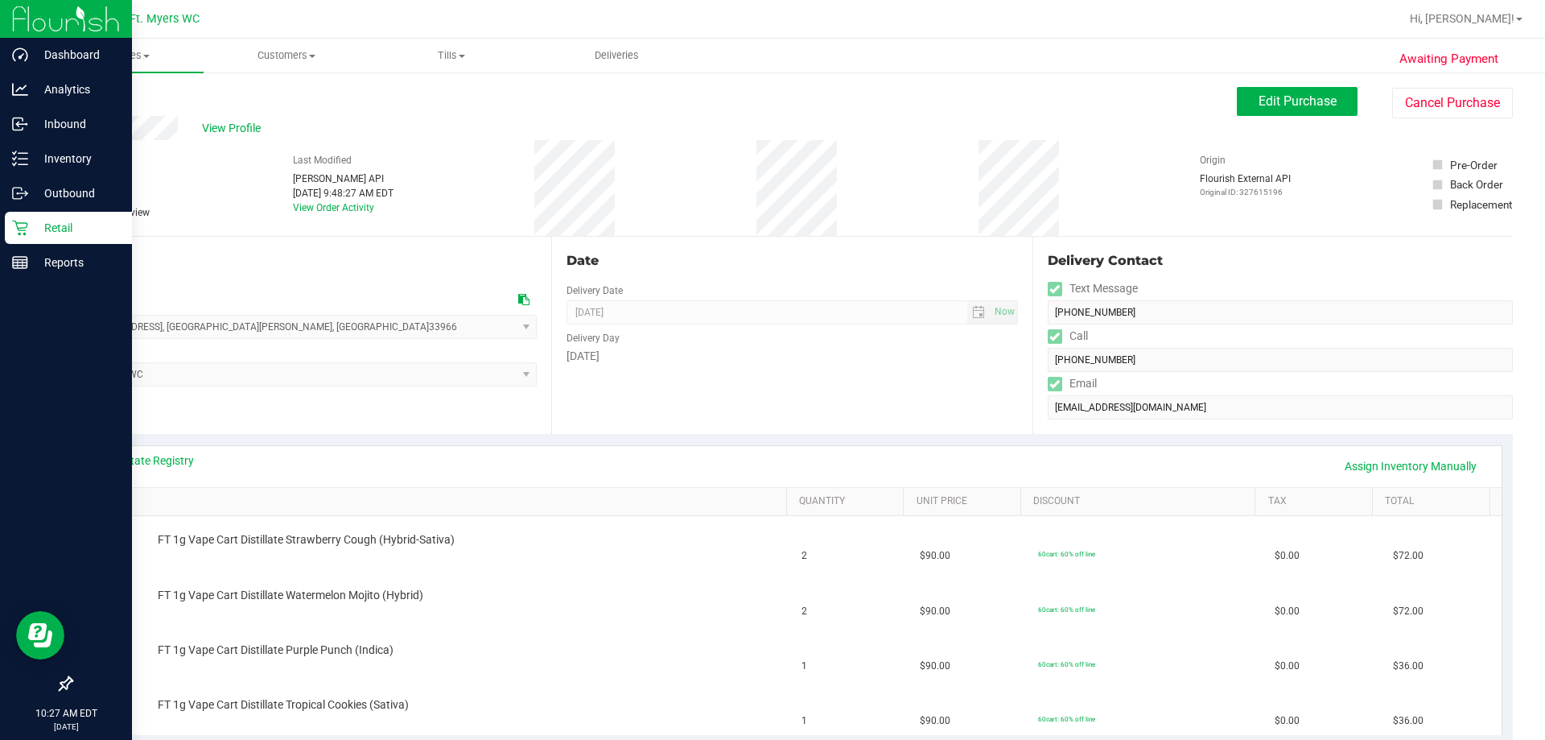
click at [49, 221] on p "Retail" at bounding box center [76, 227] width 97 height 19
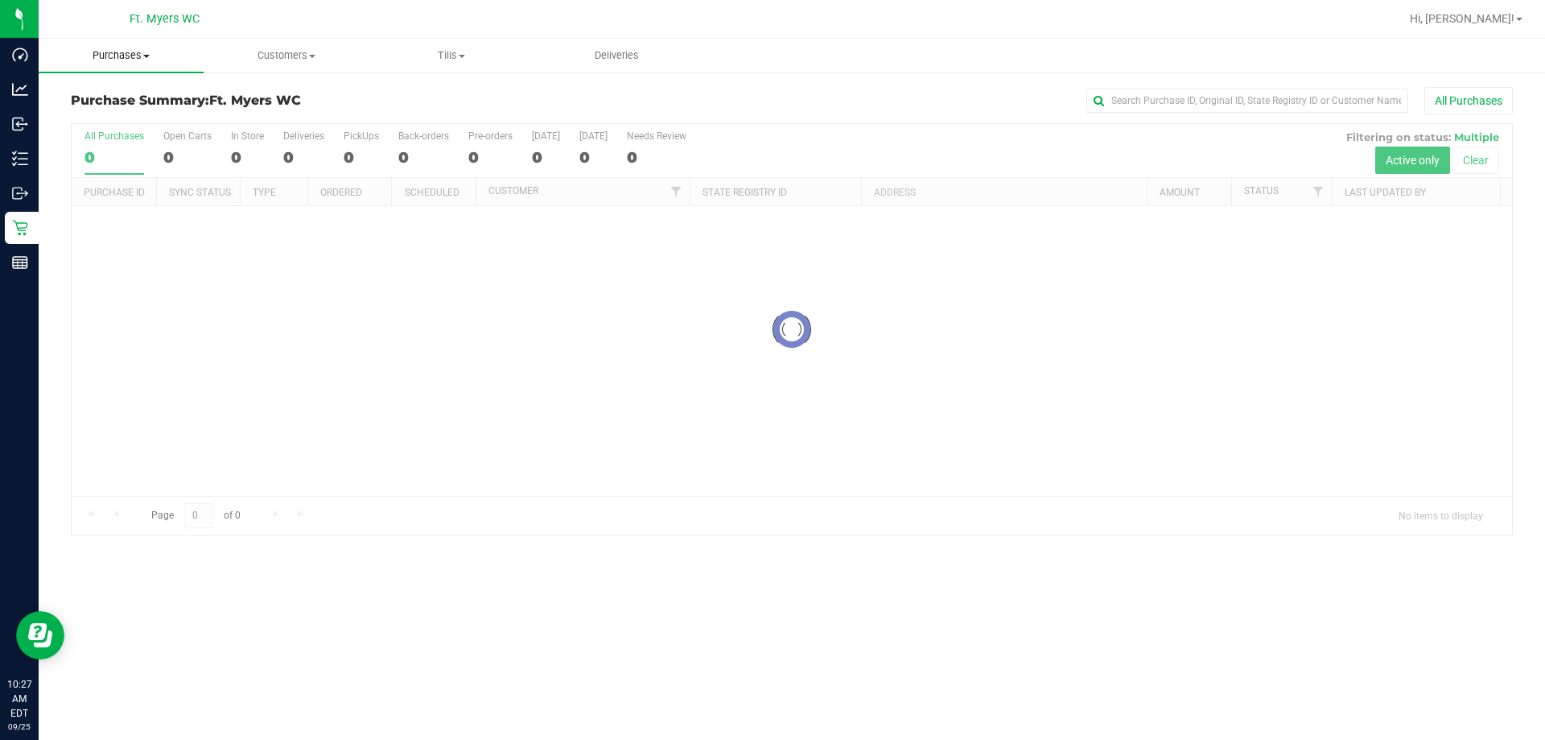
click at [157, 50] on span "Purchases" at bounding box center [121, 55] width 165 height 14
click at [156, 111] on li "Fulfillment" at bounding box center [121, 116] width 165 height 19
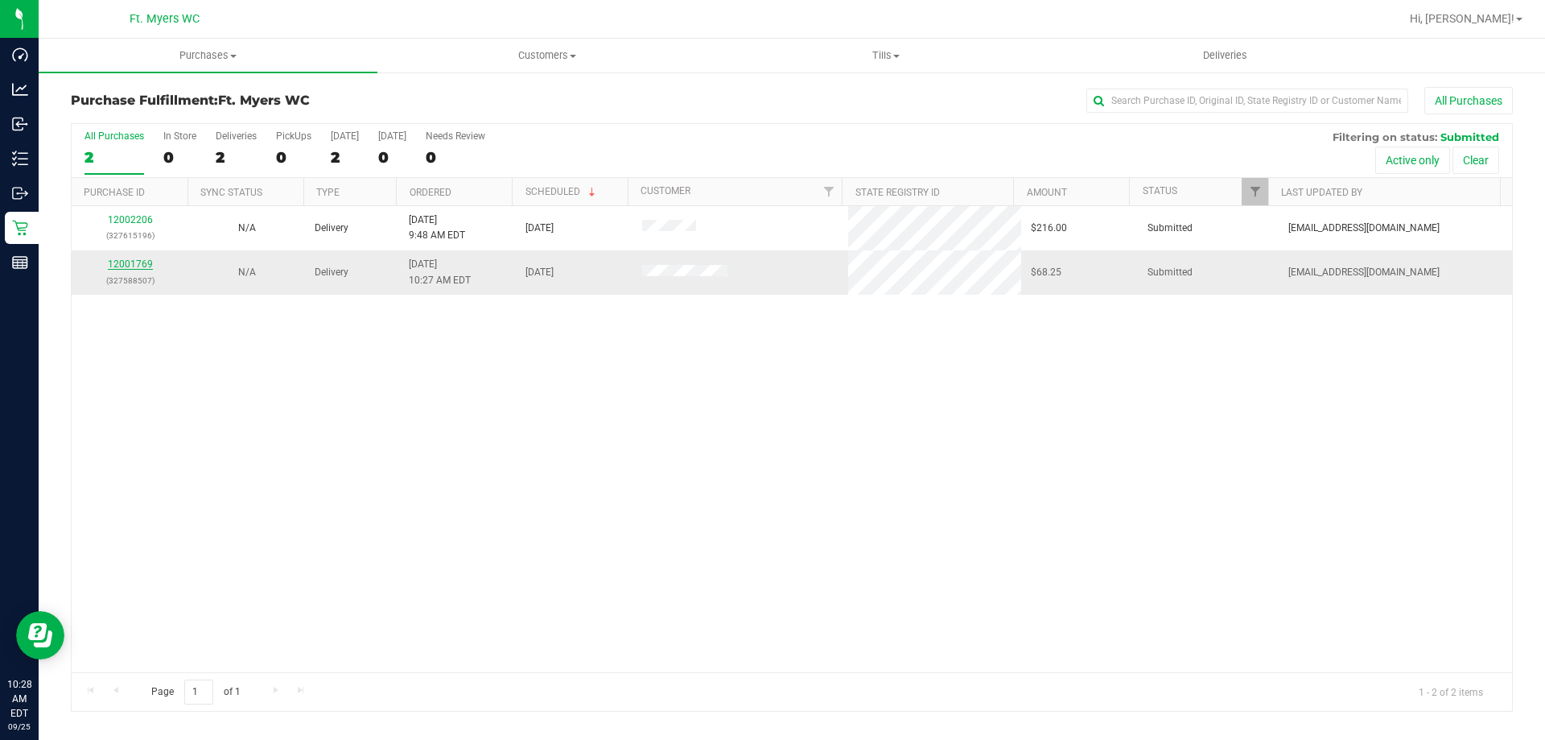
click at [122, 266] on link "12001769" at bounding box center [130, 263] width 45 height 11
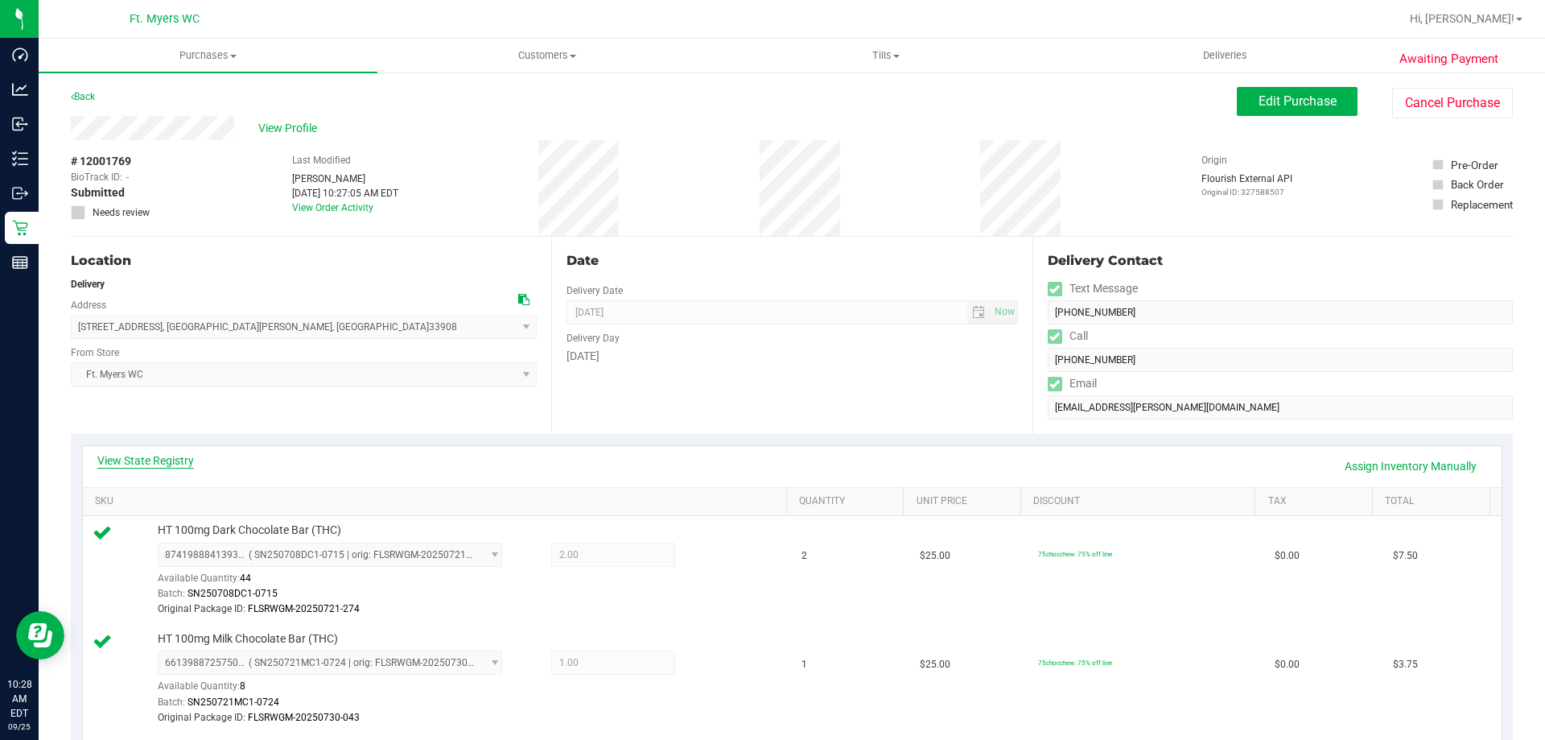
click at [172, 462] on link "View State Registry" at bounding box center [145, 460] width 97 height 16
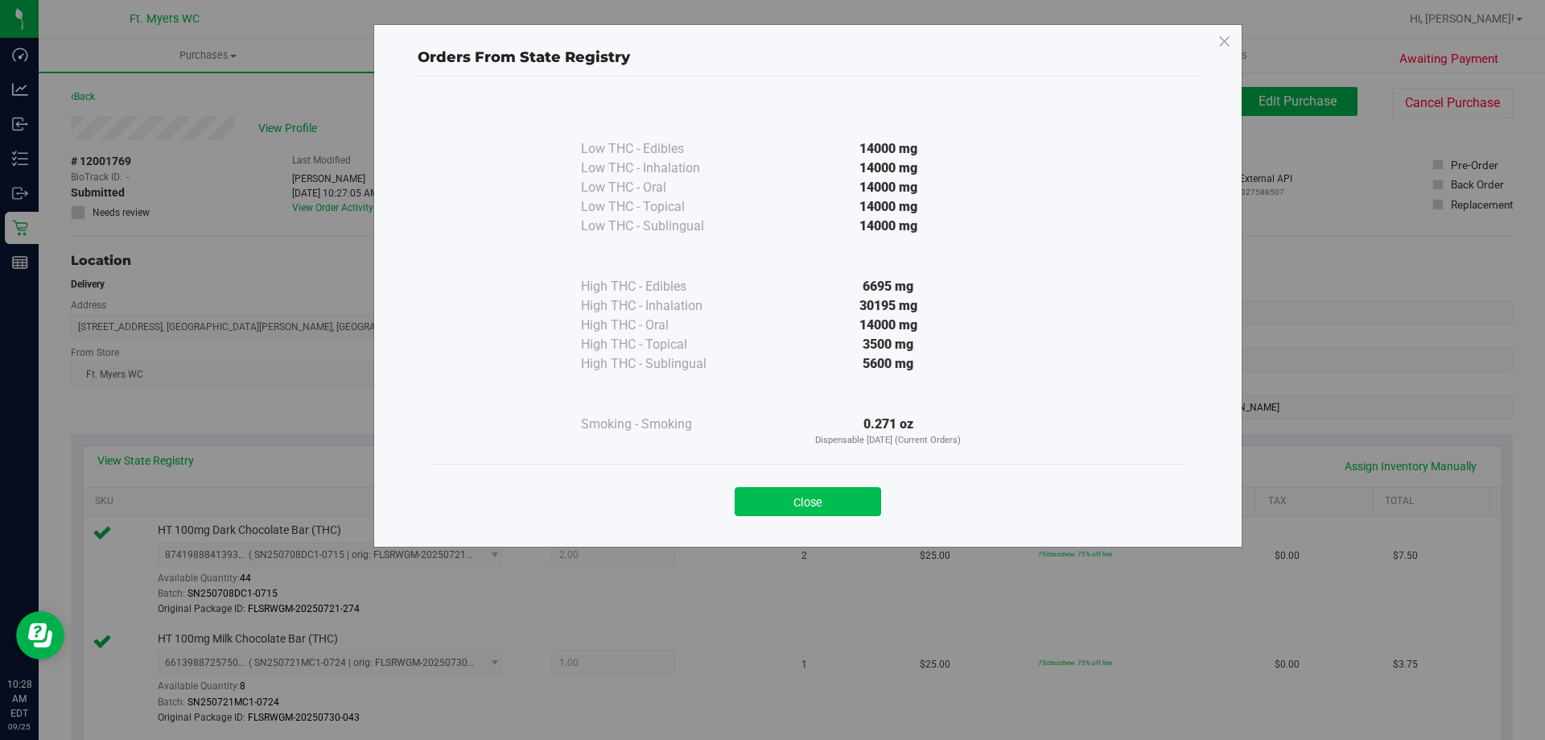
click at [814, 501] on button "Close" at bounding box center [808, 501] width 146 height 29
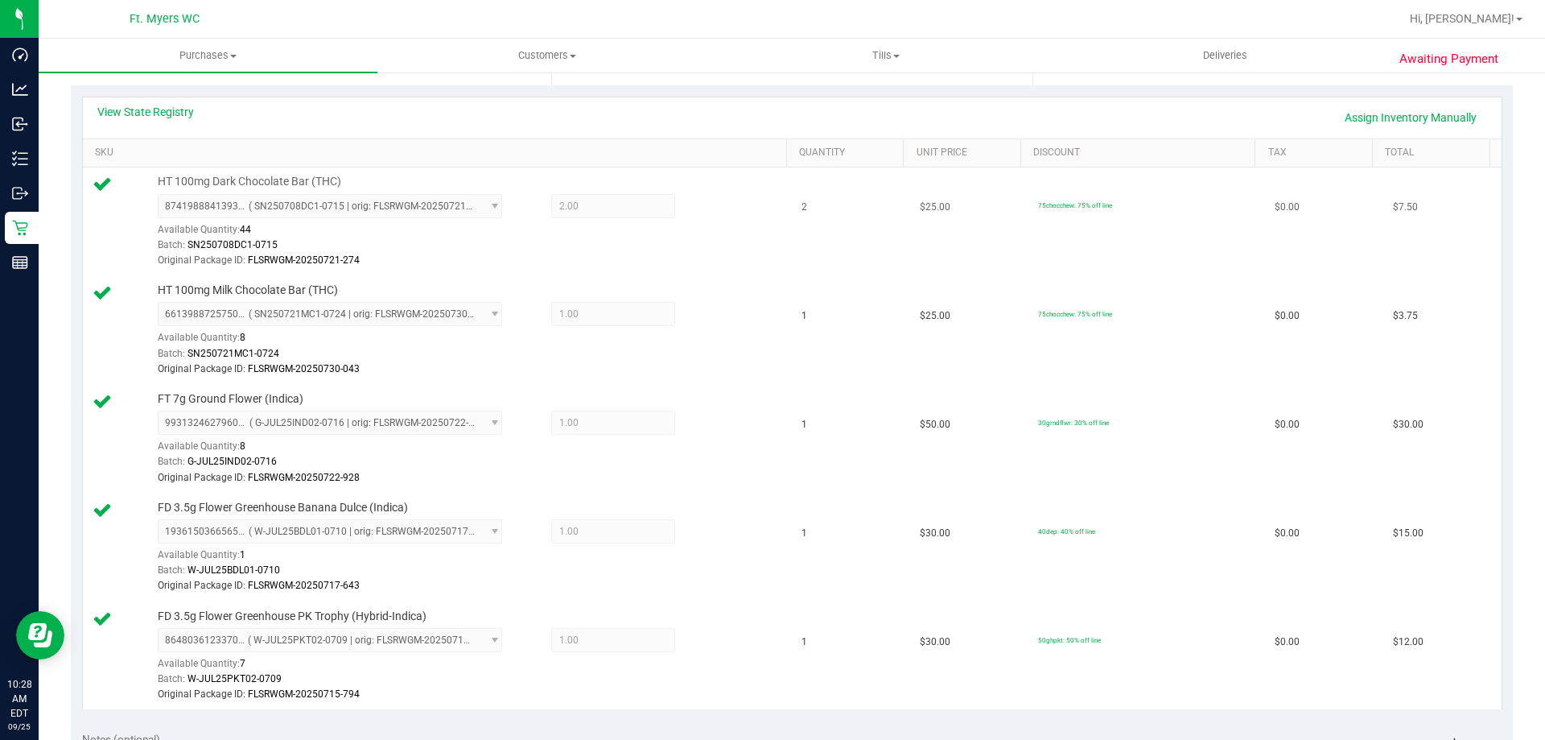
scroll to position [161, 0]
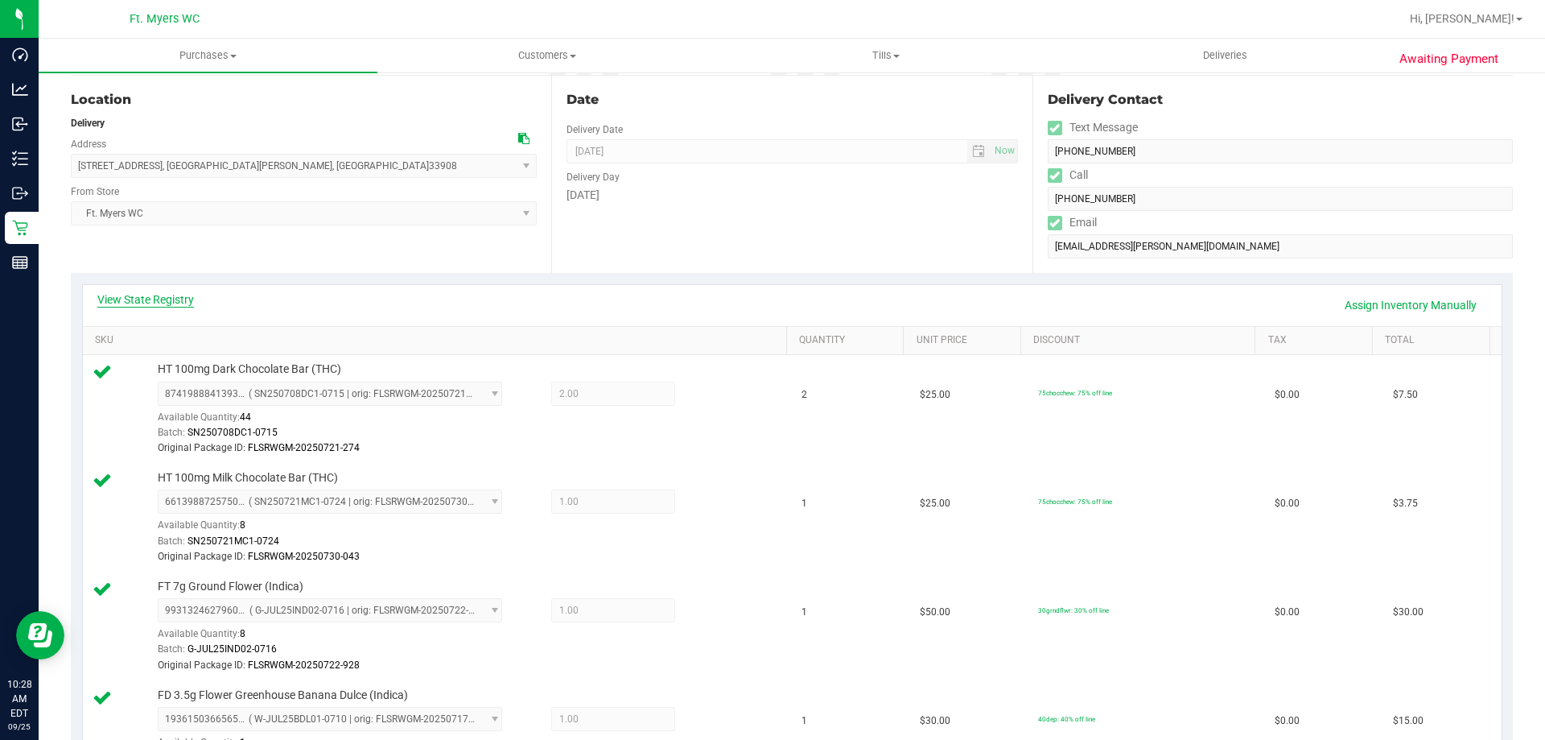
click at [190, 299] on link "View State Registry" at bounding box center [145, 299] width 97 height 16
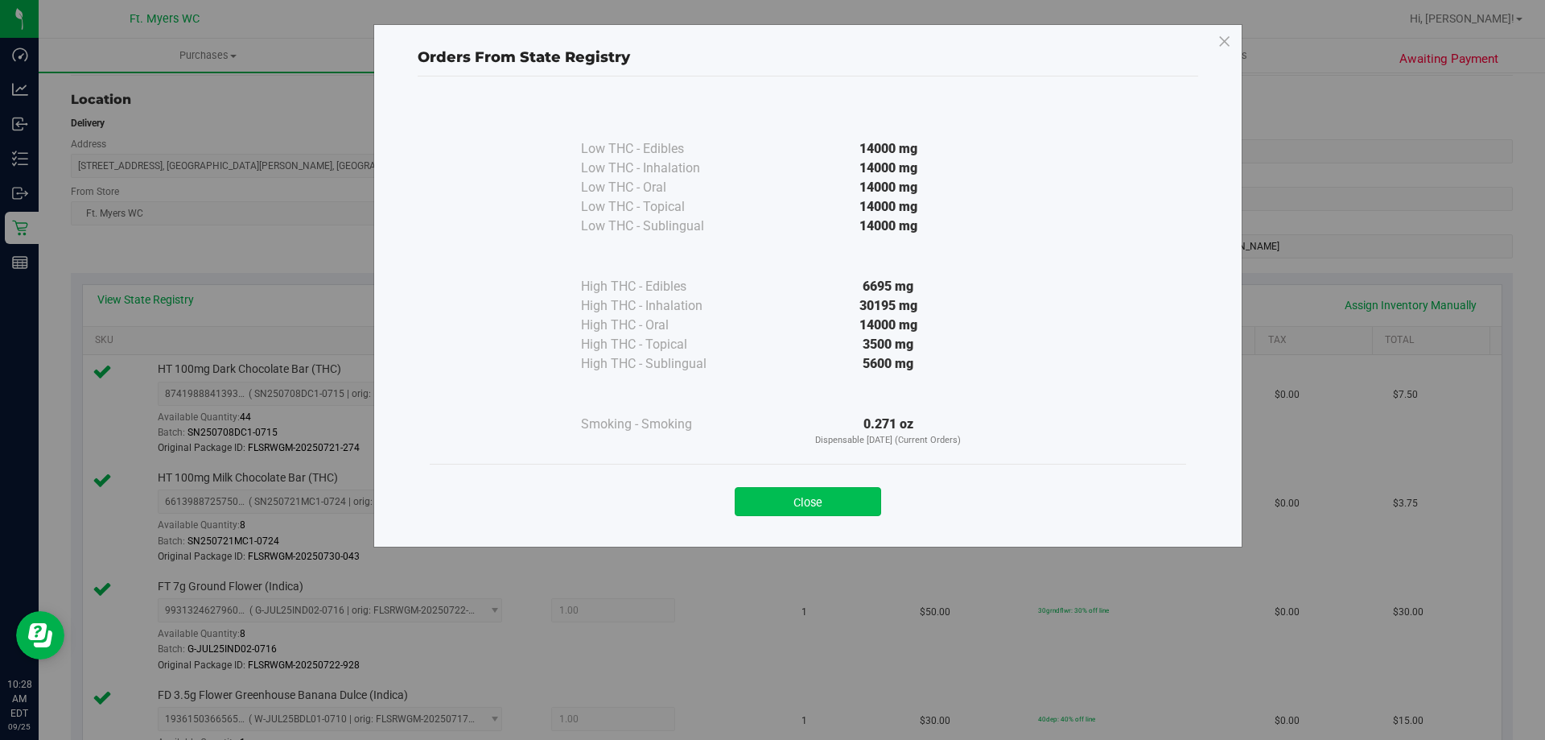
click at [822, 505] on button "Close" at bounding box center [808, 501] width 146 height 29
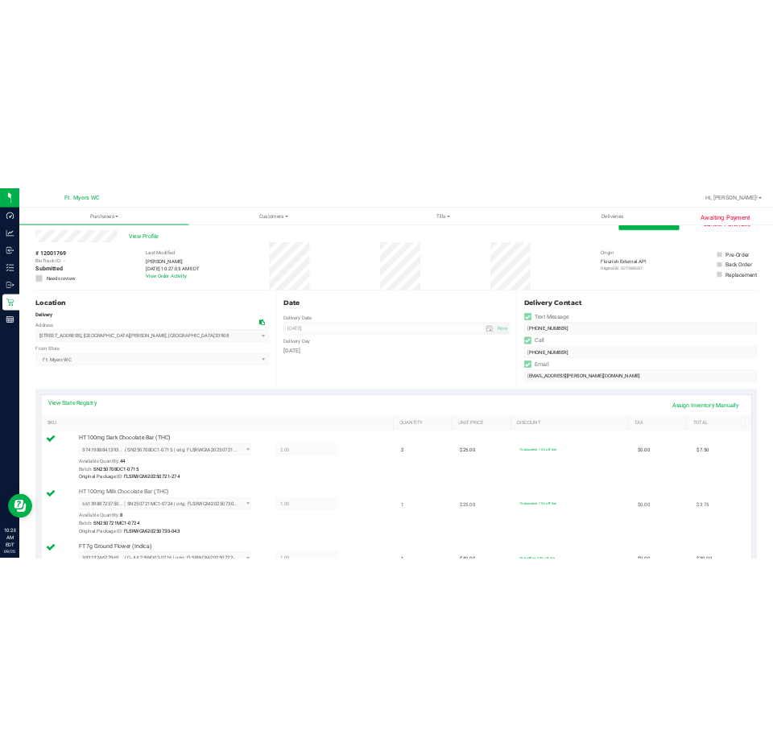
scroll to position [0, 0]
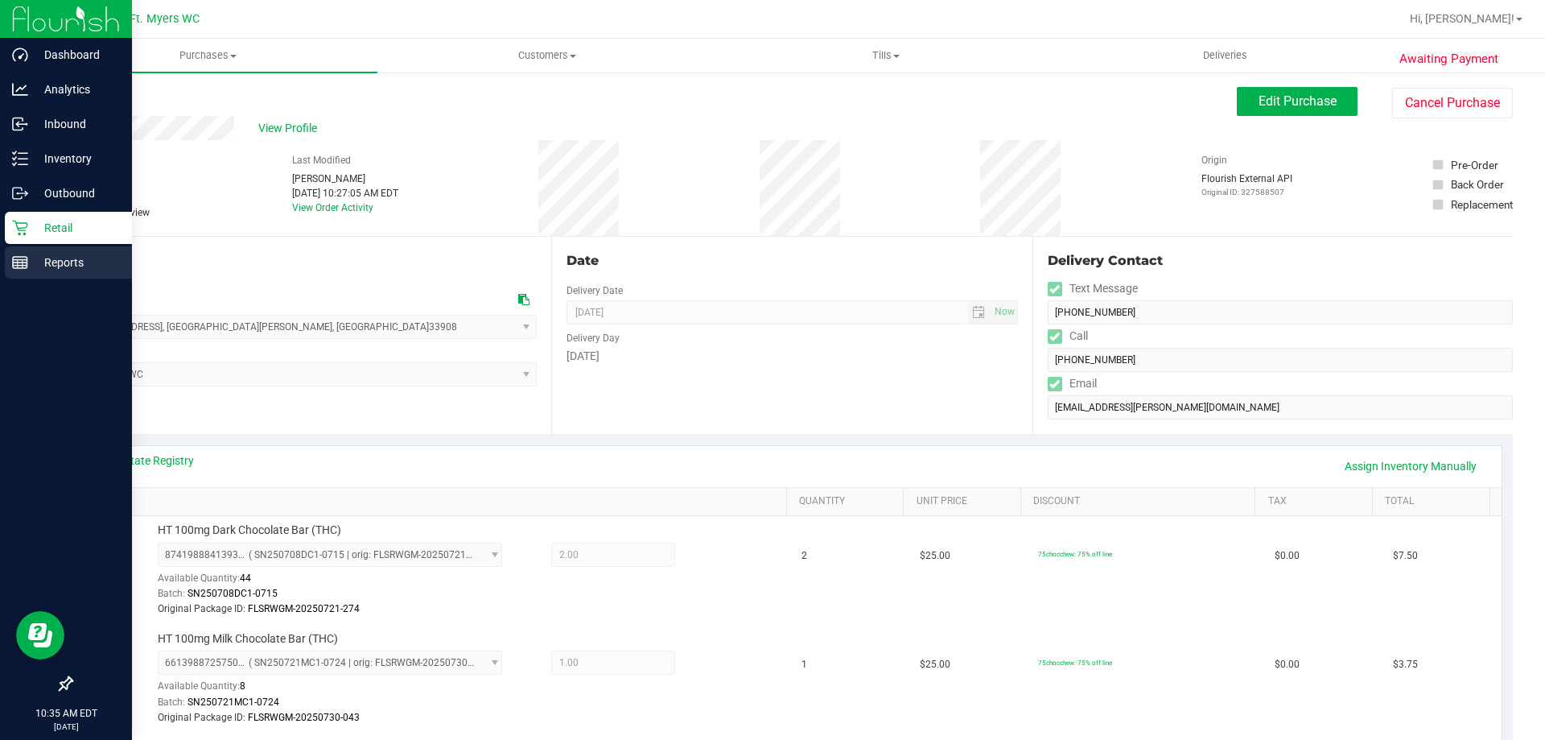
click at [33, 247] on div "Reports" at bounding box center [68, 262] width 127 height 32
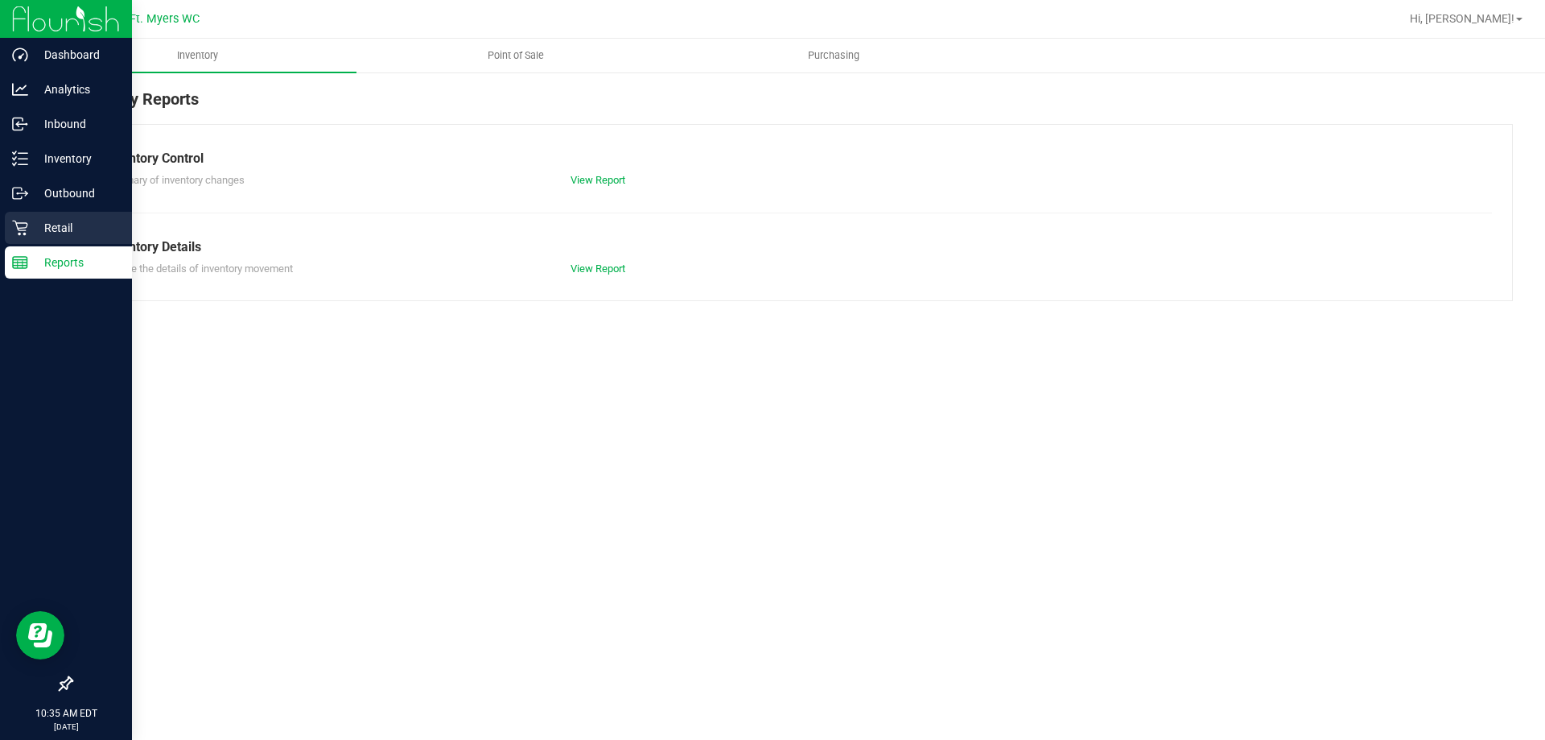
click at [54, 237] on p "Retail" at bounding box center [76, 227] width 97 height 19
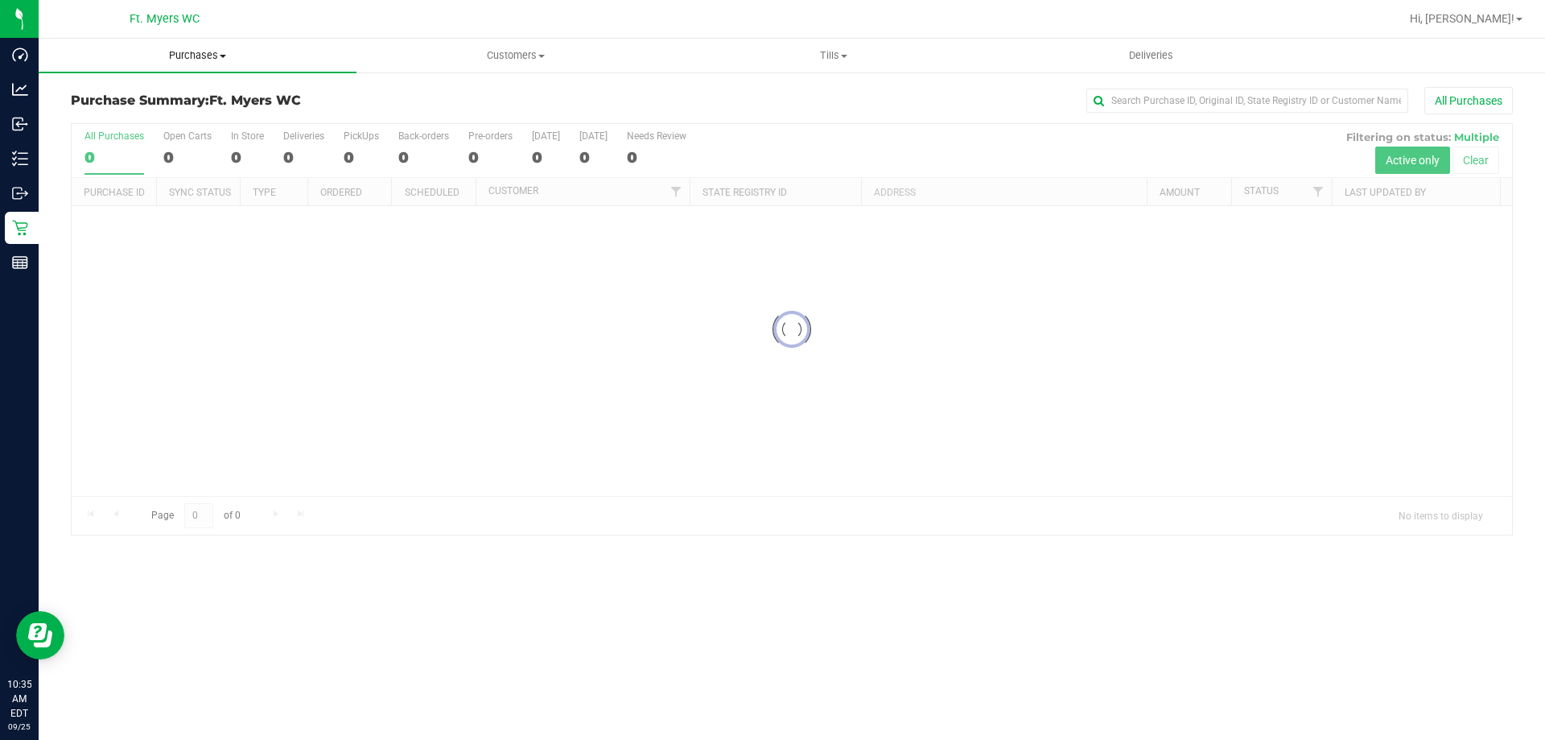
click at [270, 46] on uib-tab-heading "Purchases Summary of purchases Fulfillment All purchases" at bounding box center [198, 56] width 318 height 34
click at [238, 120] on li "Fulfillment" at bounding box center [198, 116] width 318 height 19
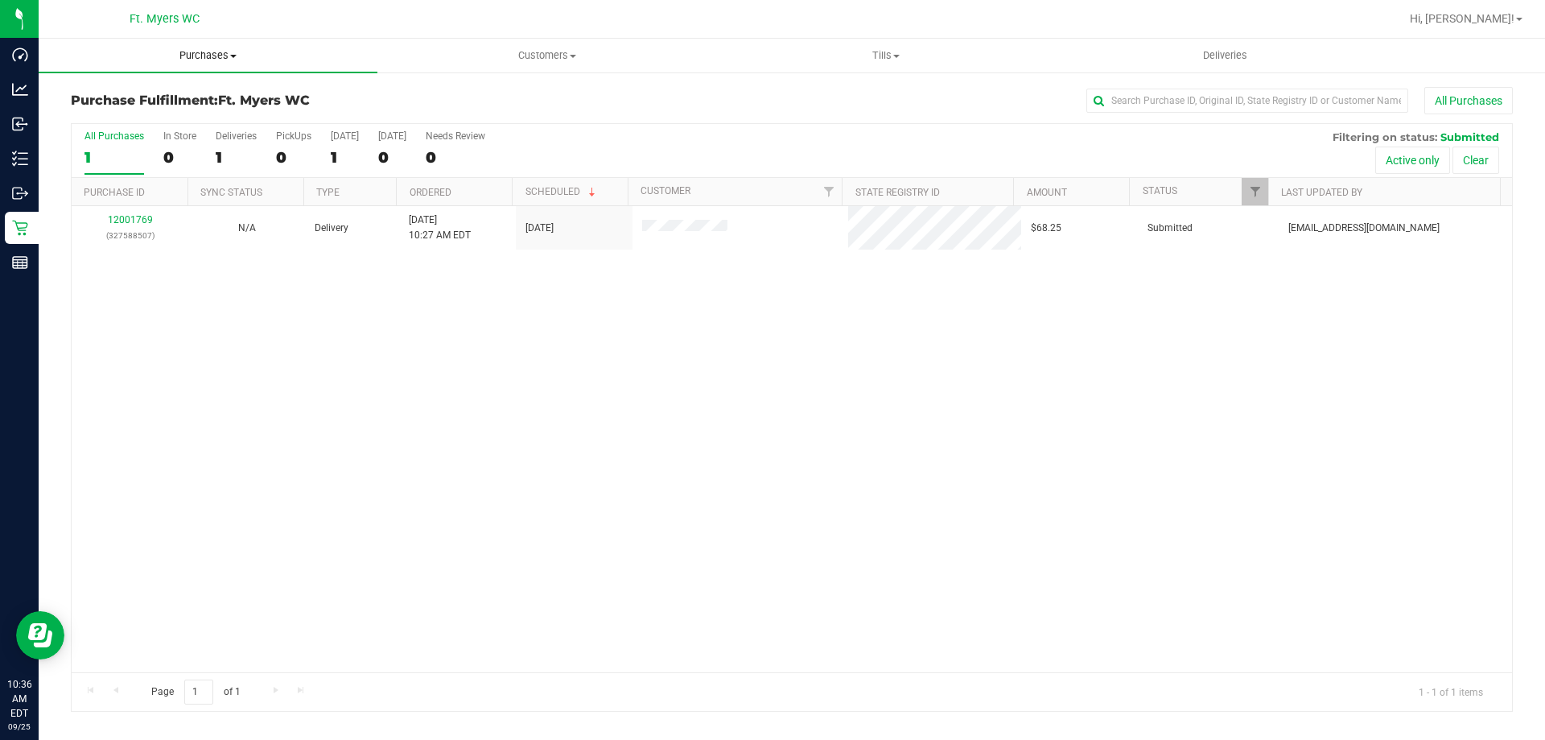
click at [287, 59] on span "Purchases" at bounding box center [208, 55] width 339 height 14
click at [183, 110] on li "Fulfillment" at bounding box center [208, 116] width 339 height 19
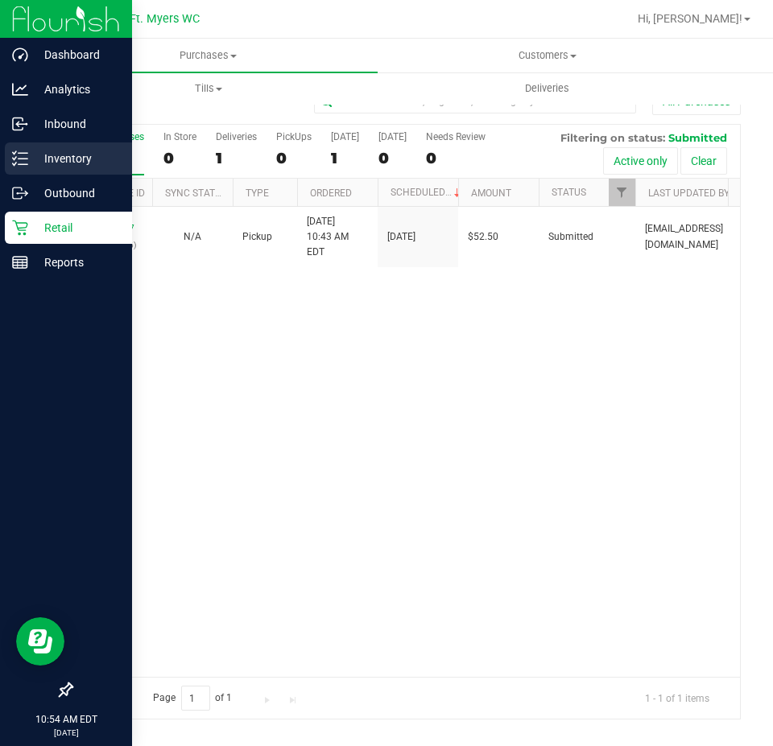
click at [80, 164] on p "Inventory" at bounding box center [76, 158] width 97 height 19
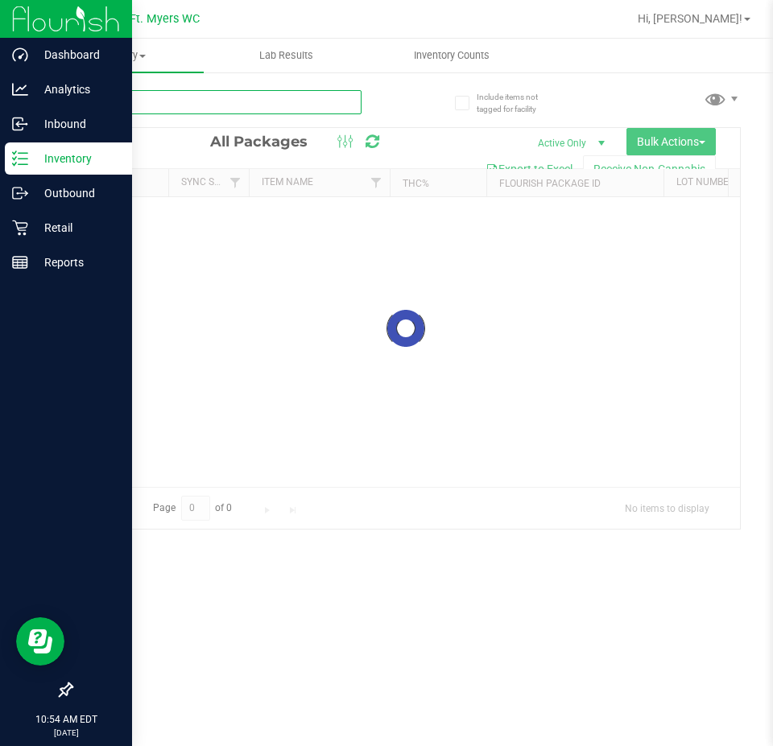
click at [315, 103] on input "text" at bounding box center [216, 102] width 290 height 24
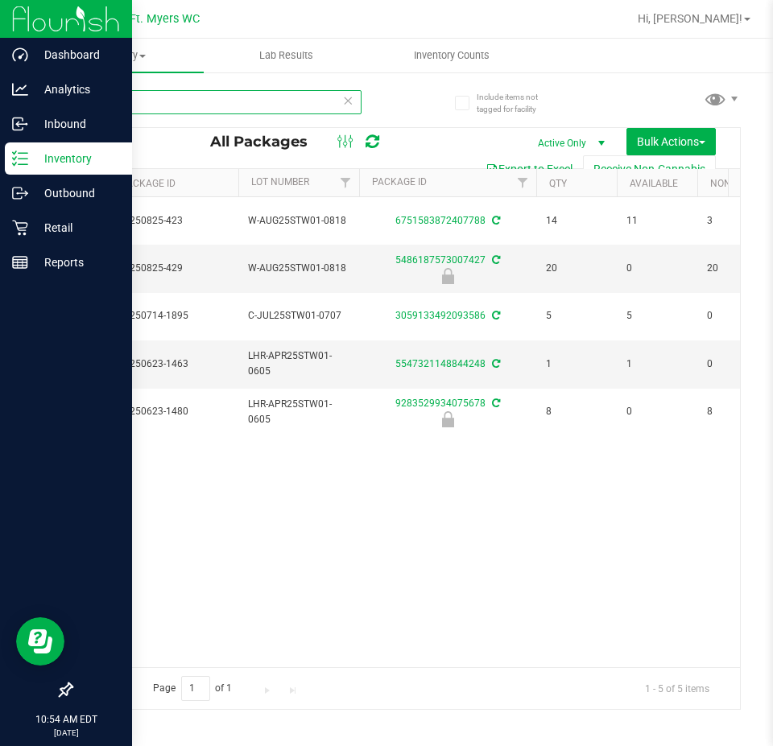
type input "stw"
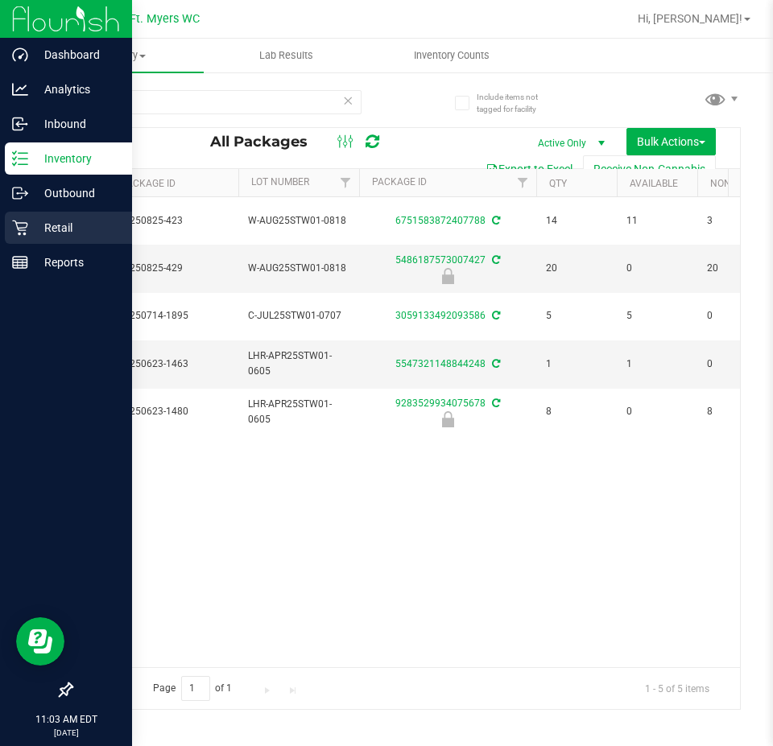
click at [23, 233] on icon at bounding box center [20, 228] width 16 height 16
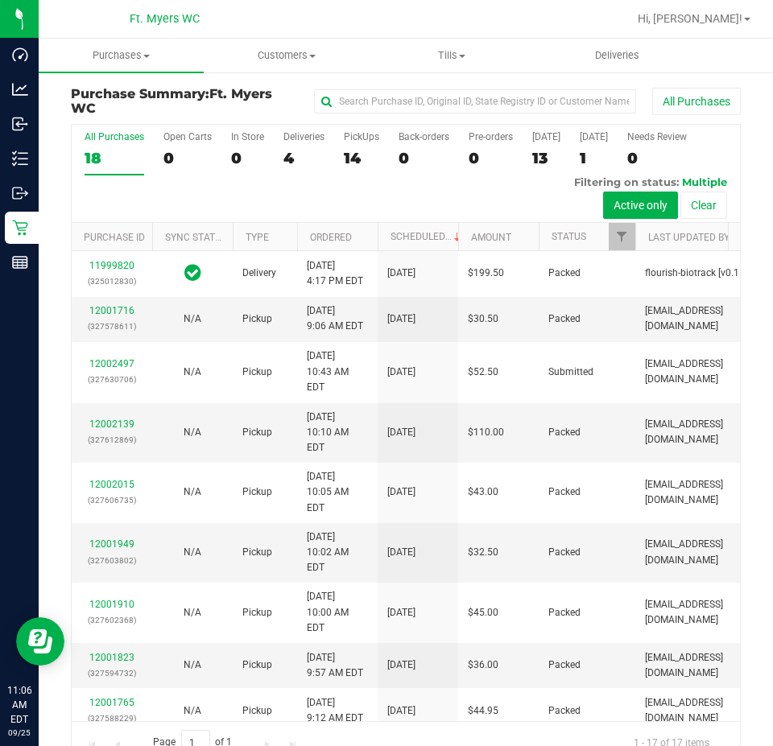
click at [155, 68] on uib-tab-heading "Purchases Summary of purchases Fulfillment All purchases" at bounding box center [121, 56] width 165 height 34
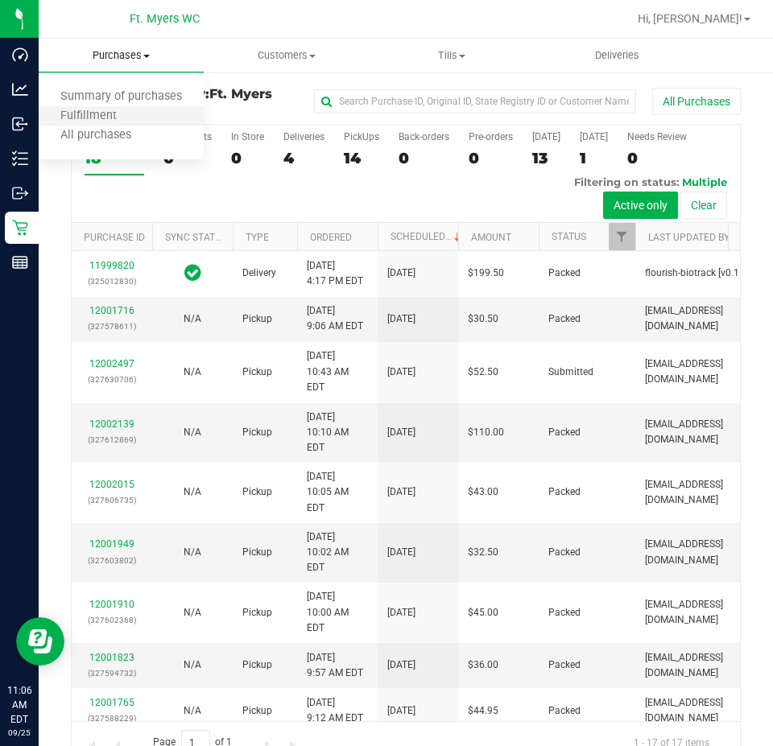
click at [153, 118] on li "Fulfillment" at bounding box center [121, 116] width 165 height 19
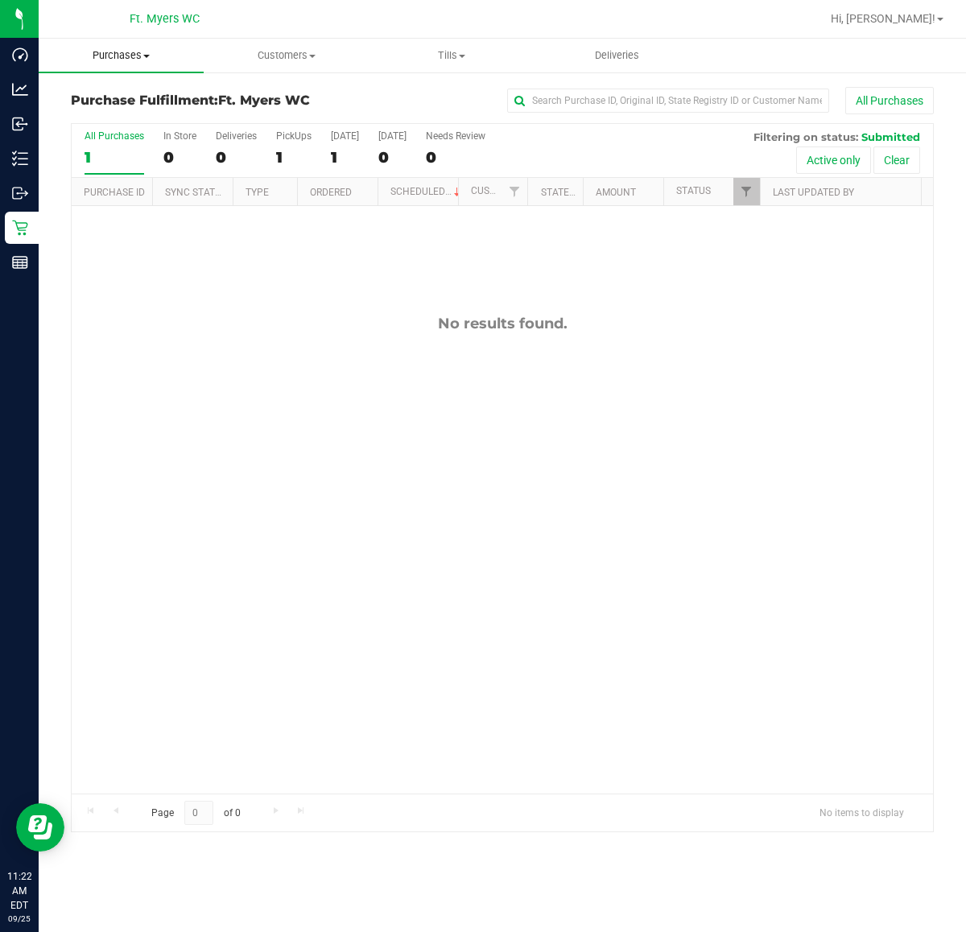
click at [194, 51] on span "Purchases" at bounding box center [121, 55] width 165 height 14
click at [159, 119] on li "Fulfillment" at bounding box center [121, 116] width 165 height 19
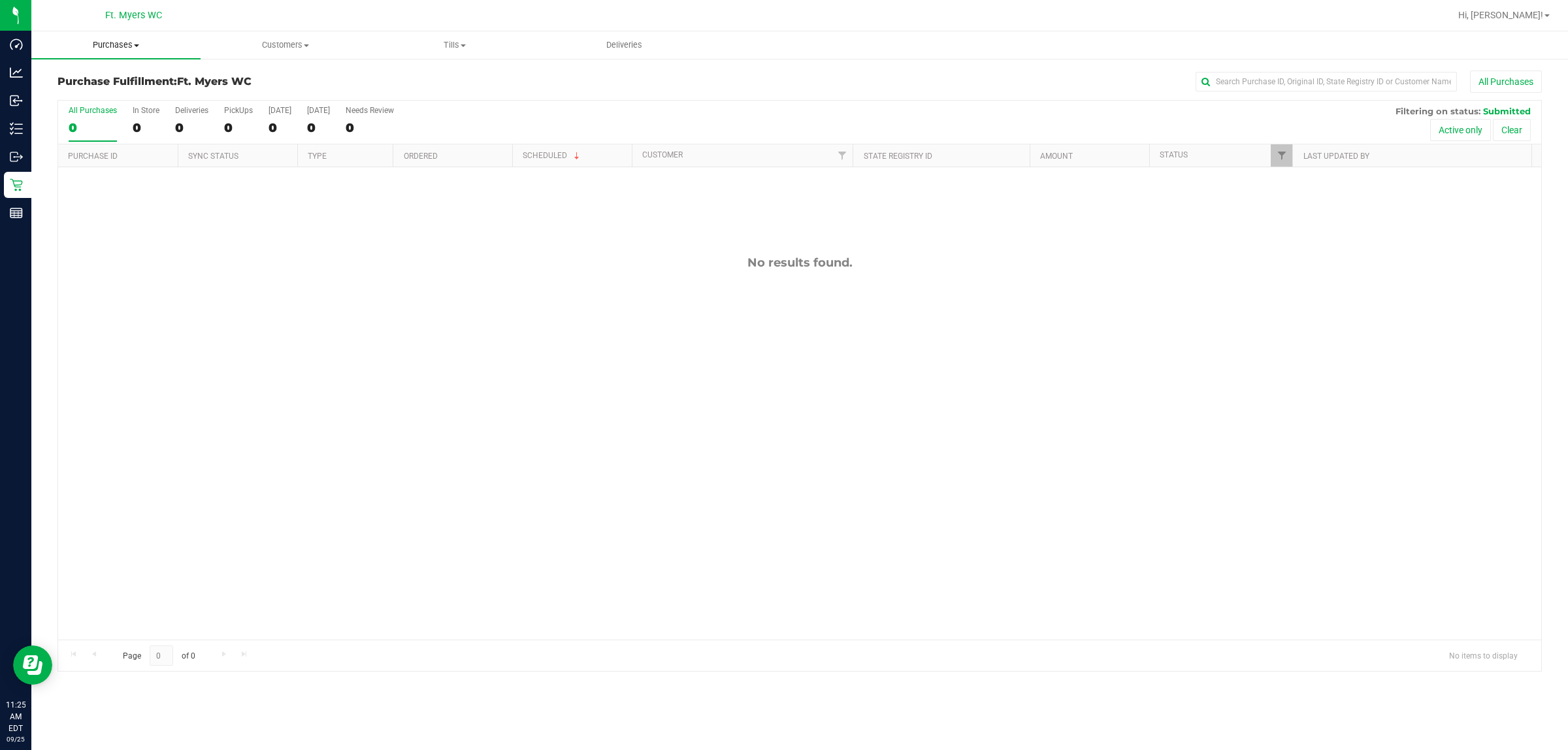
click at [175, 51] on uib-tab-heading "Purchases Summary of purchases Fulfillment All purchases" at bounding box center [116, 45] width 169 height 28
click at [153, 99] on li "Fulfillment" at bounding box center [116, 94] width 169 height 15
drag, startPoint x: 860, startPoint y: 256, endPoint x: 686, endPoint y: 256, distance: 174.0
click at [686, 256] on div "No results found." at bounding box center [800, 263] width 1484 height 15
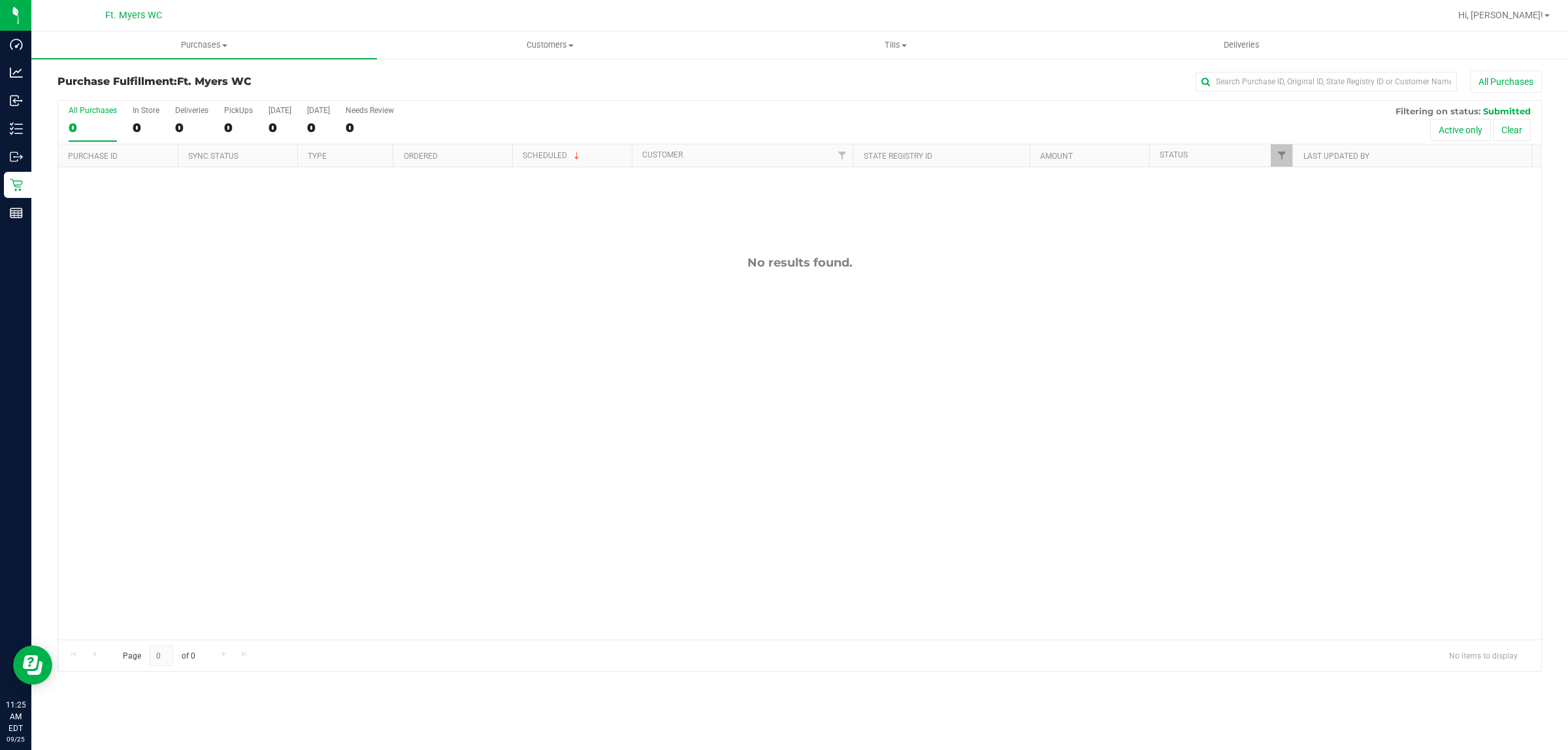
click at [686, 256] on div "No results found." at bounding box center [800, 263] width 1484 height 15
click at [675, 253] on div "No results found." at bounding box center [800, 447] width 1484 height 560
click at [818, 286] on div "No results found." at bounding box center [800, 447] width 1484 height 560
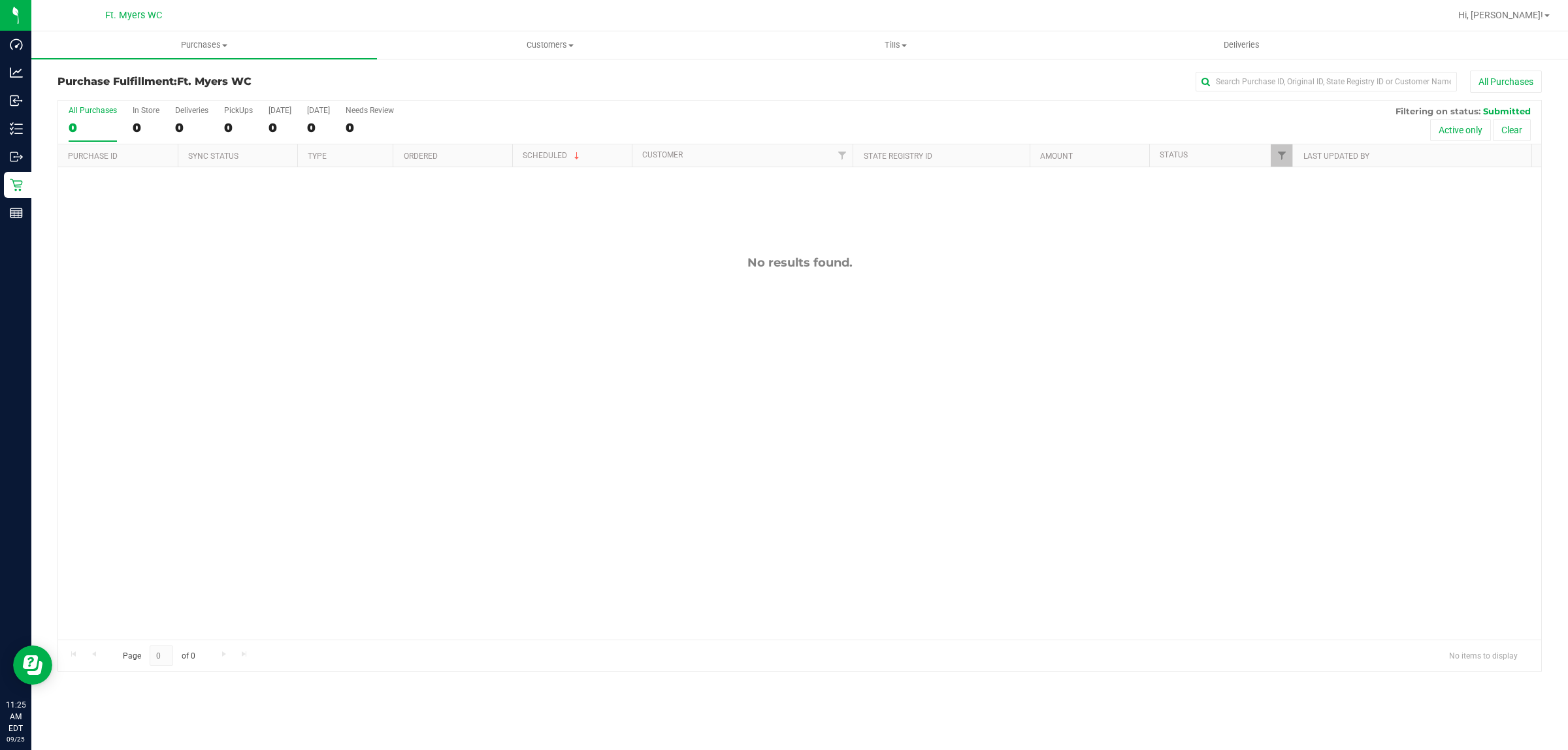
click at [818, 286] on div "No results found." at bounding box center [800, 447] width 1484 height 560
click at [792, 291] on div "No results found." at bounding box center [800, 447] width 1484 height 560
